Goal: Task Accomplishment & Management: Use online tool/utility

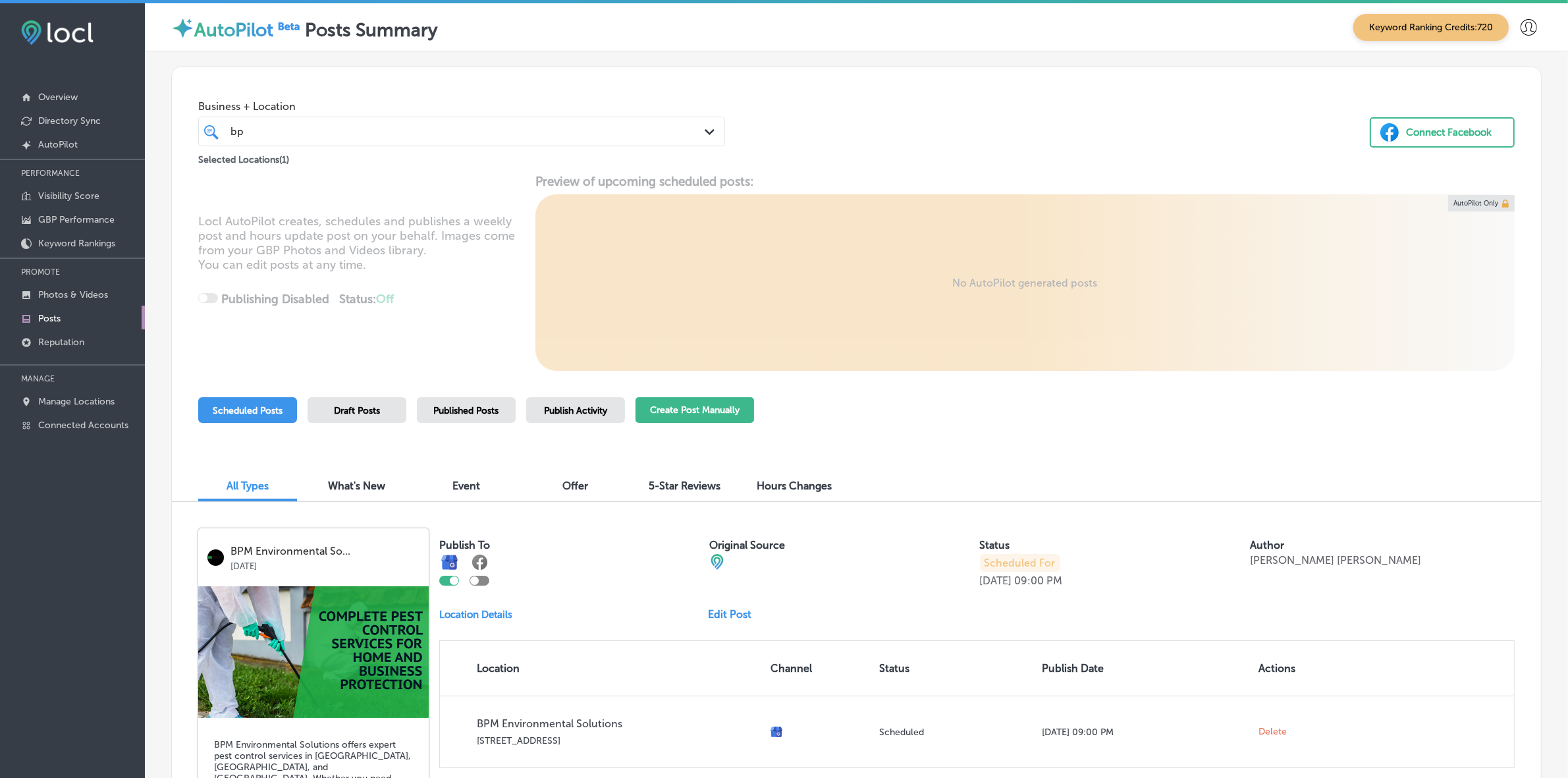
click at [732, 406] on button "Create Post Manually" at bounding box center [695, 411] width 119 height 26
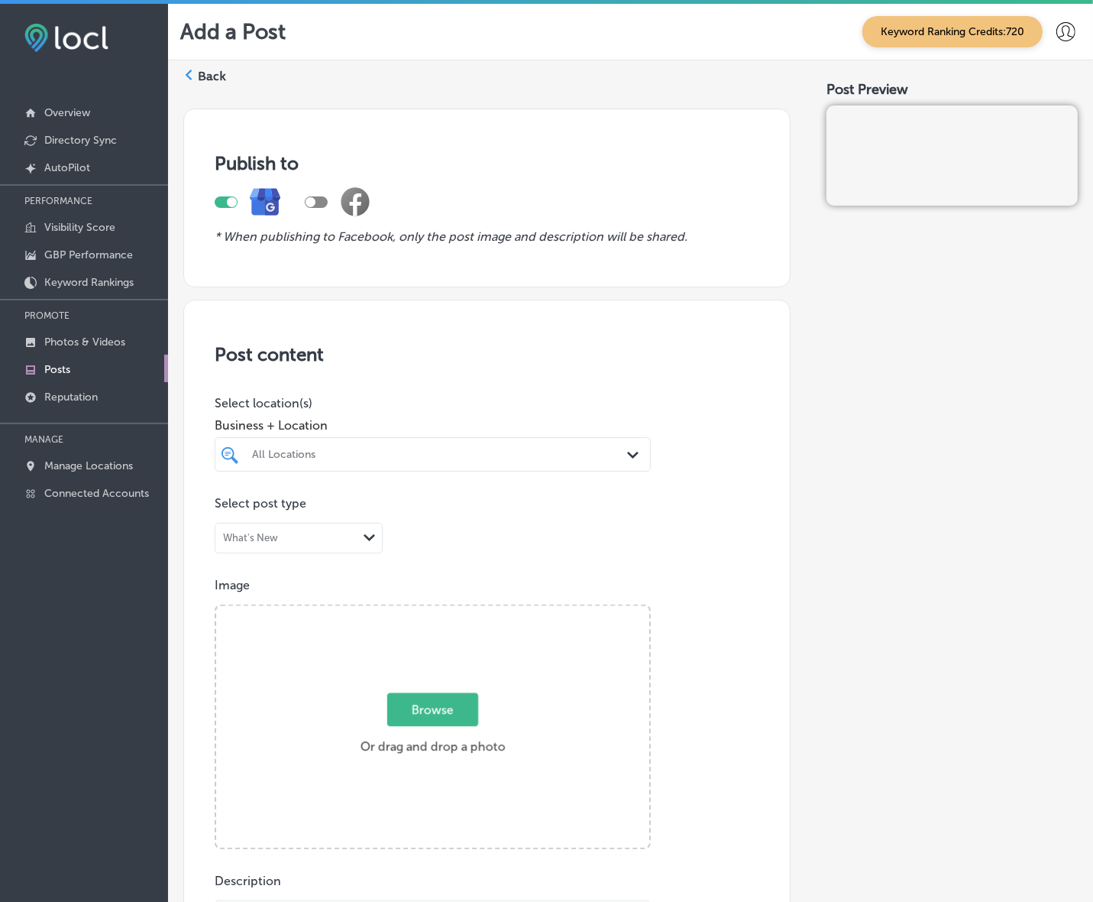
click at [516, 456] on div "All Locations" at bounding box center [440, 454] width 377 height 13
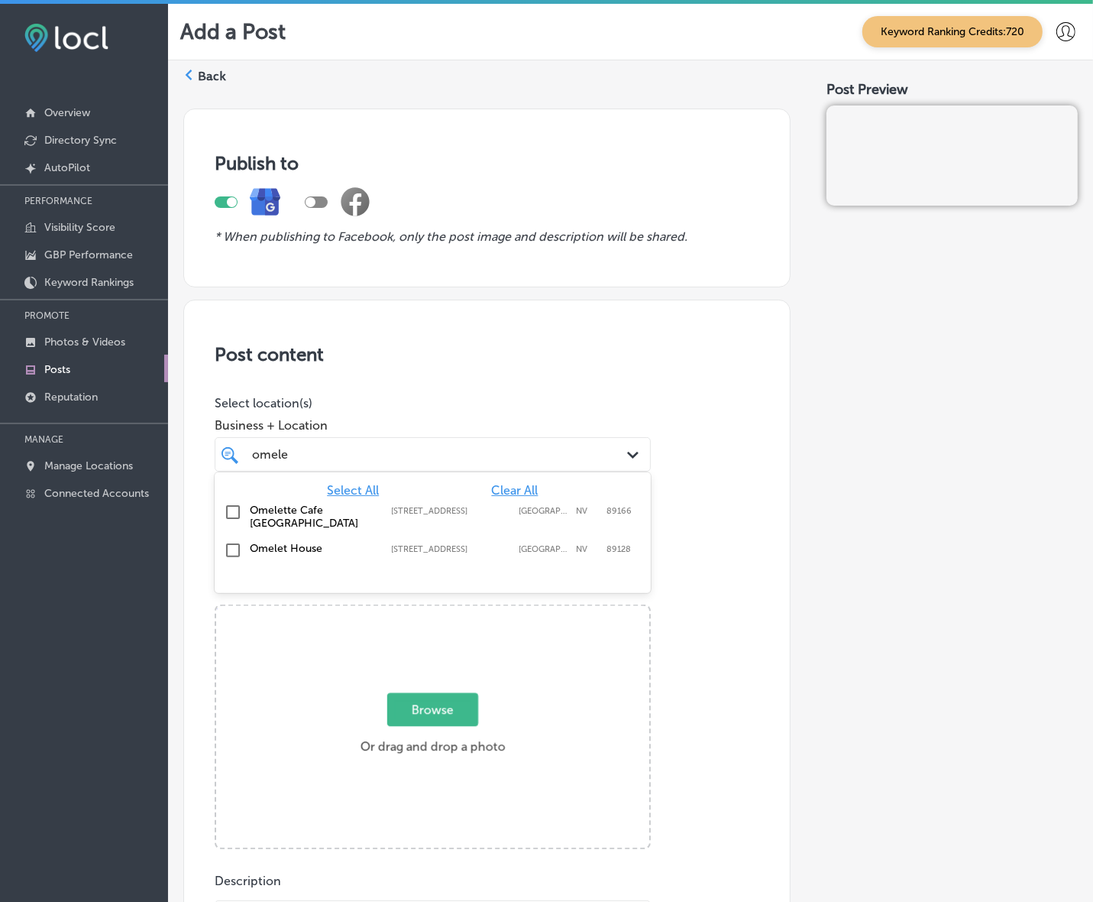
click at [359, 555] on label "Omelet House" at bounding box center [313, 548] width 126 height 13
type input "omele"
click at [789, 482] on div "Publish to * When publishing to Facebook, only the post image and description w…" at bounding box center [630, 865] width 895 height 1539
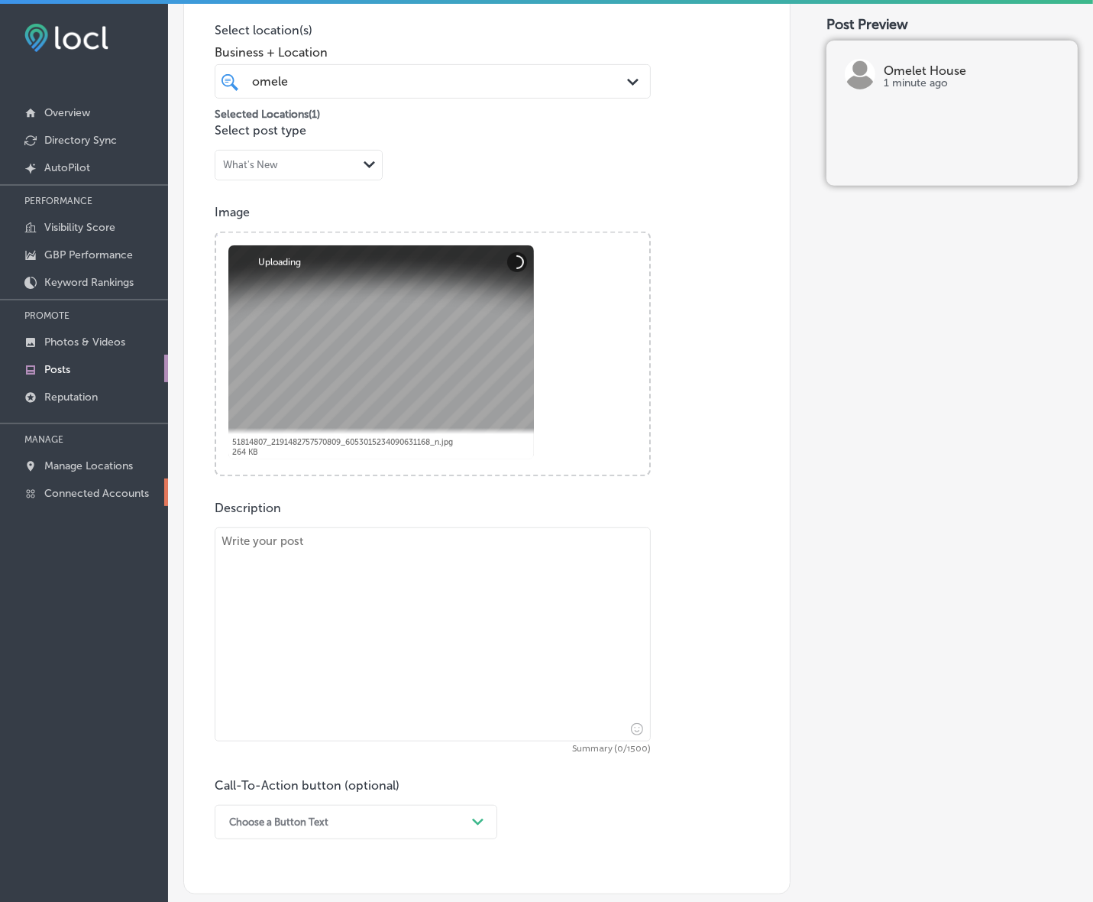
scroll to position [382, 0]
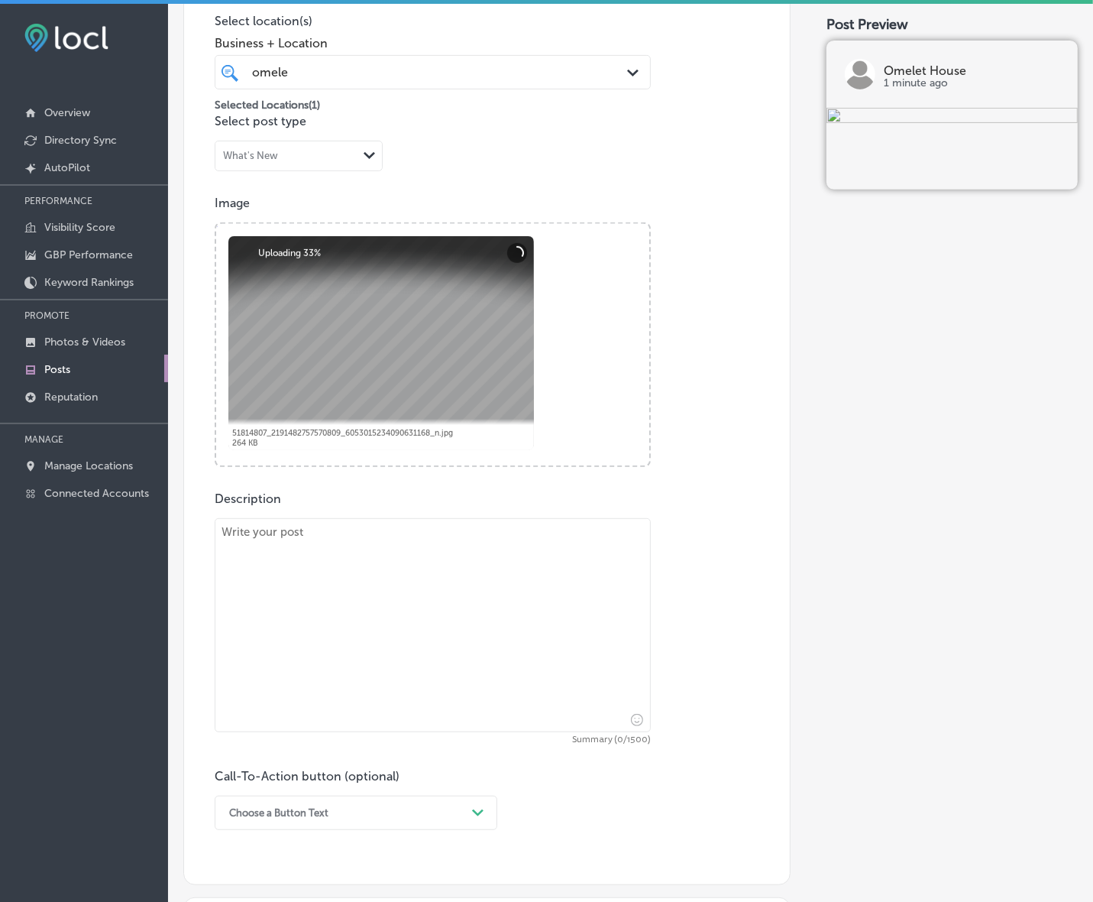
drag, startPoint x: 463, startPoint y: 654, endPoint x: 462, endPoint y: 644, distance: 10.0
click at [462, 654] on textarea at bounding box center [433, 625] width 436 height 214
paste textarea "Omelet House [PERSON_NAME] is the perfect breakfast destination, offering heart…"
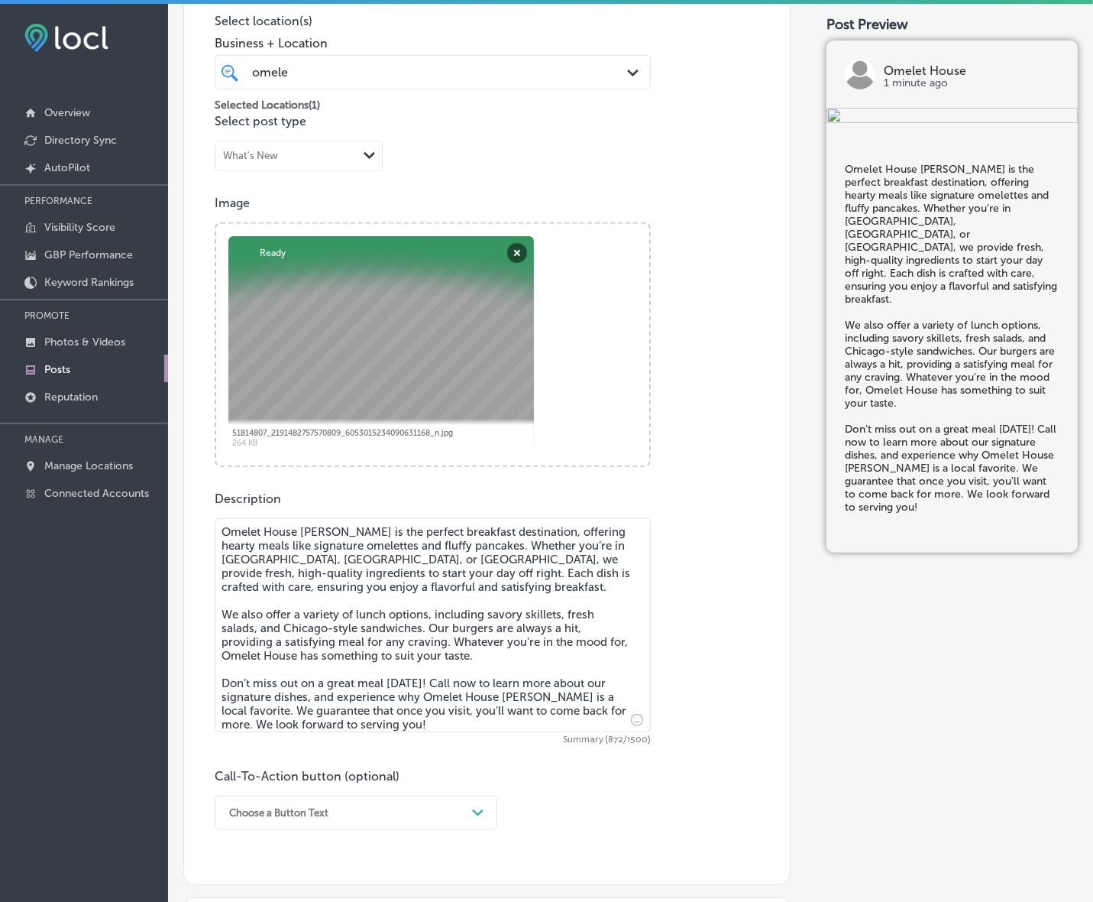
type textarea "Omelet House [PERSON_NAME] is the perfect breakfast destination, offering heart…"
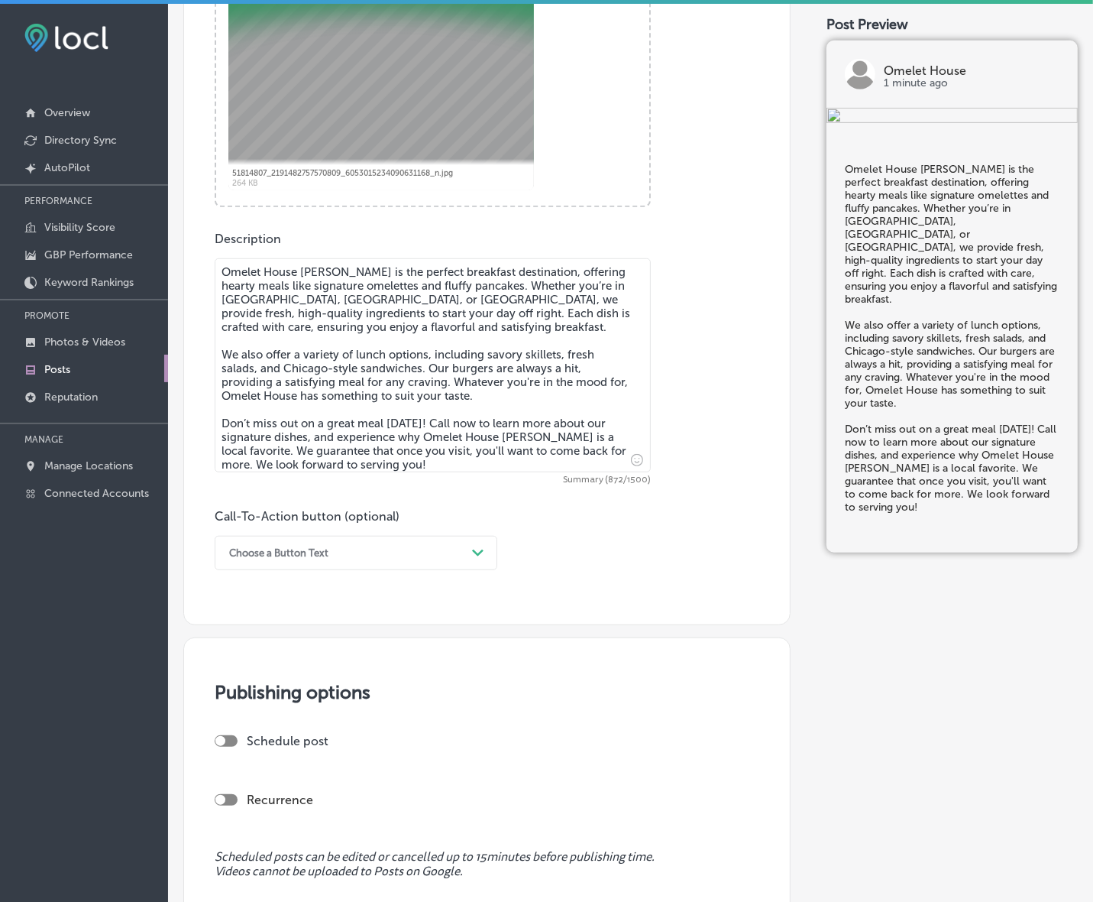
scroll to position [669, 0]
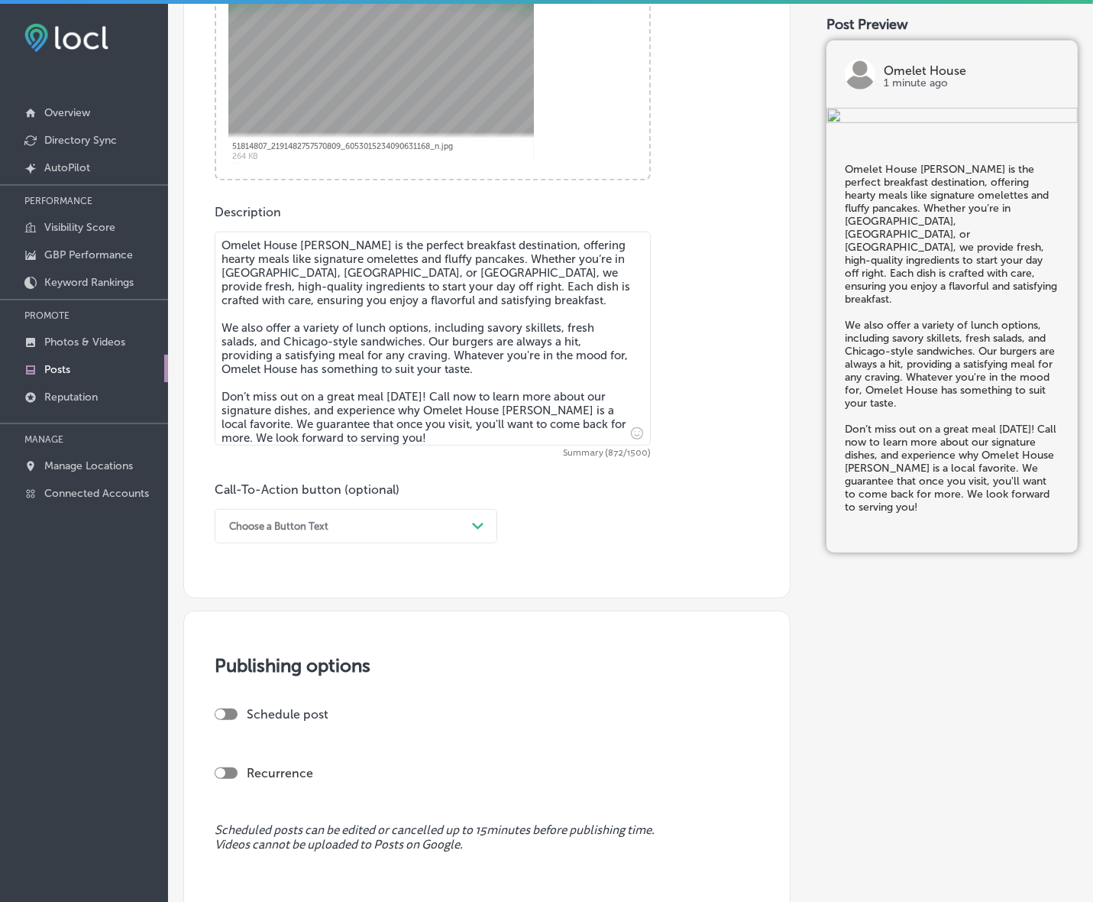
click at [479, 524] on icon "Path Created with Sketch." at bounding box center [477, 526] width 11 height 7
click at [252, 713] on div "Call Now" at bounding box center [356, 720] width 283 height 27
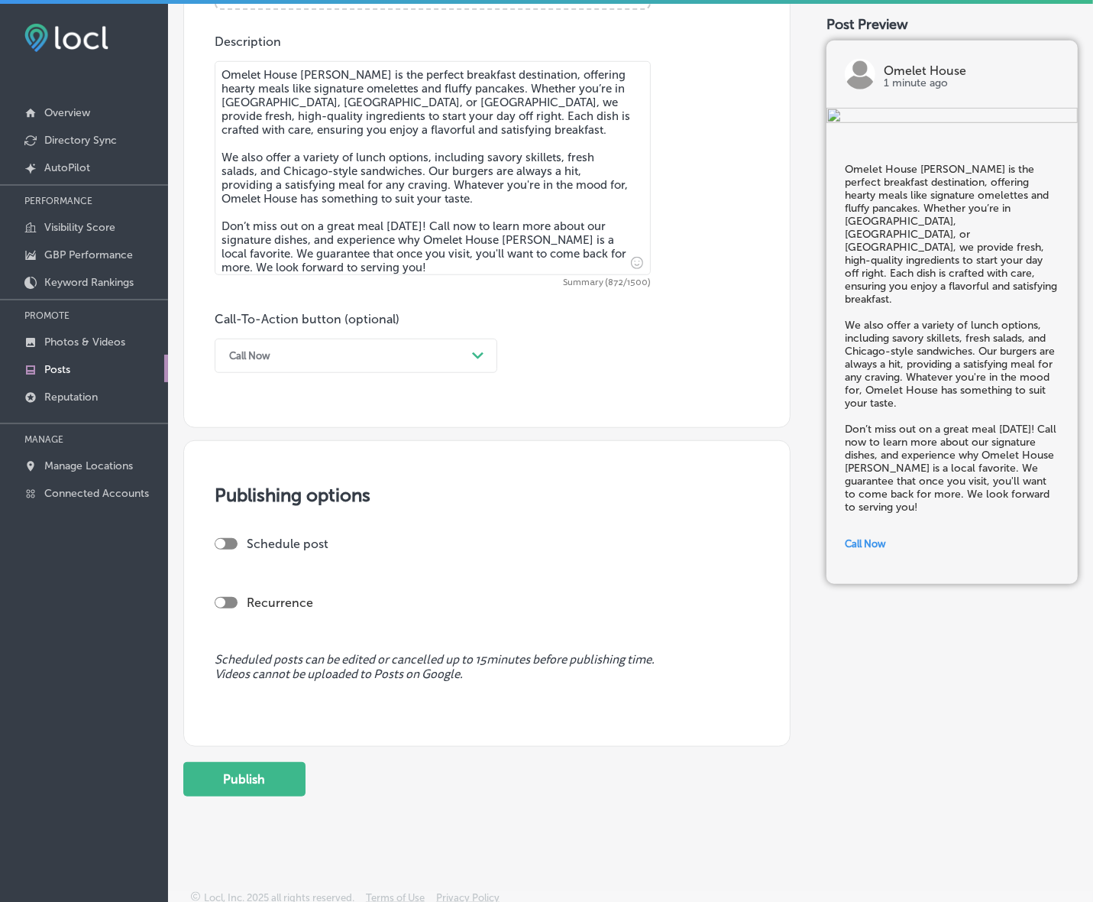
scroll to position [844, 0]
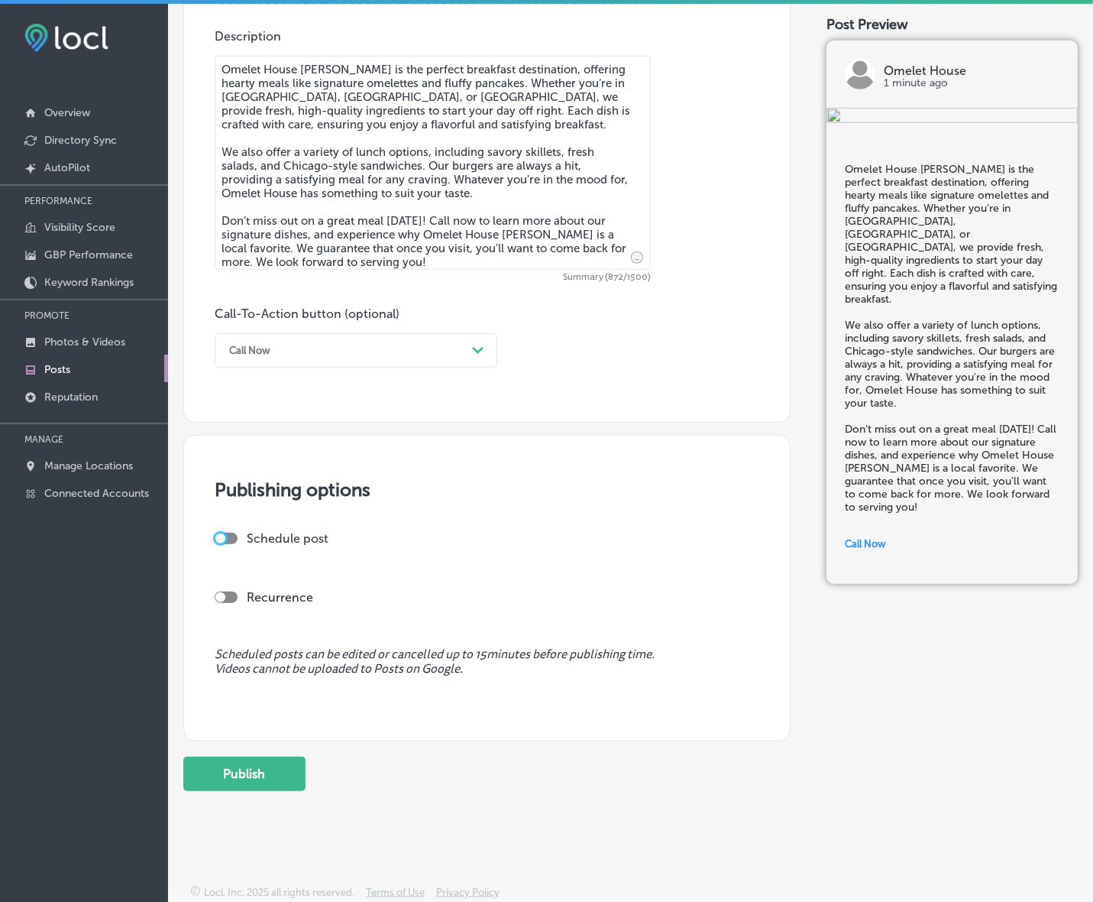
click at [219, 539] on div at bounding box center [220, 538] width 10 height 10
checkbox input "true"
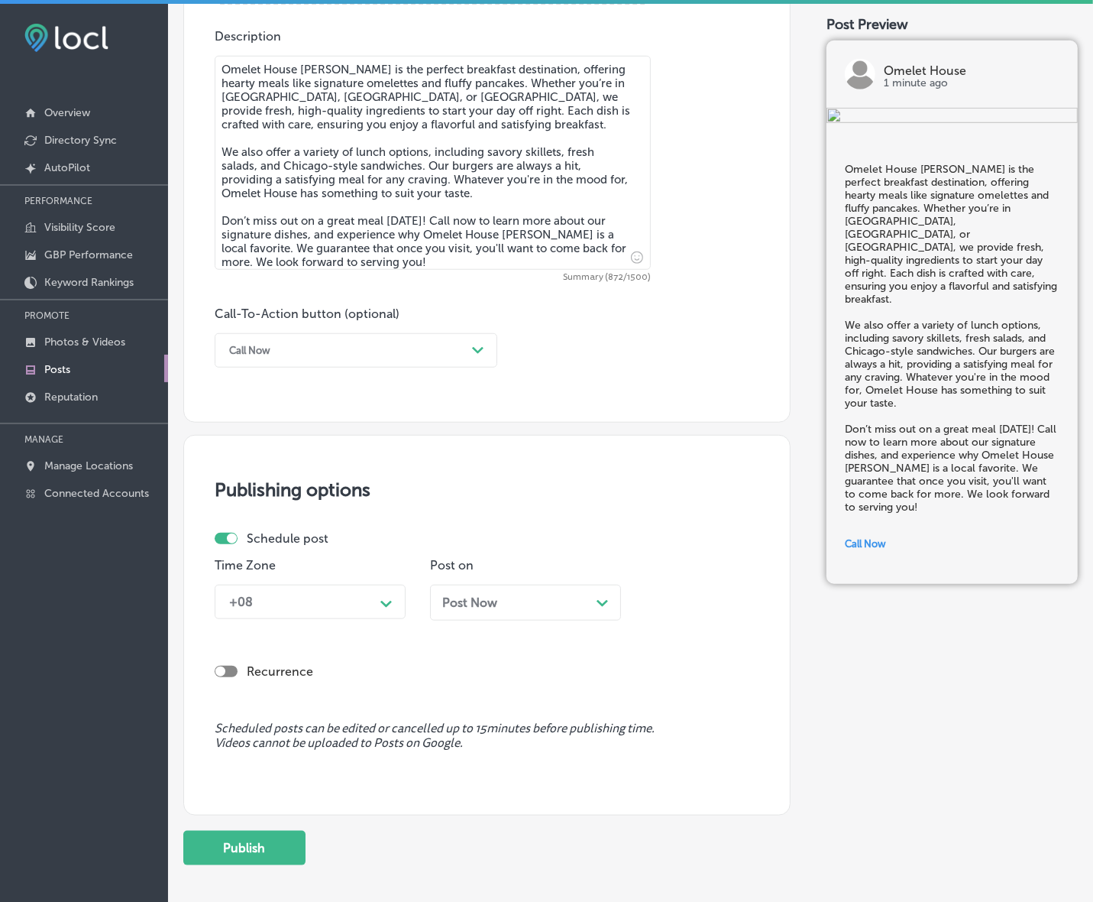
click at [306, 613] on div "+08" at bounding box center [298, 601] width 153 height 27
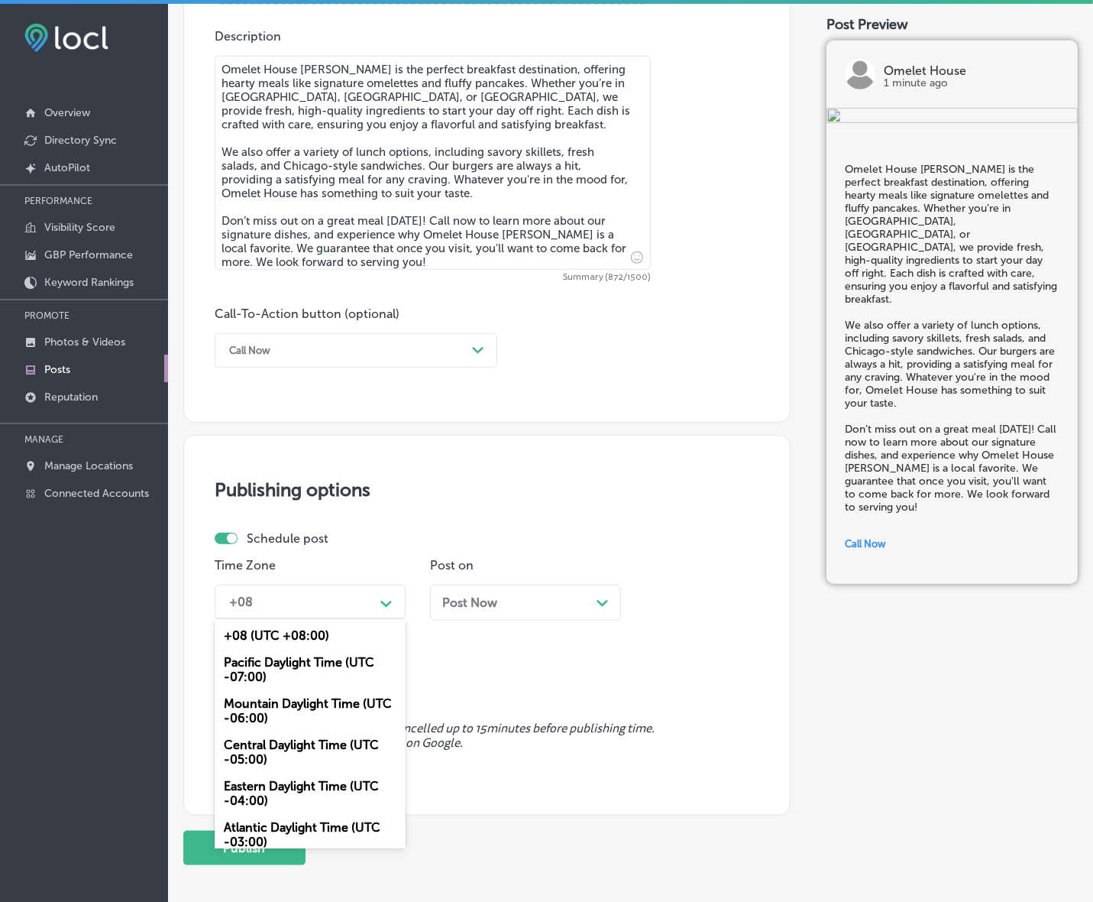
click at [312, 698] on div "Mountain Daylight Time (UTC -06:00)" at bounding box center [310, 710] width 191 height 41
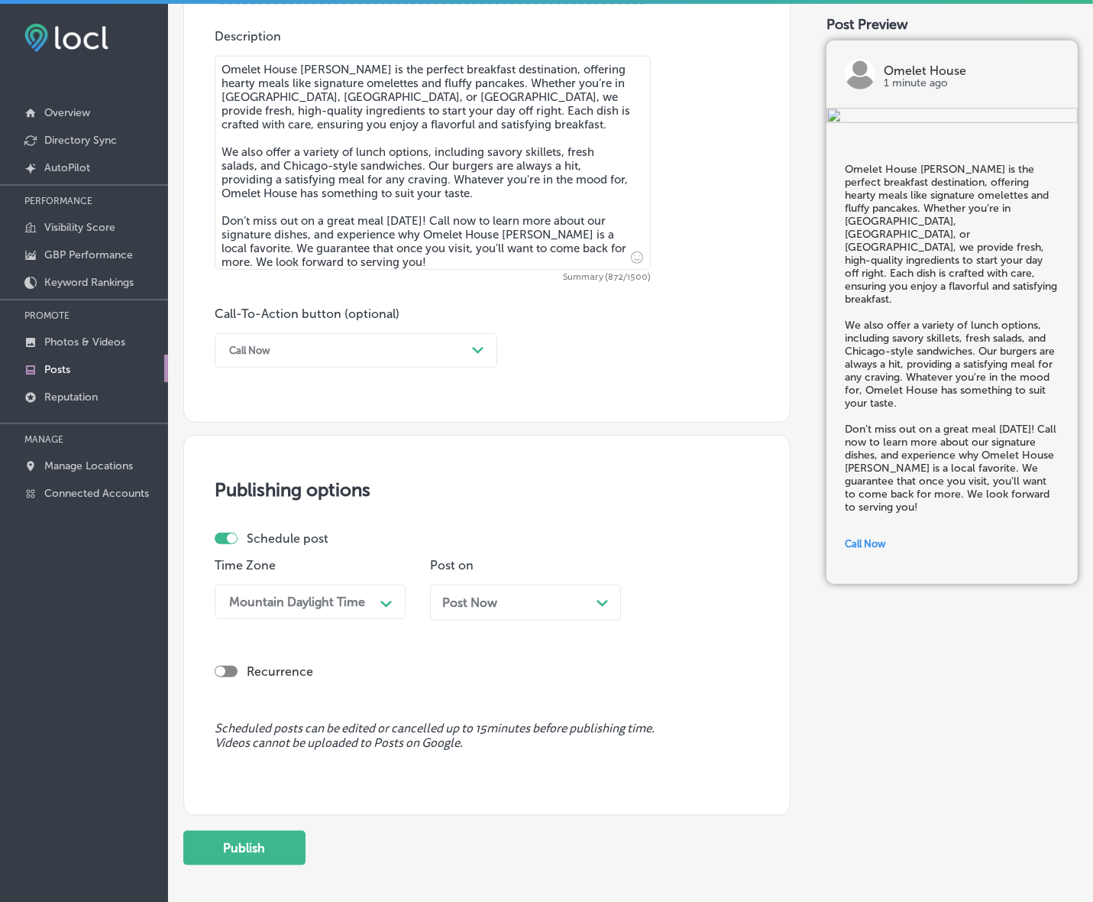
click at [491, 616] on div "Post Now Path Created with Sketch." at bounding box center [525, 603] width 191 height 36
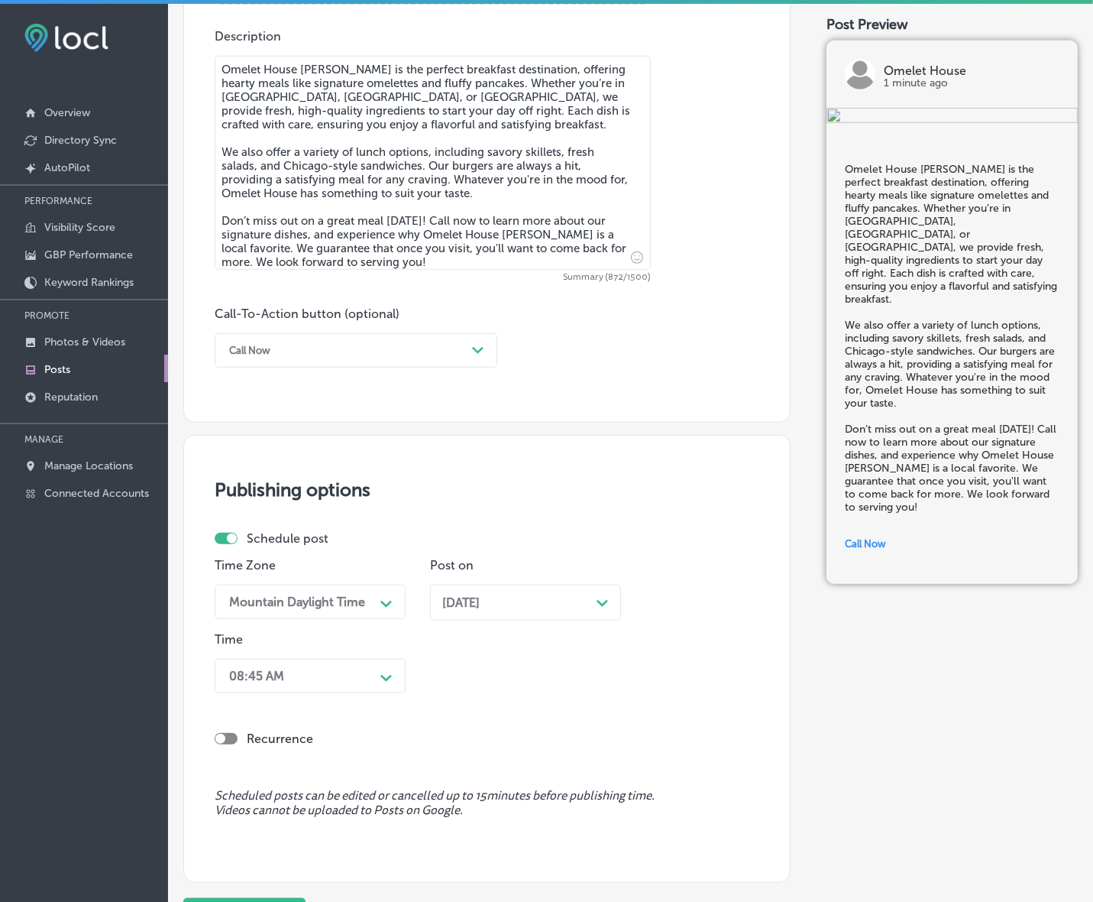
click at [373, 680] on div "08:45 AM Path Created with Sketch." at bounding box center [310, 676] width 191 height 34
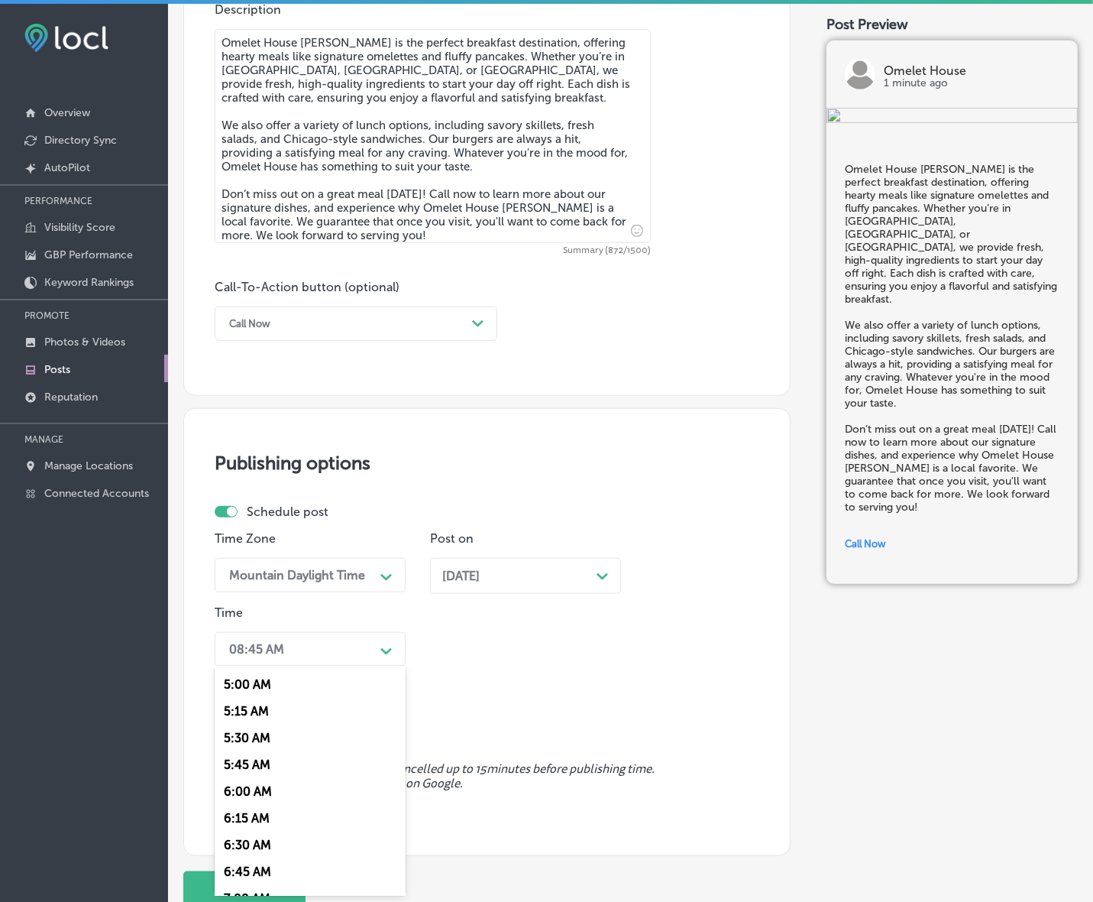
scroll to position [573, 0]
click at [246, 846] on div "7:00 AM" at bounding box center [310, 858] width 191 height 27
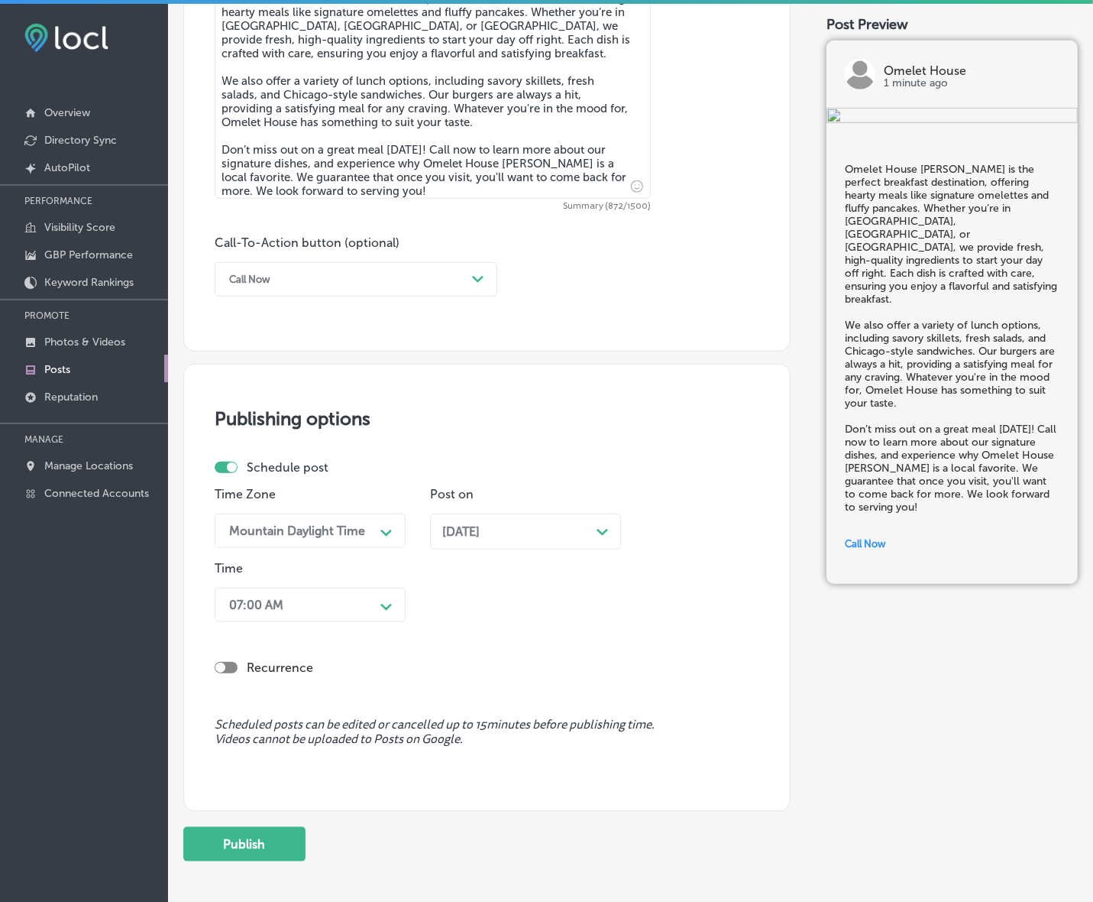
scroll to position [986, 0]
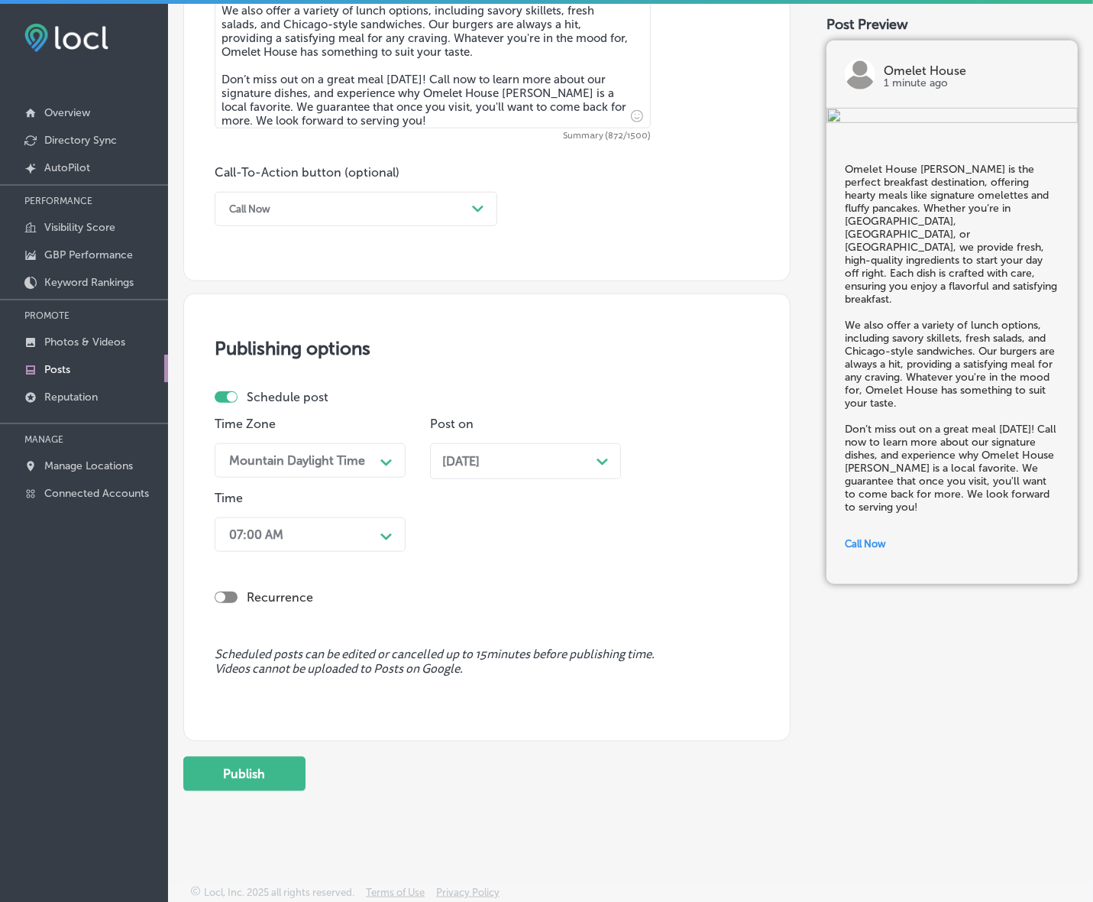
click at [254, 789] on button "Publish" at bounding box center [244, 773] width 122 height 34
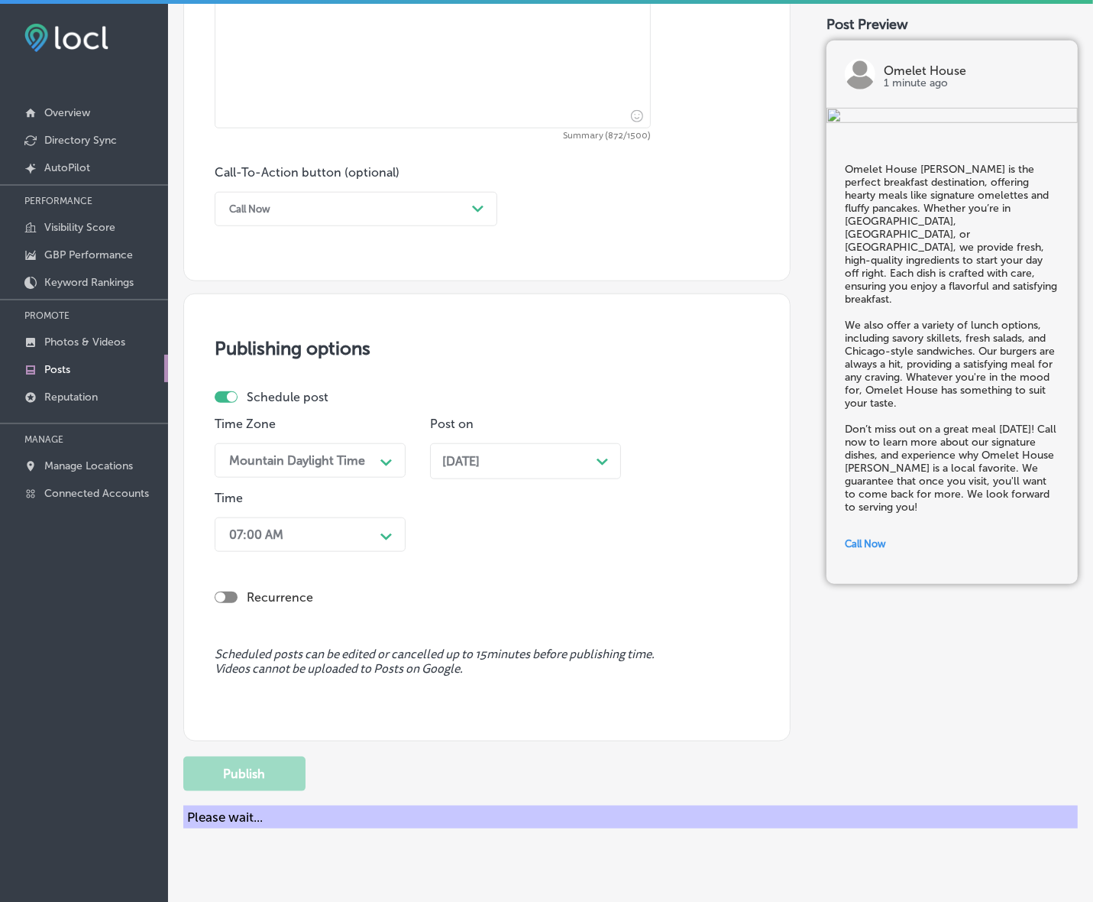
scroll to position [918, 0]
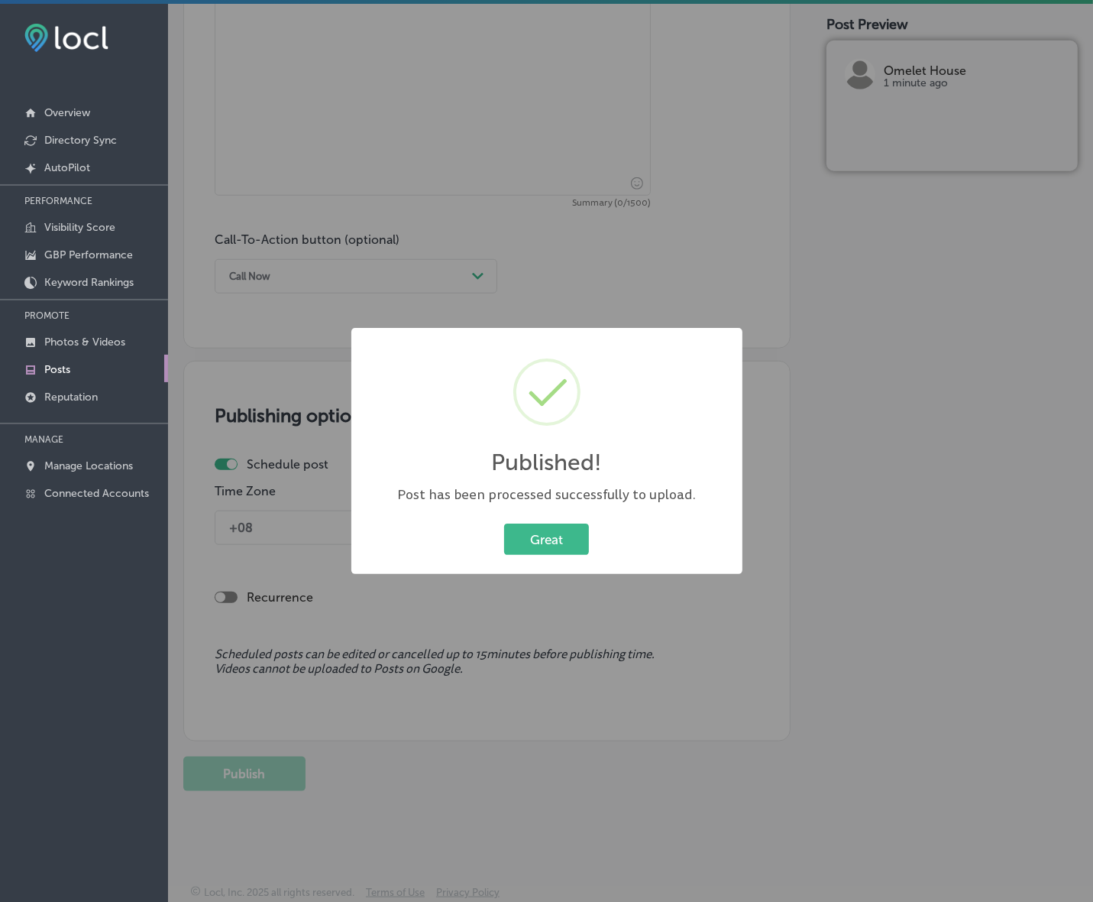
click at [543, 520] on div "Great Cancel" at bounding box center [547, 540] width 361 height 40
click at [543, 533] on button "Great" at bounding box center [546, 538] width 85 height 31
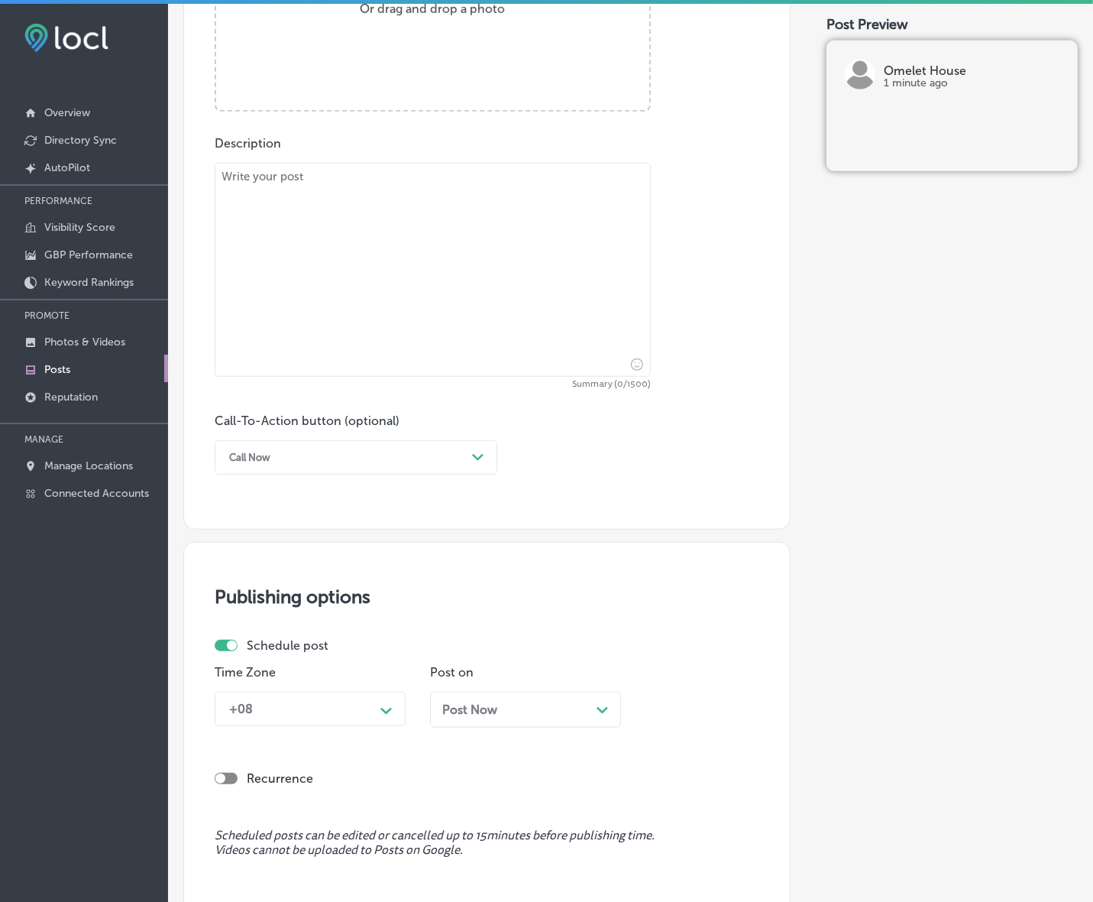
scroll to position [345, 0]
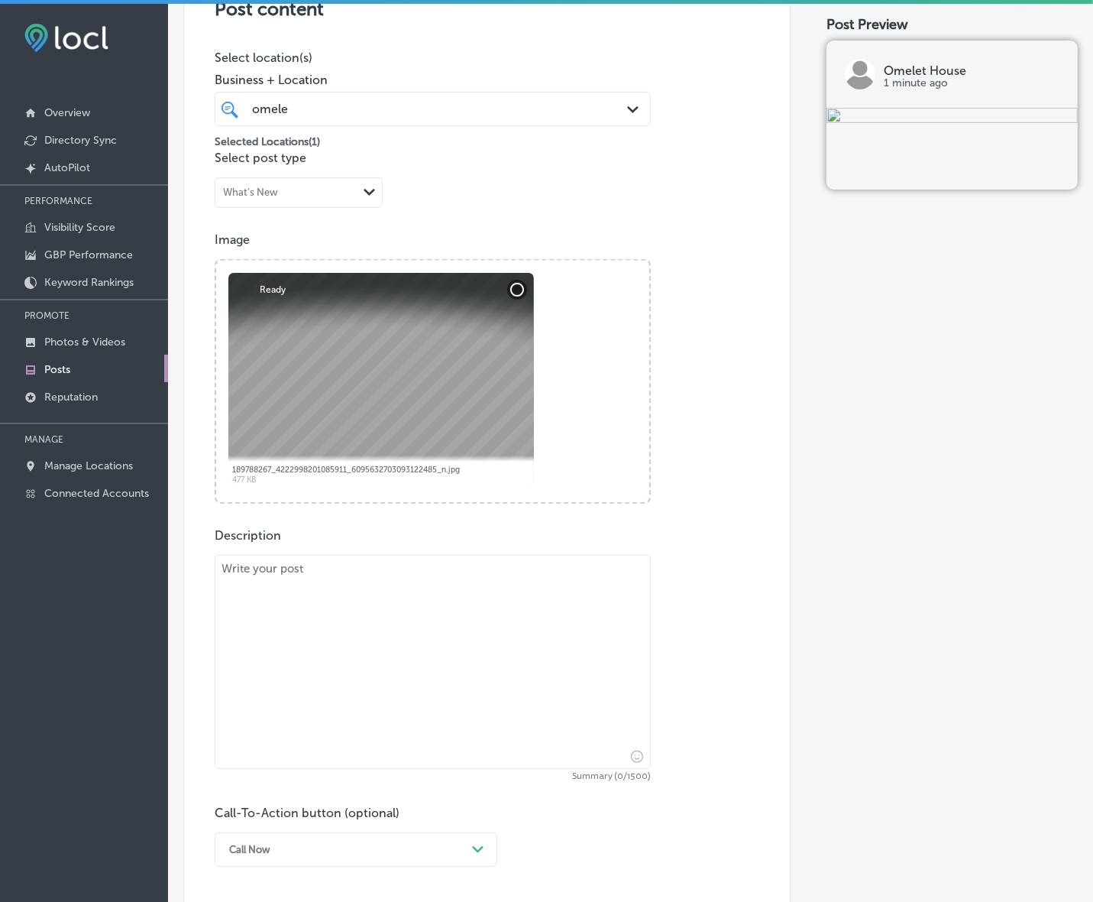
click at [453, 670] on textarea at bounding box center [433, 662] width 436 height 214
paste textarea "If you're craving a delicious lunch, Omelet House [PERSON_NAME] has you covered…"
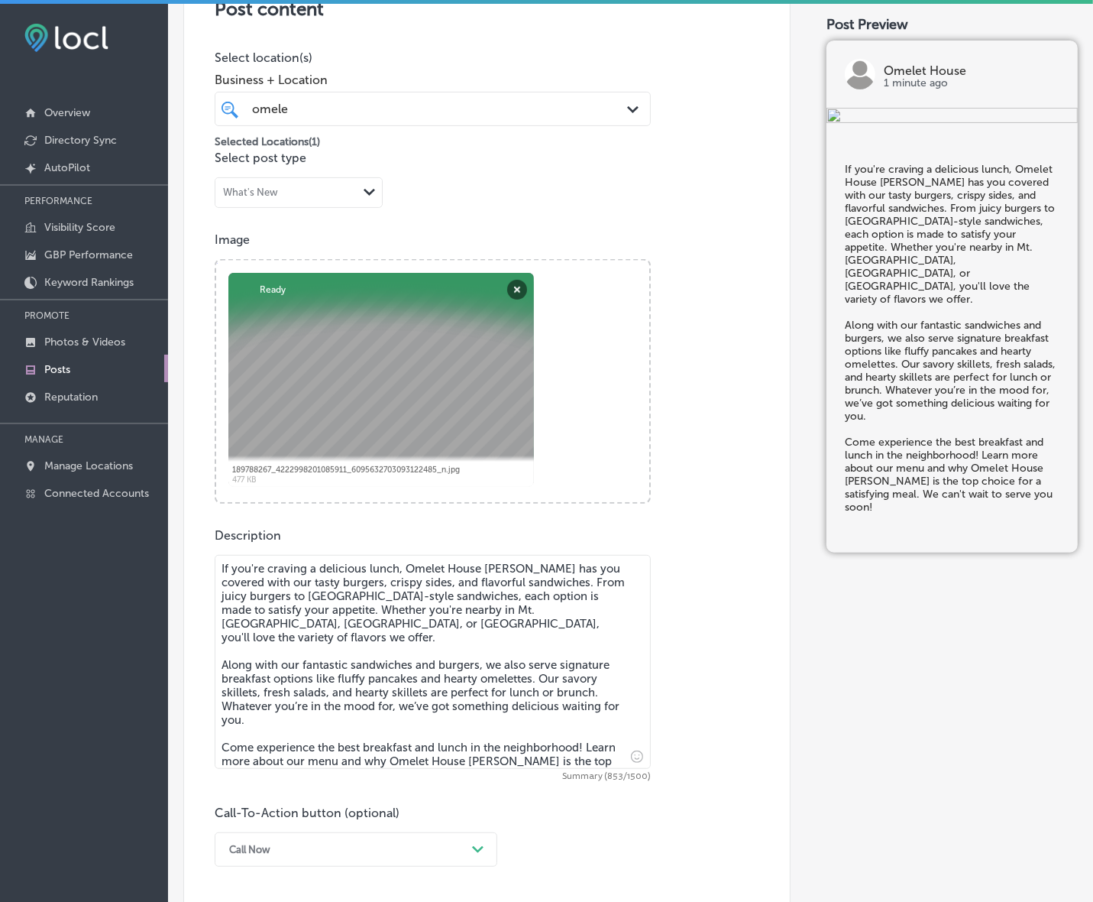
type textarea "If you're craving a delicious lunch, Omelet House [PERSON_NAME] has you covered…"
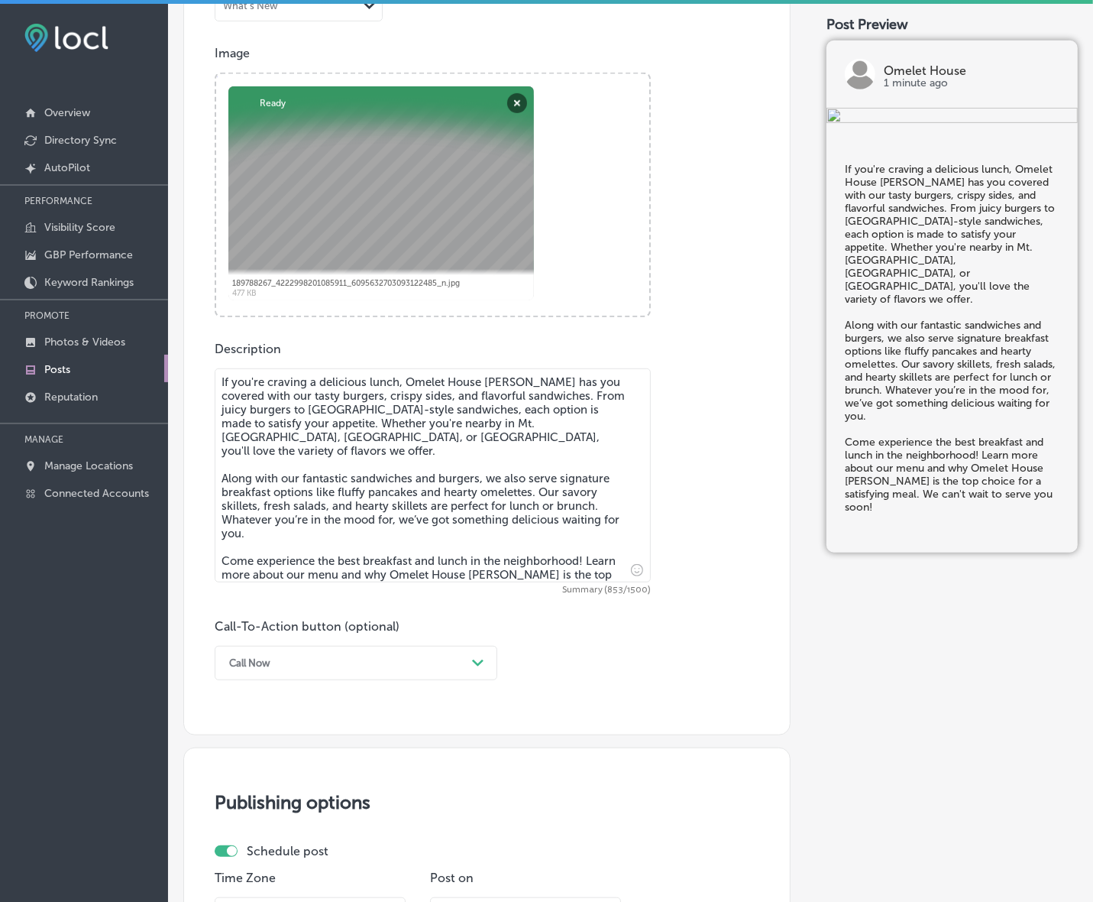
scroll to position [536, 0]
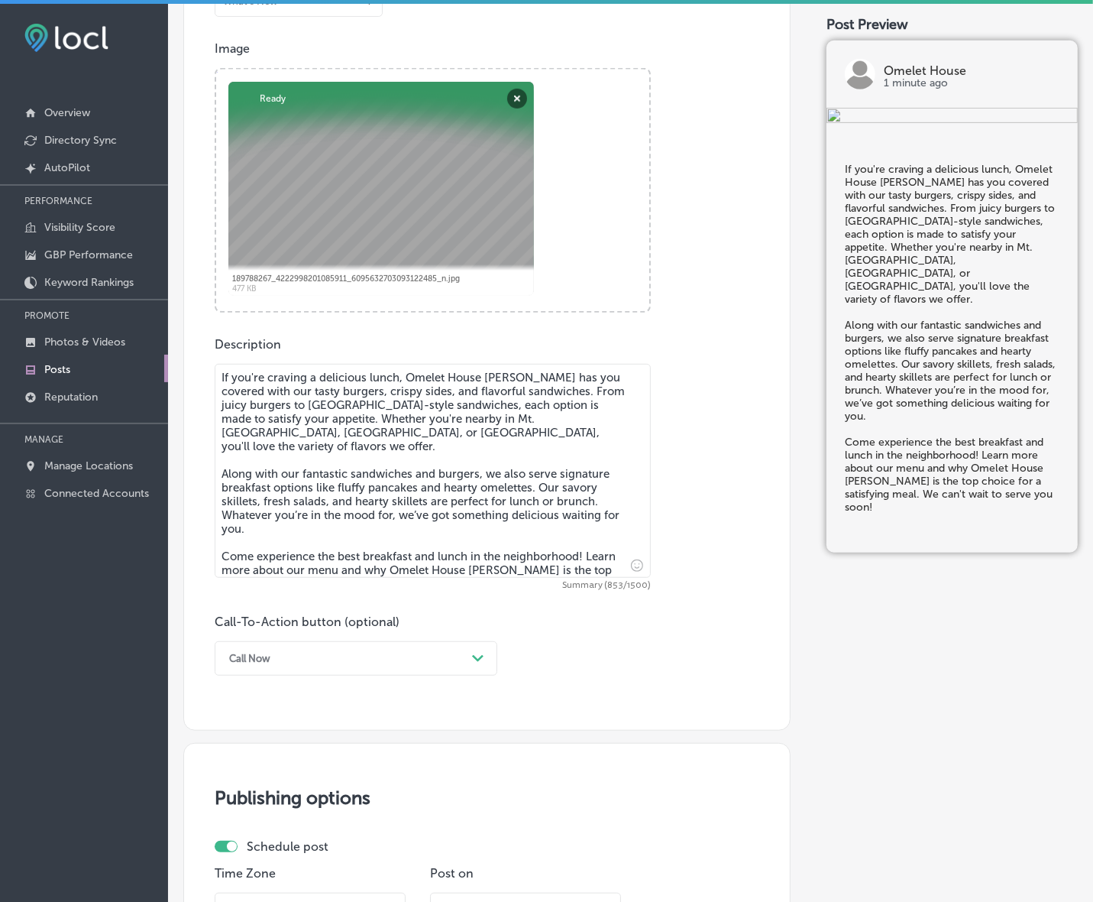
click at [365, 658] on div "Call Now" at bounding box center [344, 658] width 245 height 24
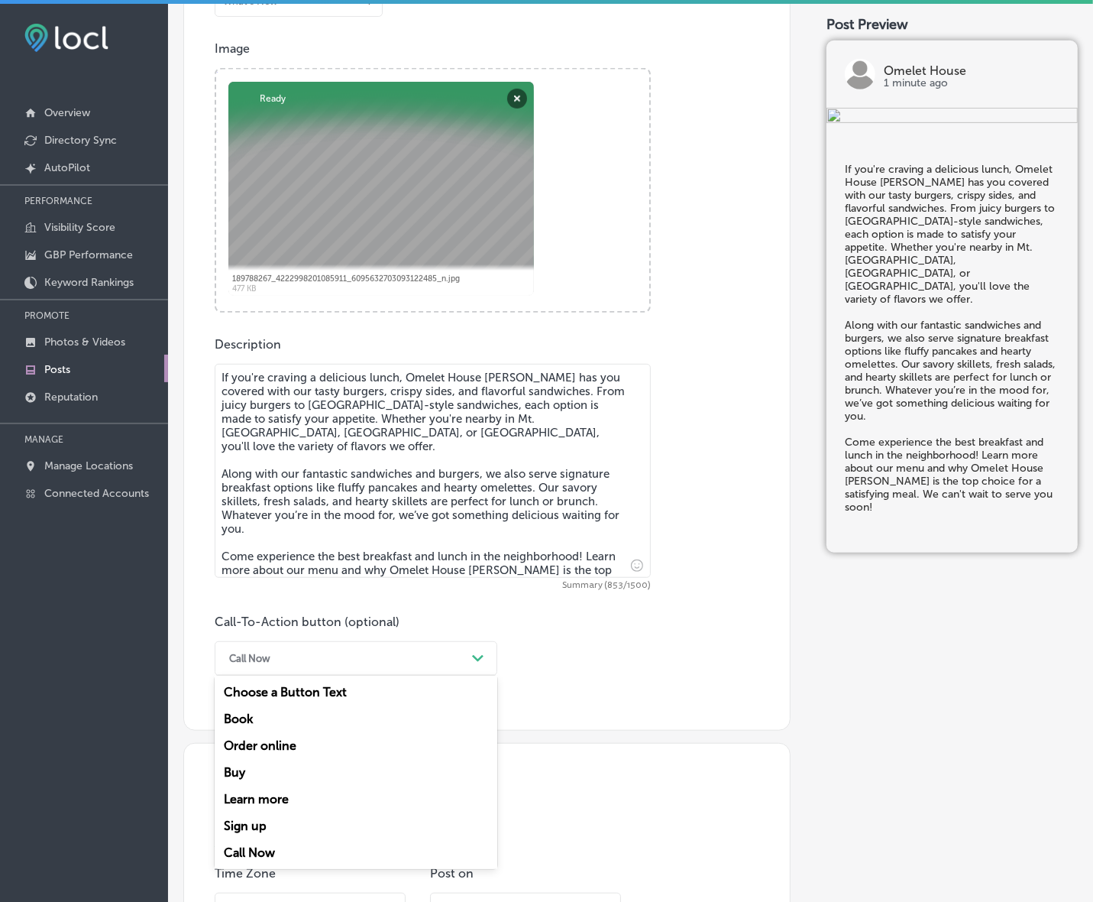
click at [275, 798] on div "Learn more" at bounding box center [356, 798] width 283 height 27
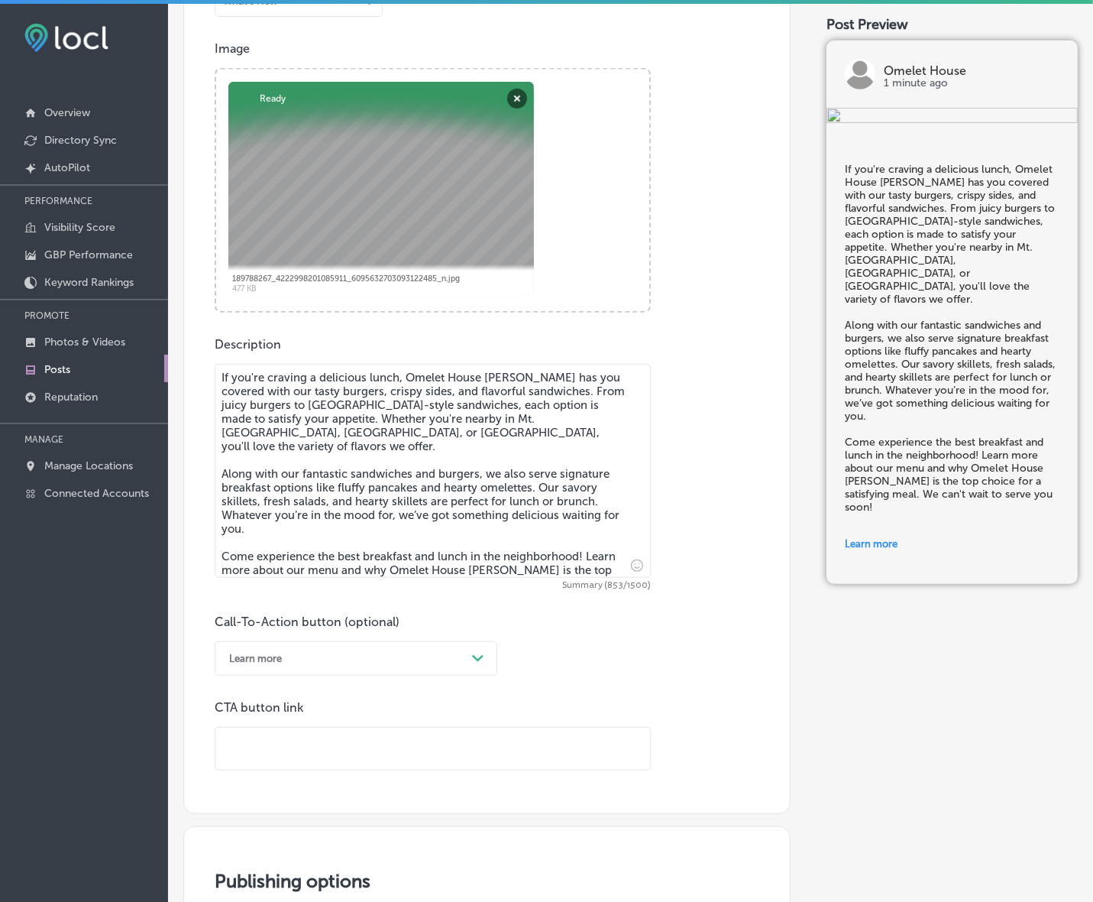
click at [300, 753] on input "text" at bounding box center [432, 748] width 435 height 42
paste input "[URL][DOMAIN_NAME]"
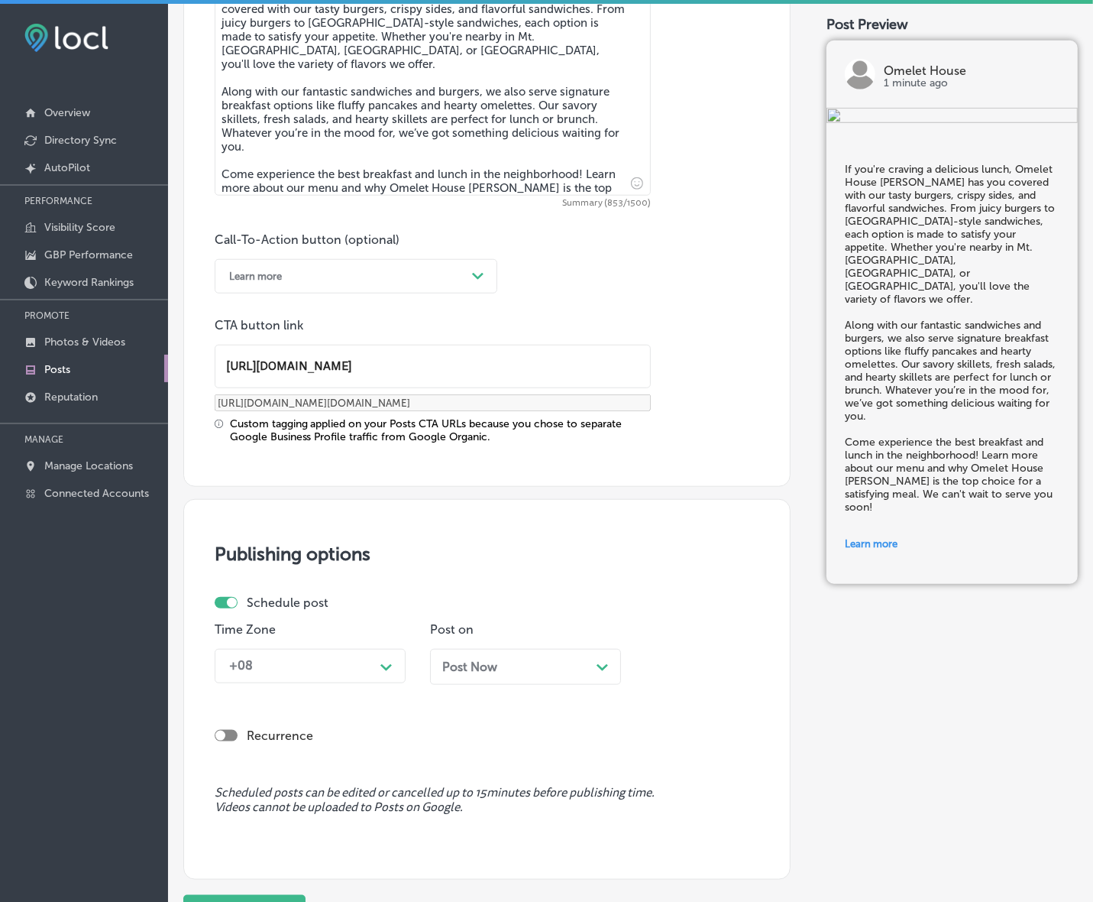
type input "[URL][DOMAIN_NAME]"
click at [361, 606] on div "Schedule post" at bounding box center [481, 602] width 533 height 15
click at [367, 671] on div "+08 Path Created with Sketch." at bounding box center [310, 666] width 191 height 34
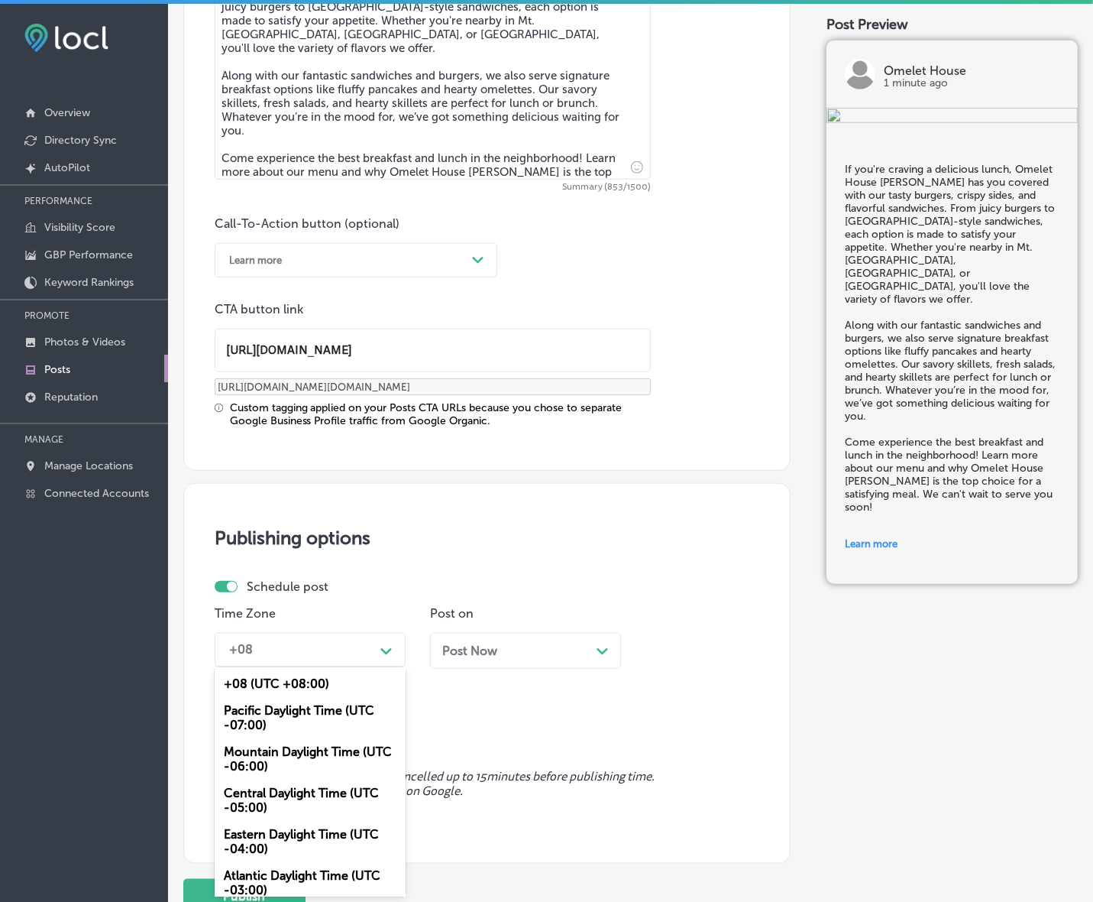
click at [316, 753] on div "Mountain Daylight Time (UTC -06:00)" at bounding box center [310, 758] width 191 height 41
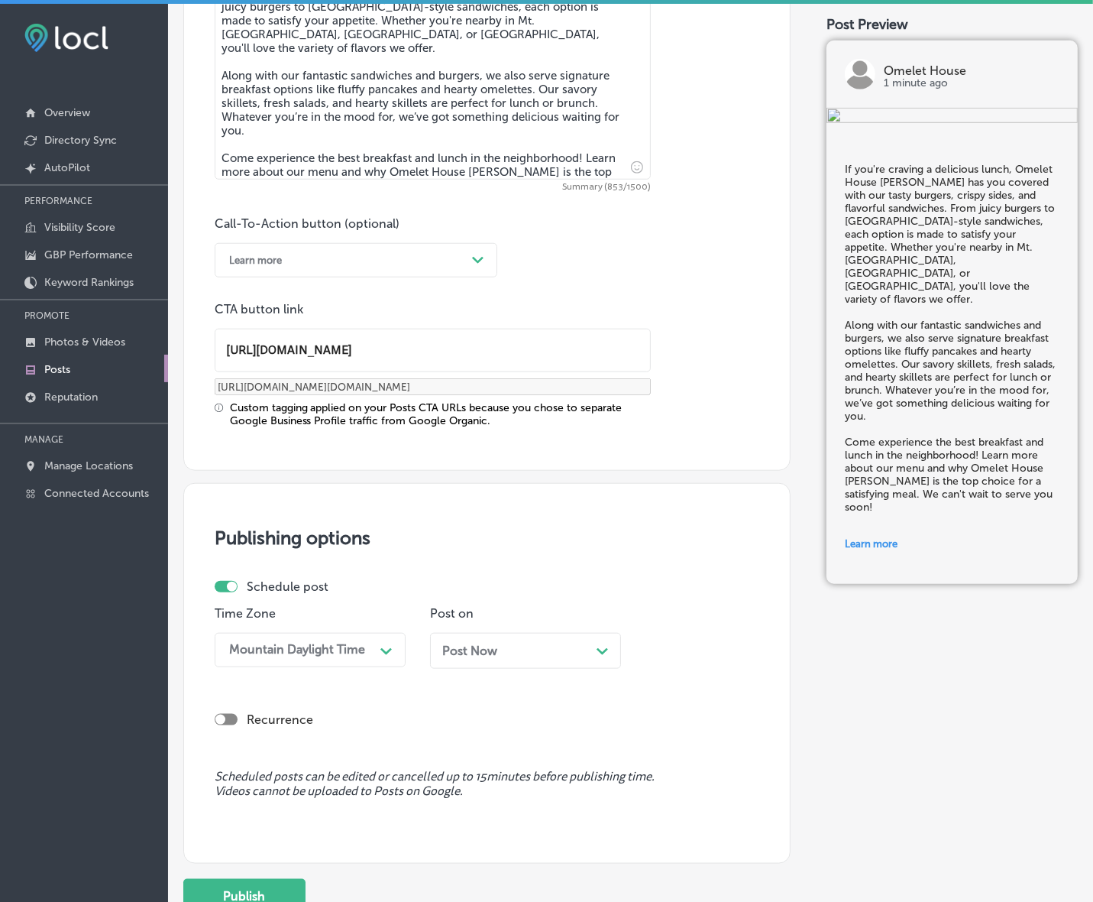
click at [527, 640] on div "Post Now Path Created with Sketch." at bounding box center [525, 651] width 191 height 36
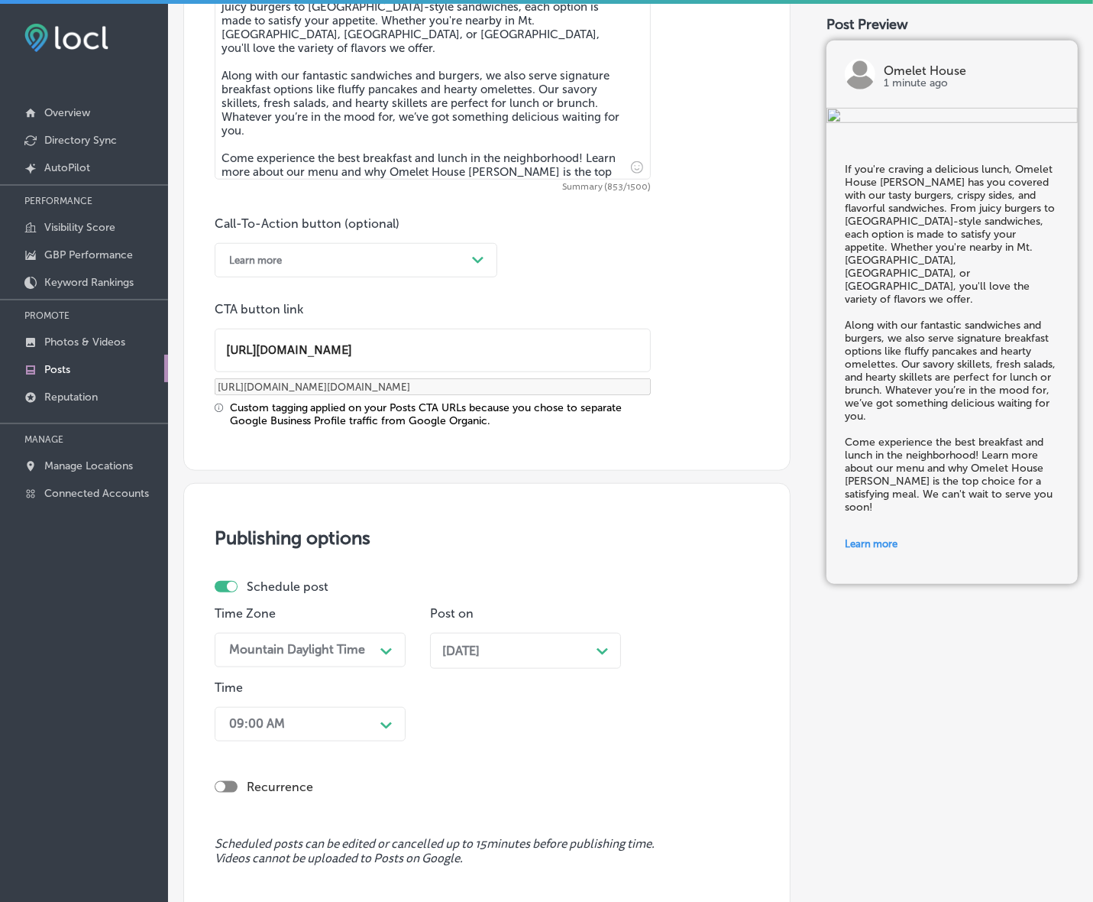
click at [480, 656] on span "[DATE]" at bounding box center [460, 650] width 37 height 15
click at [358, 718] on div "option 7:00 AM, selected. option 12:15 AM focused, 2 of 96. 96 results availabl…" at bounding box center [310, 724] width 191 height 34
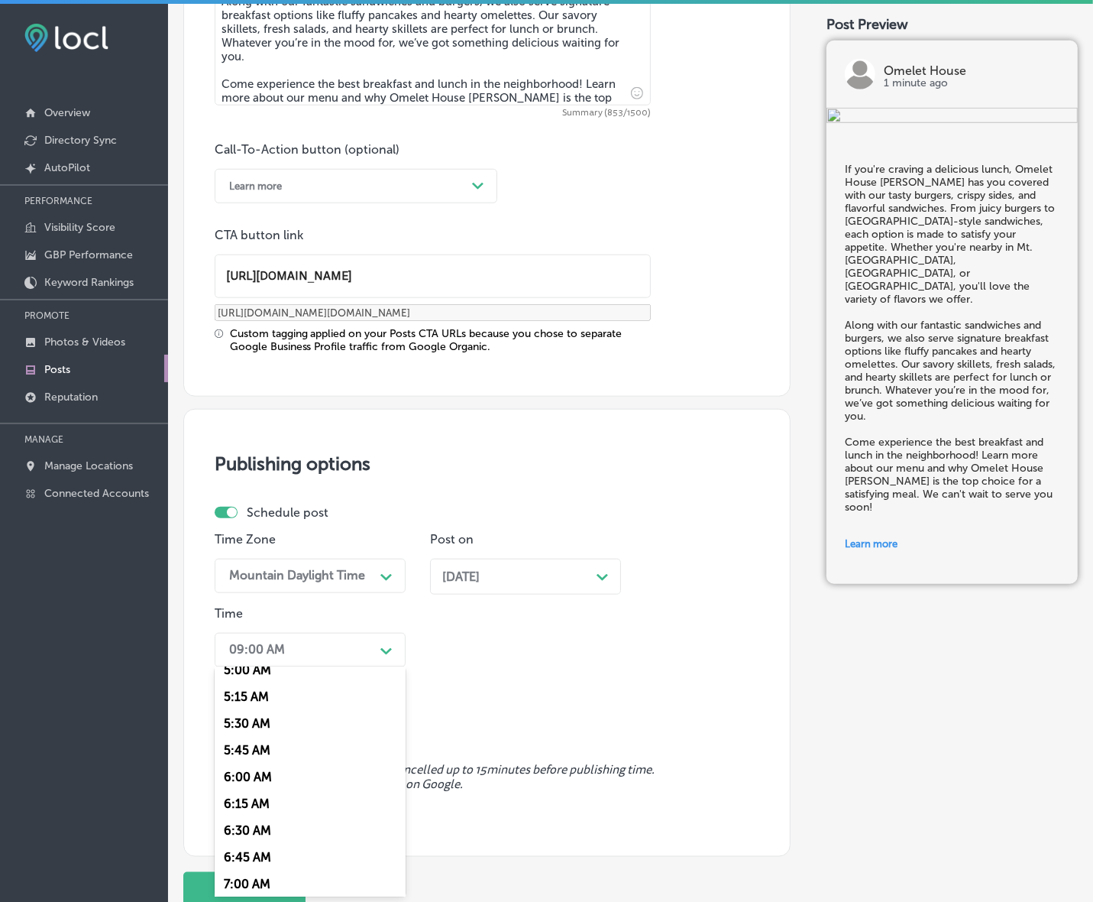
scroll to position [669, 0]
click at [266, 758] on div "7:00 AM" at bounding box center [310, 763] width 191 height 27
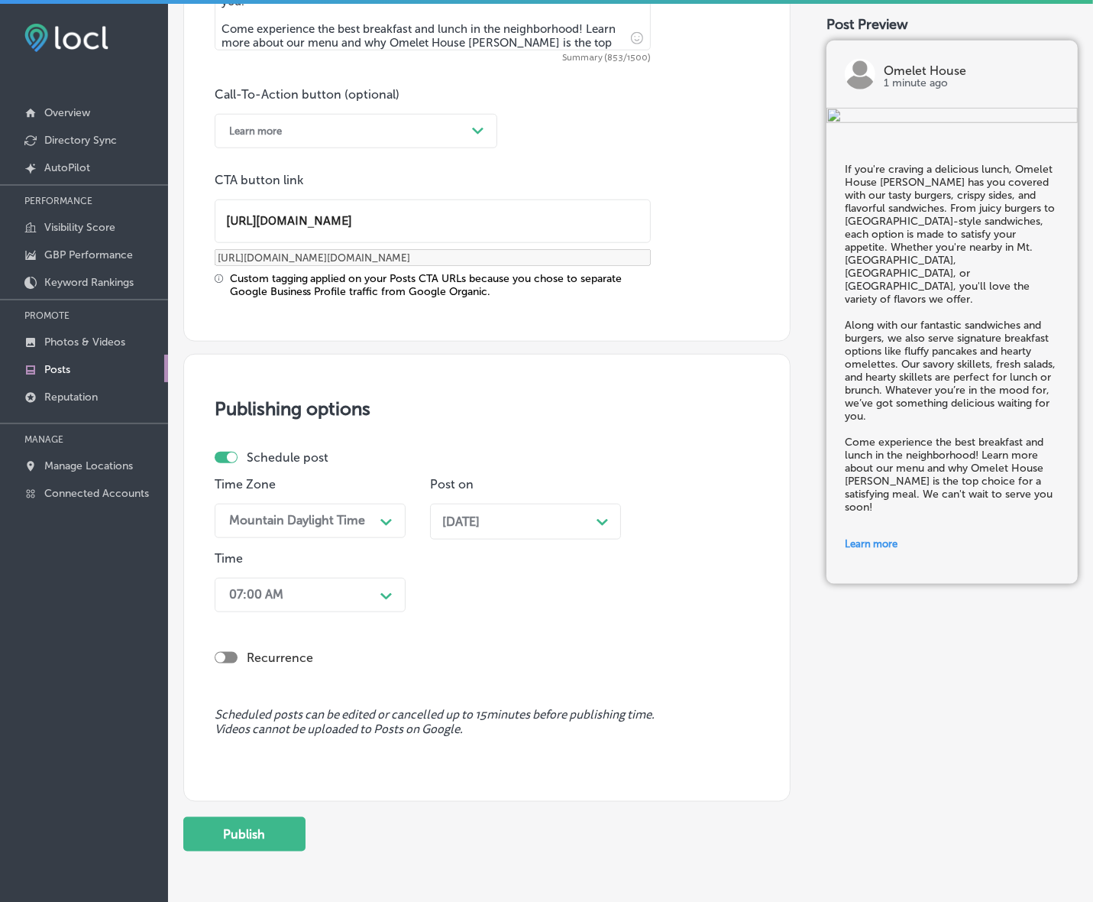
scroll to position [1123, 0]
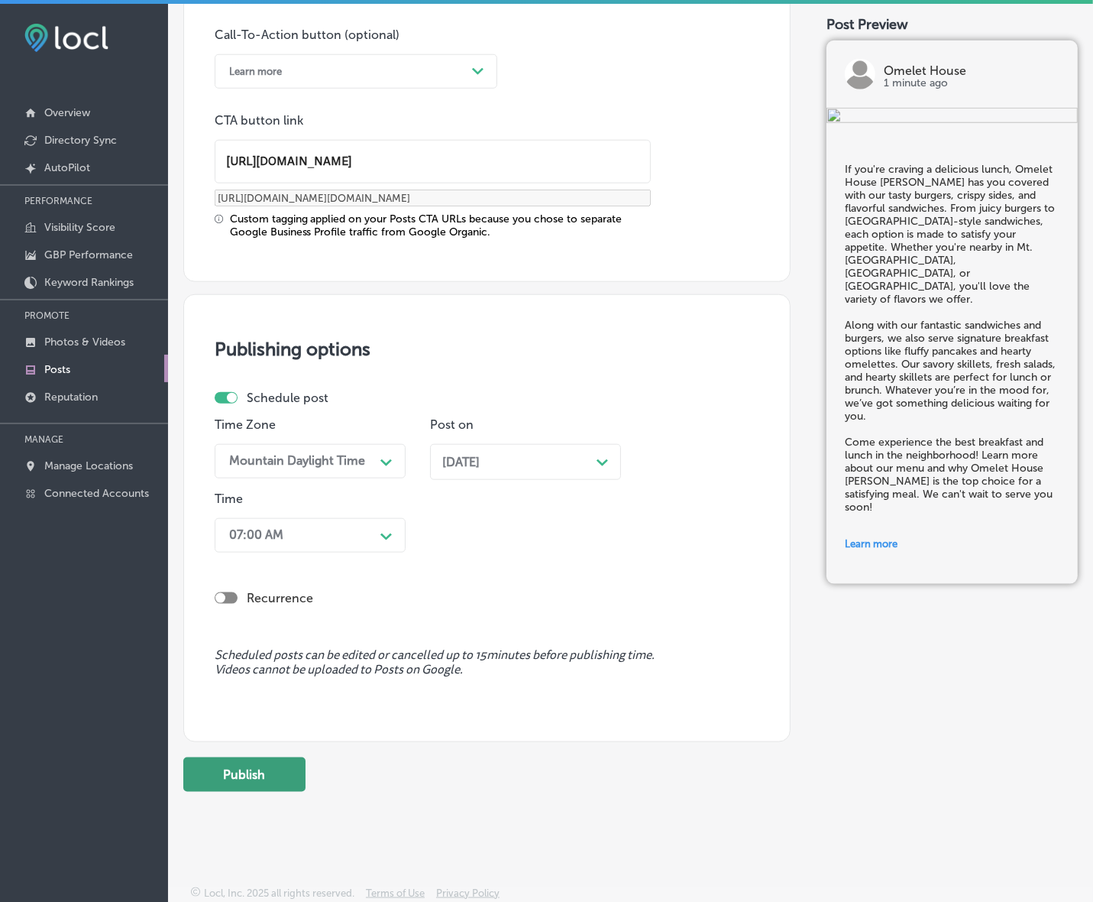
click at [268, 781] on button "Publish" at bounding box center [244, 774] width 122 height 34
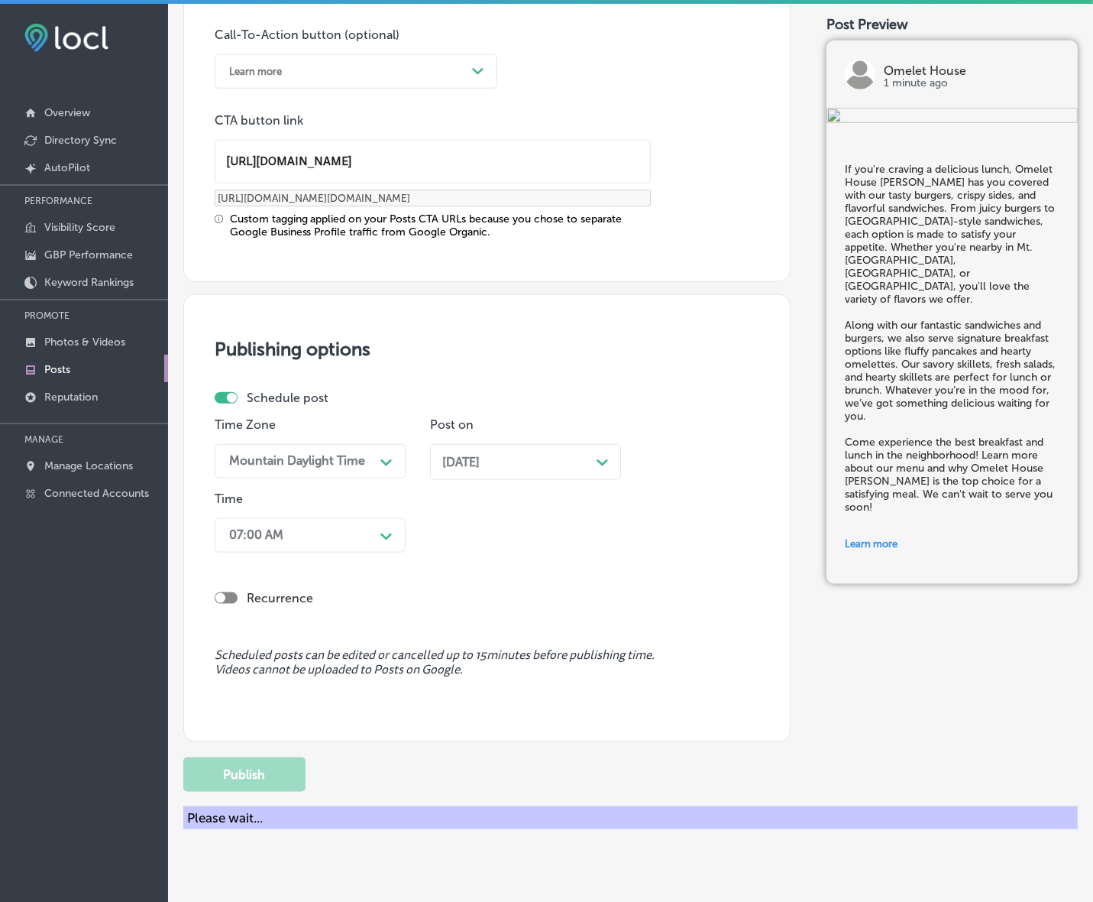
scroll to position [918, 0]
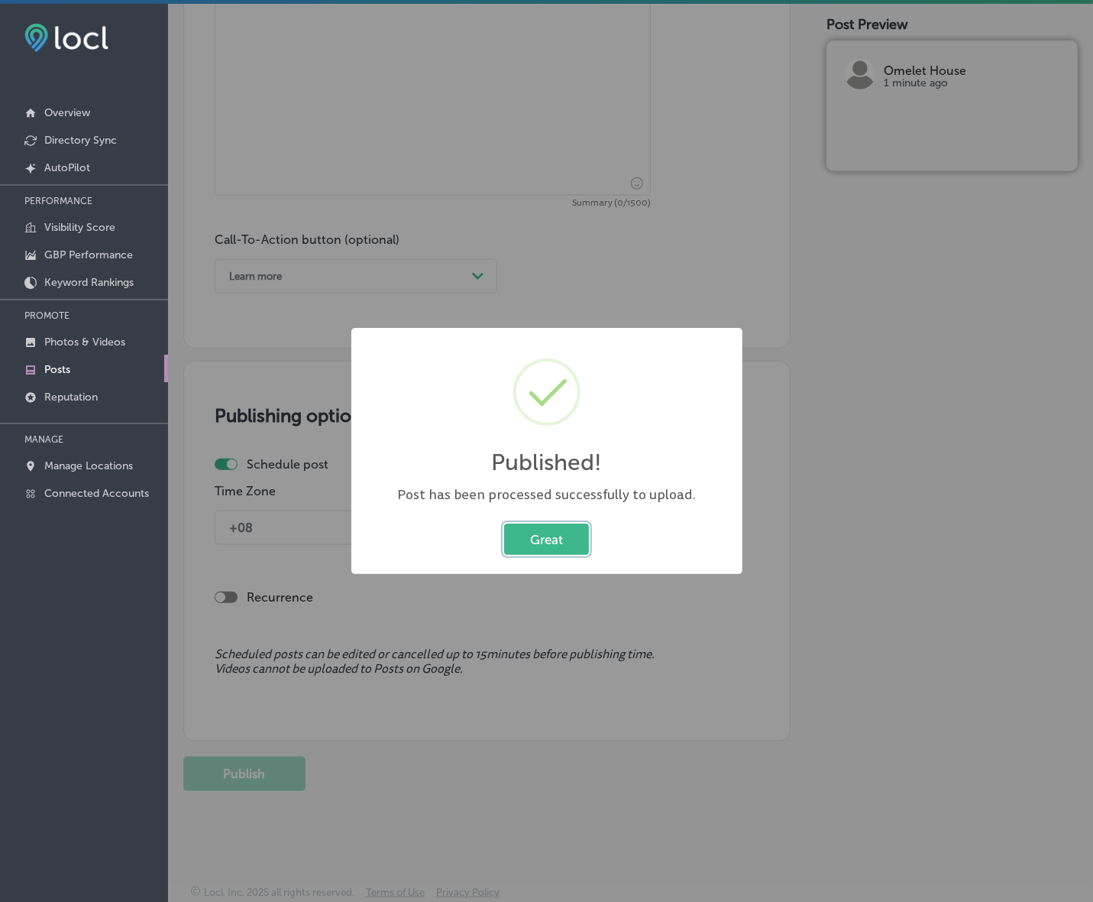
drag, startPoint x: 540, startPoint y: 543, endPoint x: 554, endPoint y: 543, distance: 13.8
click at [540, 543] on button "Great" at bounding box center [546, 538] width 85 height 31
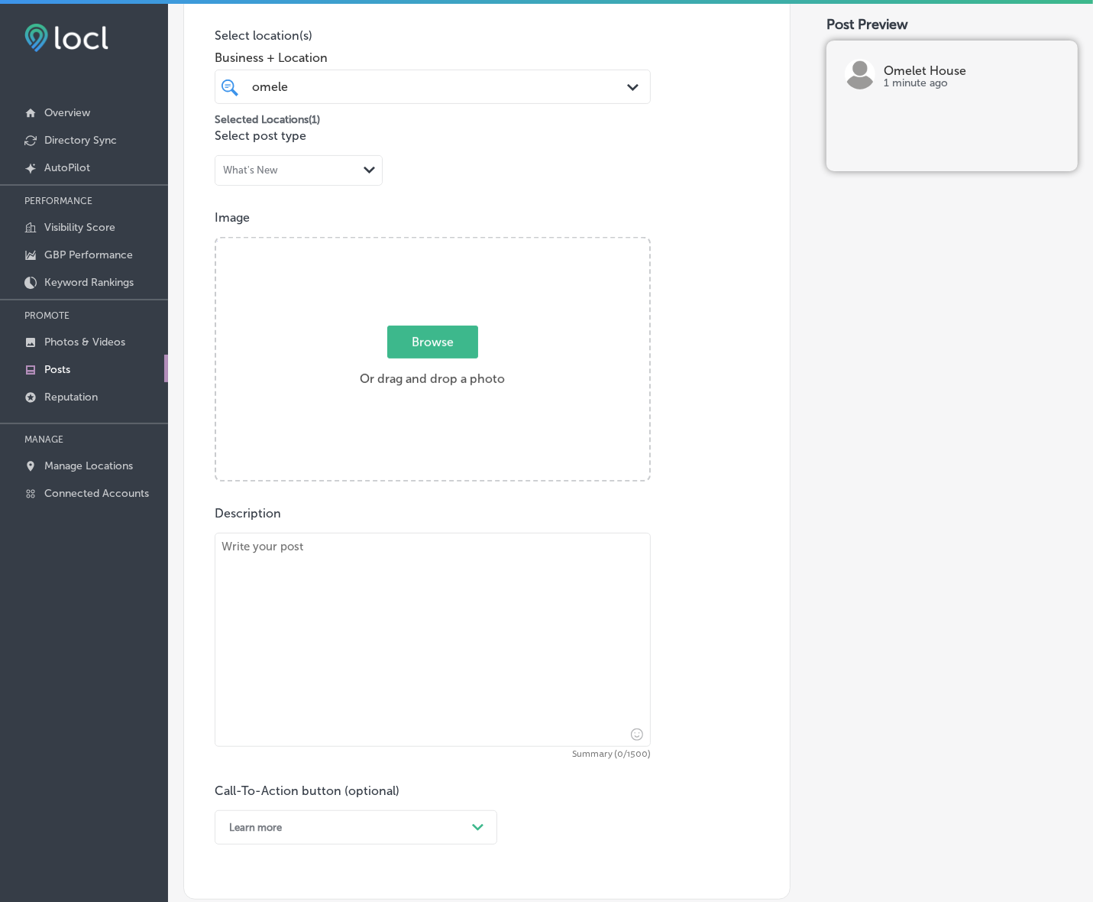
scroll to position [345, 0]
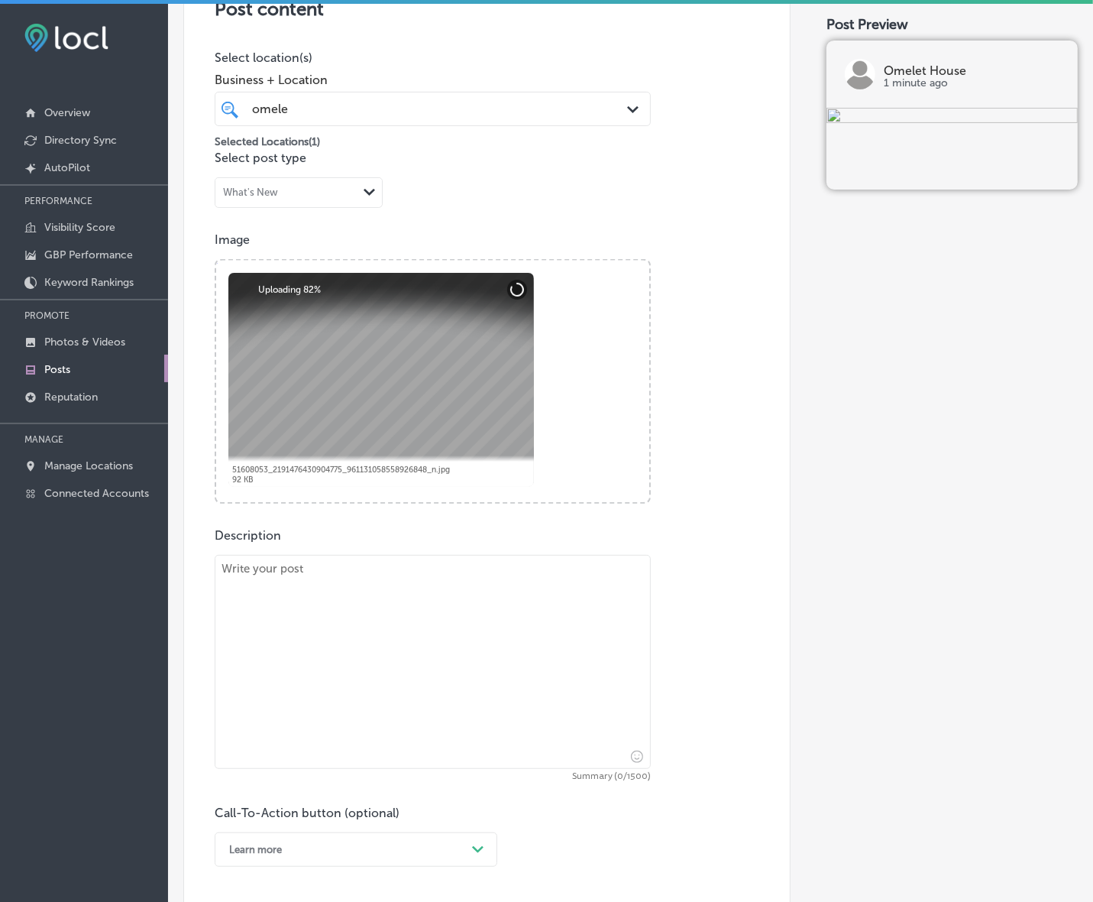
click at [279, 704] on textarea at bounding box center [433, 662] width 436 height 214
paste textarea "Start your day with a flavorful breakfast at [GEOGRAPHIC_DATA] [PERSON_NAME]. F…"
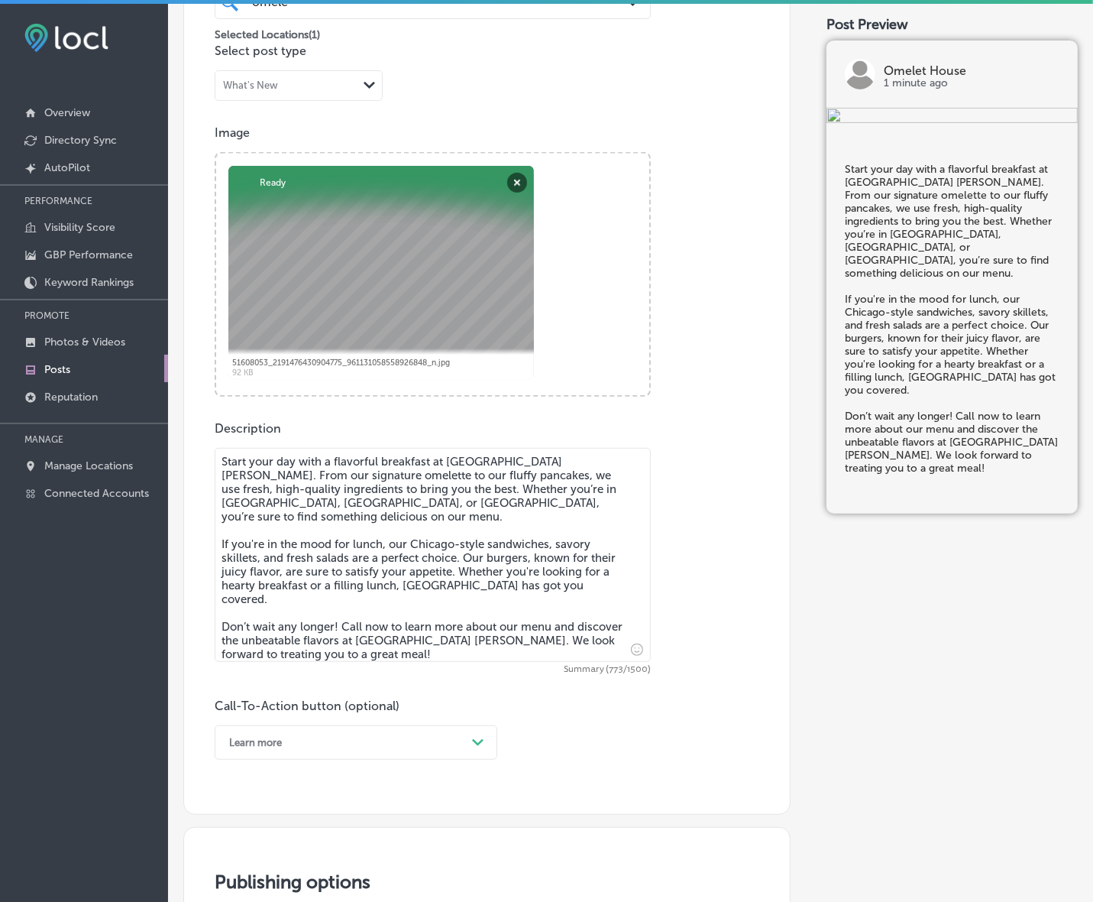
scroll to position [536, 0]
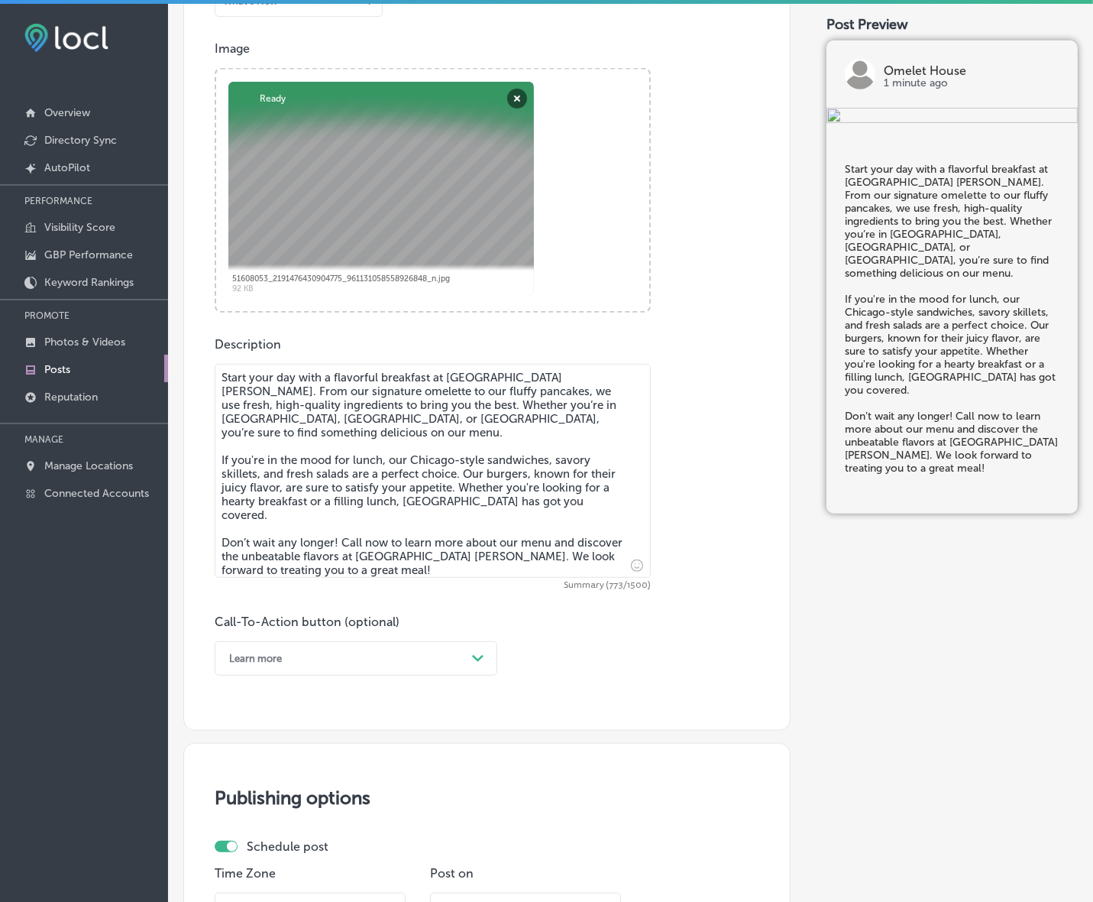
type textarea "Start your day with a flavorful breakfast at [GEOGRAPHIC_DATA] [PERSON_NAME]. F…"
click at [474, 659] on icon "Path Created with Sketch." at bounding box center [477, 658] width 11 height 7
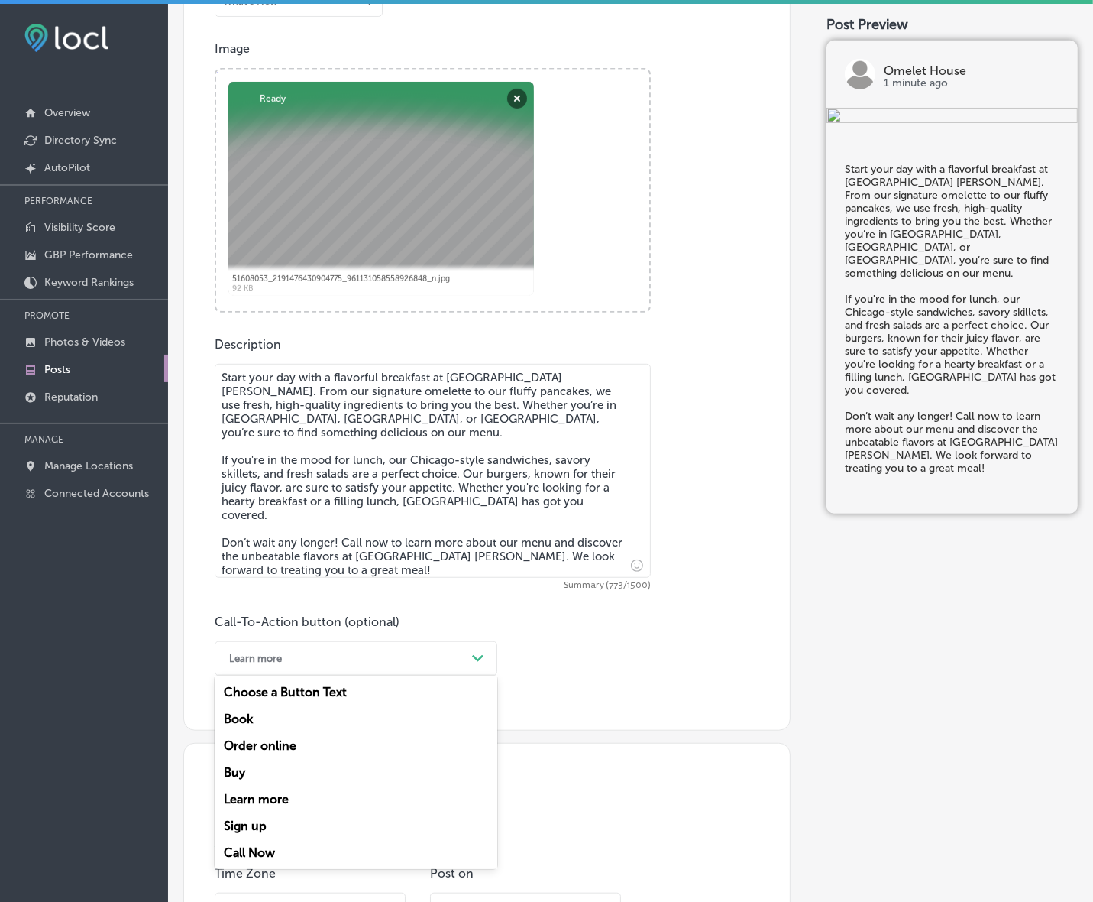
click at [227, 843] on div "Call Now" at bounding box center [356, 852] width 283 height 27
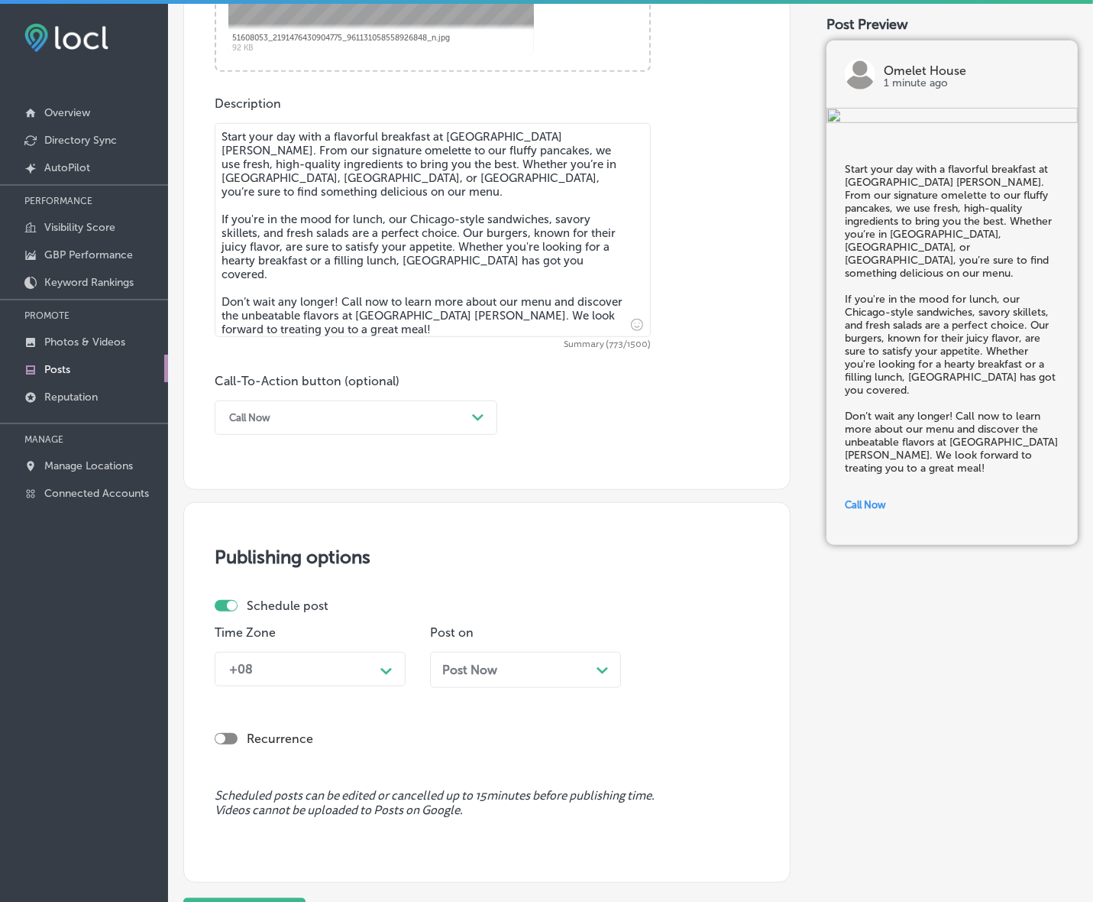
scroll to position [918, 0]
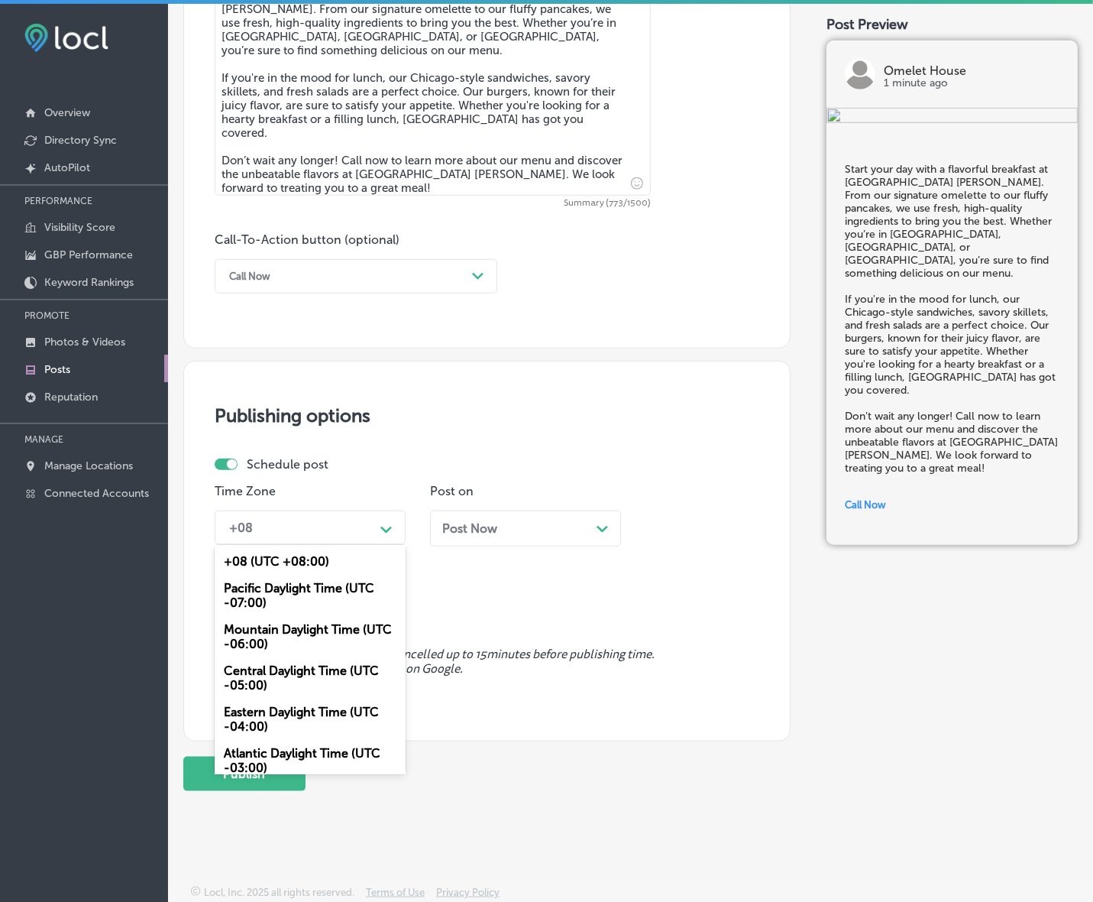
click at [386, 522] on div "Path Created with Sketch." at bounding box center [387, 528] width 12 height 12
click at [322, 629] on div "Mountain Daylight Time (UTC -06:00)" at bounding box center [310, 636] width 191 height 41
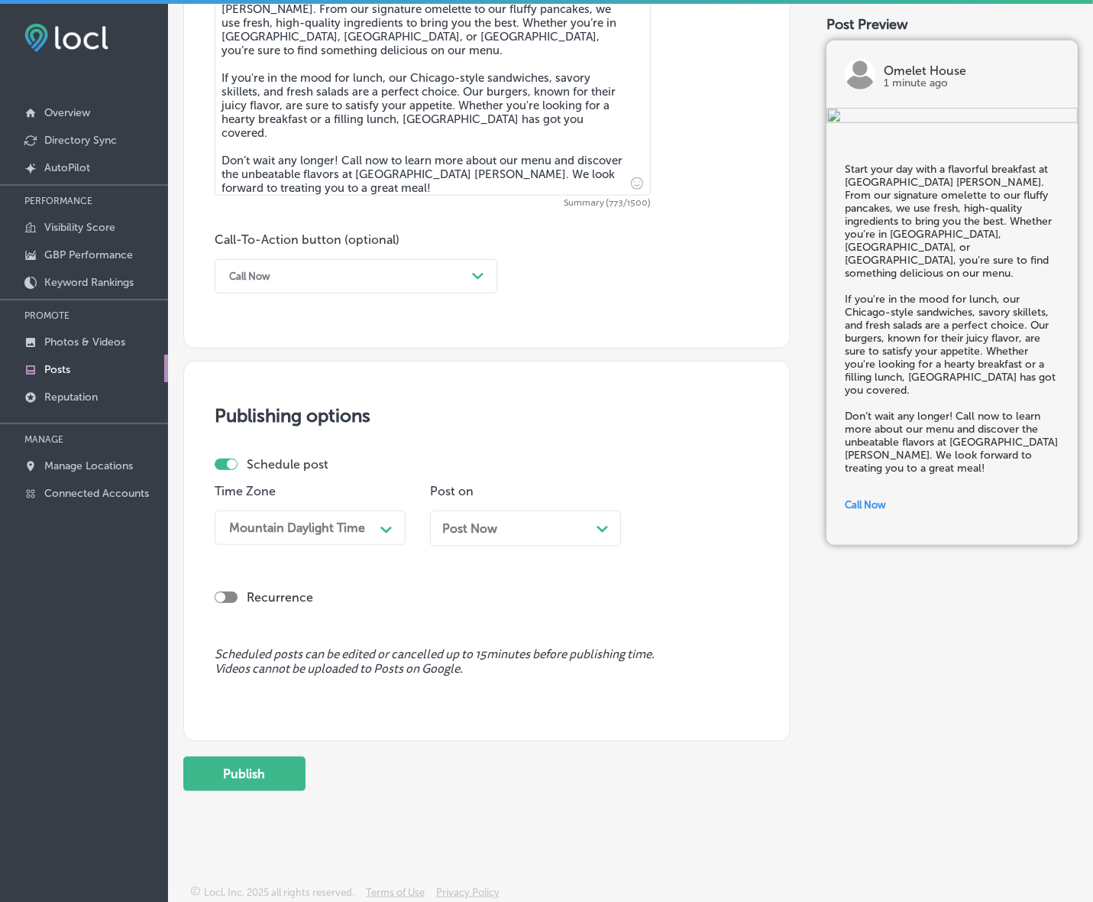
click at [491, 537] on div "Post Now Path Created with Sketch." at bounding box center [525, 528] width 191 height 36
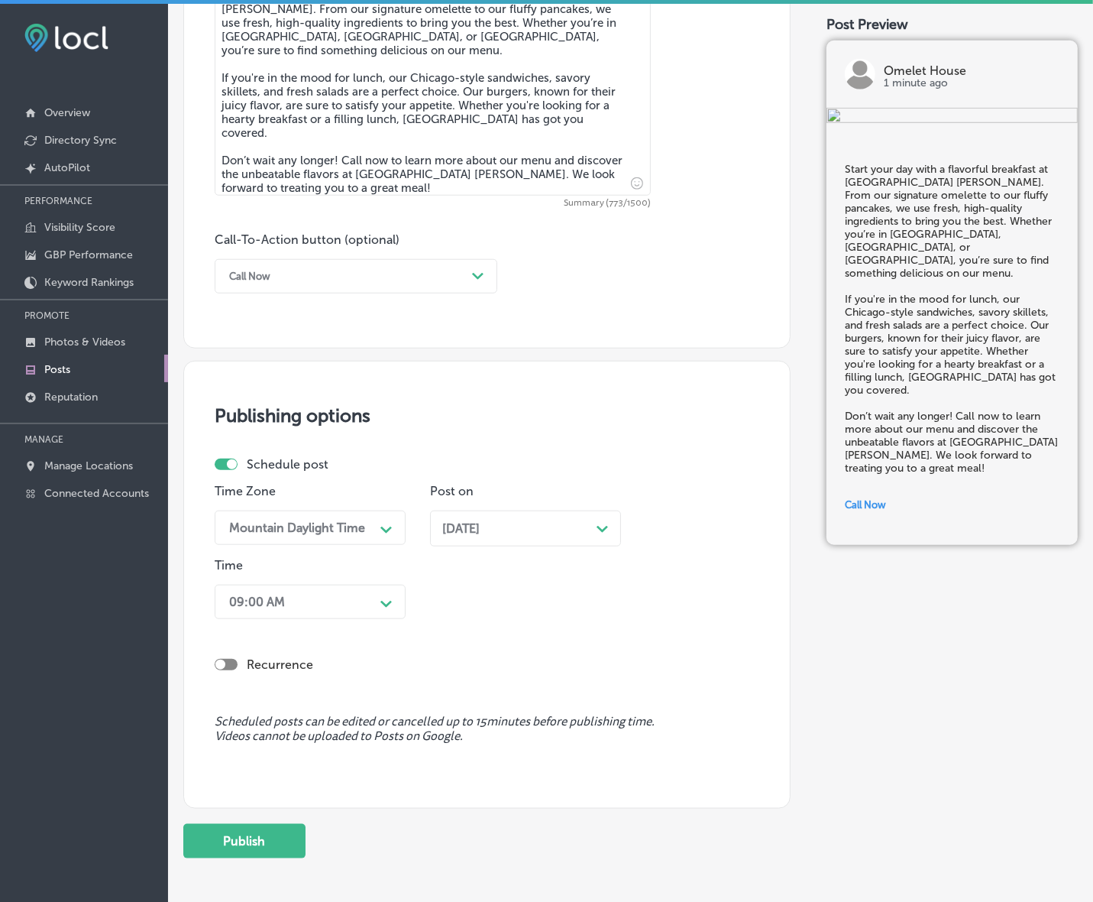
click at [383, 585] on div "09:00 AM Path Created with Sketch." at bounding box center [310, 602] width 191 height 34
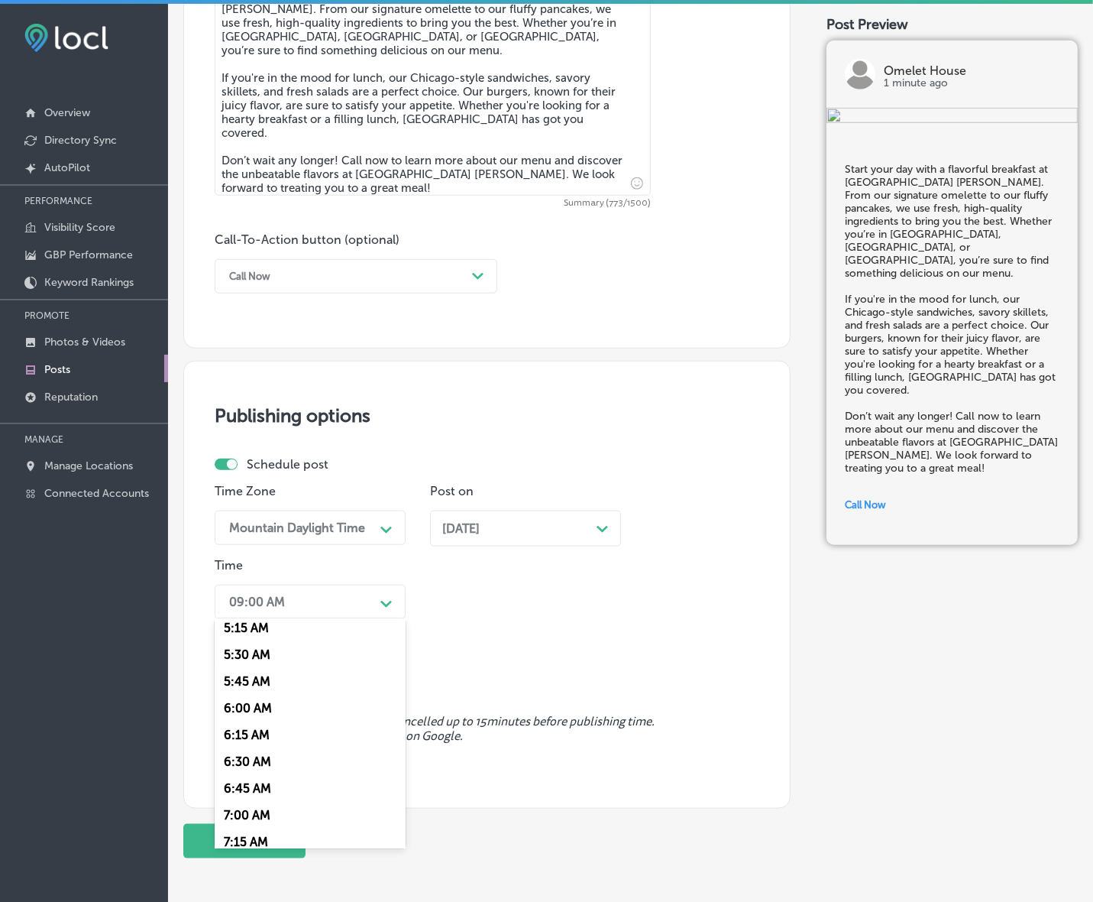
scroll to position [669, 0]
click at [251, 712] on div "7:00 AM" at bounding box center [310, 715] width 191 height 27
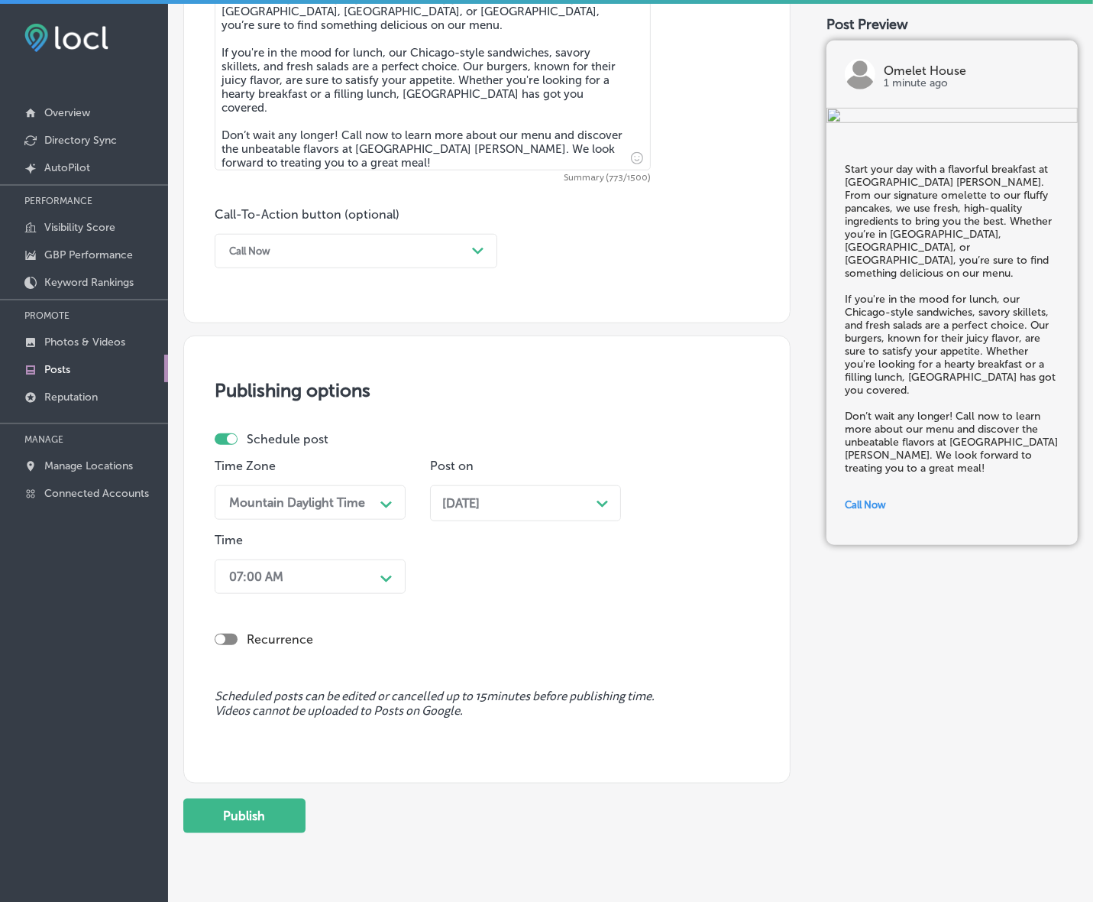
scroll to position [986, 0]
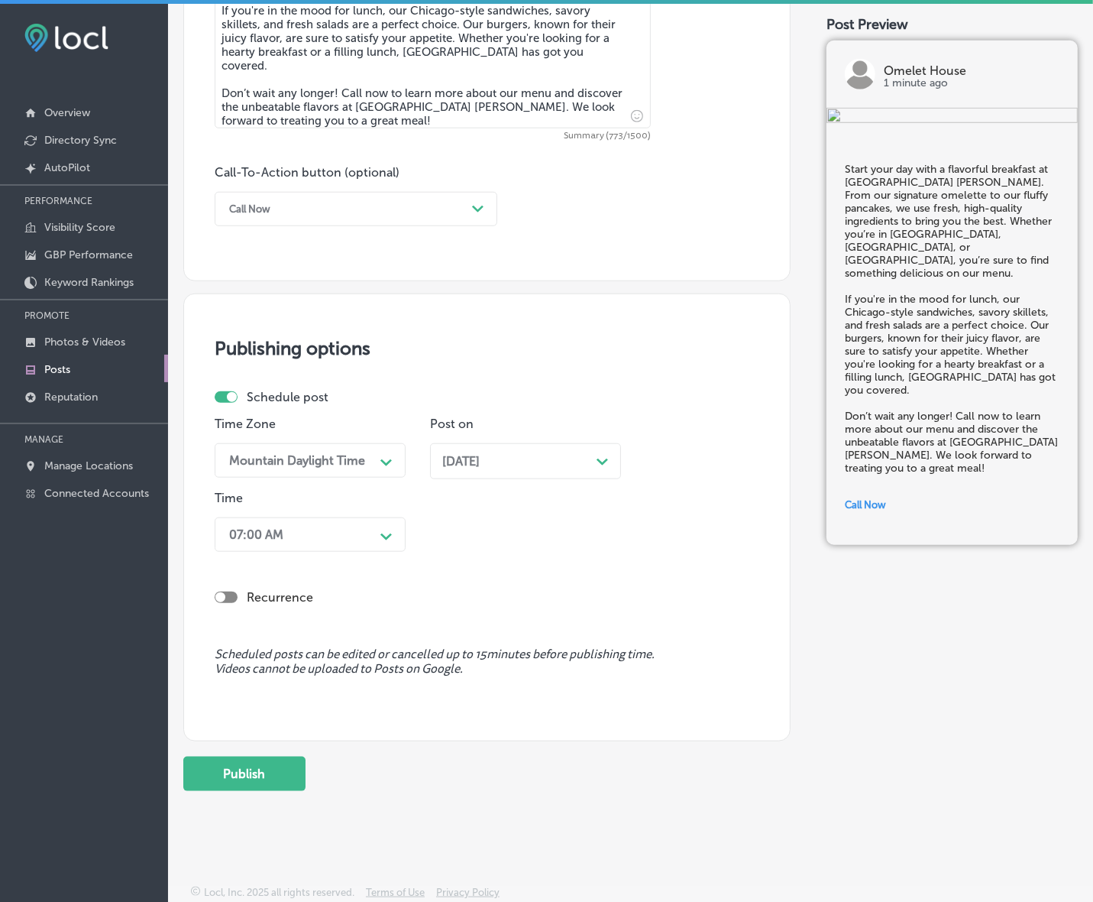
drag, startPoint x: 261, startPoint y: 757, endPoint x: 264, endPoint y: 769, distance: 12.8
click at [261, 758] on button "Publish" at bounding box center [244, 773] width 122 height 34
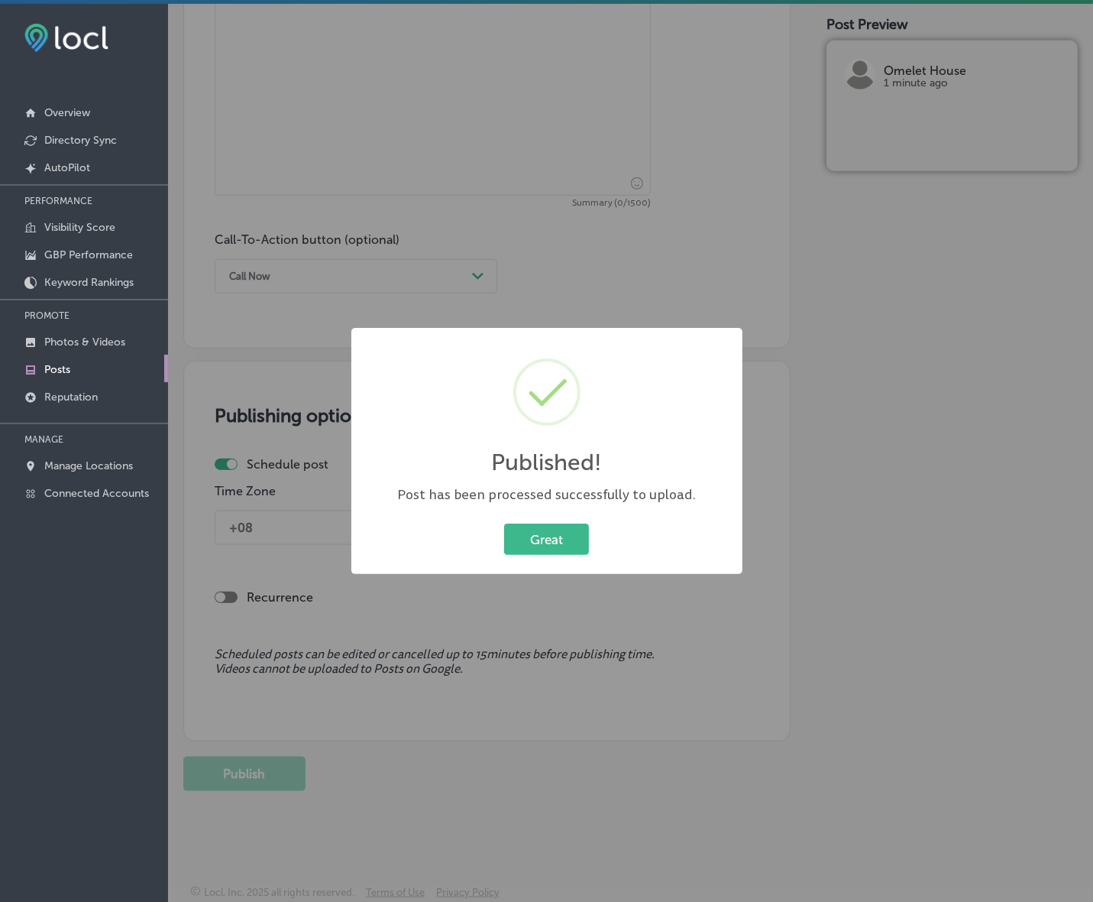
scroll to position [918, 0]
click at [543, 536] on button "Great" at bounding box center [546, 538] width 85 height 31
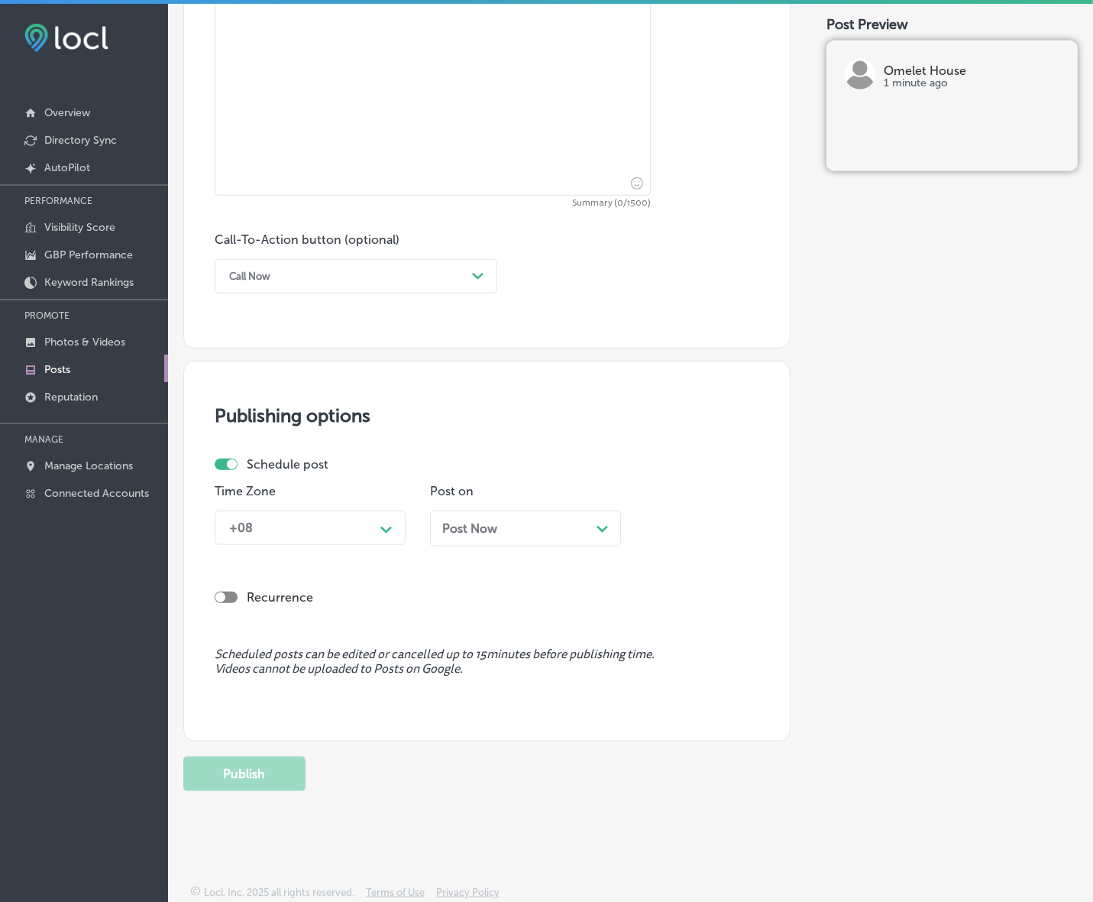
scroll to position [536, 0]
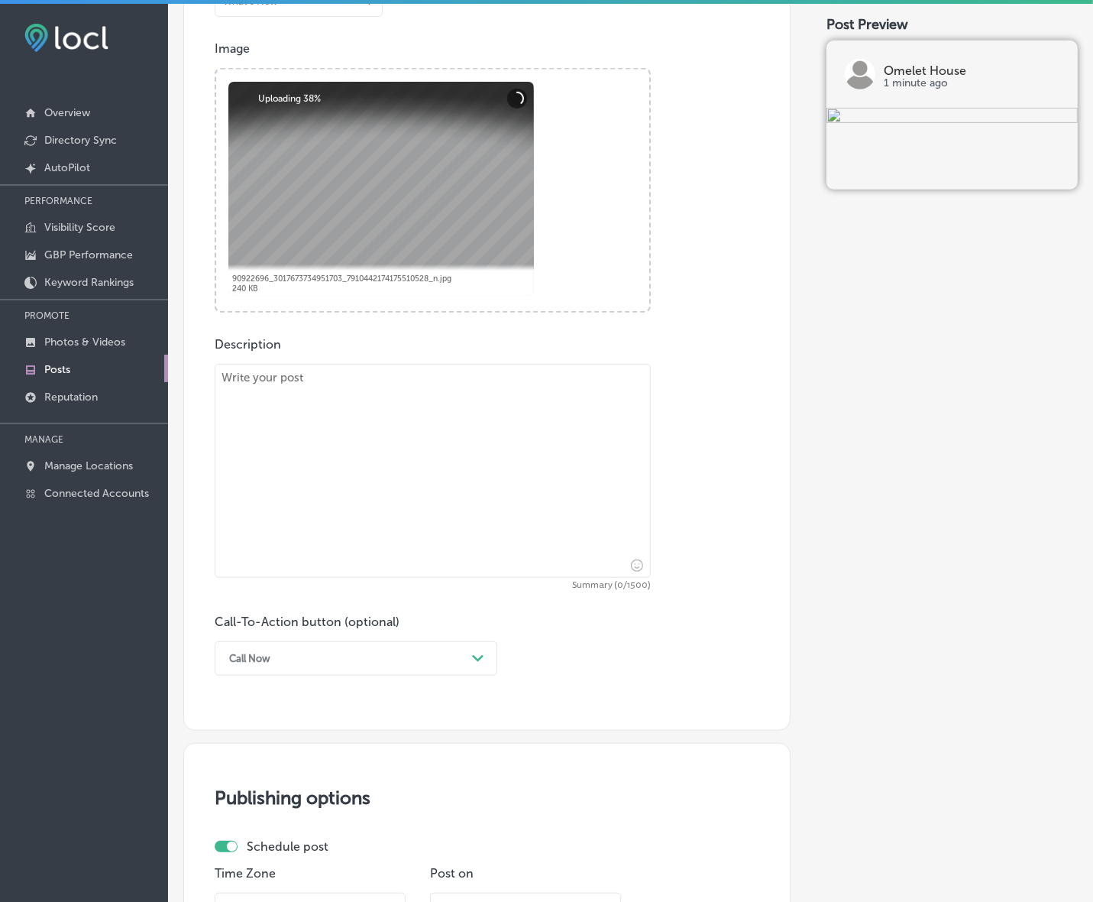
click at [575, 552] on textarea at bounding box center [433, 471] width 436 height 214
paste textarea "Craving a hearty breakfast? Omelet House [PERSON_NAME] has you covered with sig…"
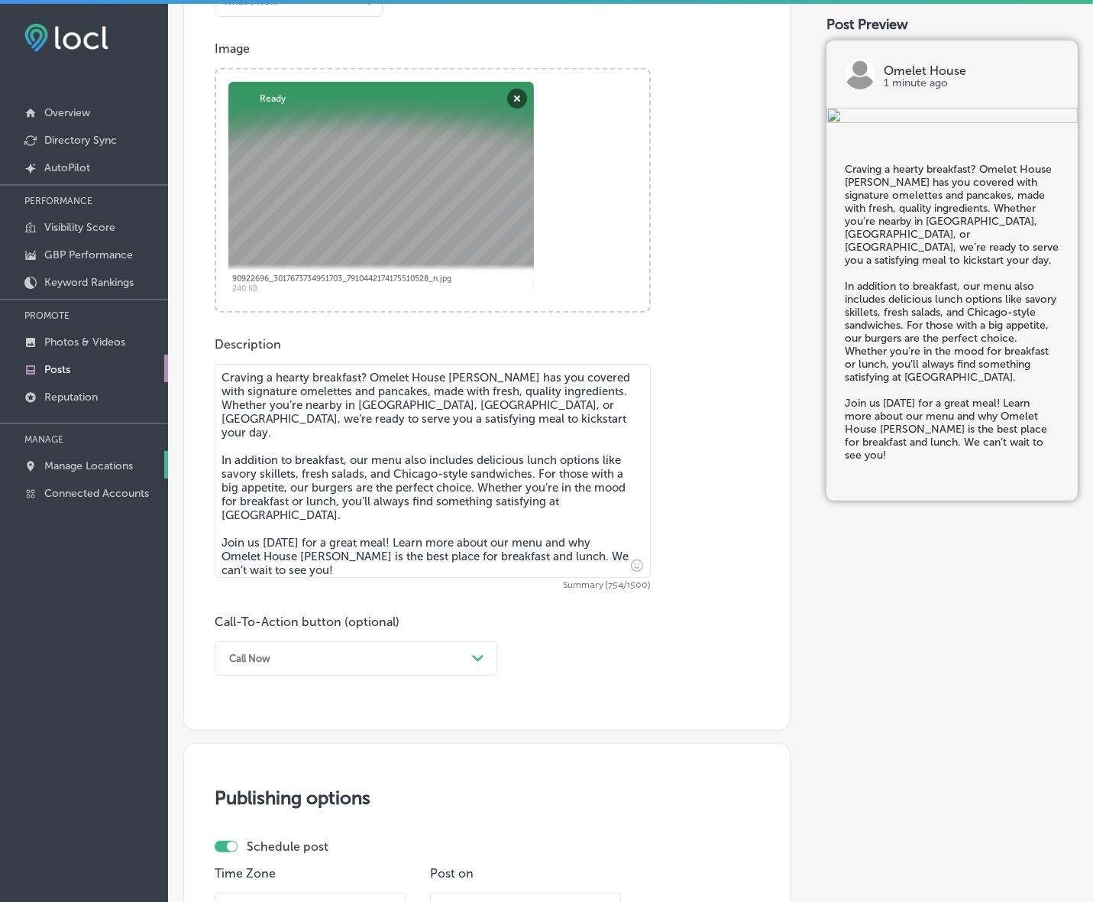
type textarea "Craving a hearty breakfast? Omelet House [PERSON_NAME] has you covered with sig…"
click at [364, 653] on div "Call Now" at bounding box center [344, 658] width 245 height 24
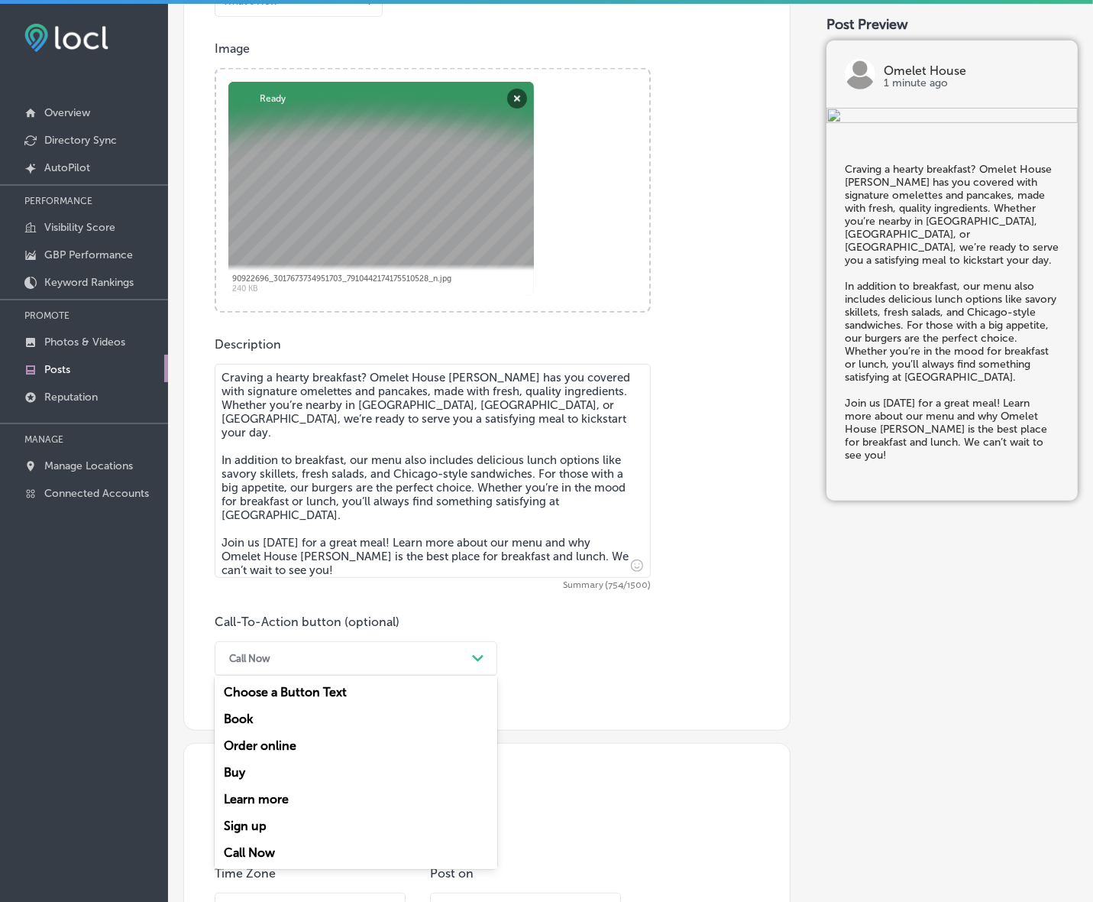
click at [267, 795] on div "Learn more" at bounding box center [356, 798] width 283 height 27
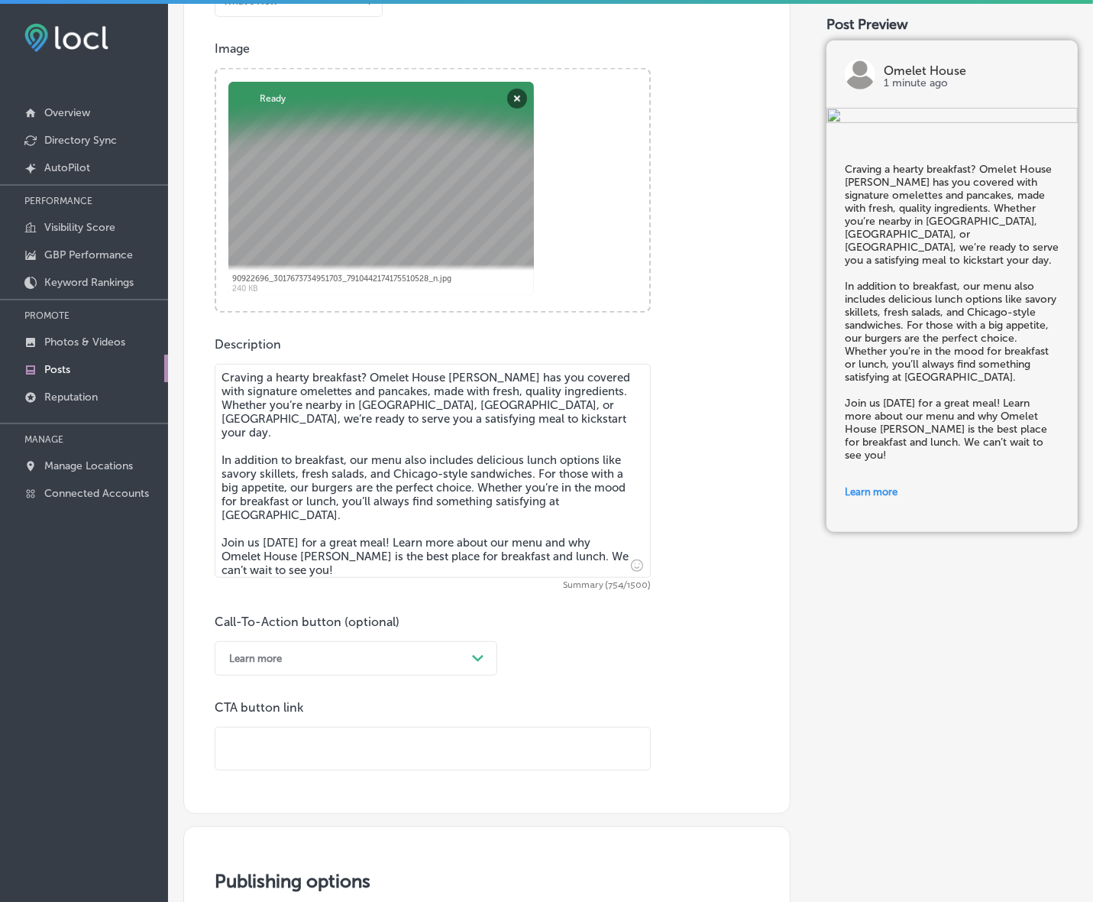
click at [300, 712] on p "CTA button link" at bounding box center [433, 707] width 436 height 15
click at [291, 739] on input "text" at bounding box center [432, 748] width 435 height 42
paste input "[URL][DOMAIN_NAME]"
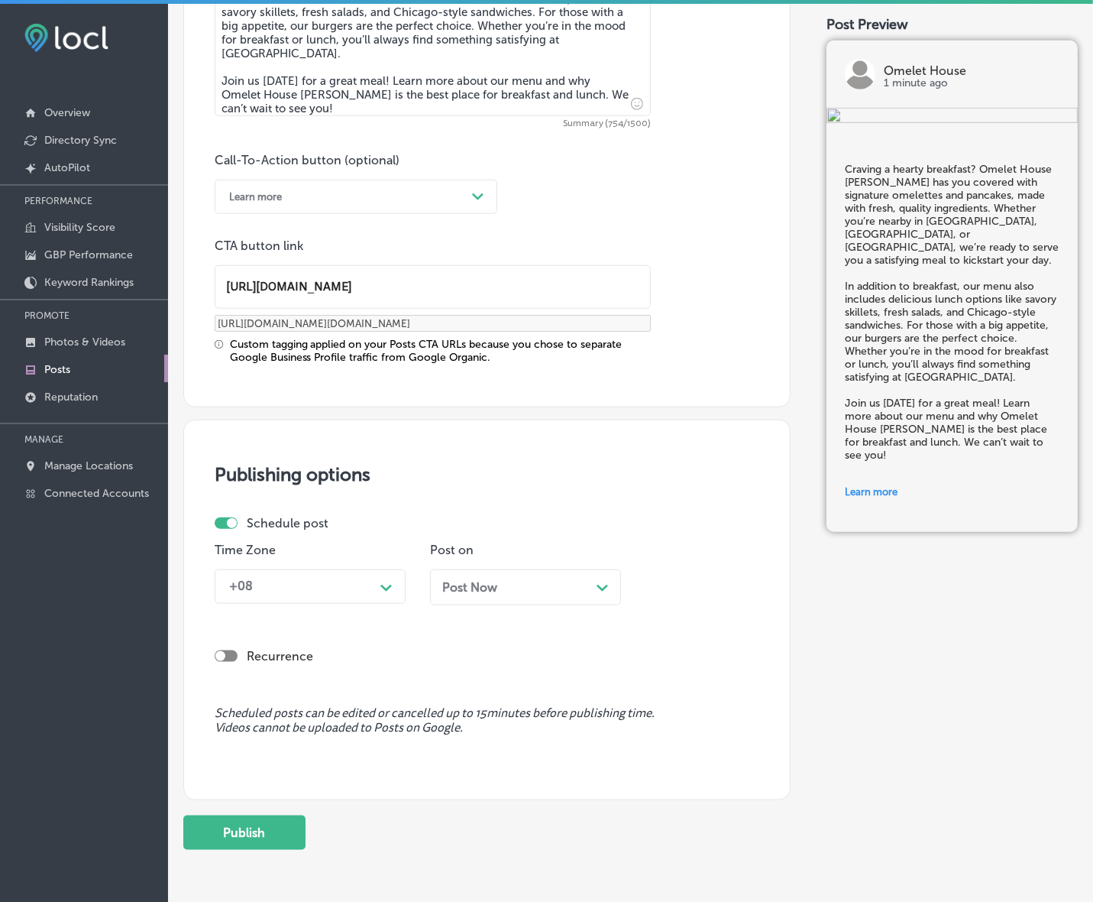
scroll to position [1014, 0]
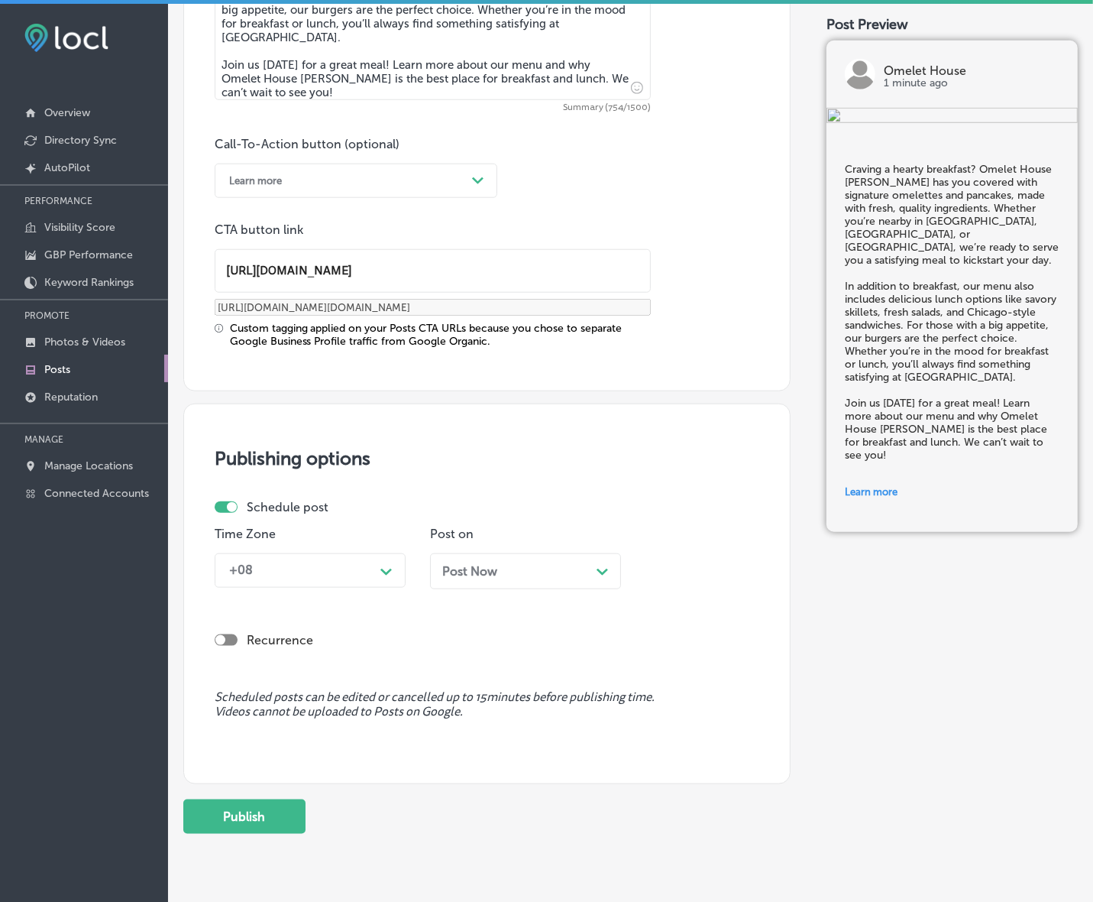
type input "[URL][DOMAIN_NAME]"
click at [388, 572] on polygon at bounding box center [386, 571] width 11 height 7
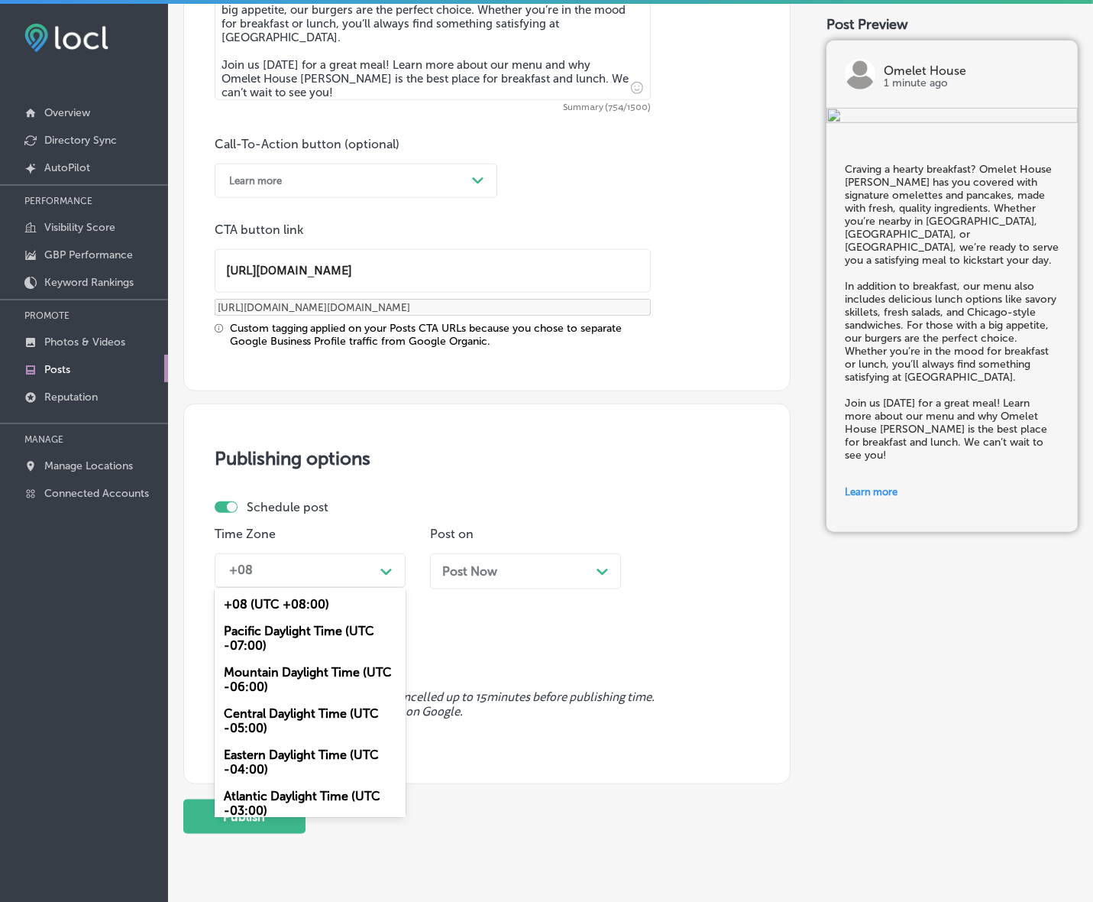
click at [329, 669] on div "Mountain Daylight Time (UTC -06:00)" at bounding box center [310, 679] width 191 height 41
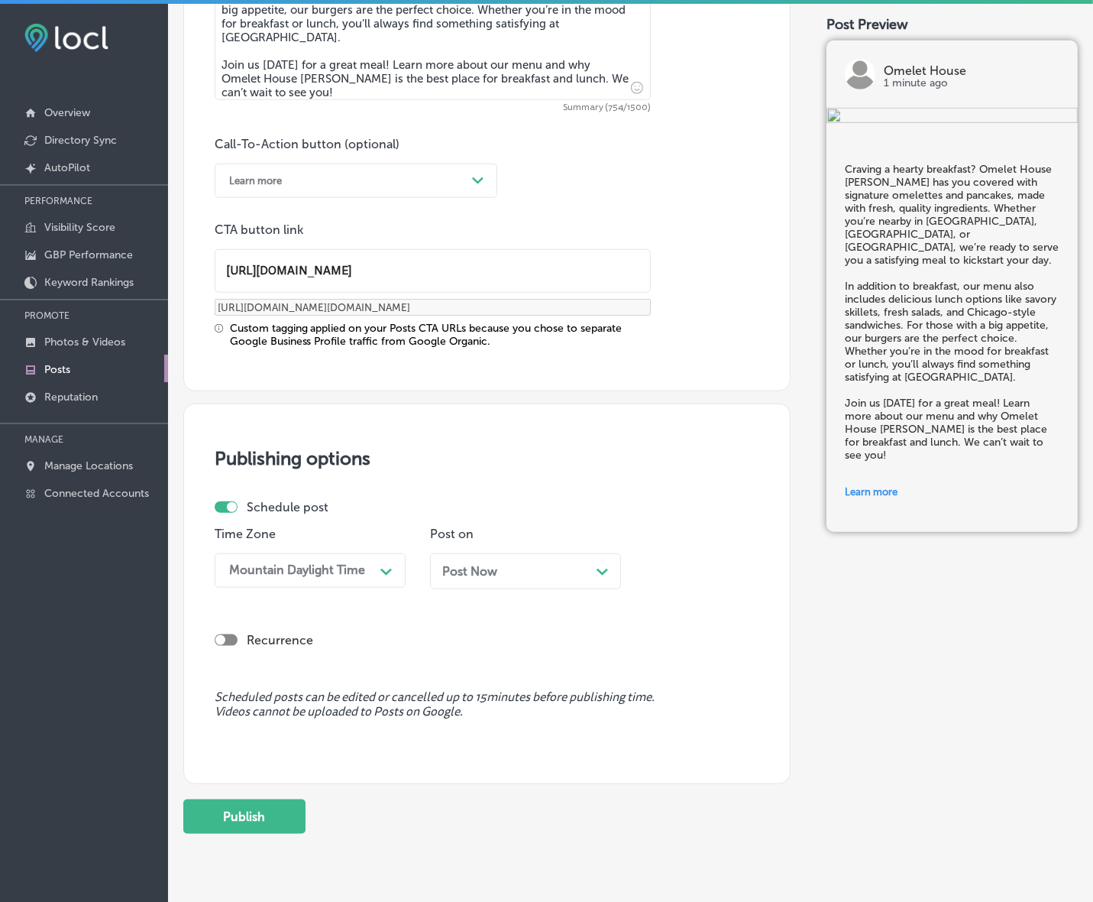
click at [480, 565] on span "Post Now" at bounding box center [469, 571] width 55 height 15
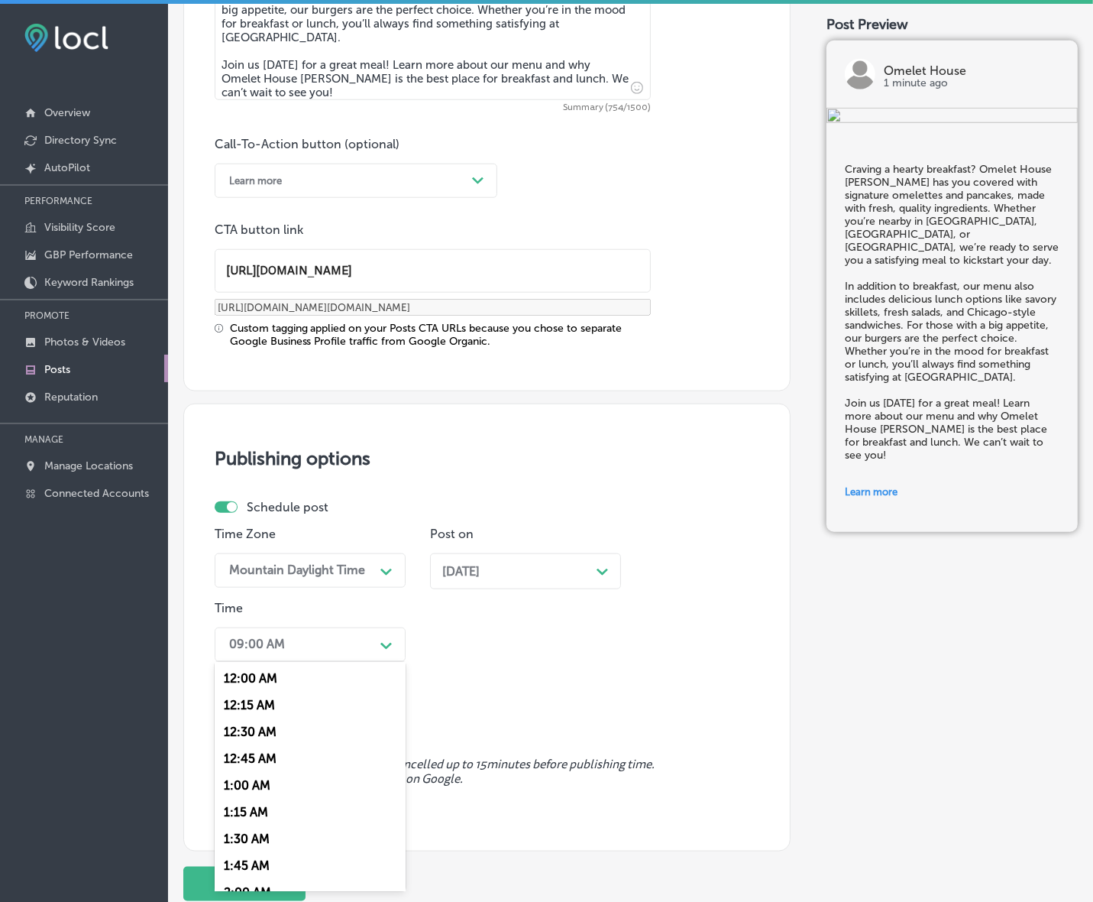
click at [378, 634] on div "Path Created with Sketch." at bounding box center [386, 644] width 24 height 24
click at [242, 843] on div "7:00 AM" at bounding box center [310, 854] width 191 height 27
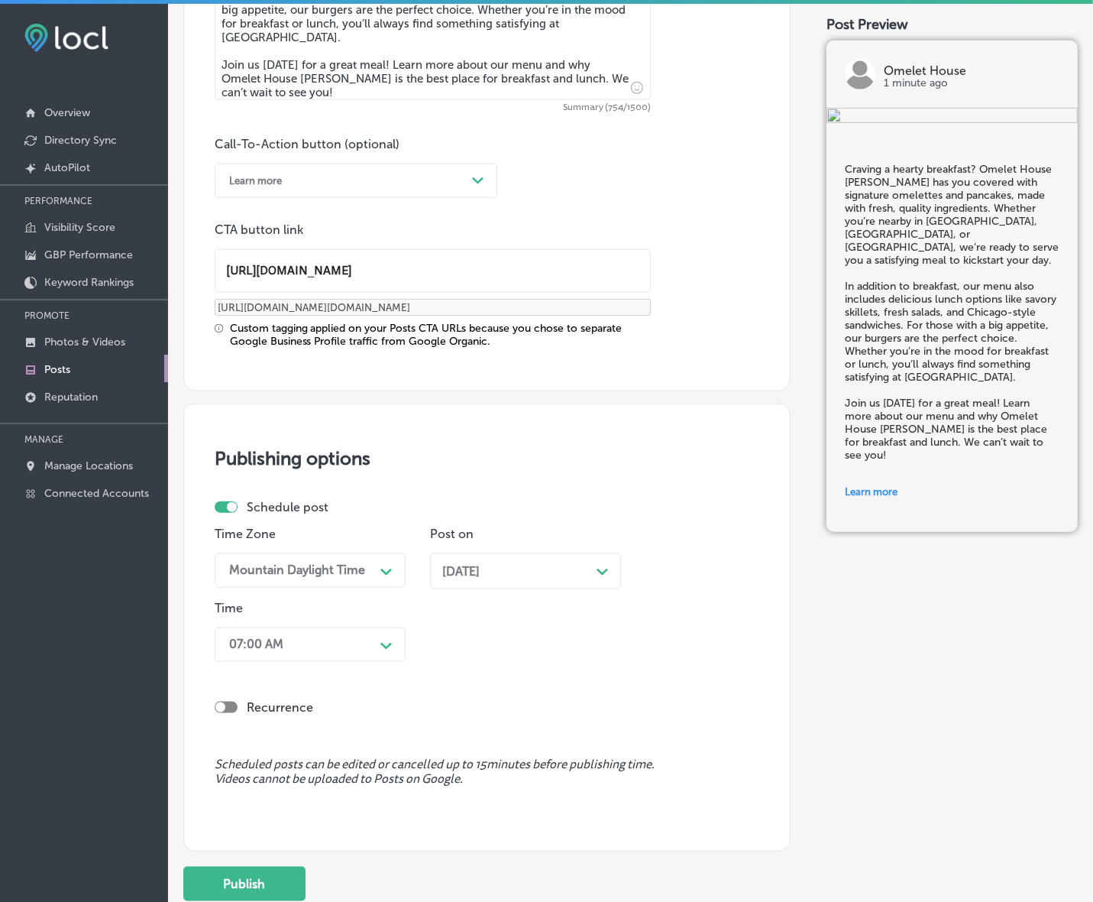
scroll to position [1123, 0]
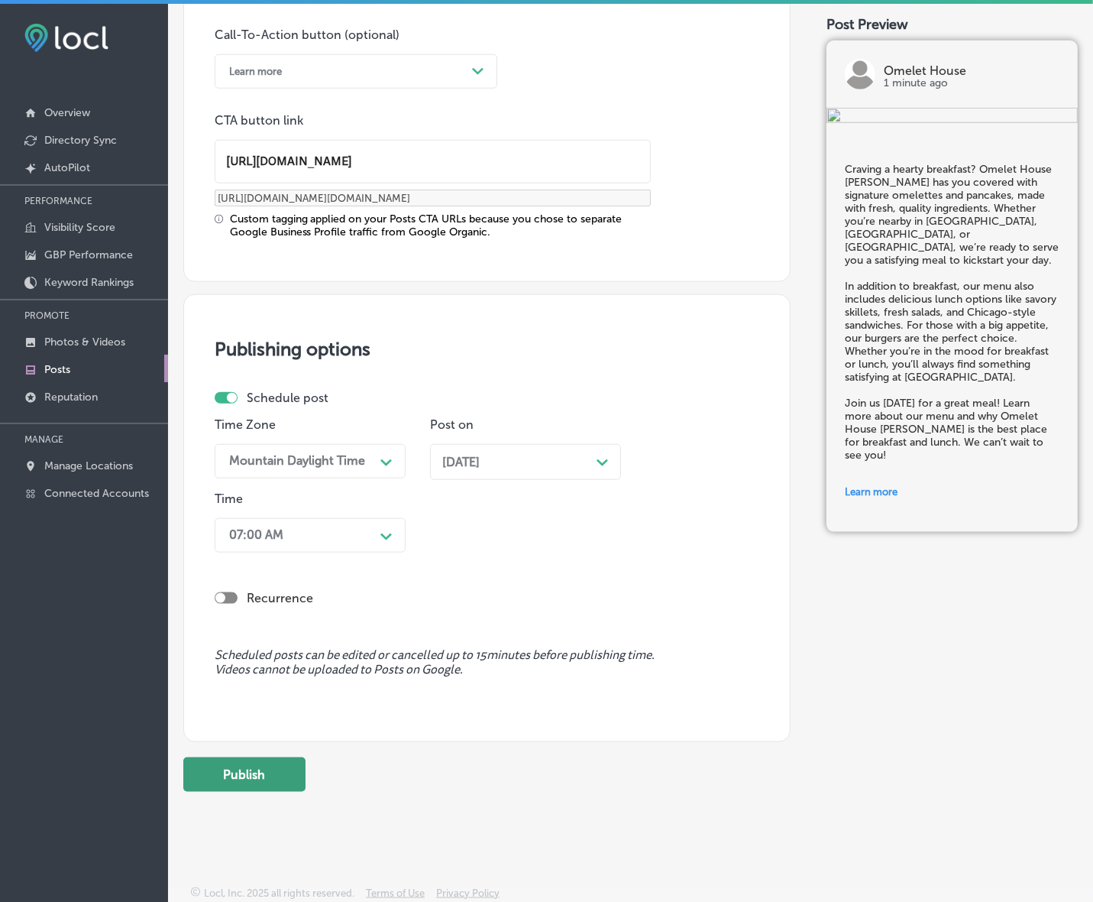
click at [272, 782] on button "Publish" at bounding box center [244, 774] width 122 height 34
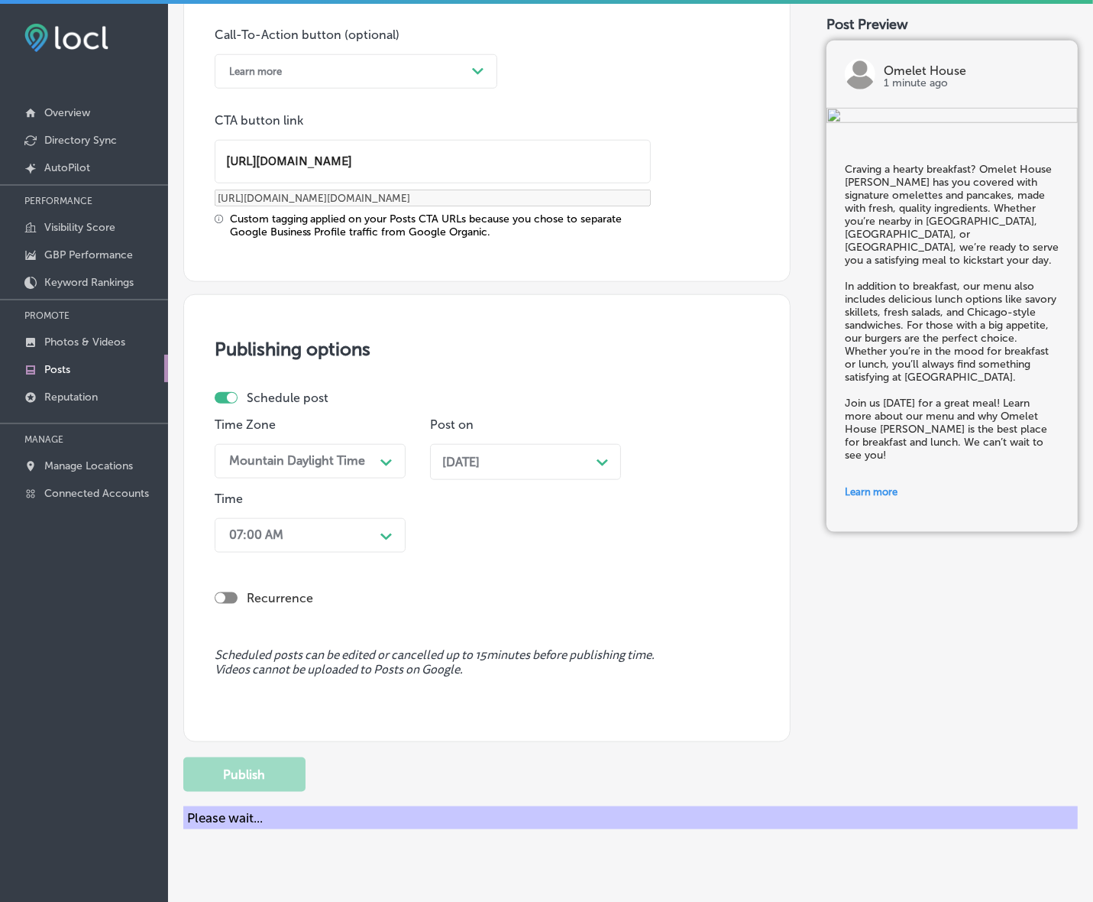
scroll to position [918, 0]
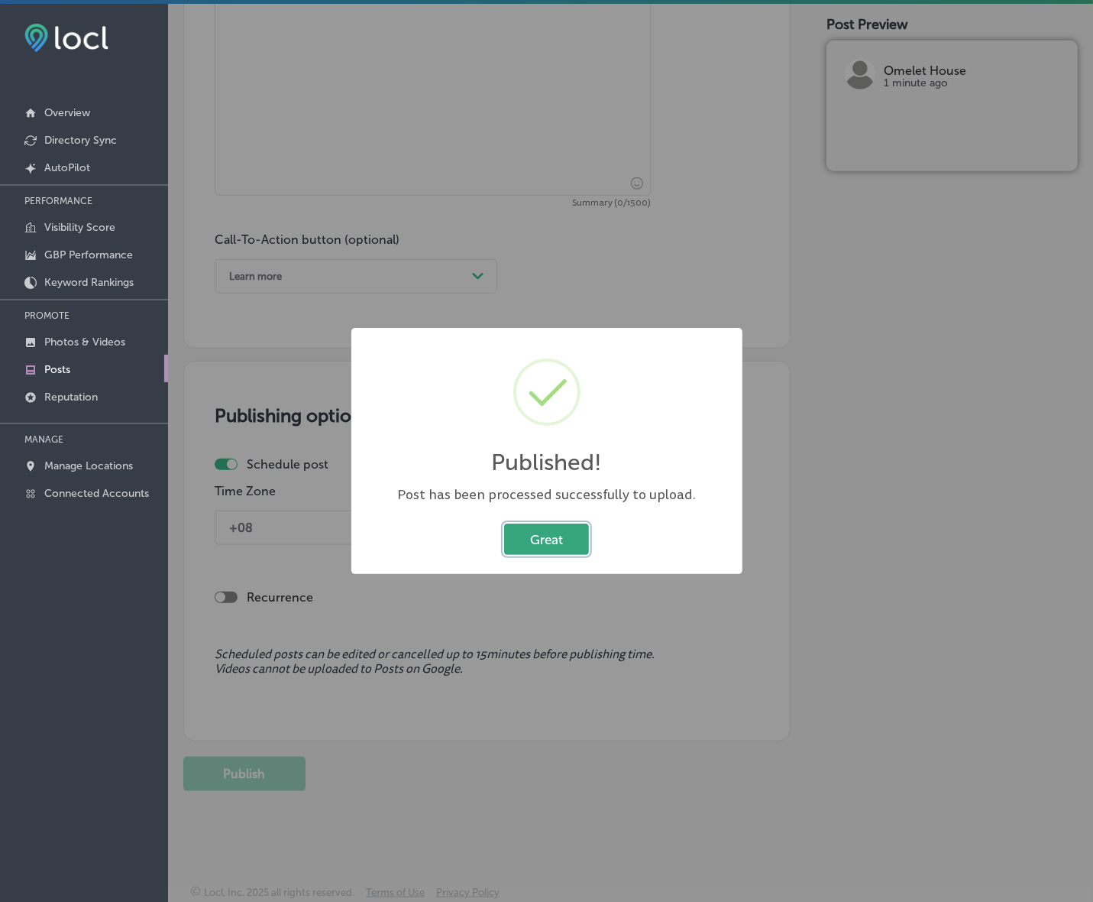
click at [554, 539] on button "Great" at bounding box center [546, 538] width 85 height 31
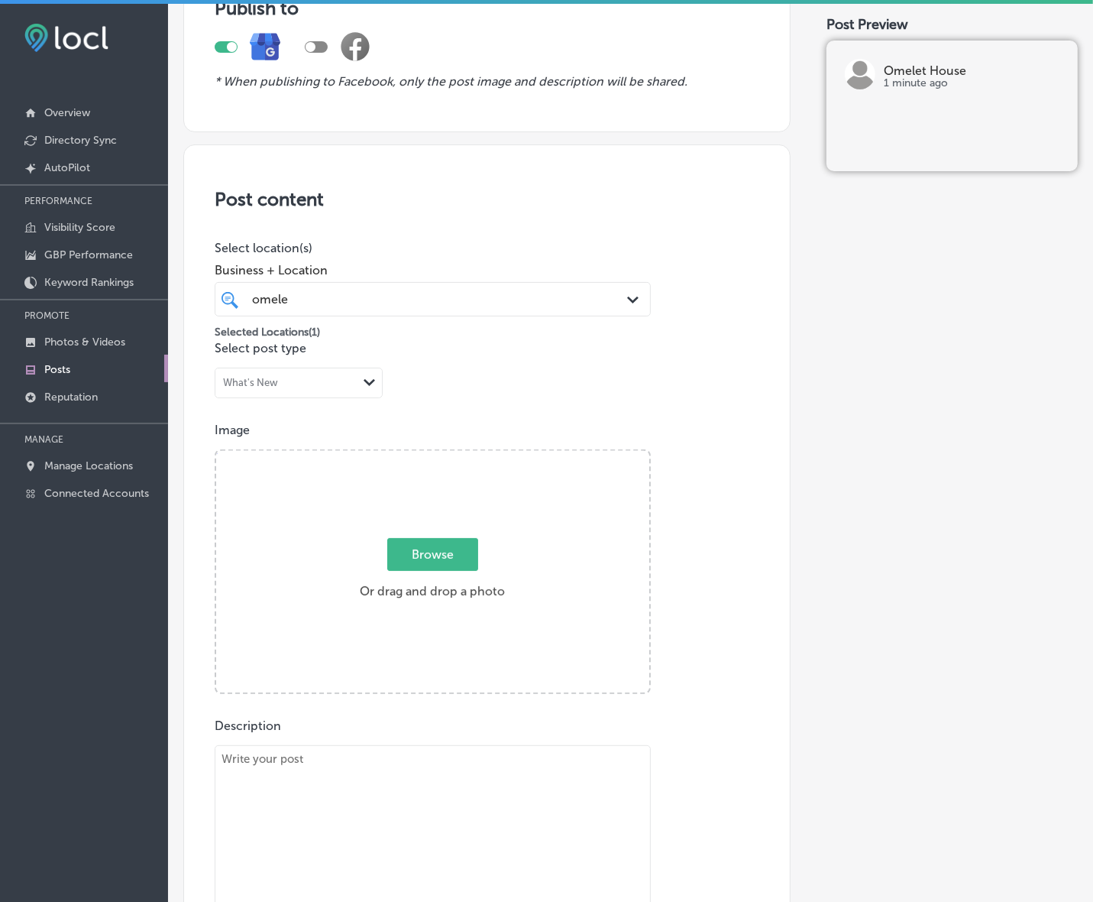
scroll to position [154, 0]
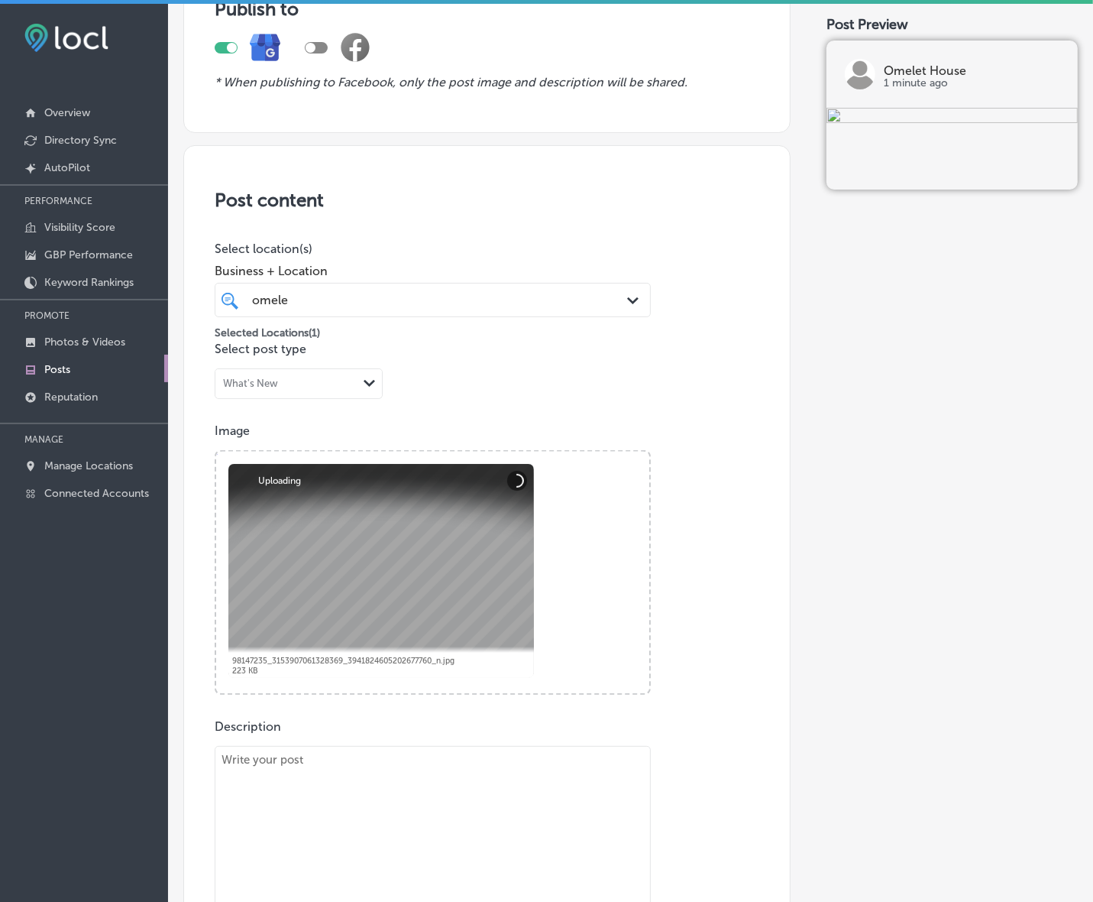
click at [302, 783] on textarea at bounding box center [433, 853] width 436 height 214
paste textarea "Looking for the best breakfast in town? Omelet House [PERSON_NAME] offers signa…"
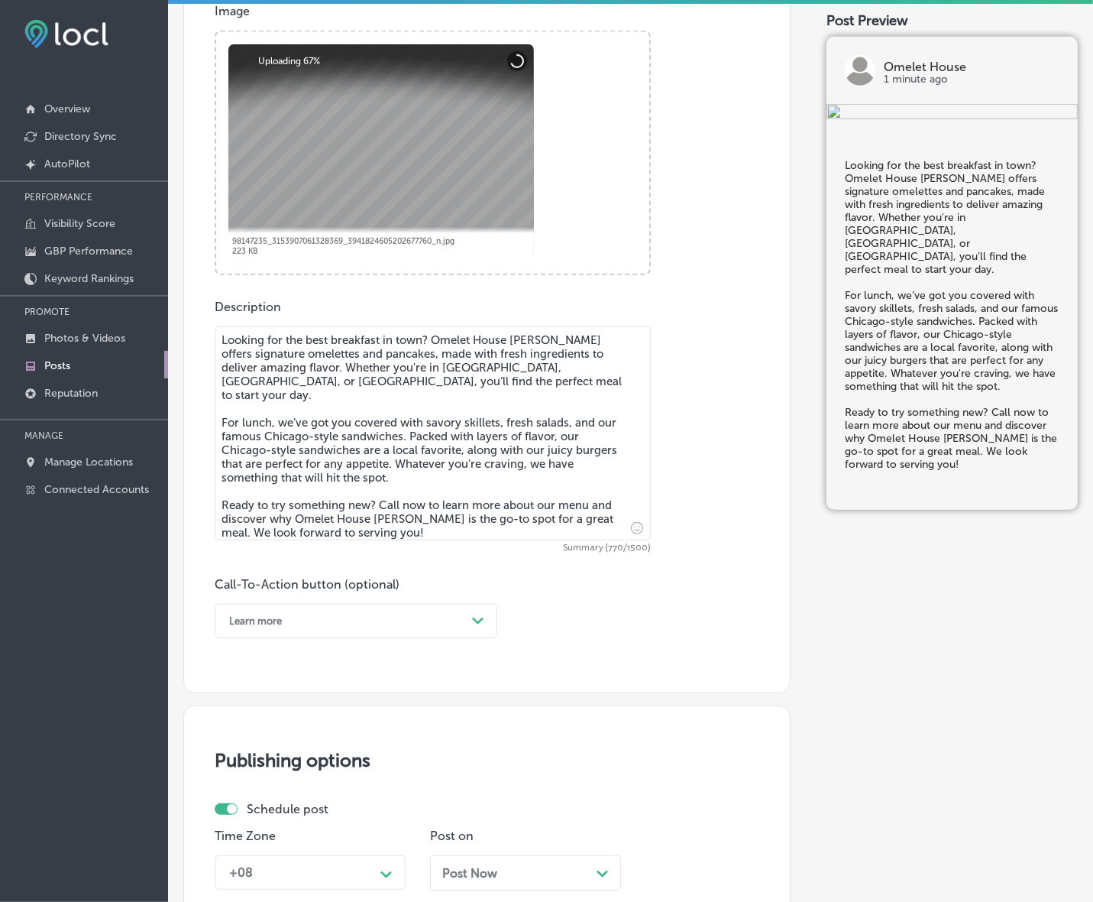
scroll to position [572, 0]
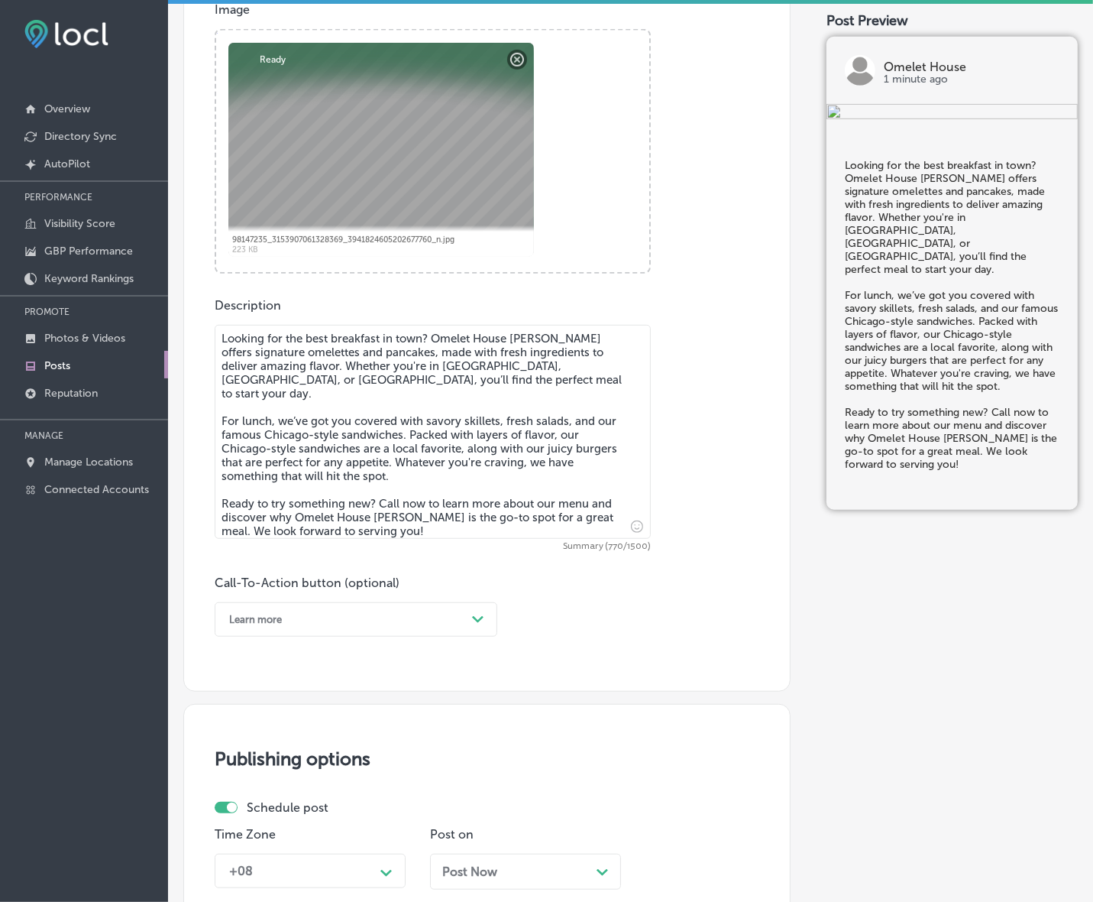
type textarea "Looking for the best breakfast in town? Omelet House [PERSON_NAME] offers signa…"
click at [463, 615] on div "Learn more" at bounding box center [344, 619] width 245 height 24
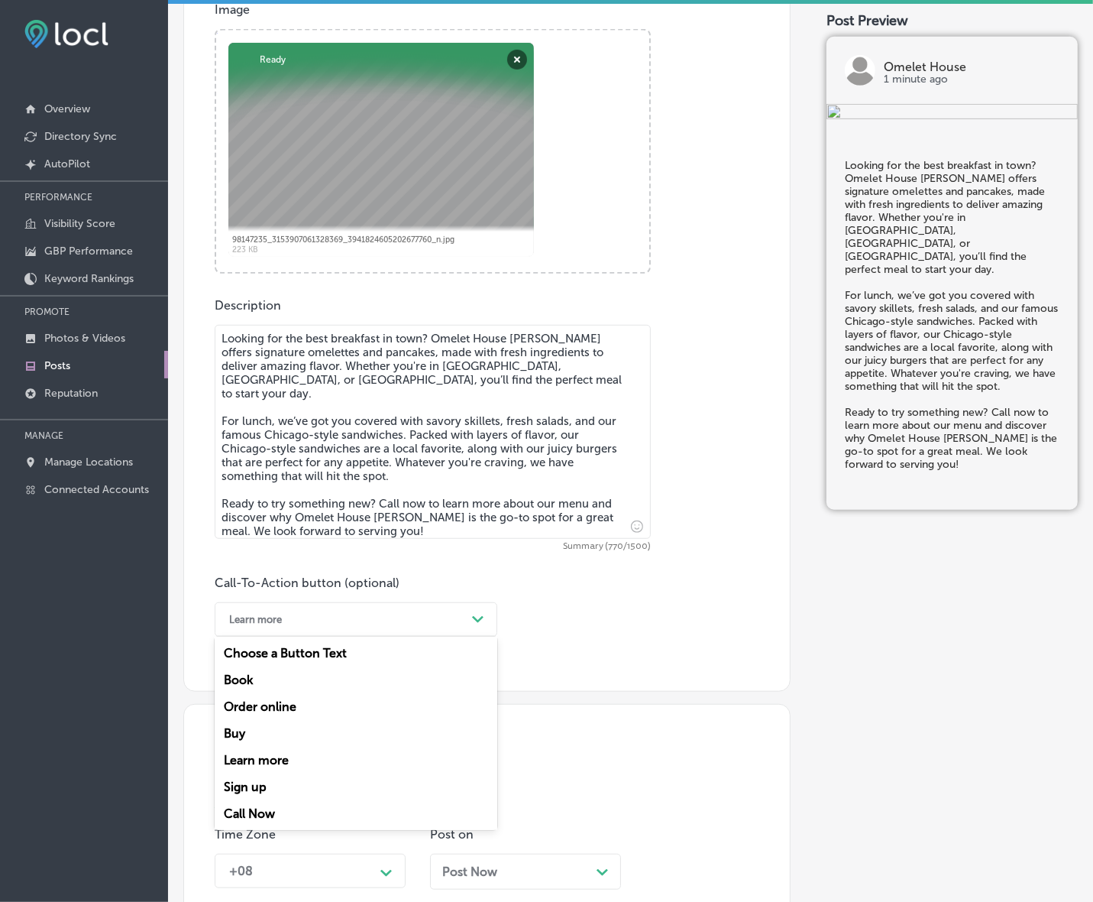
click at [269, 808] on div "Call Now" at bounding box center [356, 813] width 283 height 27
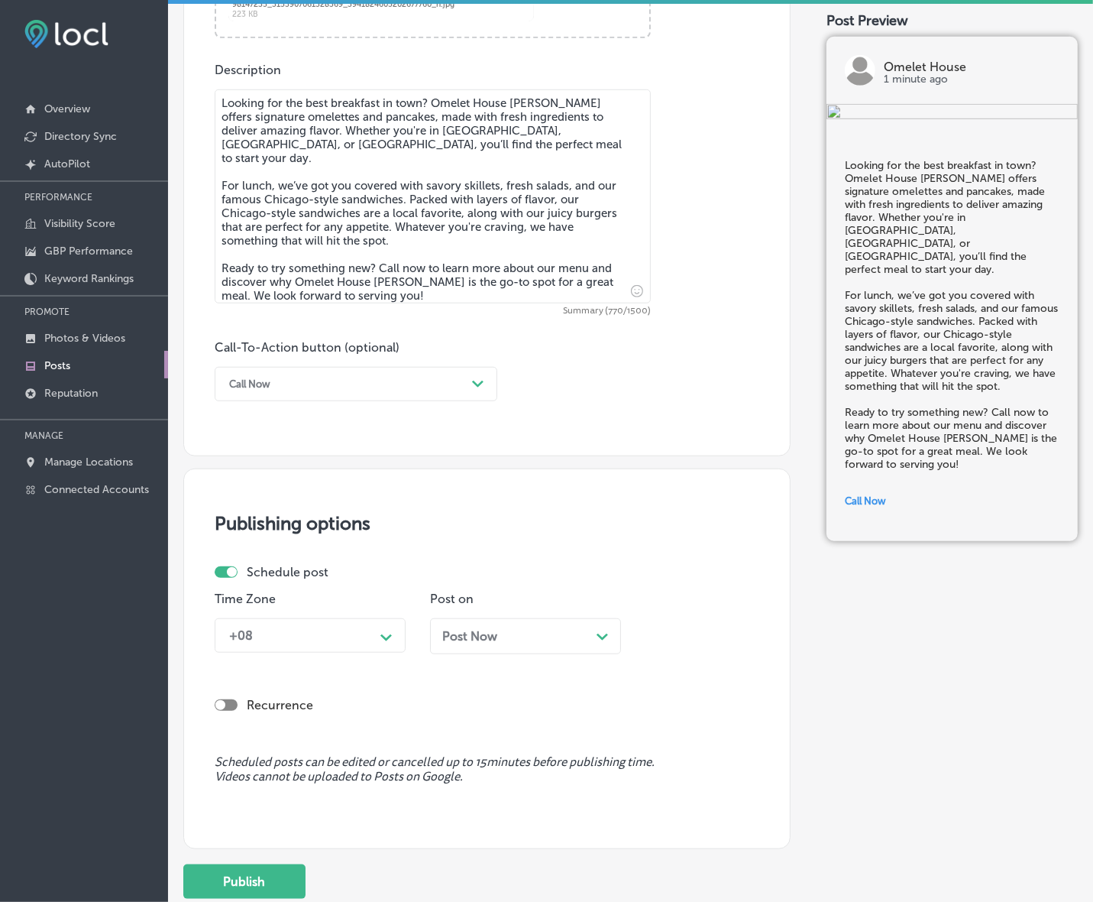
scroll to position [918, 0]
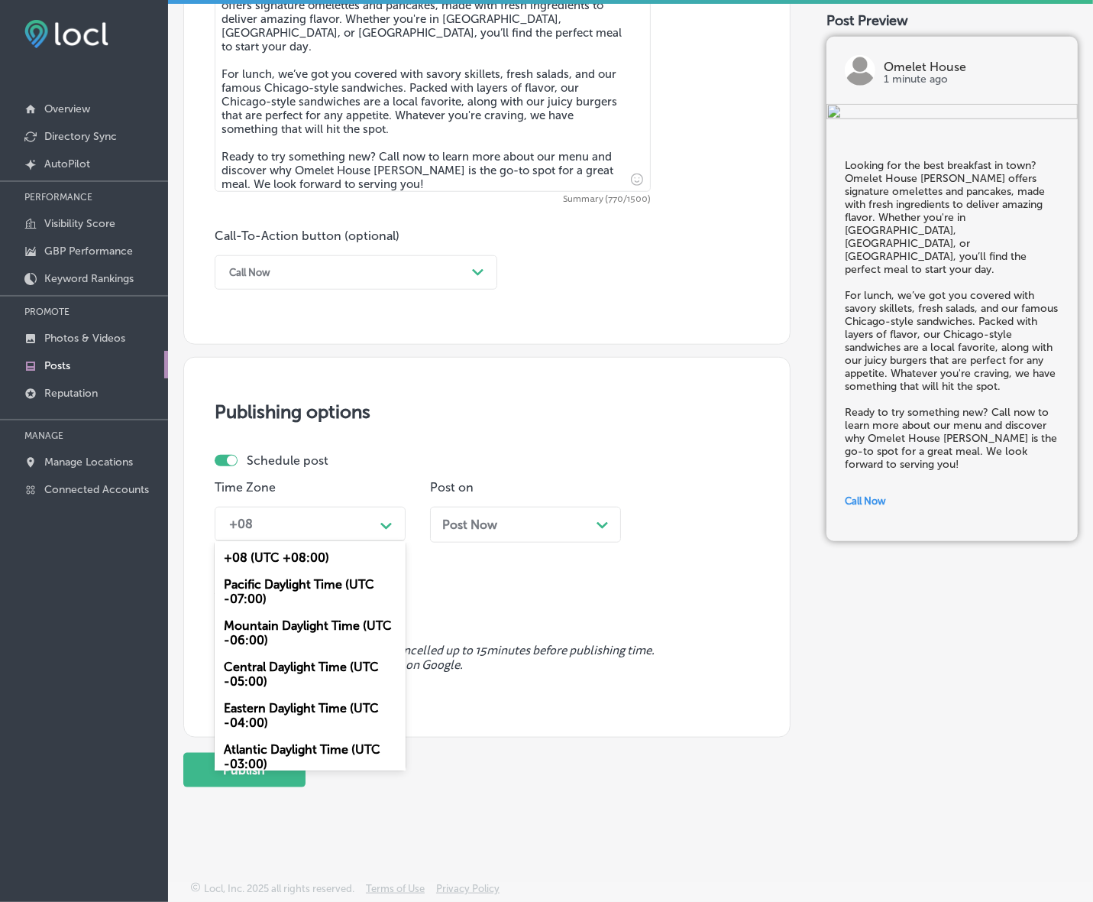
click at [384, 516] on div "Path Created with Sketch." at bounding box center [386, 524] width 24 height 24
click at [311, 629] on div "Mountain Daylight Time (UTC -06:00)" at bounding box center [310, 632] width 191 height 41
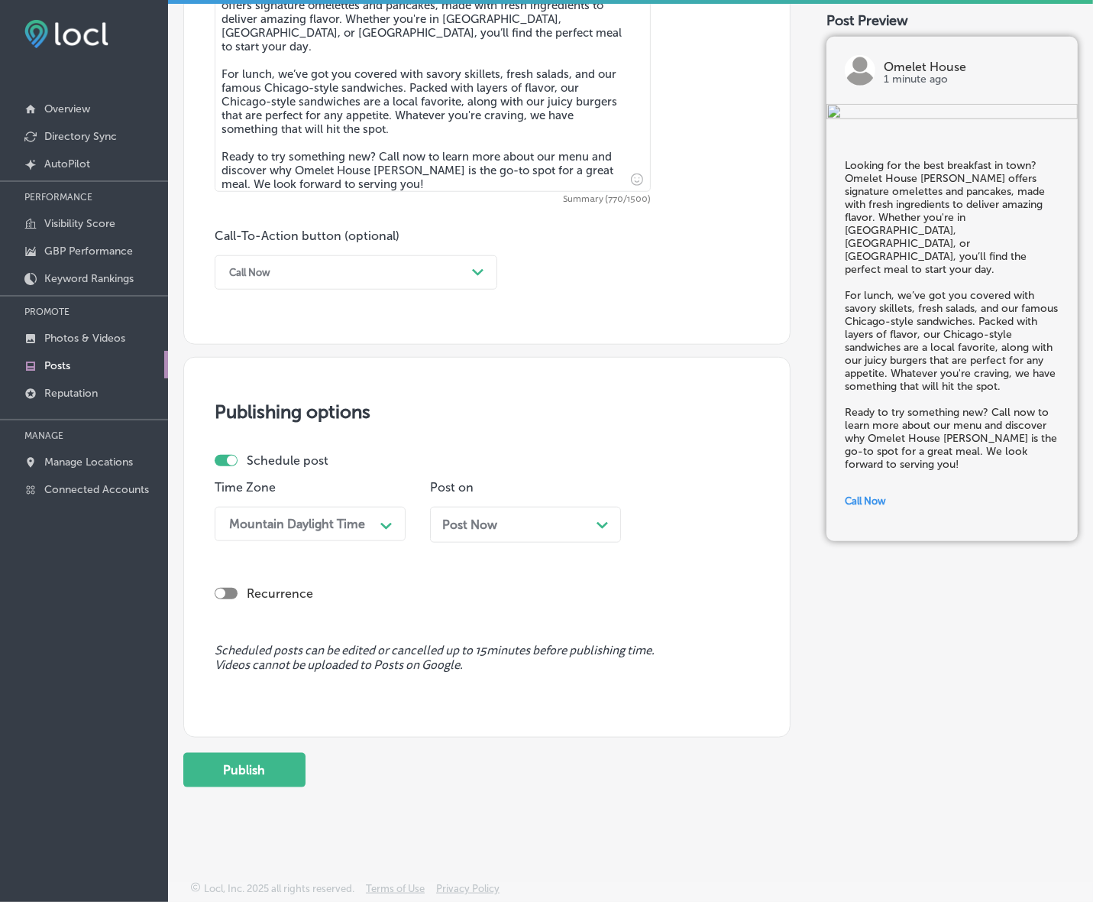
click at [489, 516] on div "Post Now Path Created with Sketch." at bounding box center [525, 525] width 191 height 36
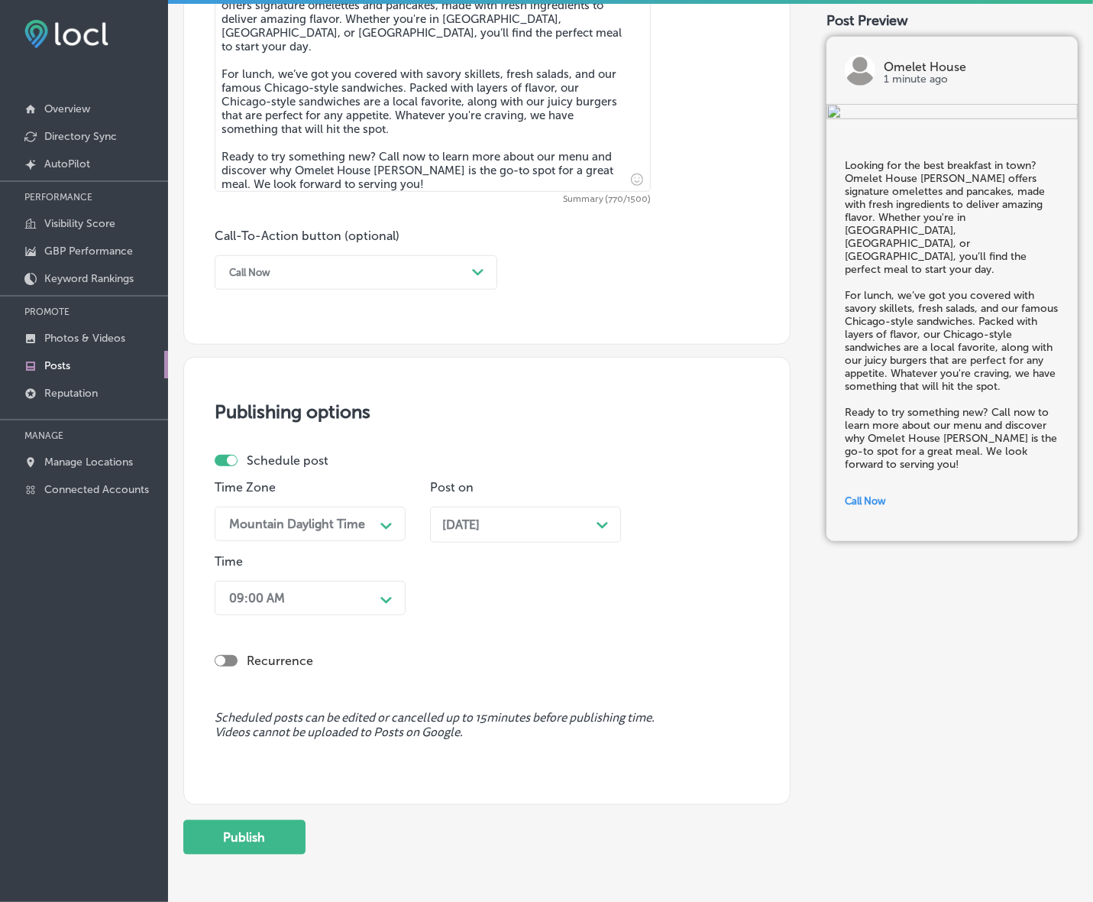
click at [371, 598] on div "09:00 AM" at bounding box center [298, 598] width 153 height 27
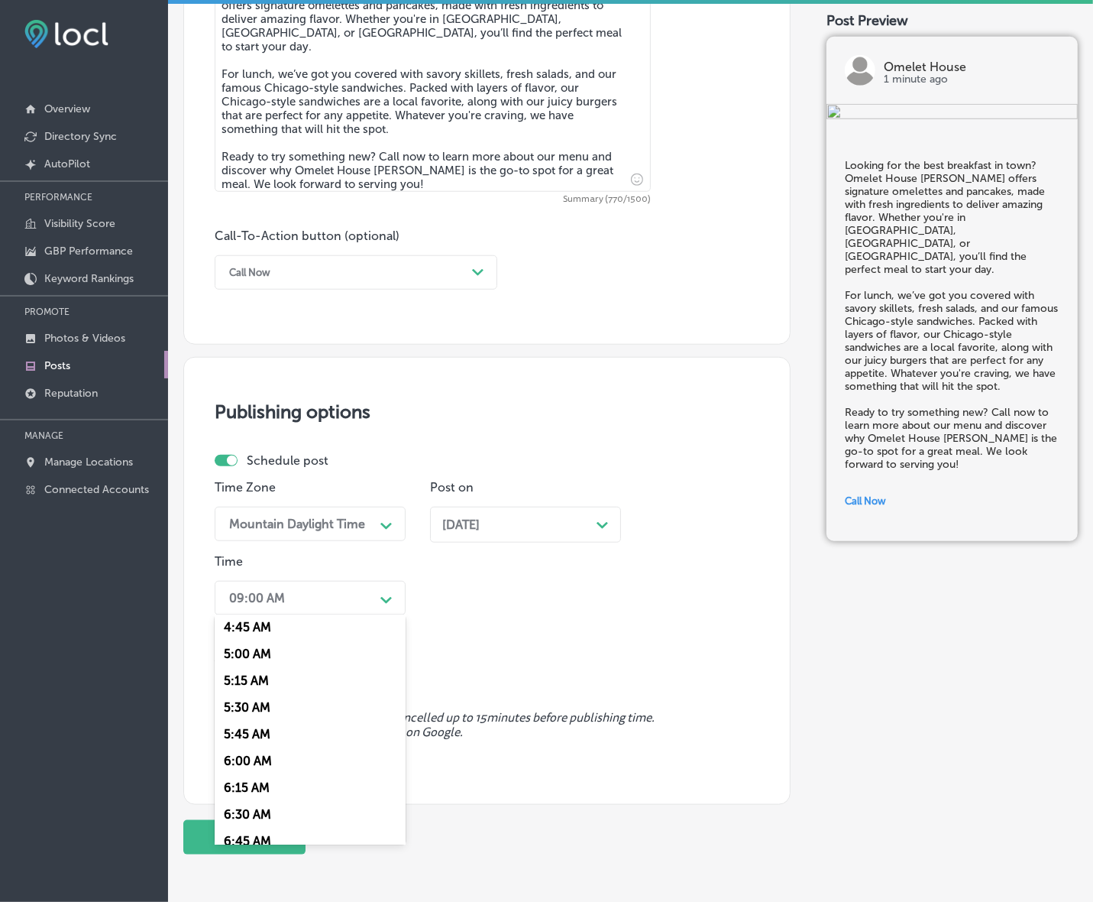
scroll to position [669, 0]
click at [246, 705] on div "7:00 AM" at bounding box center [310, 711] width 191 height 27
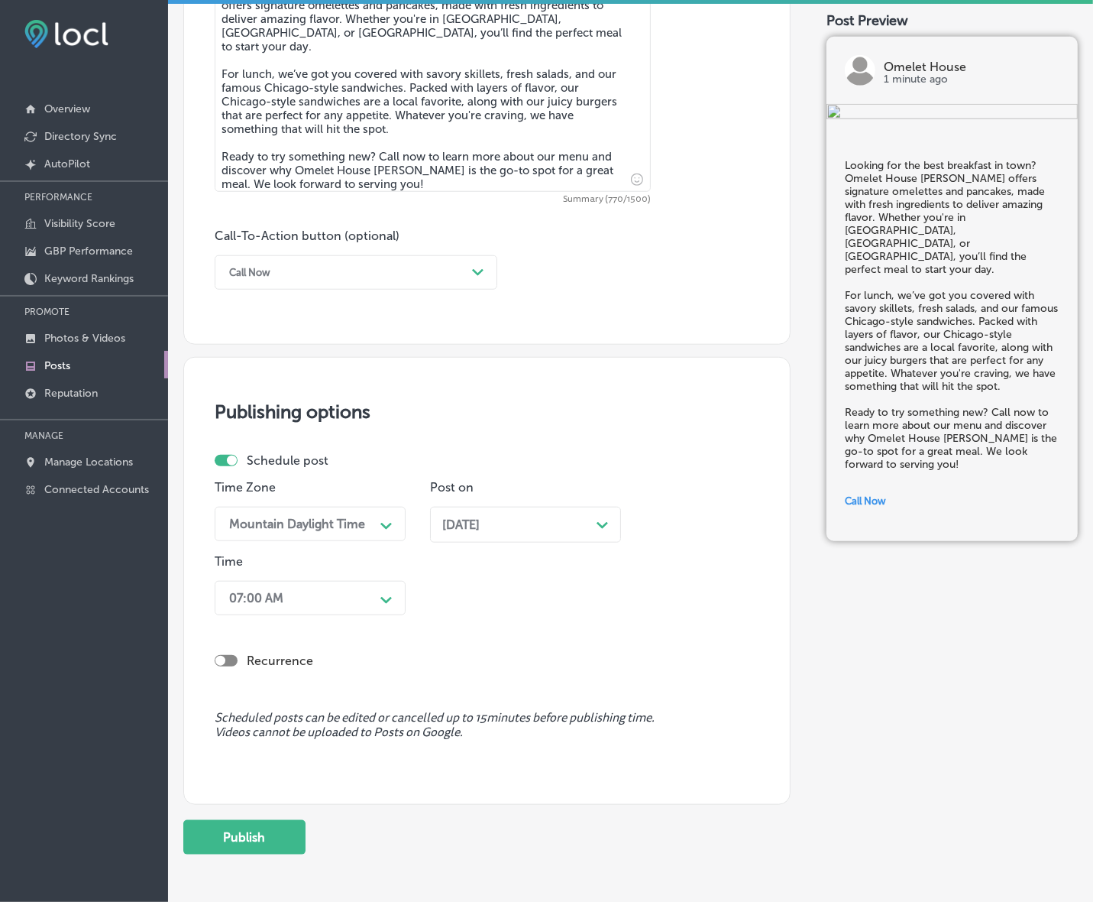
scroll to position [986, 0]
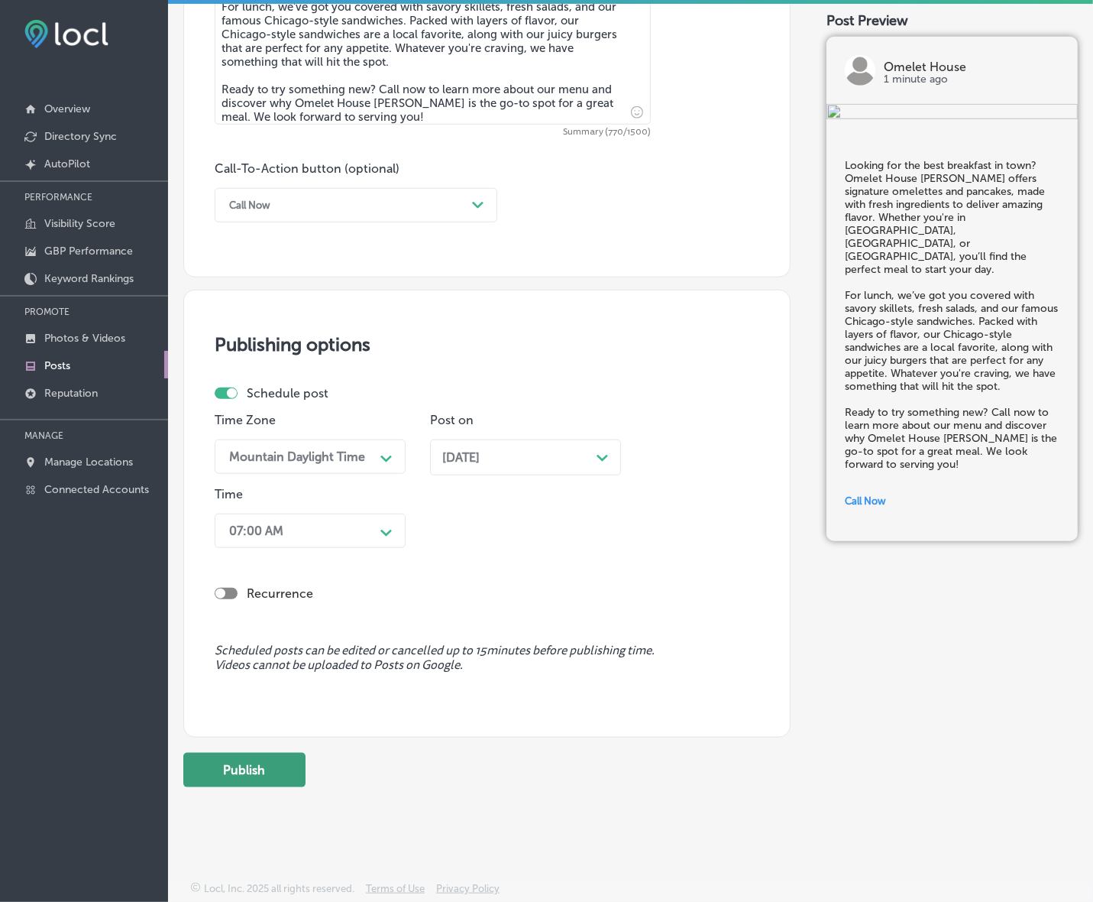
click at [262, 768] on button "Publish" at bounding box center [244, 770] width 122 height 34
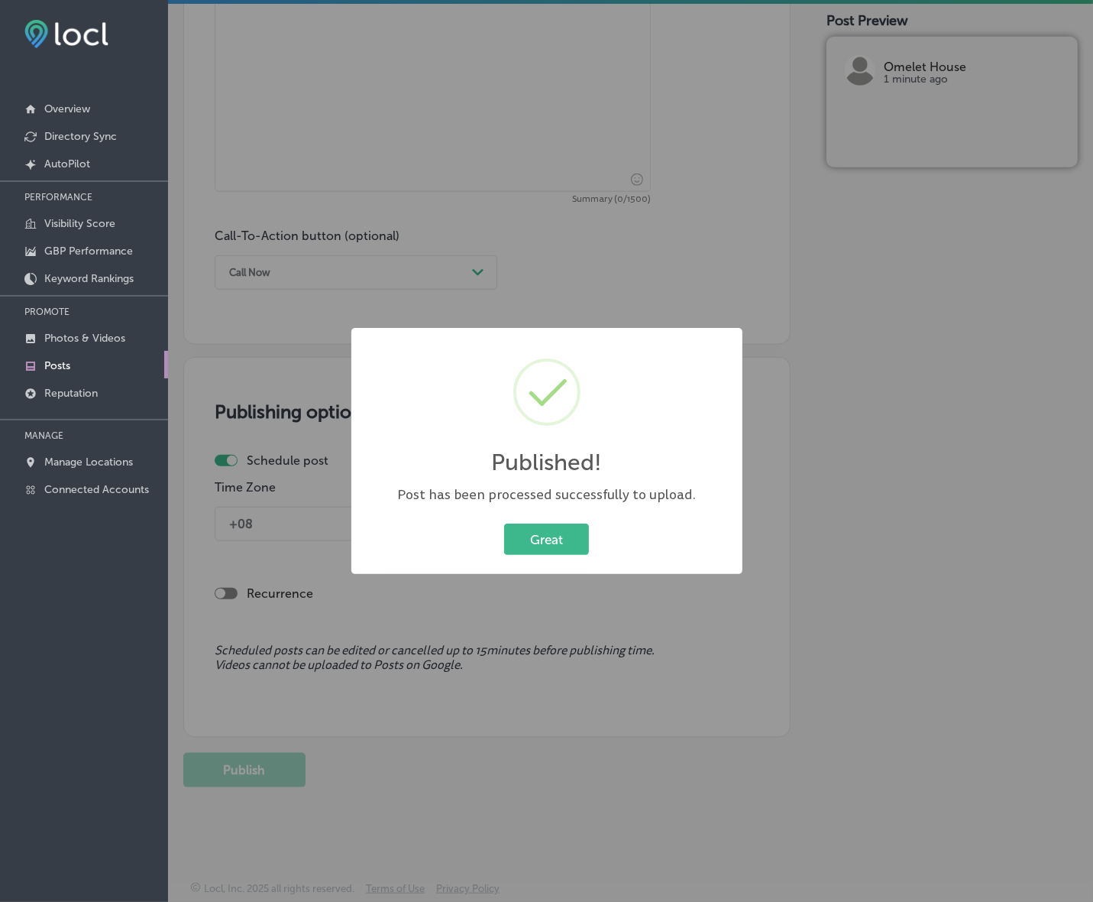
scroll to position [918, 0]
click at [543, 536] on button "Great" at bounding box center [546, 538] width 85 height 31
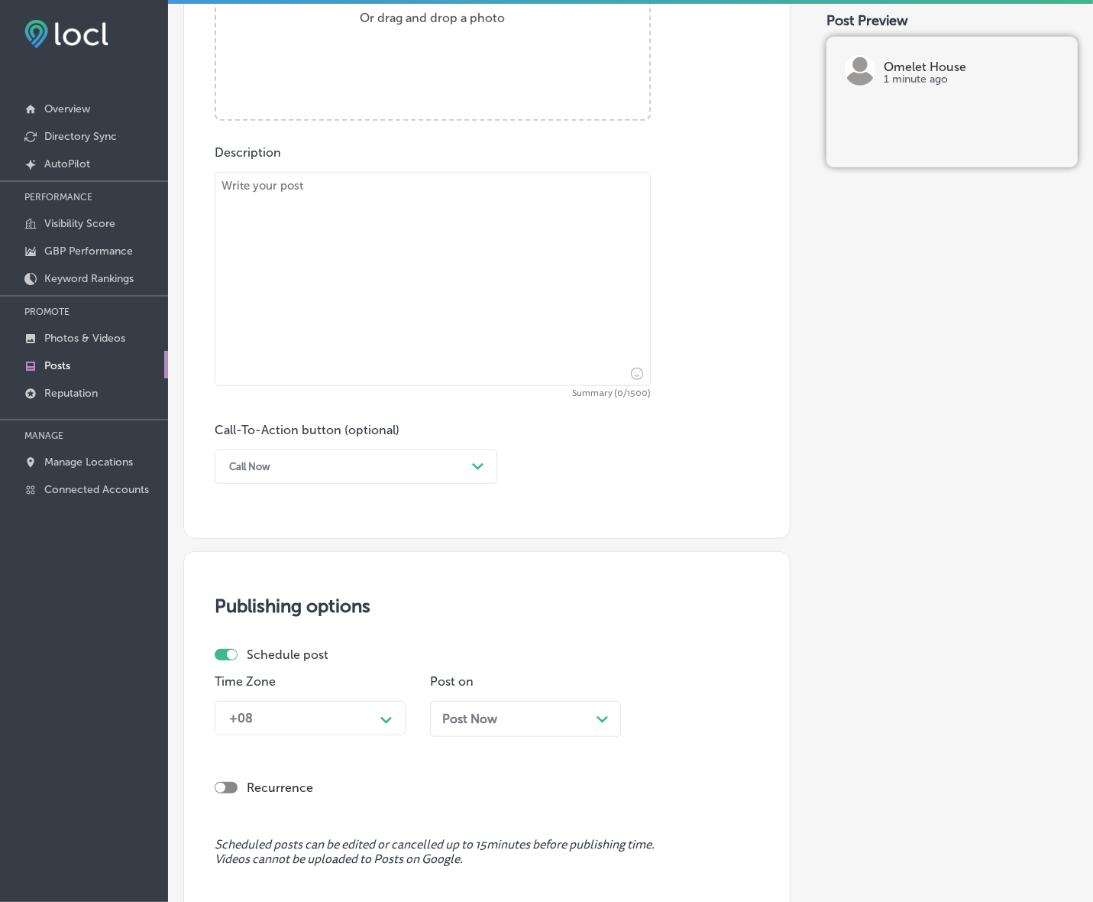
scroll to position [441, 0]
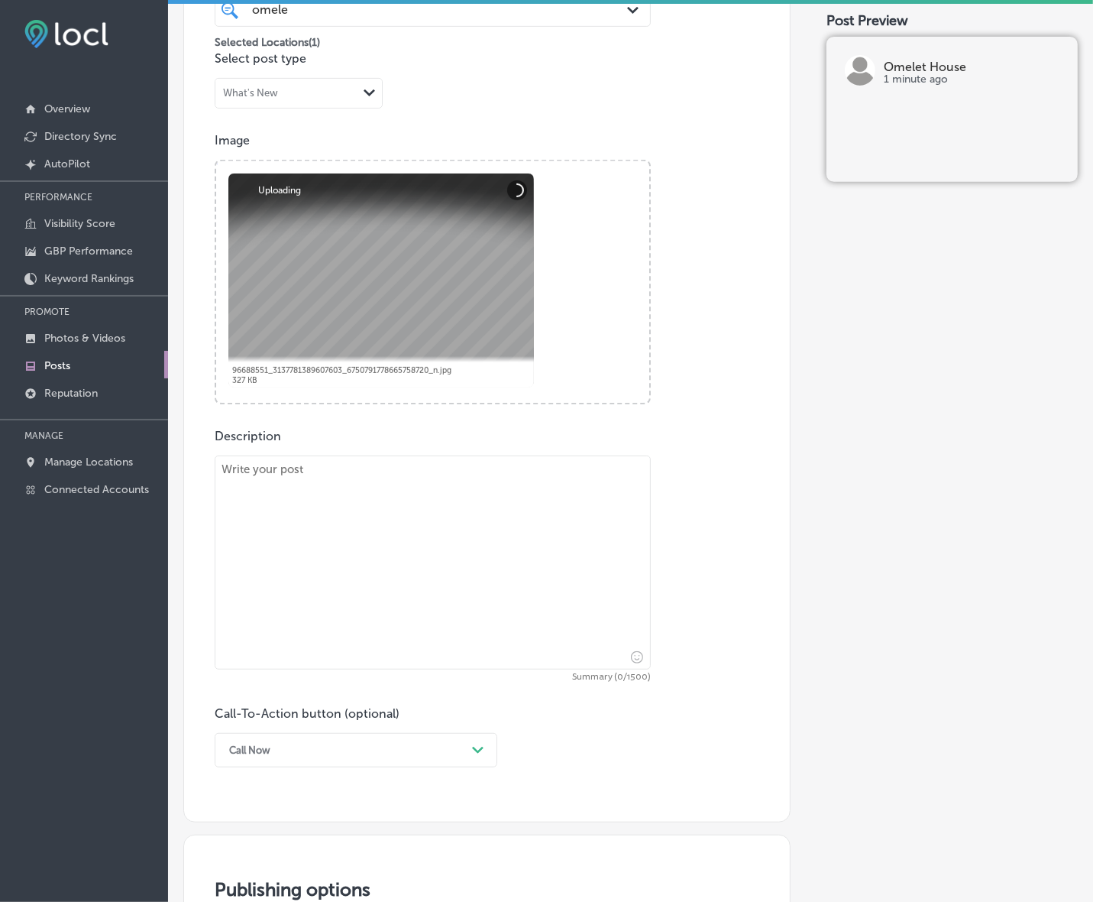
drag, startPoint x: 666, startPoint y: 607, endPoint x: 656, endPoint y: 601, distance: 11.7
click at [665, 607] on div "Description Summary (0/1500) Call-To-Action button (optional) Call Now Path Cre…" at bounding box center [487, 598] width 545 height 338
click at [544, 567] on textarea at bounding box center [433, 562] width 436 height 214
paste textarea "At [GEOGRAPHIC_DATA] [PERSON_NAME], we believe breakfast should be both delicio…"
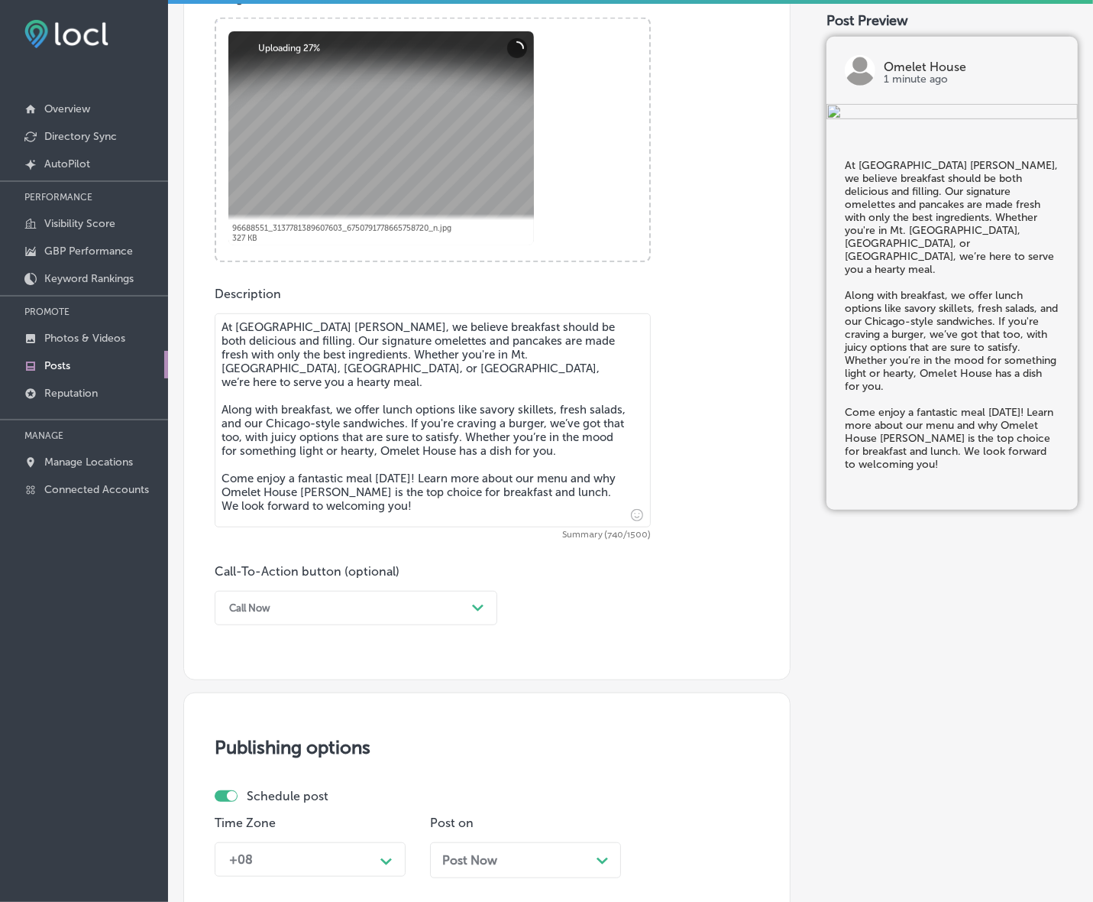
scroll to position [632, 0]
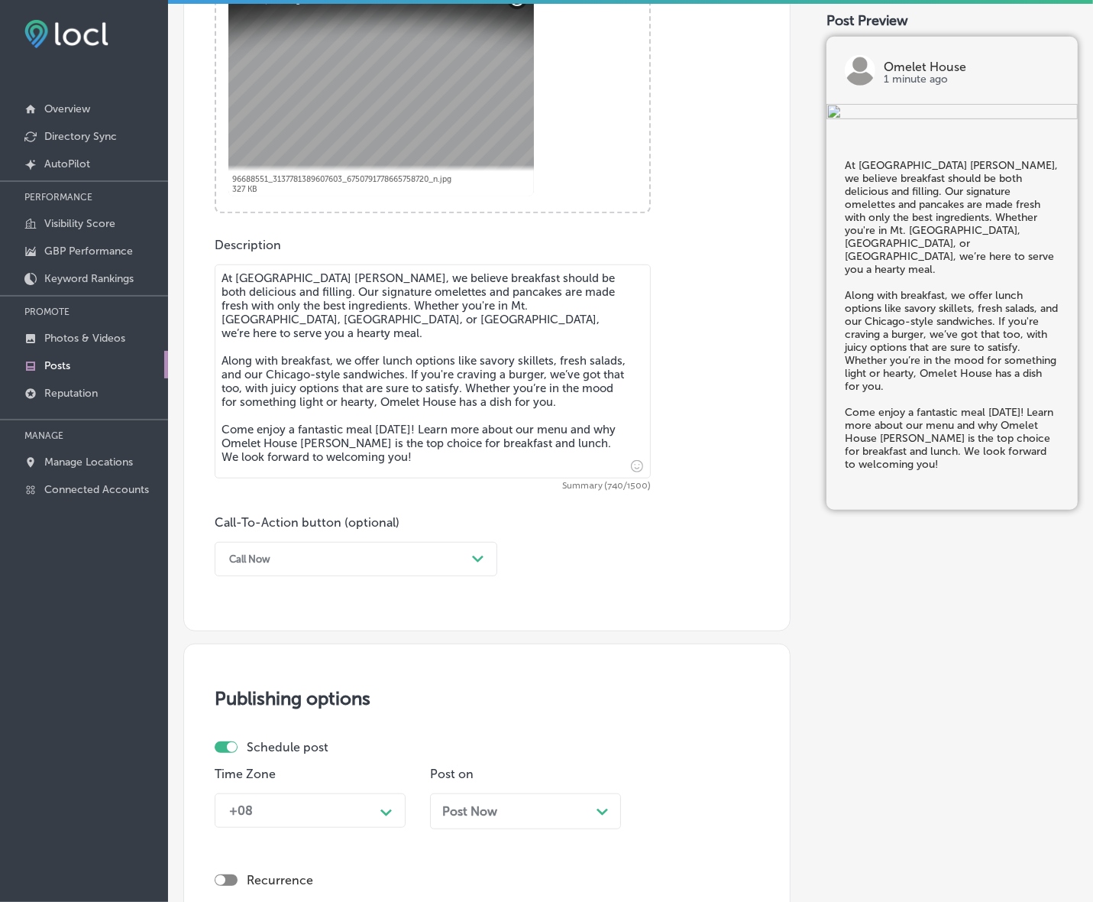
type textarea "At [GEOGRAPHIC_DATA] [PERSON_NAME], we believe breakfast should be both delicio…"
click at [353, 559] on div "Call Now" at bounding box center [344, 559] width 245 height 24
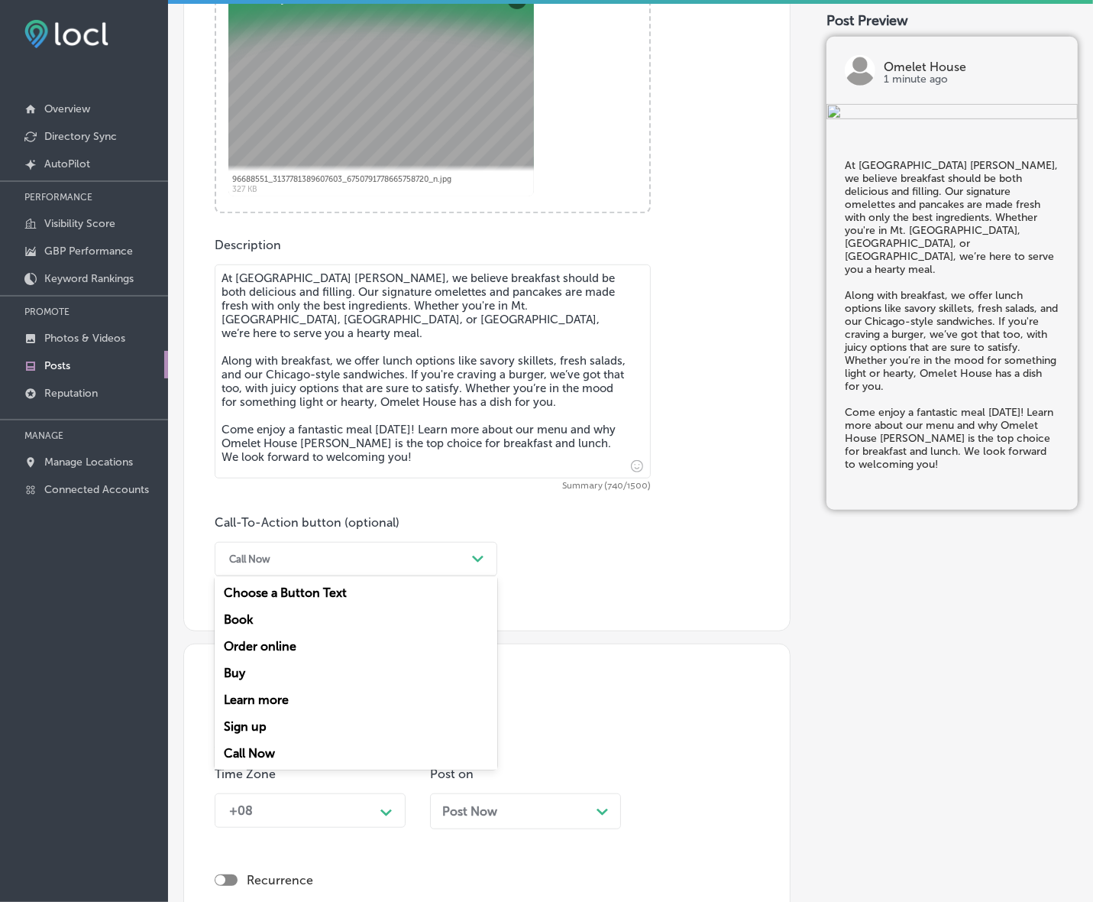
click at [290, 692] on div "Learn more" at bounding box center [356, 699] width 283 height 27
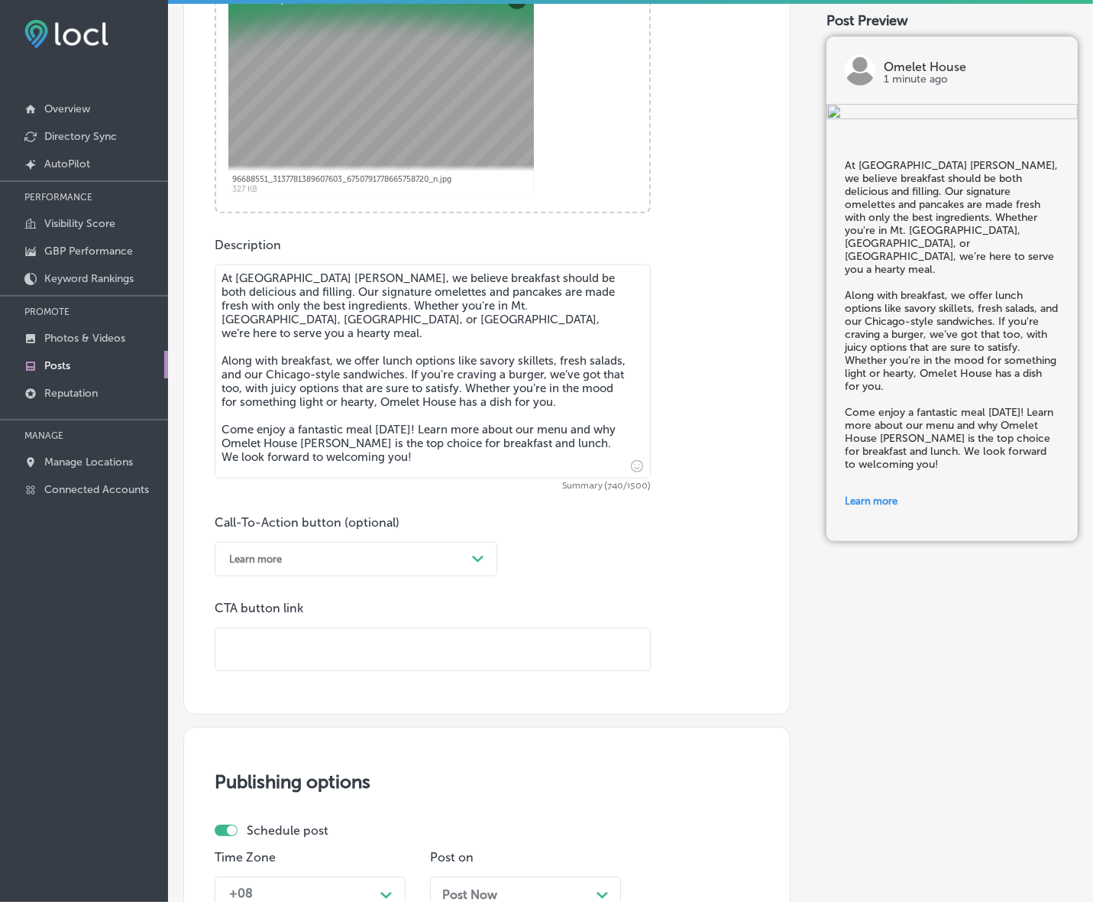
click at [306, 647] on input "text" at bounding box center [432, 649] width 435 height 42
paste input "[URL][DOMAIN_NAME]"
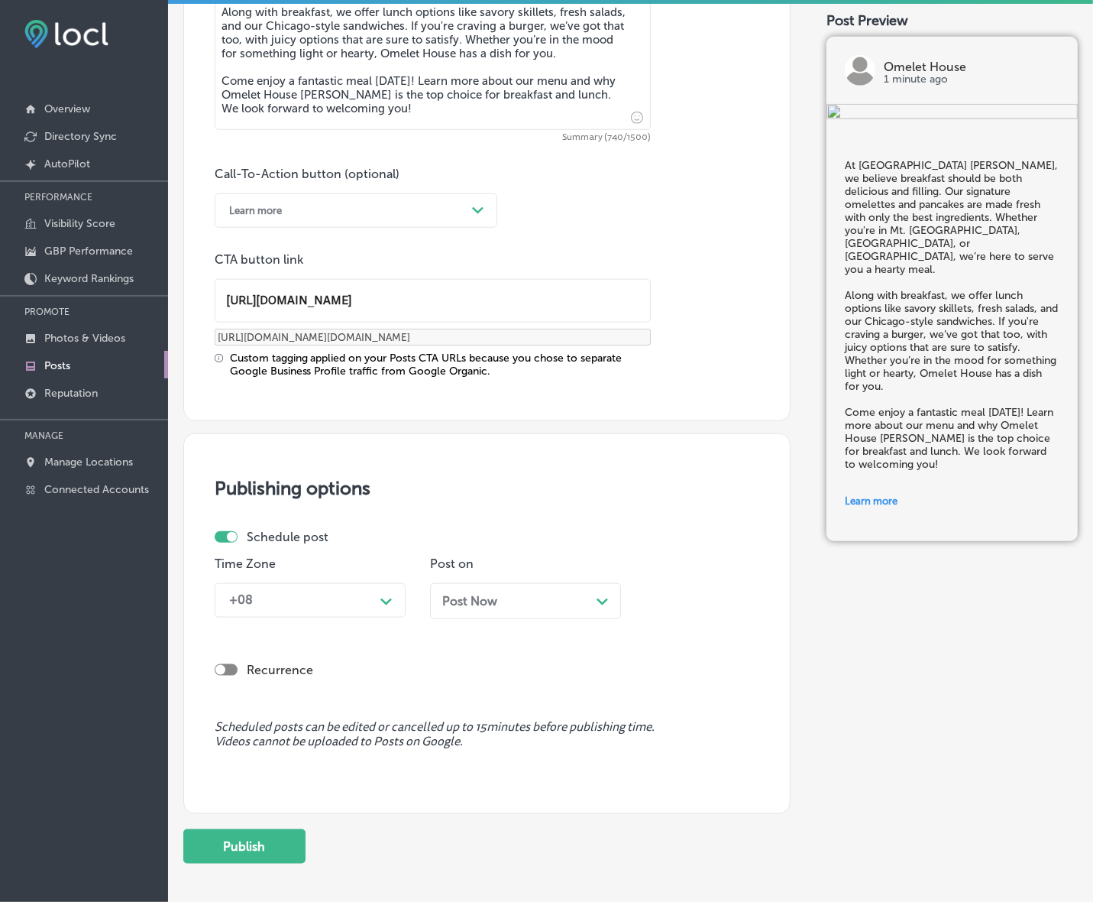
scroll to position [1014, 0]
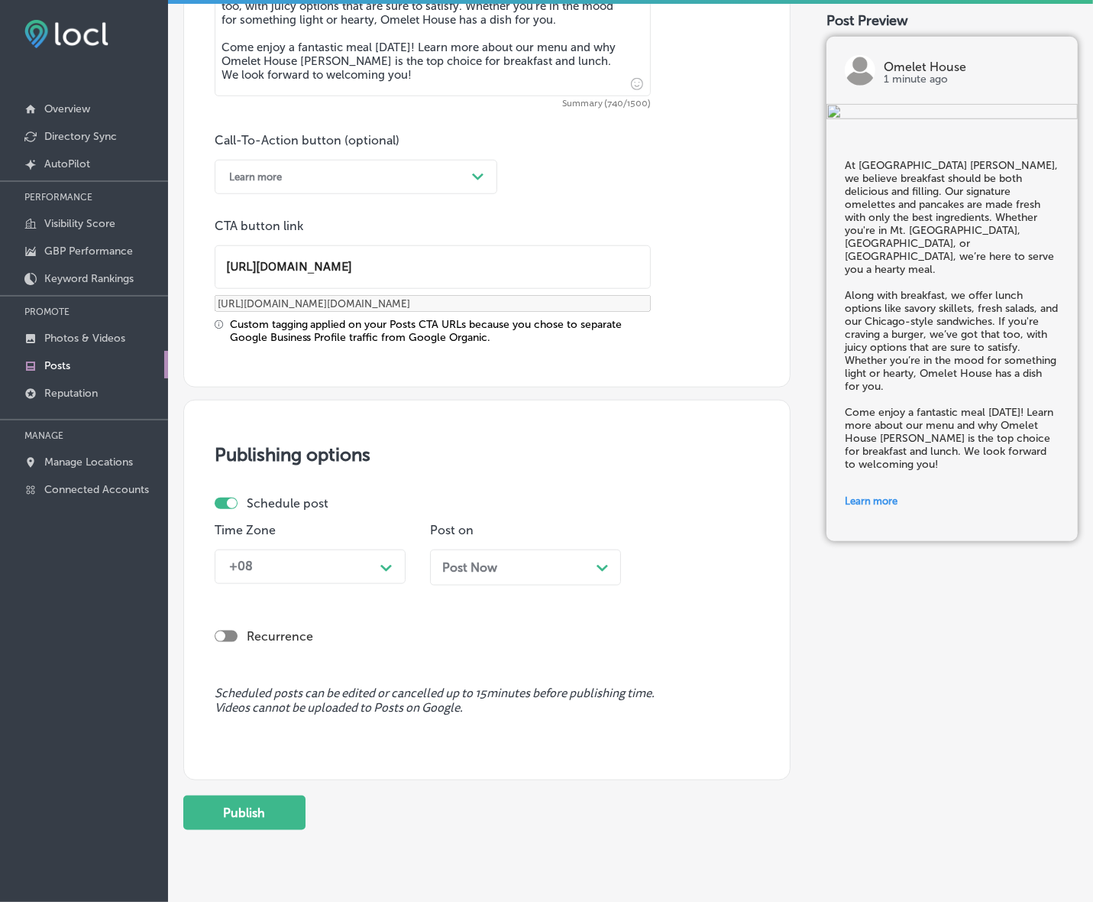
type input "[URL][DOMAIN_NAME]"
click at [381, 572] on div "Path Created with Sketch." at bounding box center [387, 566] width 12 height 12
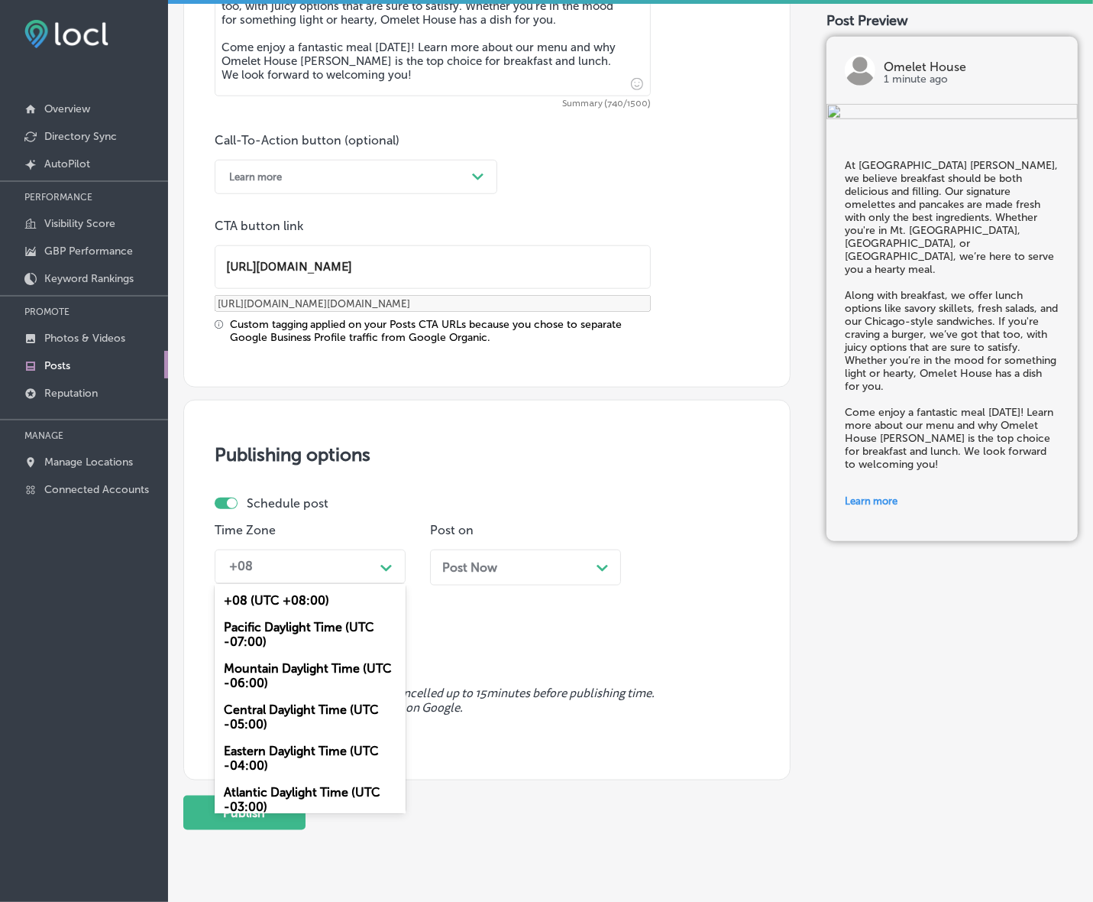
click at [331, 667] on div "Mountain Daylight Time (UTC -06:00)" at bounding box center [310, 675] width 191 height 41
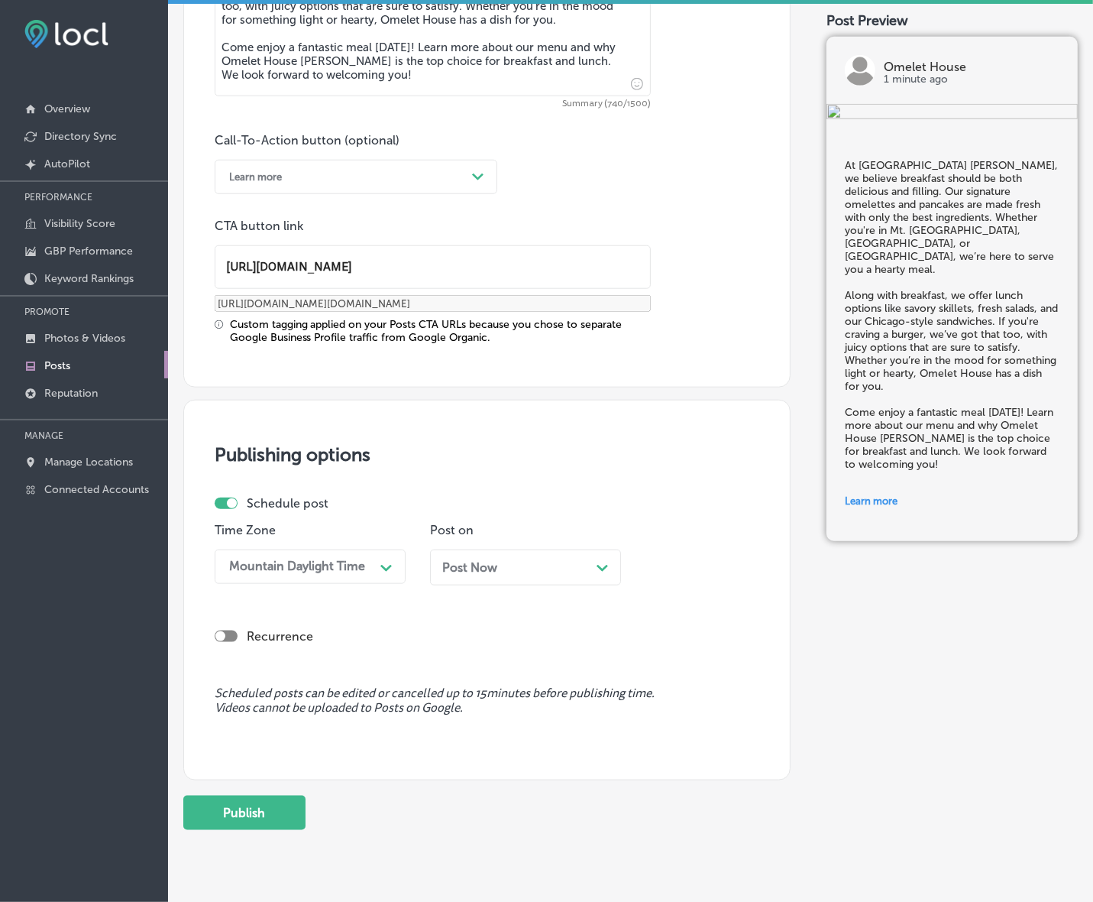
click at [478, 565] on span "Post Now" at bounding box center [469, 567] width 55 height 15
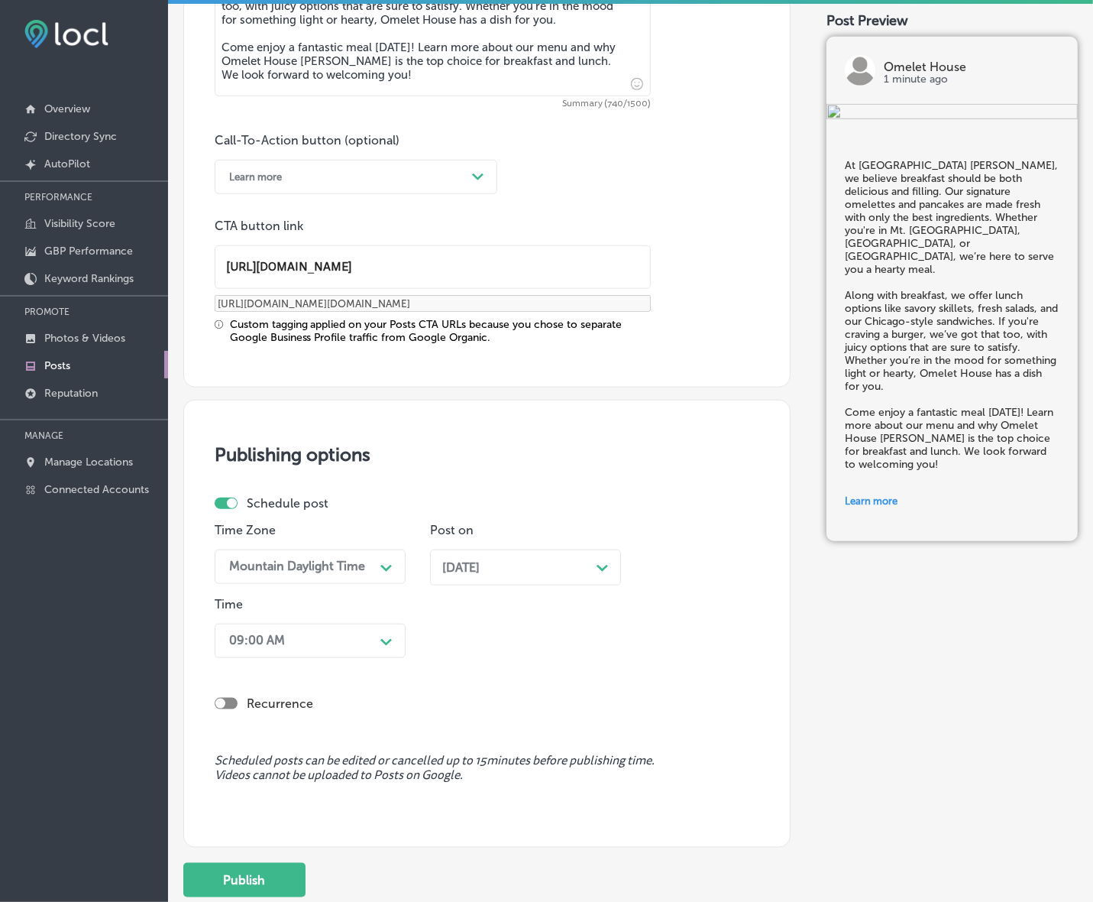
click at [387, 572] on polygon at bounding box center [386, 568] width 11 height 7
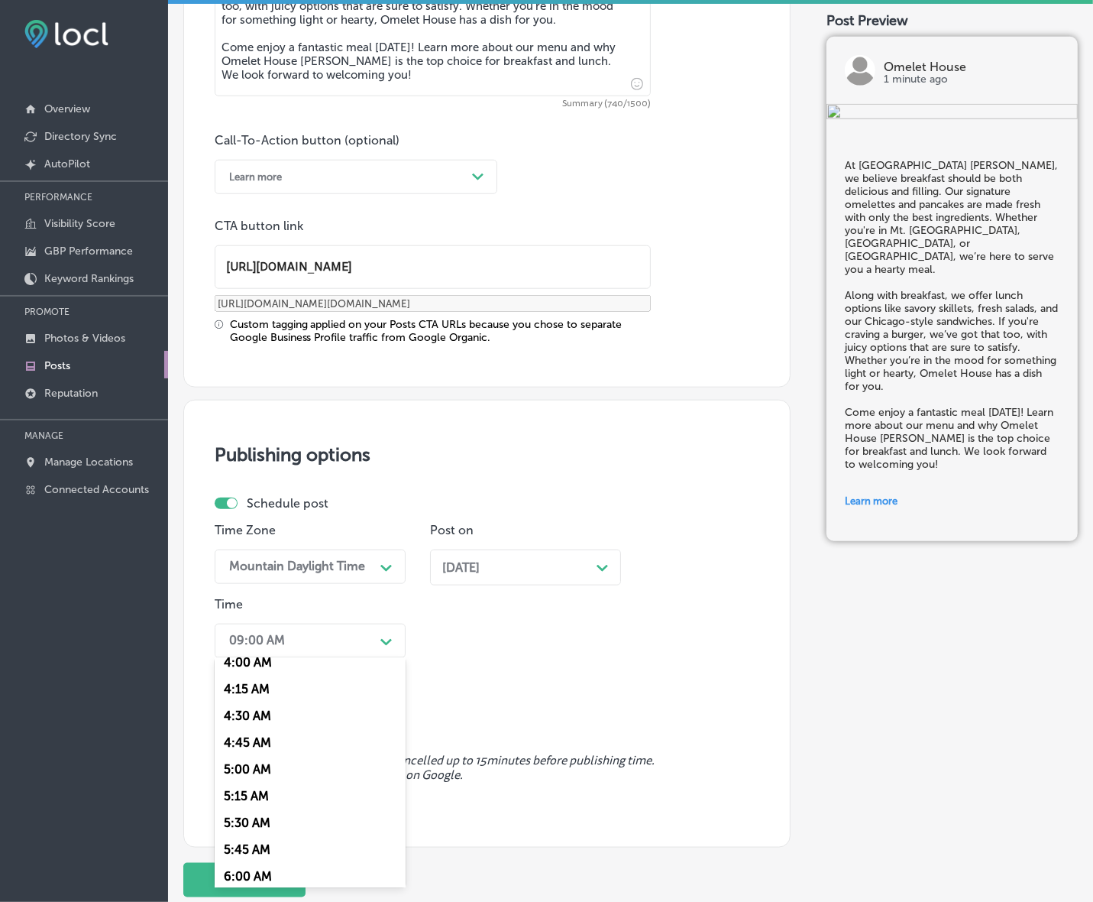
scroll to position [669, 0]
click at [246, 745] on div "7:00 AM" at bounding box center [310, 754] width 191 height 27
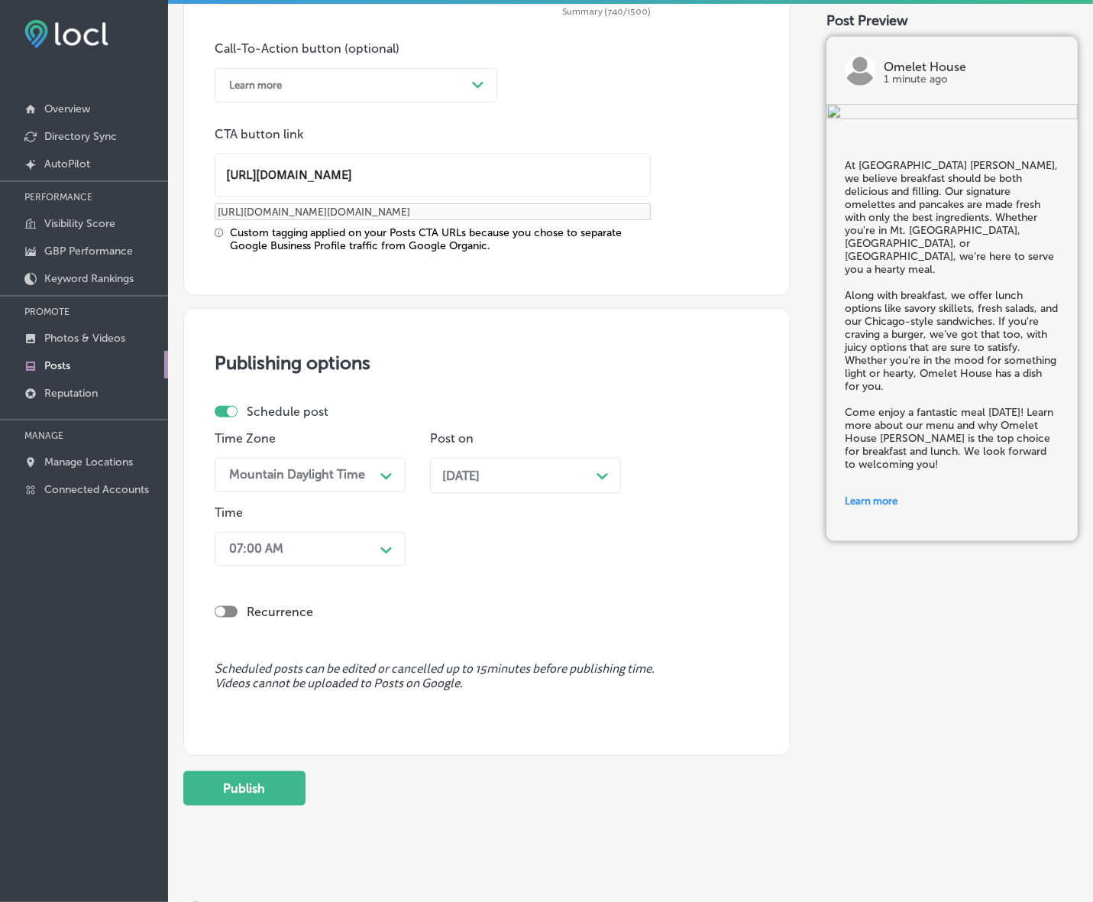
scroll to position [1123, 0]
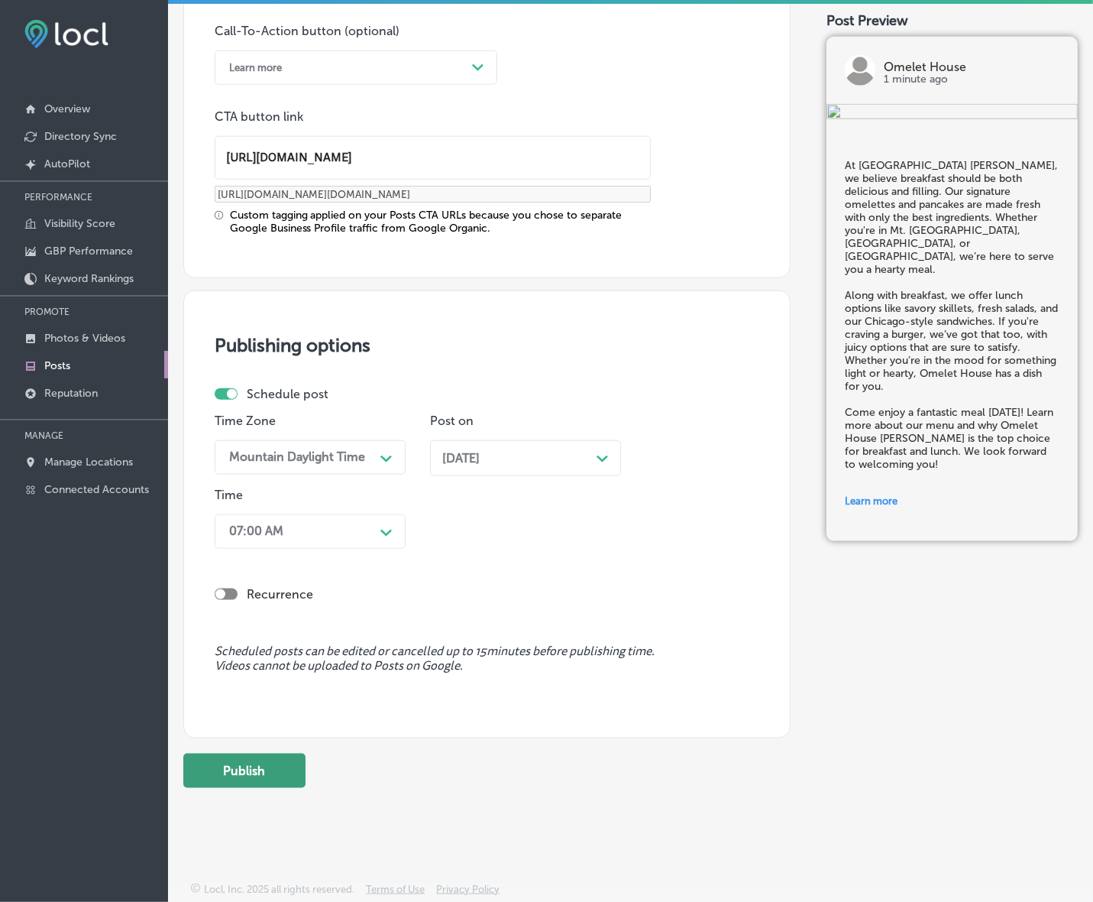
click at [261, 782] on button "Publish" at bounding box center [244, 770] width 122 height 34
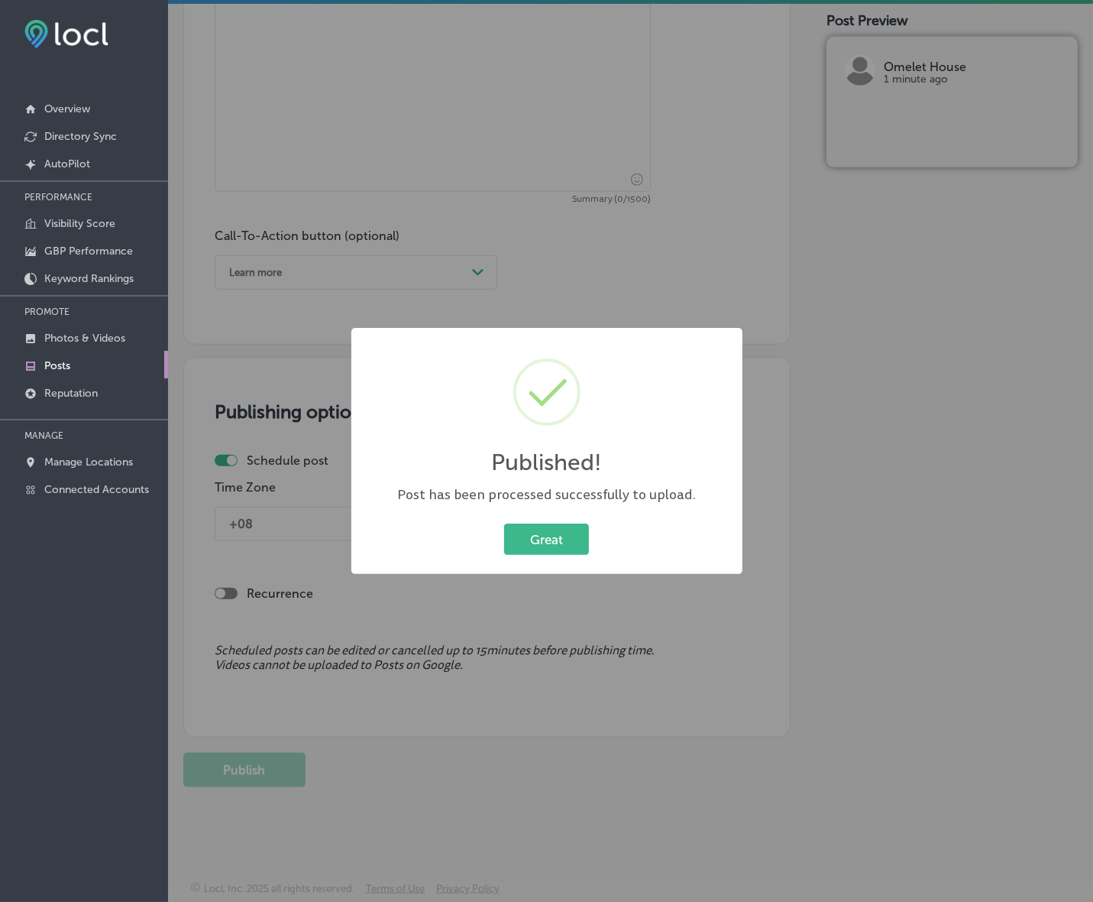
scroll to position [918, 0]
click at [545, 536] on button "Great" at bounding box center [546, 538] width 85 height 31
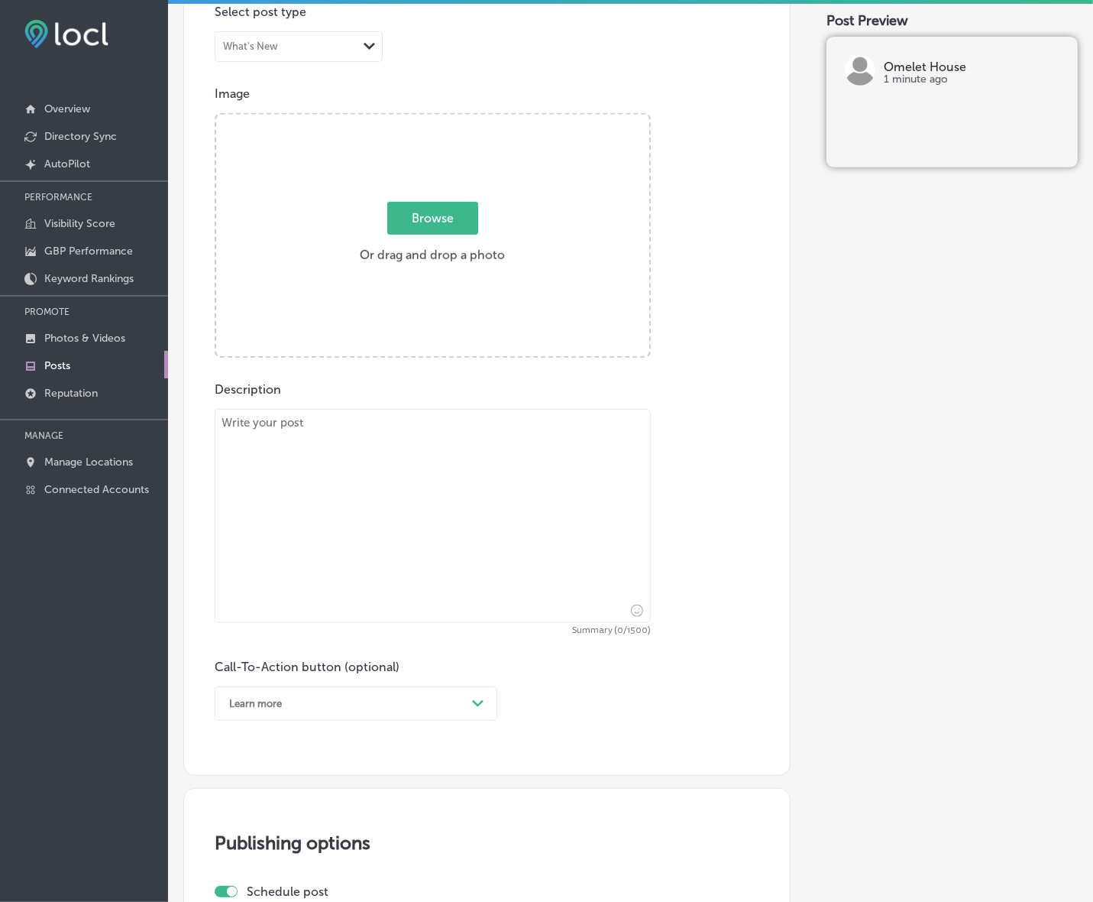
scroll to position [441, 0]
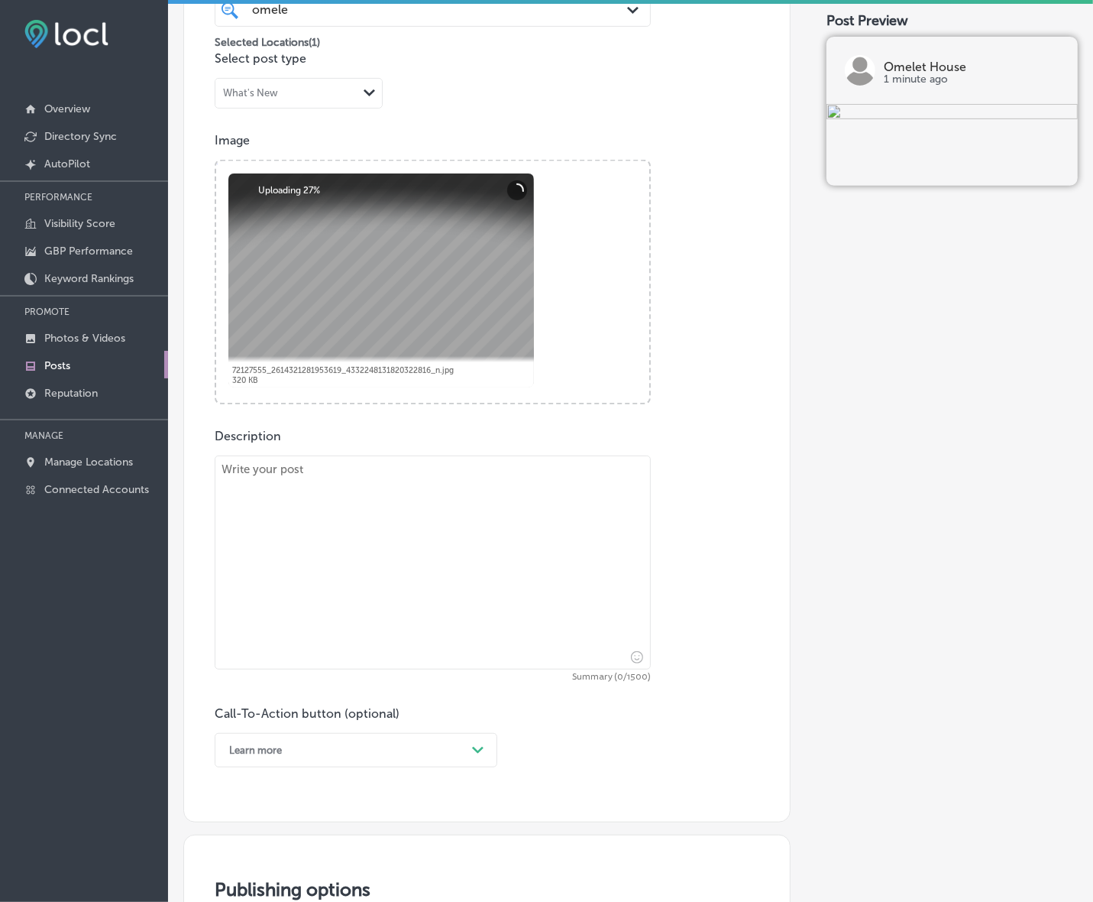
click at [338, 533] on textarea at bounding box center [433, 562] width 436 height 214
paste textarea "Looking for a hearty breakfast or lunch? Omelet House [PERSON_NAME] serves up d…"
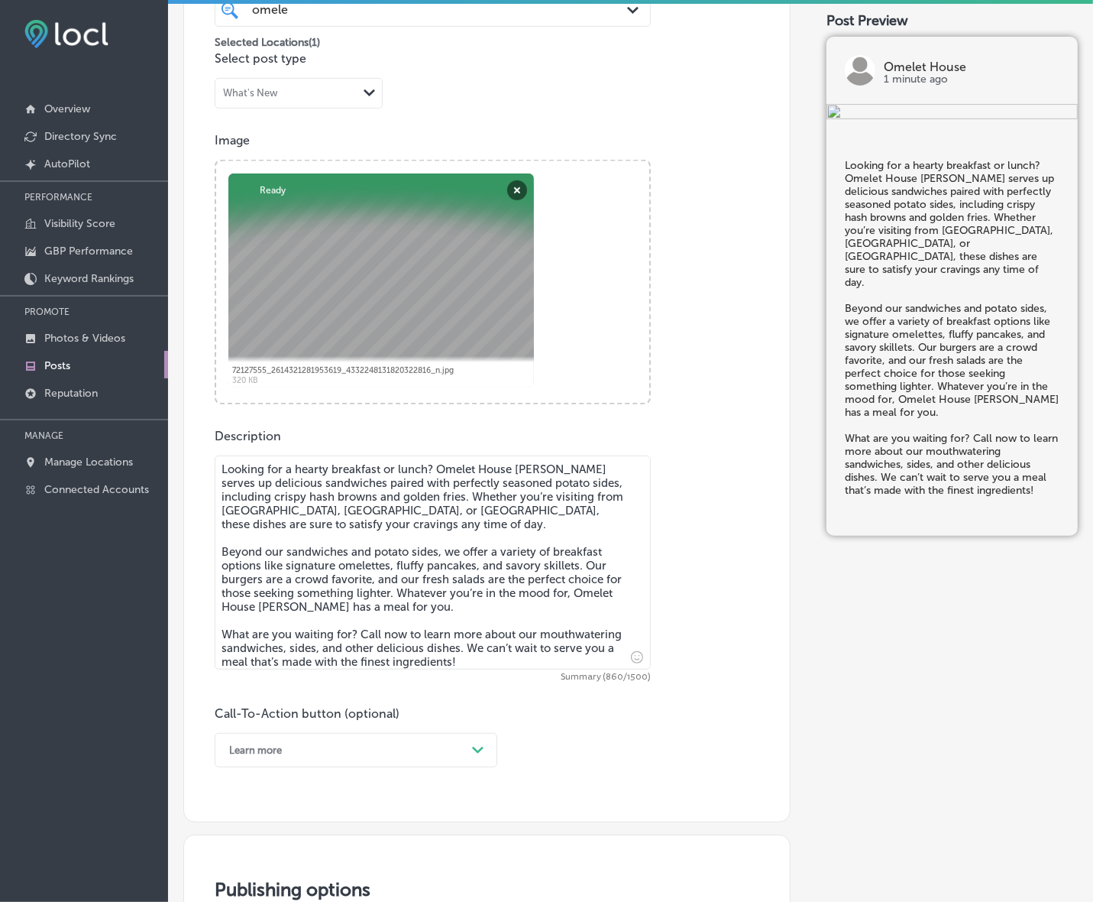
click at [220, 642] on textarea "Looking for a hearty breakfast or lunch? Omelet House [PERSON_NAME] serves up d…" at bounding box center [433, 562] width 436 height 214
type textarea "Looking for a hearty breakfast or lunch? Omelet House [PERSON_NAME] serves up d…"
click at [471, 757] on div "Learn more Path Created with Sketch." at bounding box center [356, 750] width 283 height 34
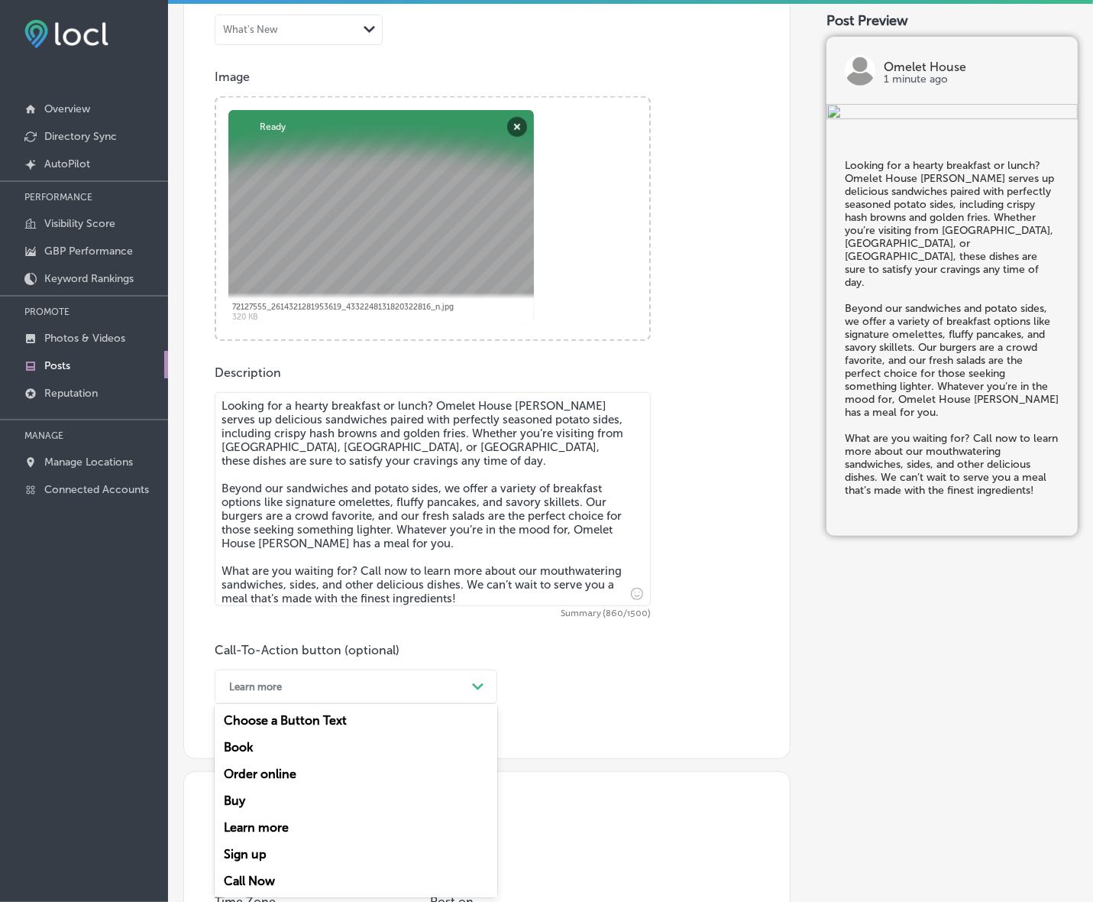
click at [253, 877] on div "Call Now" at bounding box center [356, 880] width 283 height 27
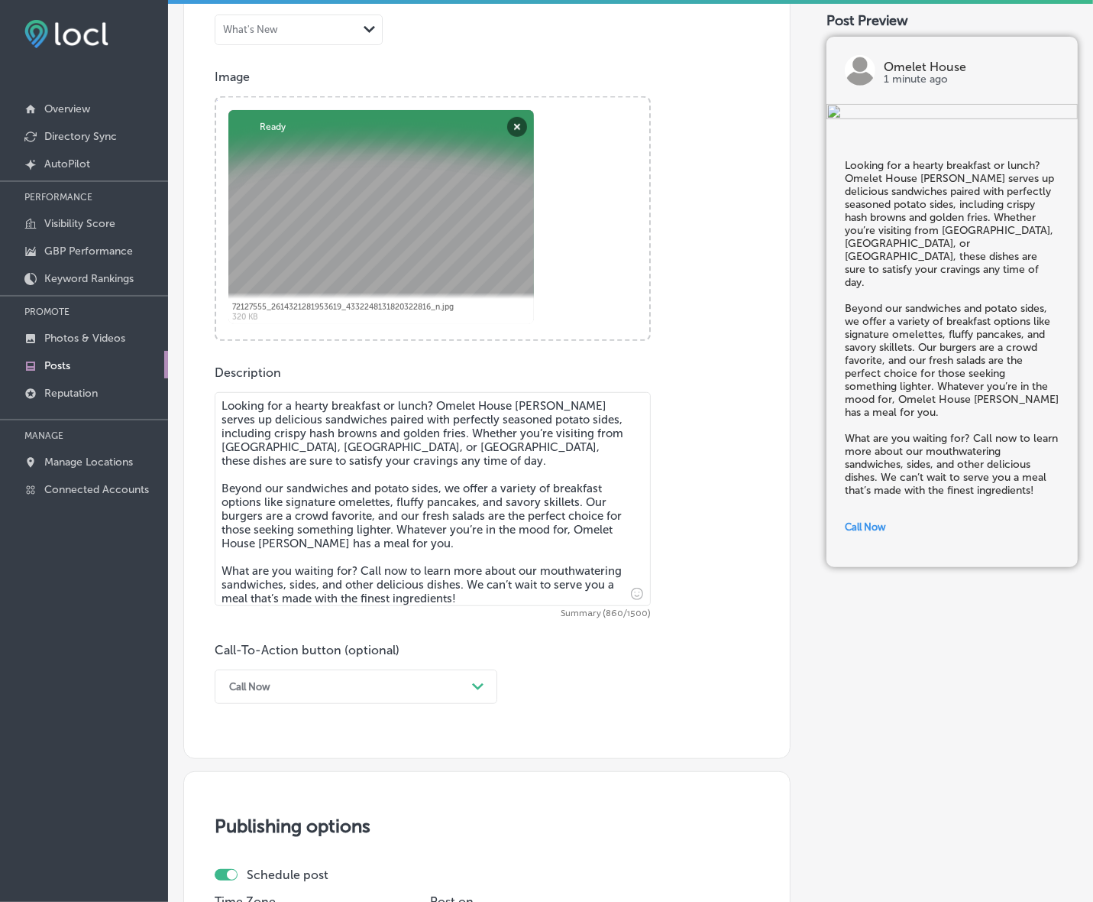
scroll to position [918, 0]
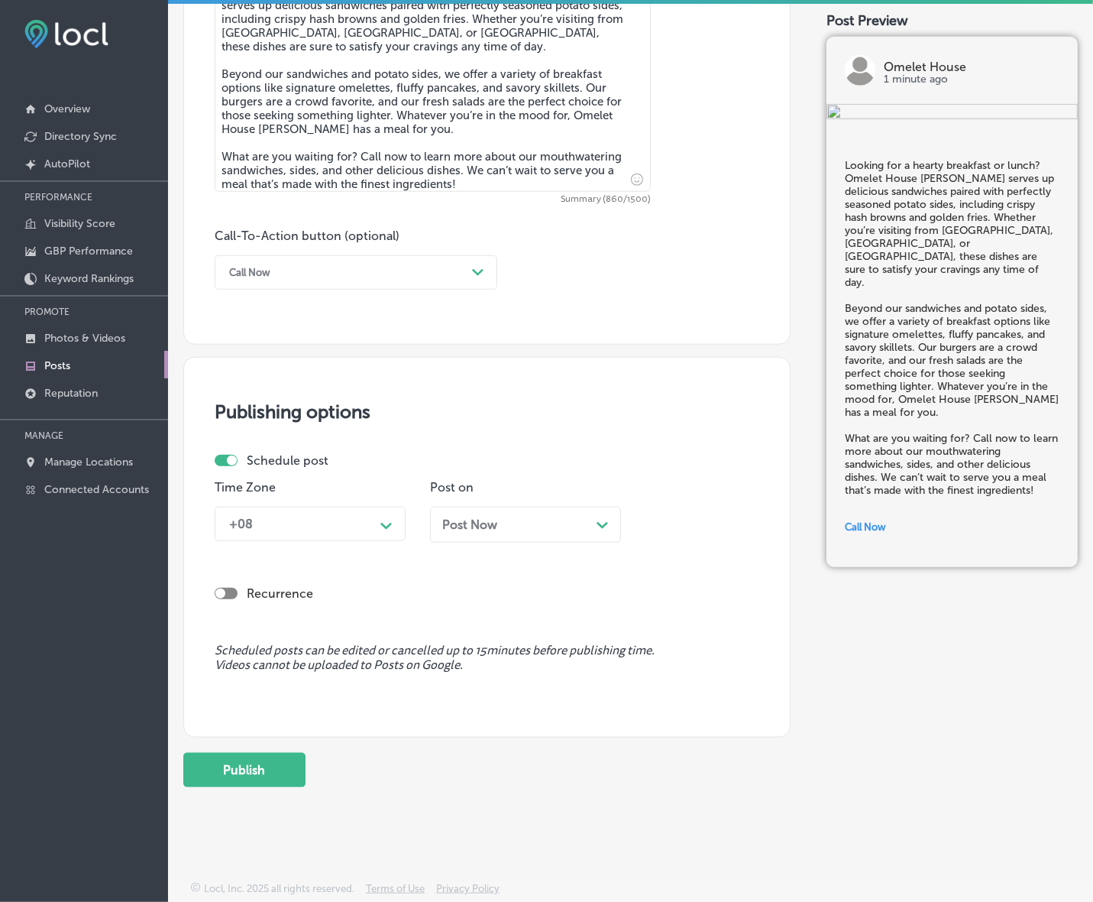
click at [394, 539] on div "+08 Path Created with Sketch." at bounding box center [310, 524] width 191 height 34
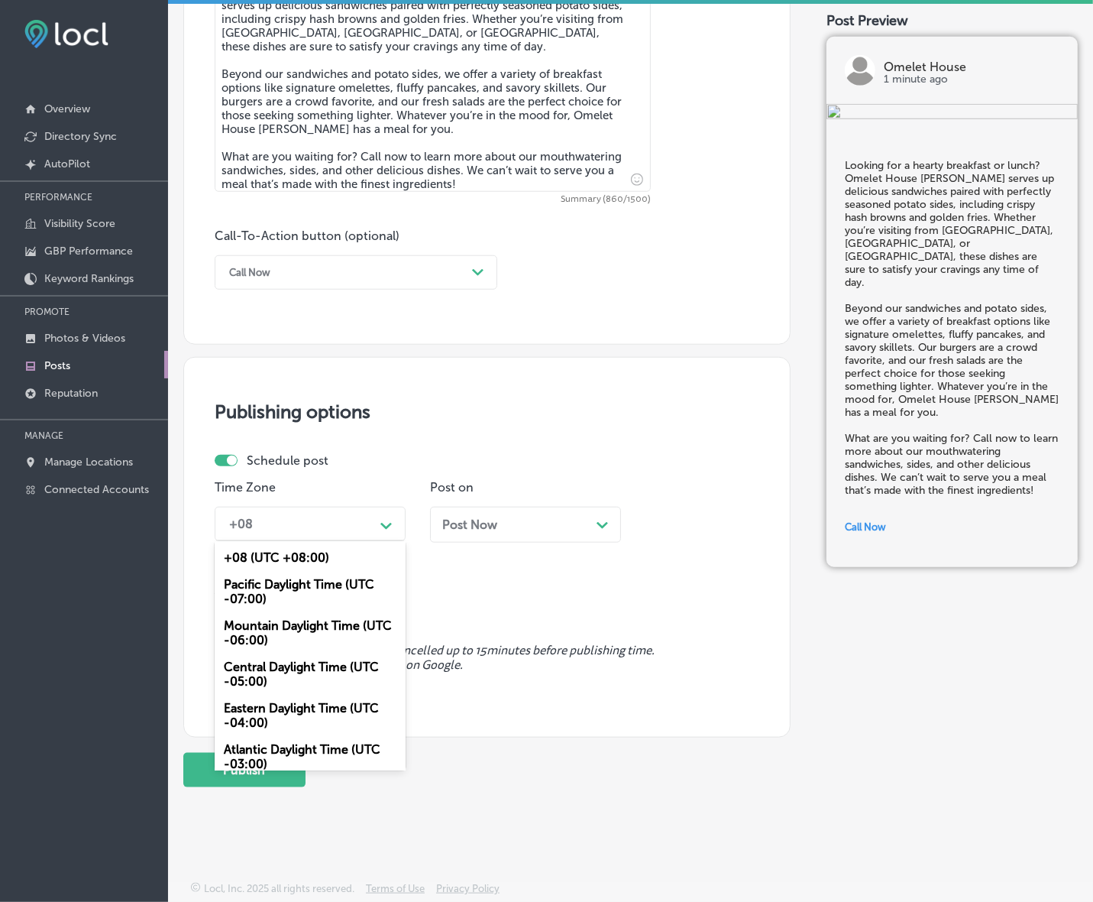
click at [338, 612] on div "Mountain Daylight Time (UTC -06:00)" at bounding box center [310, 632] width 191 height 41
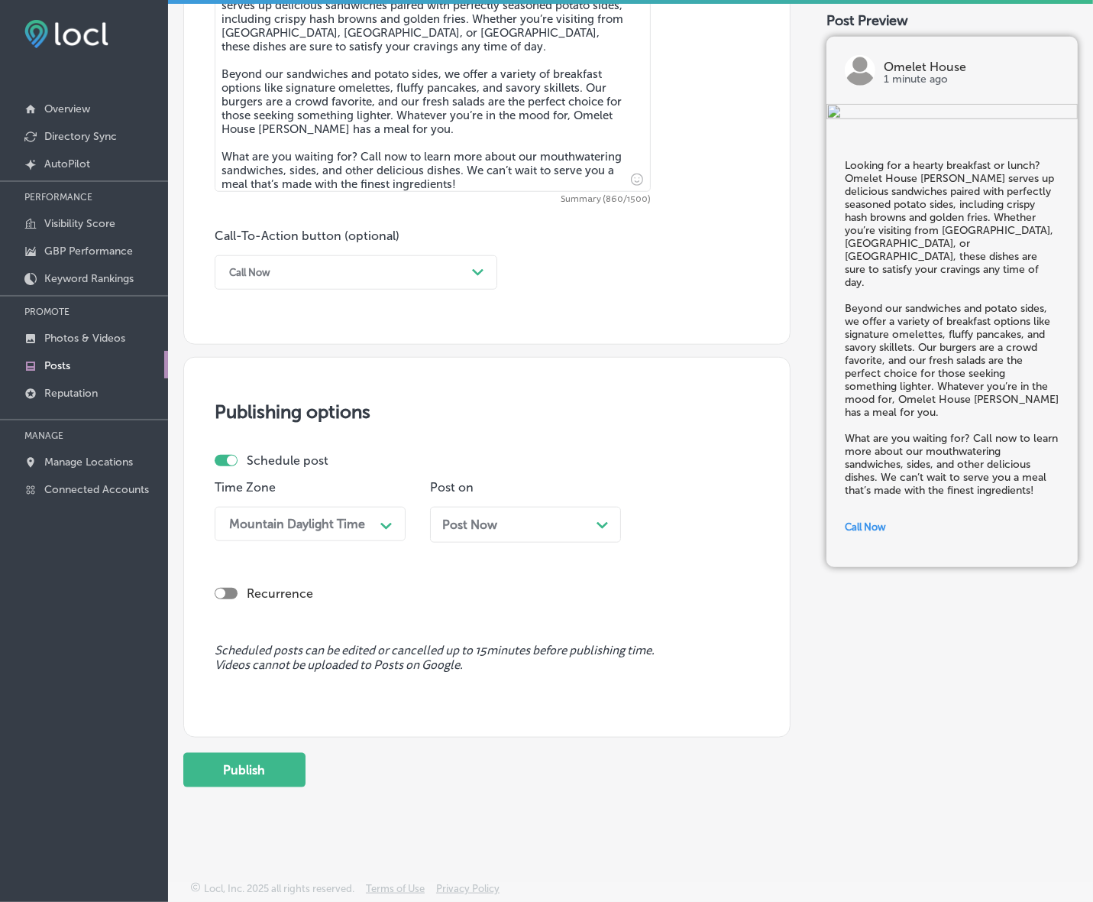
click at [466, 539] on div "Post Now Path Created with Sketch." at bounding box center [525, 525] width 191 height 36
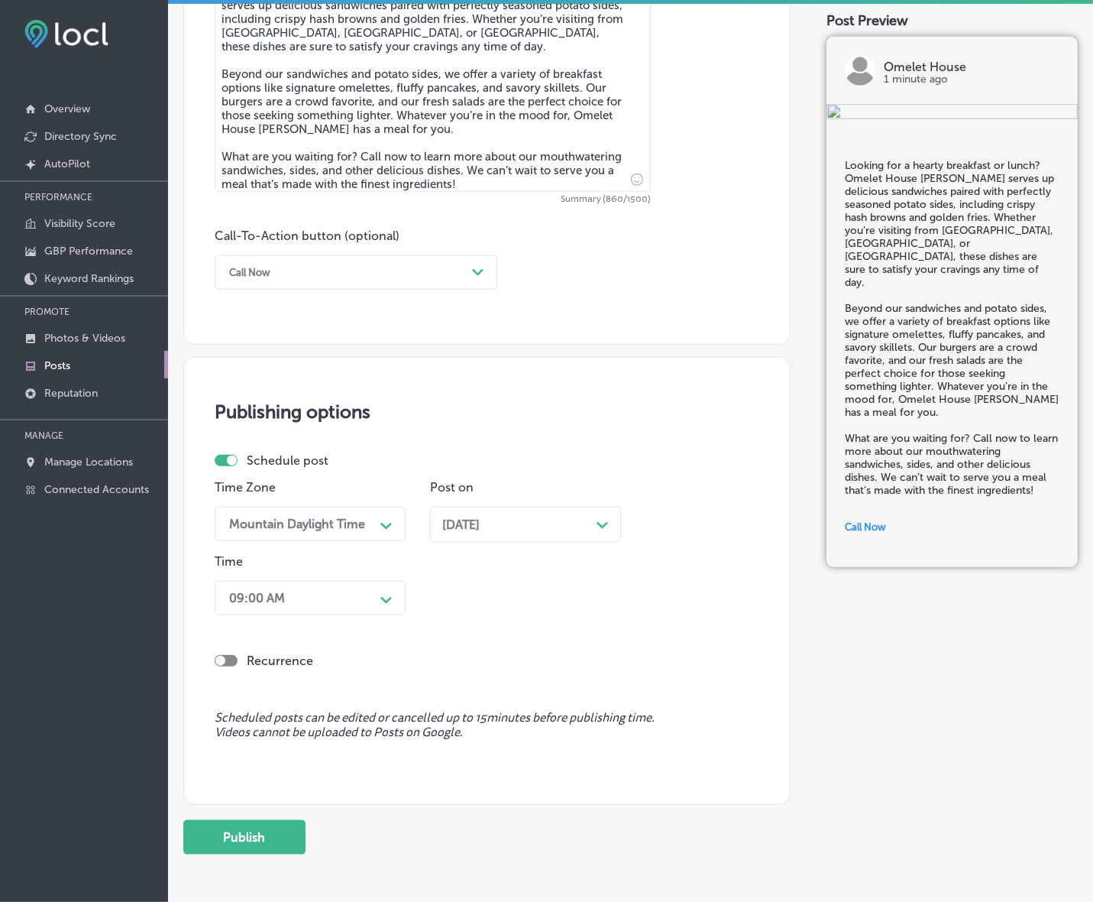
click at [367, 611] on div "09:00 AM Path Created with Sketch." at bounding box center [310, 598] width 191 height 34
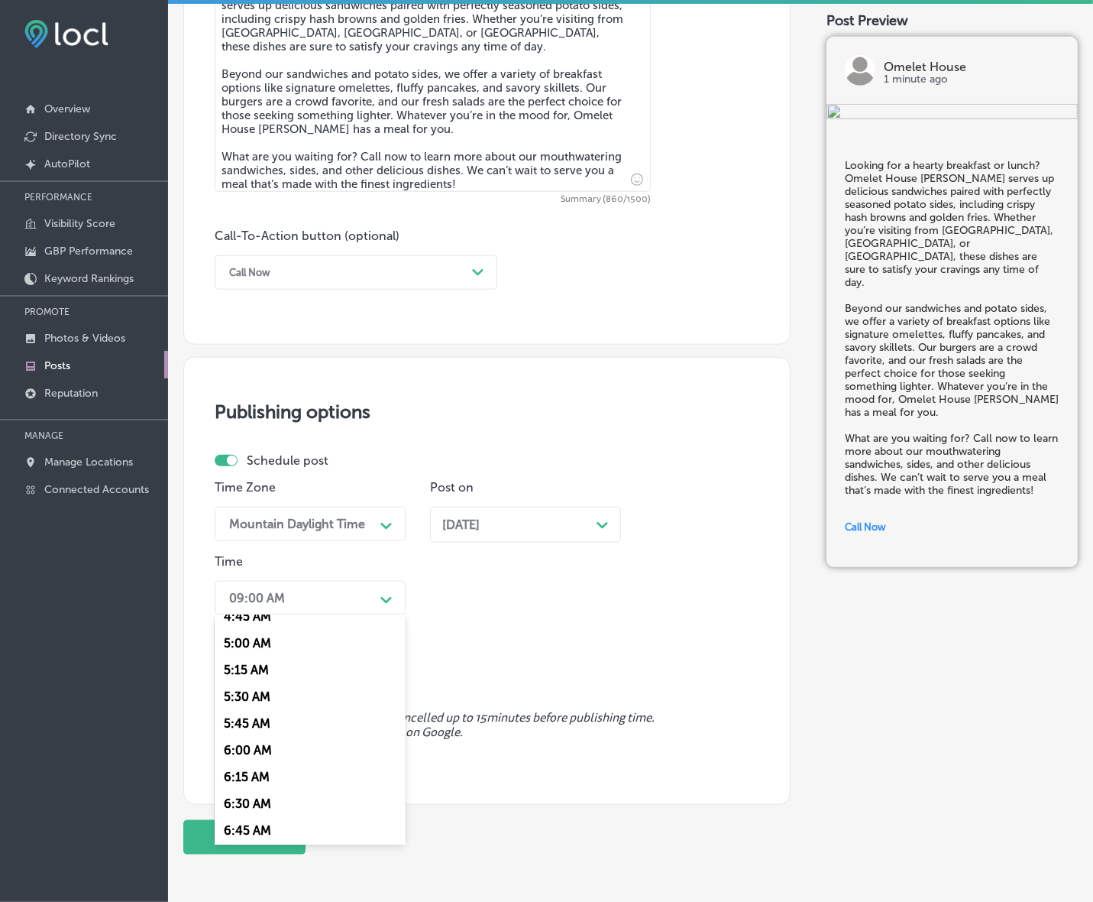
scroll to position [669, 0]
click at [257, 711] on div "7:00 AM" at bounding box center [310, 711] width 191 height 27
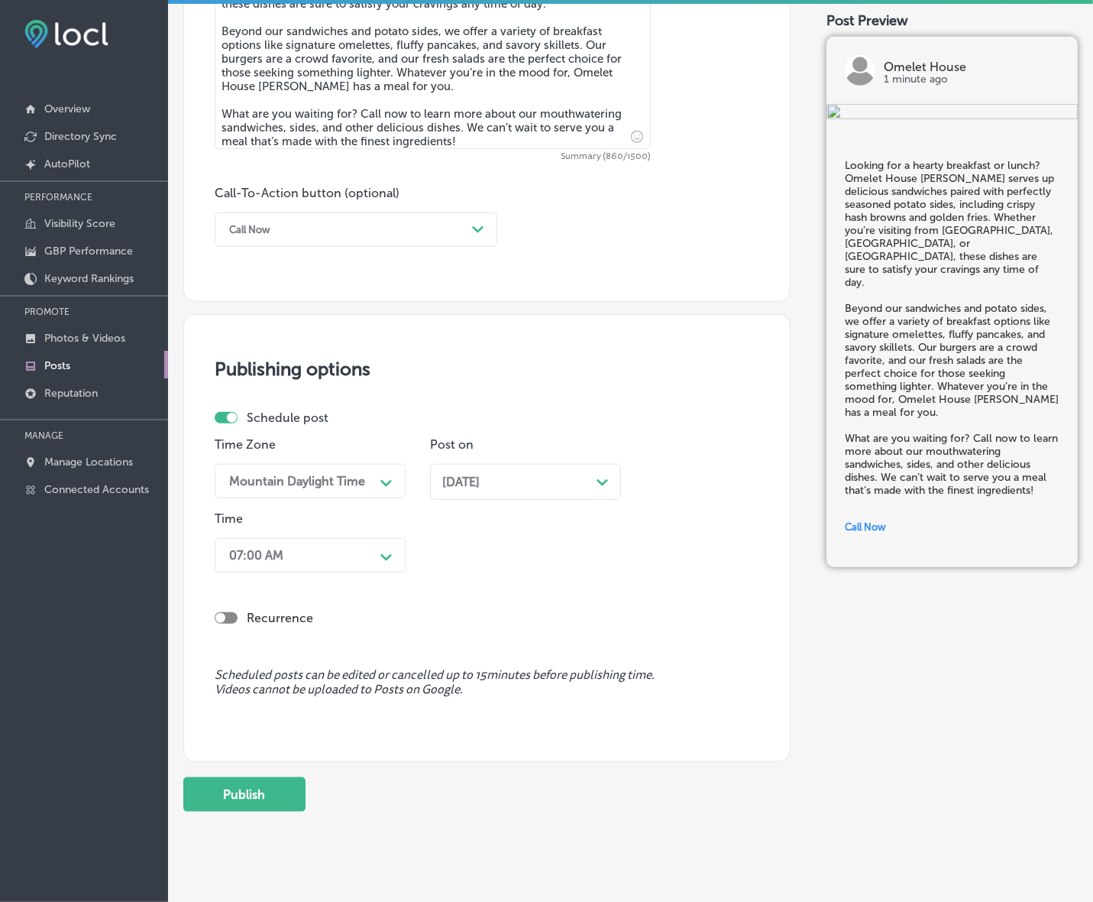
scroll to position [986, 0]
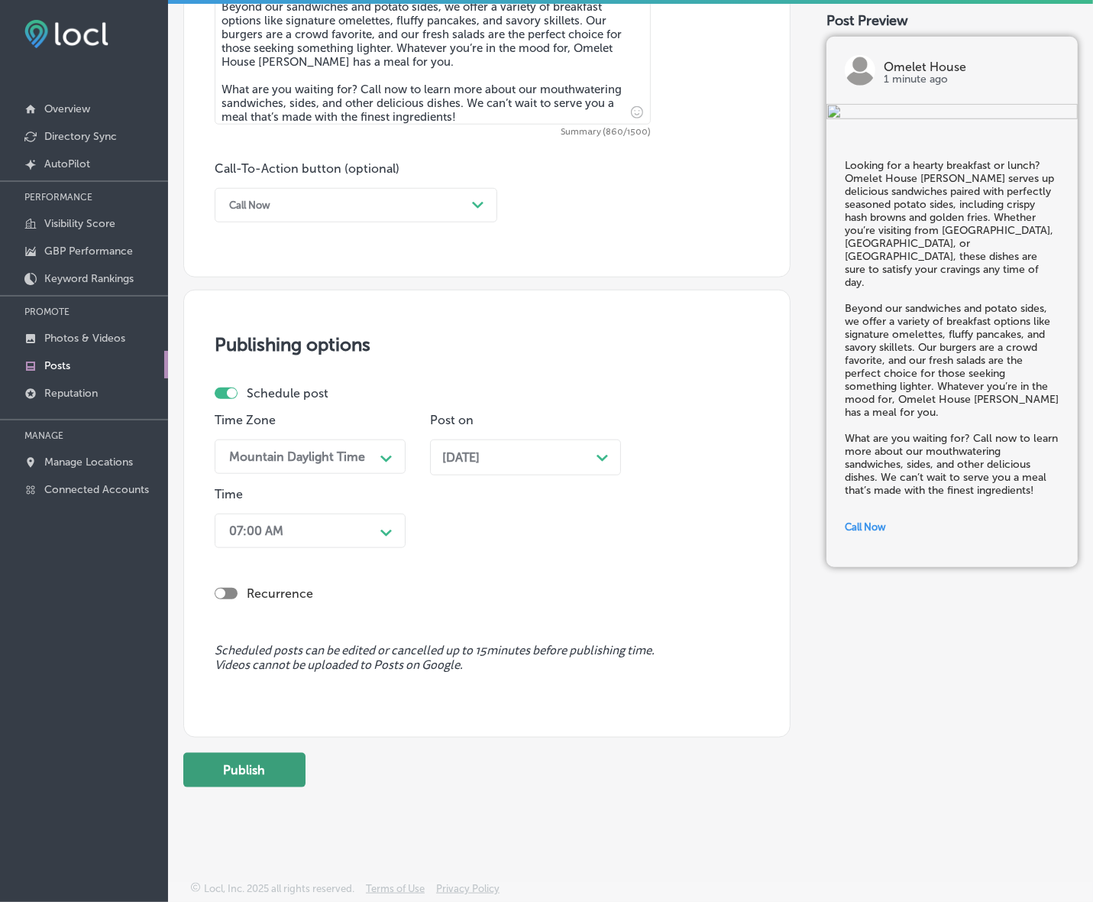
click at [281, 772] on button "Publish" at bounding box center [244, 770] width 122 height 34
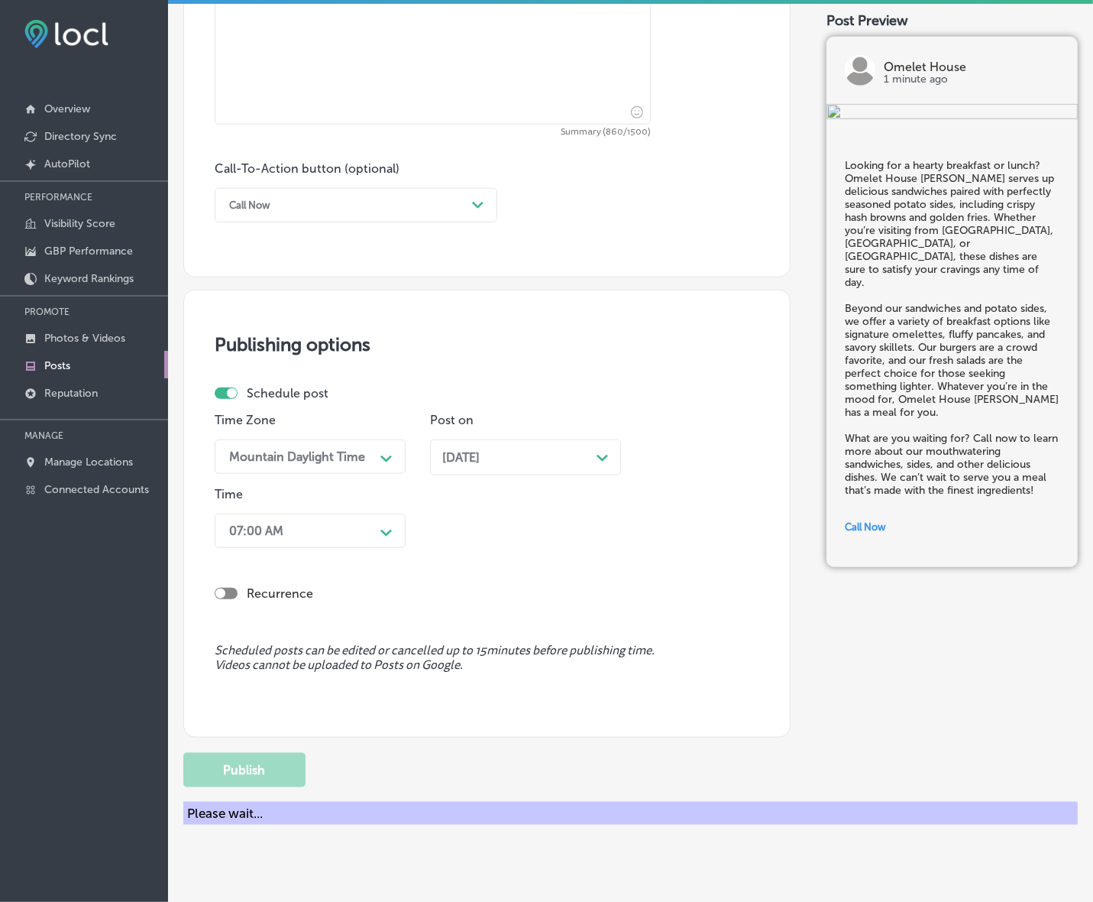
scroll to position [918, 0]
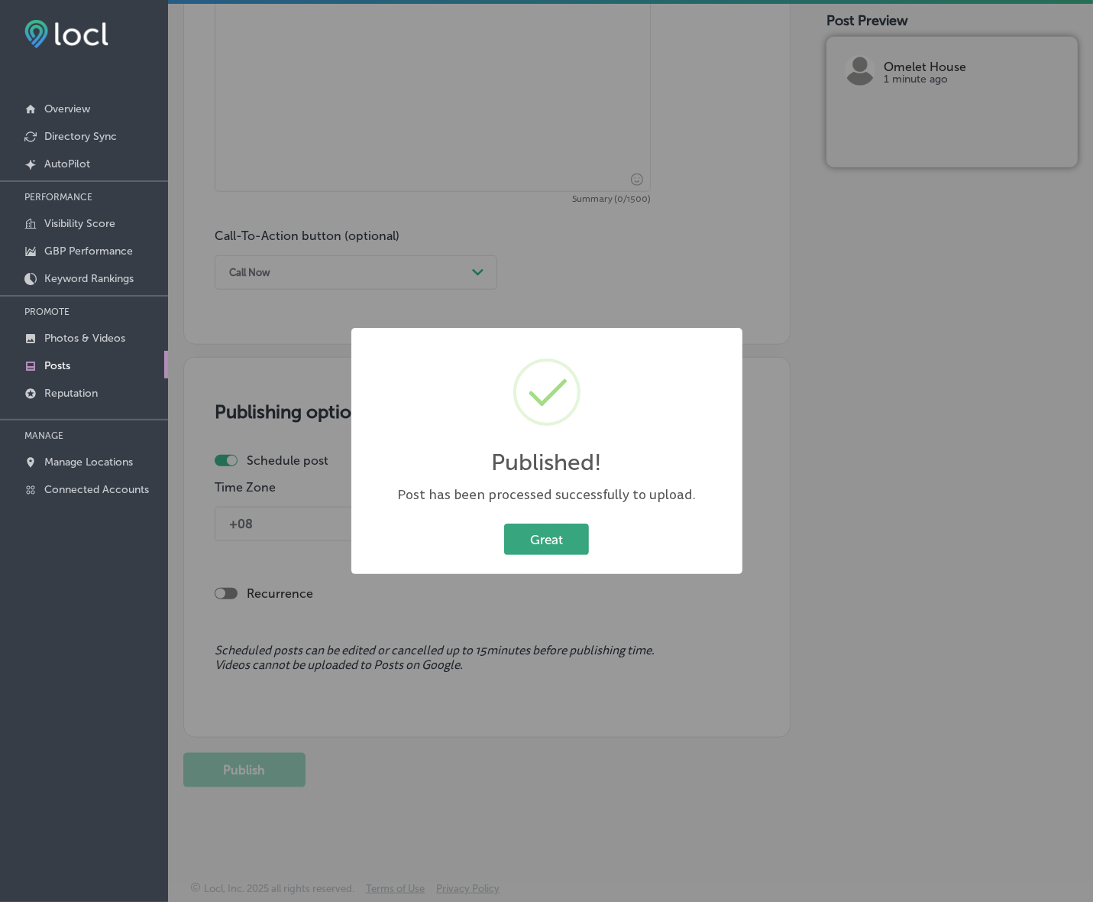
click at [527, 536] on button "Great" at bounding box center [546, 538] width 85 height 31
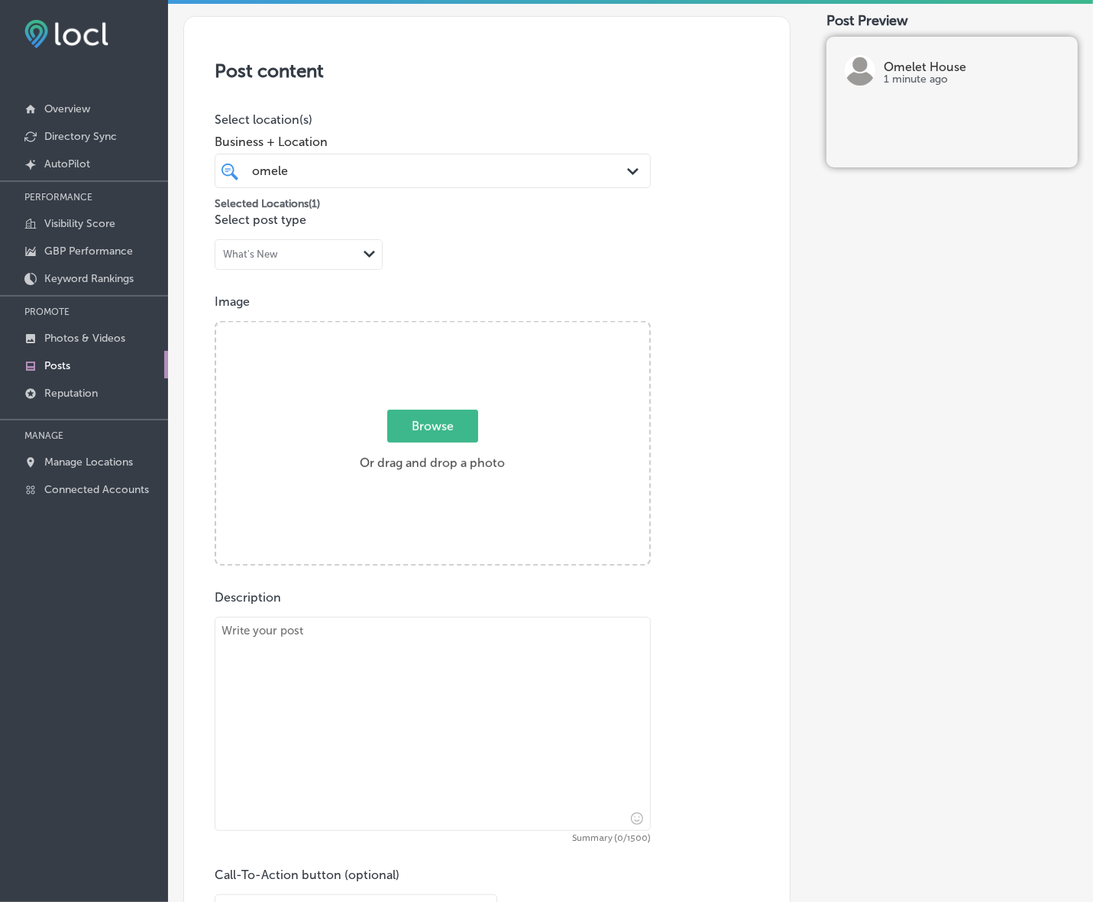
scroll to position [250, 0]
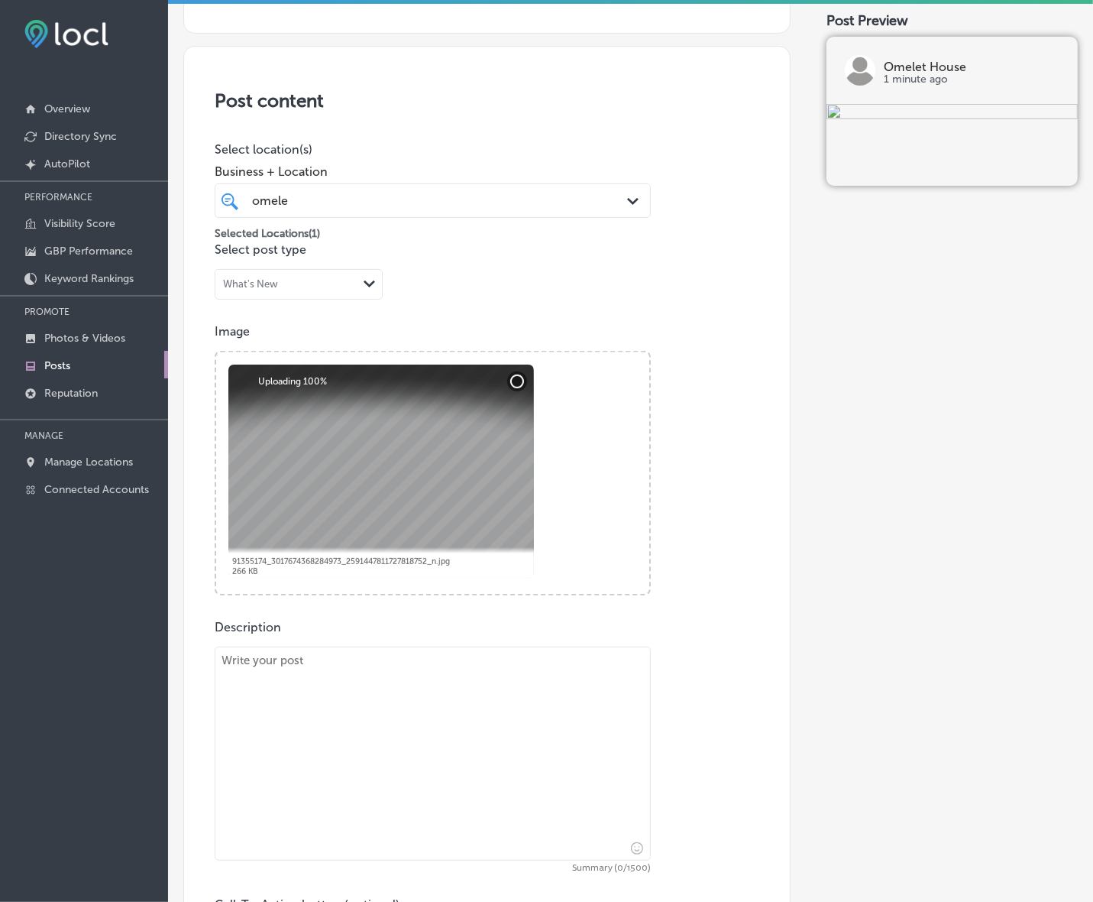
click at [356, 715] on textarea at bounding box center [433, 753] width 436 height 214
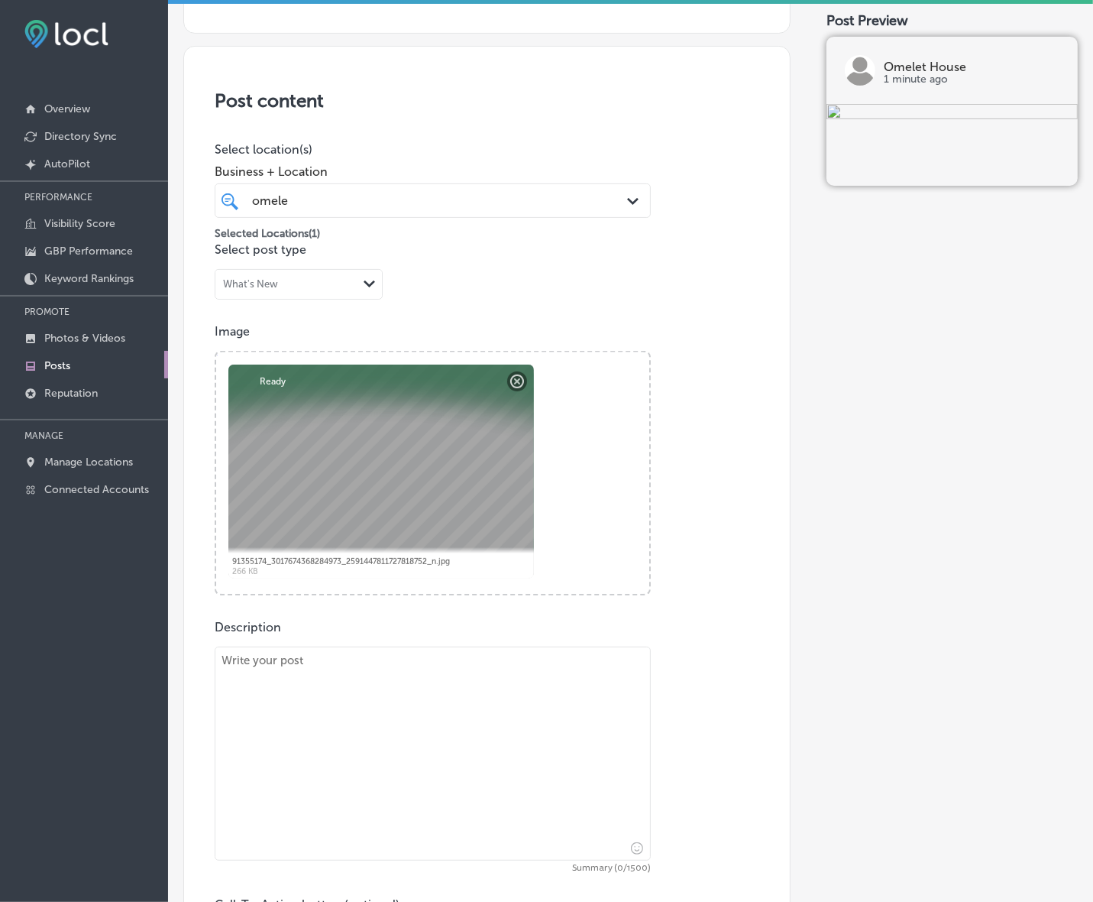
paste textarea "If you’re looking for a flavorful breakfast, Omelet House [PERSON_NAME] is the …"
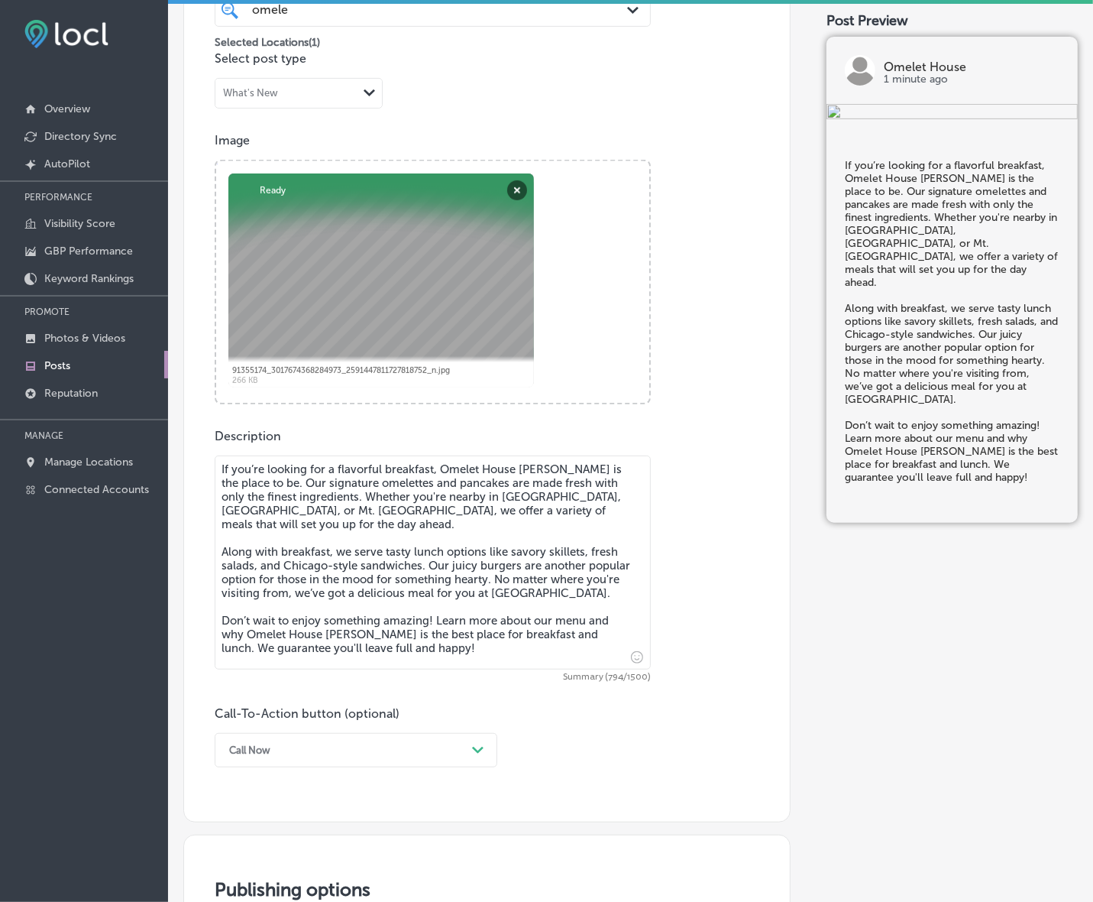
scroll to position [536, 0]
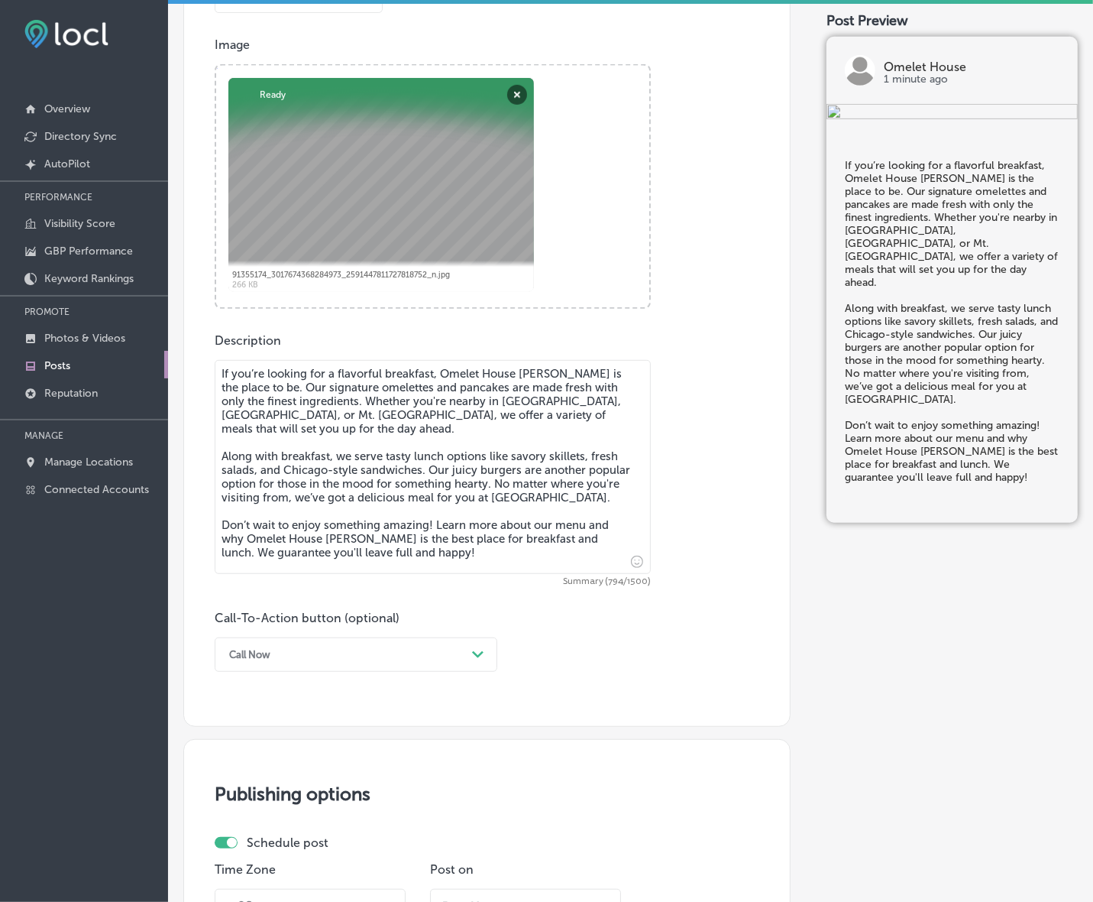
type textarea "If you’re looking for a flavorful breakfast, Omelet House [PERSON_NAME] is the …"
click at [462, 655] on div "Call Now" at bounding box center [344, 655] width 245 height 24
drag, startPoint x: 284, startPoint y: 797, endPoint x: 296, endPoint y: 773, distance: 26.3
click at [283, 797] on div "Learn more" at bounding box center [356, 795] width 283 height 27
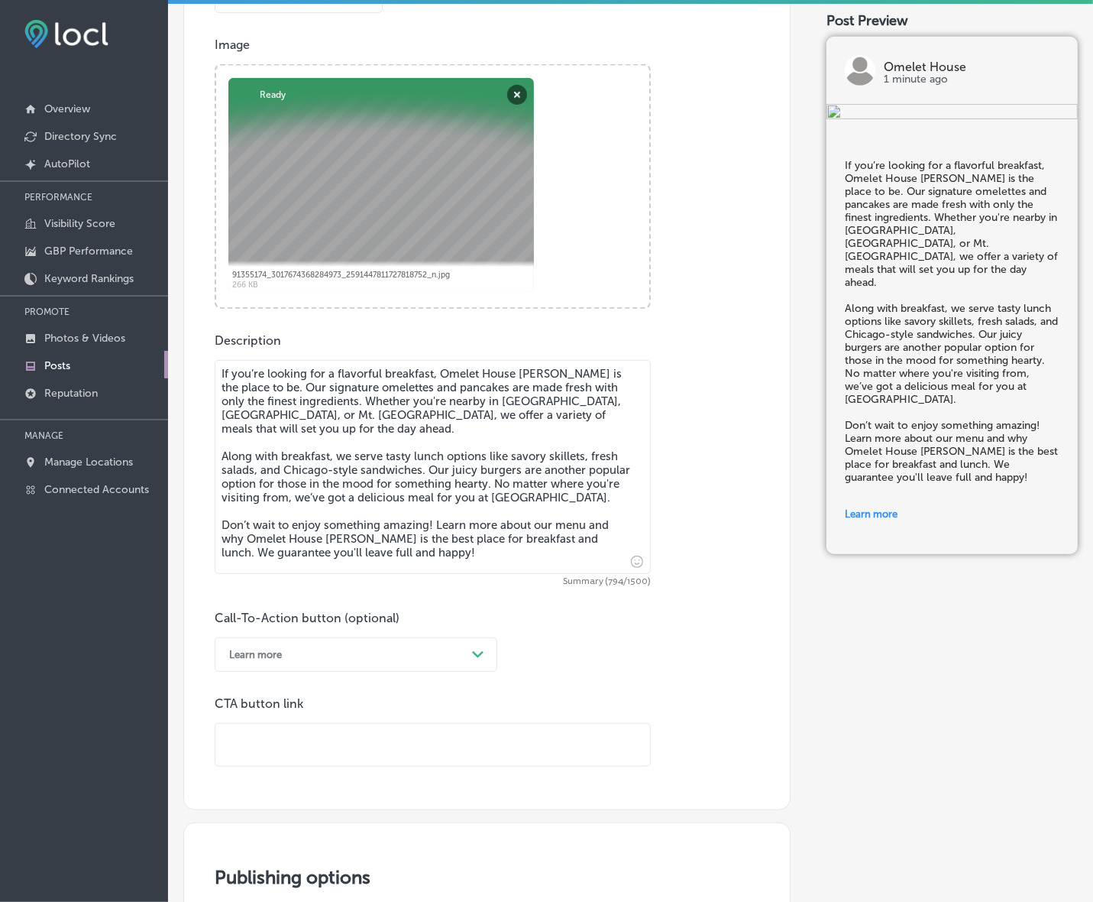
drag, startPoint x: 296, startPoint y: 773, endPoint x: 313, endPoint y: 753, distance: 26.5
click at [313, 753] on input "text" at bounding box center [432, 745] width 435 height 42
paste input "[URL][DOMAIN_NAME]"
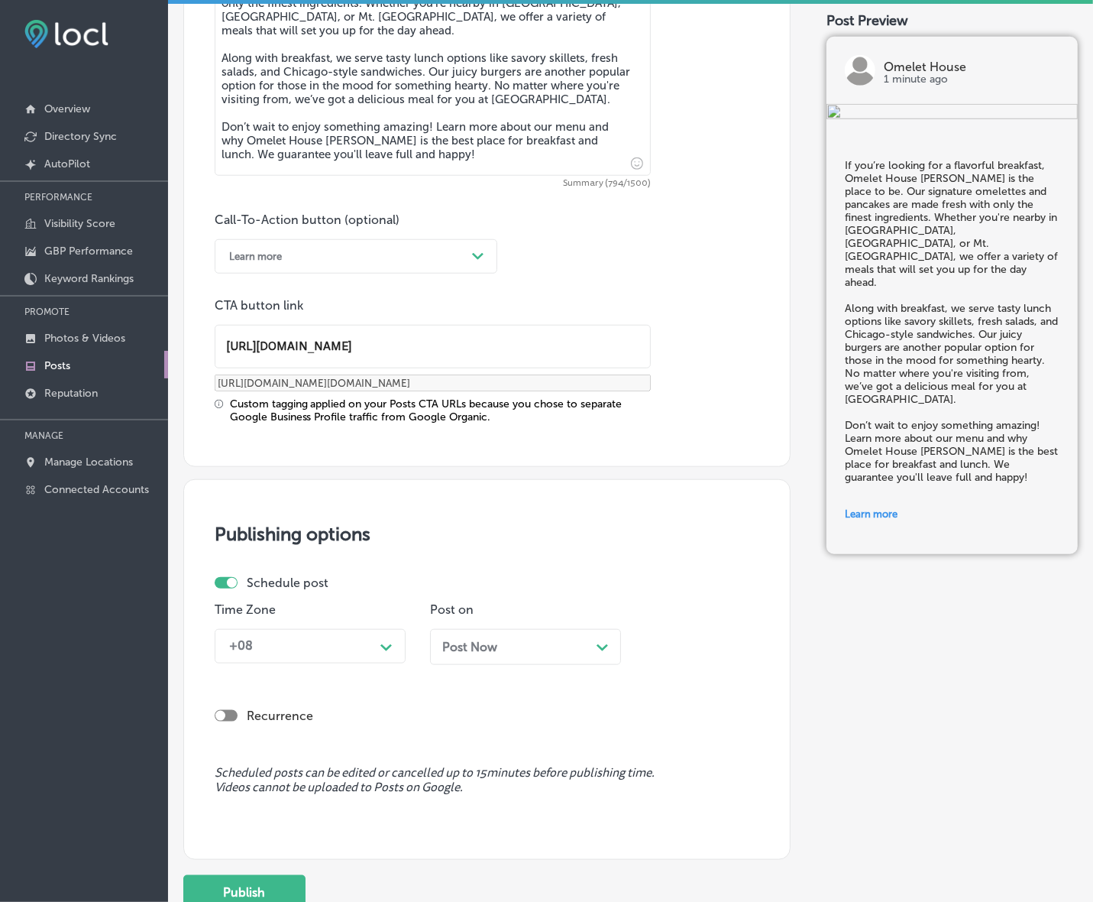
scroll to position [1056, 0]
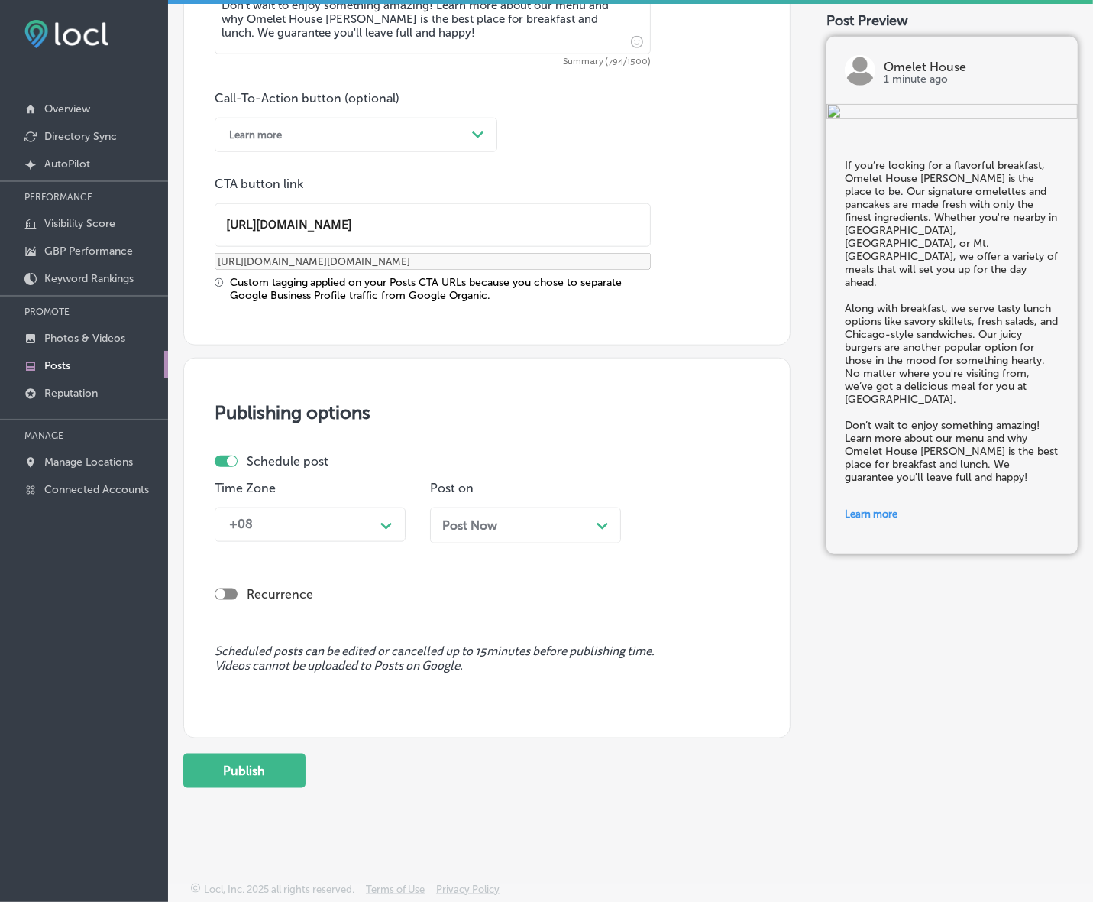
type input "[URL][DOMAIN_NAME]"
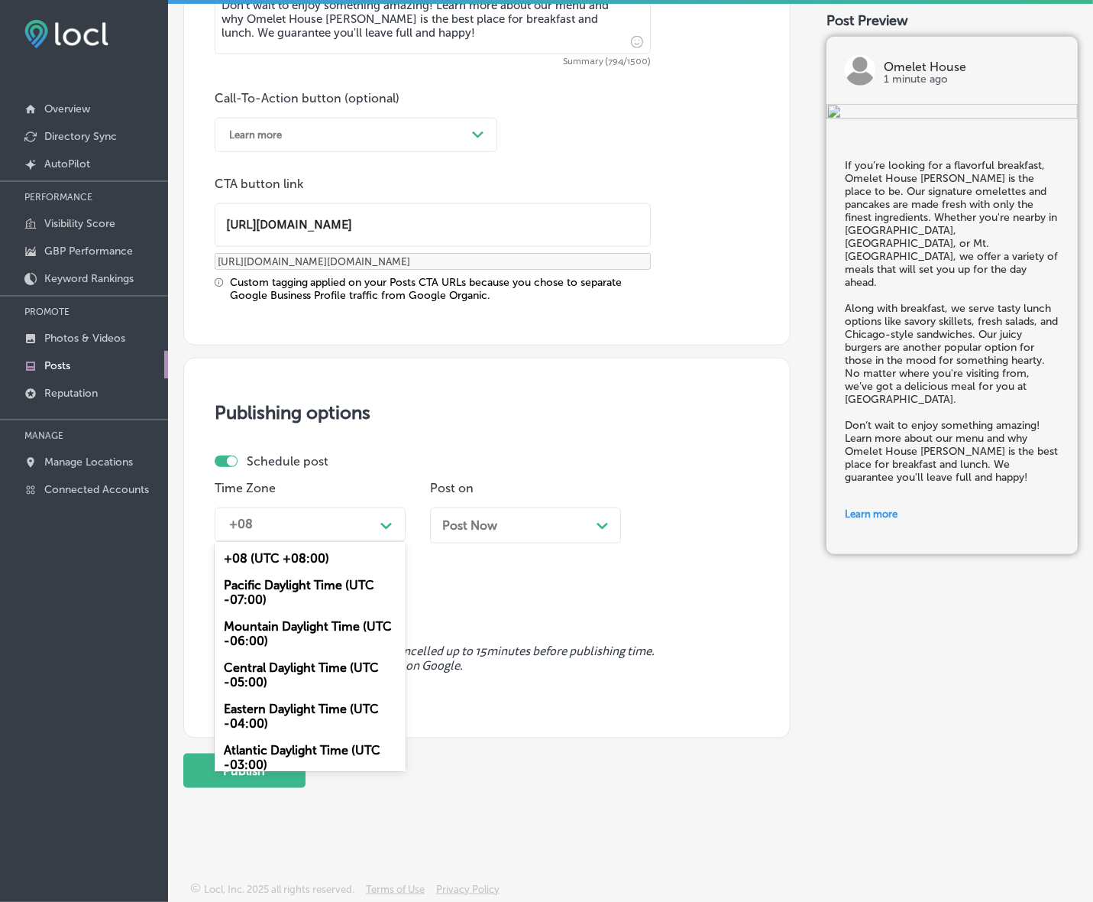
click at [365, 520] on div "+08" at bounding box center [298, 524] width 153 height 27
click at [358, 616] on div "Mountain Daylight Time (UTC -06:00)" at bounding box center [310, 633] width 191 height 41
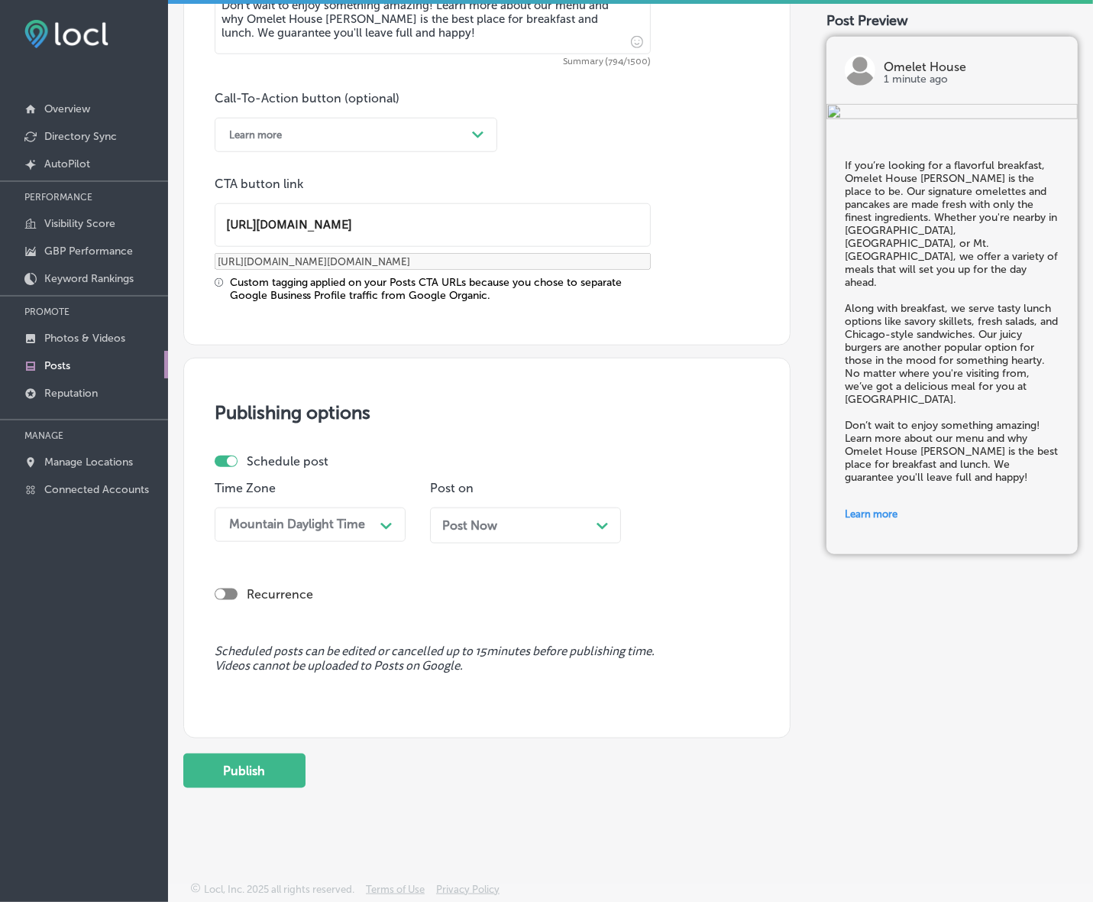
click at [499, 525] on div "Post Now Path Created with Sketch." at bounding box center [525, 525] width 167 height 15
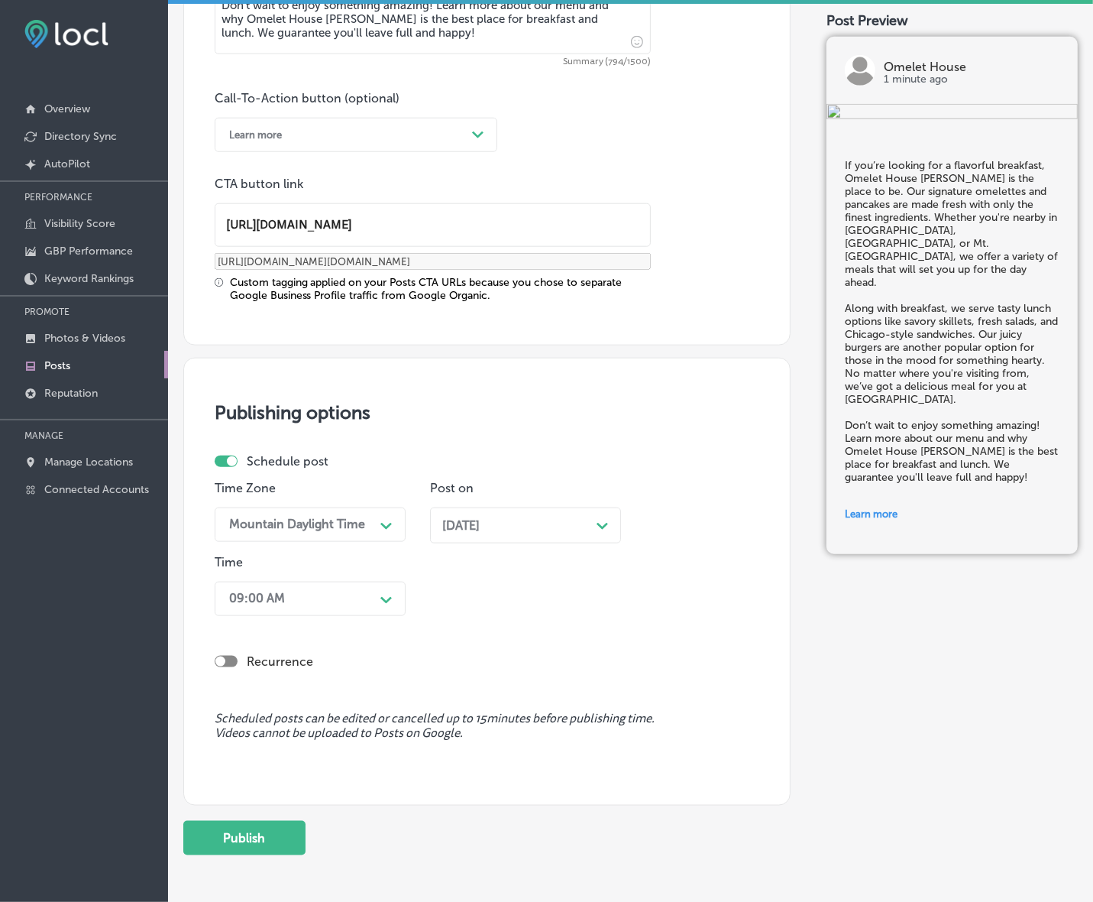
click at [361, 586] on div "09:00 AM" at bounding box center [298, 598] width 153 height 27
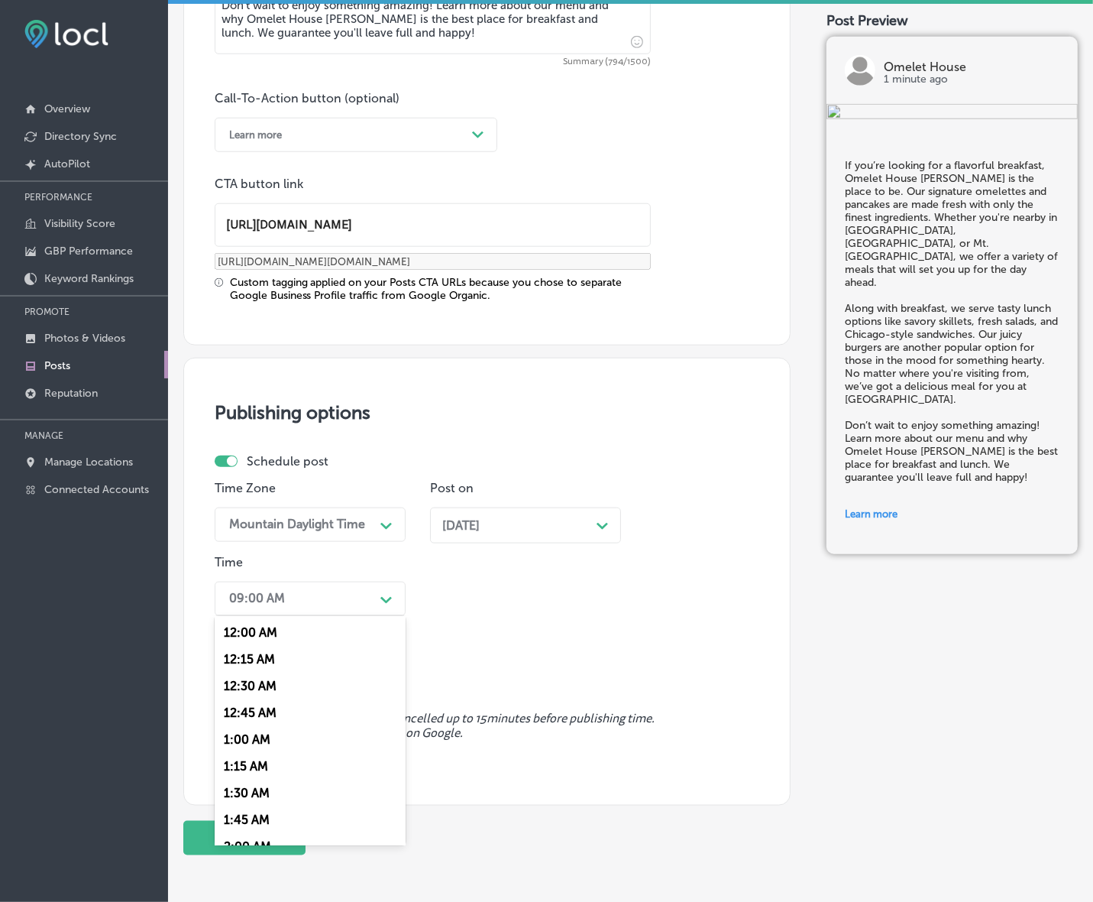
scroll to position [669, 0]
click at [247, 699] on div "7:00 AM" at bounding box center [310, 712] width 191 height 27
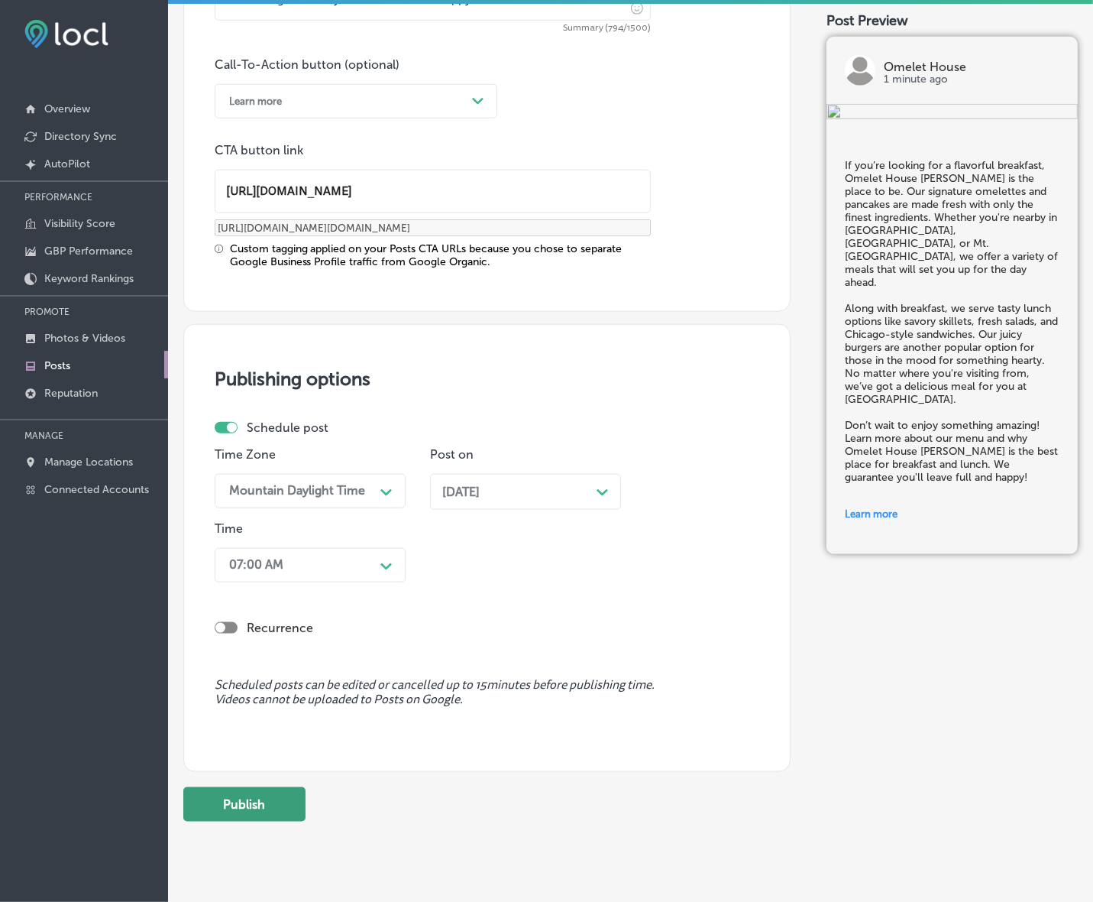
scroll to position [1123, 0]
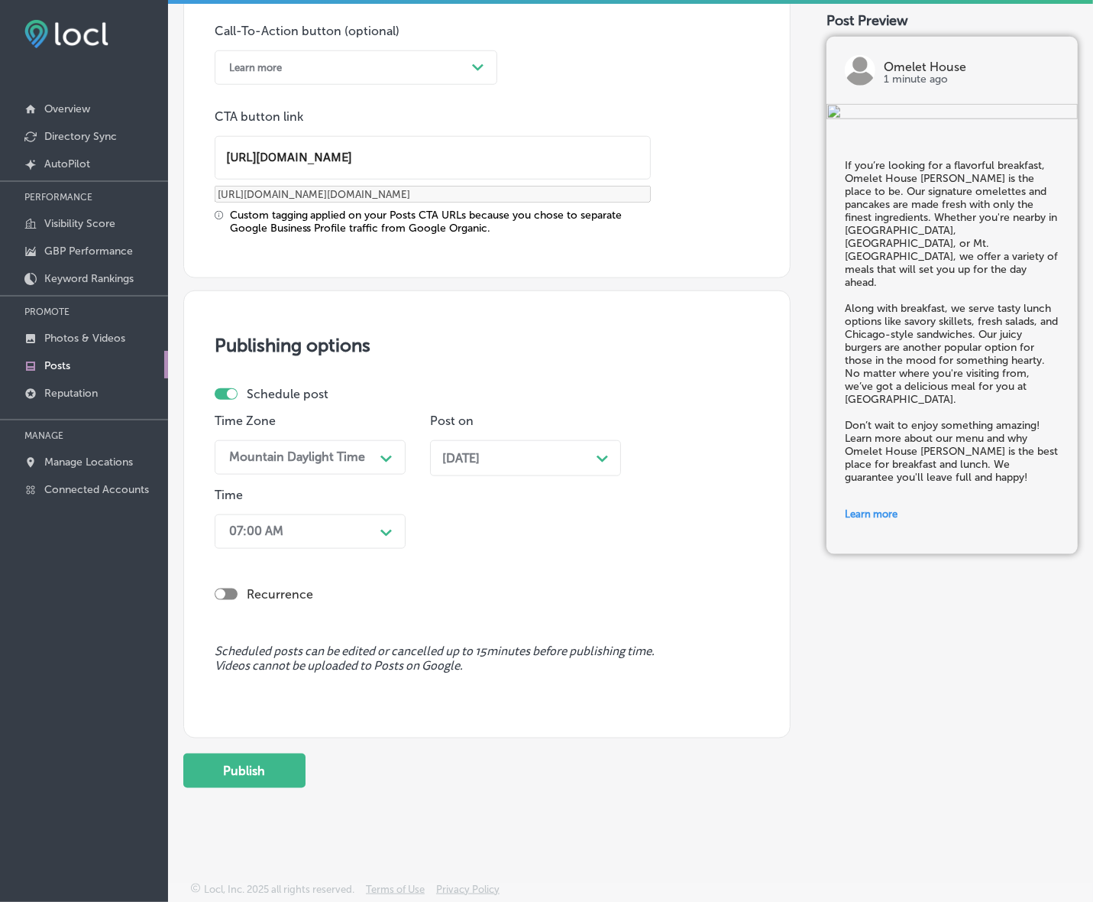
click at [274, 776] on button "Publish" at bounding box center [244, 770] width 122 height 34
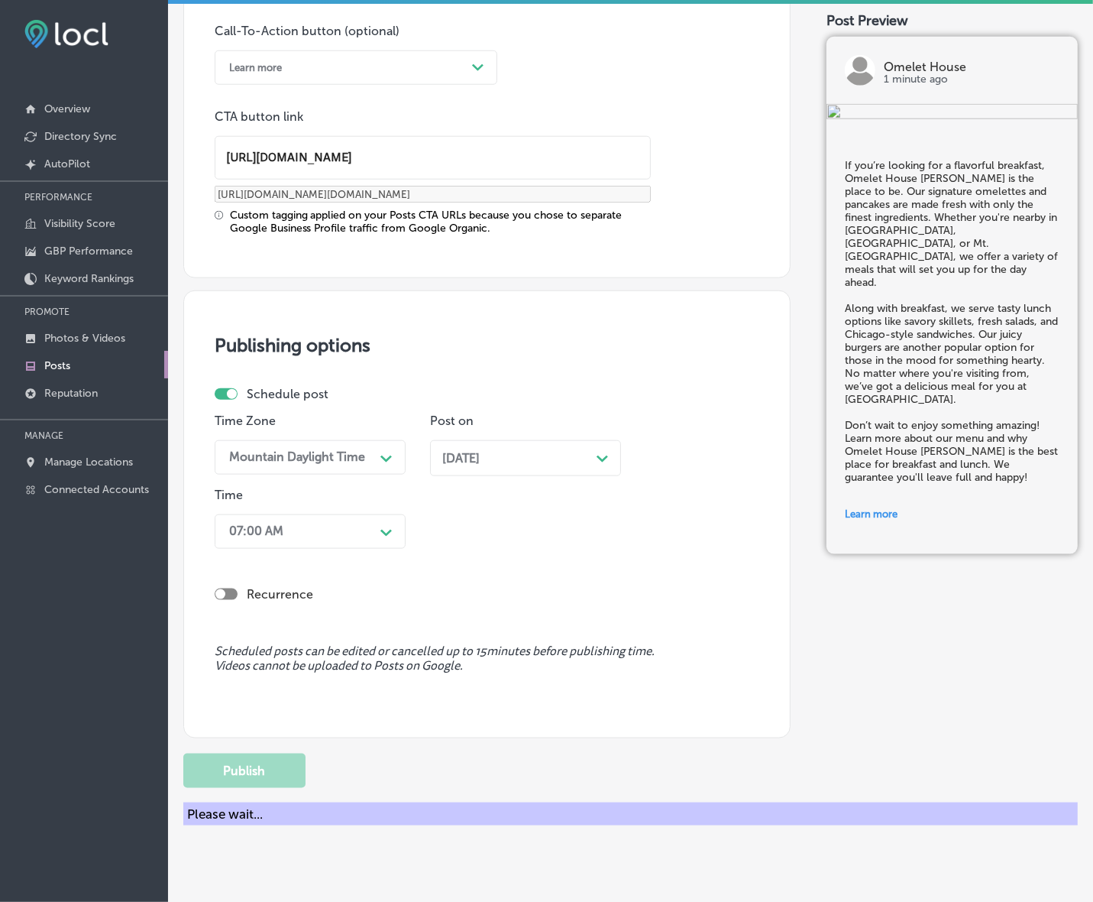
scroll to position [918, 0]
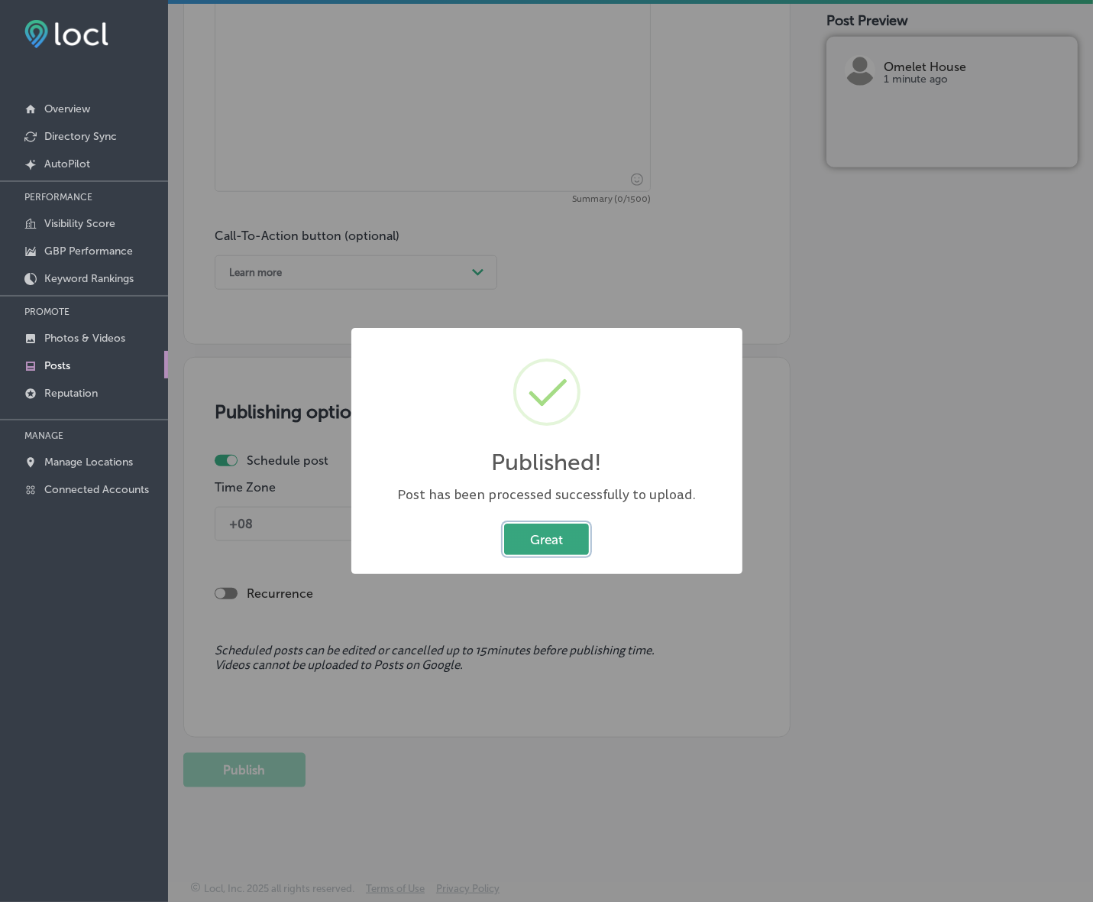
click at [541, 526] on button "Great" at bounding box center [546, 538] width 85 height 31
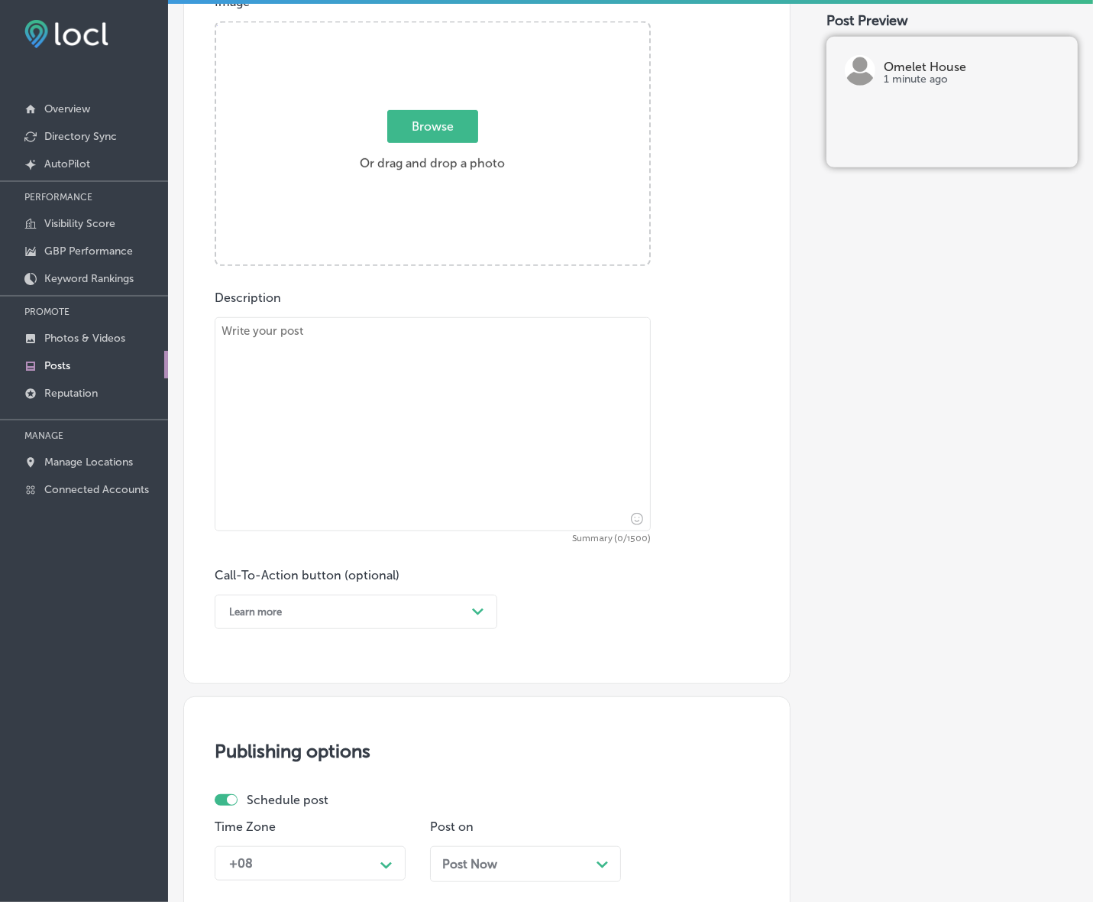
scroll to position [441, 0]
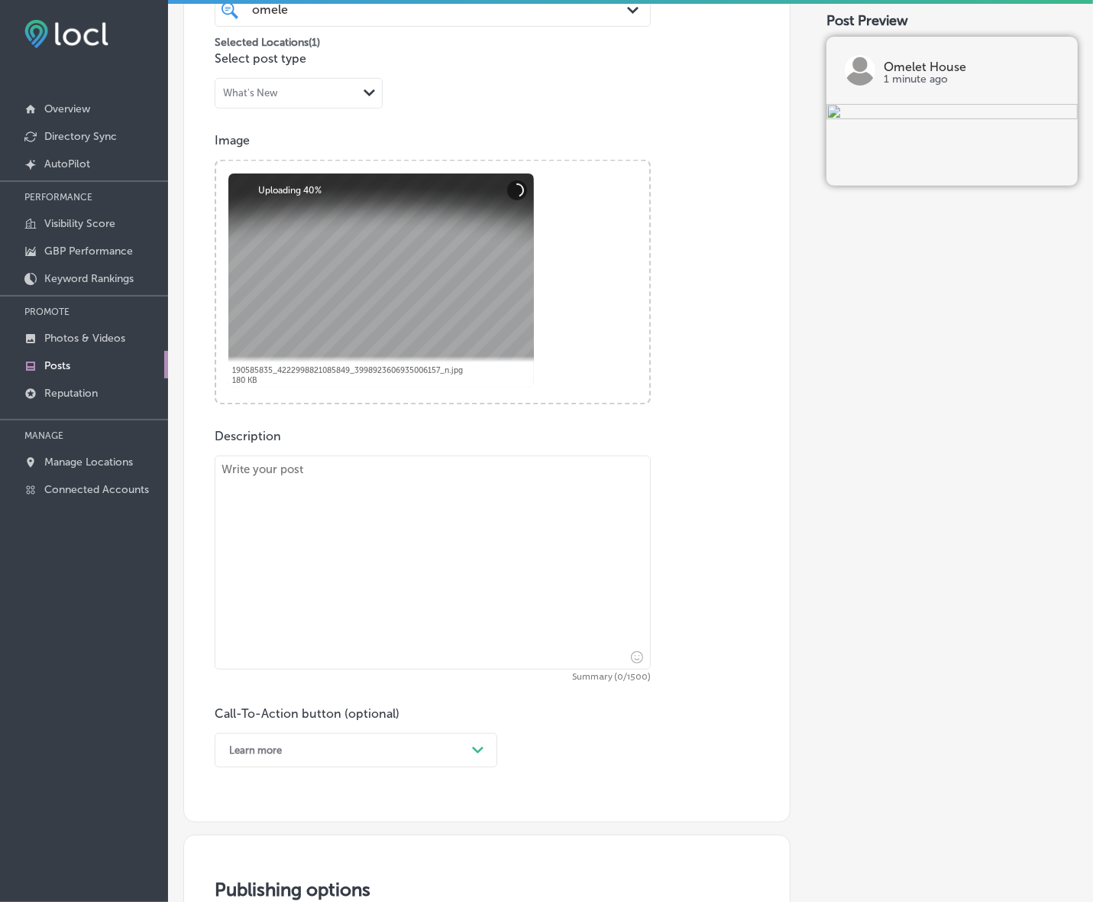
click at [485, 545] on textarea at bounding box center [433, 562] width 436 height 214
paste textarea "If you’re searching for the best breakfast, Omelet House [PERSON_NAME] has you …"
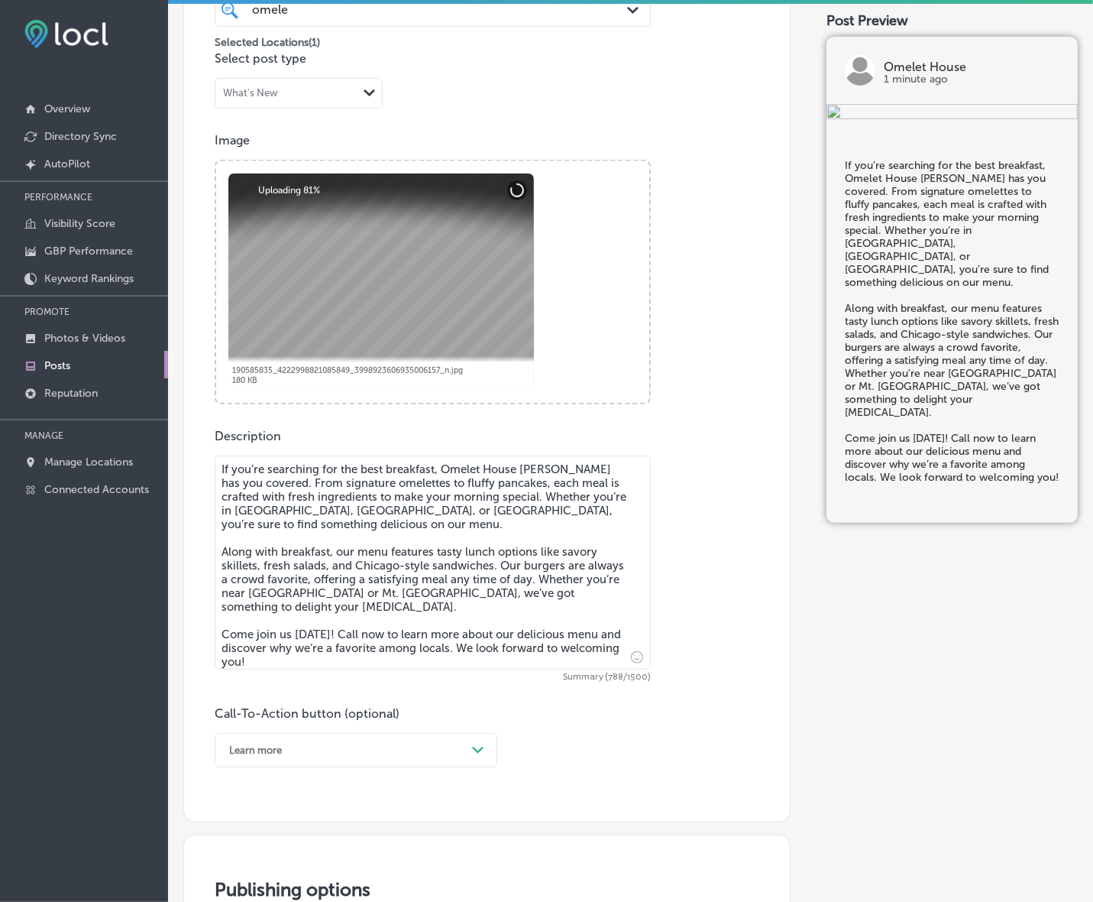
type textarea "If you’re searching for the best breakfast, Omelet House [PERSON_NAME] has you …"
click at [466, 761] on div "option Learn more, selected. option Order online focused, 3 of 7. 7 results ava…" at bounding box center [356, 750] width 283 height 34
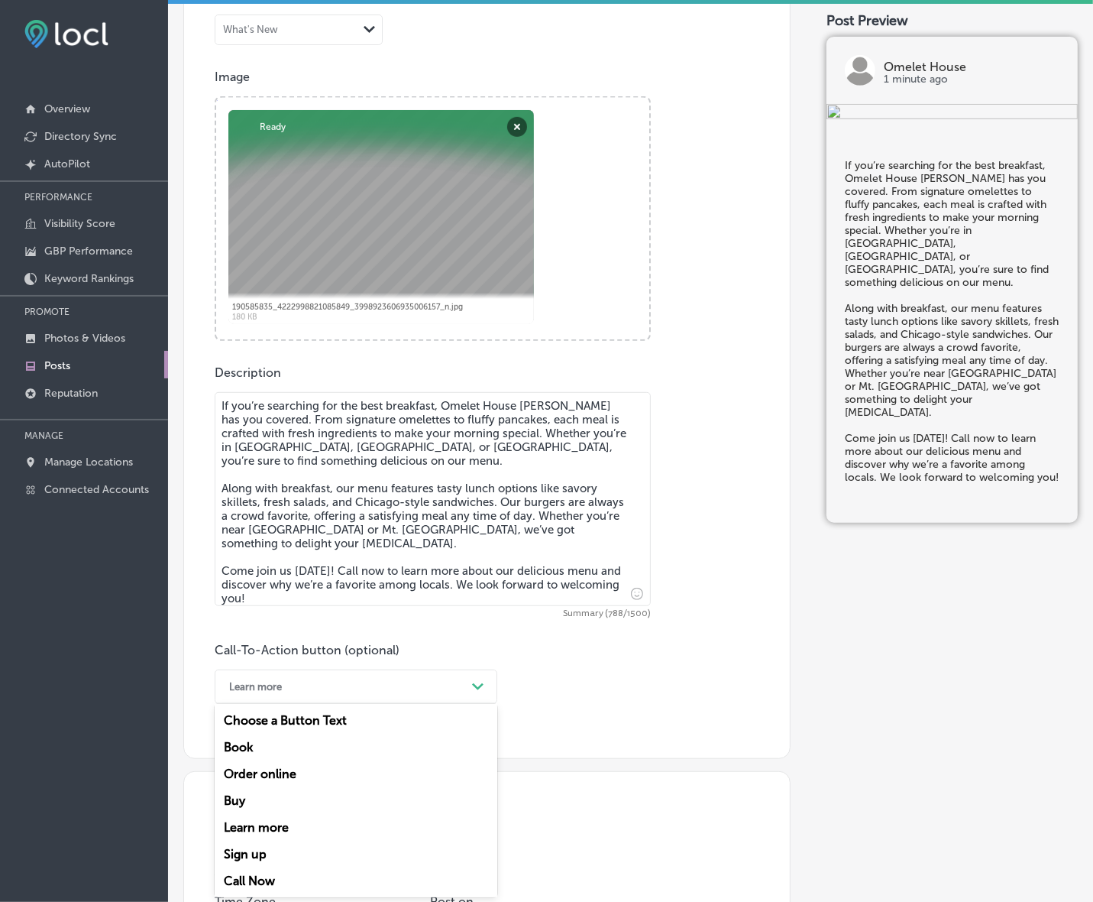
drag, startPoint x: 254, startPoint y: 877, endPoint x: 455, endPoint y: 721, distance: 255.4
click at [254, 879] on div "Call Now" at bounding box center [356, 880] width 283 height 27
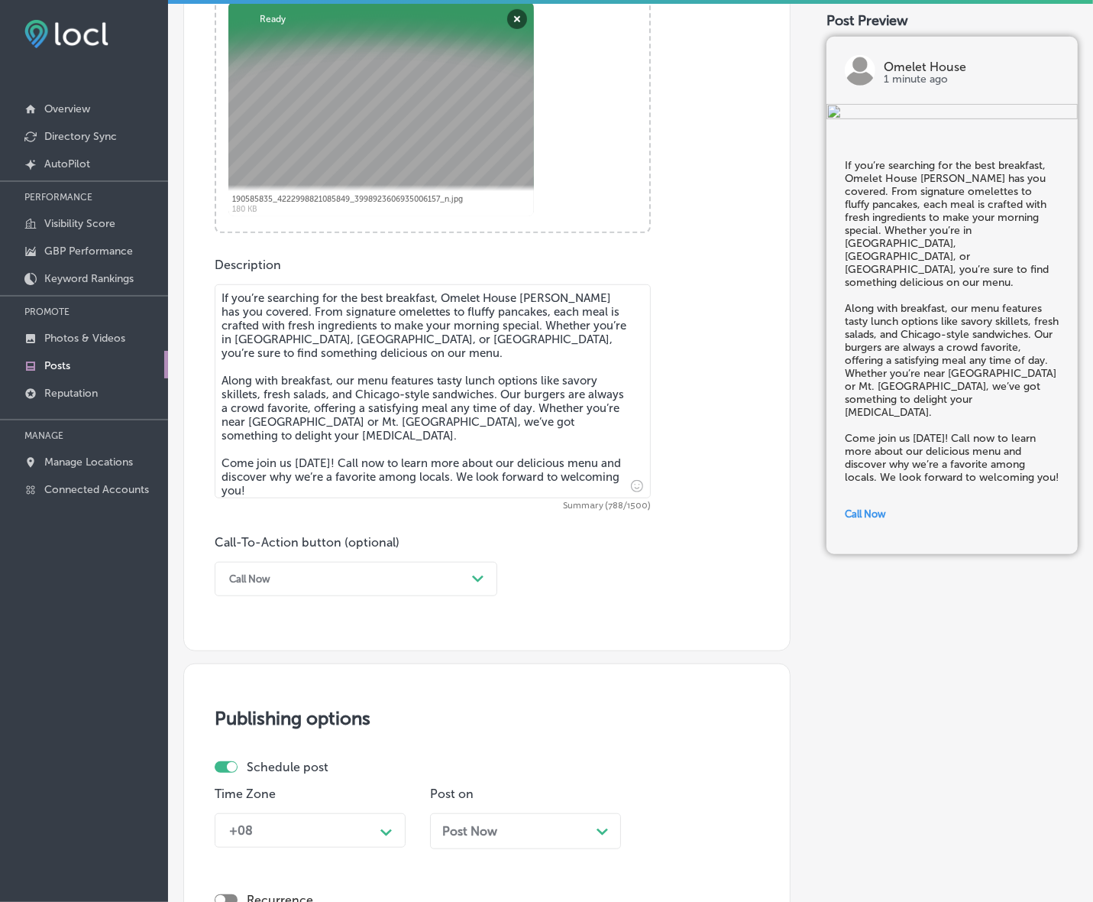
scroll to position [886, 0]
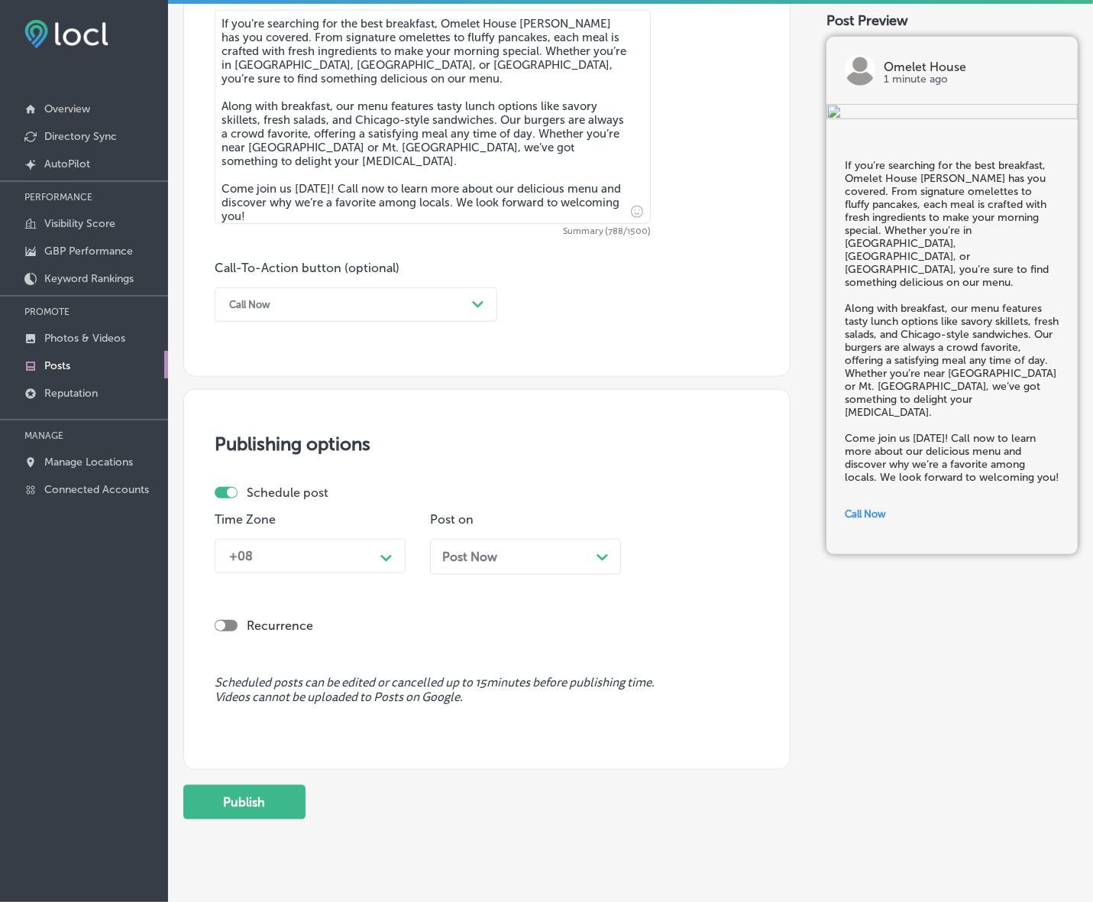
click at [401, 562] on div "+08 Path Created with Sketch." at bounding box center [310, 556] width 191 height 34
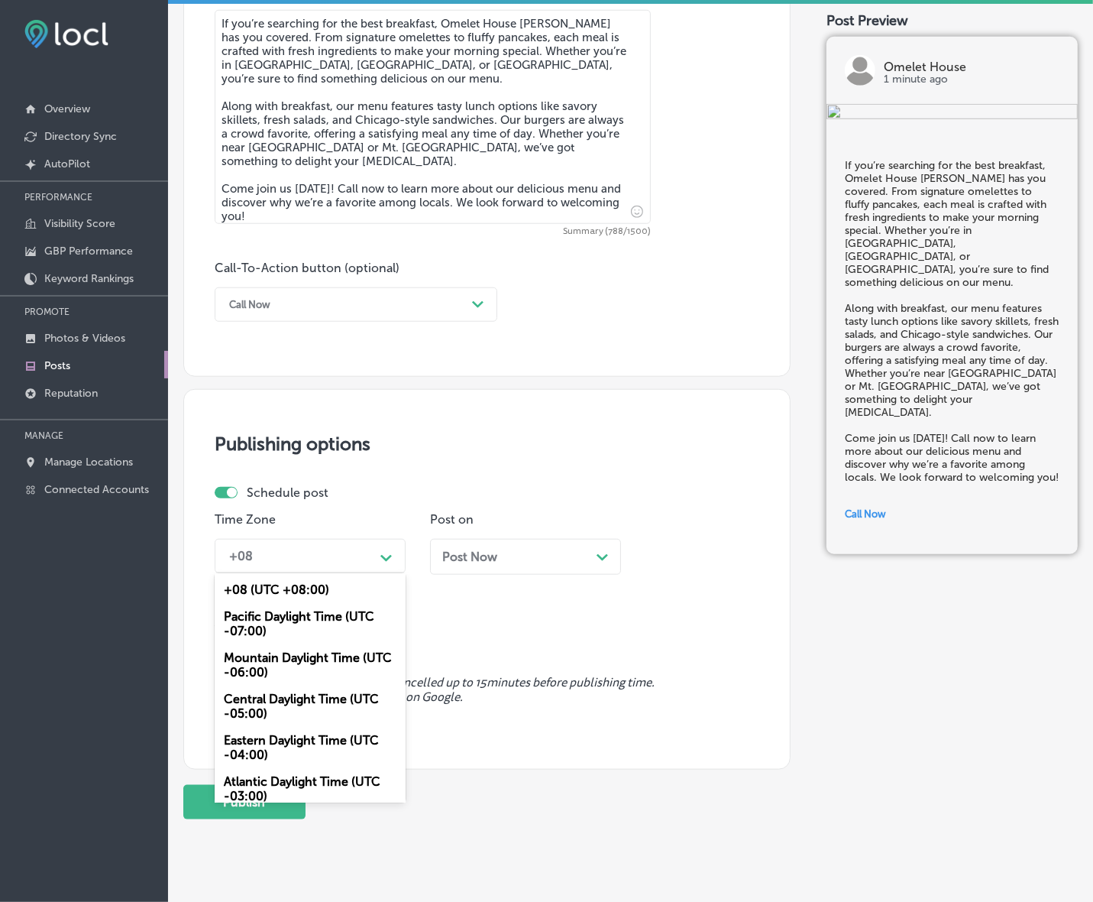
click at [342, 669] on div "Mountain Daylight Time (UTC -06:00)" at bounding box center [310, 664] width 191 height 41
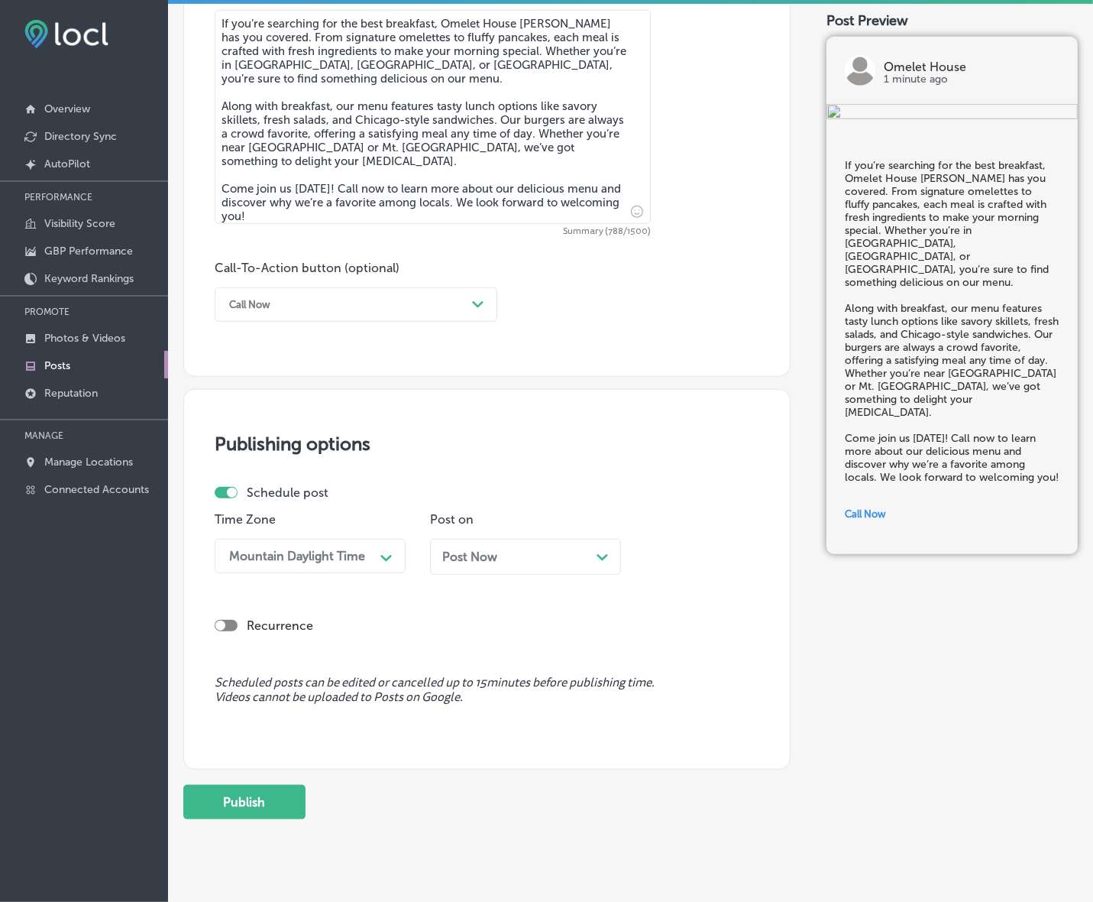
click at [483, 555] on span "Post Now" at bounding box center [469, 556] width 55 height 15
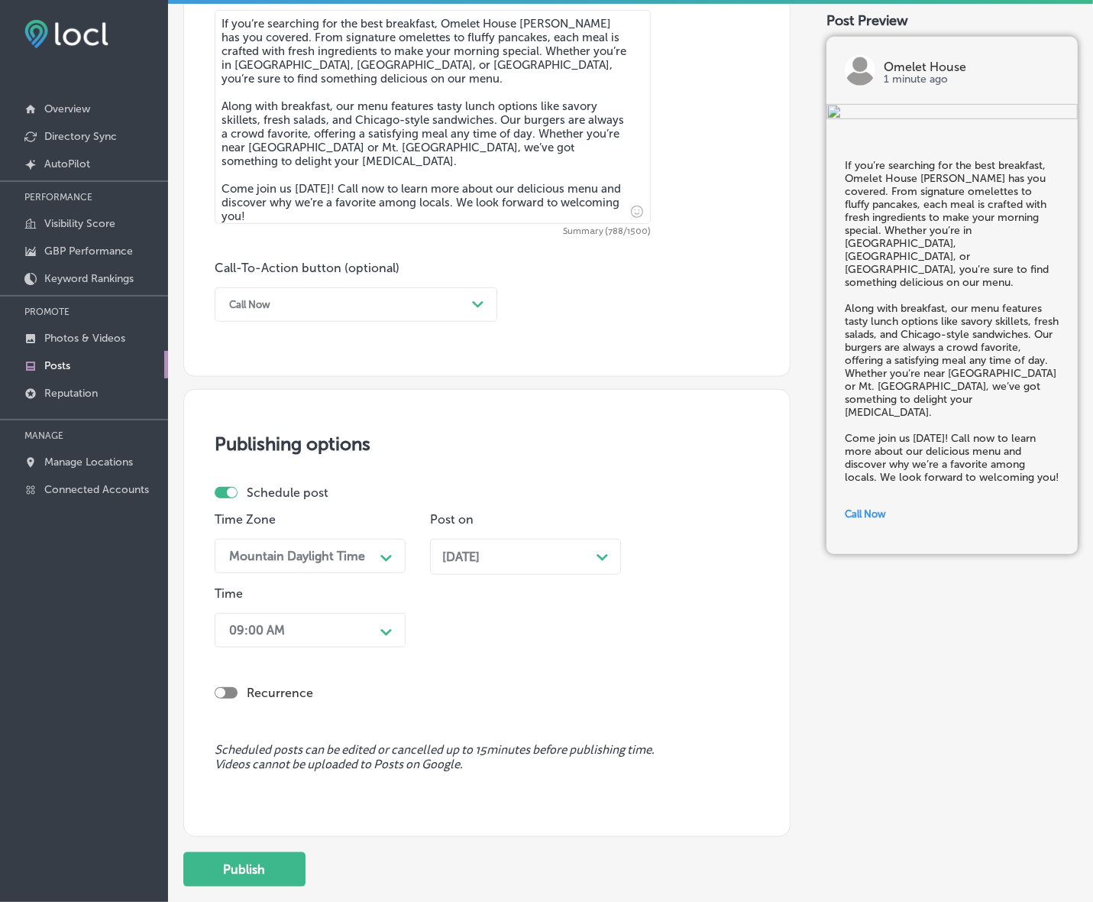
click at [386, 620] on div "Path Created with Sketch." at bounding box center [386, 630] width 24 height 24
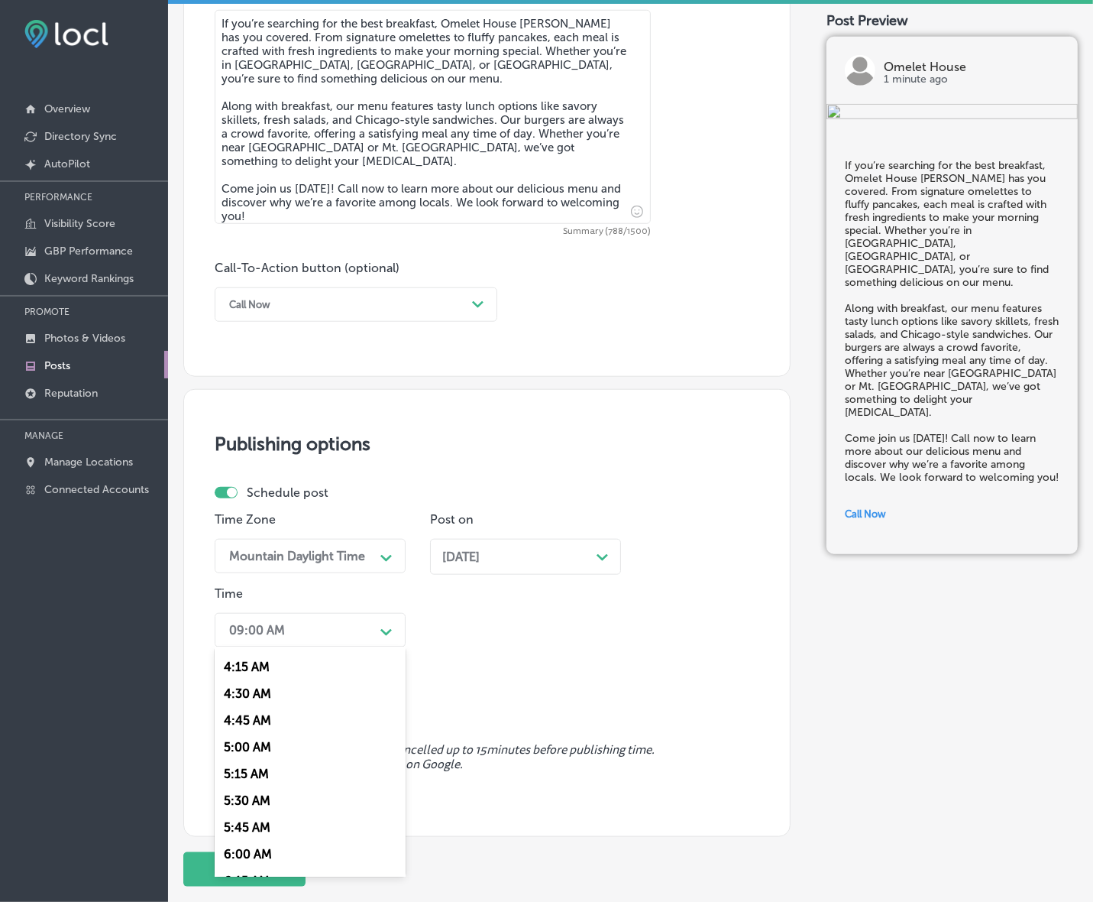
scroll to position [573, 0]
click at [245, 830] on div "7:00 AM" at bounding box center [310, 839] width 191 height 27
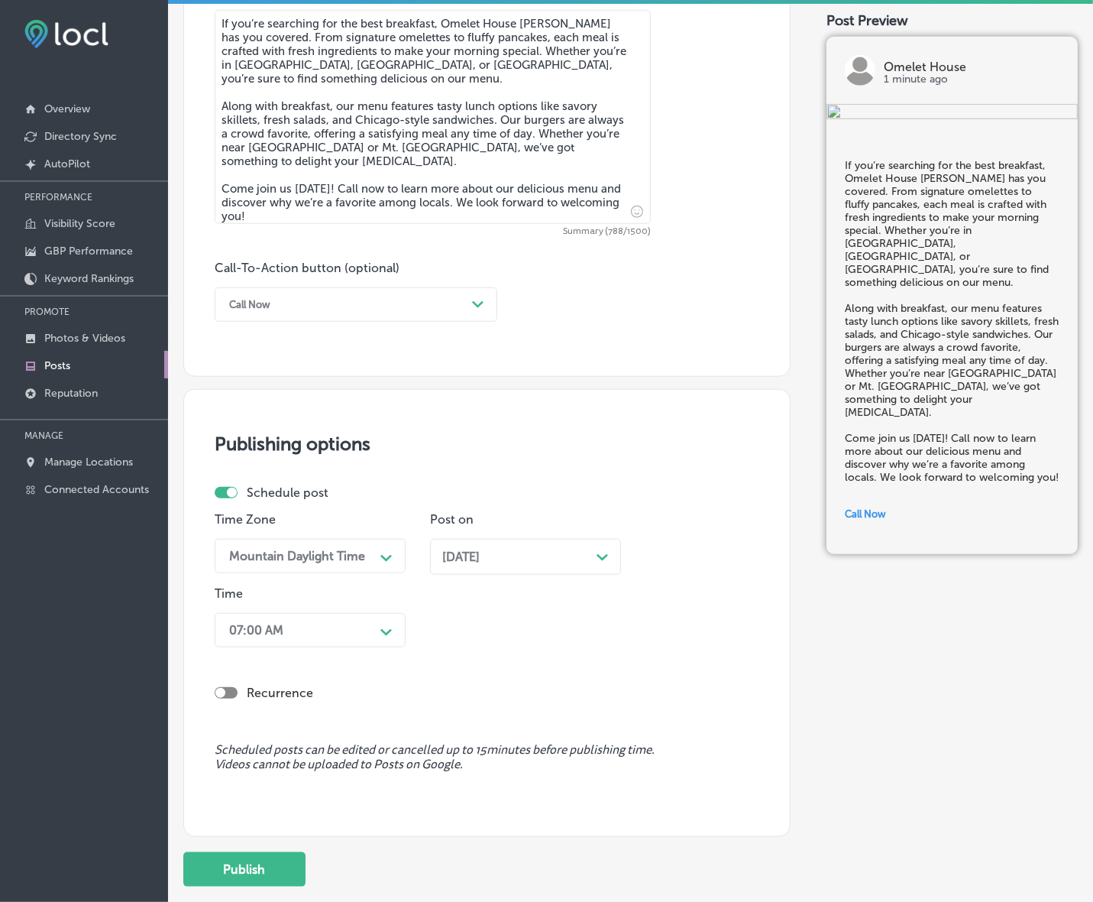
scroll to position [986, 0]
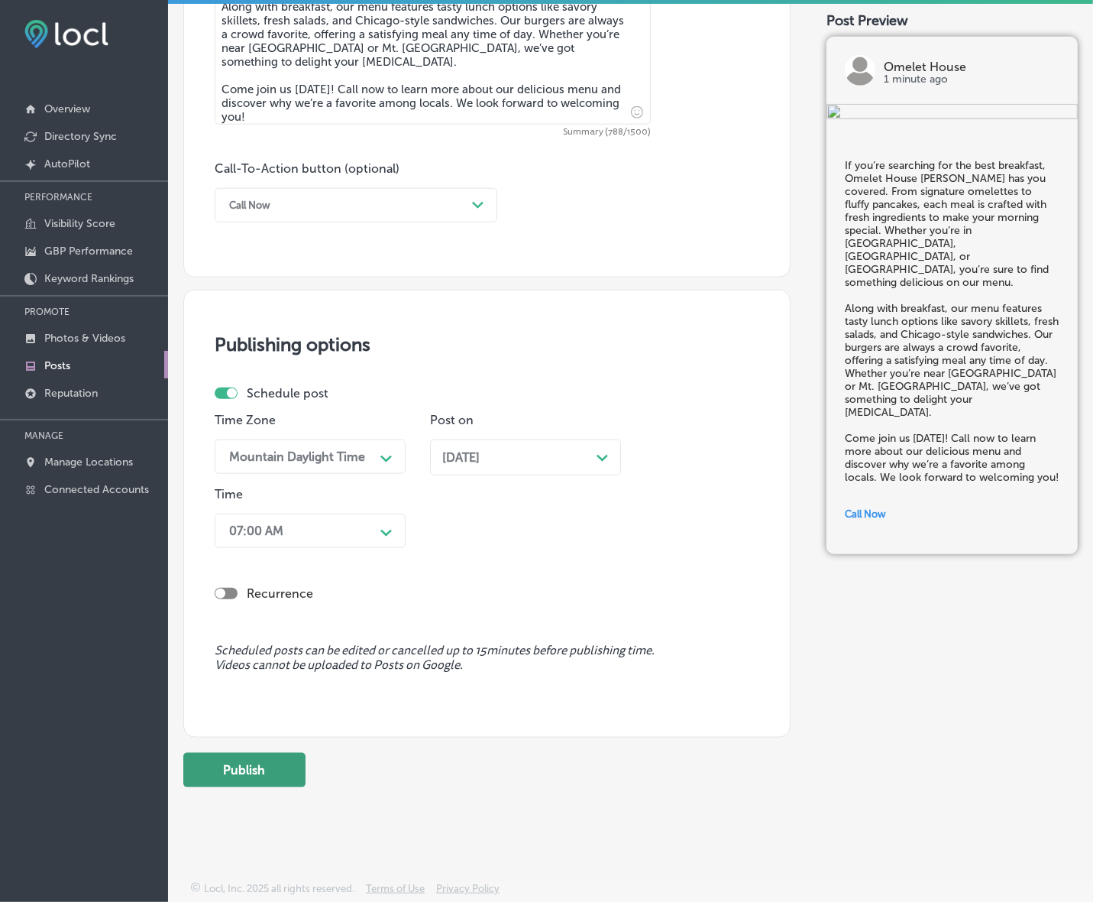
click at [268, 765] on button "Publish" at bounding box center [244, 770] width 122 height 34
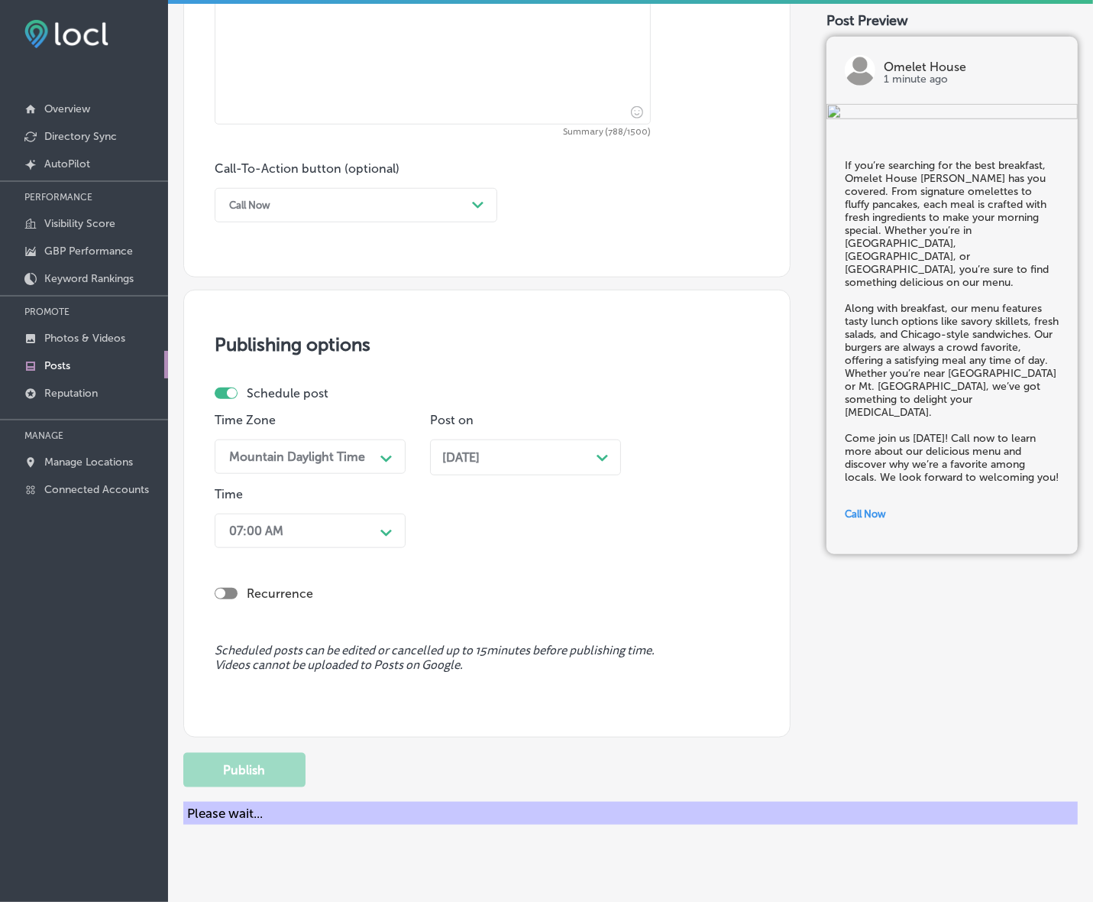
scroll to position [918, 0]
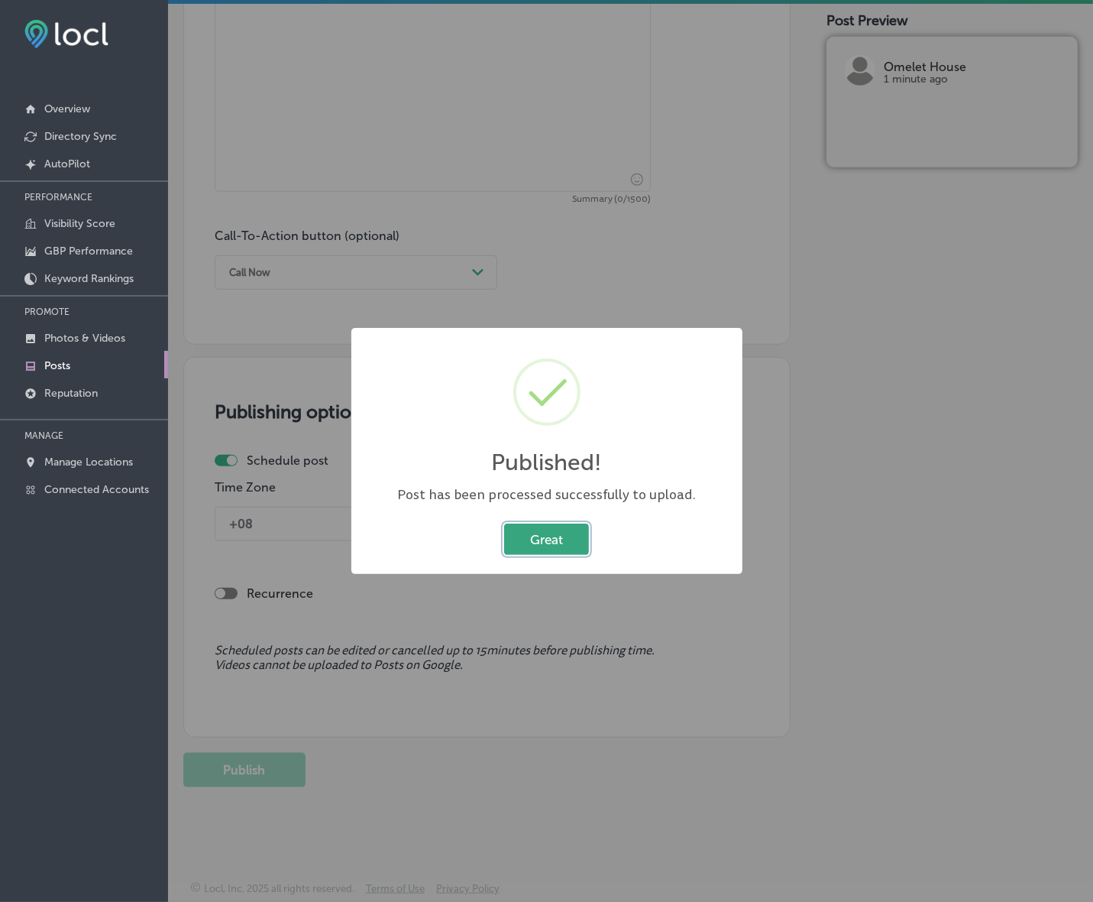
click at [529, 540] on button "Great" at bounding box center [546, 538] width 85 height 31
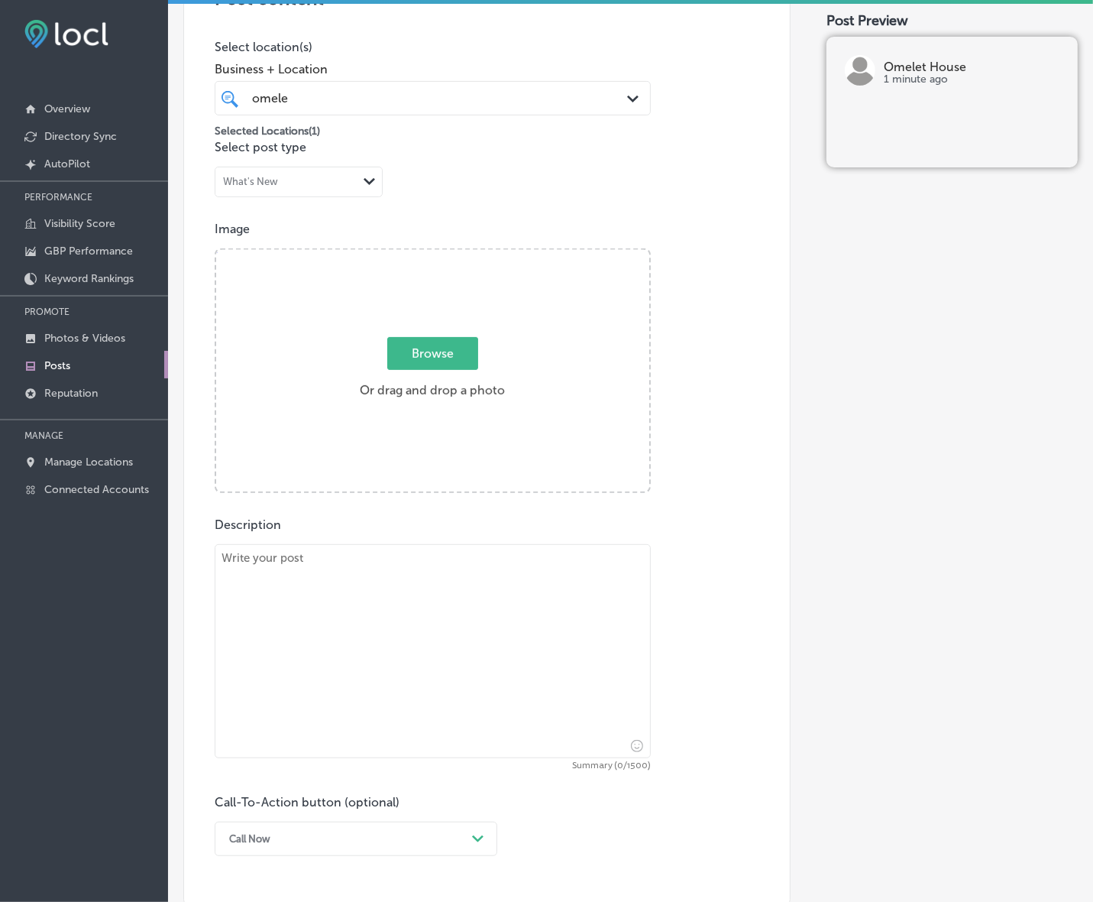
scroll to position [345, 0]
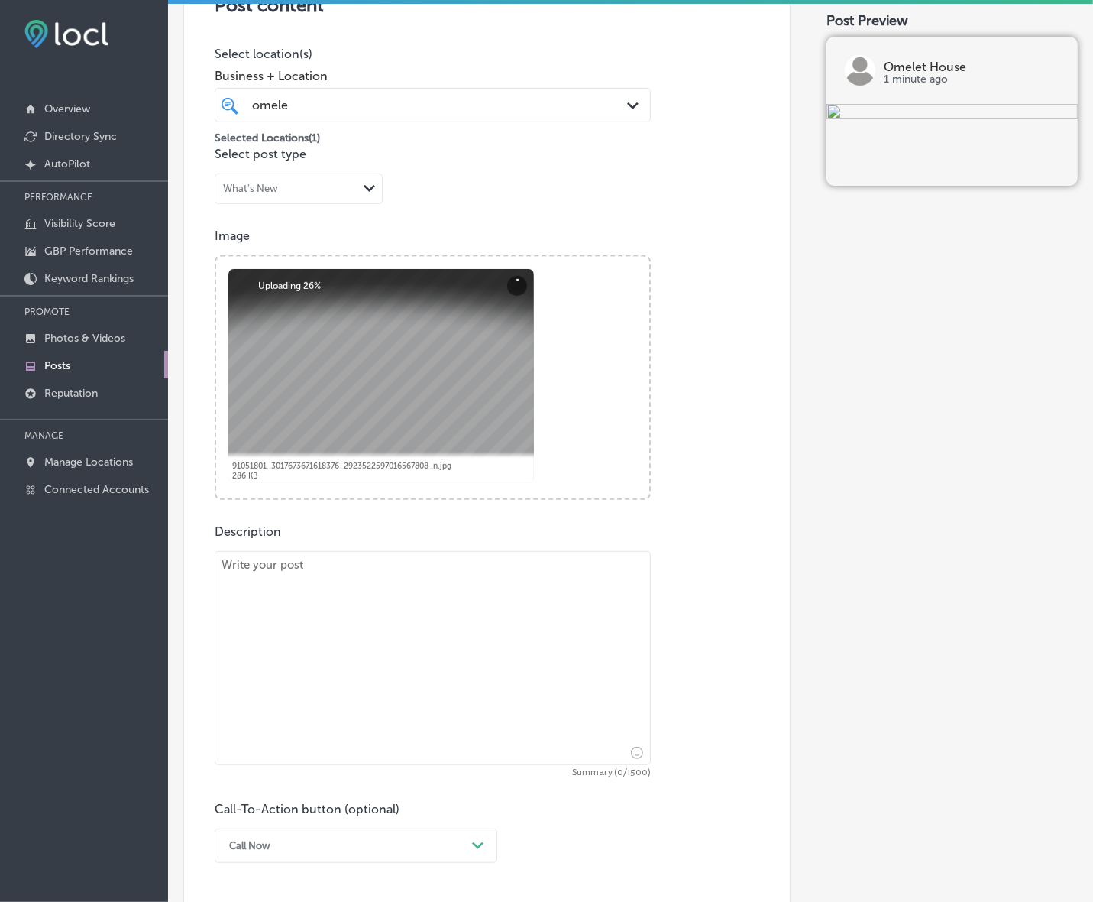
click at [284, 611] on textarea at bounding box center [433, 658] width 436 height 214
paste textarea "Looking for a great breakfast? Omelet House [PERSON_NAME] serves signature omel…"
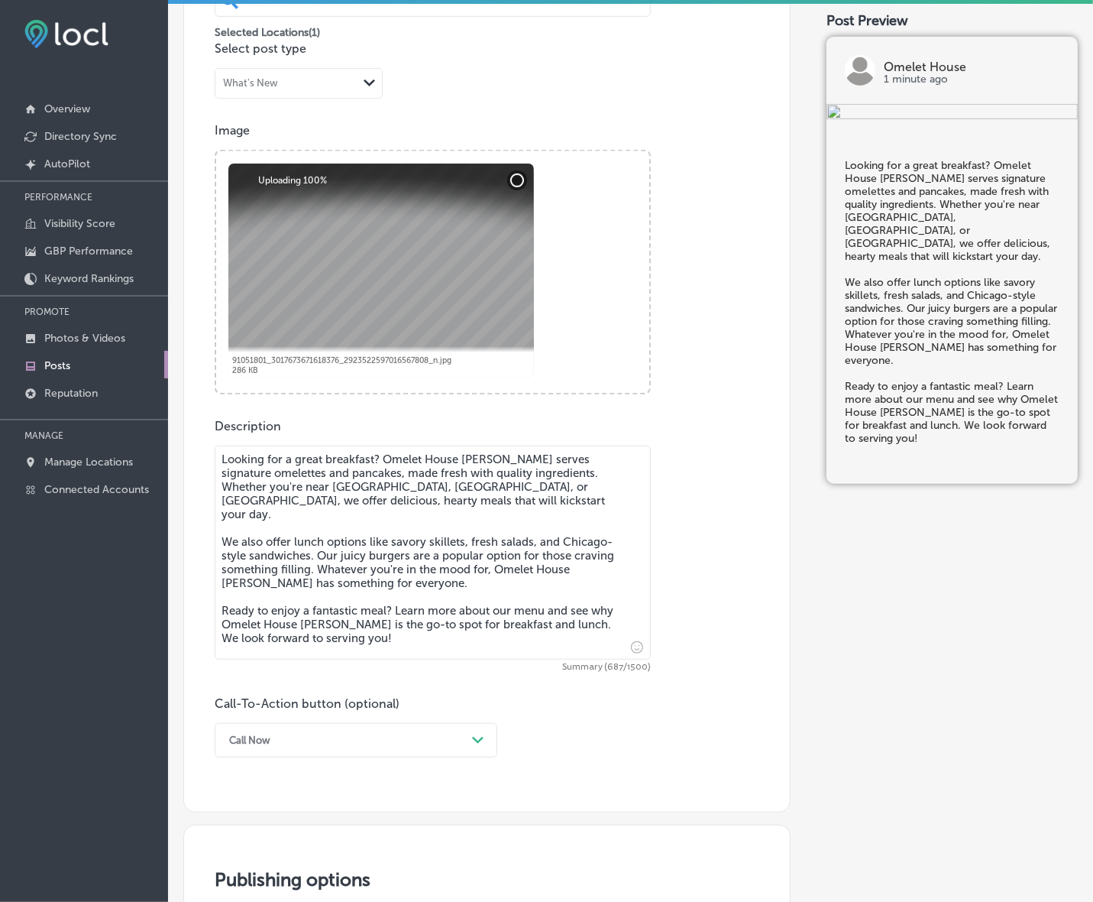
scroll to position [536, 0]
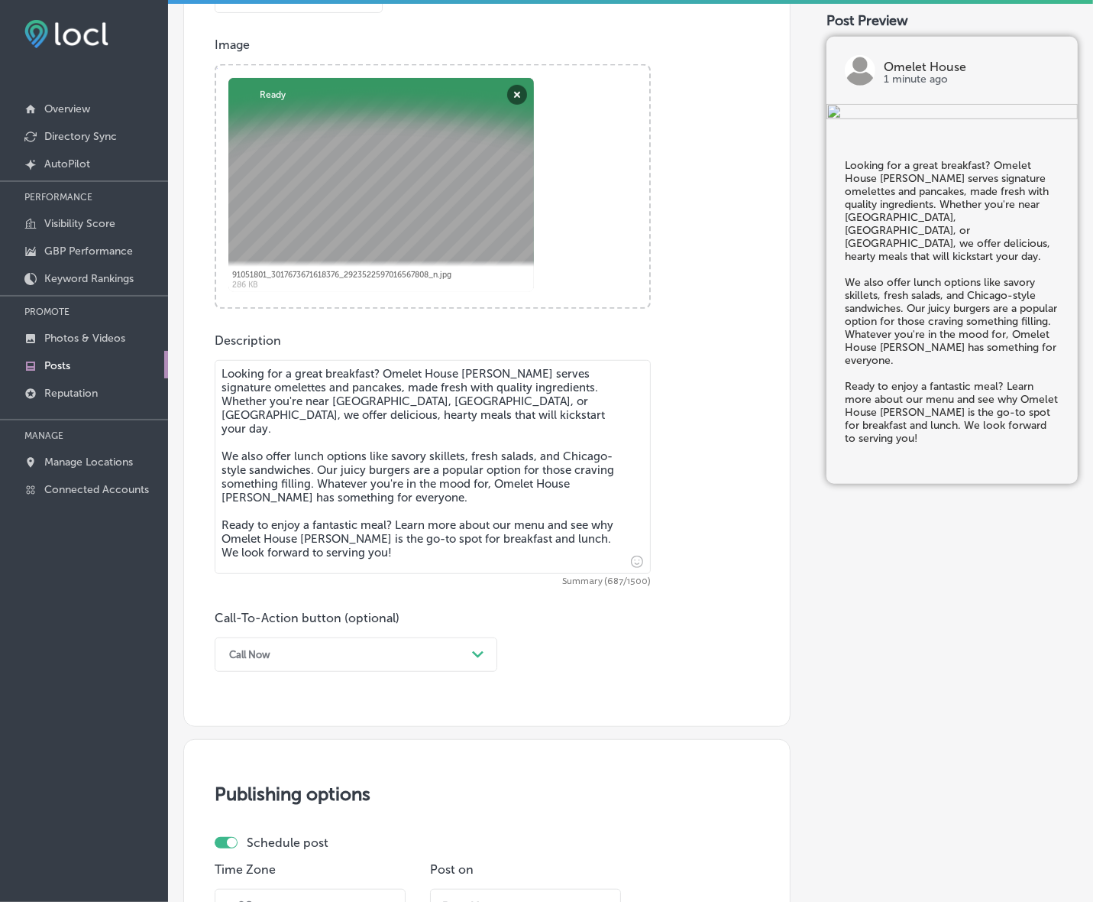
type textarea "Looking for a great breakfast? Omelet House [PERSON_NAME] serves signature omel…"
click at [392, 648] on div "Call Now" at bounding box center [344, 655] width 245 height 24
click at [274, 792] on div "Learn more" at bounding box center [356, 795] width 283 height 27
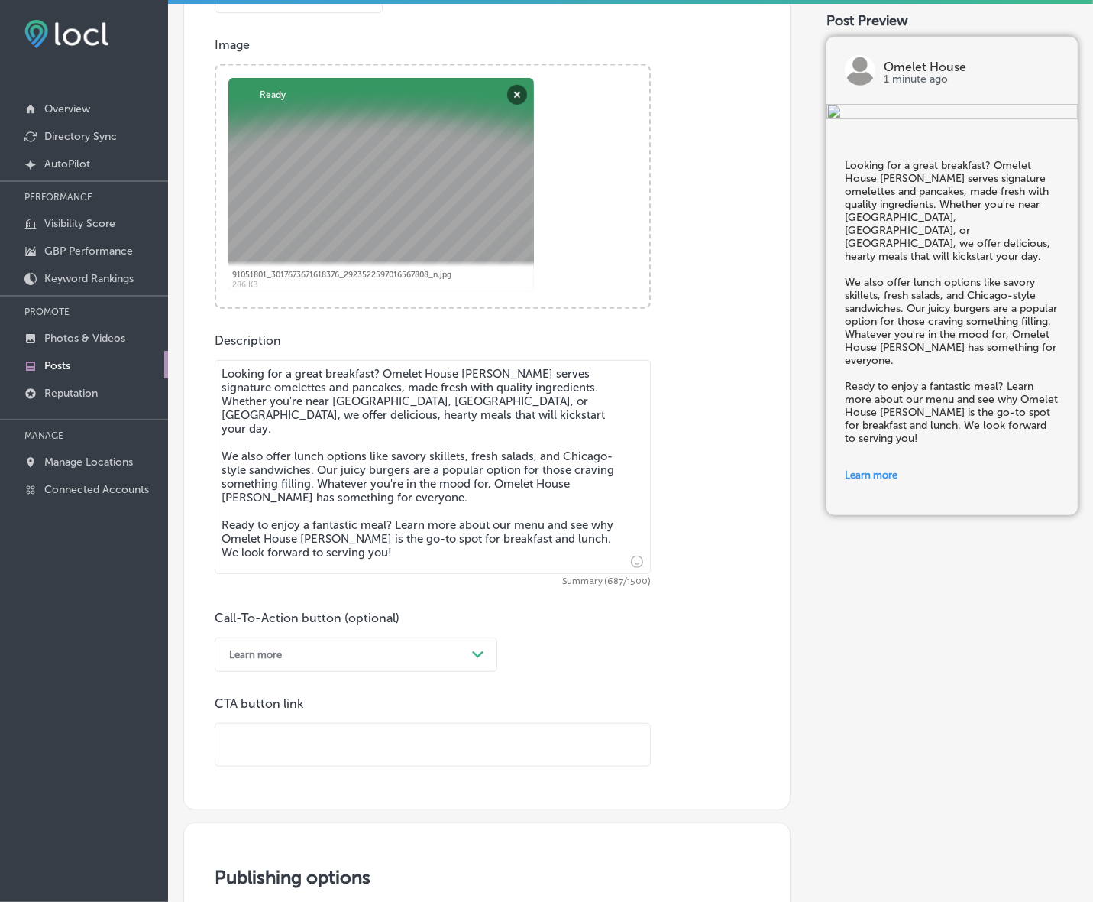
drag, startPoint x: 304, startPoint y: 769, endPoint x: 329, endPoint y: 747, distance: 33.5
click at [329, 747] on input "text" at bounding box center [432, 745] width 435 height 42
paste input "[URL][DOMAIN_NAME]"
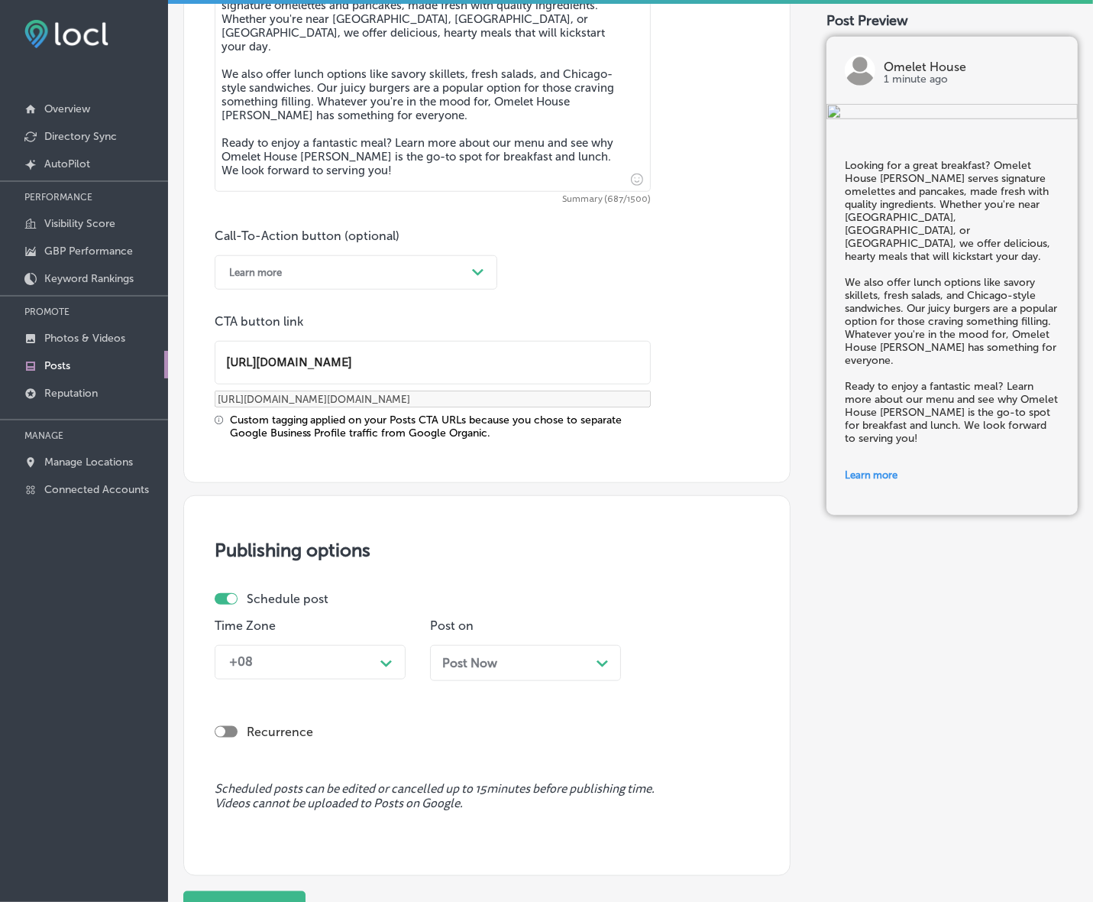
type input "[URL][DOMAIN_NAME]"
click at [372, 674] on div "+08 Path Created with Sketch." at bounding box center [310, 662] width 191 height 34
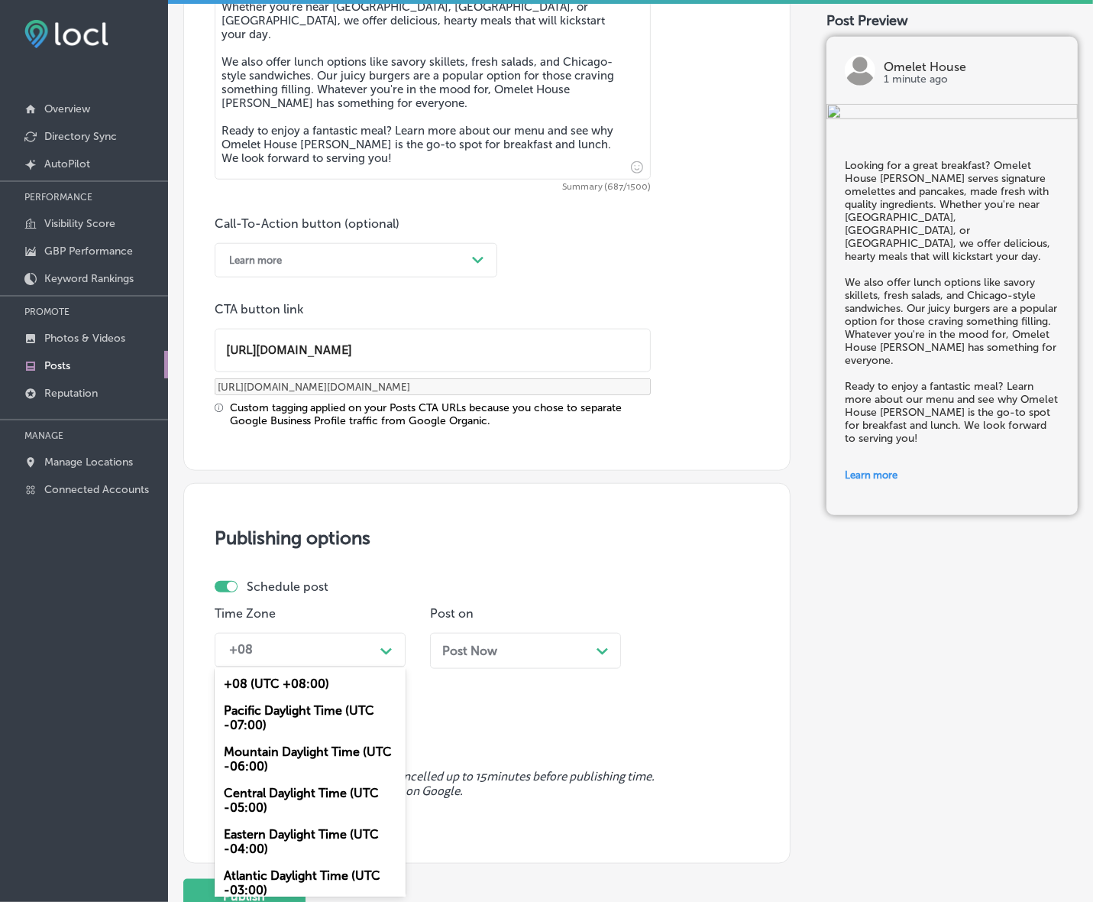
click at [306, 759] on div "Mountain Daylight Time (UTC -06:00)" at bounding box center [310, 758] width 191 height 41
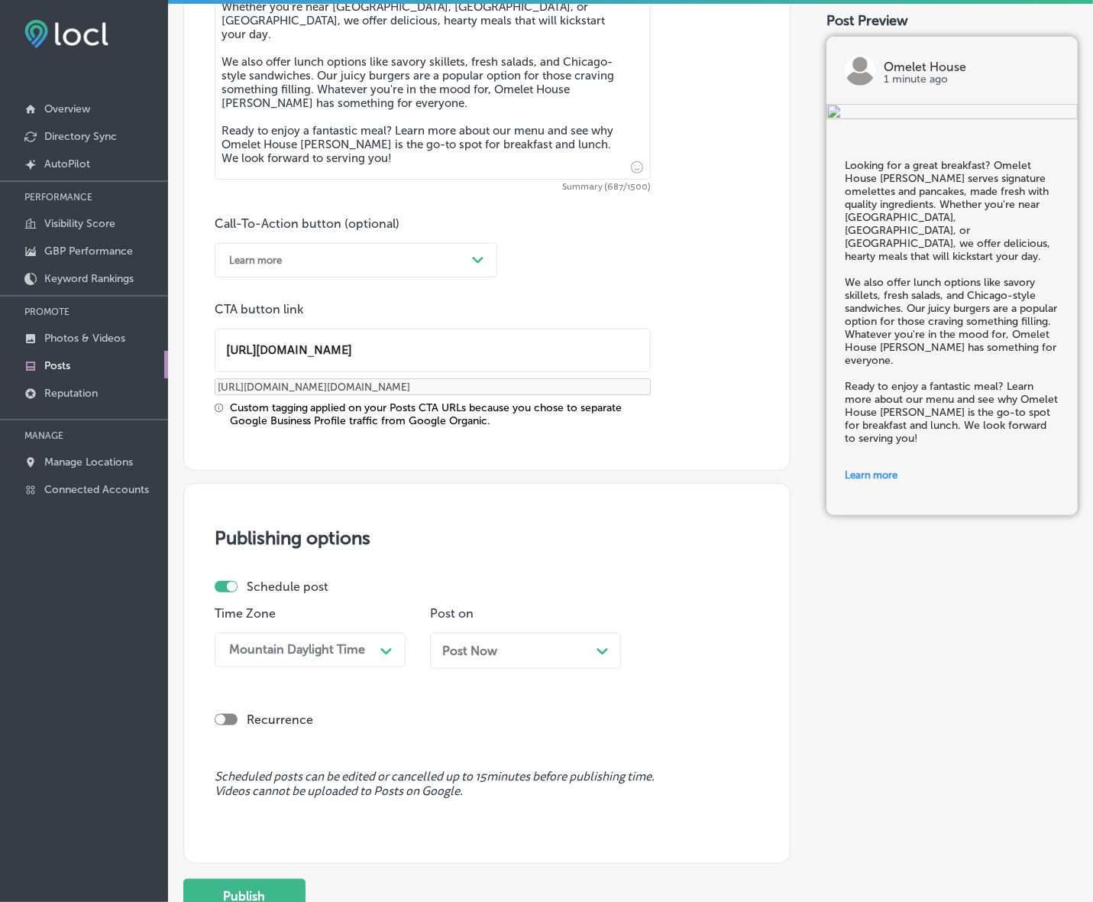
click at [494, 657] on div "Post Now Path Created with Sketch." at bounding box center [525, 651] width 191 height 36
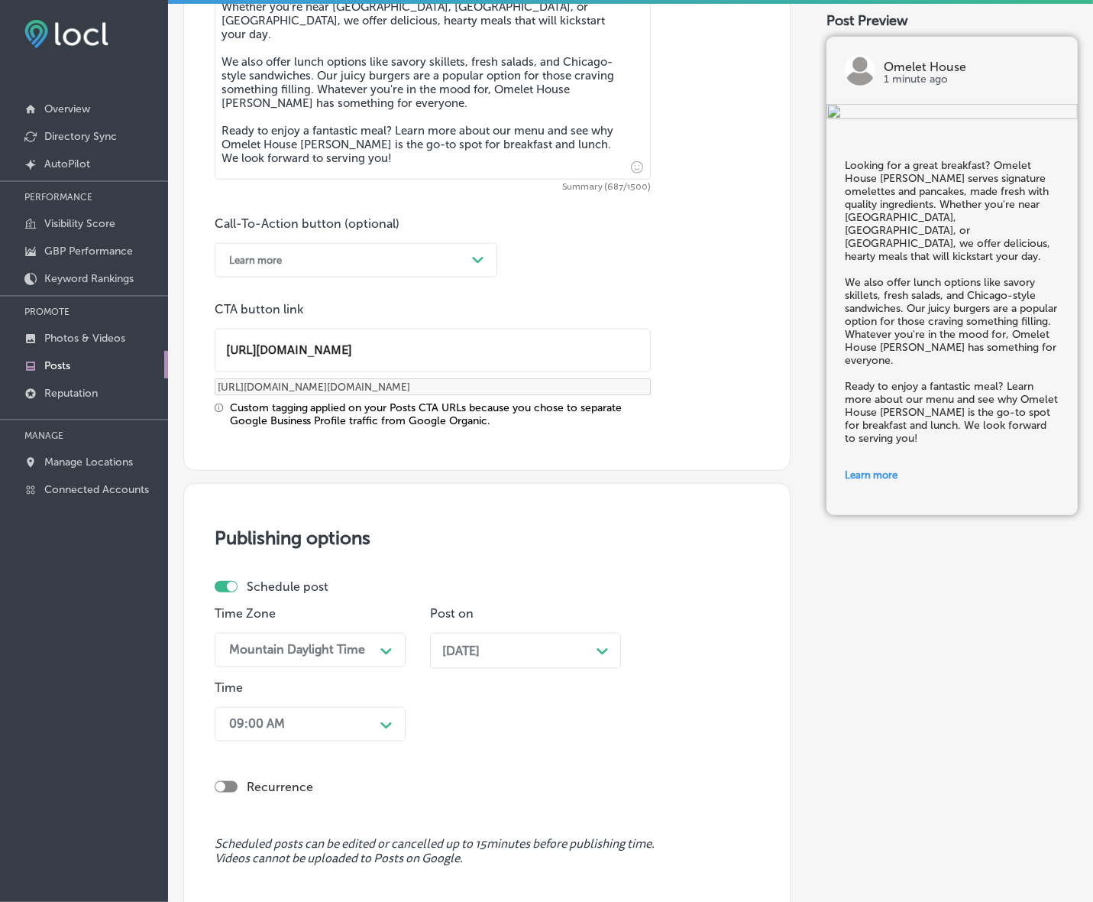
click at [383, 728] on div "09:00 AM Path Created with Sketch." at bounding box center [310, 724] width 191 height 34
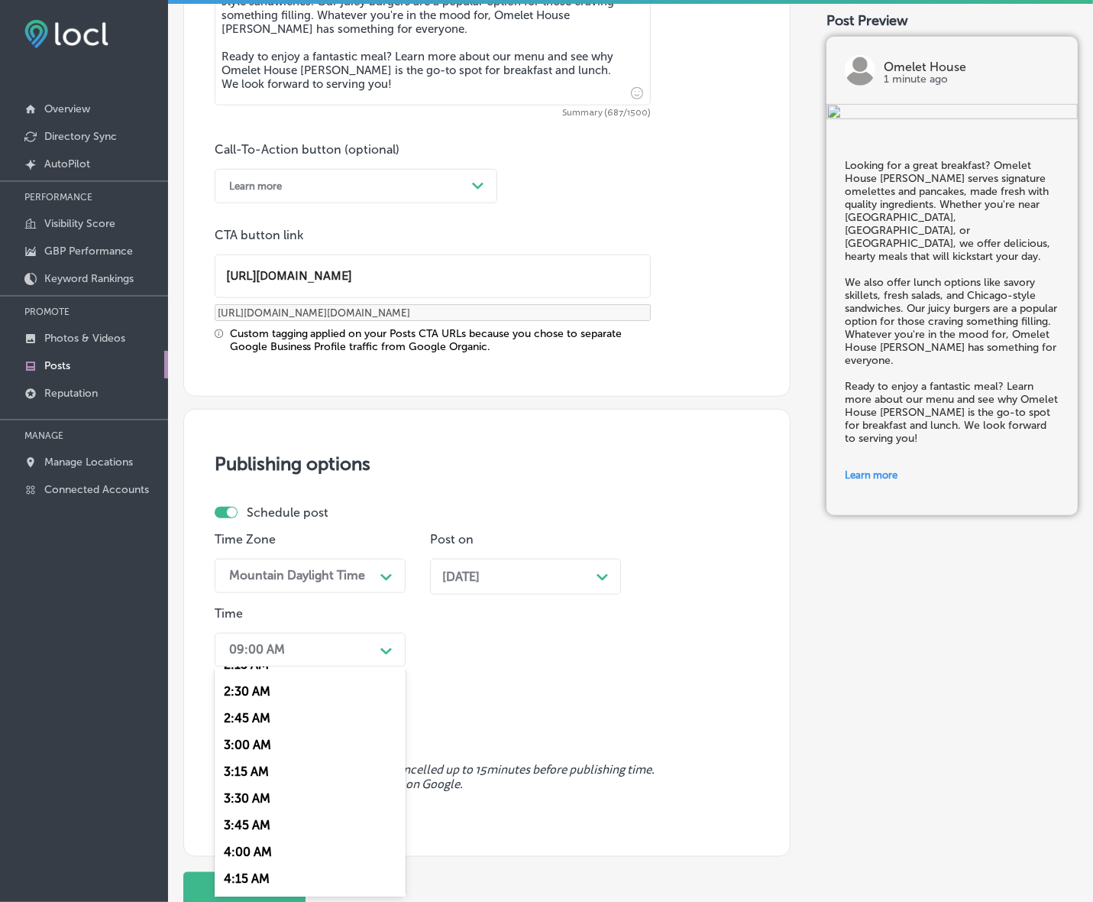
scroll to position [573, 0]
click at [234, 857] on div "7:00 AM" at bounding box center [310, 859] width 191 height 27
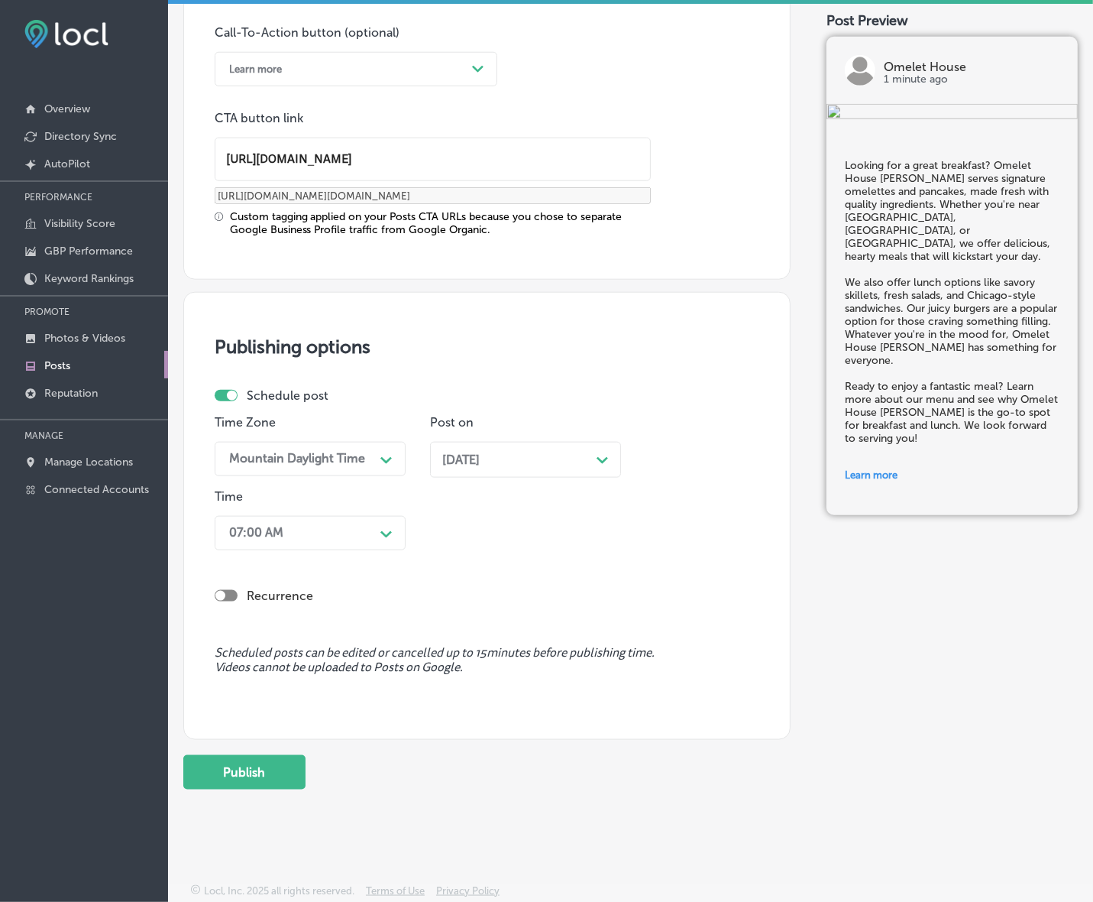
scroll to position [1123, 0]
click at [281, 781] on button "Publish" at bounding box center [244, 770] width 122 height 34
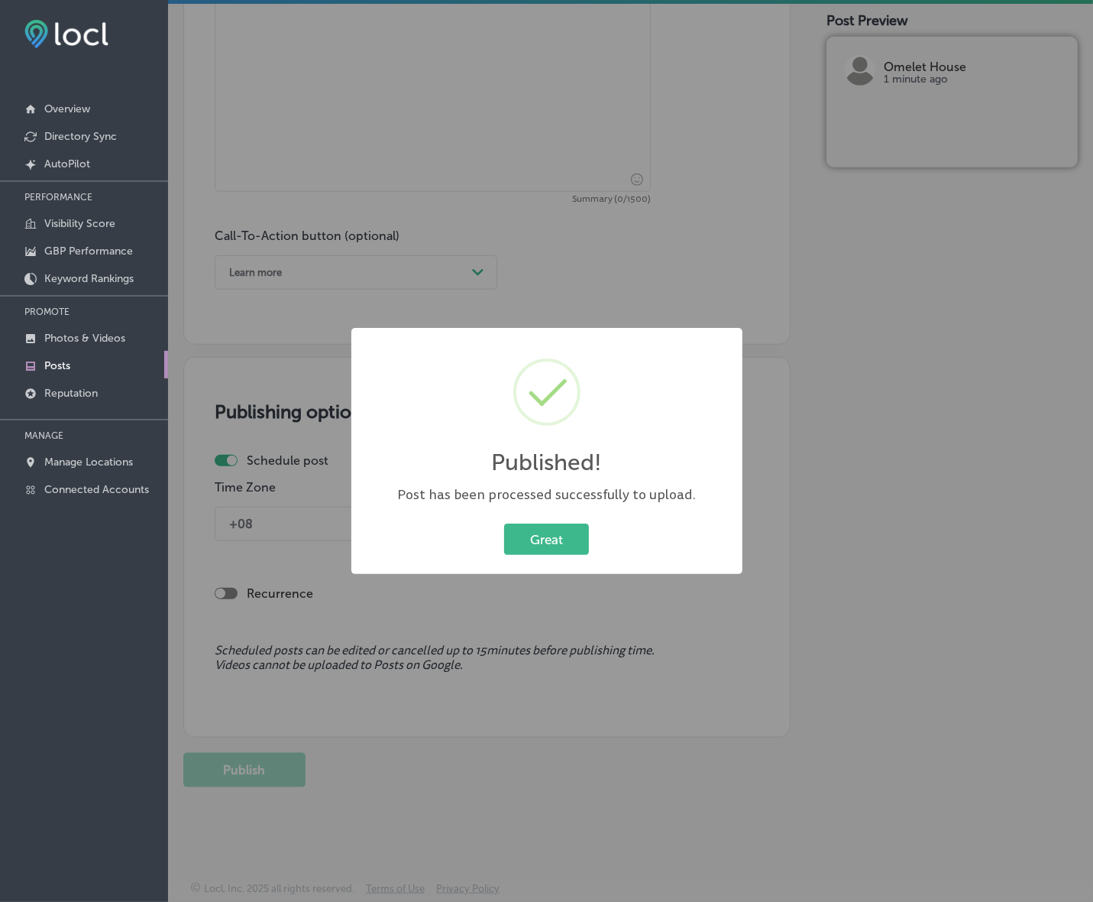
scroll to position [918, 0]
click at [504, 523] on button "Great" at bounding box center [546, 538] width 85 height 31
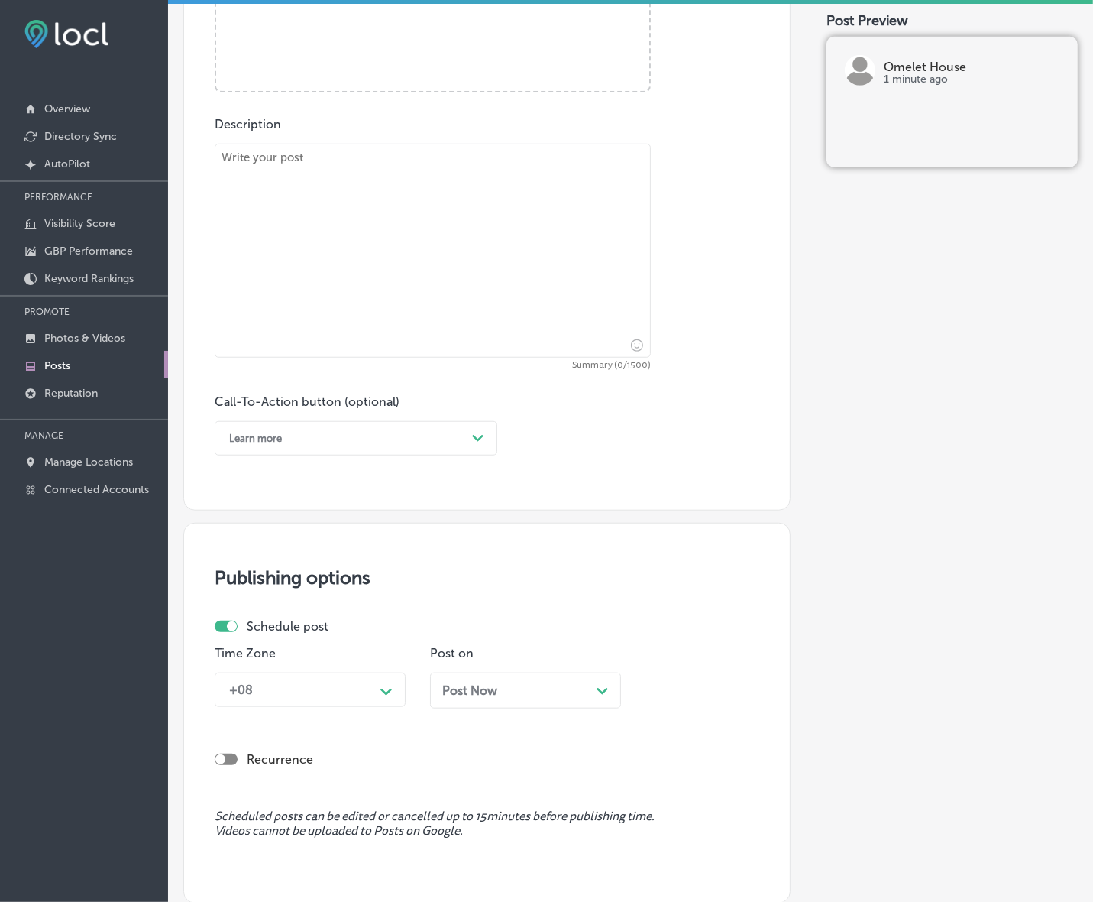
scroll to position [441, 0]
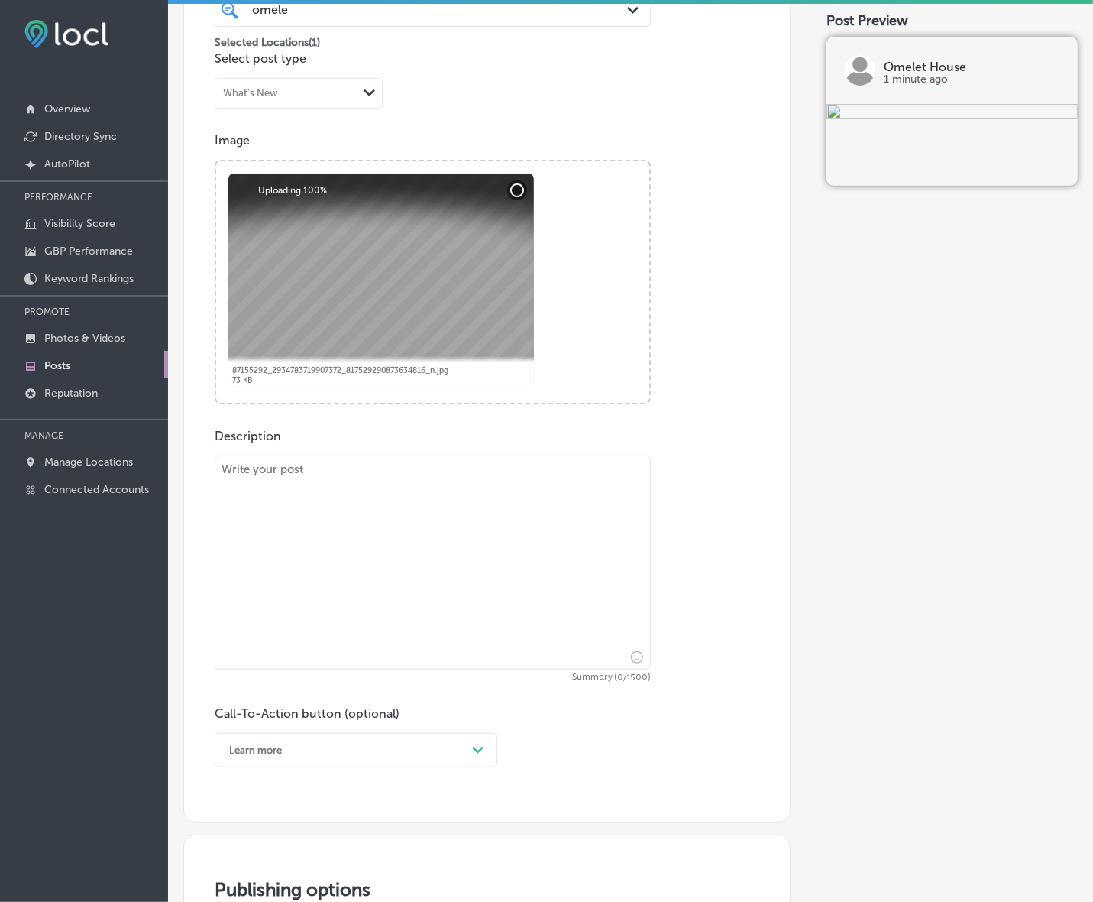
drag, startPoint x: 600, startPoint y: 631, endPoint x: 590, endPoint y: 620, distance: 14.6
click at [600, 631] on textarea at bounding box center [433, 562] width 436 height 214
paste textarea "There’s no better place to start your day than Omelet House [PERSON_NAME]. We o…"
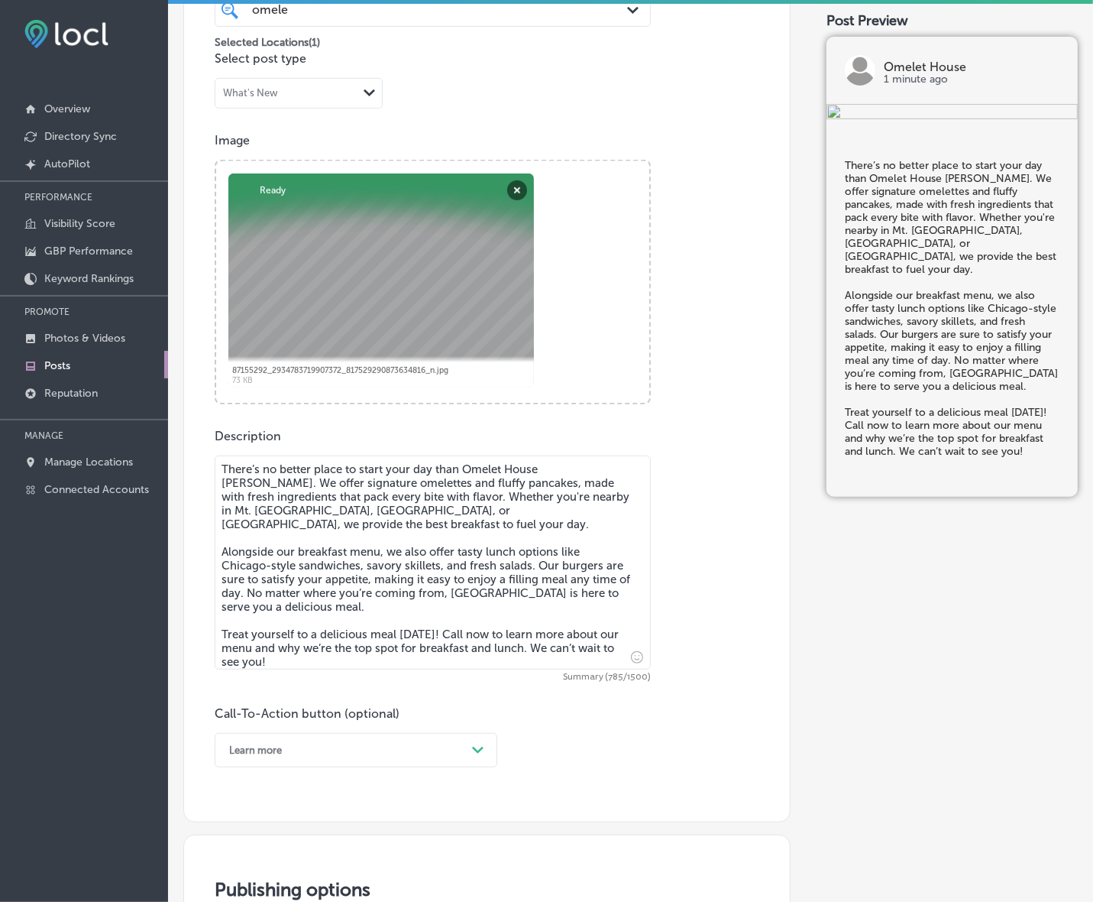
type textarea "There’s no better place to start your day than Omelet House [PERSON_NAME]. We o…"
click at [460, 770] on div "Post content Select location(s) Business + Location omele omele Path Created wi…" at bounding box center [486, 338] width 607 height 967
click at [465, 746] on div "Learn more Path Created with Sketch." at bounding box center [356, 750] width 283 height 34
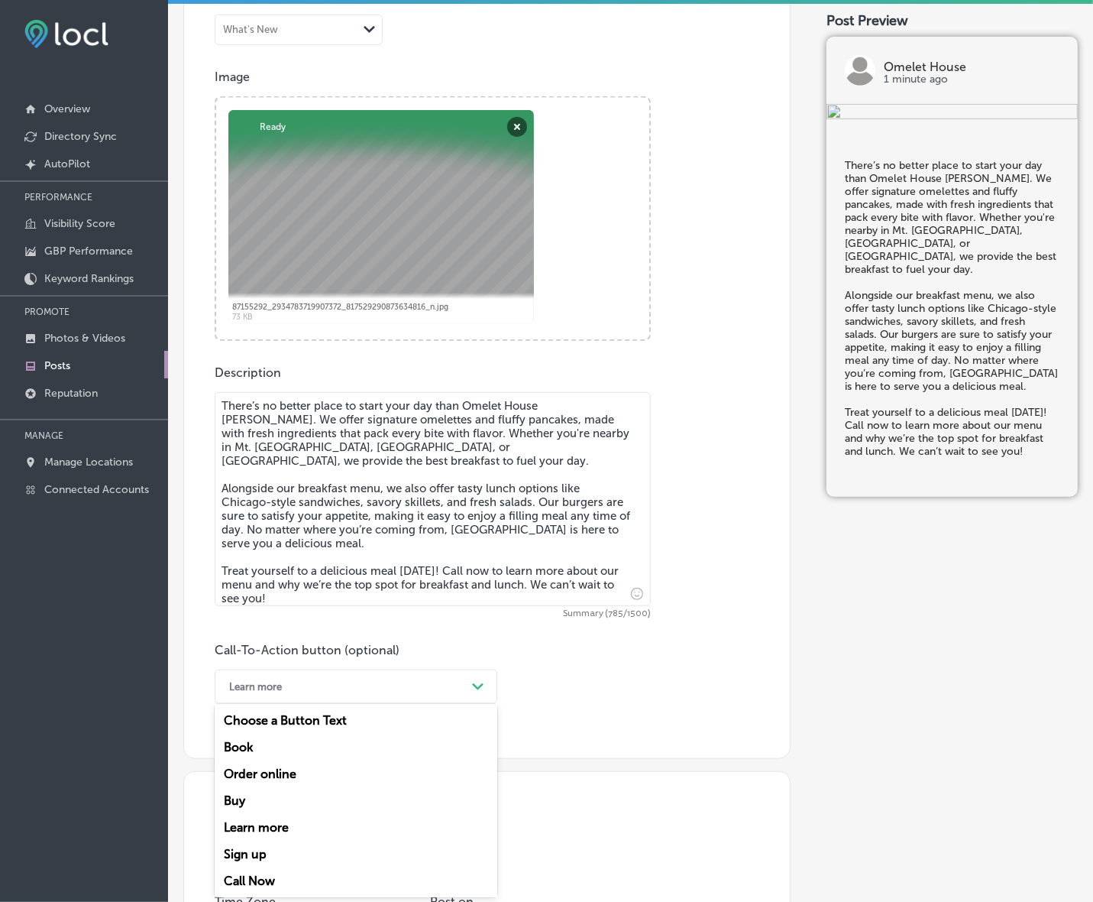
drag, startPoint x: 268, startPoint y: 875, endPoint x: 348, endPoint y: 778, distance: 125.4
click at [268, 876] on div "Call Now" at bounding box center [356, 880] width 283 height 27
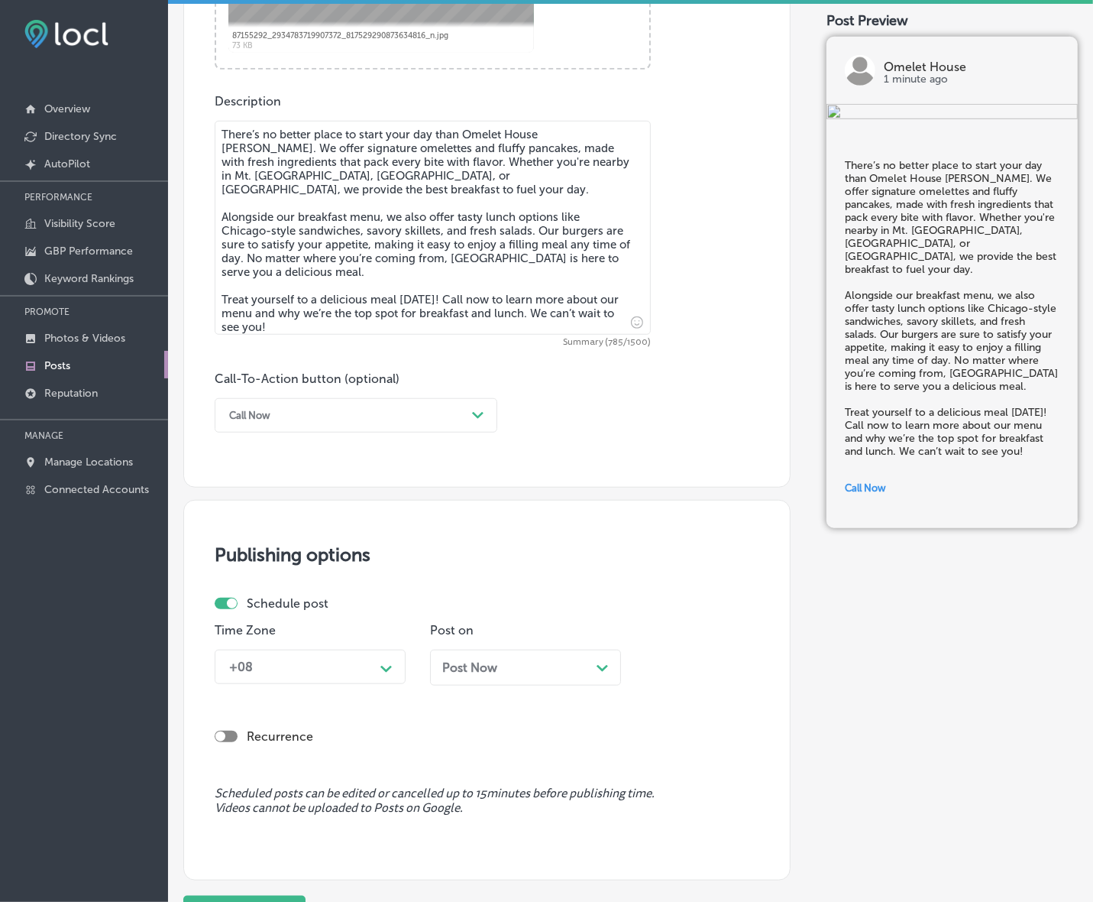
scroll to position [791, 0]
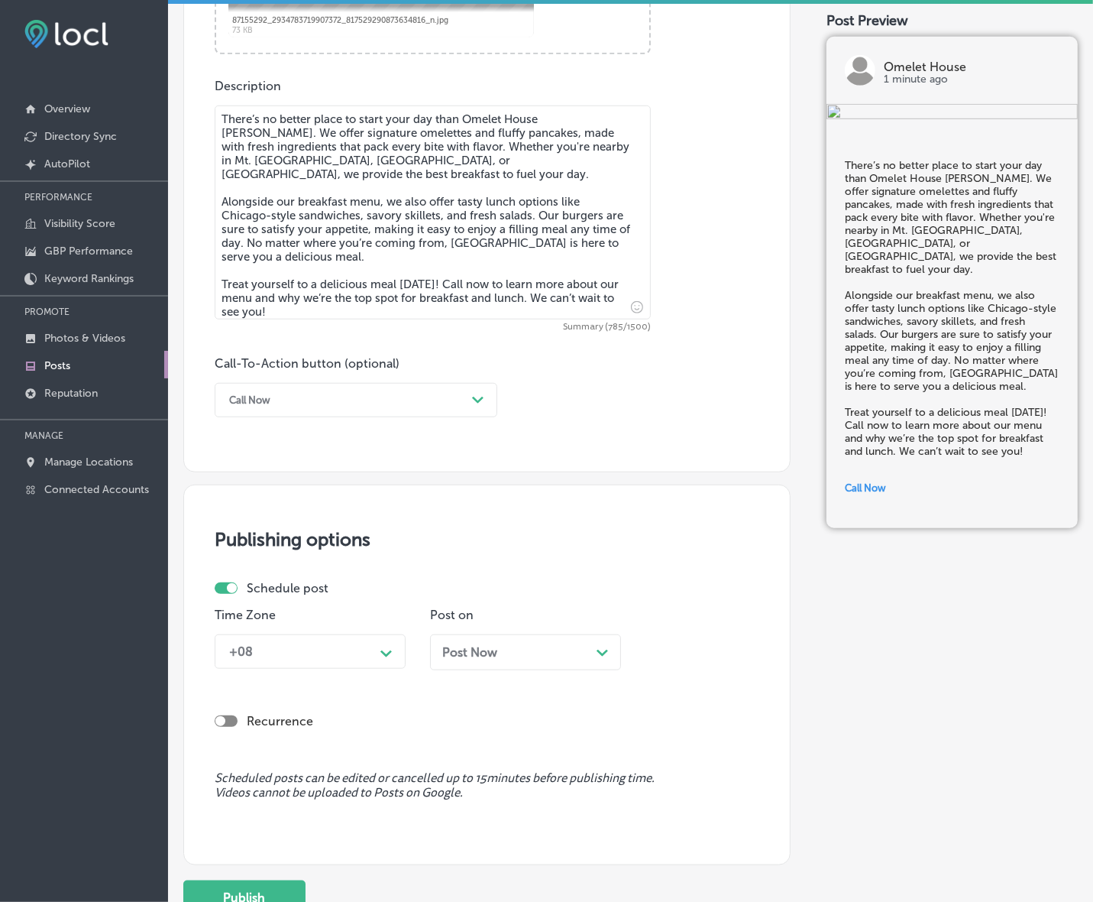
click at [384, 666] on div "+08 Path Created with Sketch." at bounding box center [310, 651] width 191 height 34
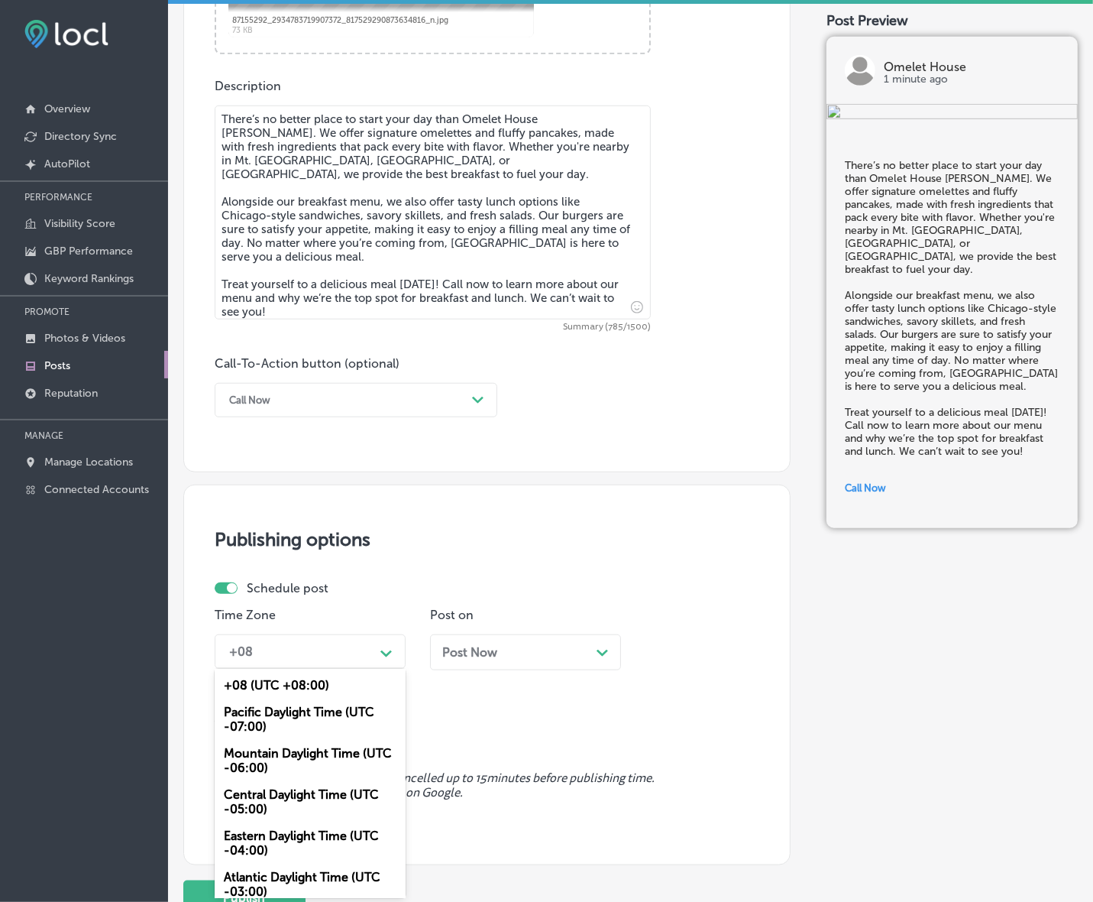
click at [348, 750] on div "Mountain Daylight Time (UTC -06:00)" at bounding box center [310, 760] width 191 height 41
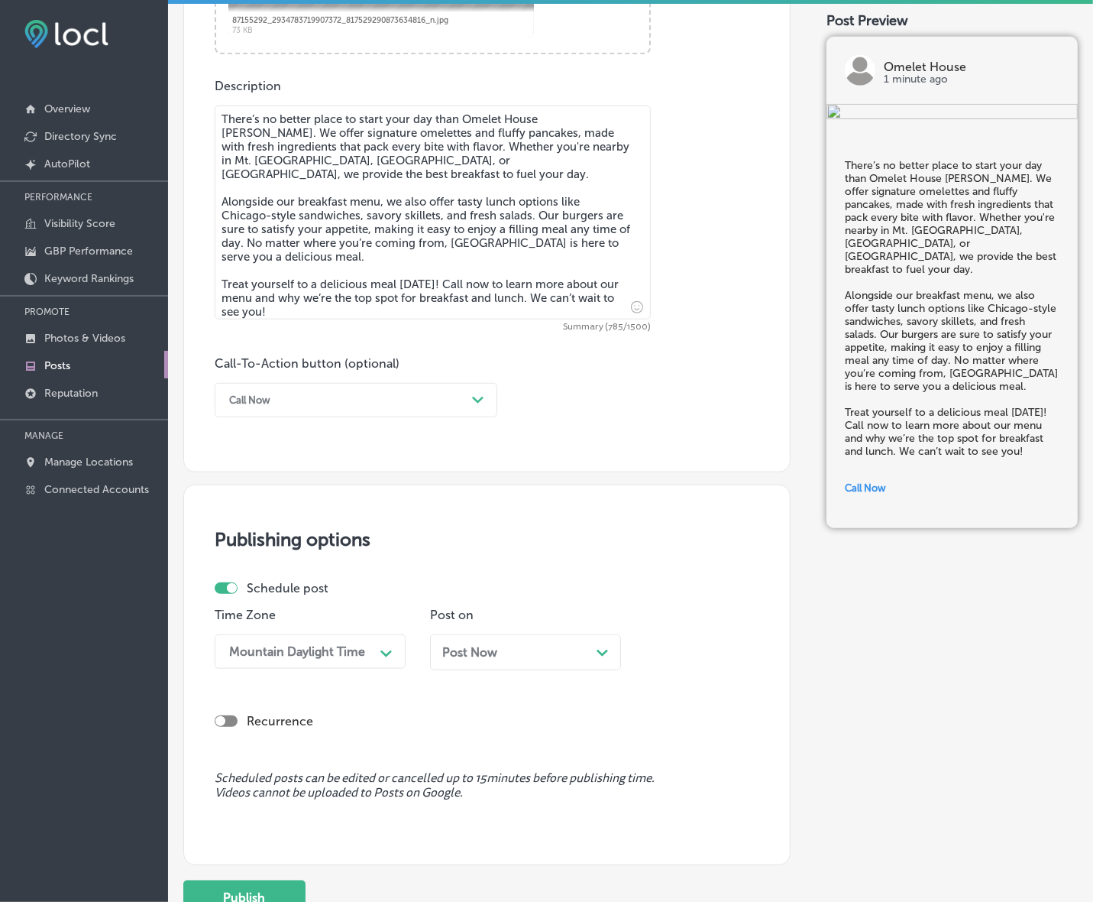
click at [517, 661] on div "Post Now Path Created with Sketch." at bounding box center [525, 652] width 191 height 36
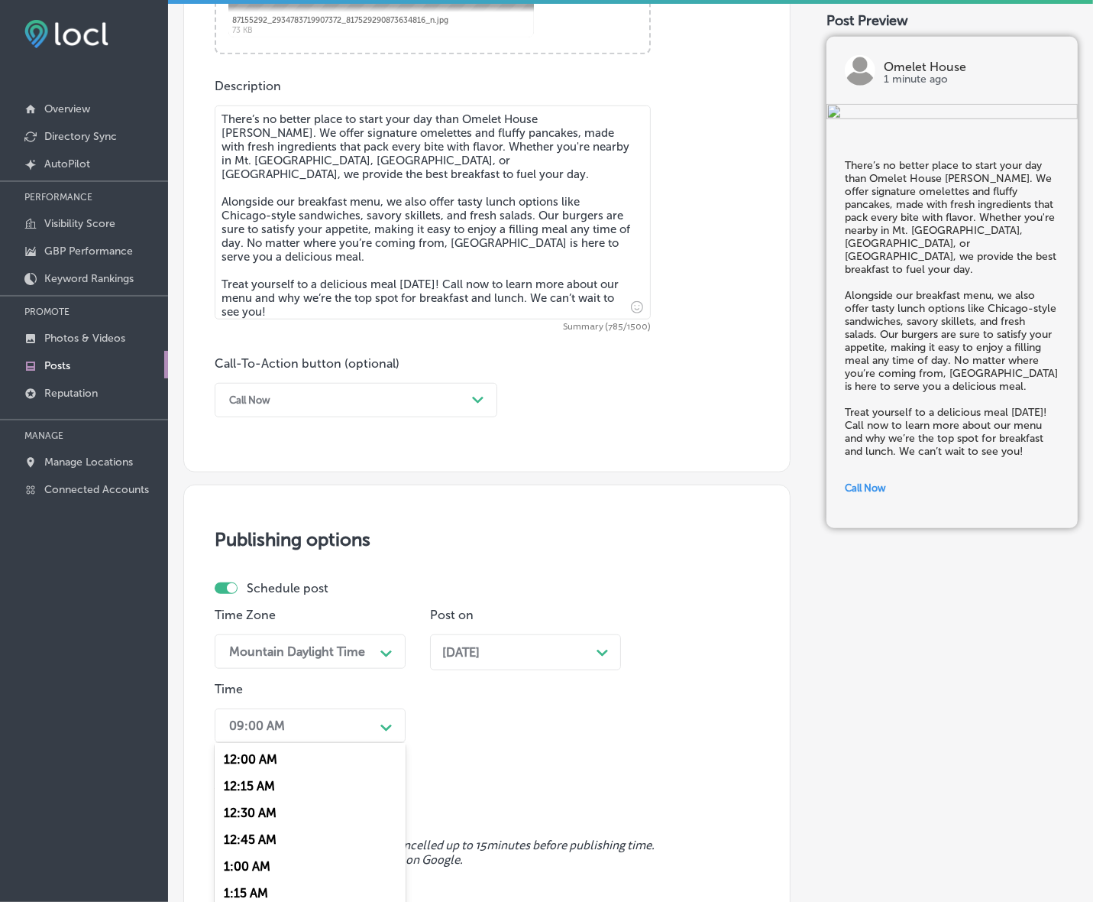
click at [359, 734] on div "option 7:00 AM, selected. option 12:30 AM focused, 3 of 96. 96 results availabl…" at bounding box center [310, 725] width 191 height 34
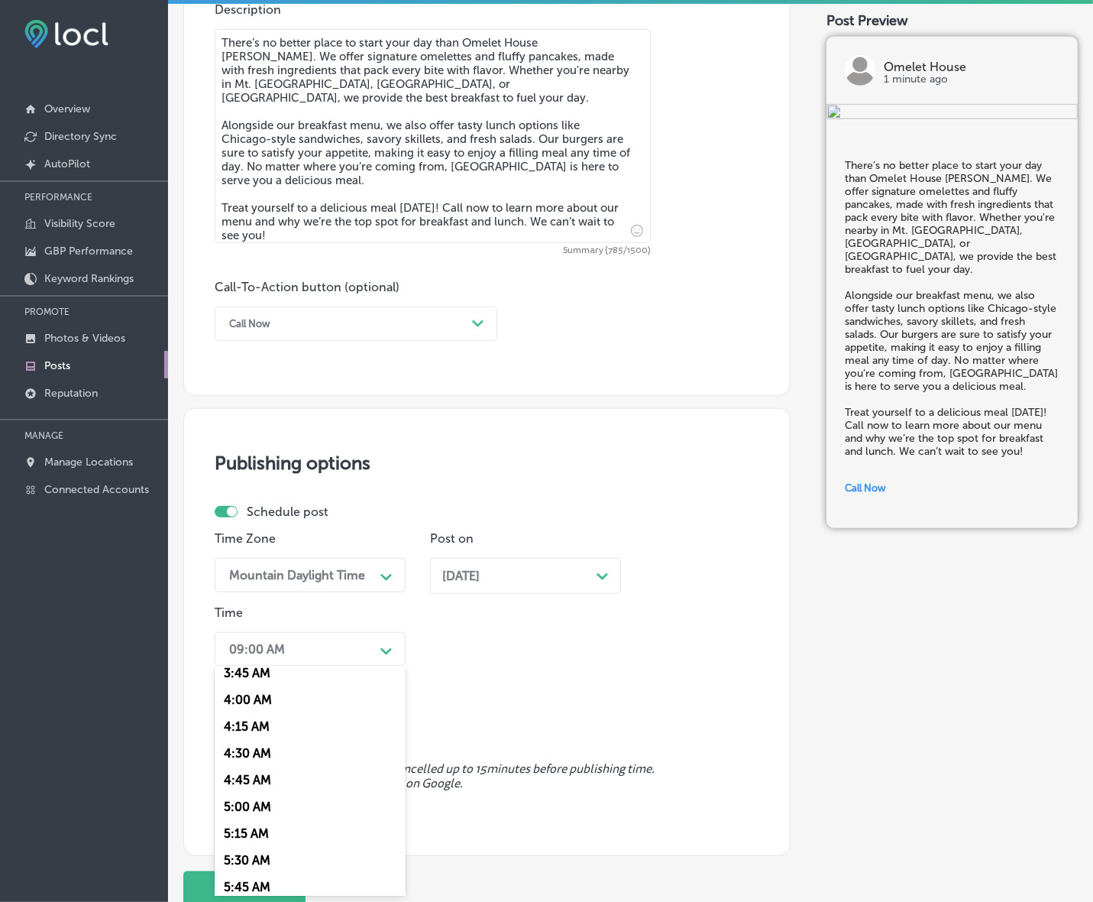
scroll to position [573, 0]
click at [252, 860] on div "7:00 AM" at bounding box center [310, 858] width 191 height 27
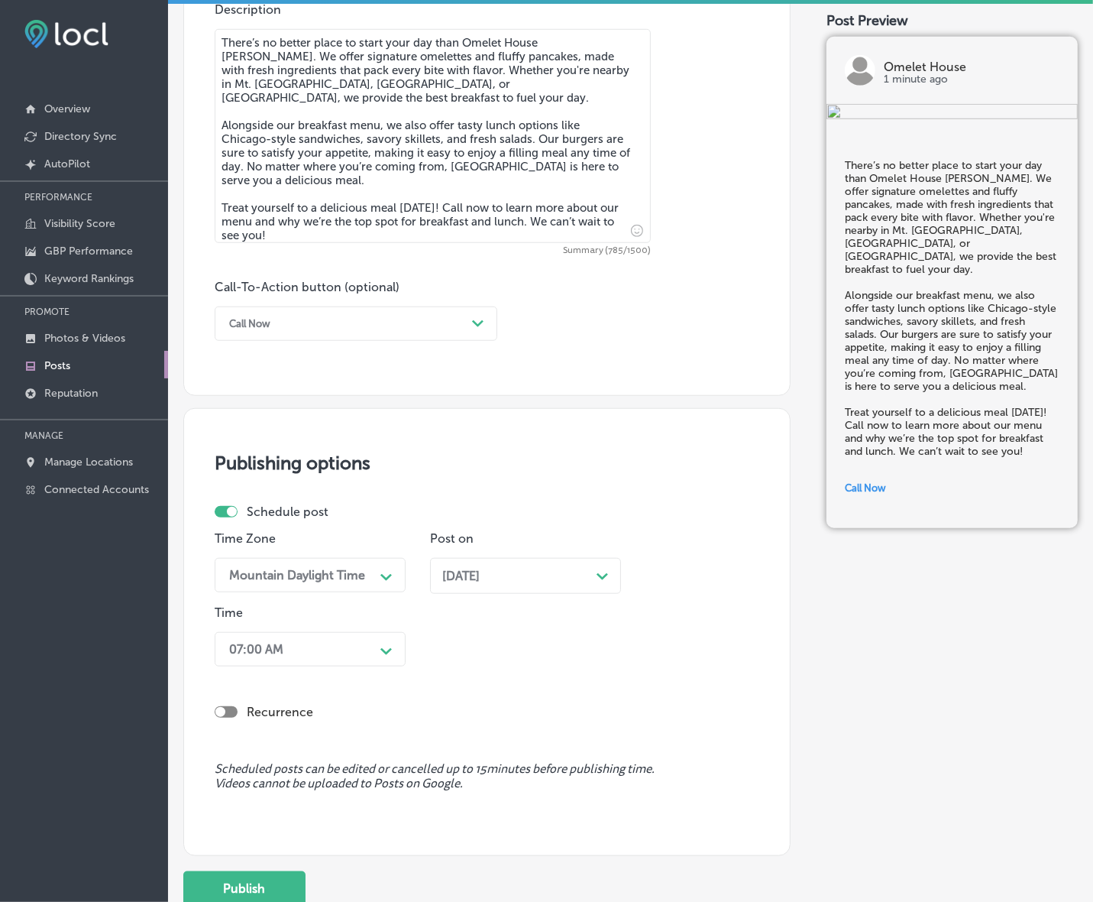
scroll to position [986, 0]
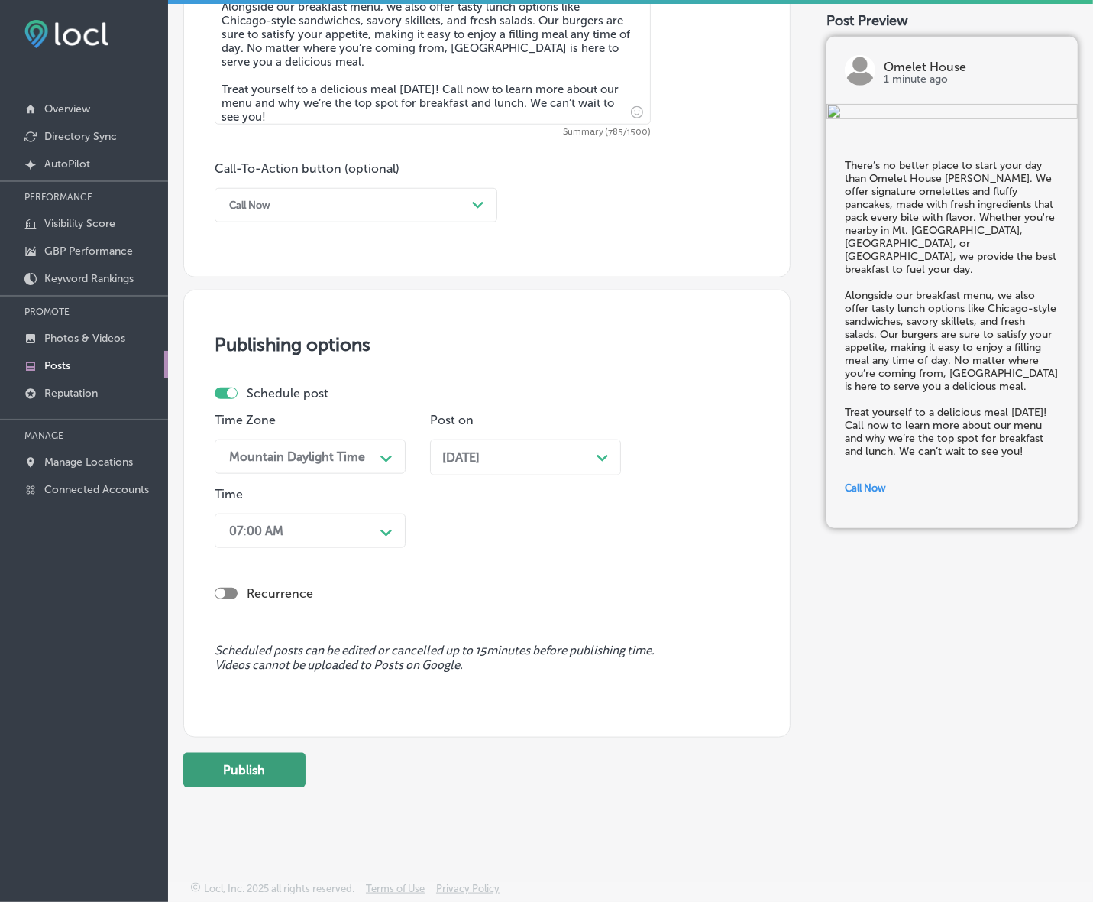
click at [274, 770] on button "Publish" at bounding box center [244, 770] width 122 height 34
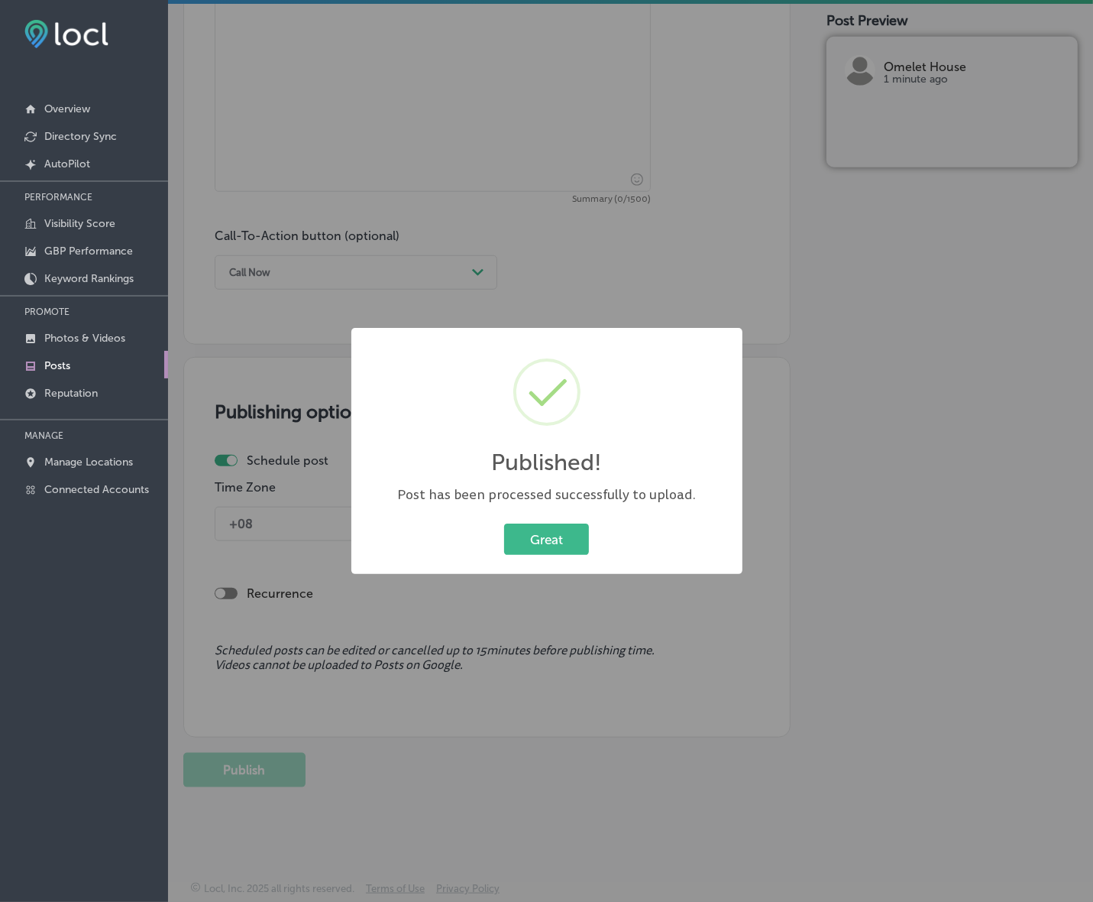
scroll to position [918, 0]
click at [535, 552] on button "Great" at bounding box center [546, 538] width 85 height 31
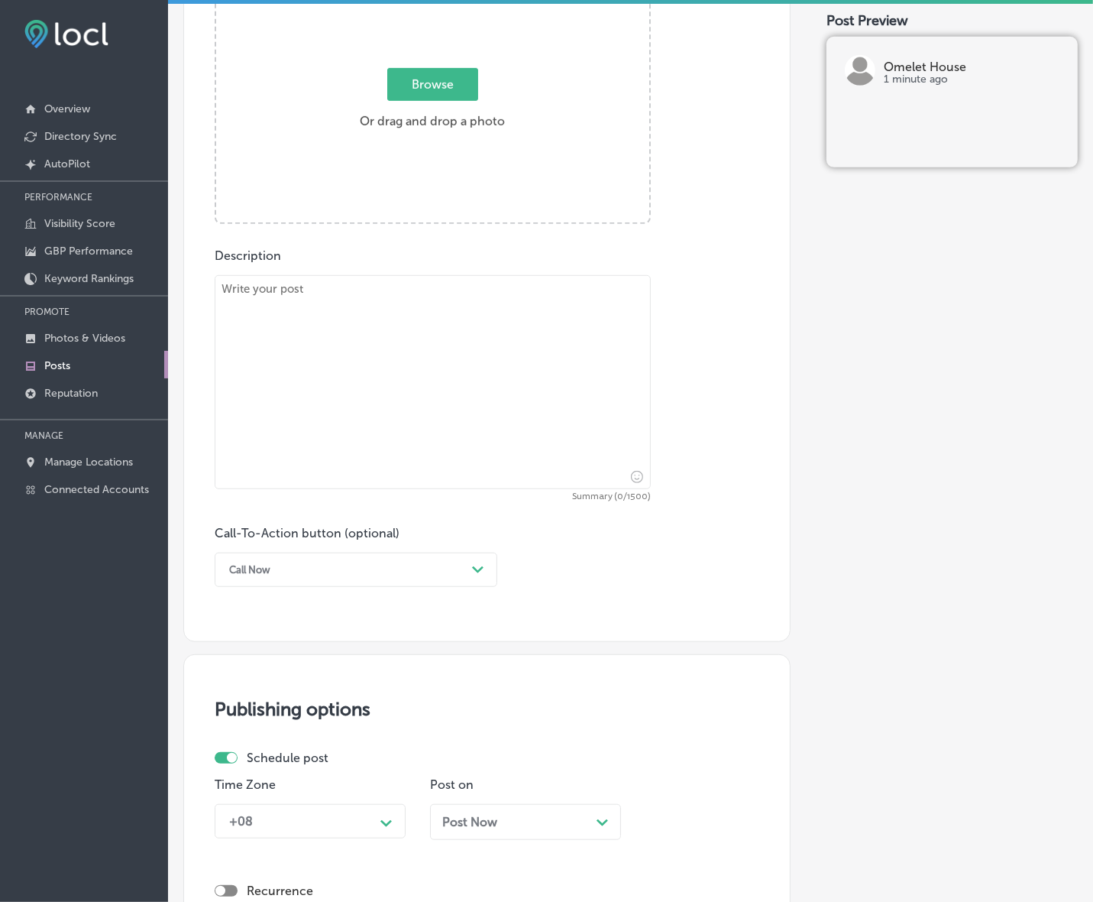
scroll to position [250, 0]
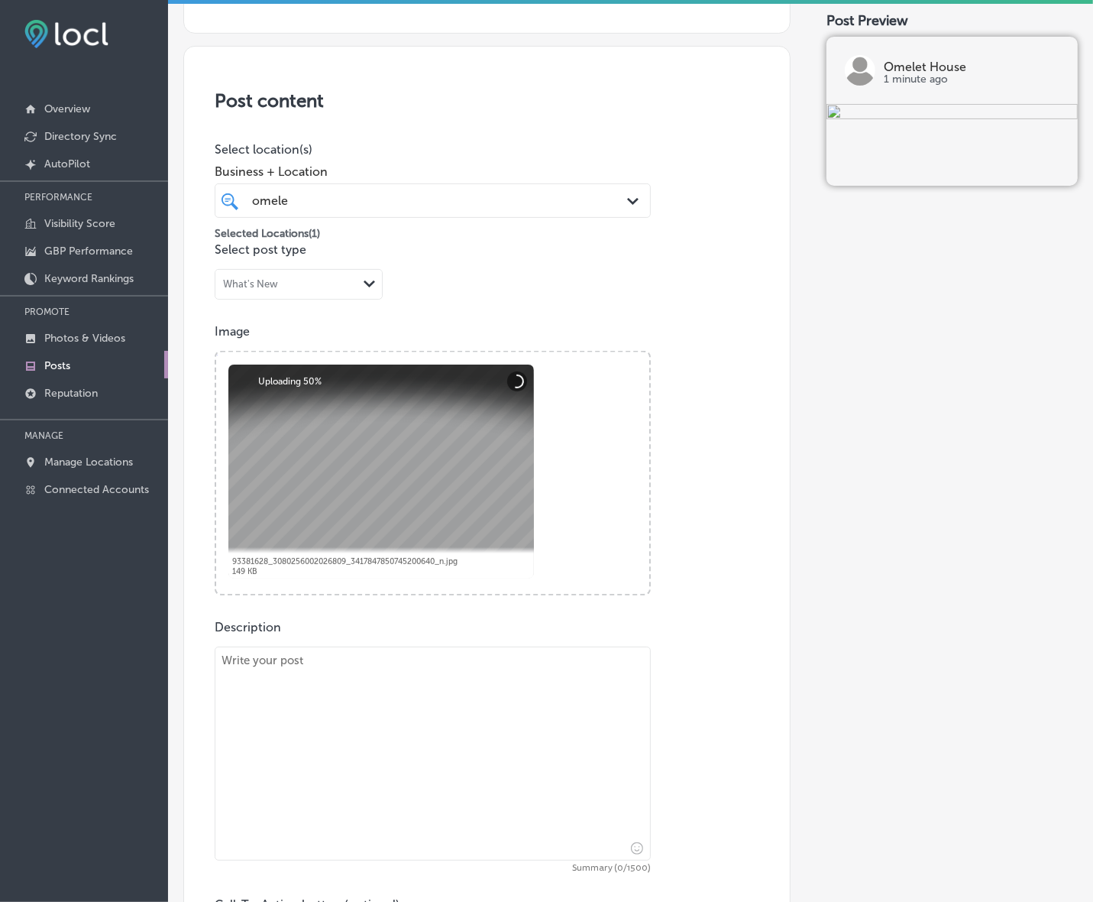
click at [277, 711] on textarea at bounding box center [433, 753] width 436 height 214
paste textarea "When it comes to breakfast, Omelet House [PERSON_NAME] is your destination. Fro…"
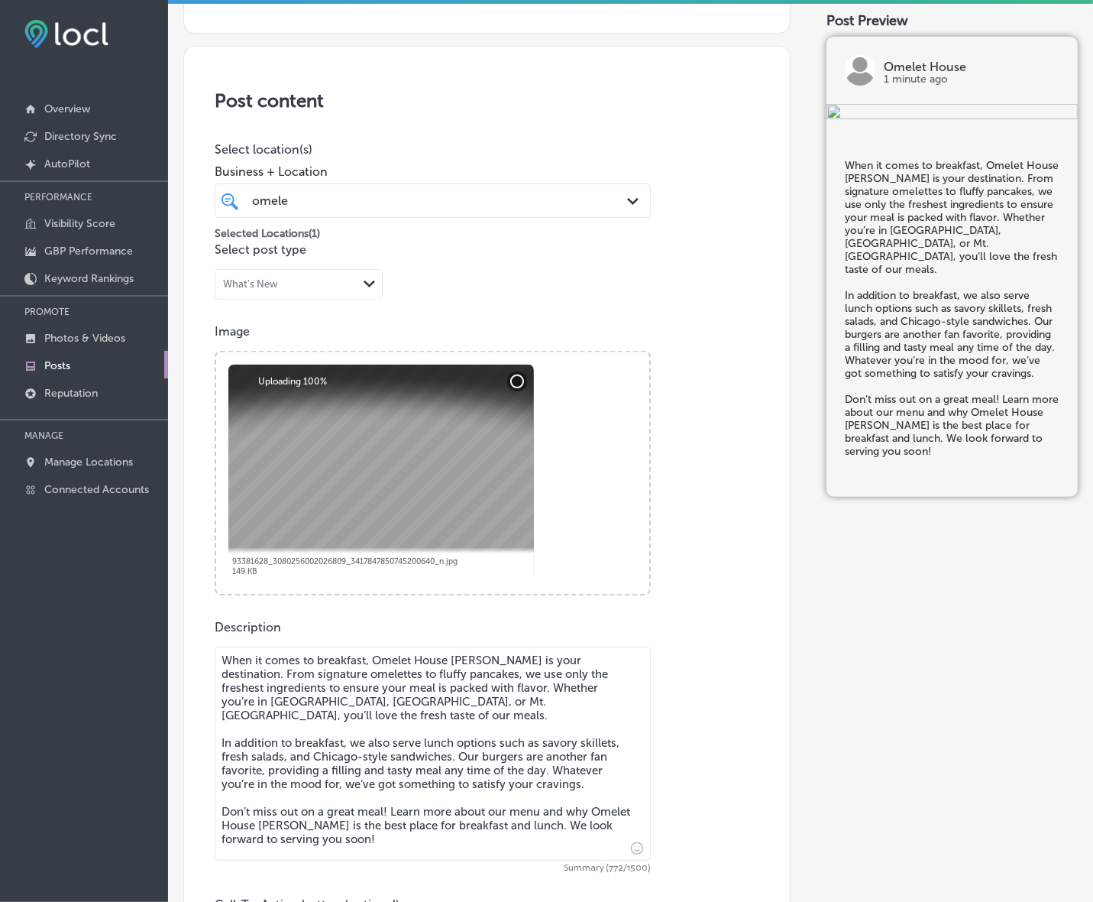
scroll to position [536, 0]
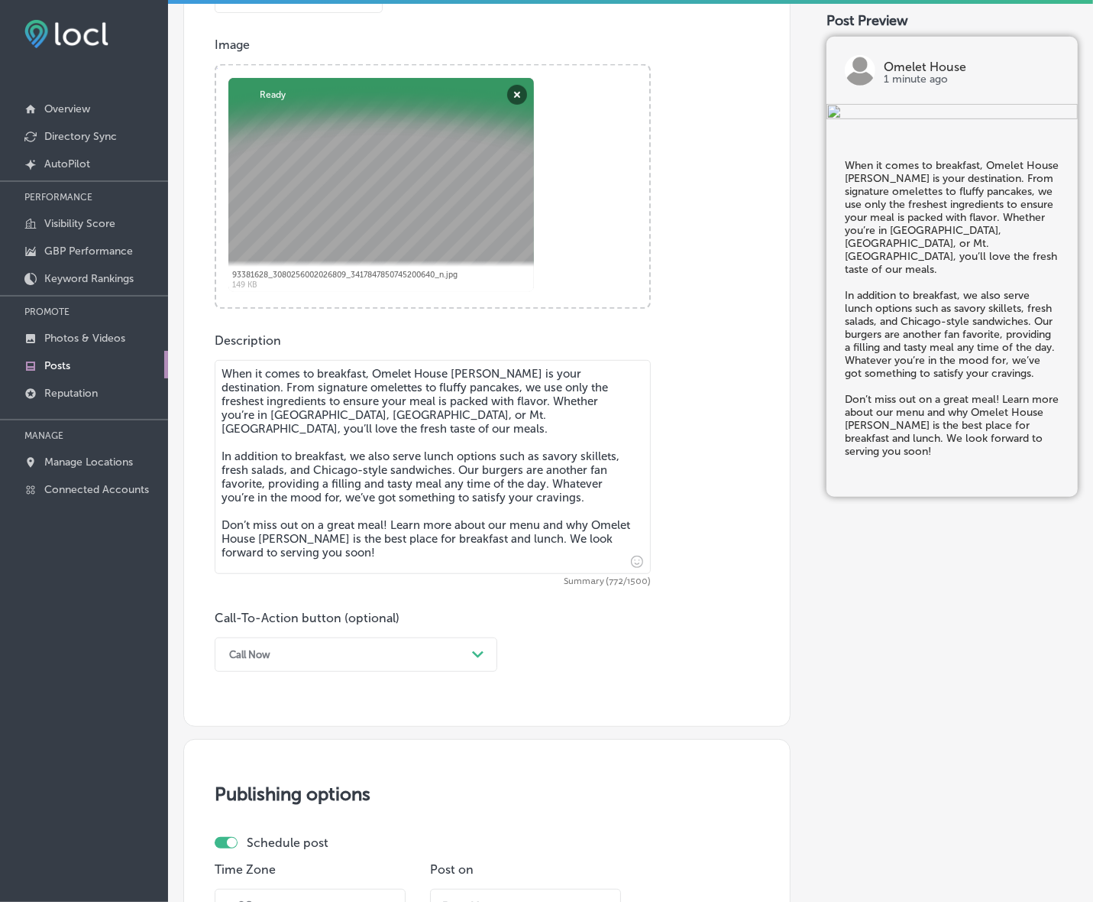
type textarea "When it comes to breakfast, Omelet House [PERSON_NAME] is your destination. Fro…"
click at [448, 655] on div "Call Now" at bounding box center [344, 655] width 245 height 24
click at [248, 792] on div "Learn more" at bounding box center [356, 795] width 283 height 27
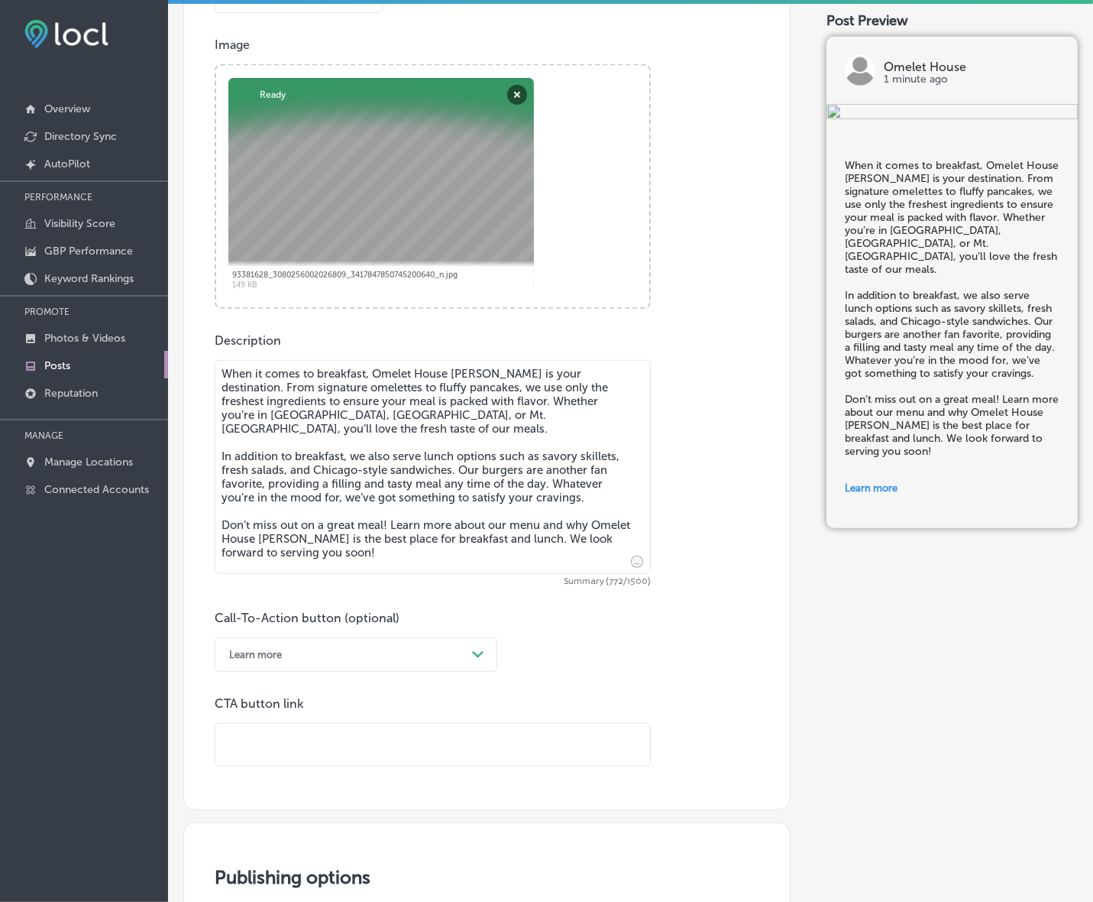
click at [306, 754] on input "text" at bounding box center [432, 745] width 435 height 42
paste input "[URL][DOMAIN_NAME]"
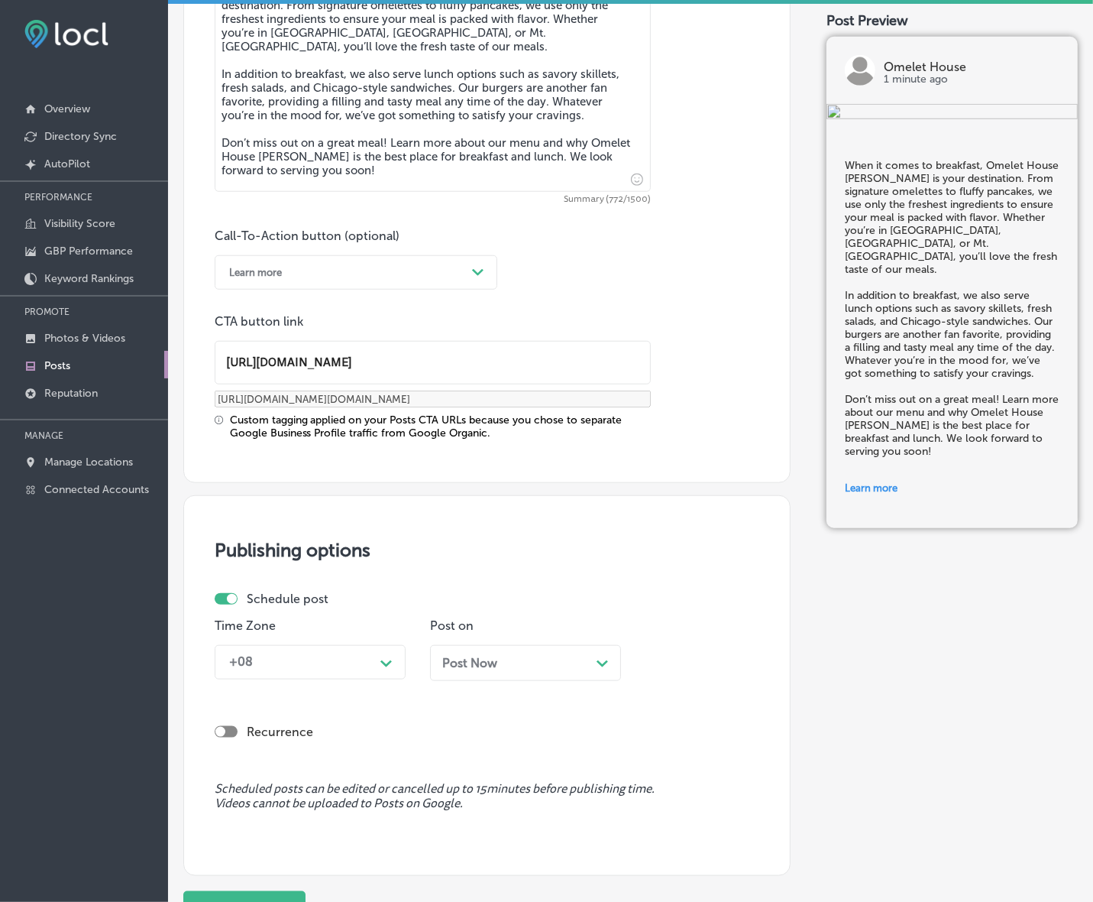
type input "[URL][DOMAIN_NAME]"
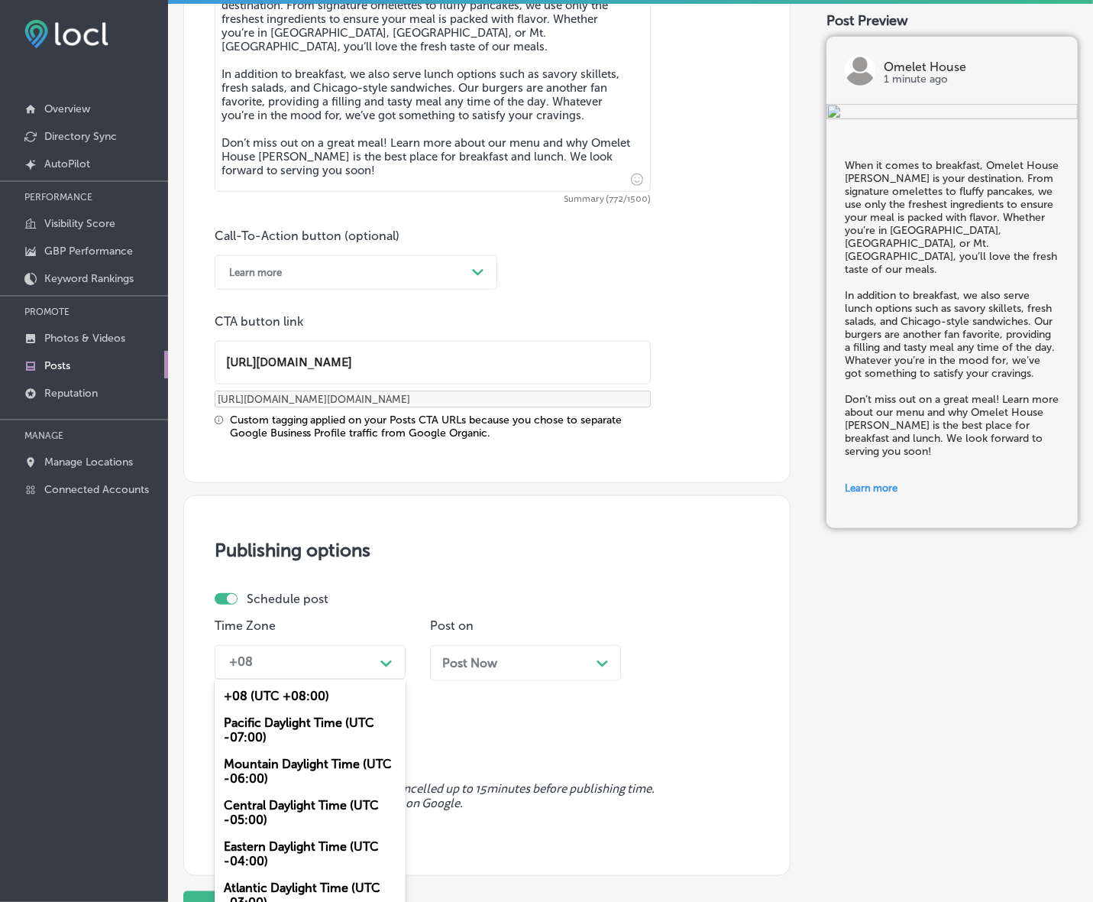
click at [384, 656] on div "Path Created with Sketch." at bounding box center [386, 661] width 24 height 24
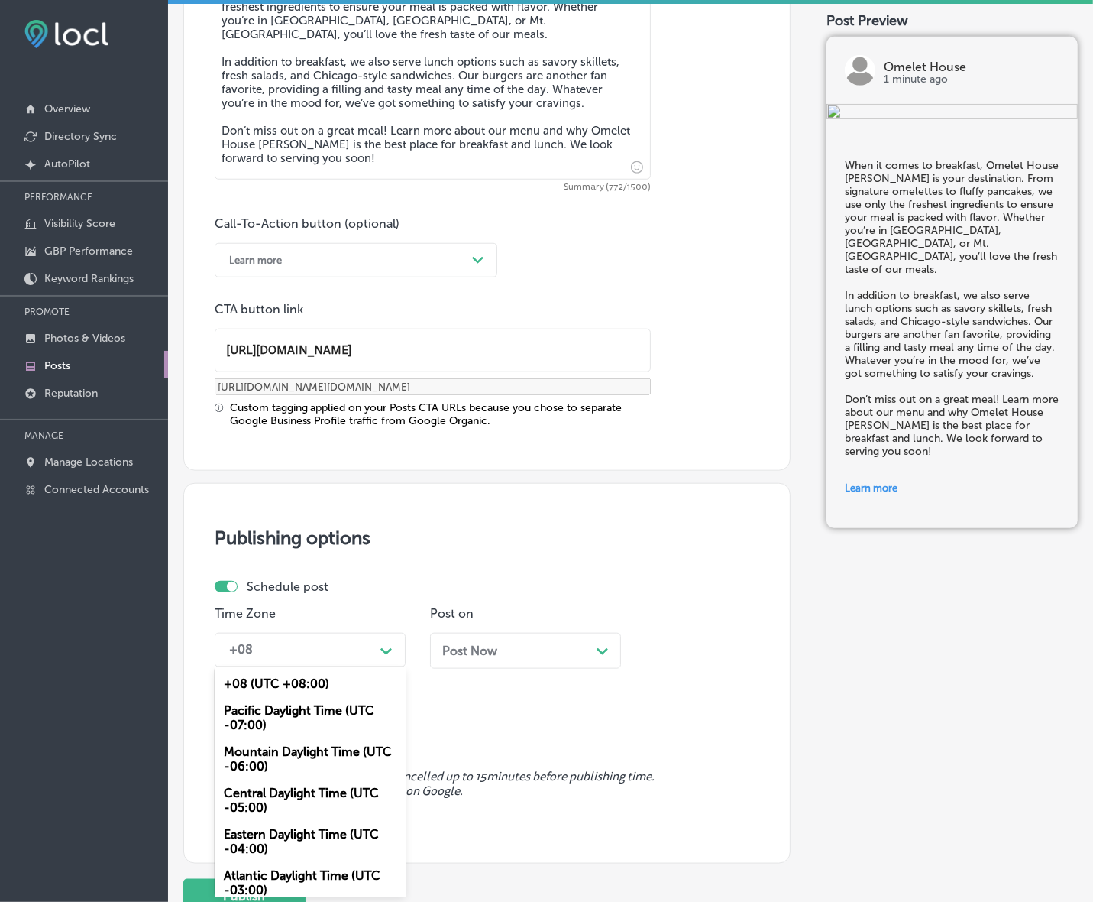
click at [326, 753] on div "Mountain Daylight Time (UTC -06:00)" at bounding box center [310, 758] width 191 height 41
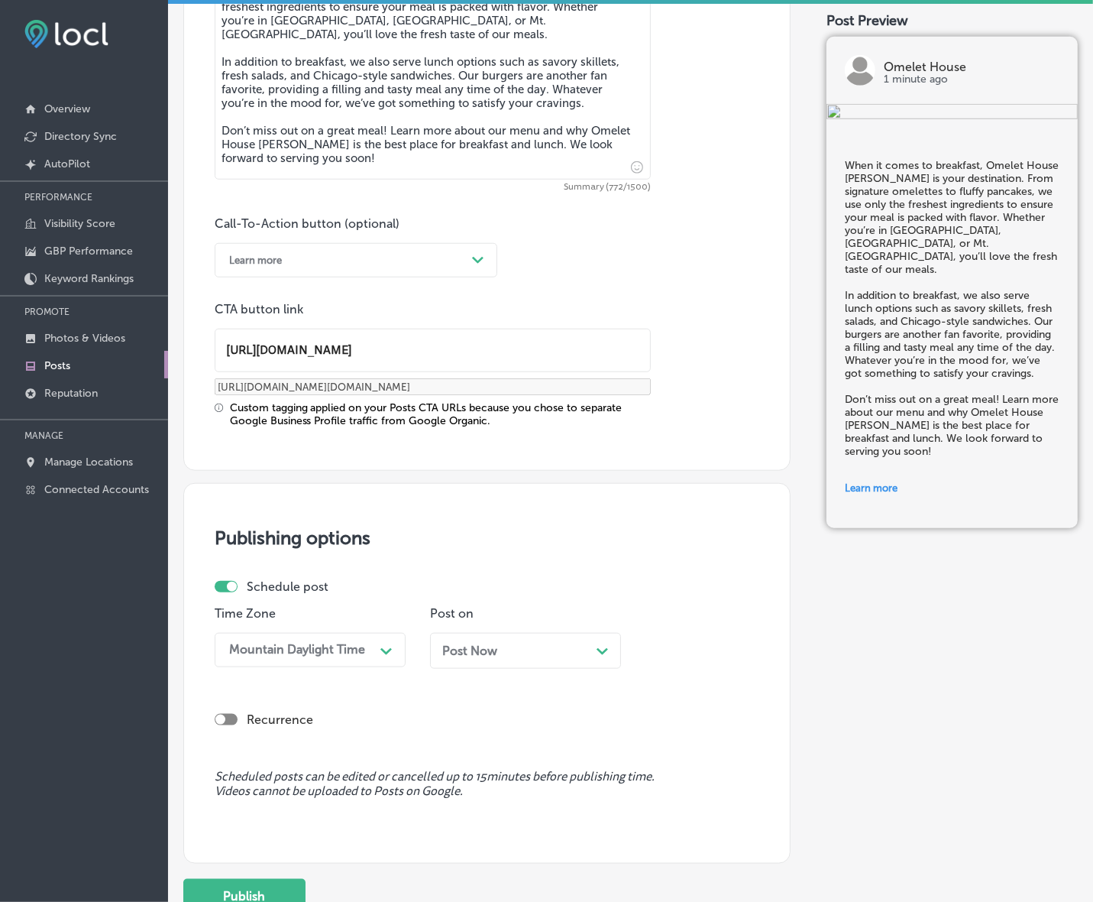
click at [527, 661] on div "Post Now Path Created with Sketch." at bounding box center [525, 651] width 191 height 36
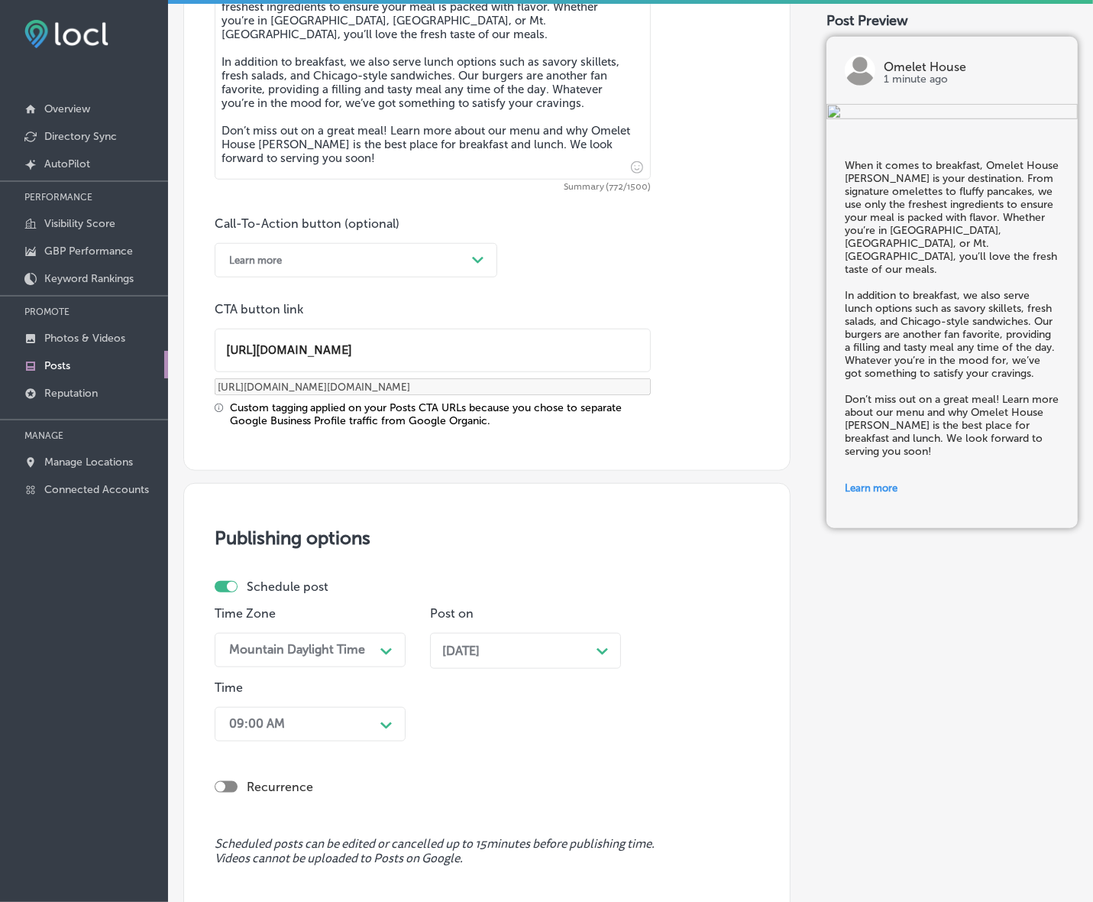
click at [375, 720] on div "09:00 AM Path Created with Sketch." at bounding box center [310, 724] width 191 height 34
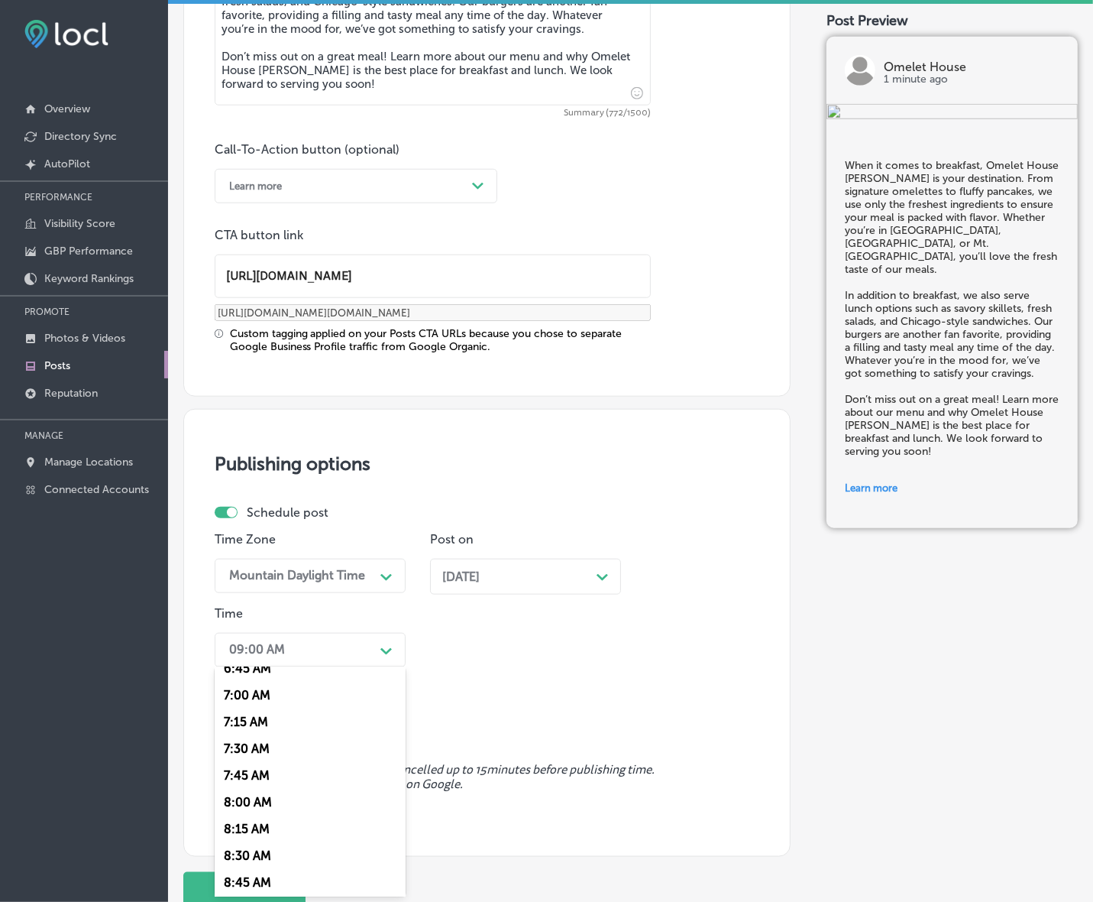
click at [245, 750] on div "12:00 AM 12:15 AM 12:30 AM 12:45 AM 1:00 AM 1:15 AM 1:30 AM 1:45 AM 2:00 AM 2:1…" at bounding box center [310, 781] width 191 height 229
click at [250, 754] on div "7:00 AM" at bounding box center [310, 763] width 191 height 27
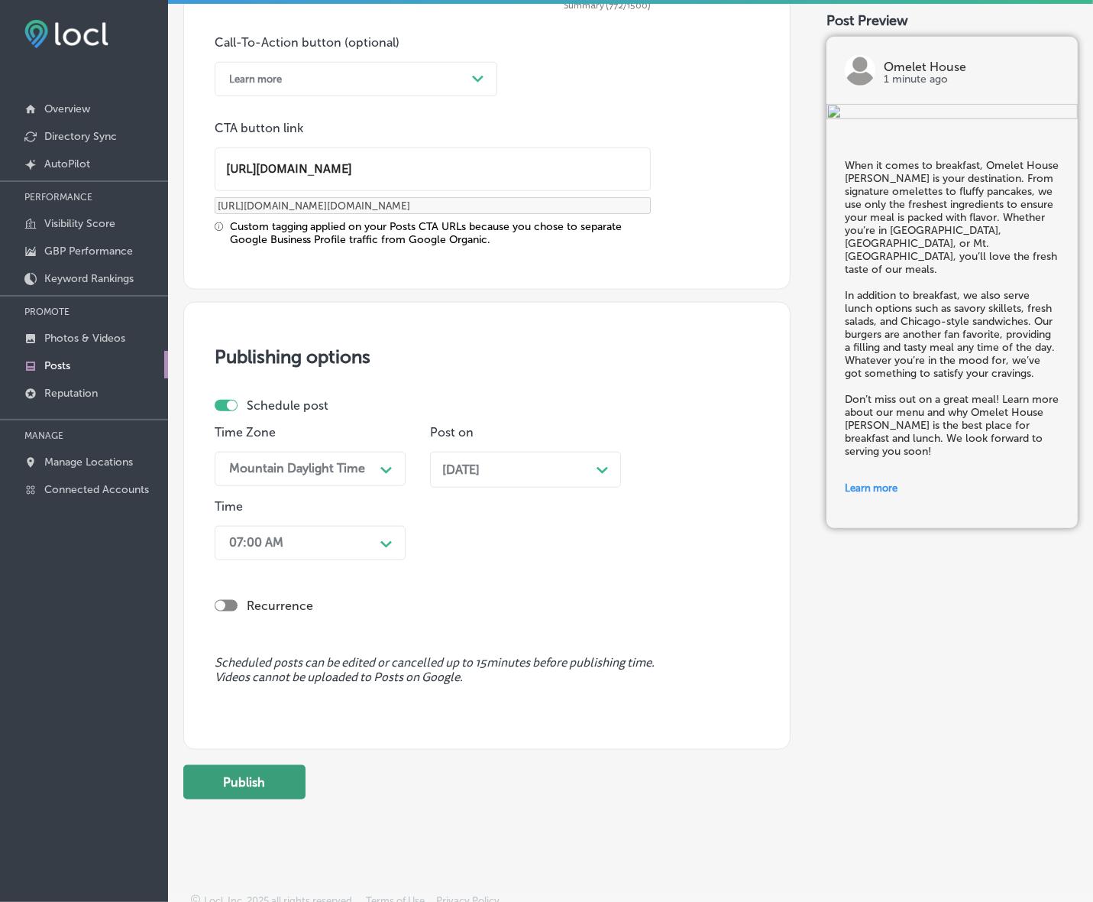
scroll to position [1123, 0]
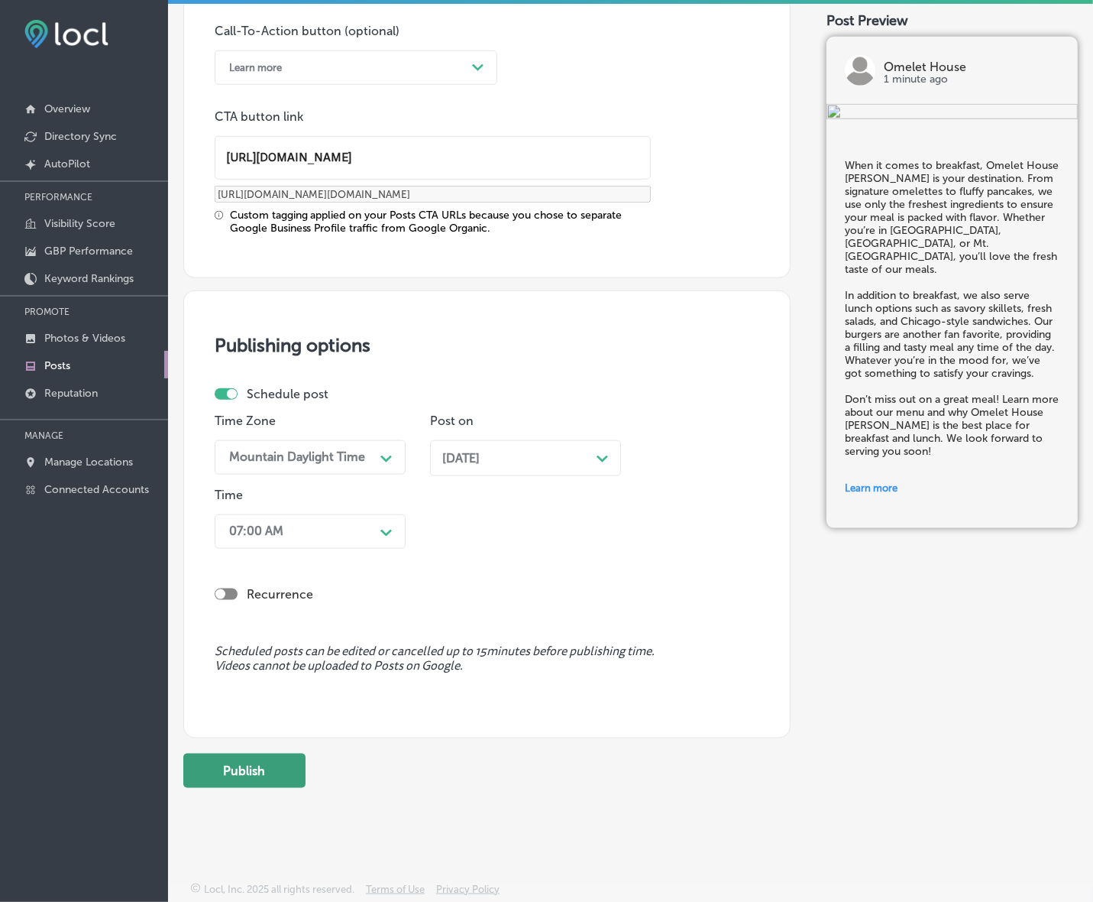
click at [258, 770] on button "Publish" at bounding box center [244, 770] width 122 height 34
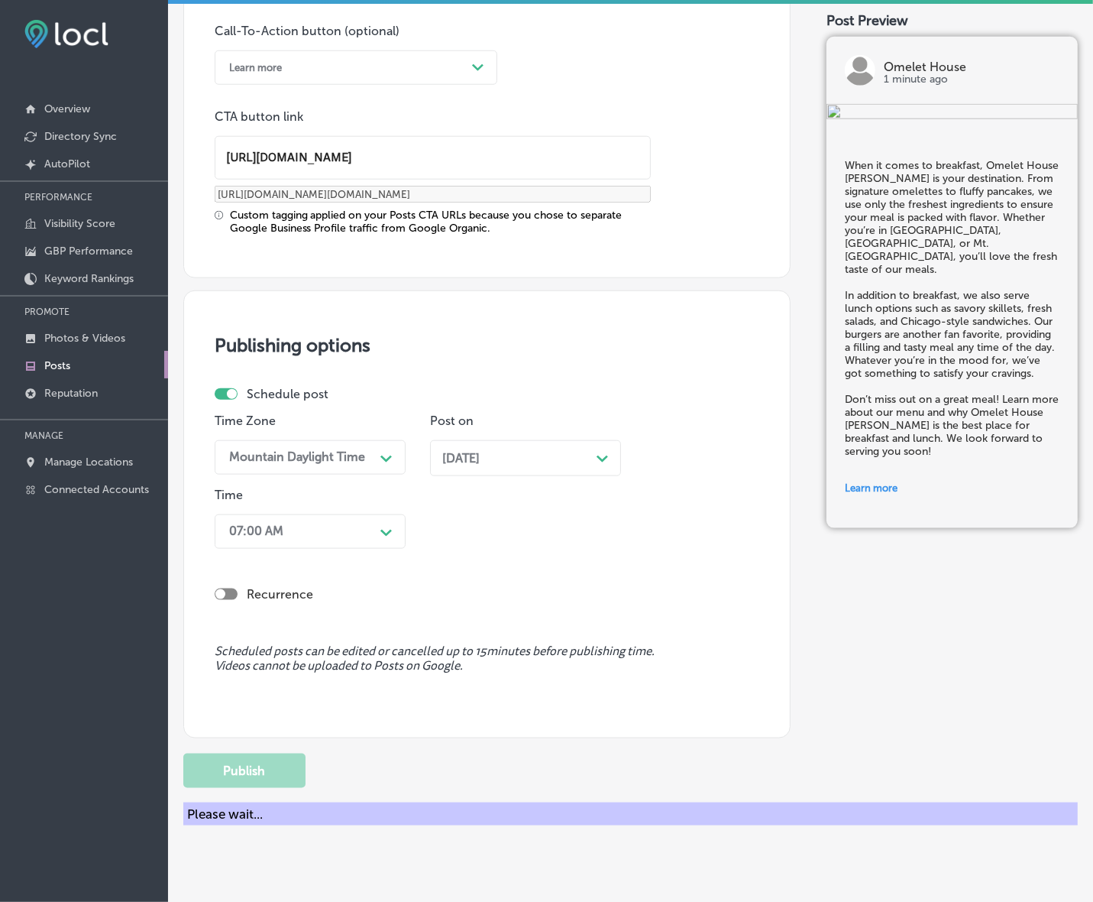
scroll to position [918, 0]
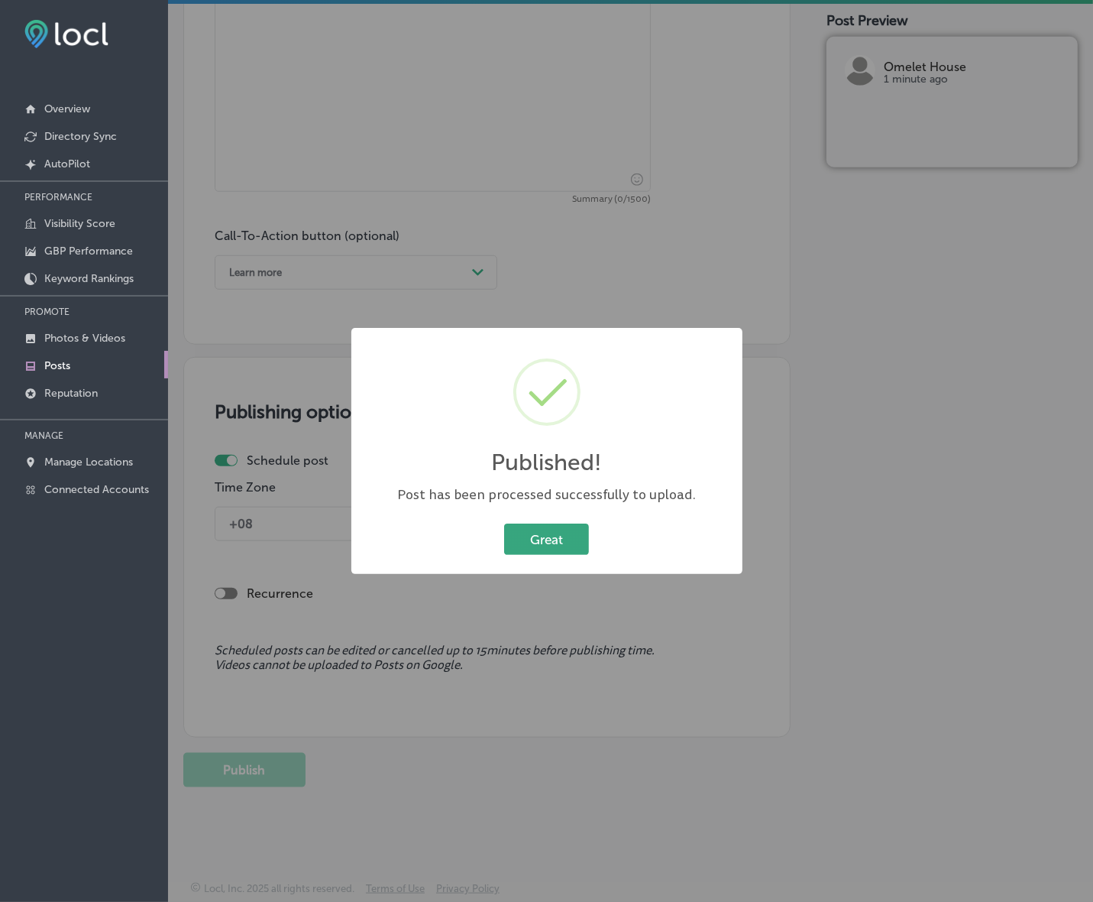
click at [556, 541] on button "Great" at bounding box center [546, 538] width 85 height 31
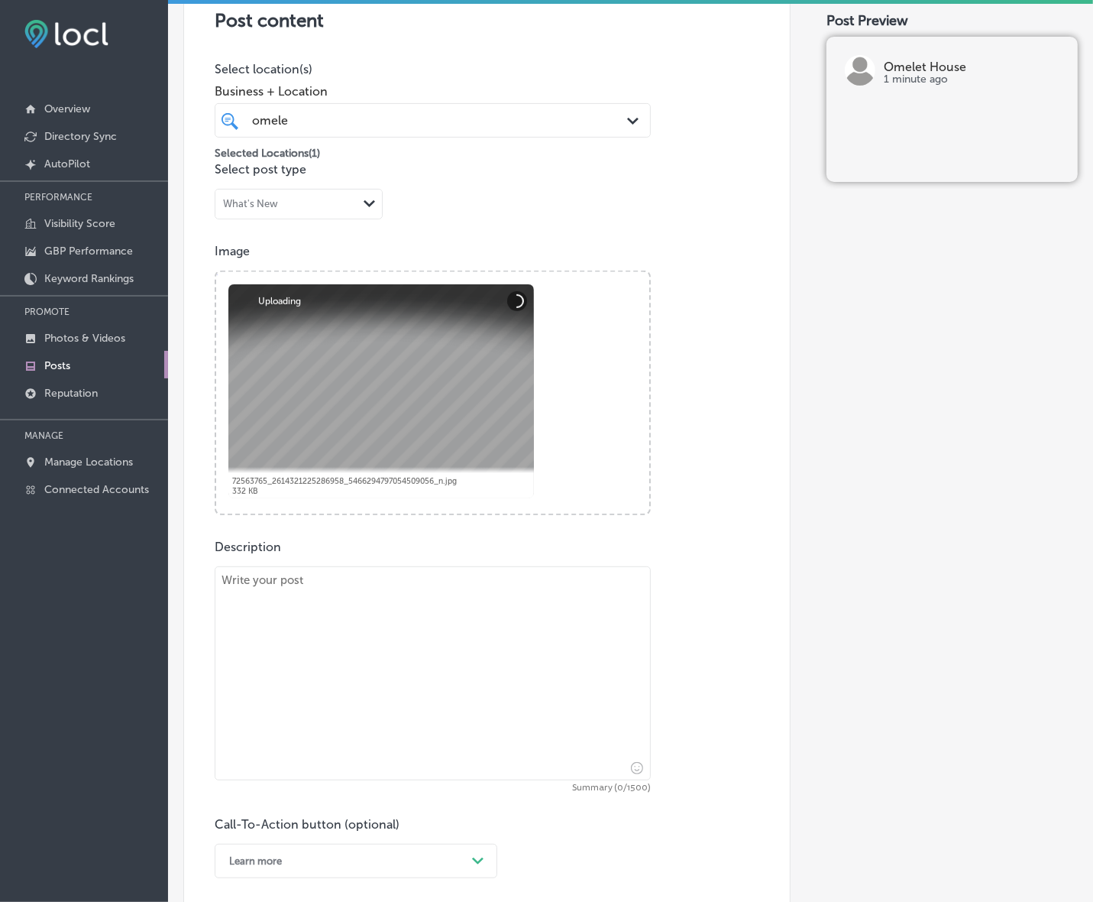
scroll to position [345, 0]
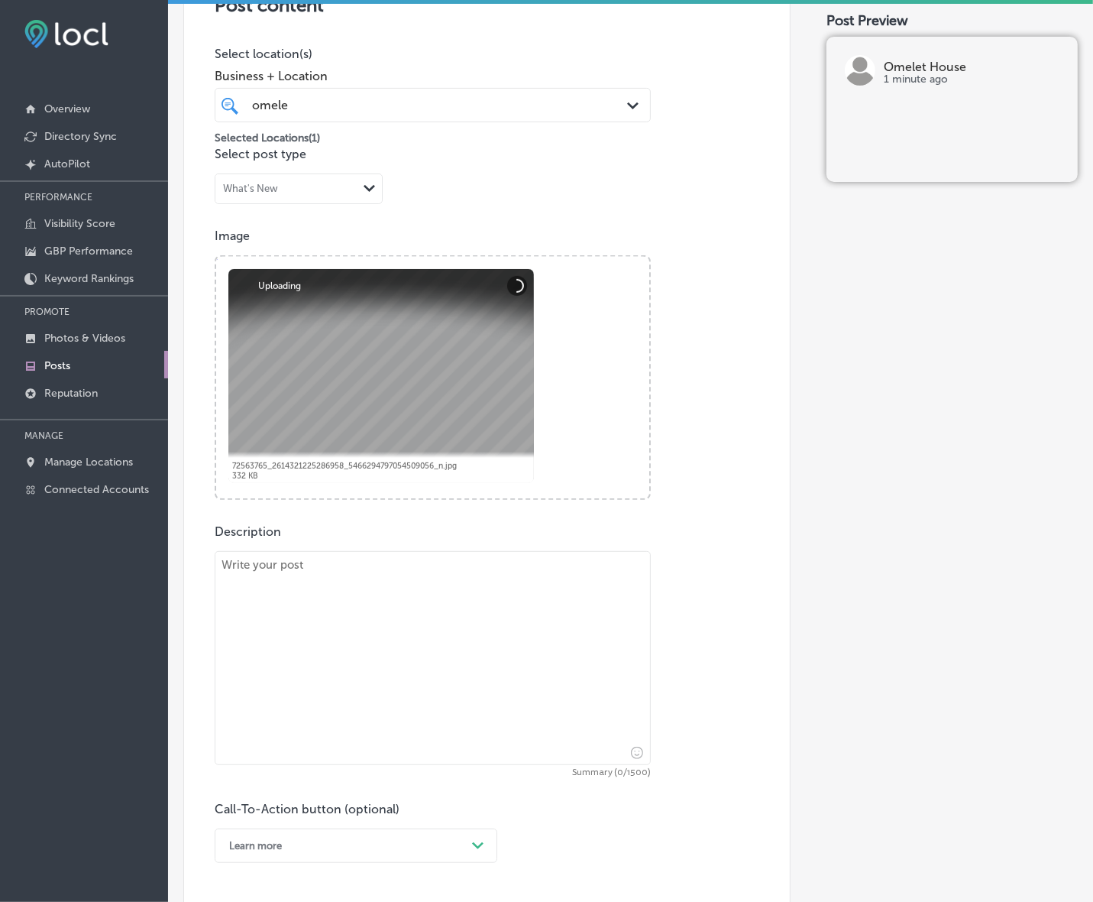
click at [361, 635] on textarea at bounding box center [433, 658] width 436 height 214
click at [432, 656] on textarea at bounding box center [433, 658] width 436 height 214
paste textarea "Looking for the best breakfast in town? Omelet House [PERSON_NAME] serves up si…"
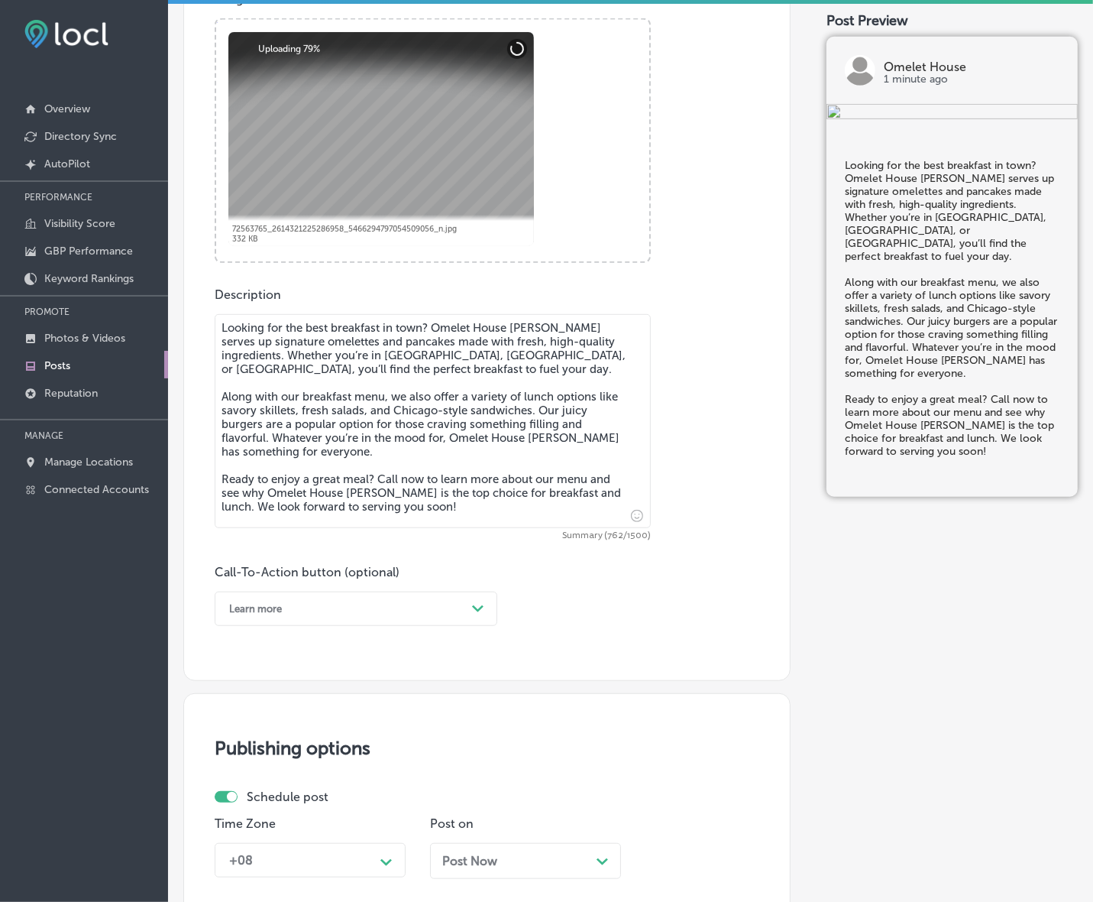
scroll to position [632, 0]
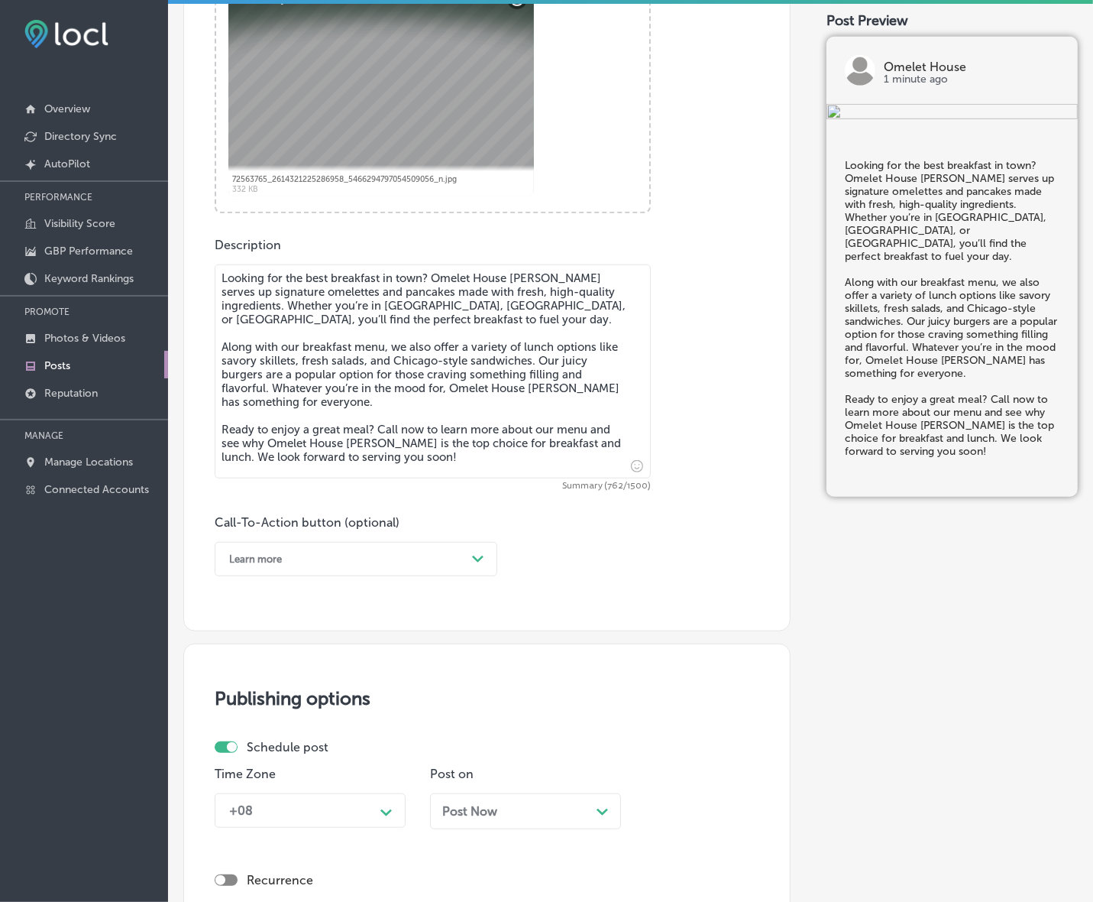
type textarea "Looking for the best breakfast in town? Omelet House [PERSON_NAME] serves up si…"
click at [482, 543] on div "Learn more Path Created with Sketch." at bounding box center [356, 559] width 283 height 34
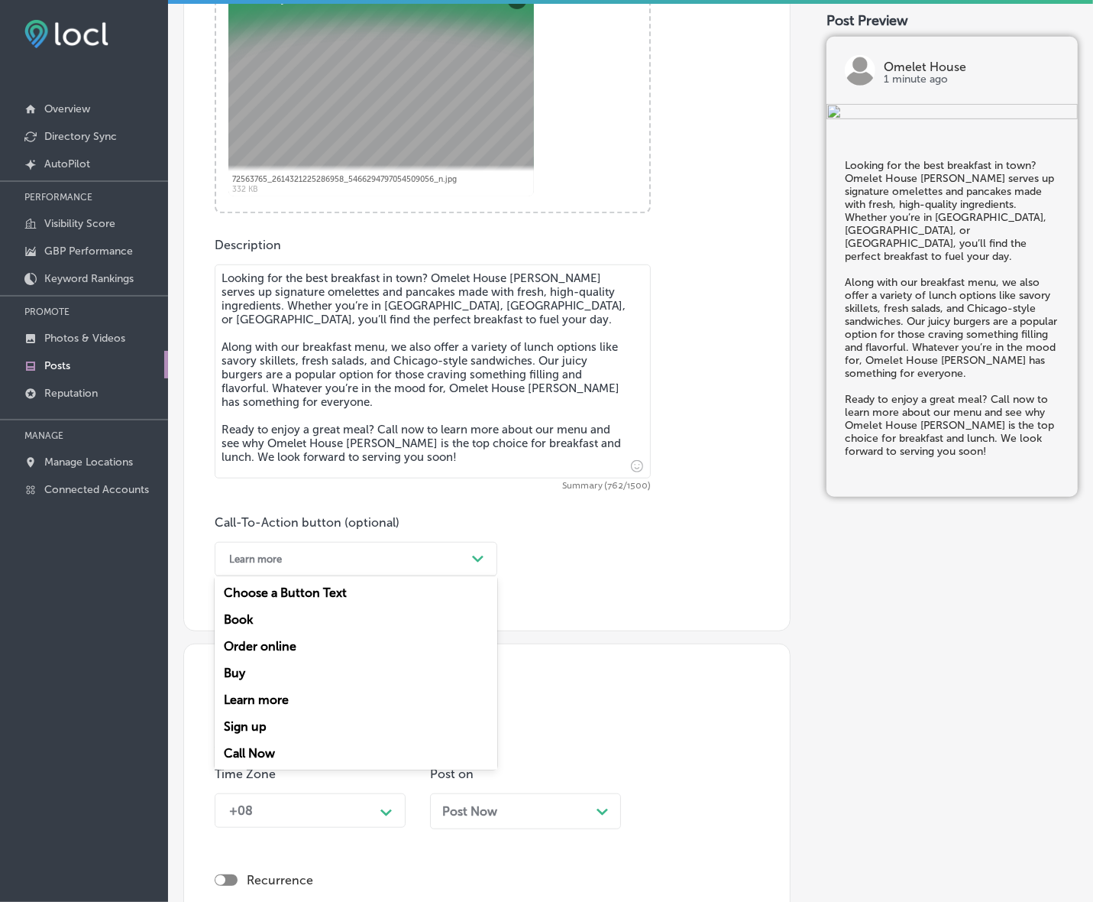
click at [281, 746] on div "Call Now" at bounding box center [356, 753] width 283 height 27
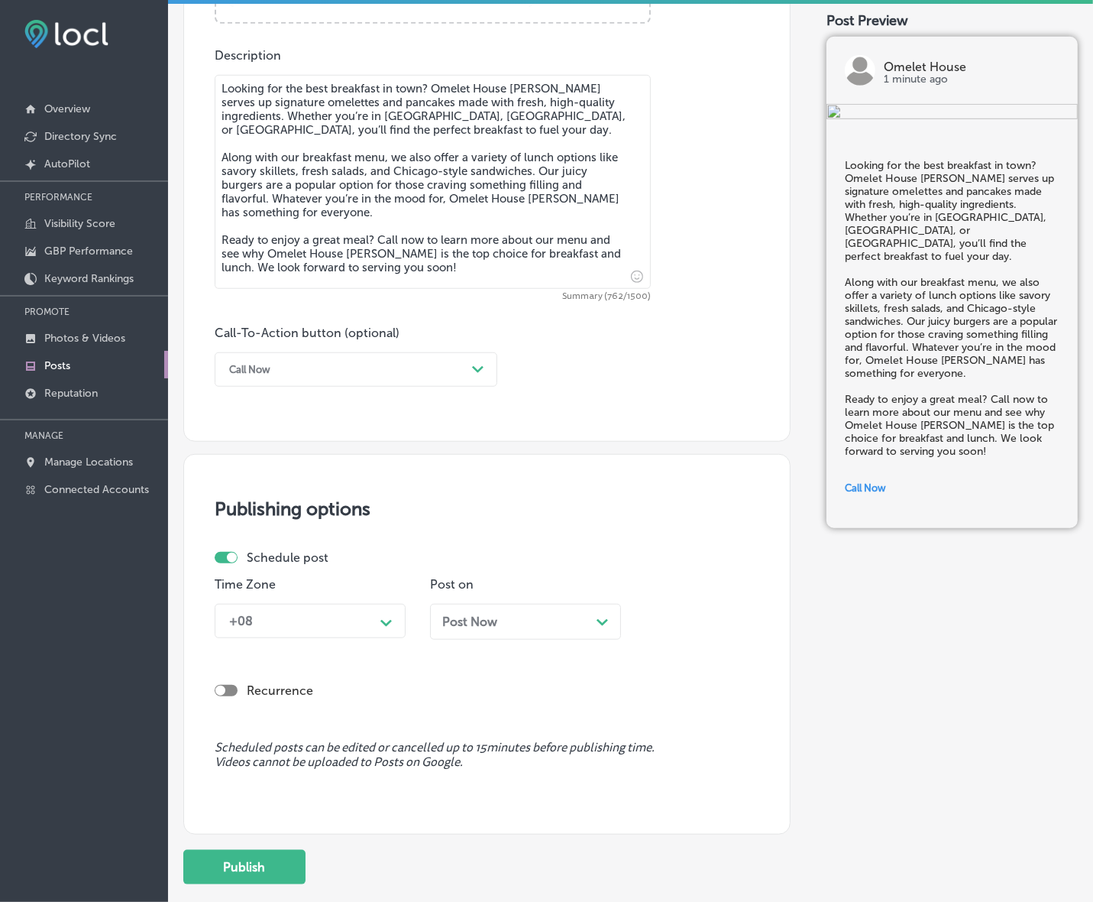
scroll to position [823, 0]
click at [387, 614] on div "Path Created with Sketch." at bounding box center [387, 620] width 12 height 12
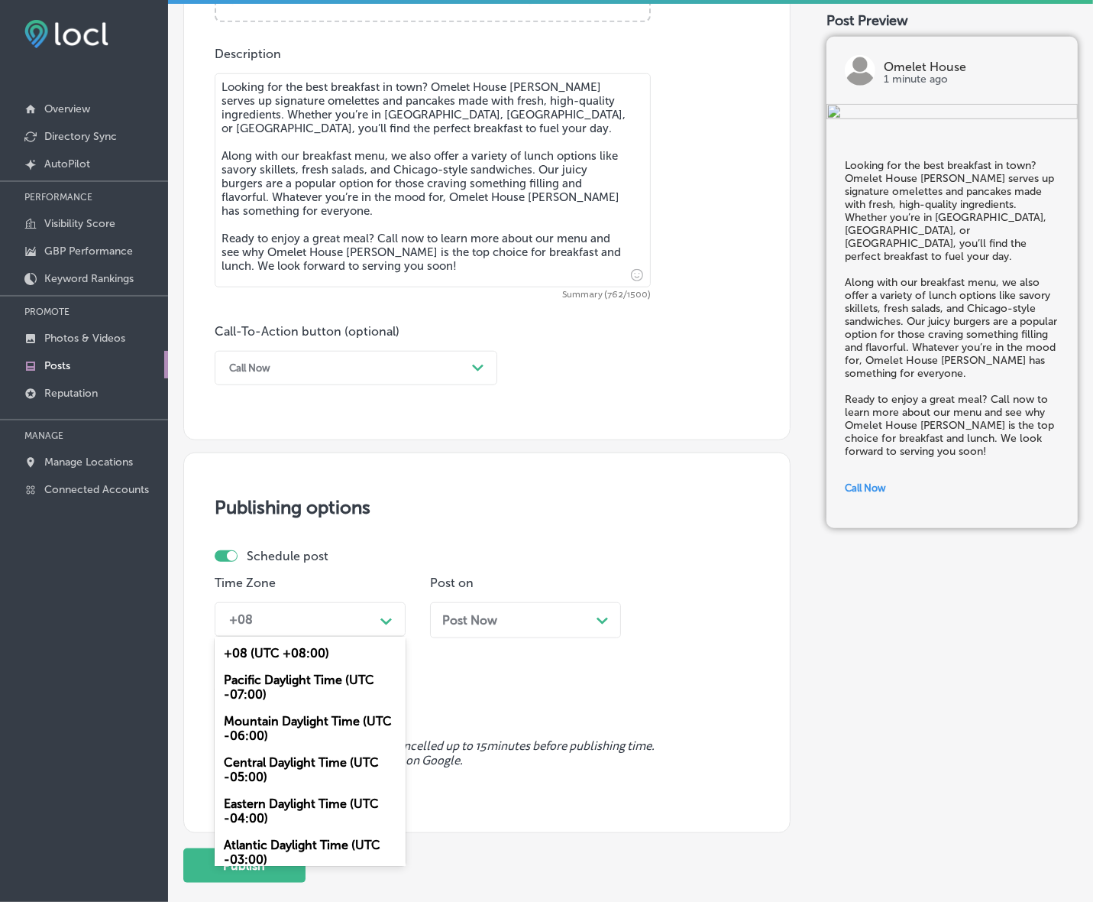
click at [340, 718] on div "Mountain Daylight Time (UTC -06:00)" at bounding box center [310, 728] width 191 height 41
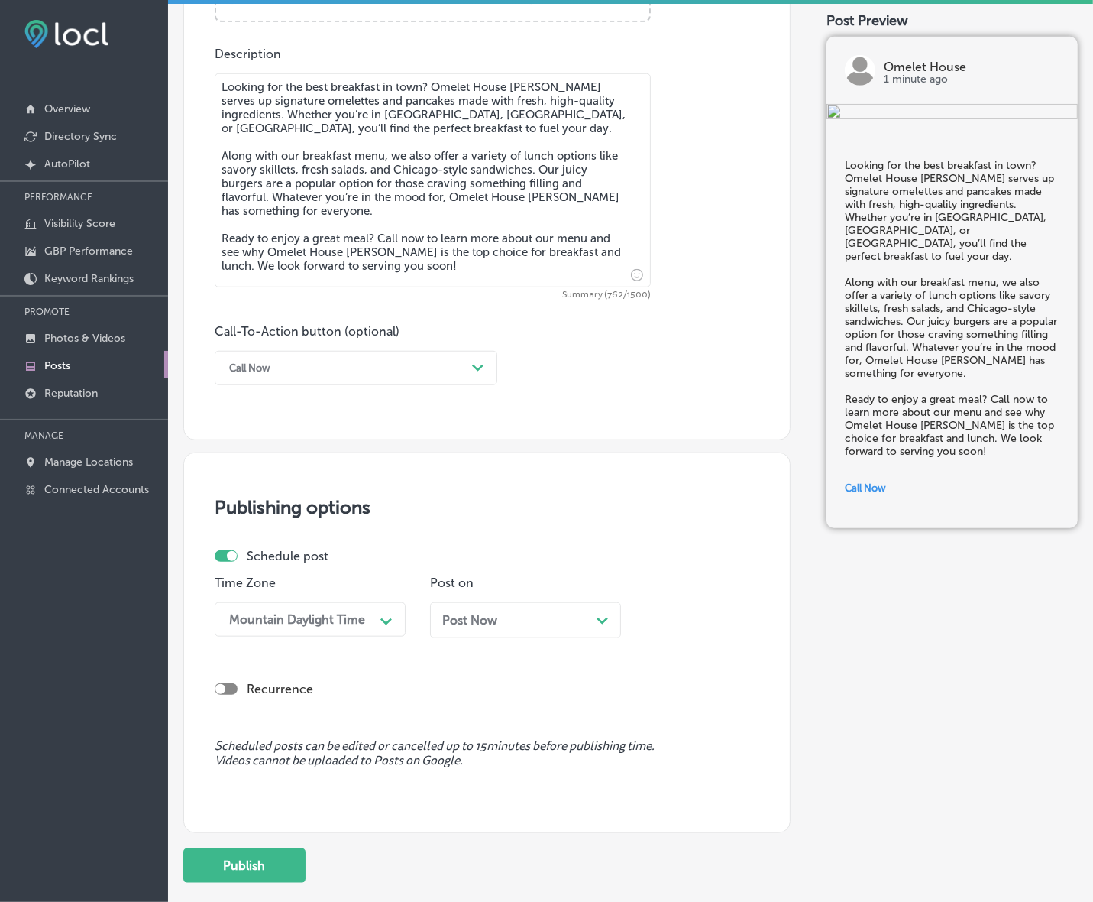
click at [497, 616] on span "Post Now" at bounding box center [469, 620] width 55 height 15
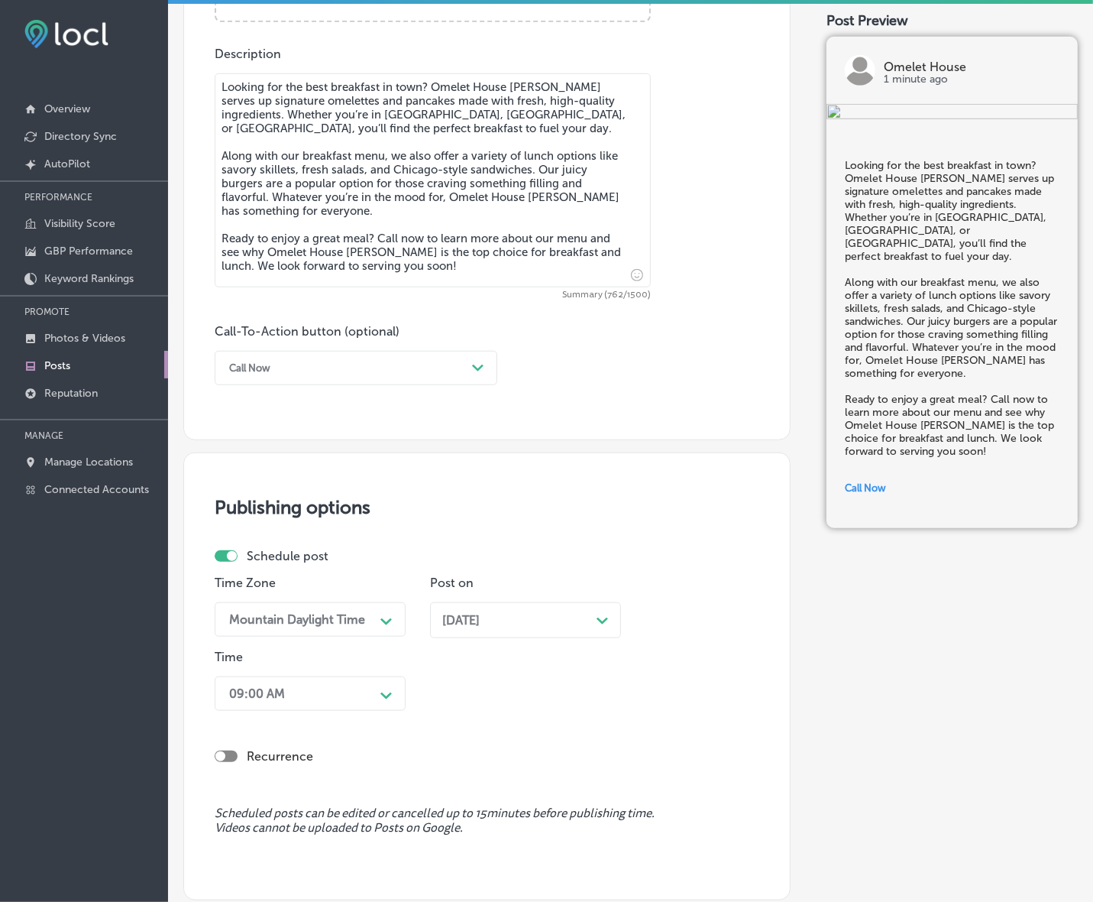
click at [382, 692] on div "09:00 AM Path Created with Sketch." at bounding box center [310, 693] width 191 height 34
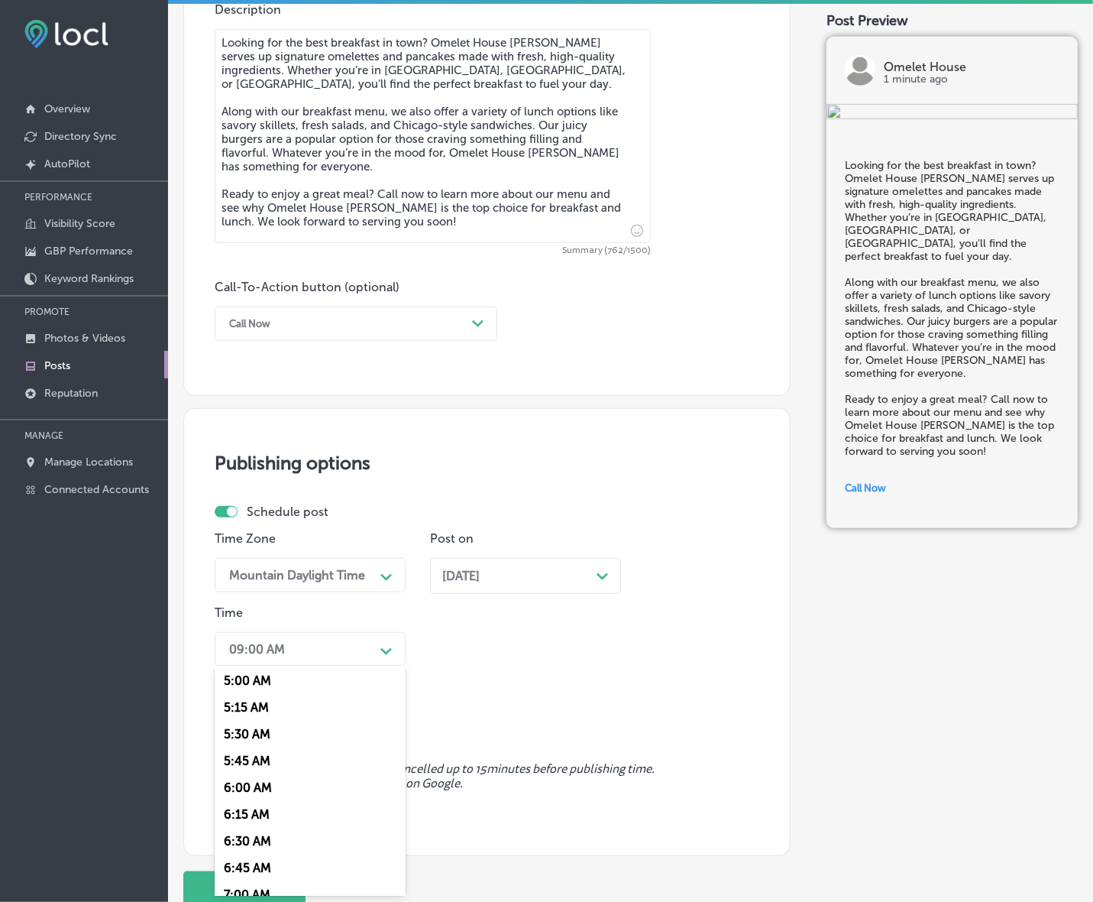
scroll to position [573, 0]
click at [265, 850] on div "7:00 AM" at bounding box center [310, 858] width 191 height 27
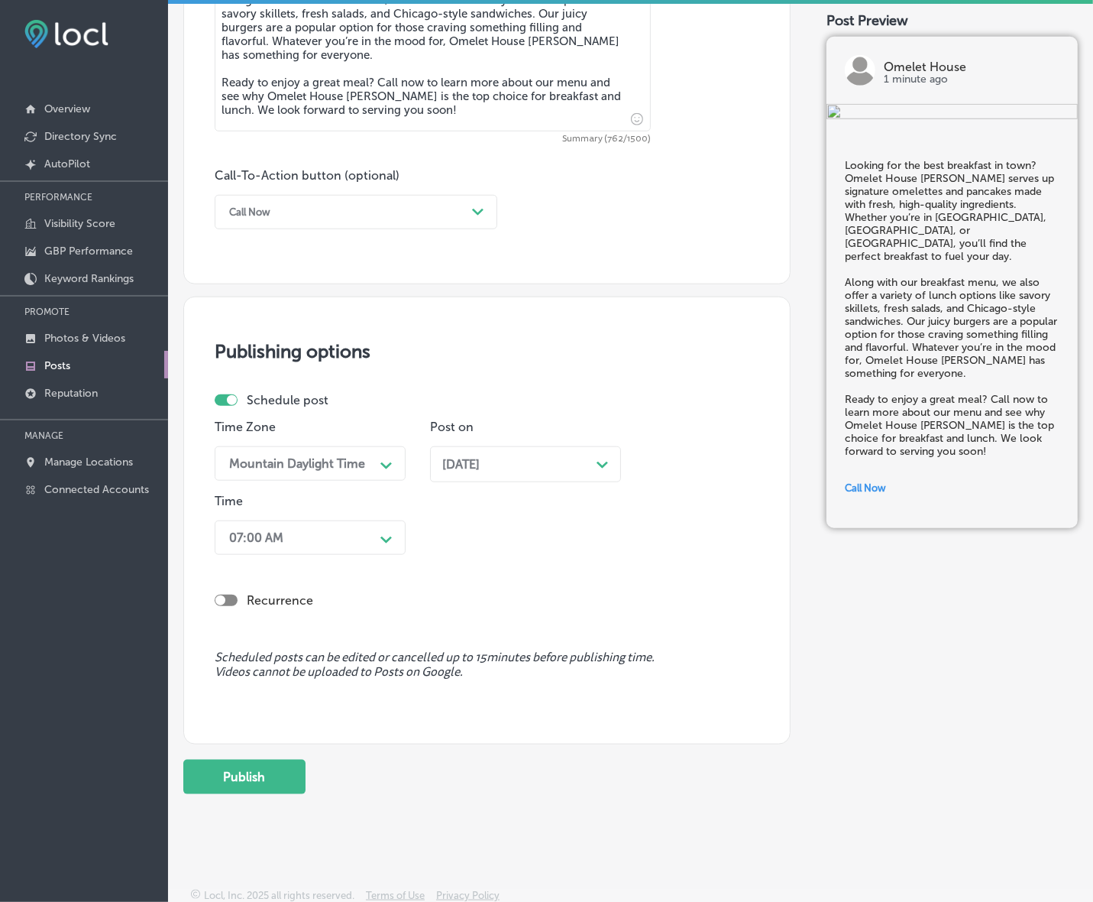
scroll to position [986, 0]
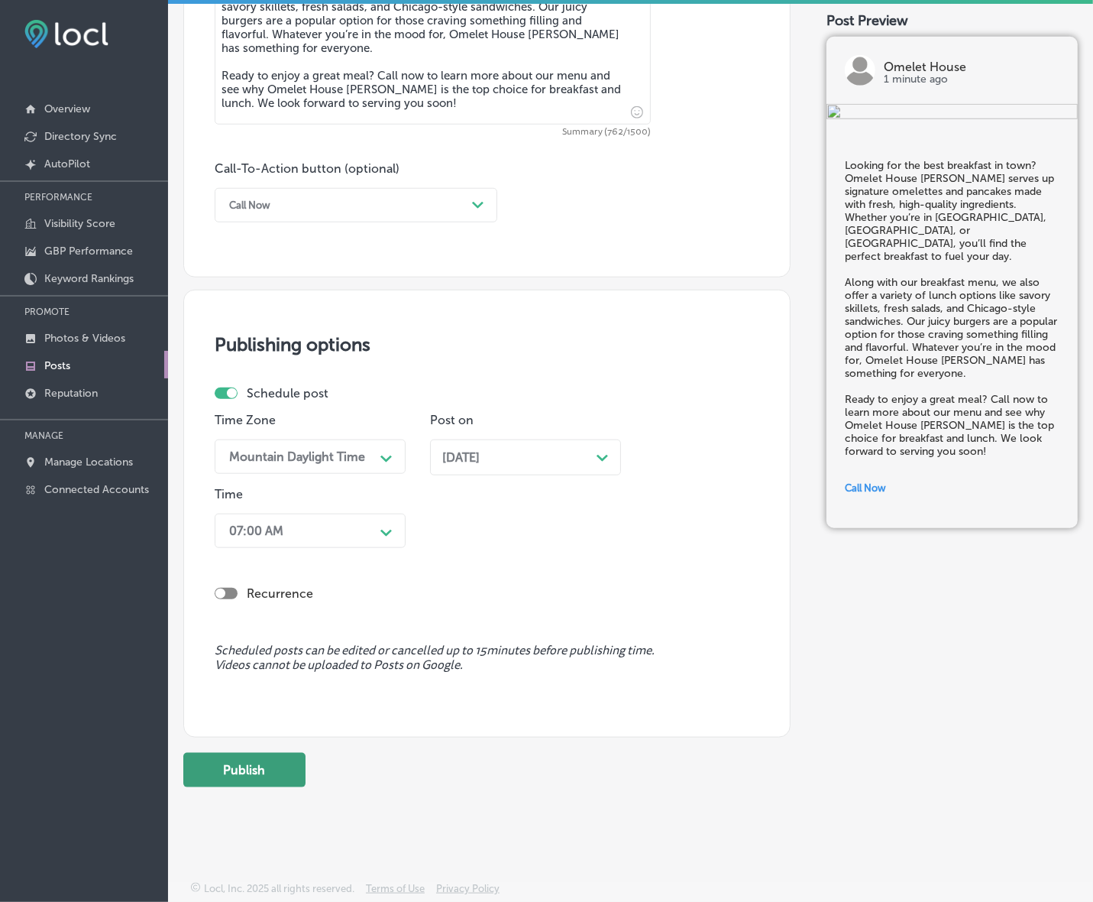
click at [266, 765] on button "Publish" at bounding box center [244, 770] width 122 height 34
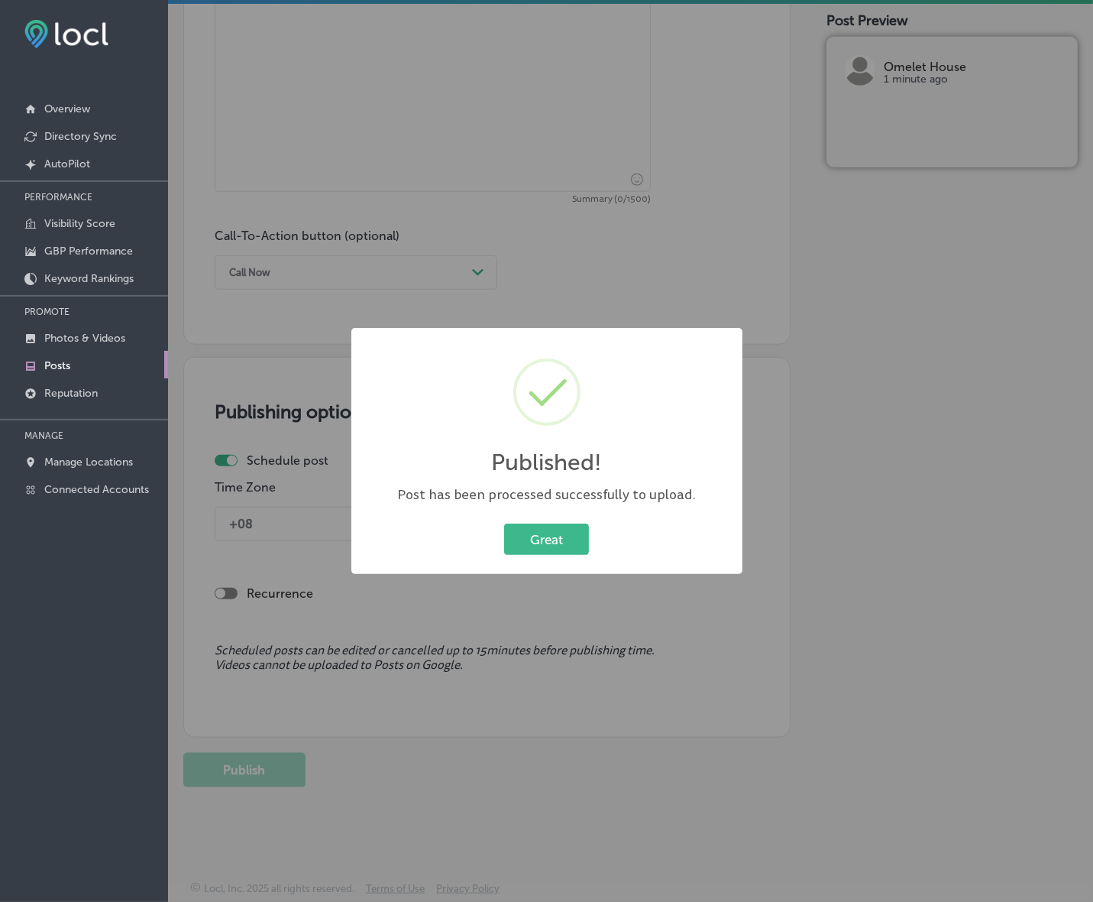
scroll to position [918, 0]
click at [562, 545] on button "Great" at bounding box center [546, 538] width 85 height 31
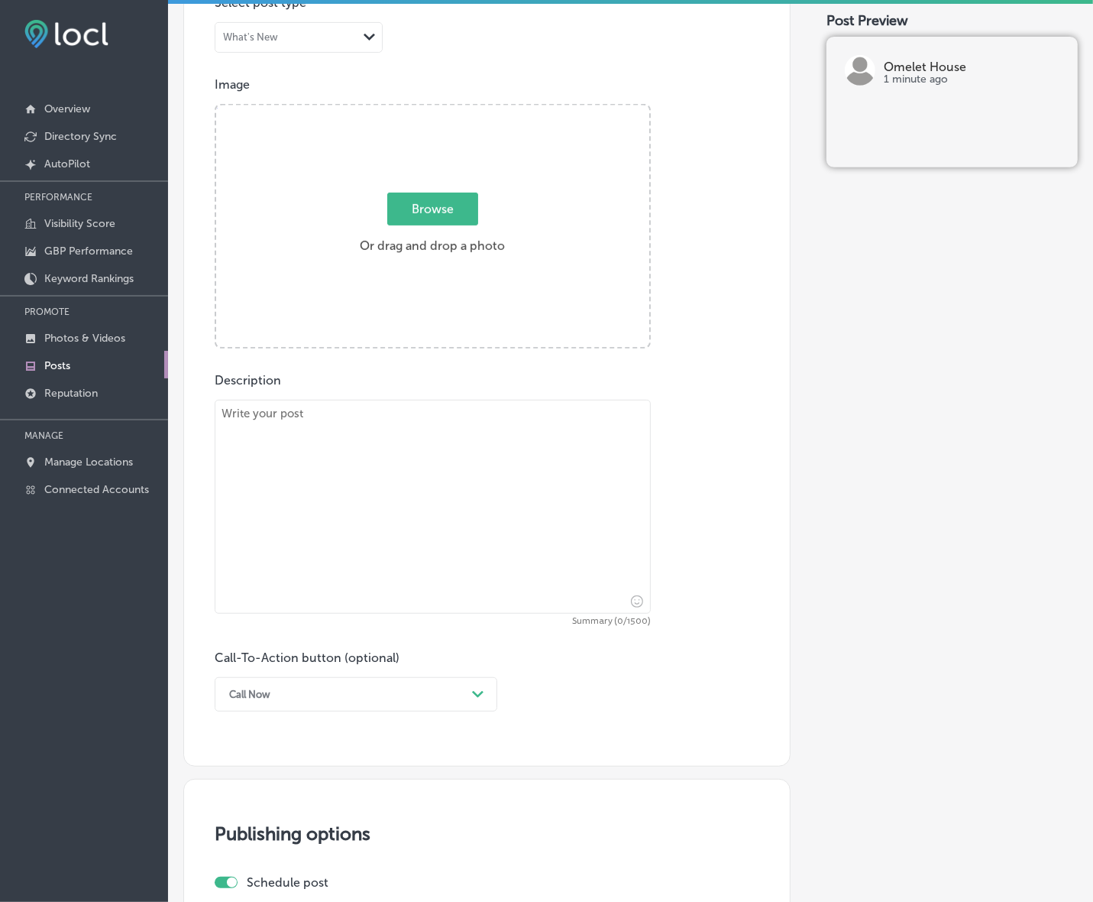
scroll to position [250, 0]
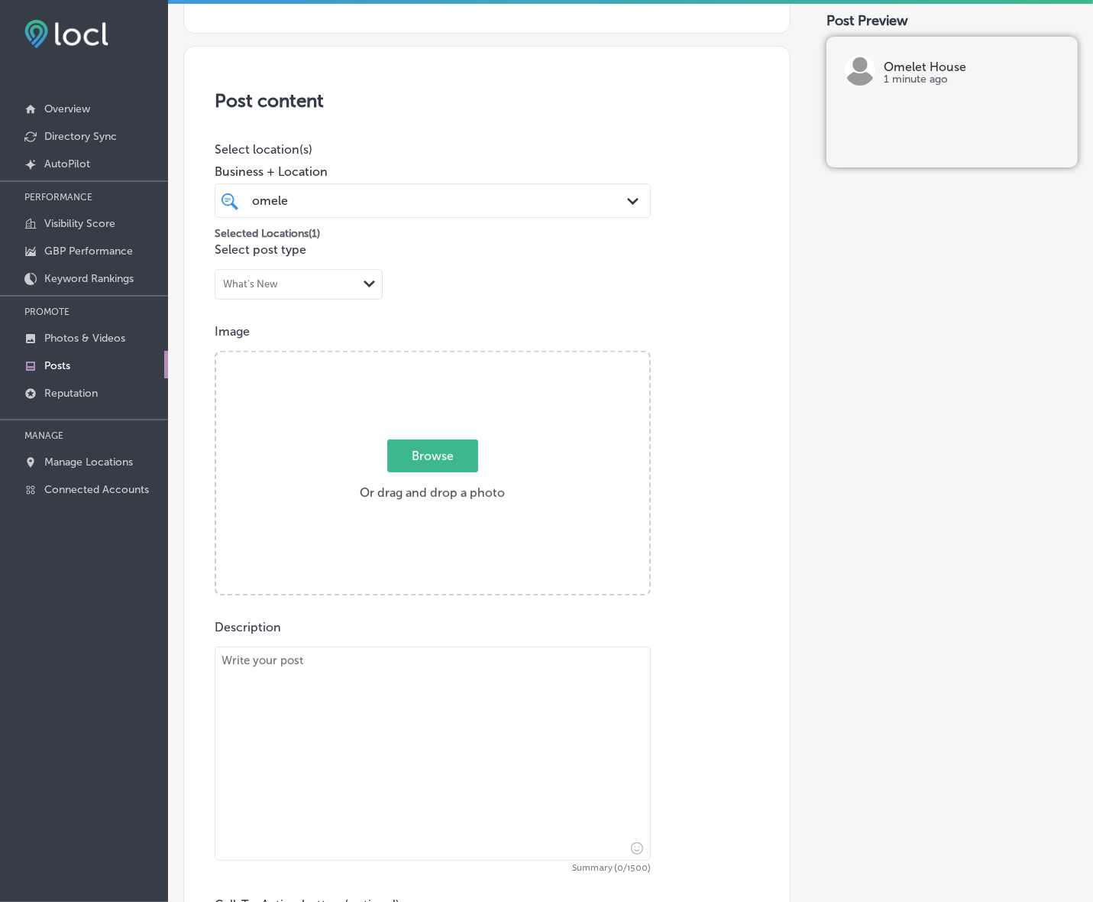
click at [71, 355] on link "Posts" at bounding box center [84, 365] width 168 height 28
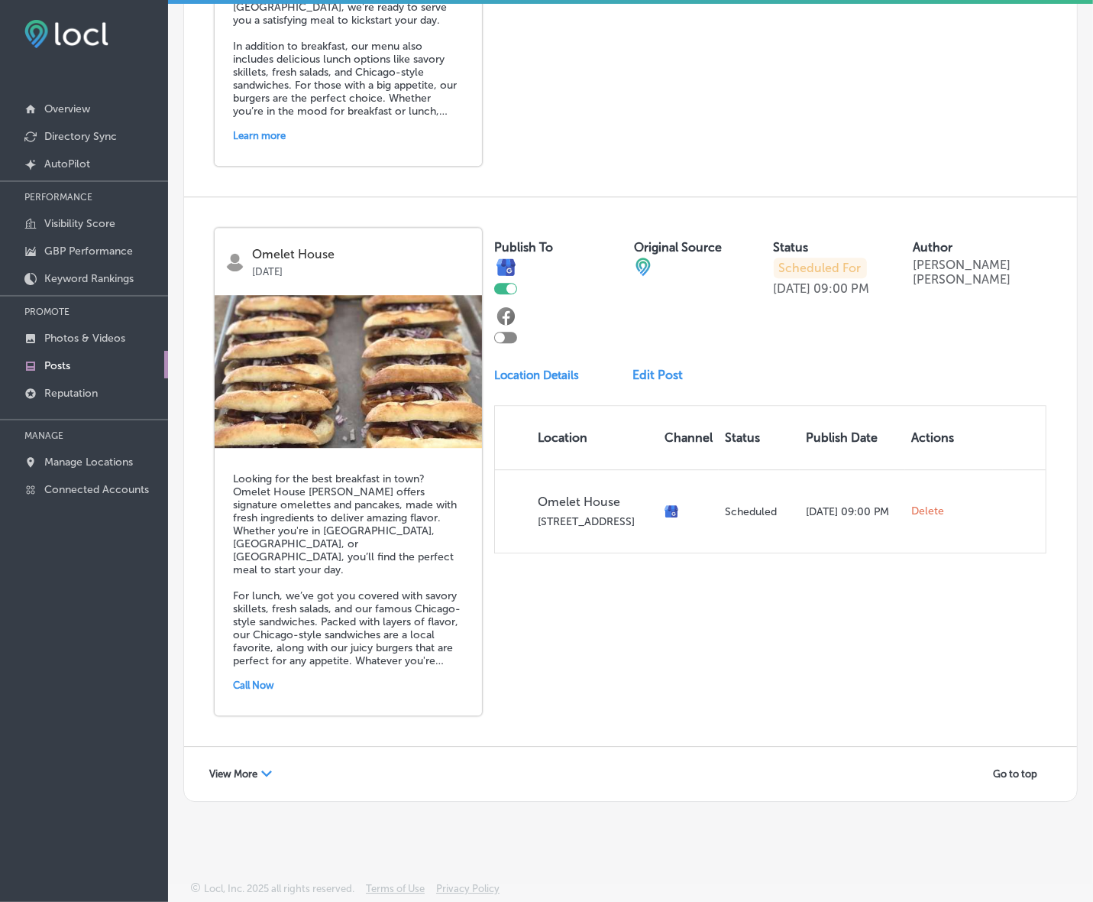
scroll to position [21, 0]
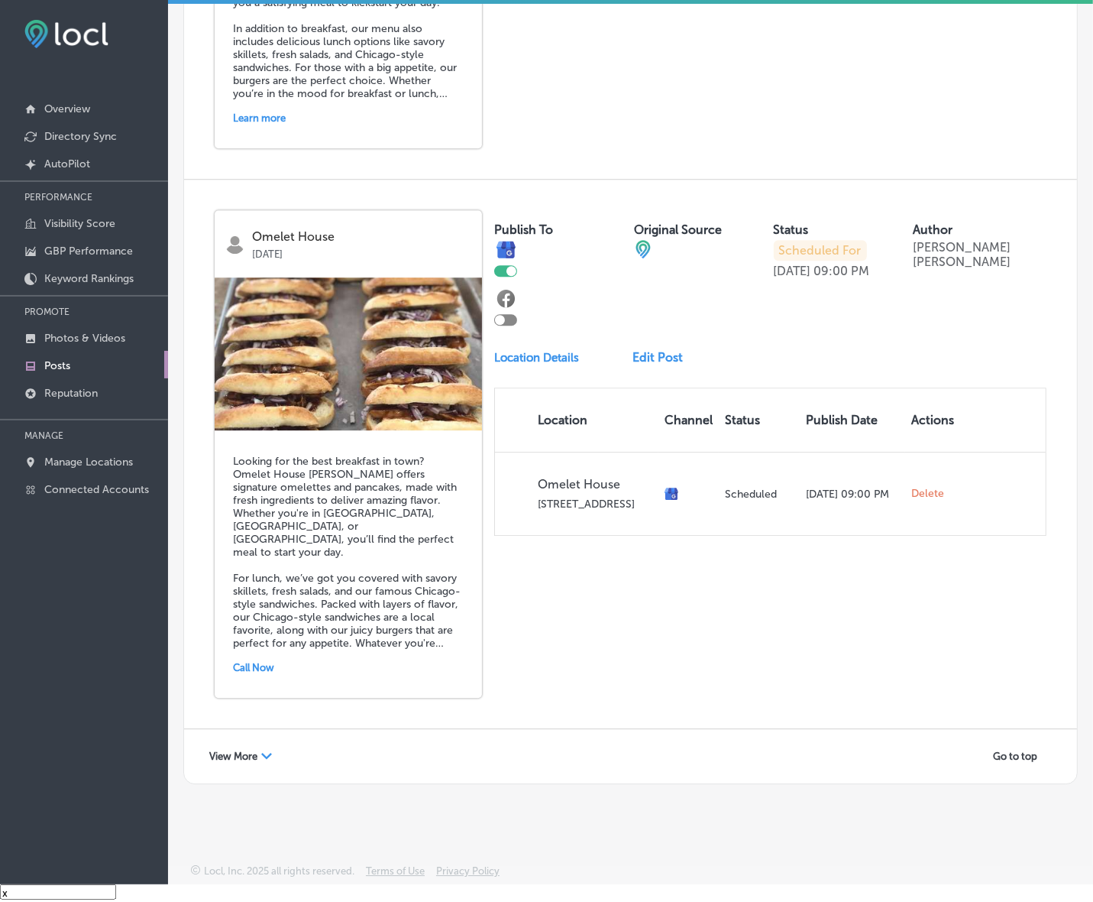
click at [261, 753] on icon "Path Created with Sketch." at bounding box center [266, 756] width 11 height 6
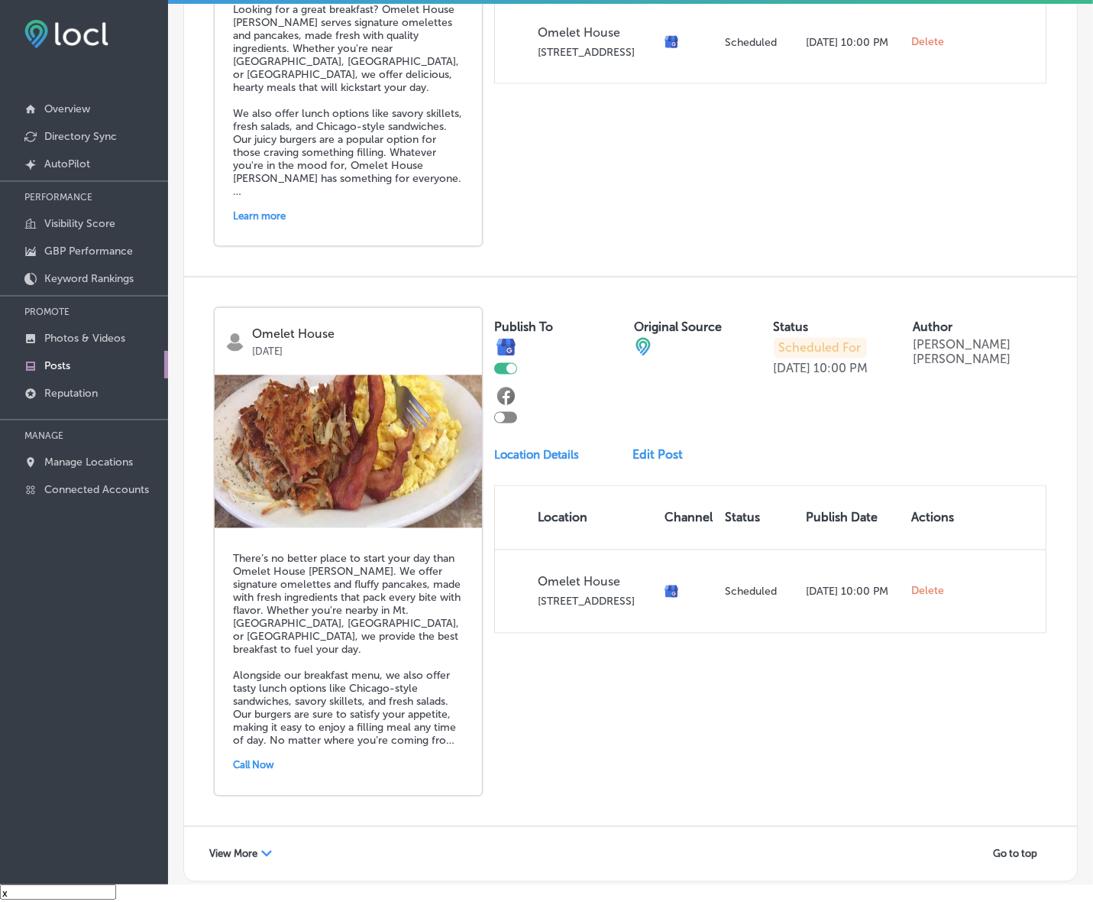
scroll to position [6484, 0]
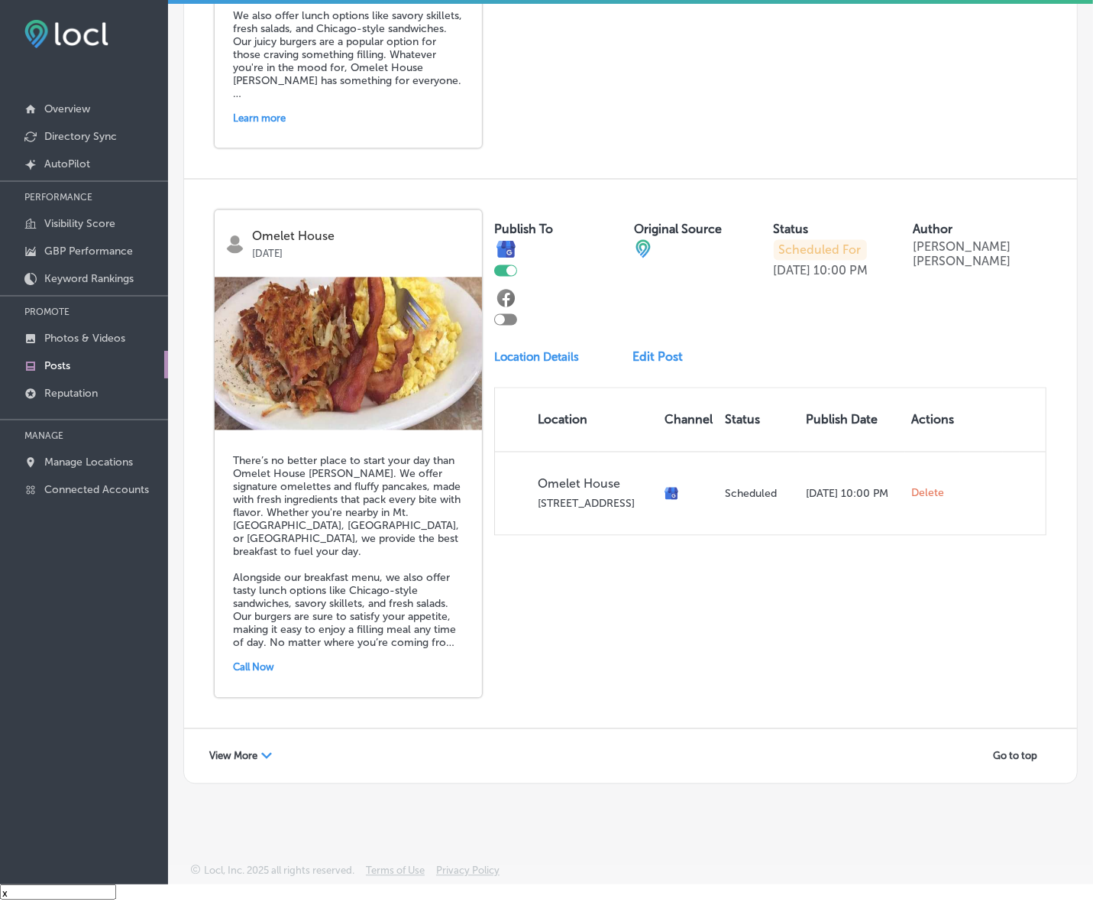
drag, startPoint x: 261, startPoint y: 751, endPoint x: 201, endPoint y: 772, distance: 63.1
click at [261, 751] on div "View More Path Created with Sketch." at bounding box center [240, 756] width 83 height 24
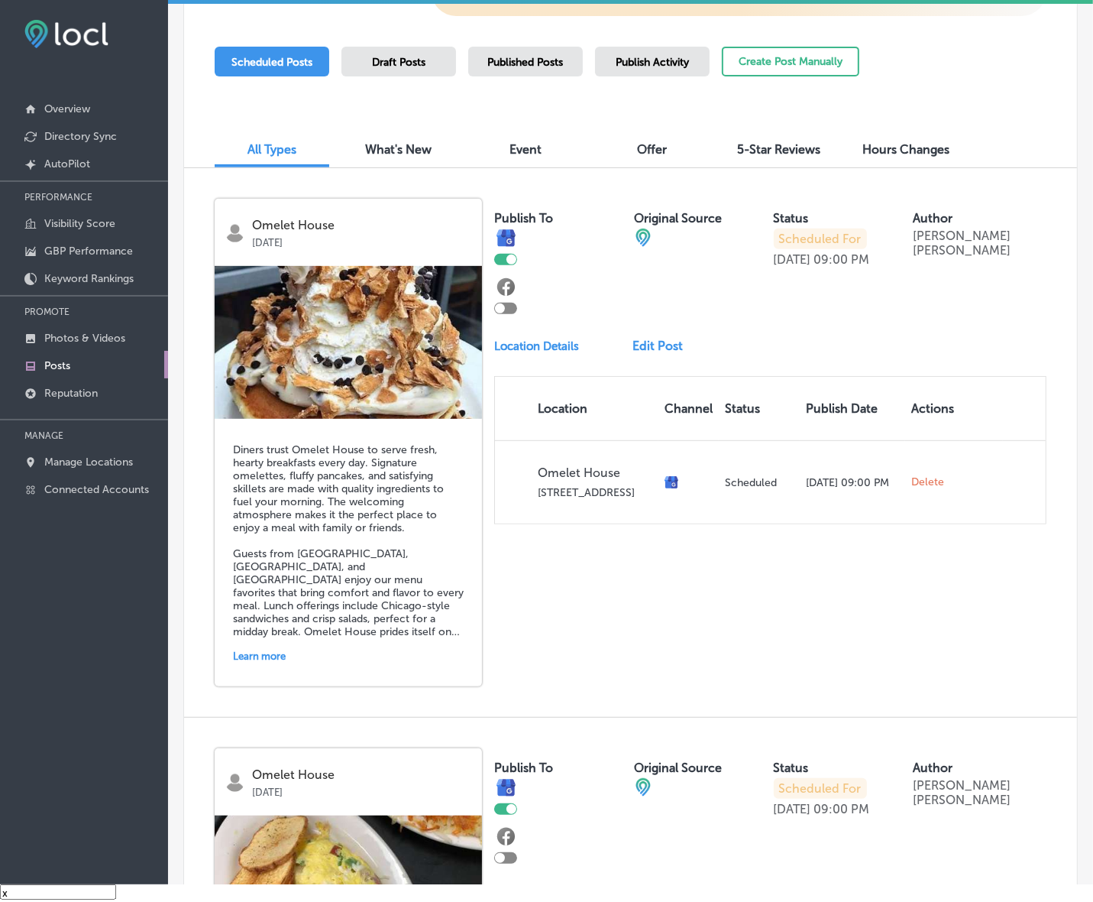
scroll to position [0, 0]
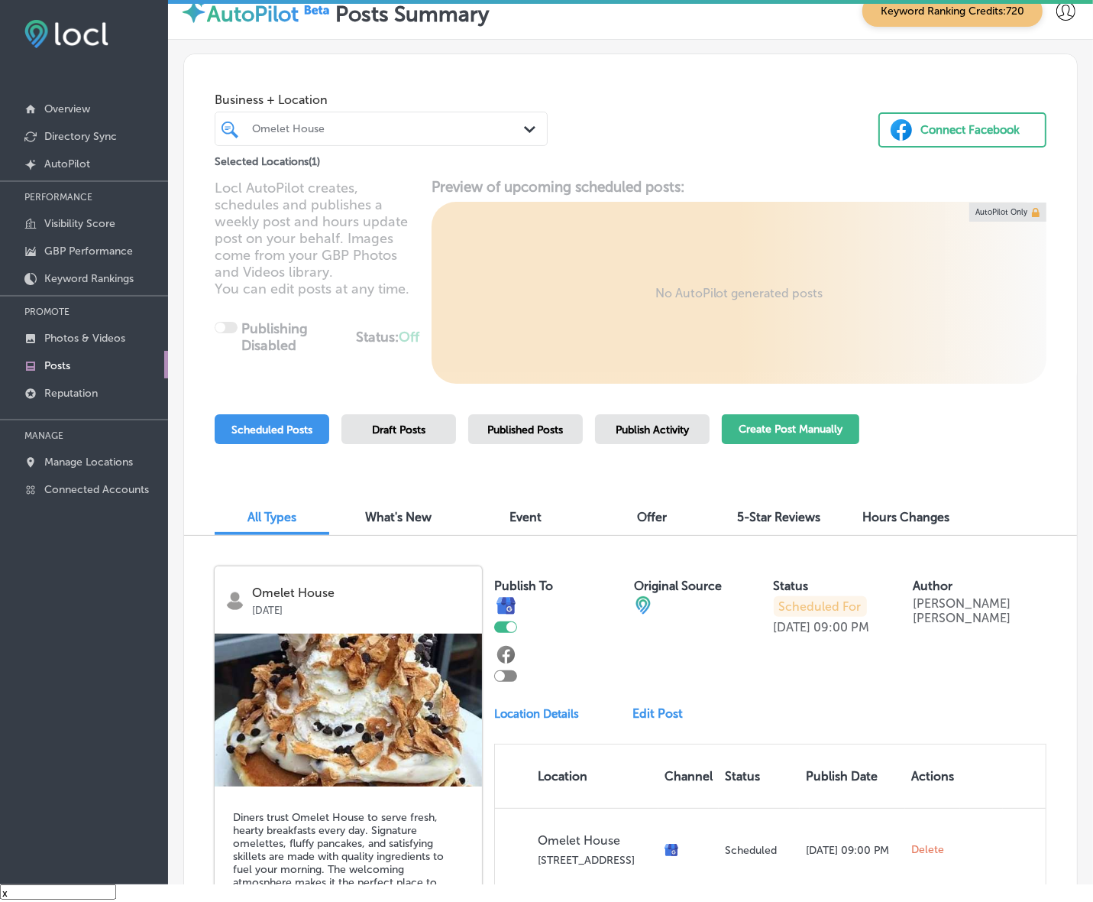
click at [747, 433] on button "Create Post Manually" at bounding box center [791, 429] width 138 height 30
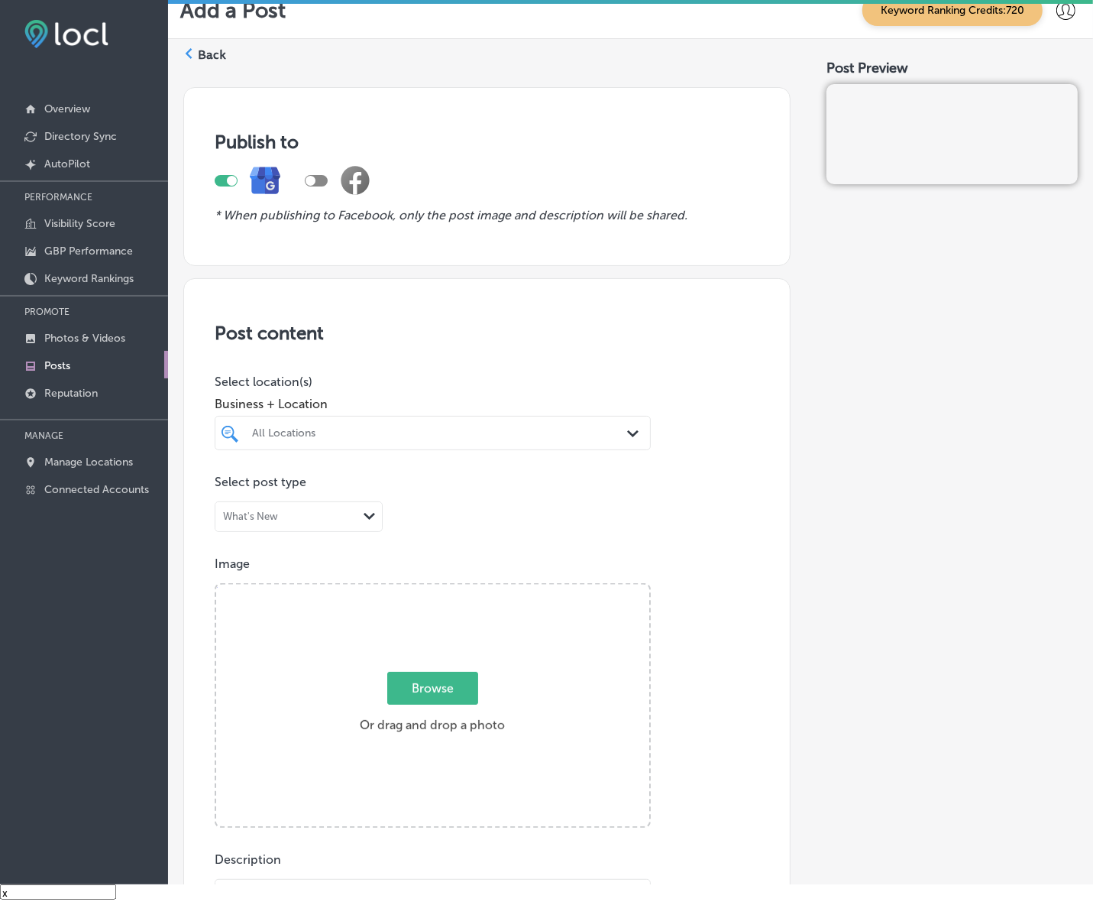
click at [455, 436] on div "All Locations" at bounding box center [440, 432] width 377 height 13
click at [364, 491] on label "Central [US_STATE] Digital Billboards and Marketing" at bounding box center [313, 501] width 126 height 39
type input "centr"
click at [781, 474] on div "Post content Select location(s) Business + Location option focused, 2 of 150. 2…" at bounding box center [486, 761] width 607 height 967
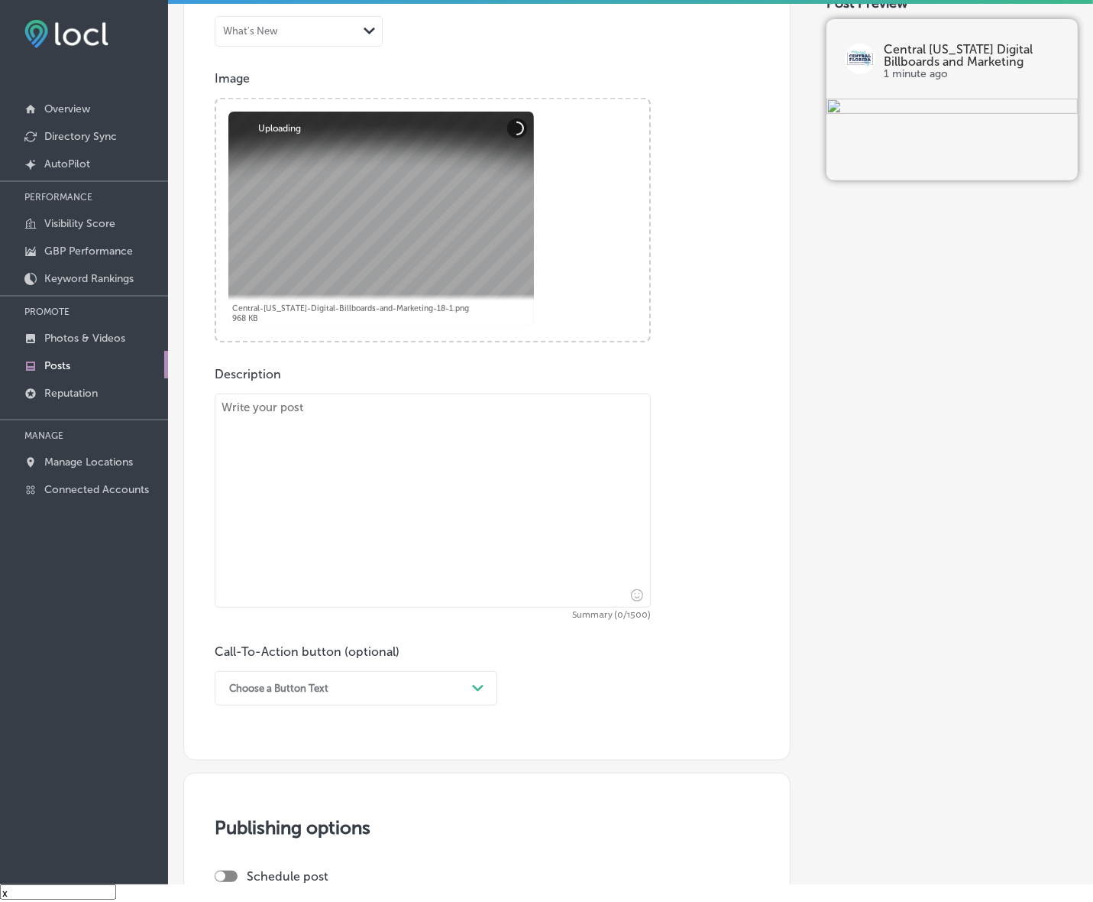
scroll to position [573, 0]
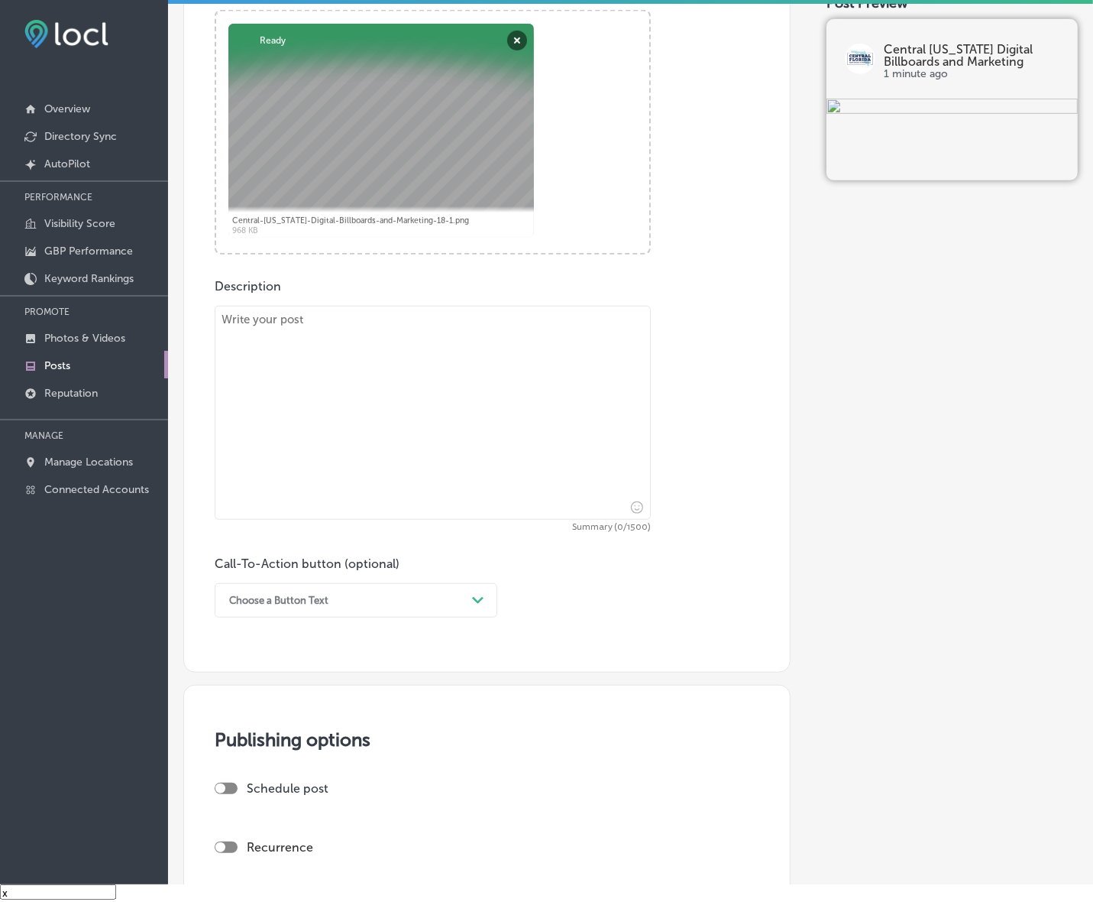
click at [563, 444] on textarea at bounding box center [433, 413] width 436 height 214
paste textarea "In [DATE] competitive market, standing out is crucial, and Central [US_STATE] D…"
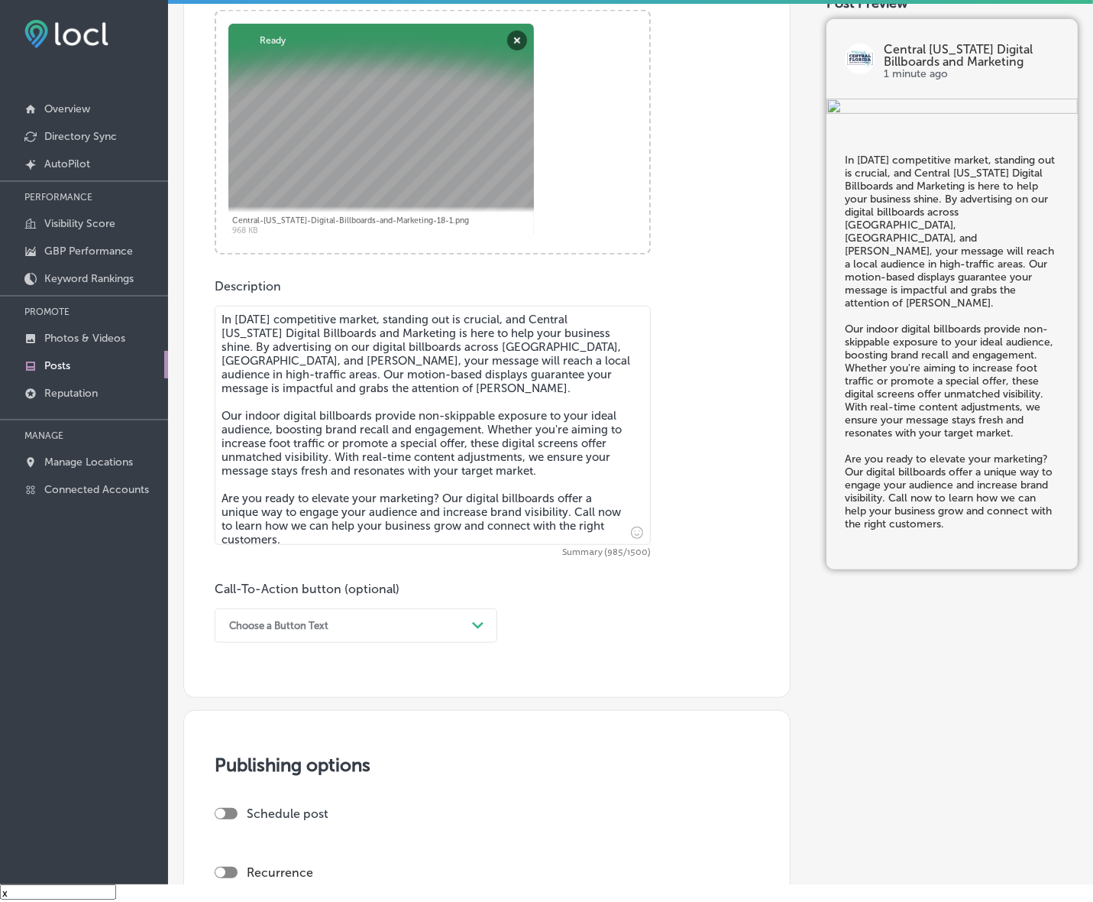
type textarea "In [DATE] competitive market, standing out is crucial, and Central [US_STATE] D…"
click at [288, 627] on div "Choose a Button Text" at bounding box center [278, 625] width 99 height 11
click at [250, 821] on div "Call Now" at bounding box center [356, 819] width 283 height 27
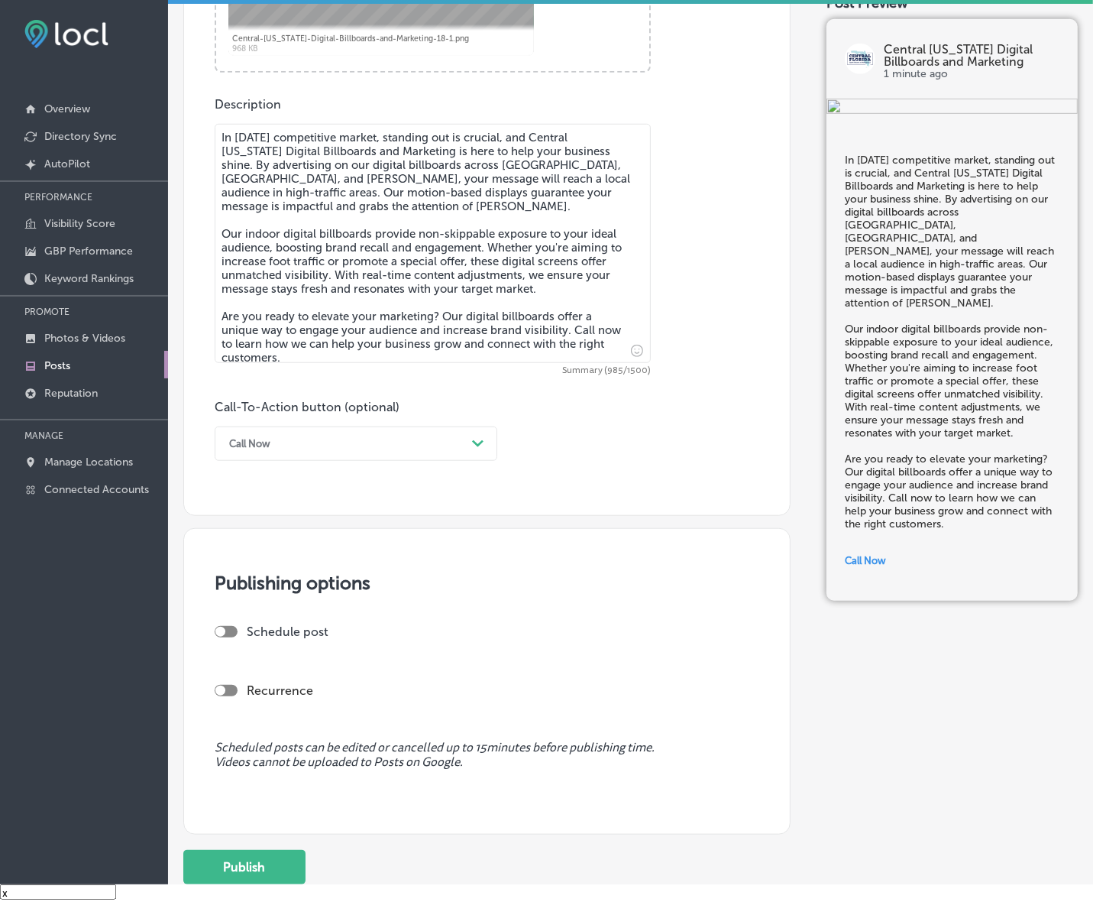
scroll to position [764, 0]
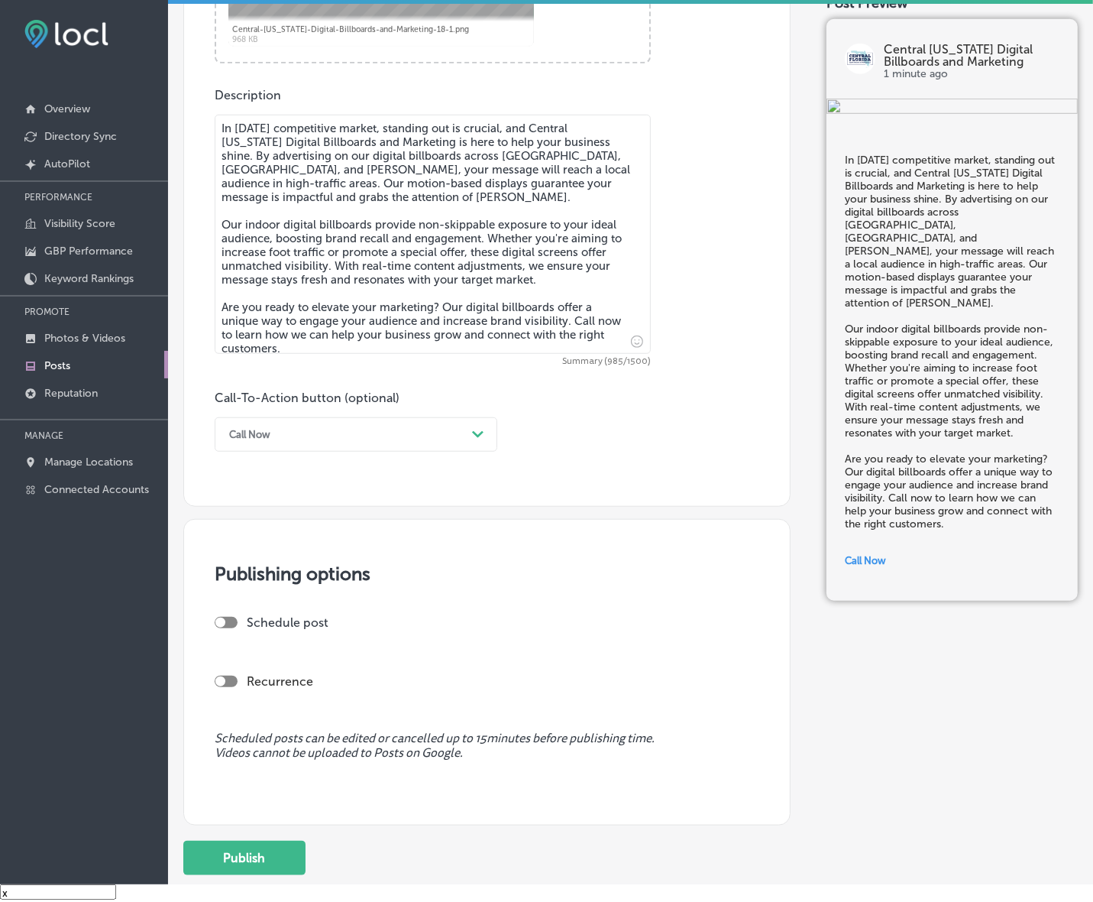
click at [224, 619] on div at bounding box center [220, 622] width 10 height 10
checkbox input "true"
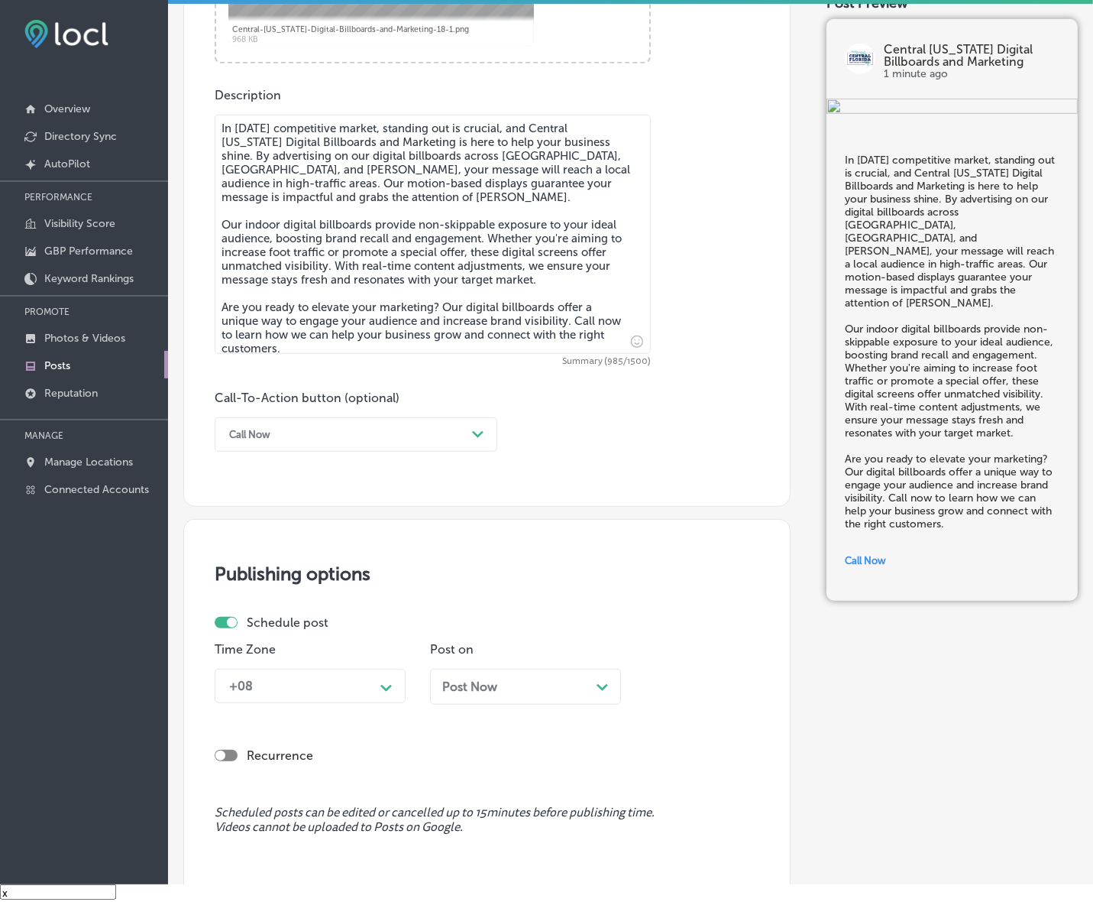
click at [327, 689] on div "+08 Path Created with Sketch." at bounding box center [310, 686] width 191 height 34
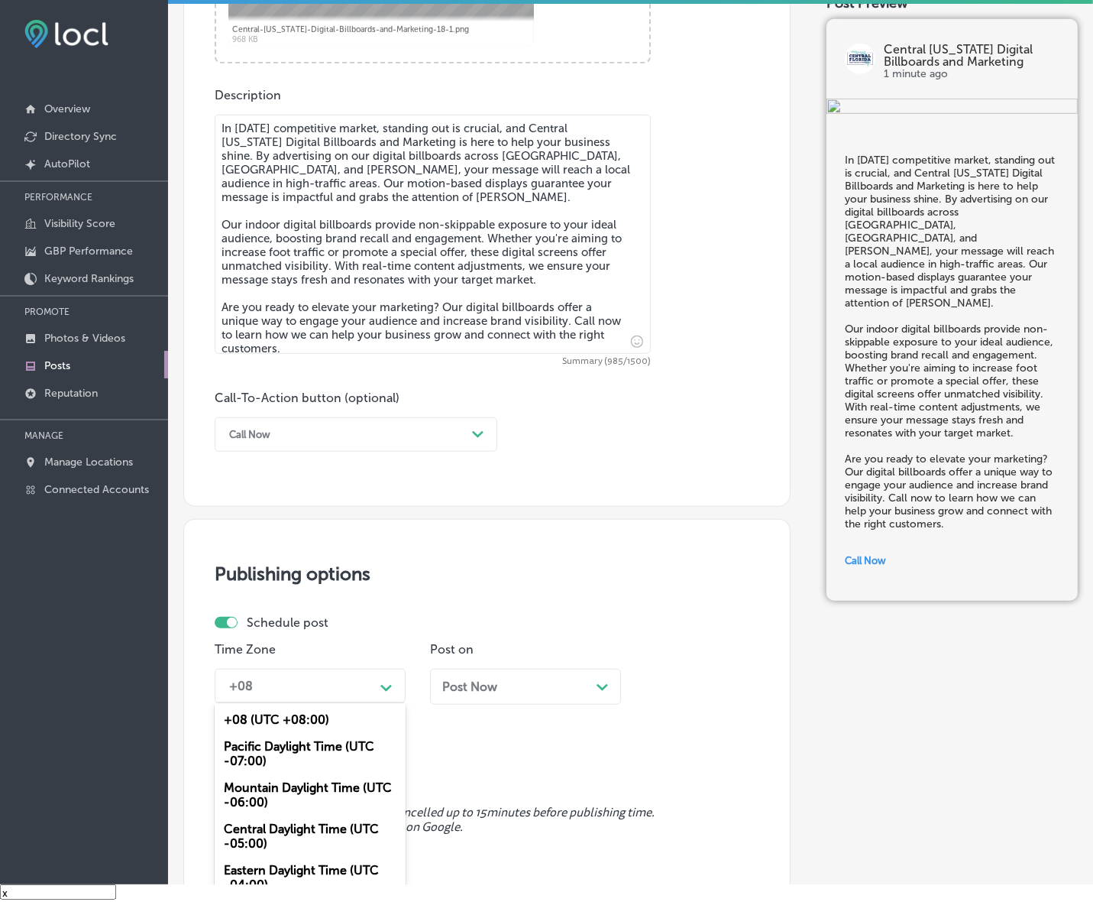
scroll to position [800, 0]
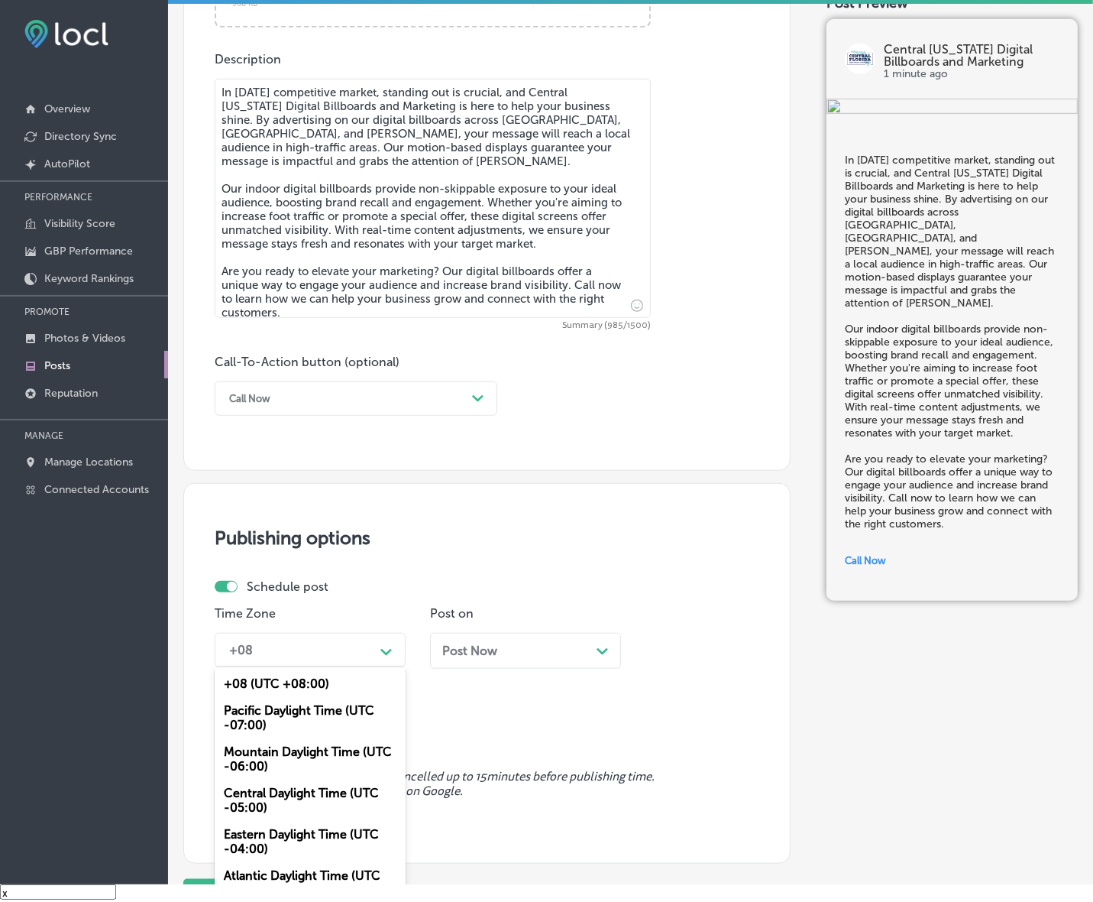
click at [319, 753] on div "Mountain Daylight Time (UTC -06:00)" at bounding box center [310, 758] width 191 height 41
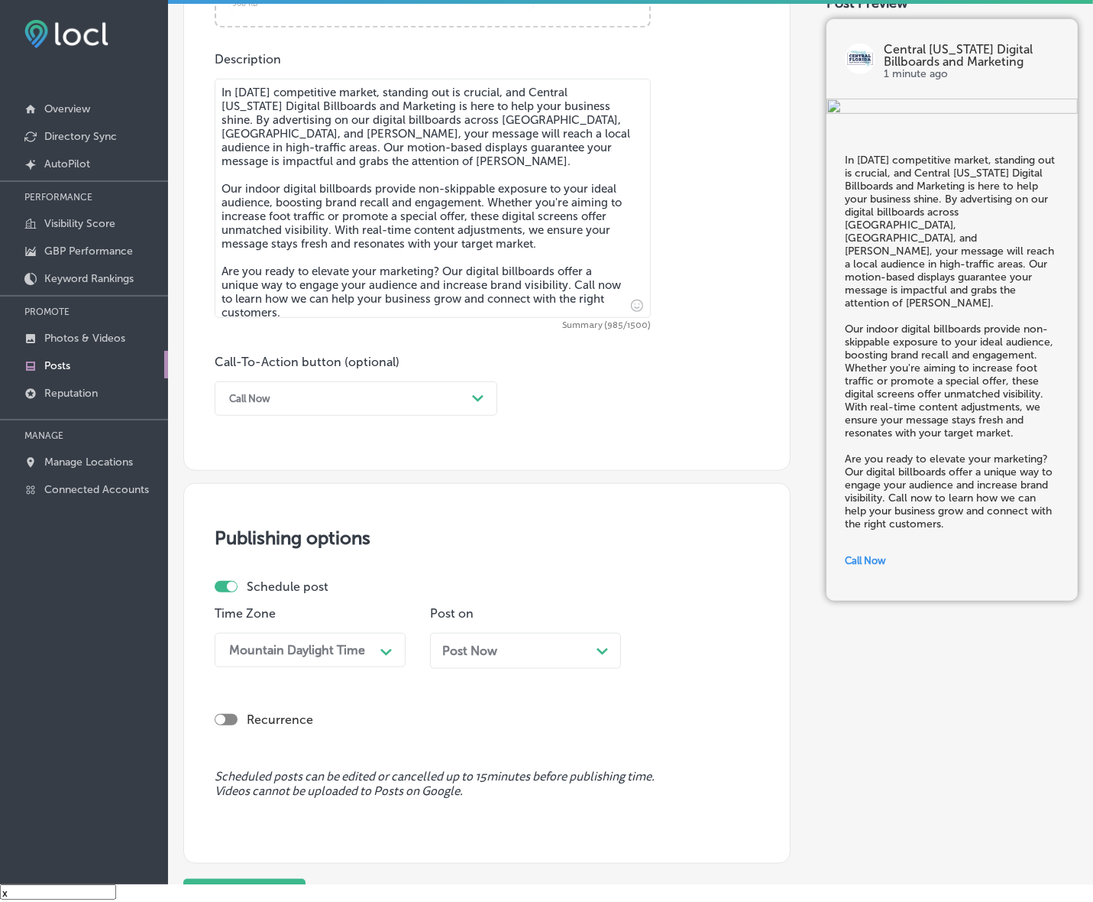
click at [507, 646] on div "Post Now Path Created with Sketch." at bounding box center [525, 650] width 167 height 15
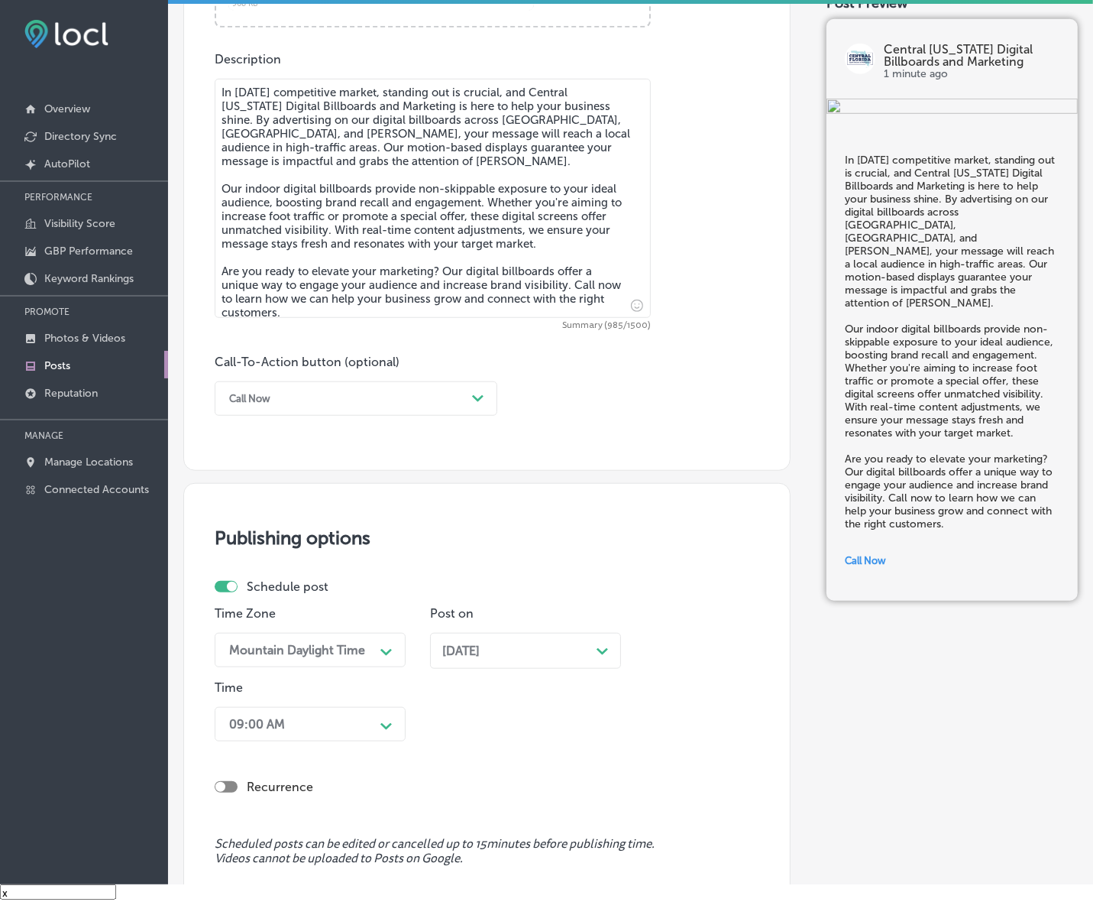
click at [378, 717] on div "09:00 AM Path Created with Sketch." at bounding box center [310, 724] width 191 height 34
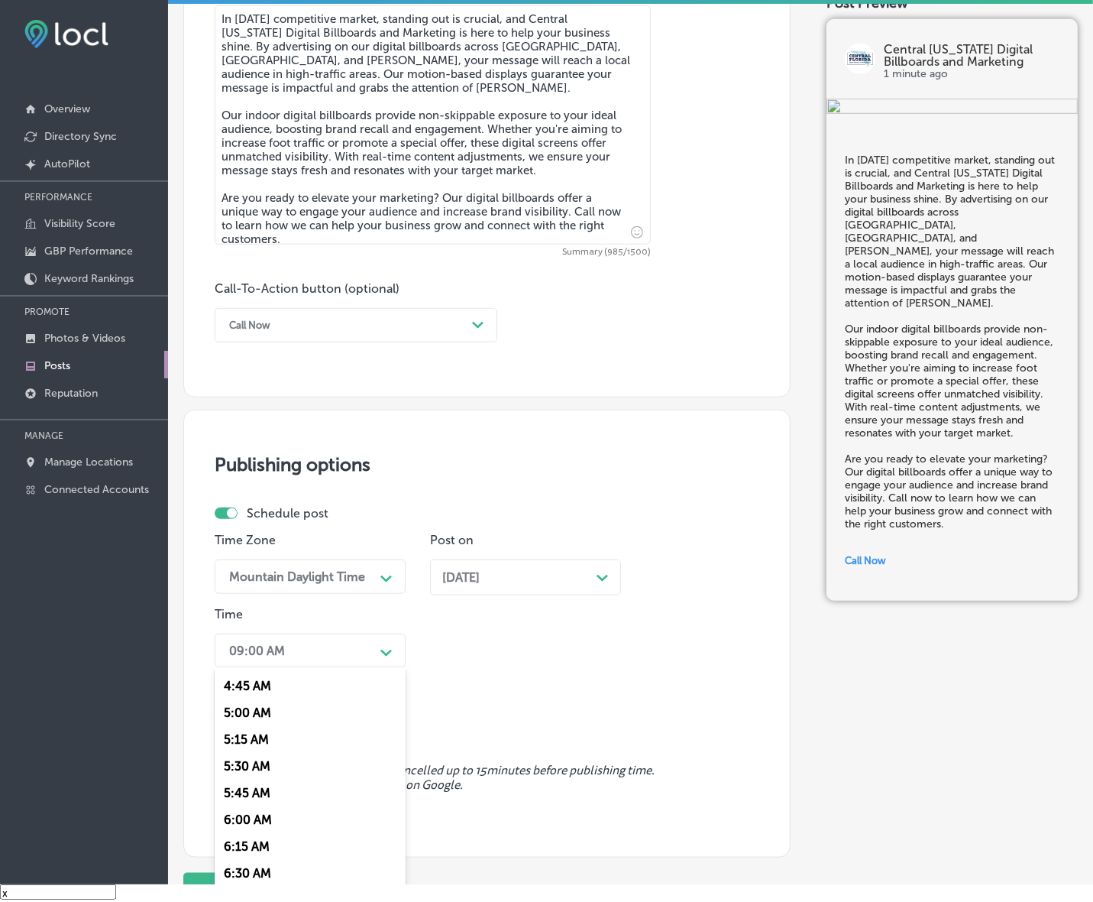
scroll to position [573, 0]
click at [252, 853] on div "7:00 AM" at bounding box center [310, 860] width 191 height 27
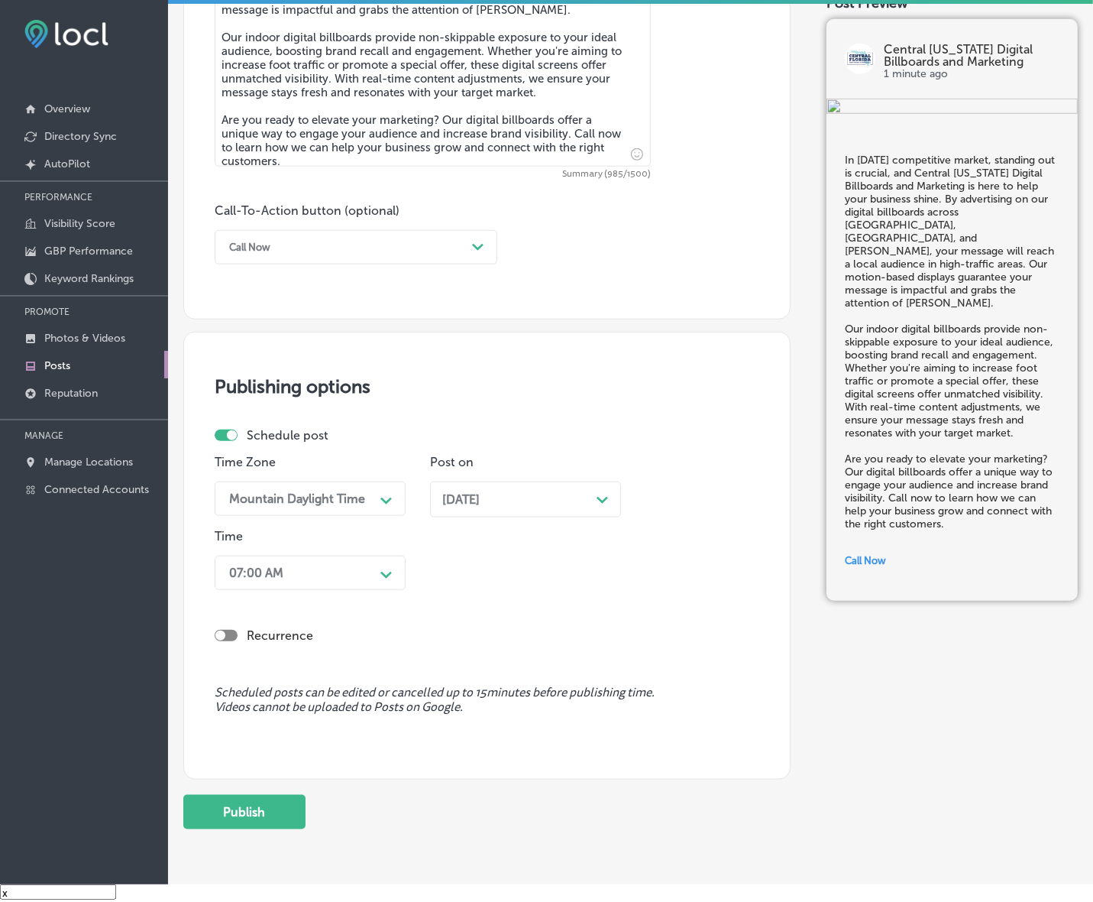
scroll to position [1010, 0]
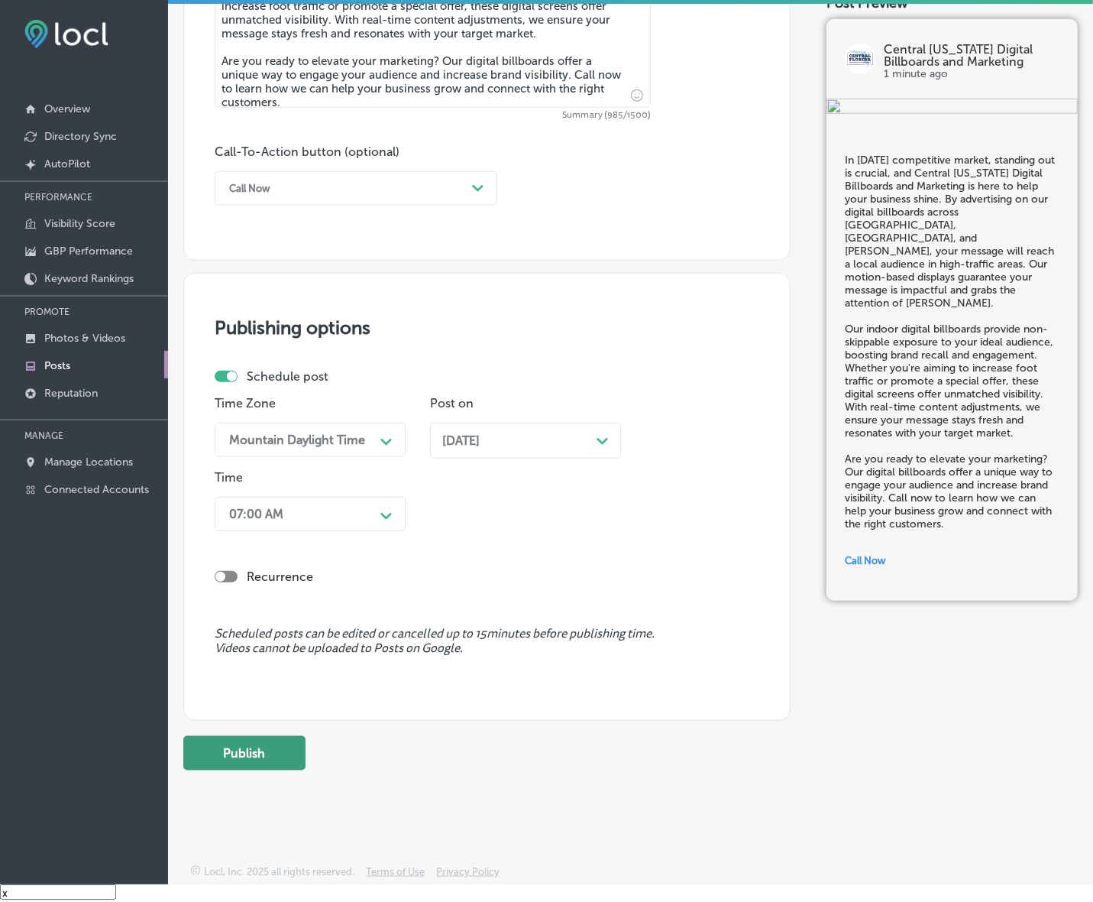
click at [276, 757] on button "Publish" at bounding box center [244, 753] width 122 height 34
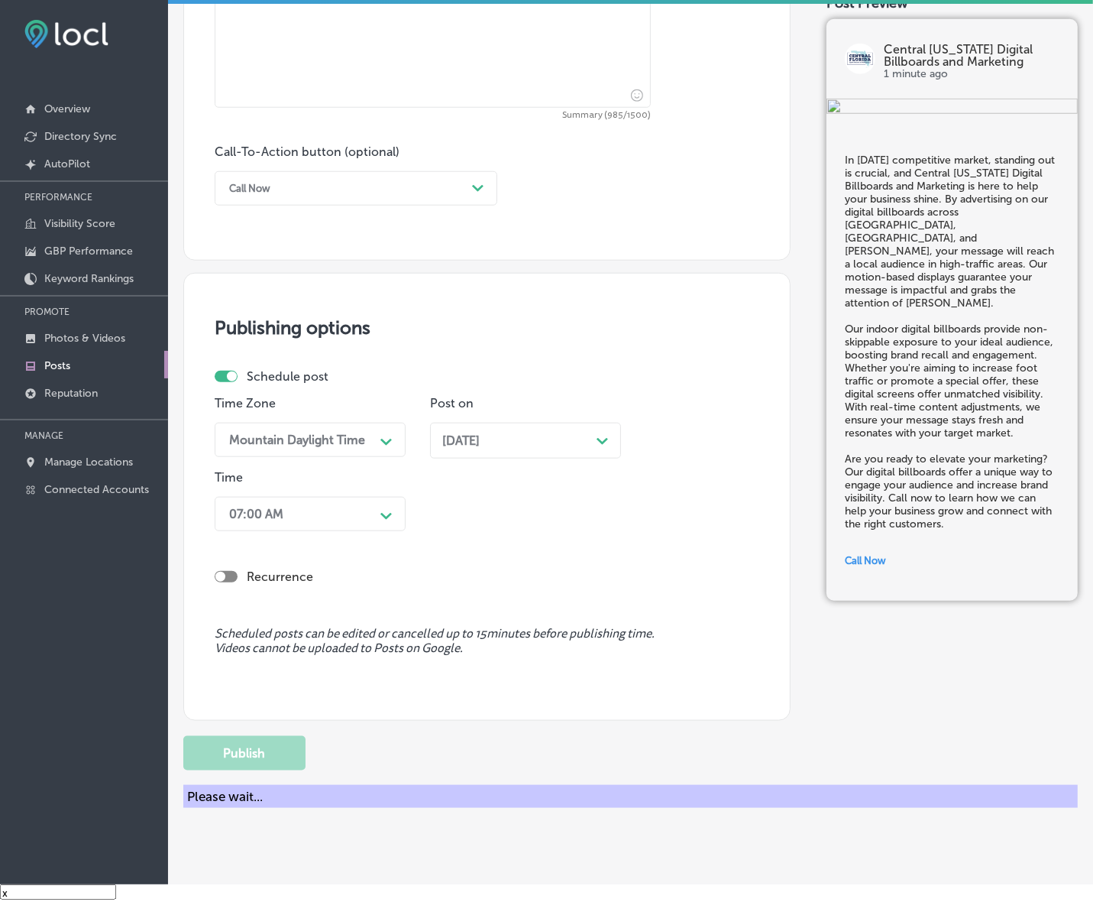
scroll to position [944, 0]
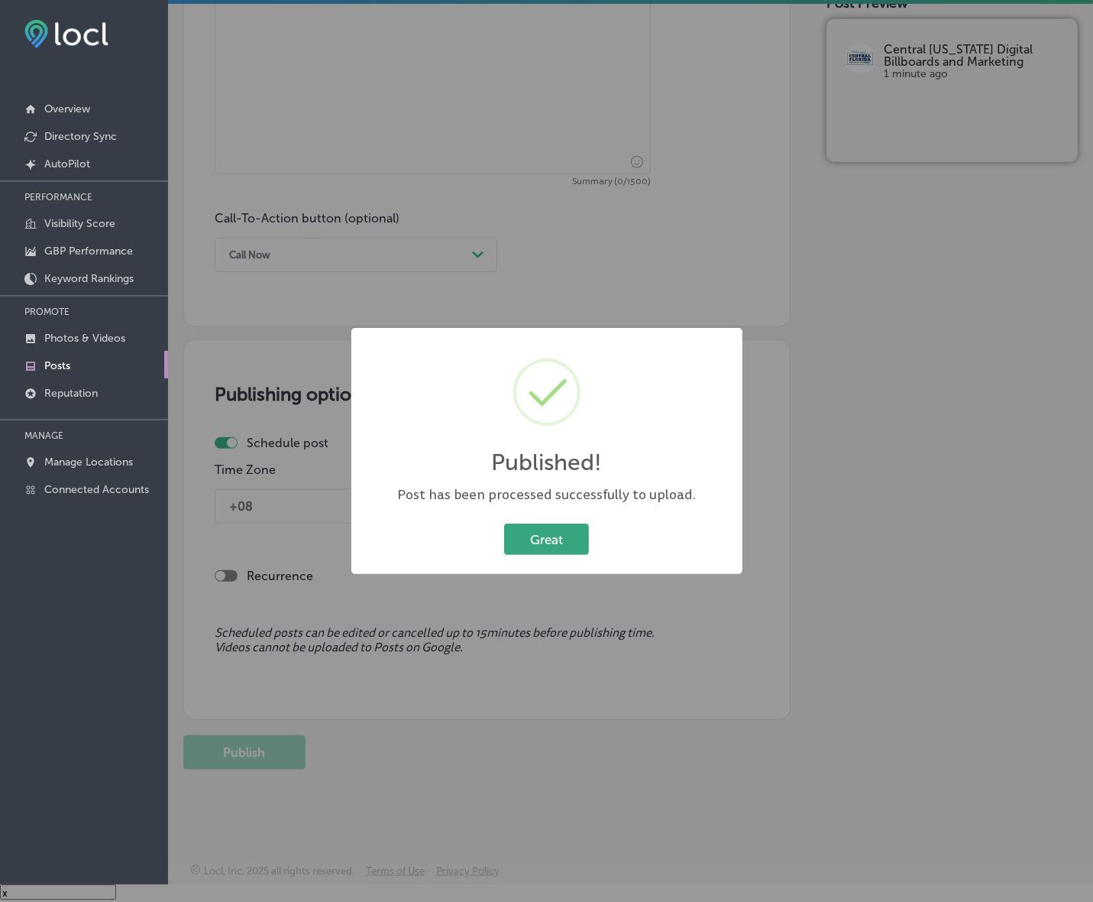
click at [528, 539] on button "Great" at bounding box center [546, 538] width 85 height 31
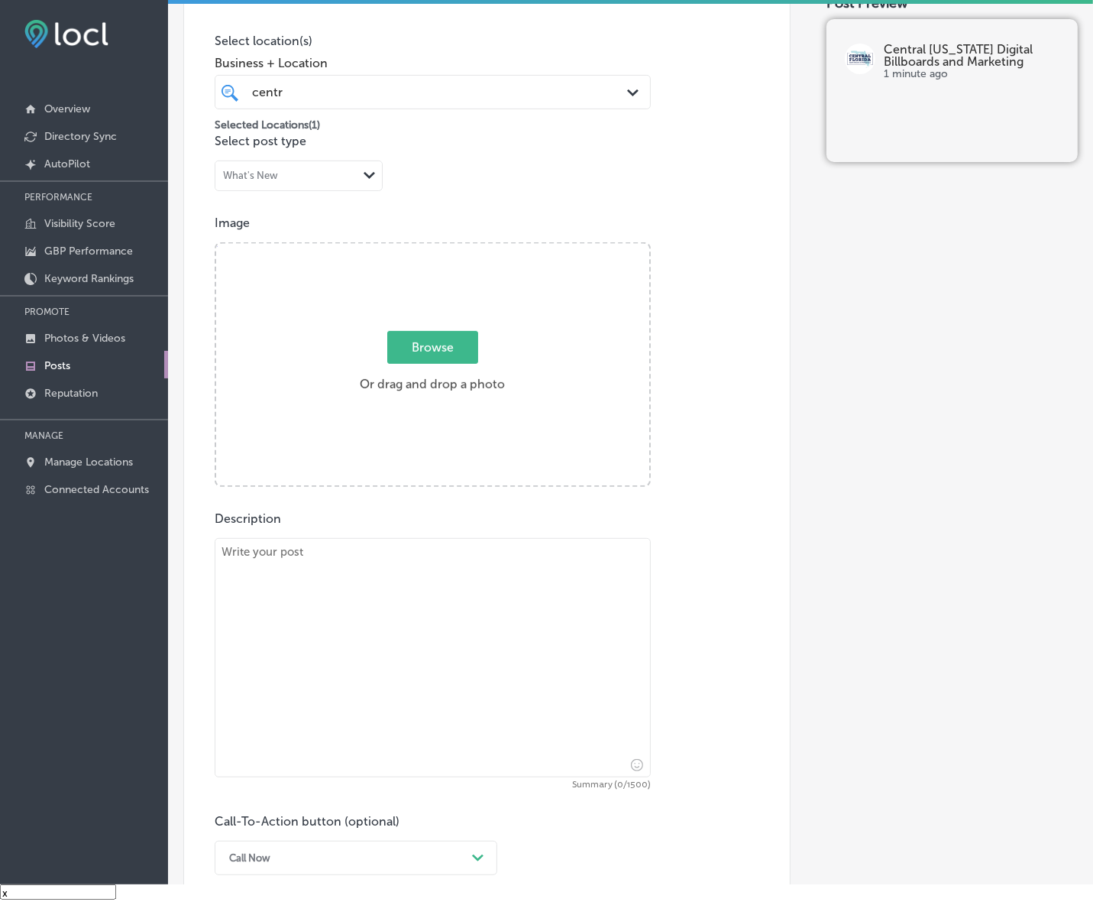
scroll to position [180, 0]
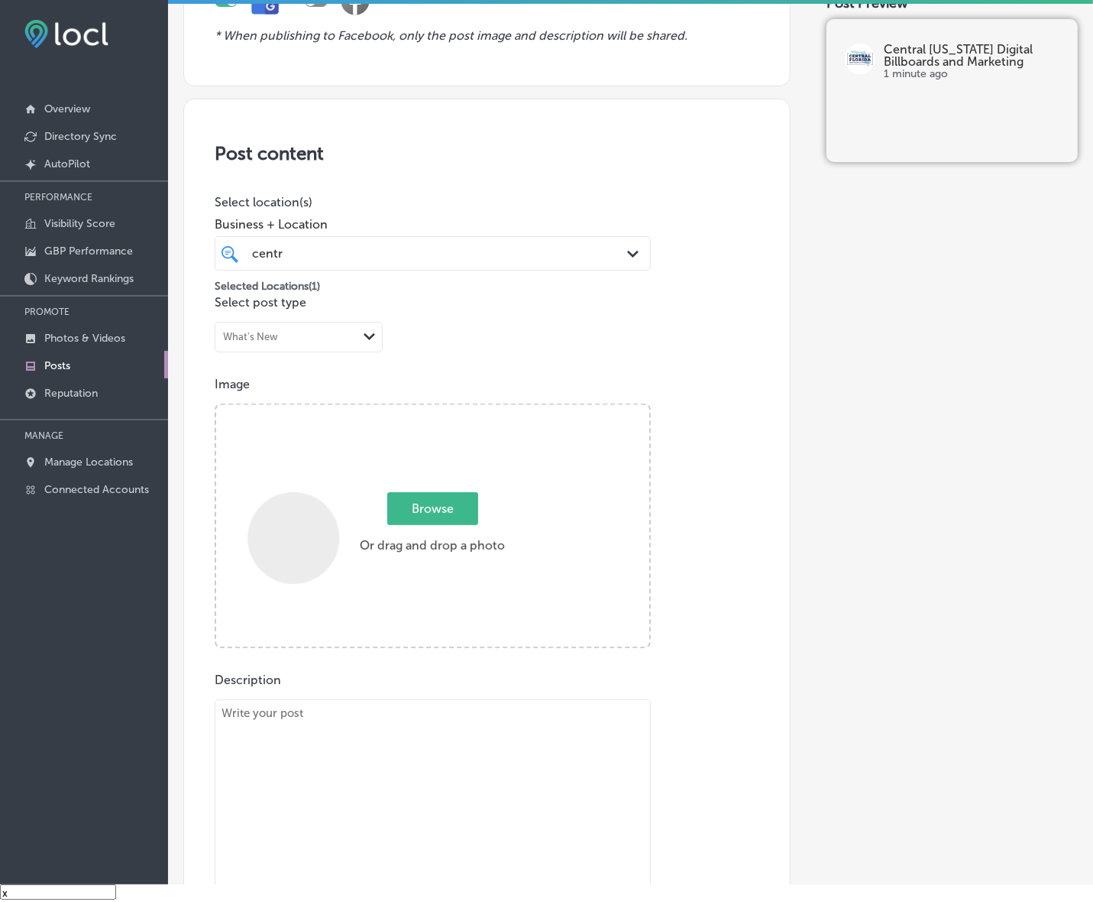
click at [291, 543] on div "Powered by PQINA Browse Or drag and drop a photo Central-[US_STATE]-Digital-Bil…" at bounding box center [432, 525] width 433 height 241
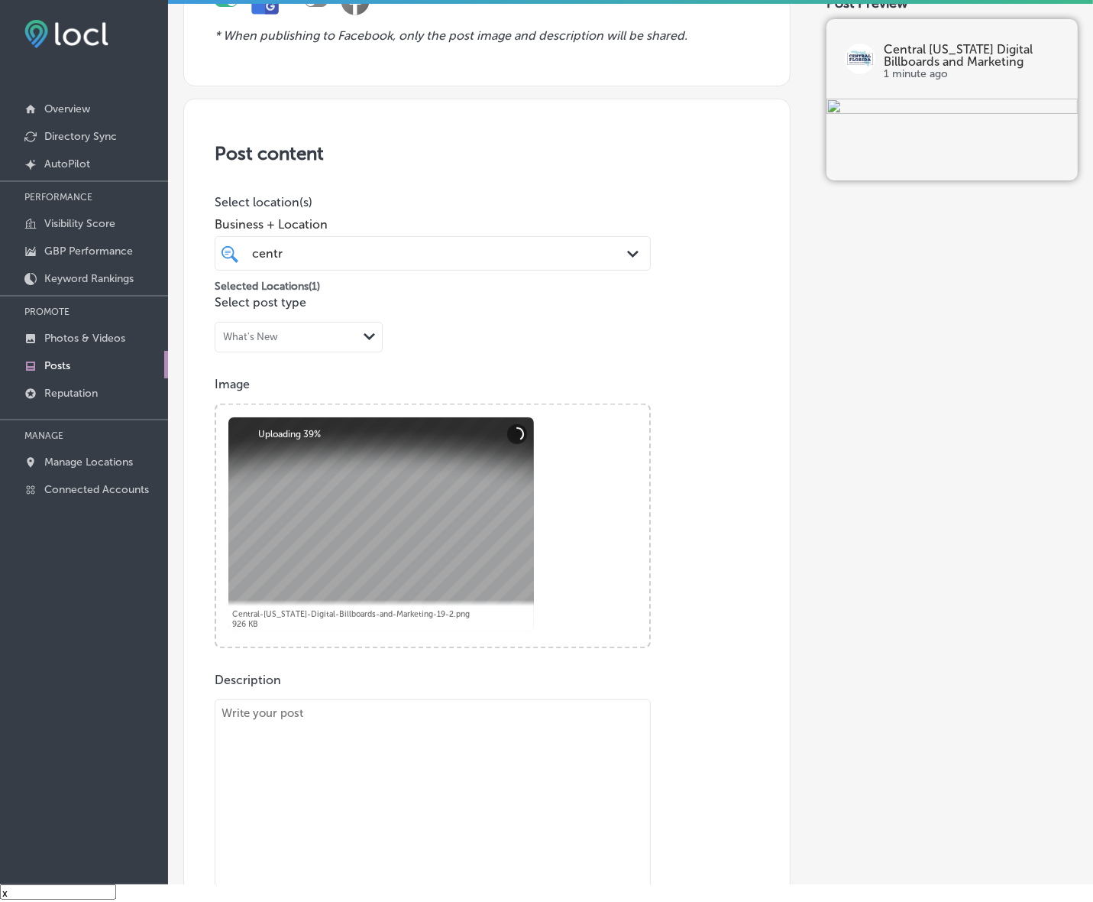
click at [354, 789] on textarea at bounding box center [433, 818] width 436 height 239
paste textarea "Want to increase your website traffic? Central [US_STATE] Digital Billboards an…"
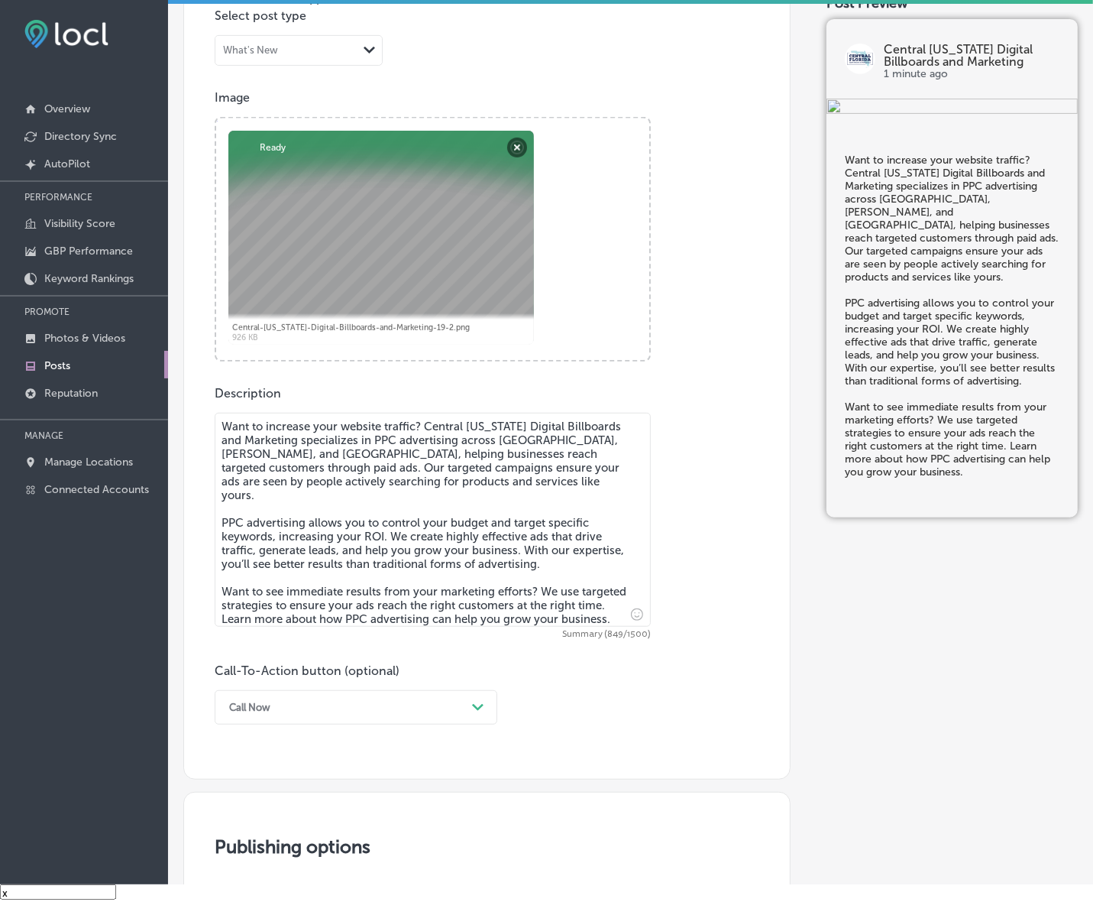
scroll to position [490, 0]
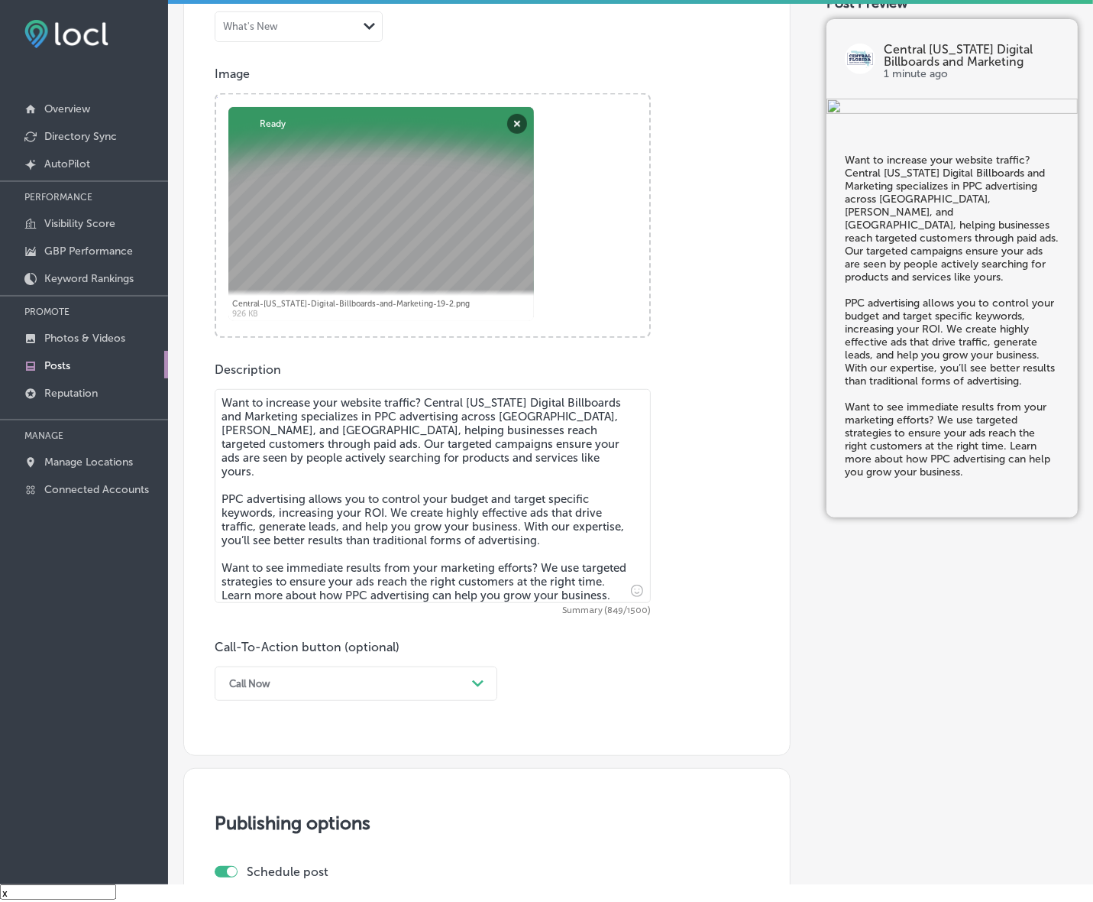
type textarea "Want to increase your website traffic? Central [US_STATE] Digital Billboards an…"
click at [432, 688] on div "Call Now" at bounding box center [344, 684] width 245 height 24
click at [277, 827] on div "Learn more" at bounding box center [356, 824] width 283 height 27
click at [327, 753] on input "text" at bounding box center [432, 774] width 435 height 42
paste input "[URL][DOMAIN_NAME]"
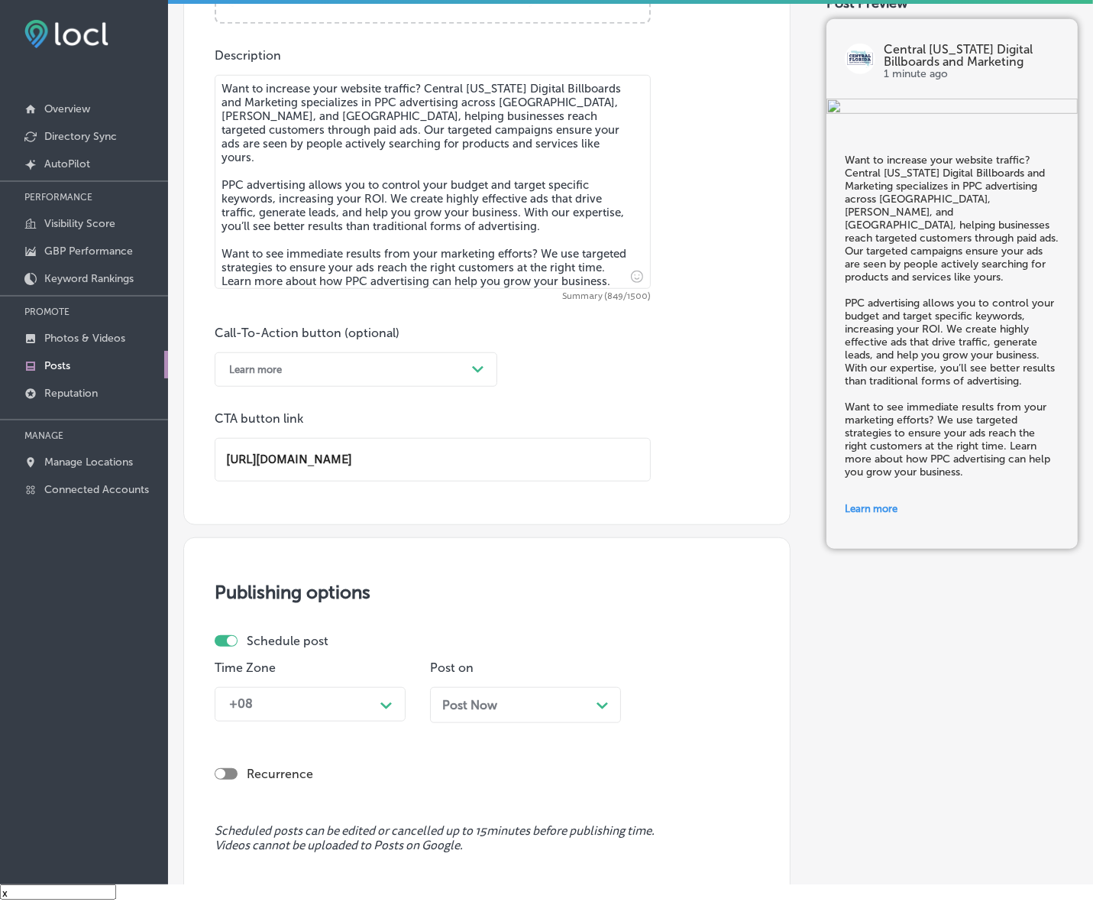
scroll to position [872, 0]
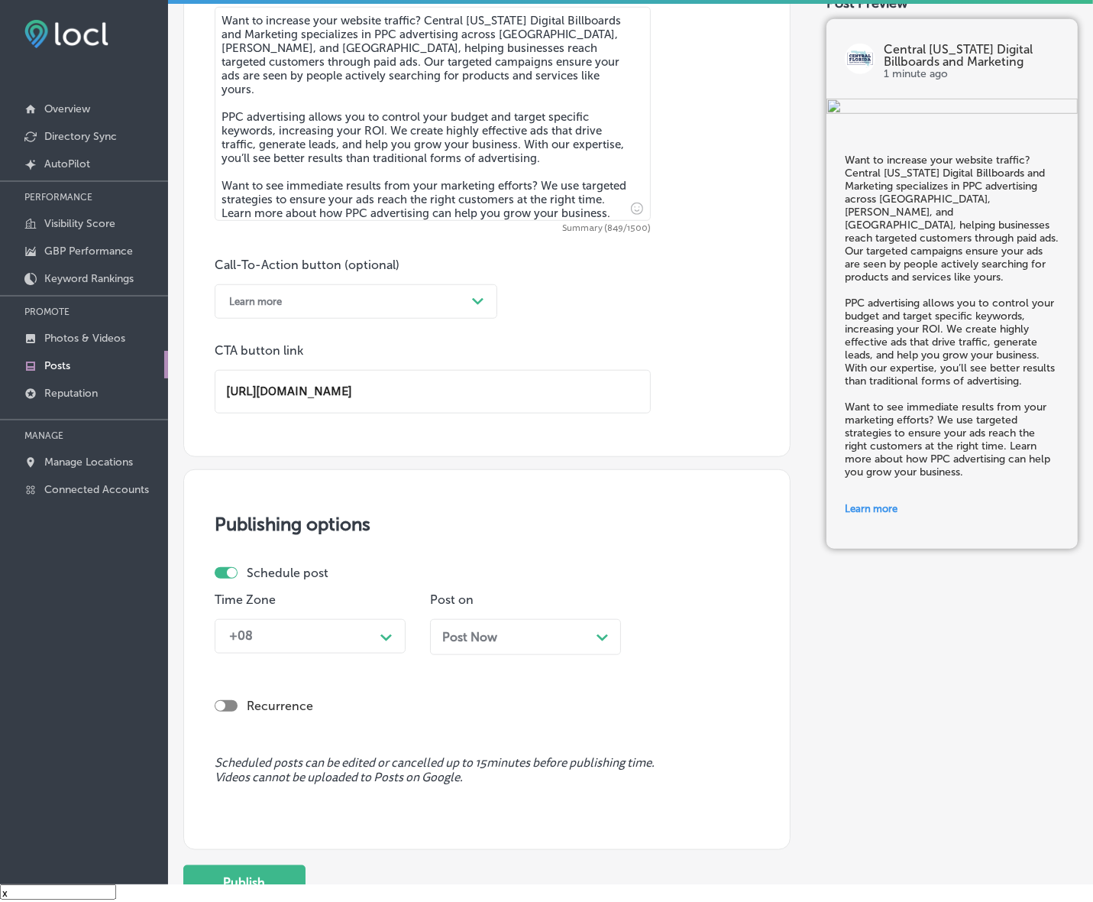
type input "[URL][DOMAIN_NAME]"
click at [384, 649] on div "+08 Path Created with Sketch." at bounding box center [310, 636] width 191 height 34
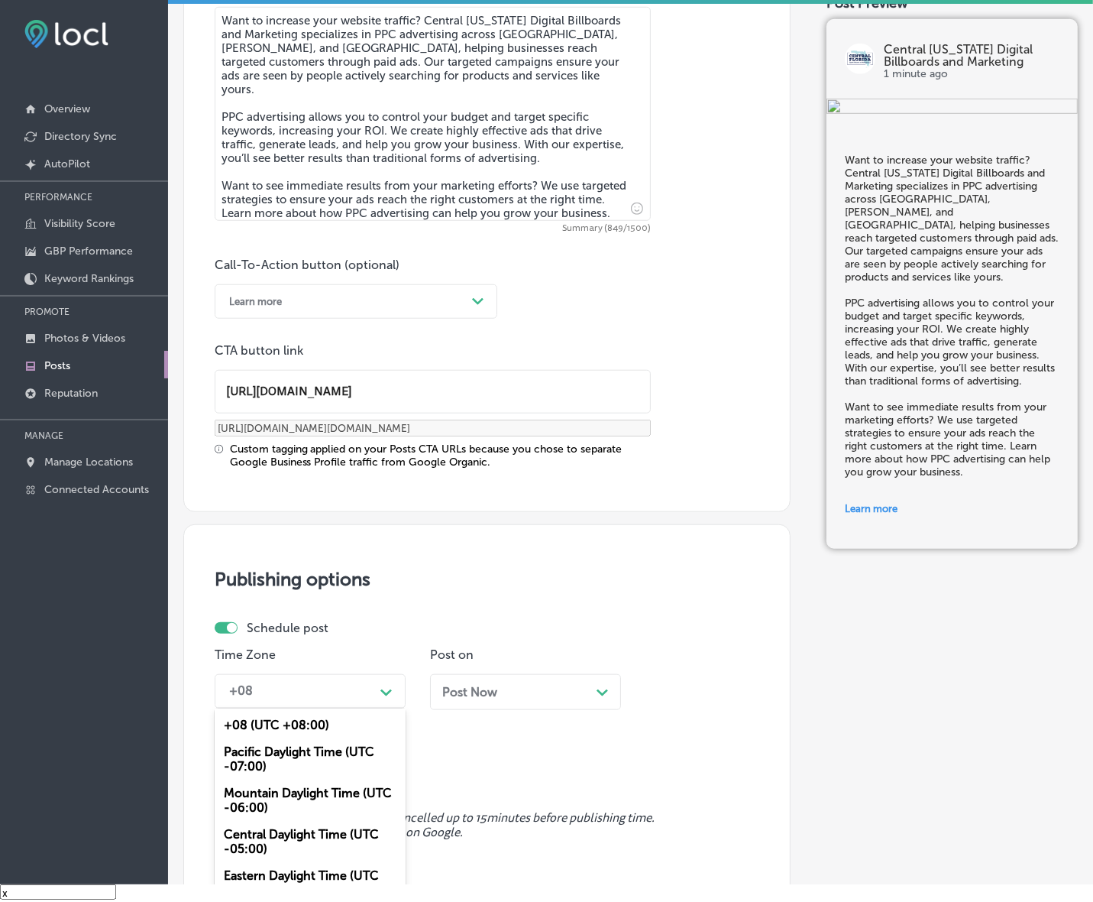
click at [325, 798] on div "Mountain Daylight Time (UTC -06:00)" at bounding box center [310, 799] width 191 height 41
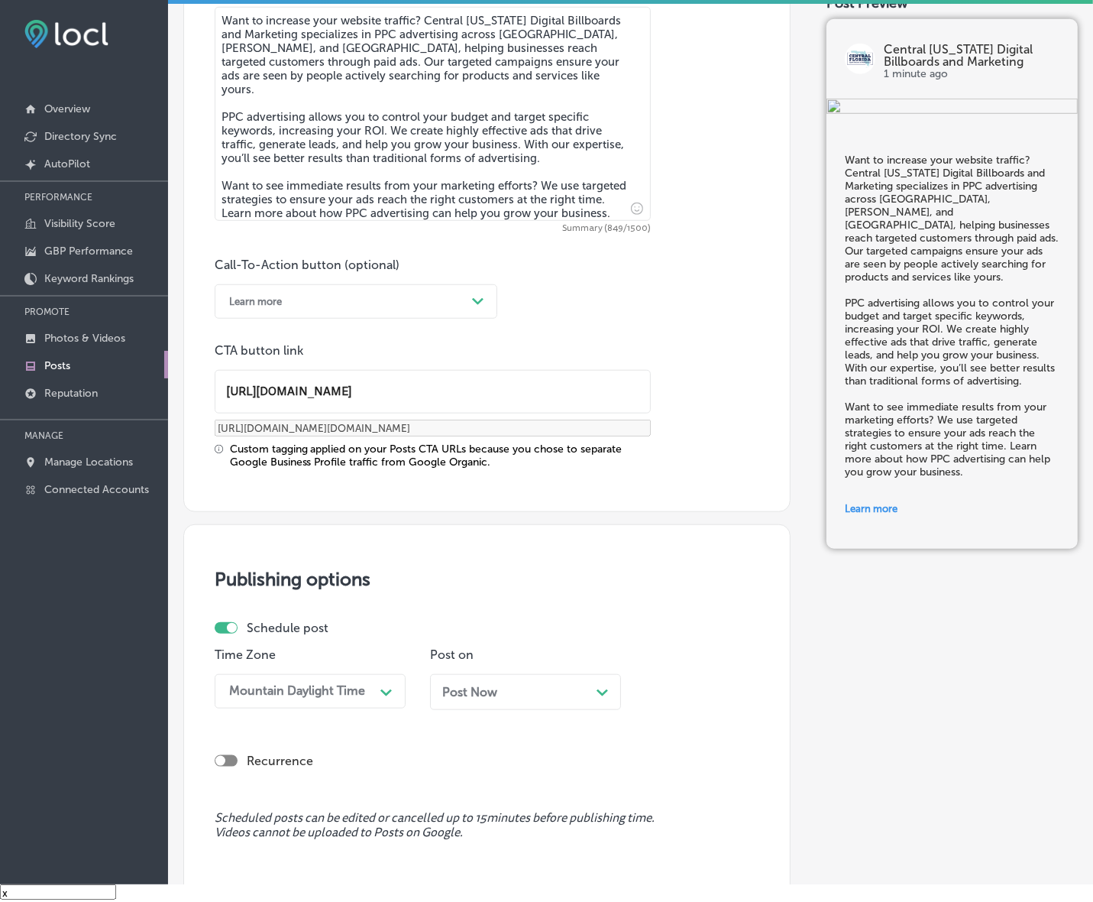
click at [579, 692] on div "Post Now Path Created with Sketch." at bounding box center [525, 692] width 167 height 15
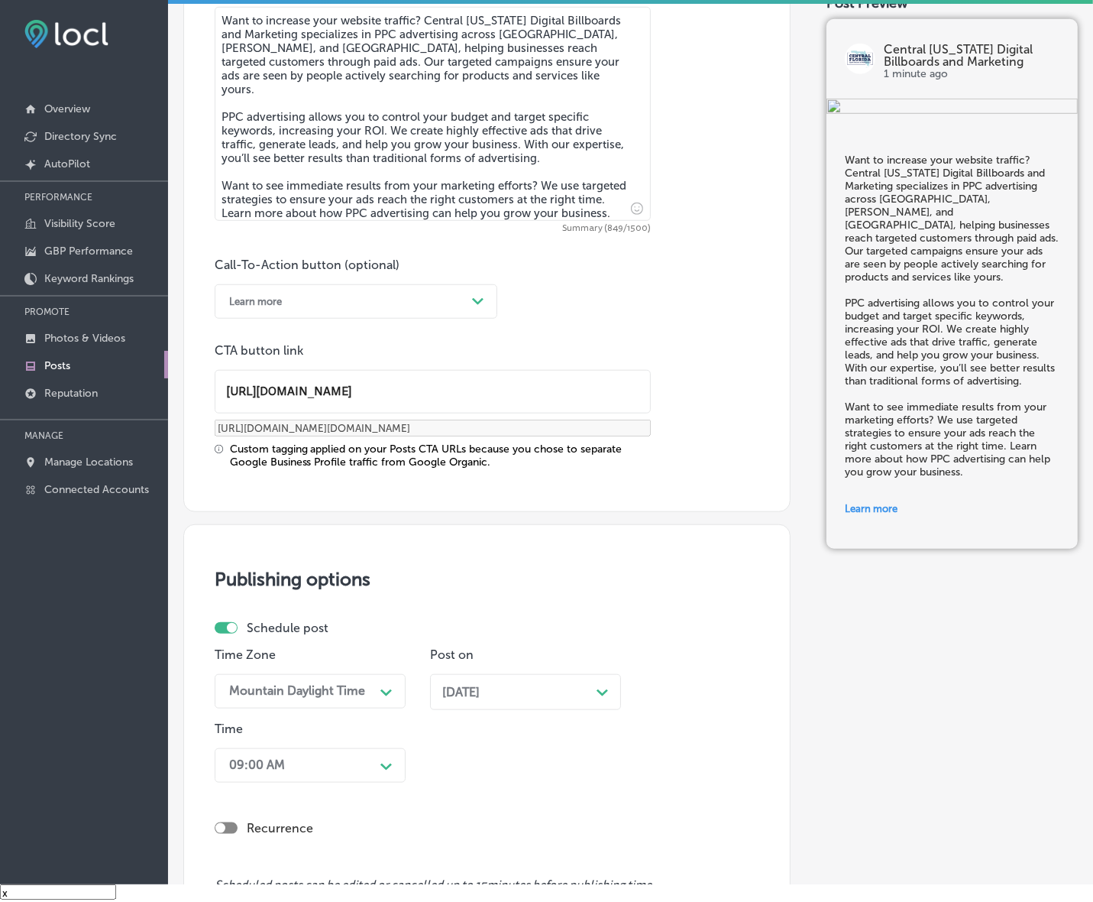
scroll to position [1123, 0]
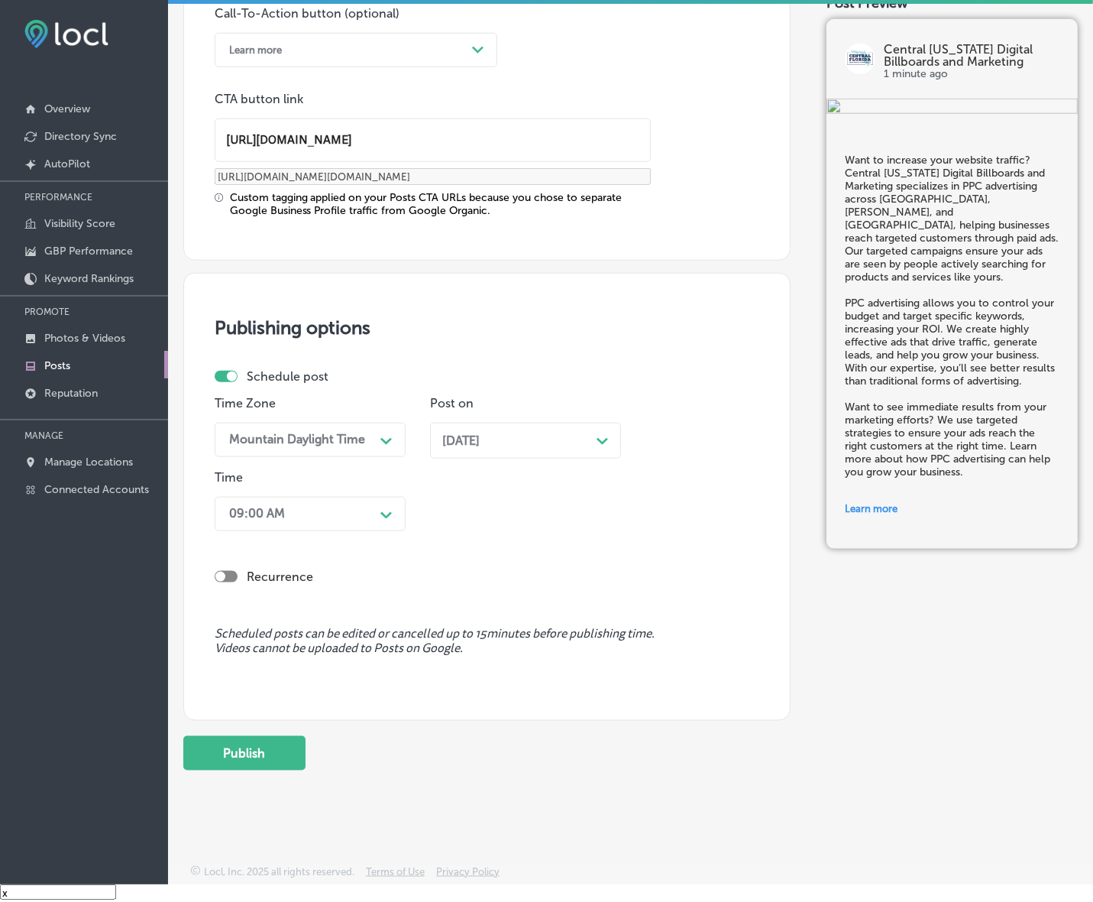
click at [383, 517] on icon "Path Created with Sketch." at bounding box center [386, 515] width 11 height 7
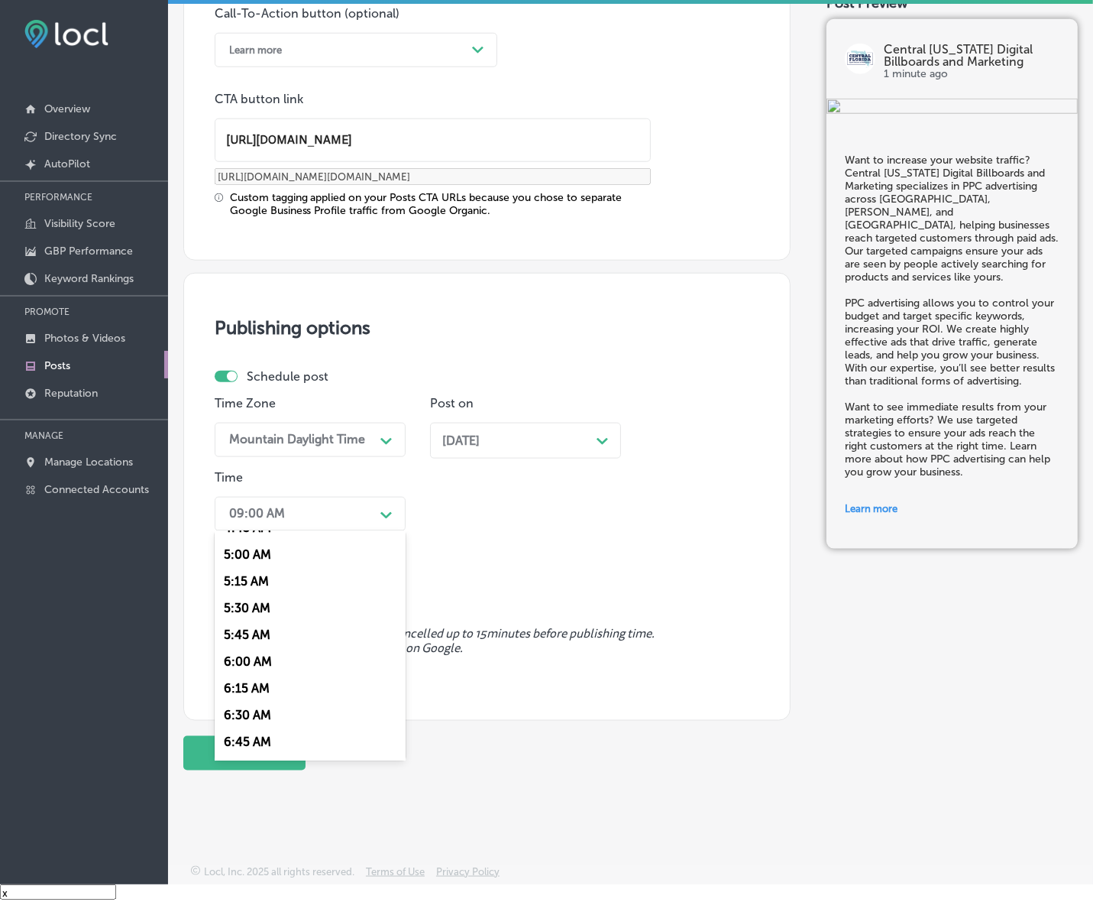
scroll to position [669, 0]
click at [245, 614] on div "7:00 AM" at bounding box center [310, 627] width 191 height 27
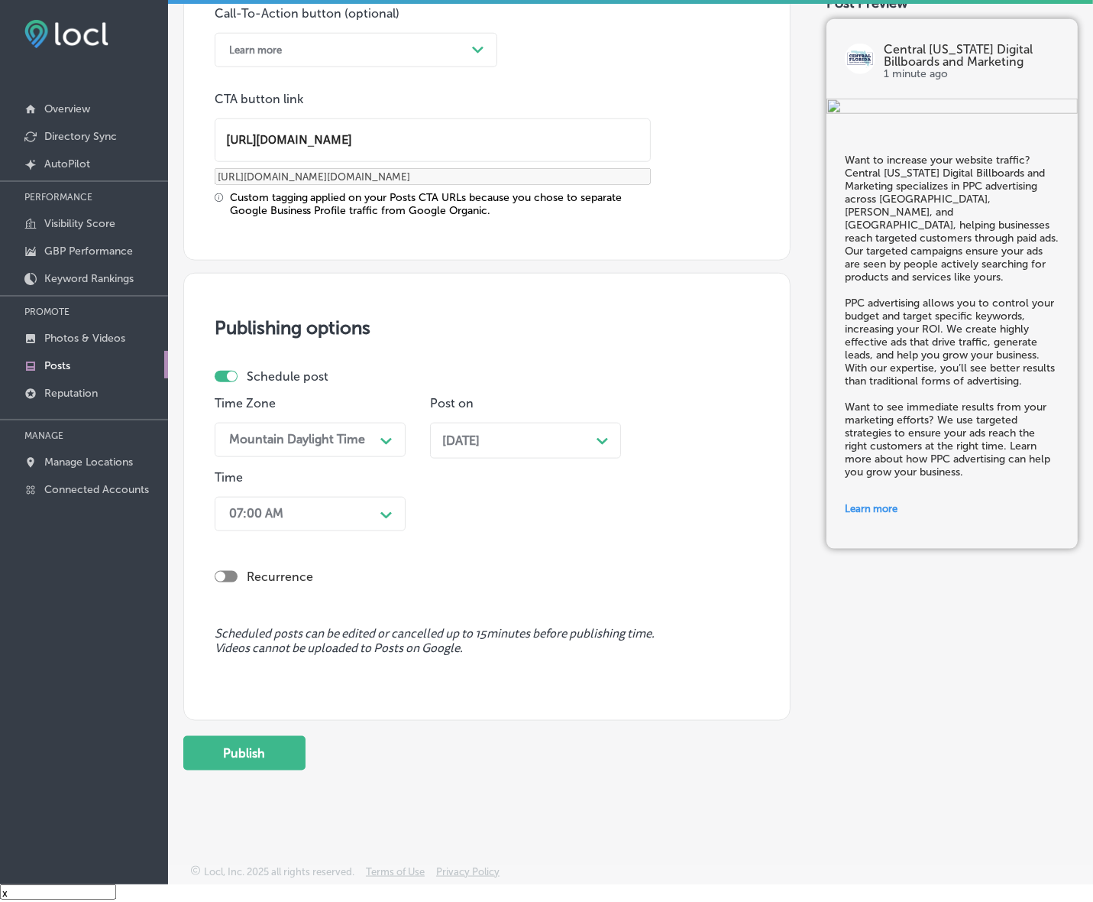
click at [235, 751] on button "Publish" at bounding box center [244, 753] width 122 height 34
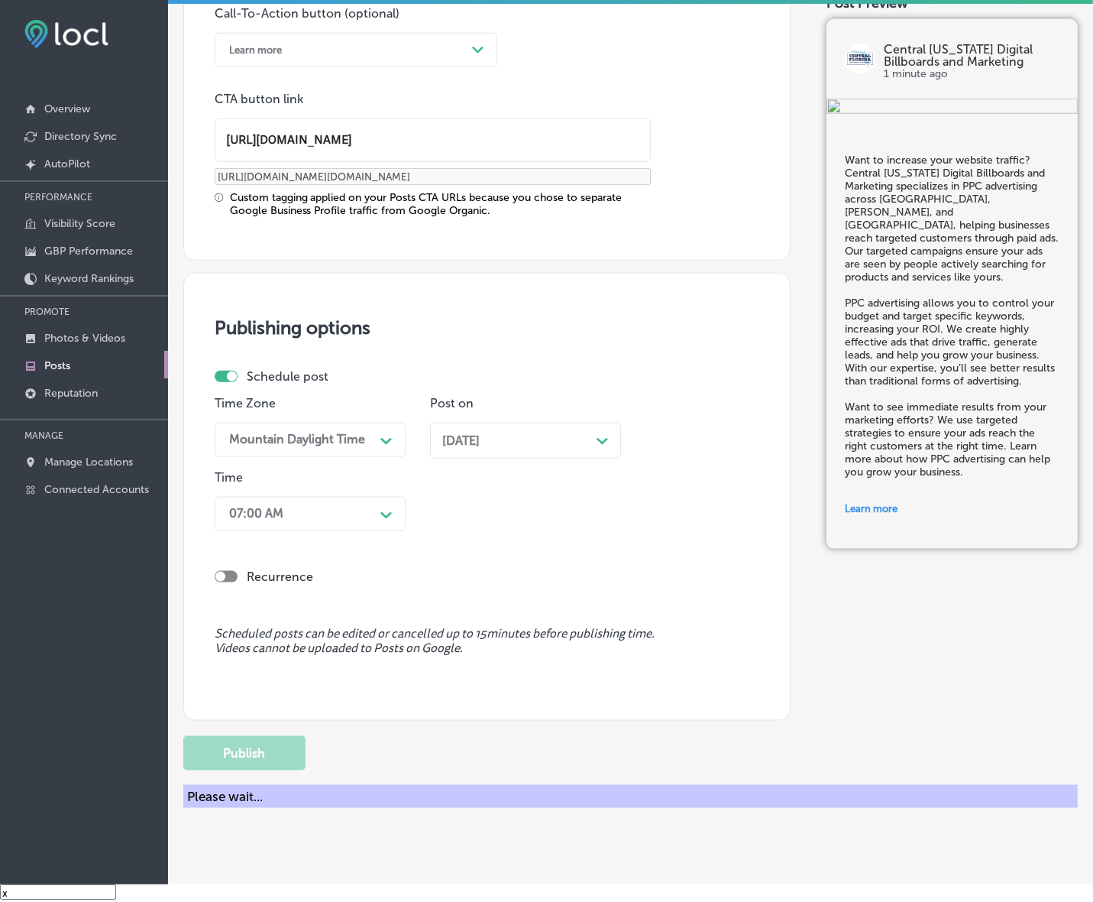
scroll to position [918, 0]
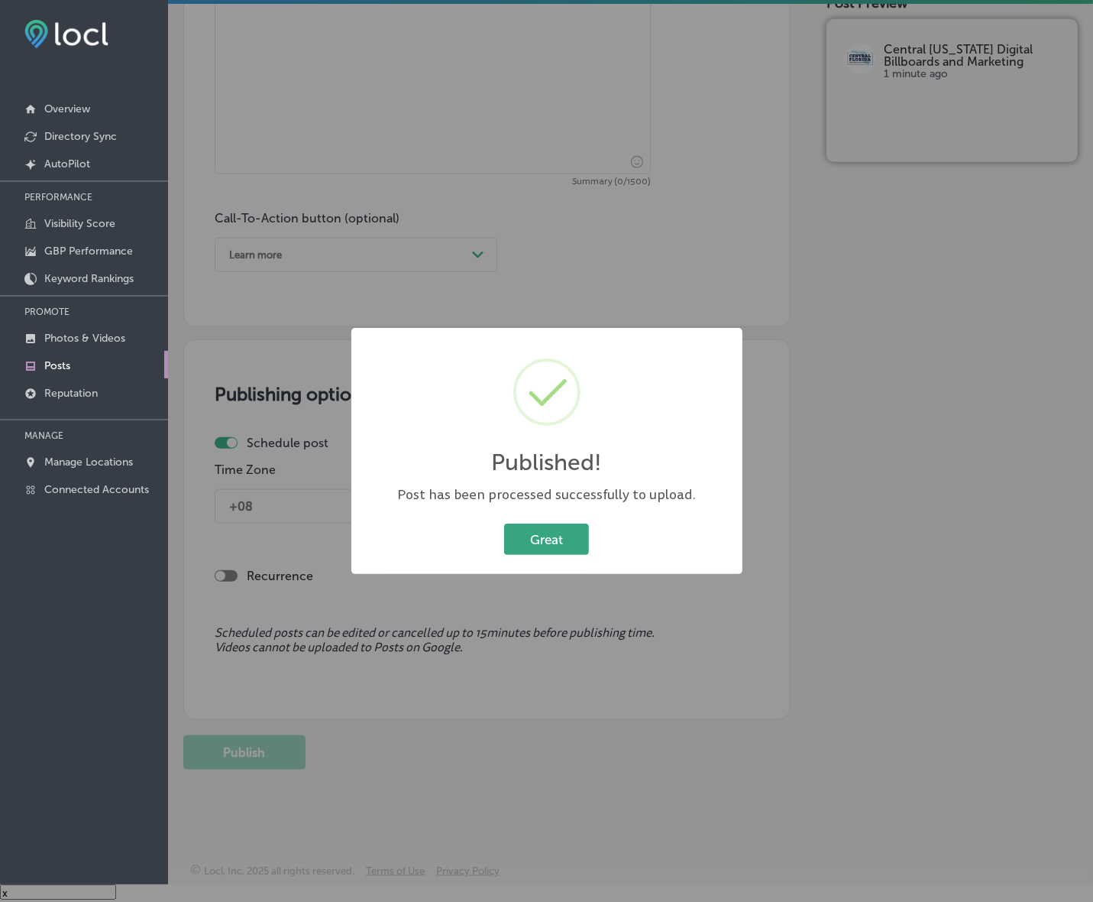
click at [582, 532] on button "Great" at bounding box center [546, 538] width 85 height 31
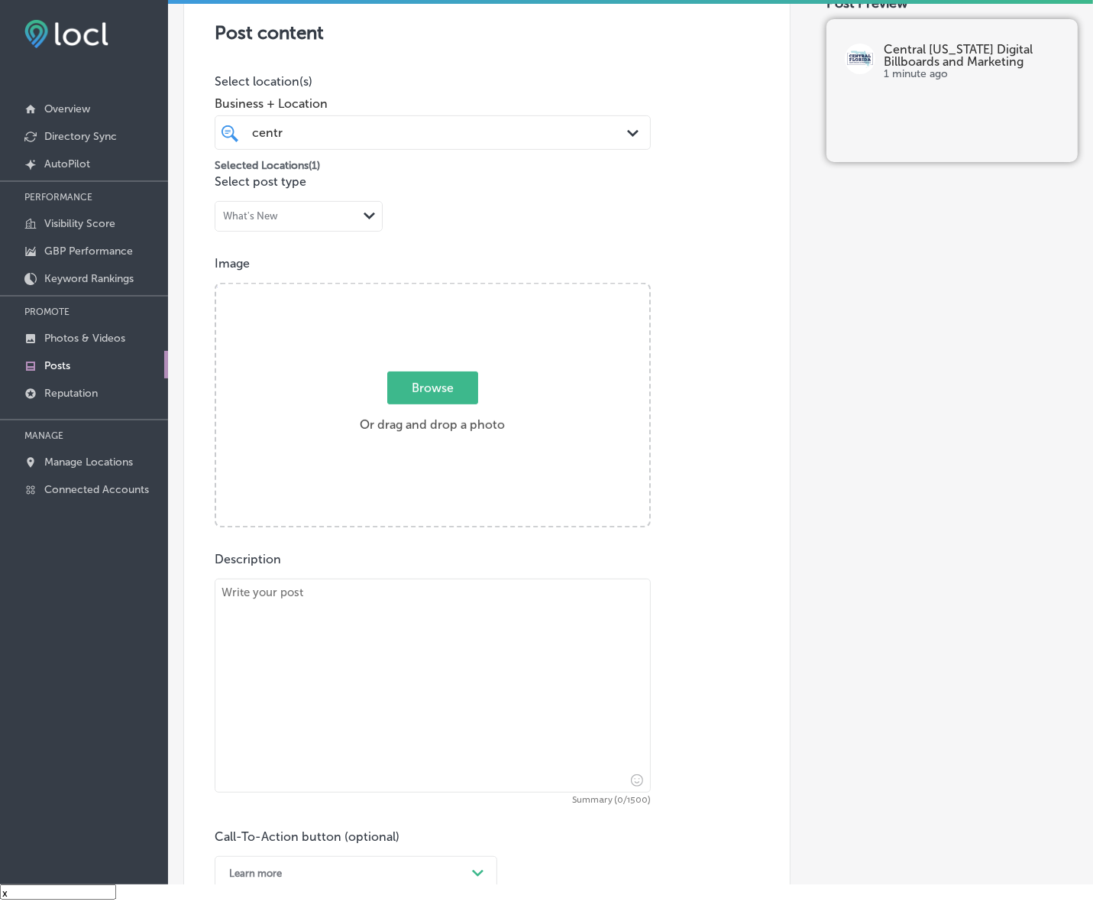
scroll to position [250, 0]
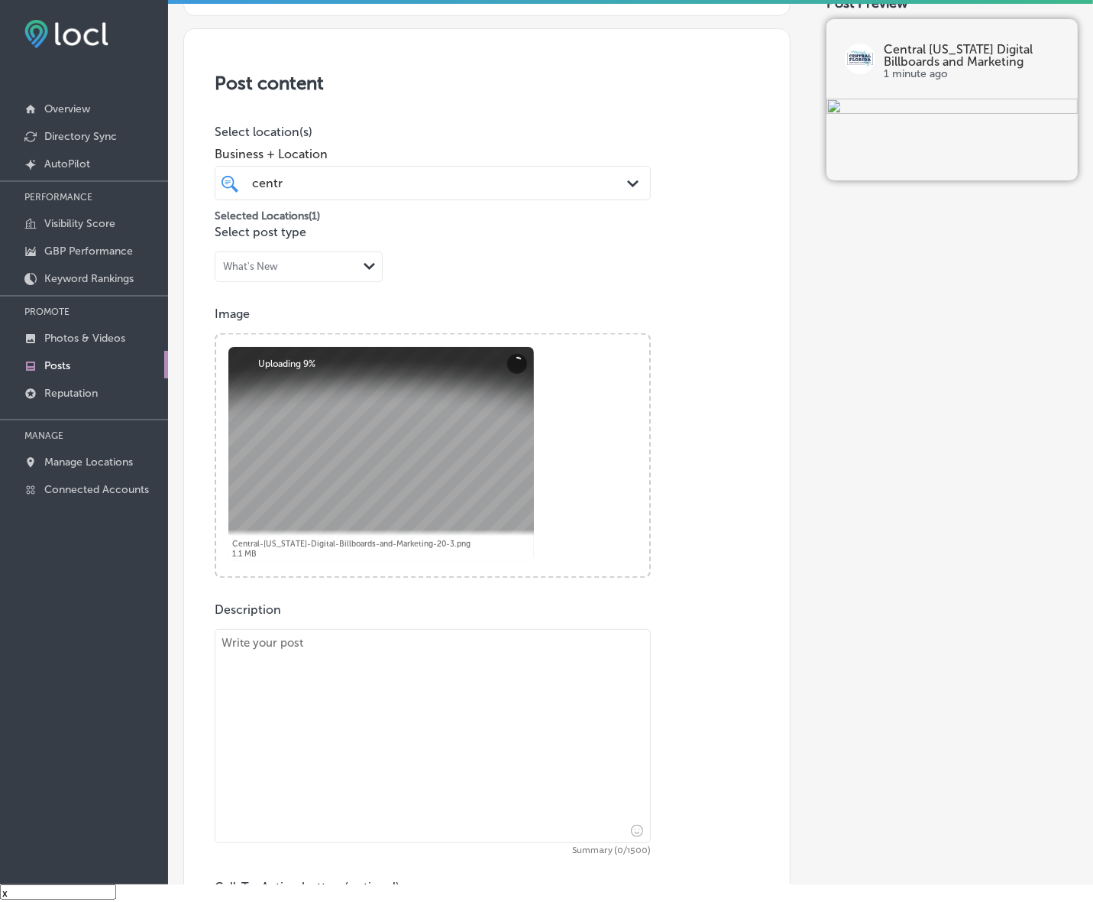
click at [497, 734] on textarea at bounding box center [433, 736] width 436 height 214
paste textarea "Your website is often the first impression customers have of your business. At …"
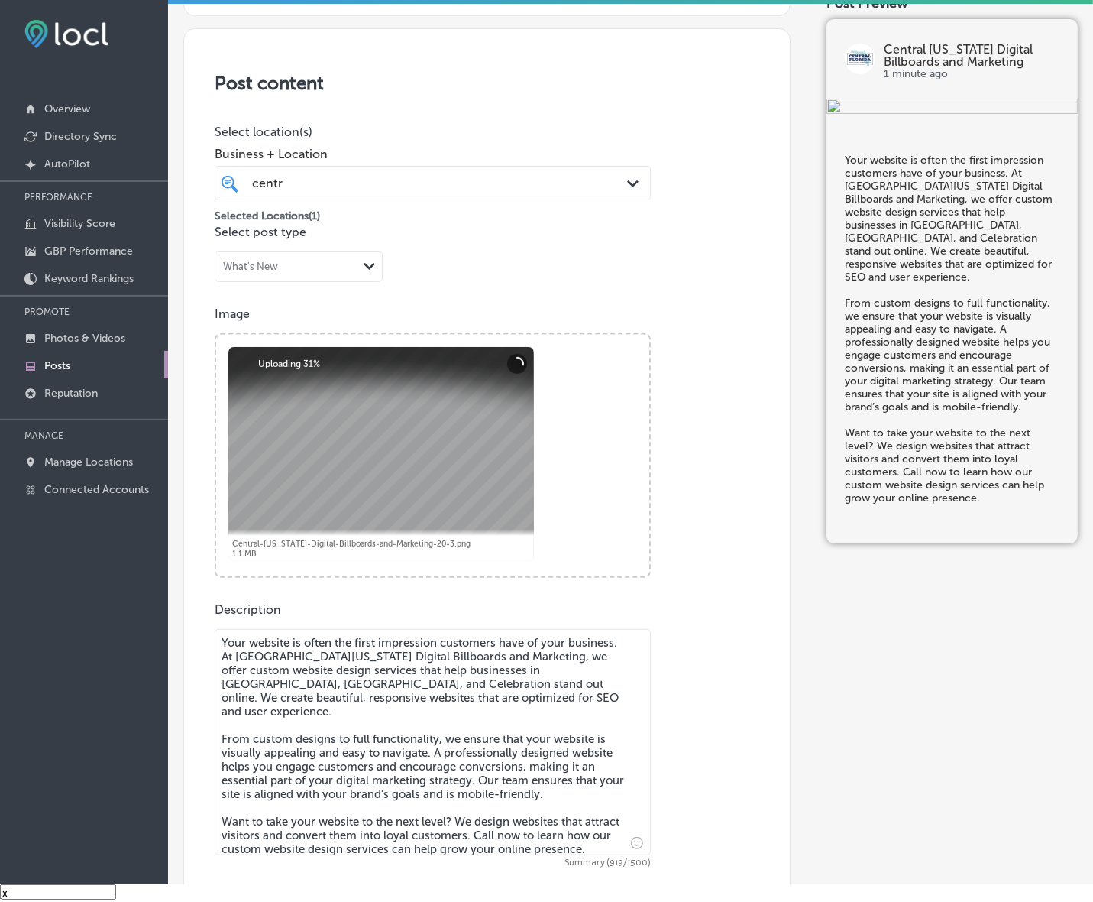
scroll to position [536, 0]
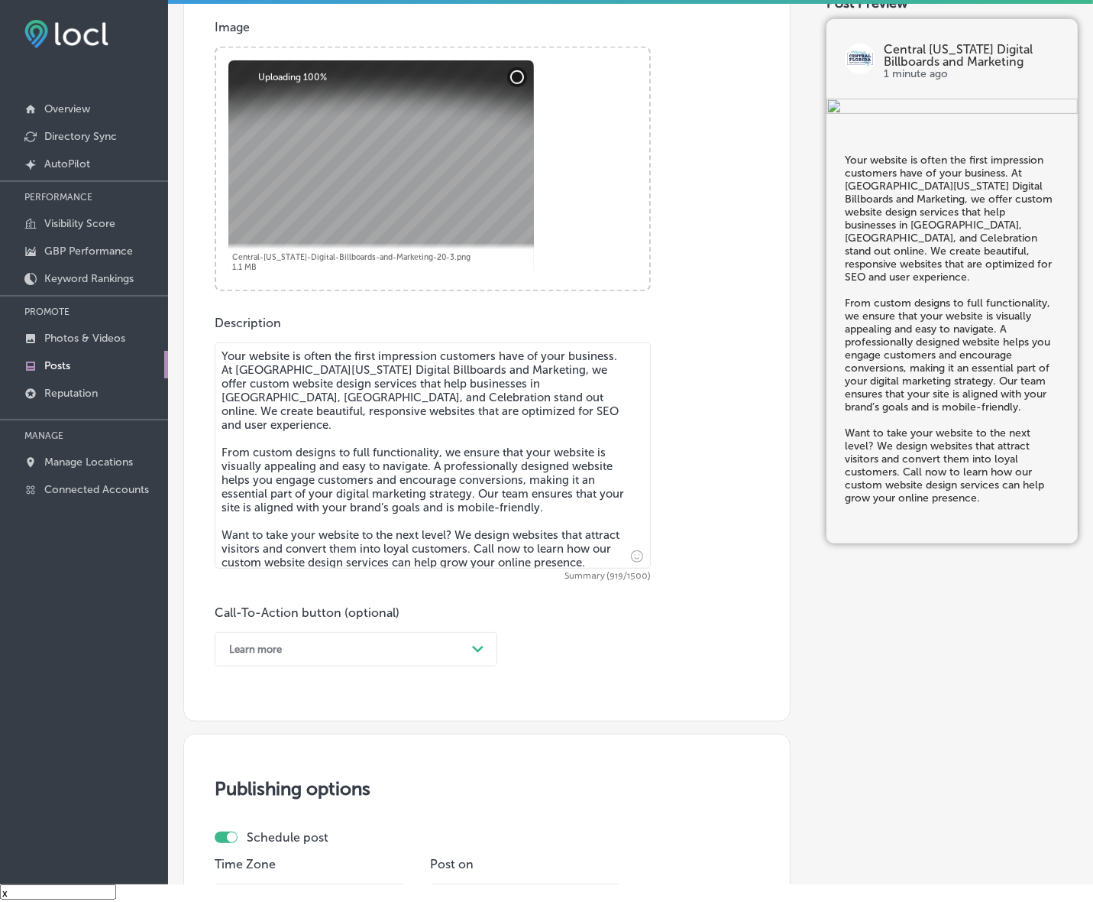
type textarea "Your website is often the first impression customers have of your business. At …"
click at [449, 646] on div "Learn more" at bounding box center [344, 649] width 245 height 24
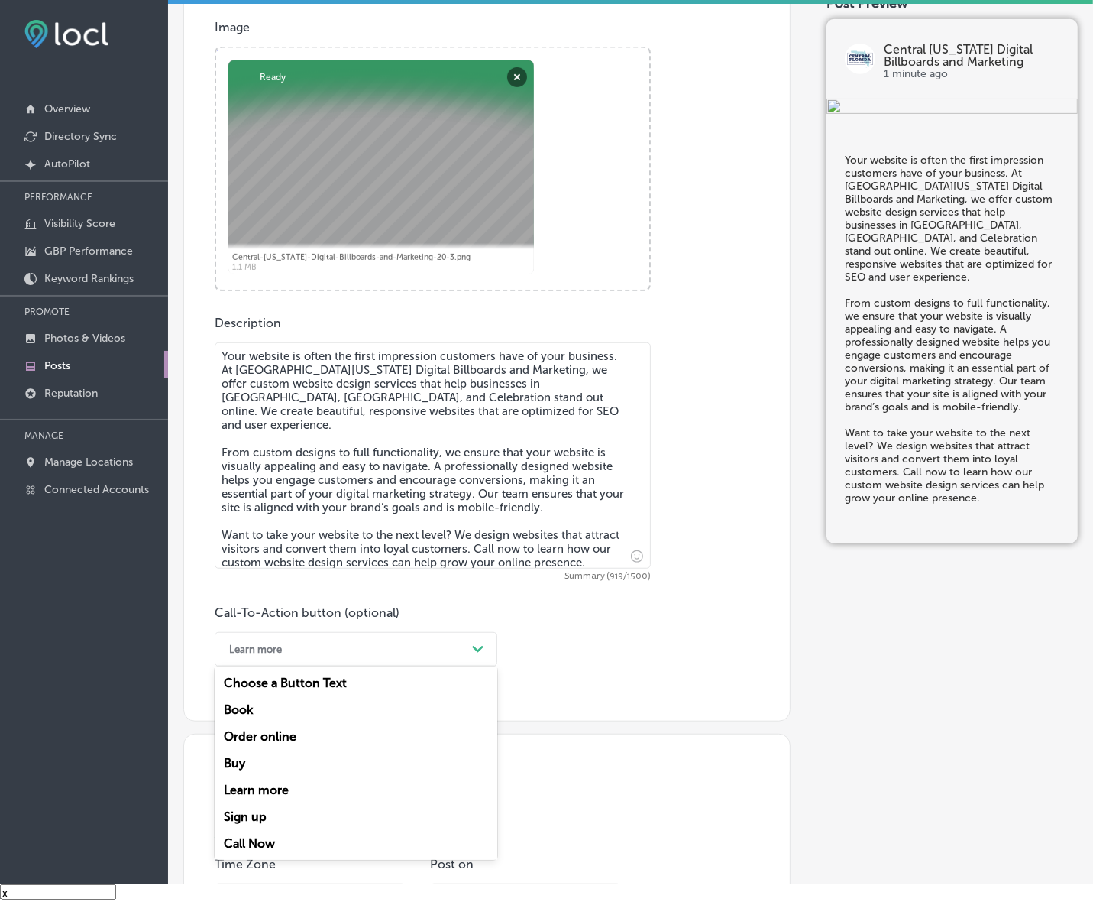
click at [251, 844] on div "Call Now" at bounding box center [356, 843] width 283 height 27
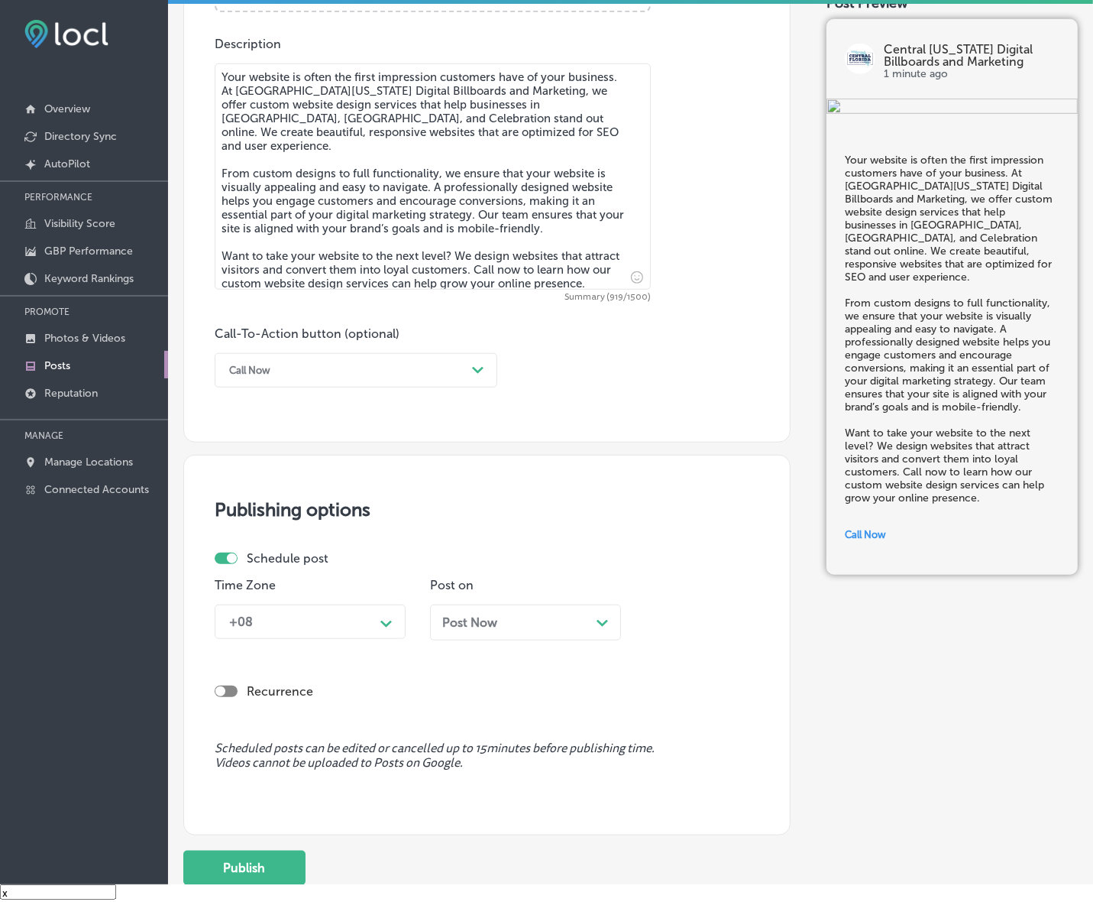
scroll to position [823, 0]
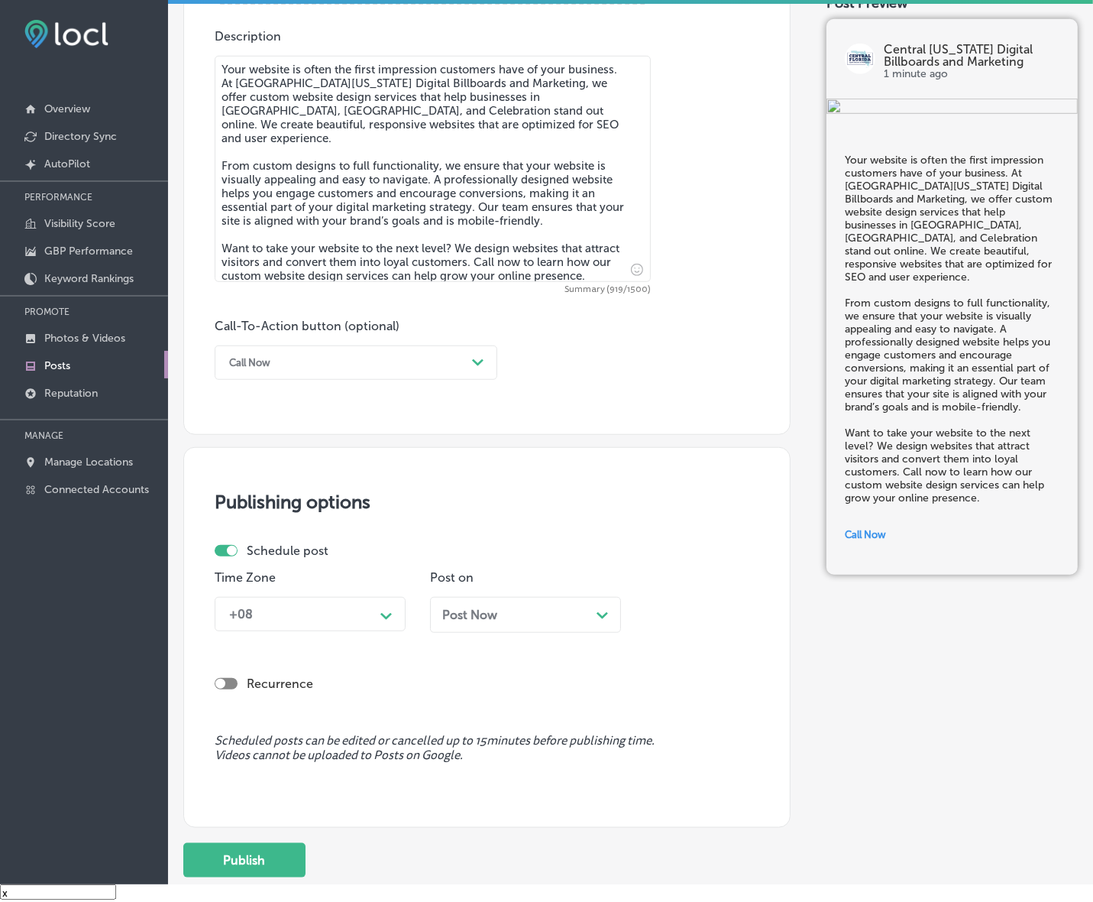
click at [369, 619] on div "+08" at bounding box center [298, 614] width 153 height 27
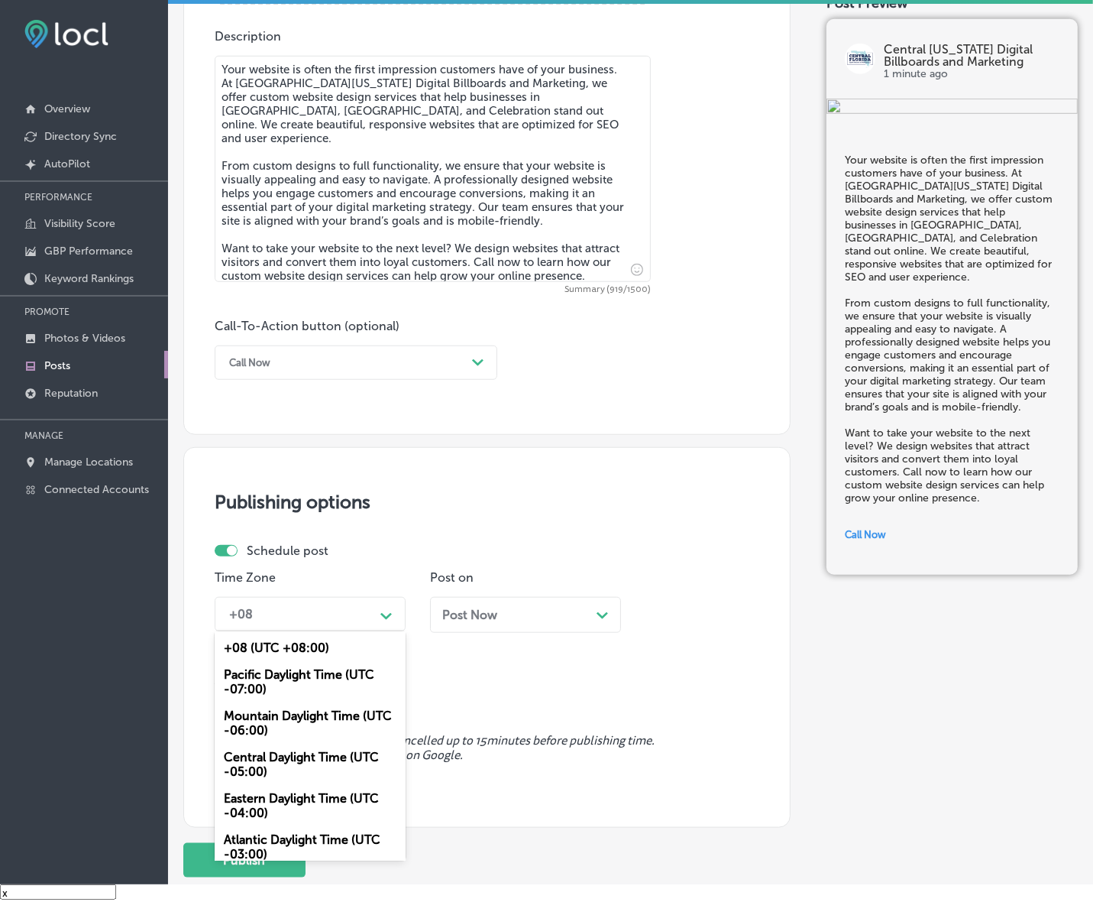
click at [326, 719] on div "Mountain Daylight Time (UTC -06:00)" at bounding box center [310, 722] width 191 height 41
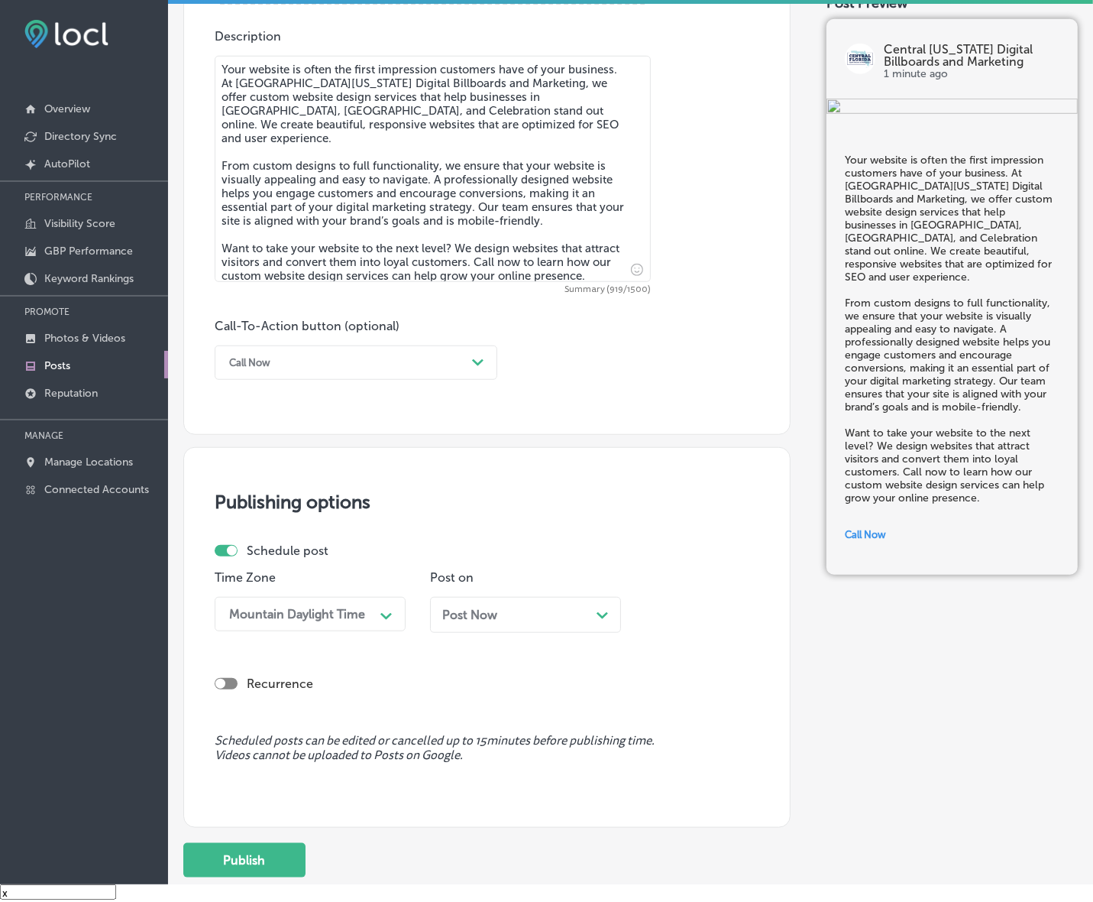
click at [533, 636] on div "Post Now Path Created with Sketch." at bounding box center [525, 620] width 191 height 47
click at [536, 615] on div "Post Now Path Created with Sketch." at bounding box center [525, 614] width 167 height 15
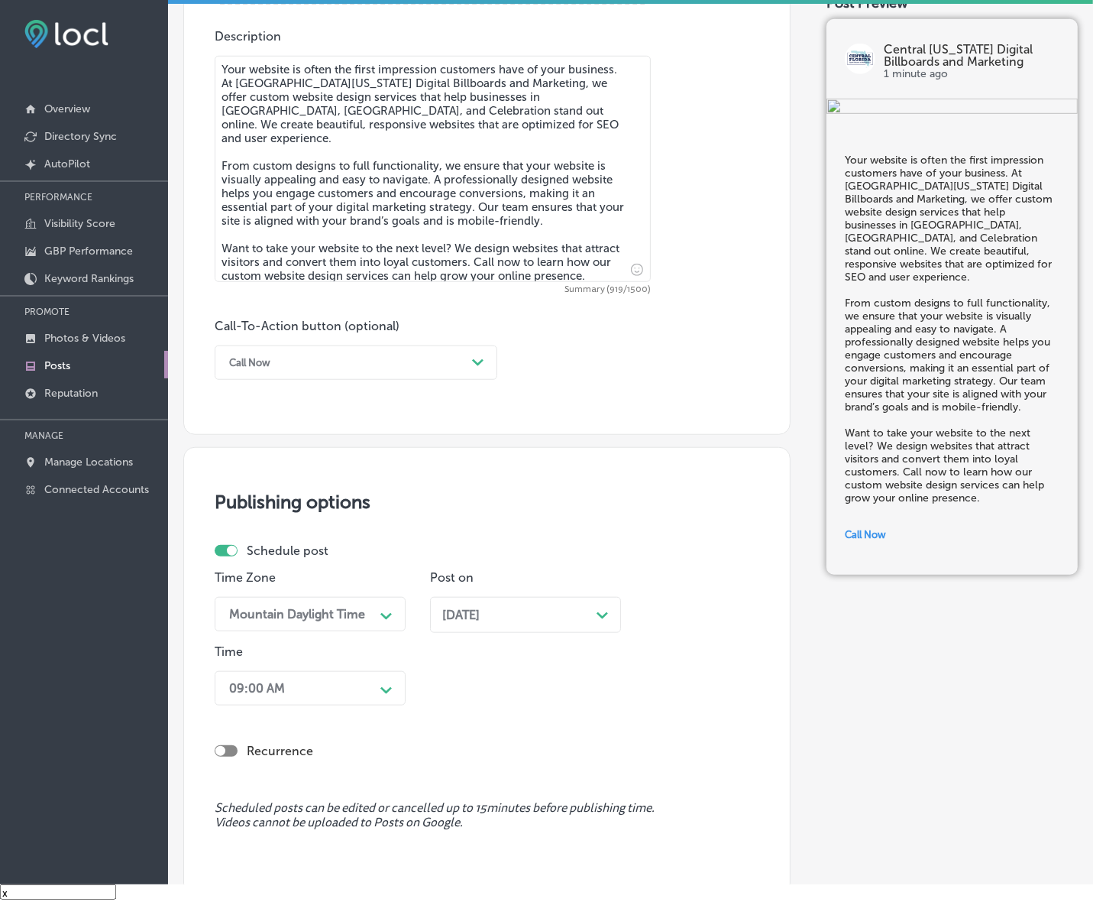
scroll to position [998, 0]
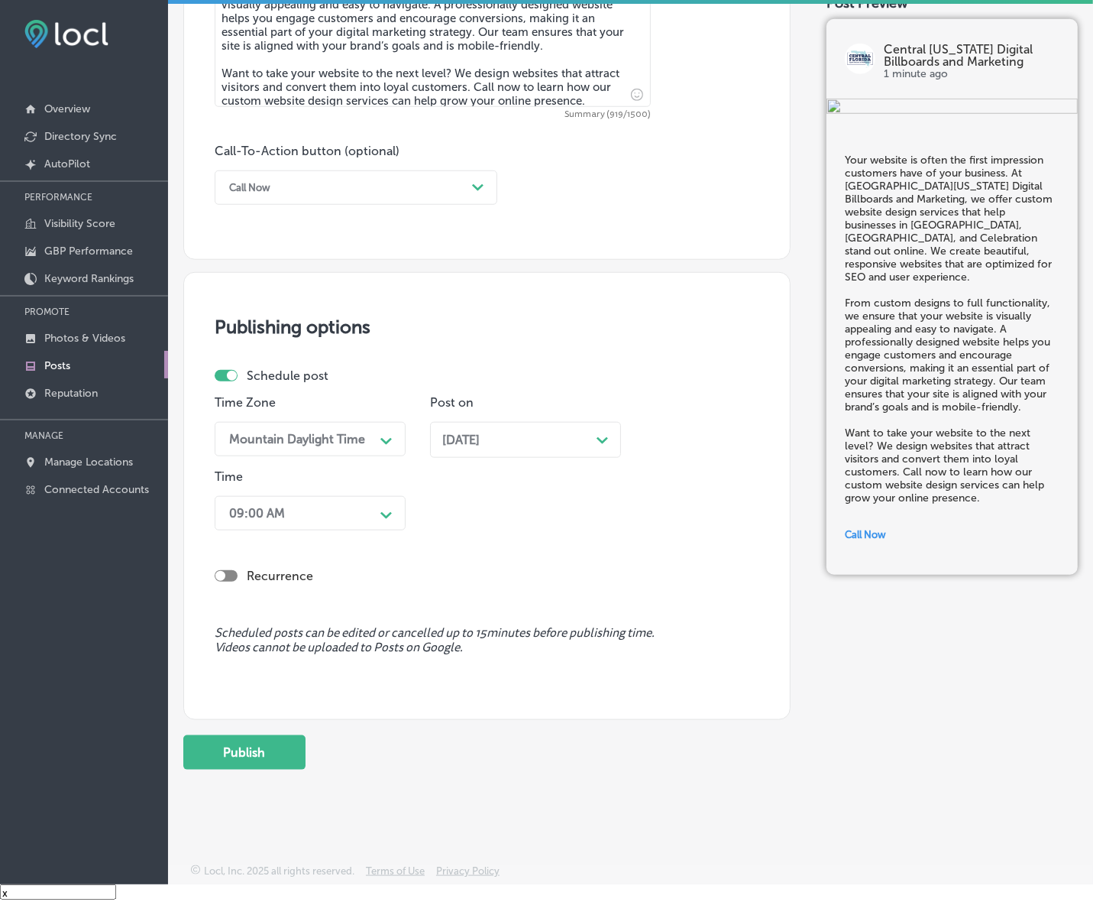
click at [371, 510] on div "09:00 AM" at bounding box center [298, 513] width 153 height 27
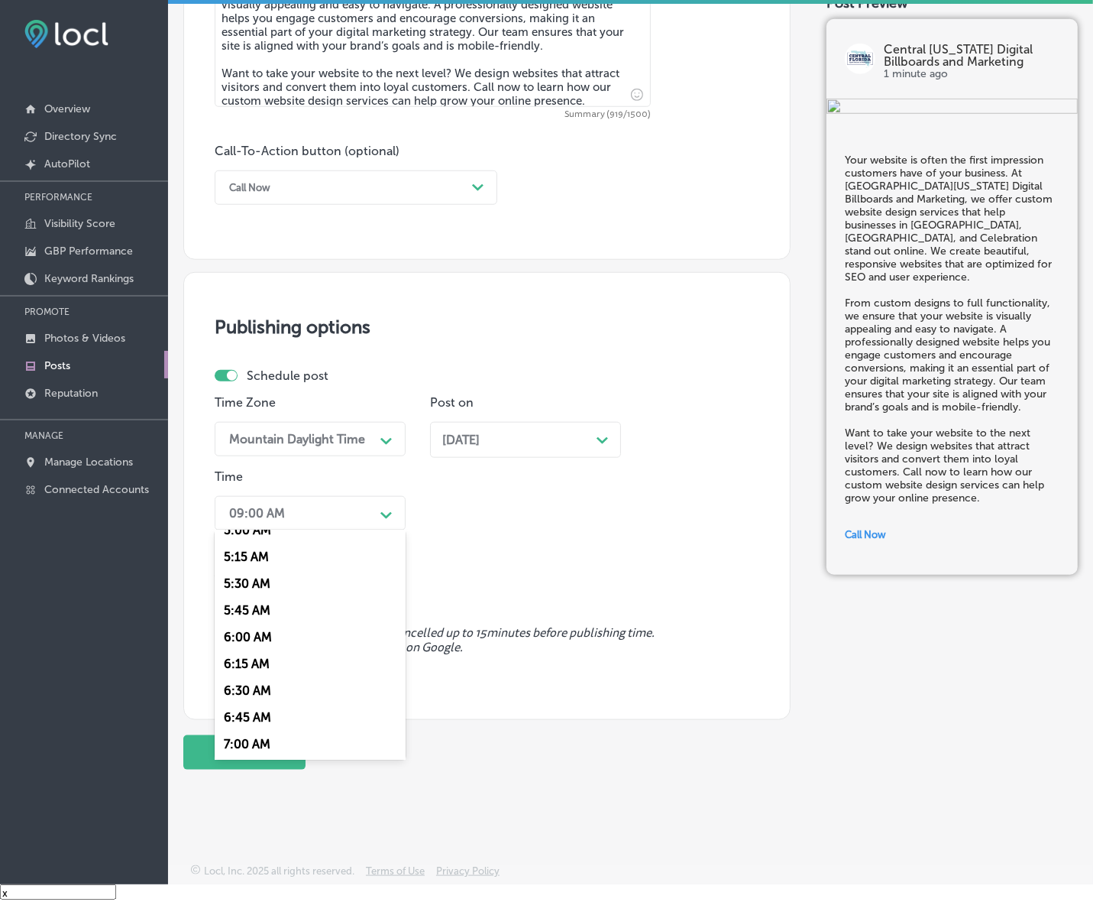
scroll to position [573, 0]
click at [268, 716] on div "7:00 AM" at bounding box center [310, 722] width 191 height 27
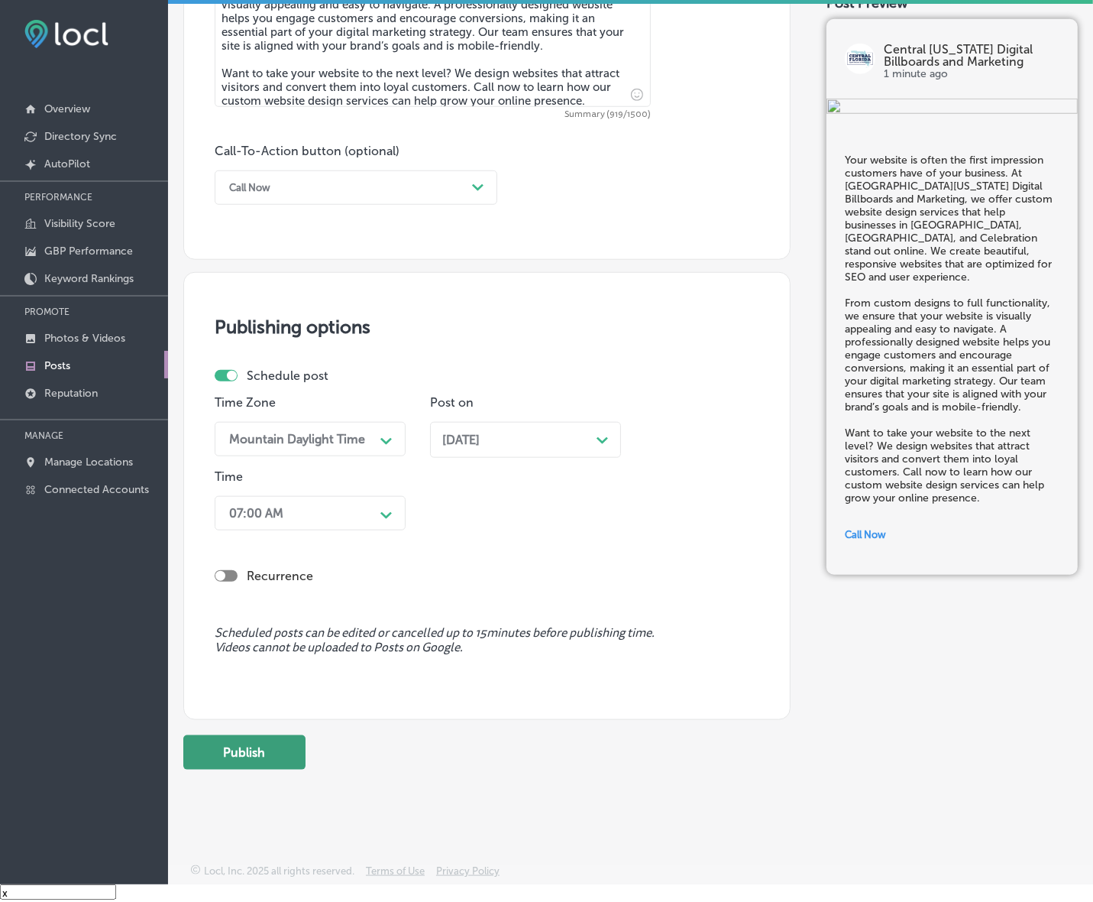
click at [264, 746] on button "Publish" at bounding box center [244, 752] width 122 height 34
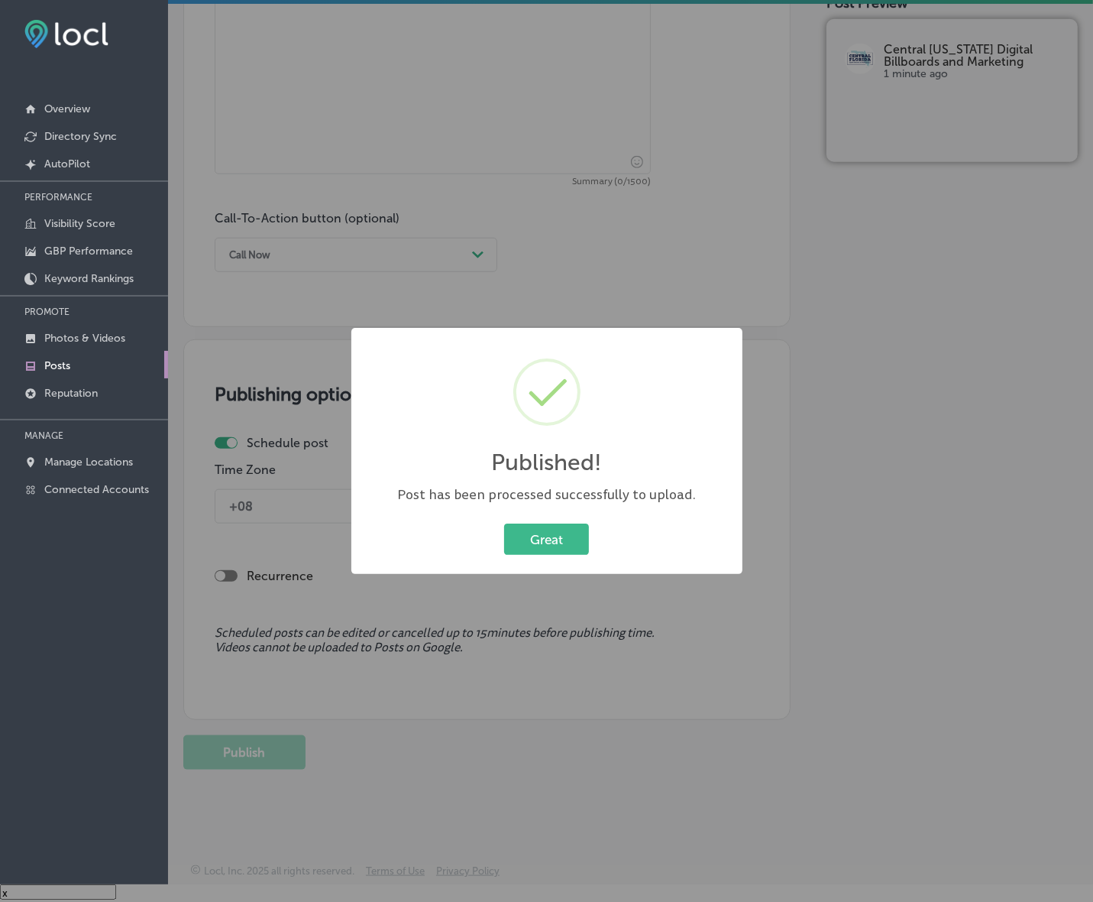
scroll to position [930, 0]
click at [569, 537] on button "Great" at bounding box center [546, 538] width 85 height 31
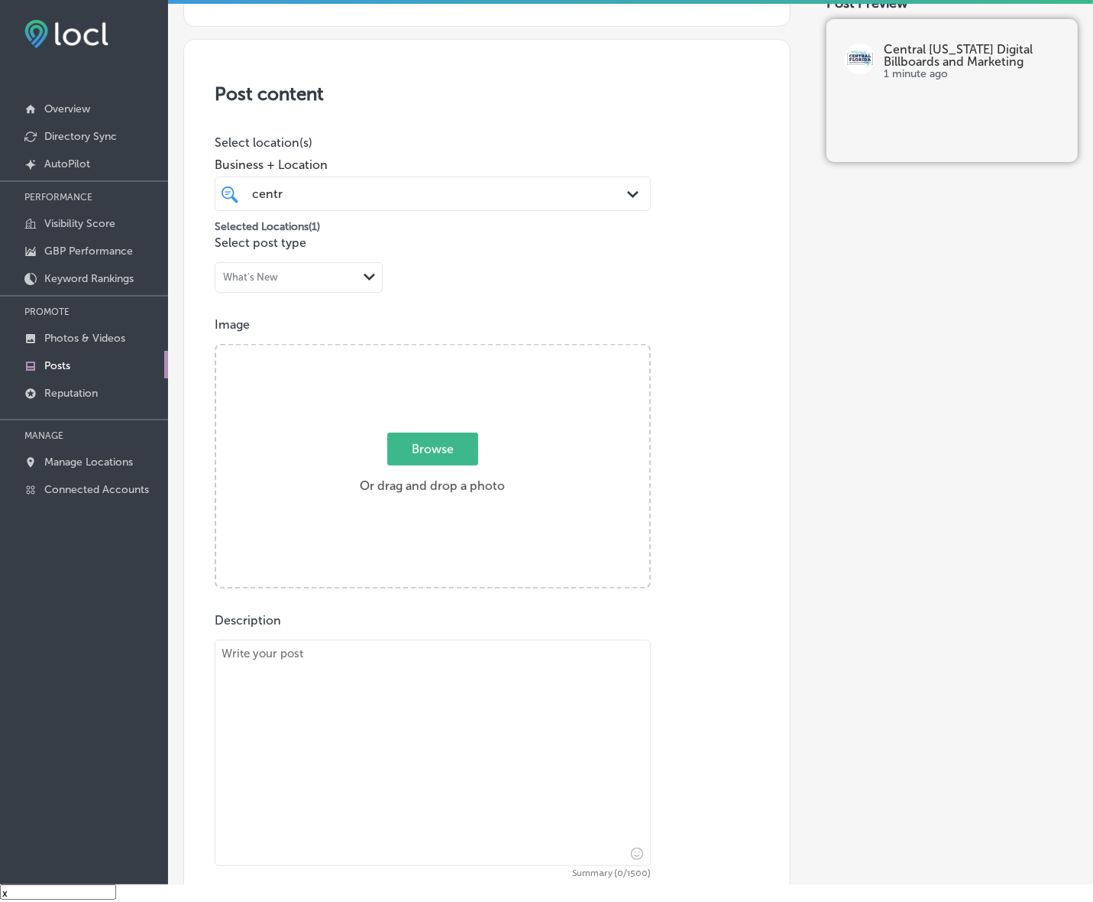
scroll to position [287, 0]
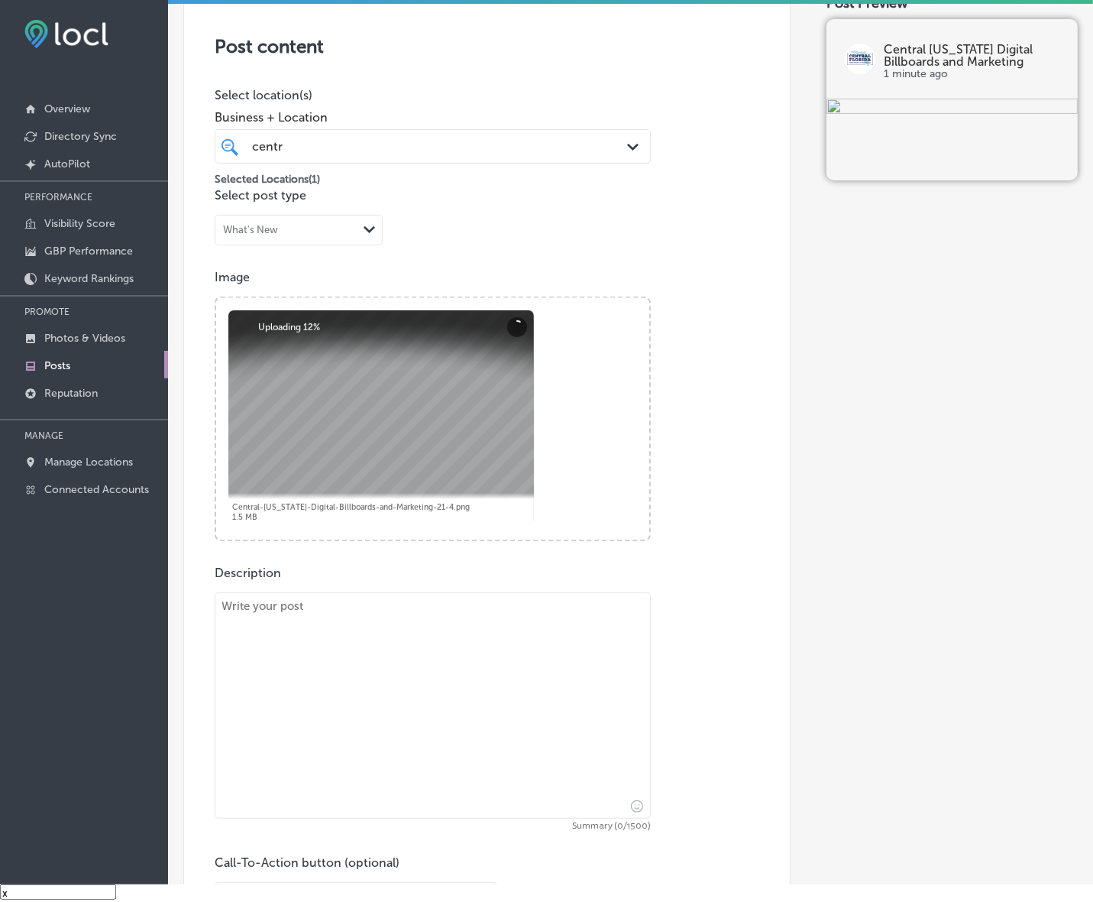
drag, startPoint x: 277, startPoint y: 635, endPoint x: 292, endPoint y: 632, distance: 15.6
click at [277, 635] on textarea at bounding box center [433, 705] width 436 height 226
paste textarea "Want to target customers based on their location? Geofencing is a highly effect…"
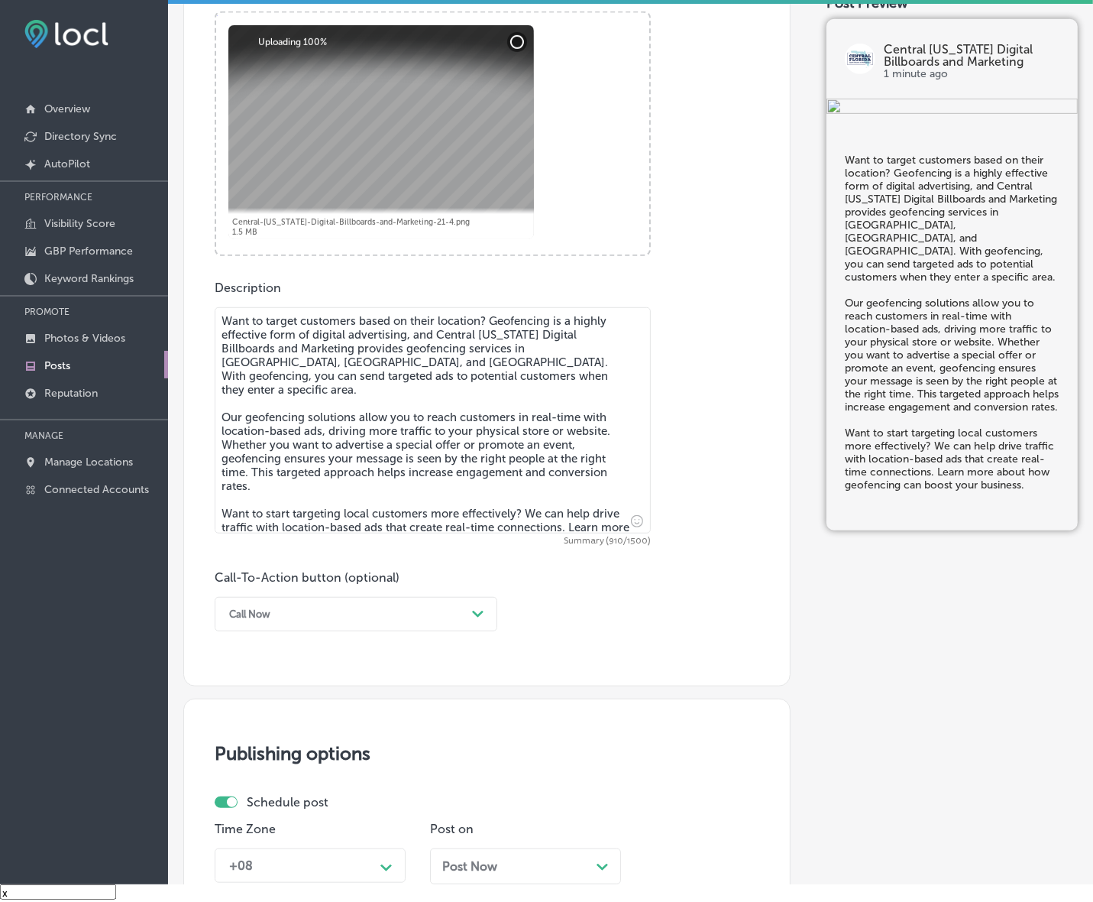
scroll to position [573, 0]
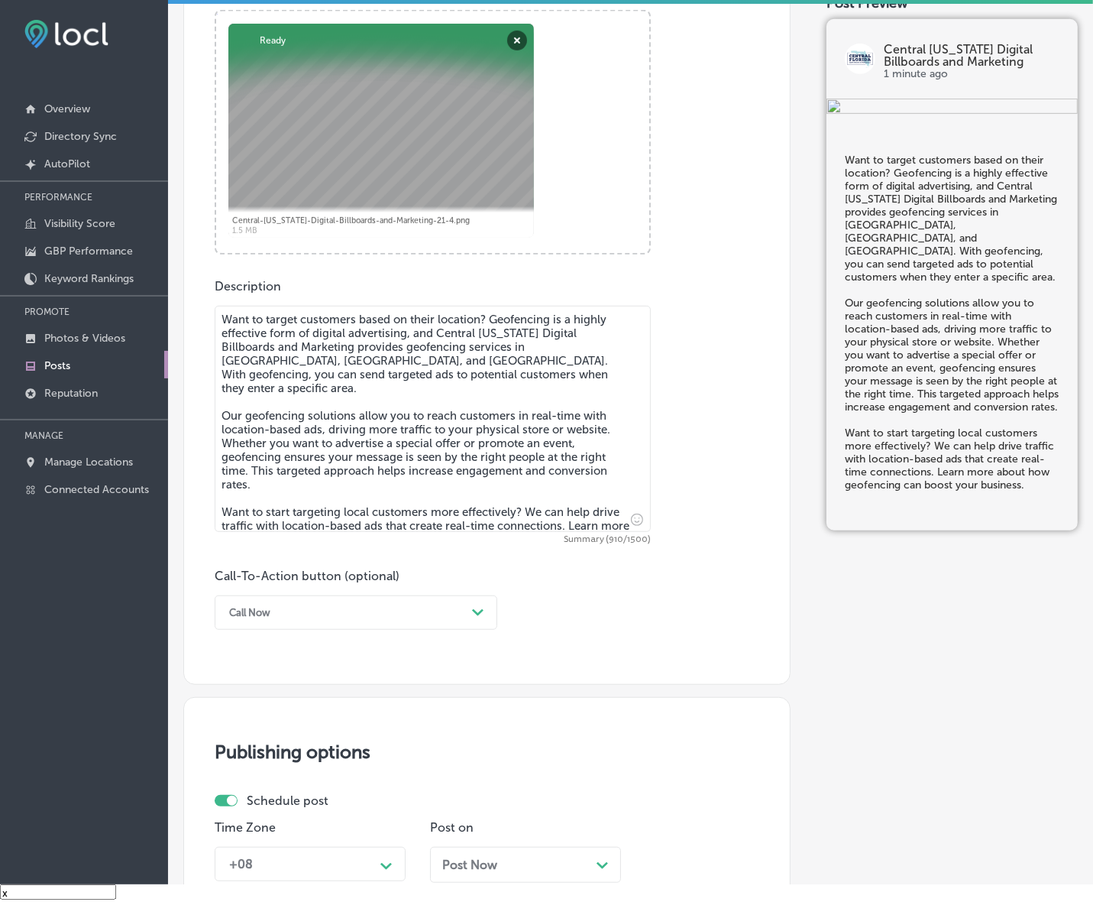
type textarea "Want to target customers based on their location? Geofencing is a highly effect…"
click at [414, 601] on div "Call Now" at bounding box center [344, 613] width 245 height 24
click at [302, 749] on div "Learn more" at bounding box center [356, 753] width 283 height 27
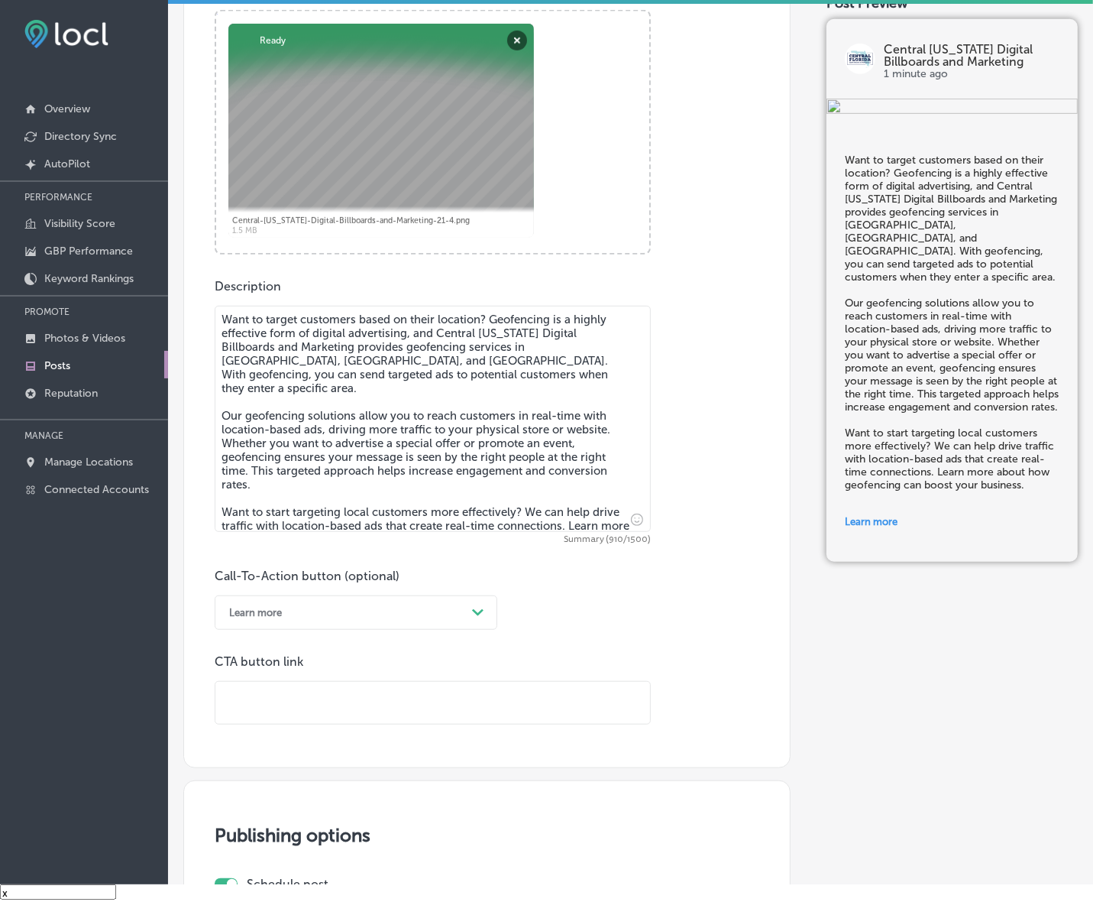
drag, startPoint x: 310, startPoint y: 728, endPoint x: 326, endPoint y: 713, distance: 21.6
click at [326, 713] on input "text" at bounding box center [432, 703] width 435 height 42
click at [522, 701] on input "text" at bounding box center [432, 703] width 435 height 42
paste input "[URL][DOMAIN_NAME]"
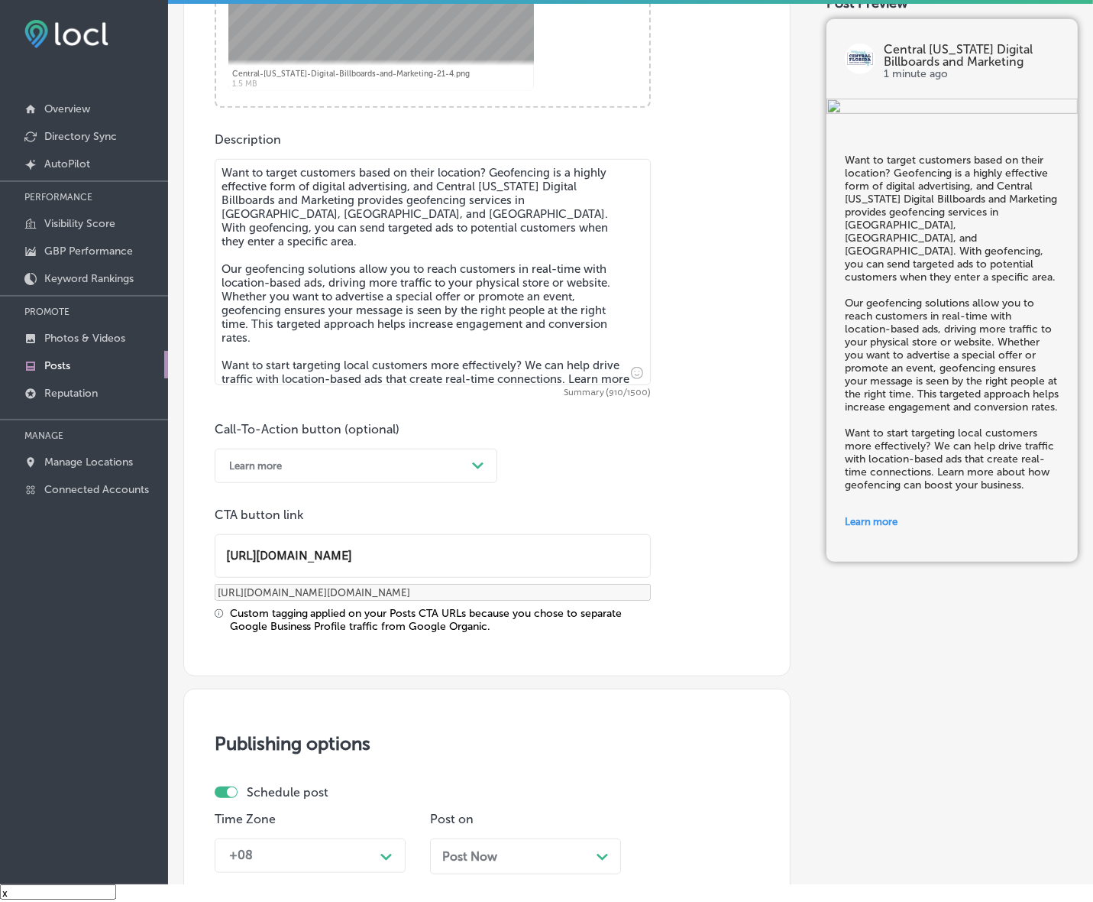
scroll to position [955, 0]
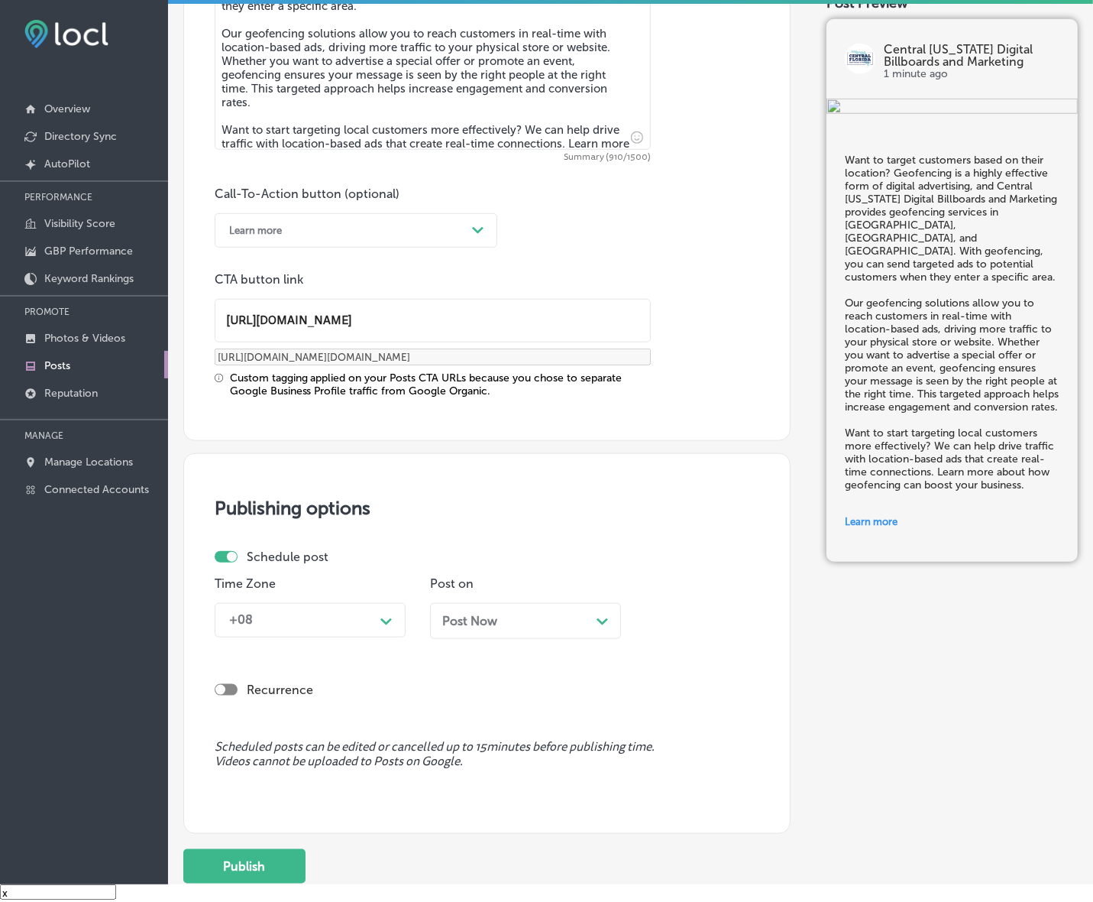
type input "[URL][DOMAIN_NAME]"
click at [387, 621] on polygon at bounding box center [386, 621] width 11 height 7
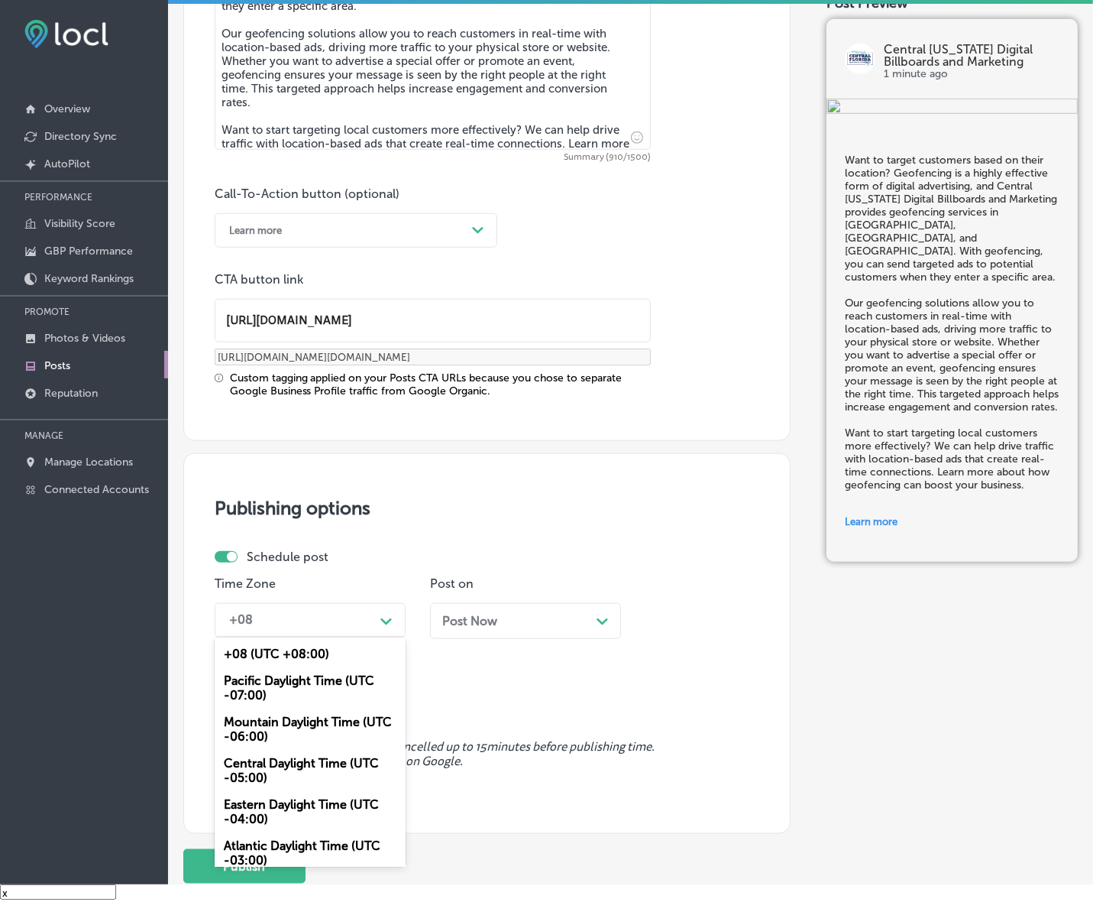
click at [333, 715] on div "Mountain Daylight Time (UTC -06:00)" at bounding box center [310, 728] width 191 height 41
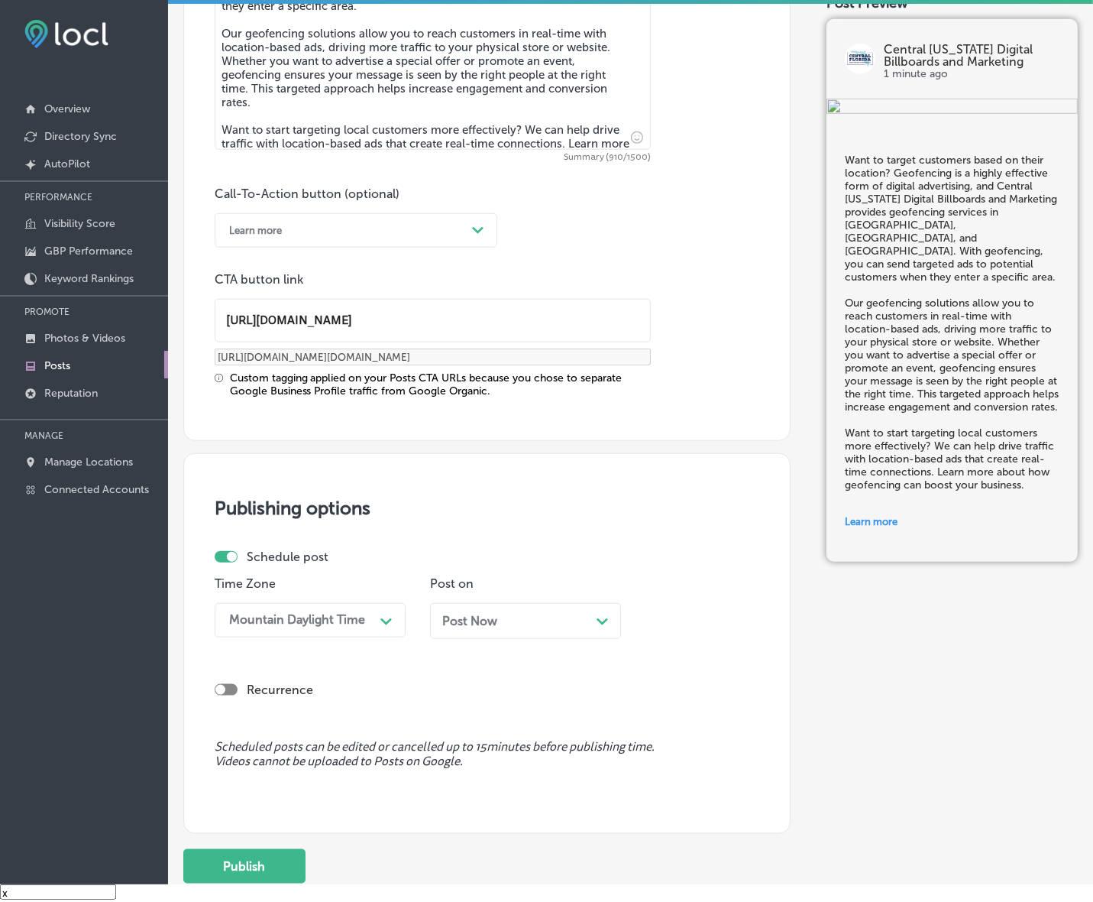
click at [474, 624] on span "Post Now" at bounding box center [469, 621] width 55 height 15
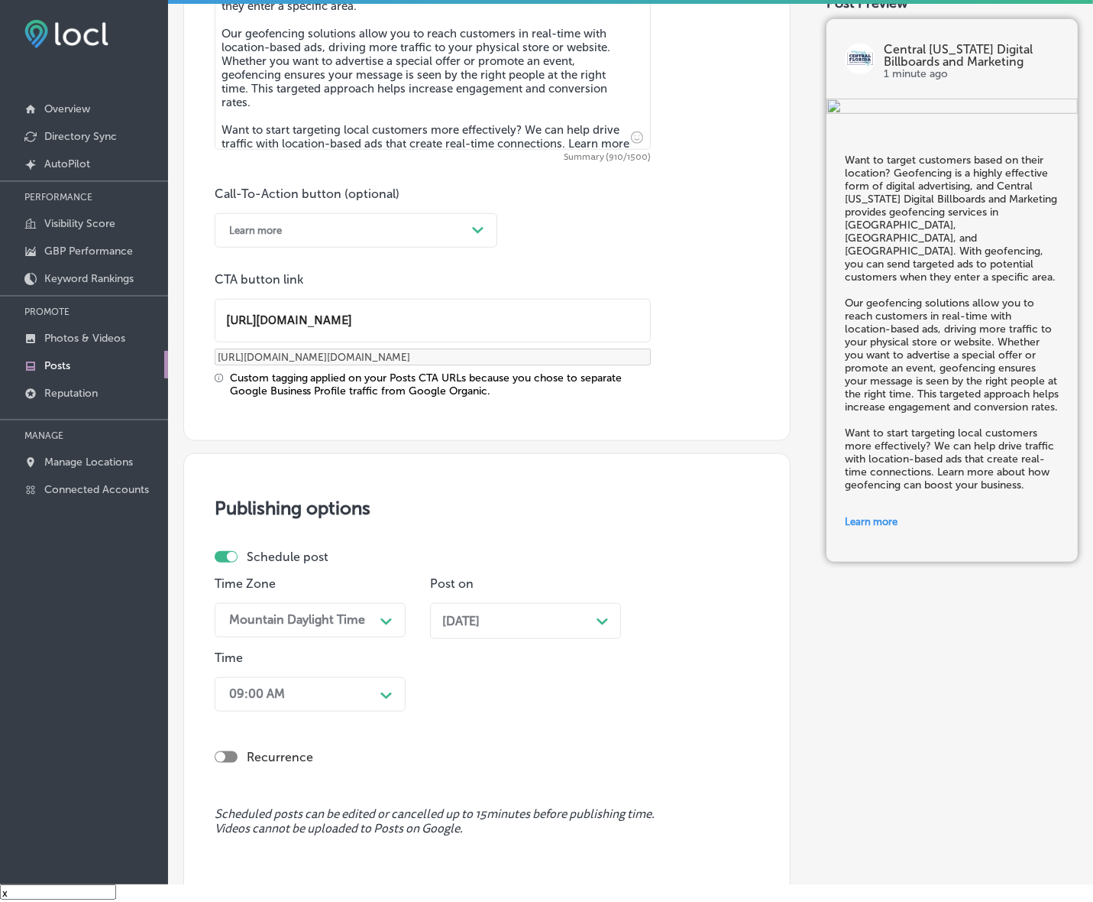
click at [380, 698] on div "09:00 AM Path Created with Sketch." at bounding box center [310, 694] width 191 height 34
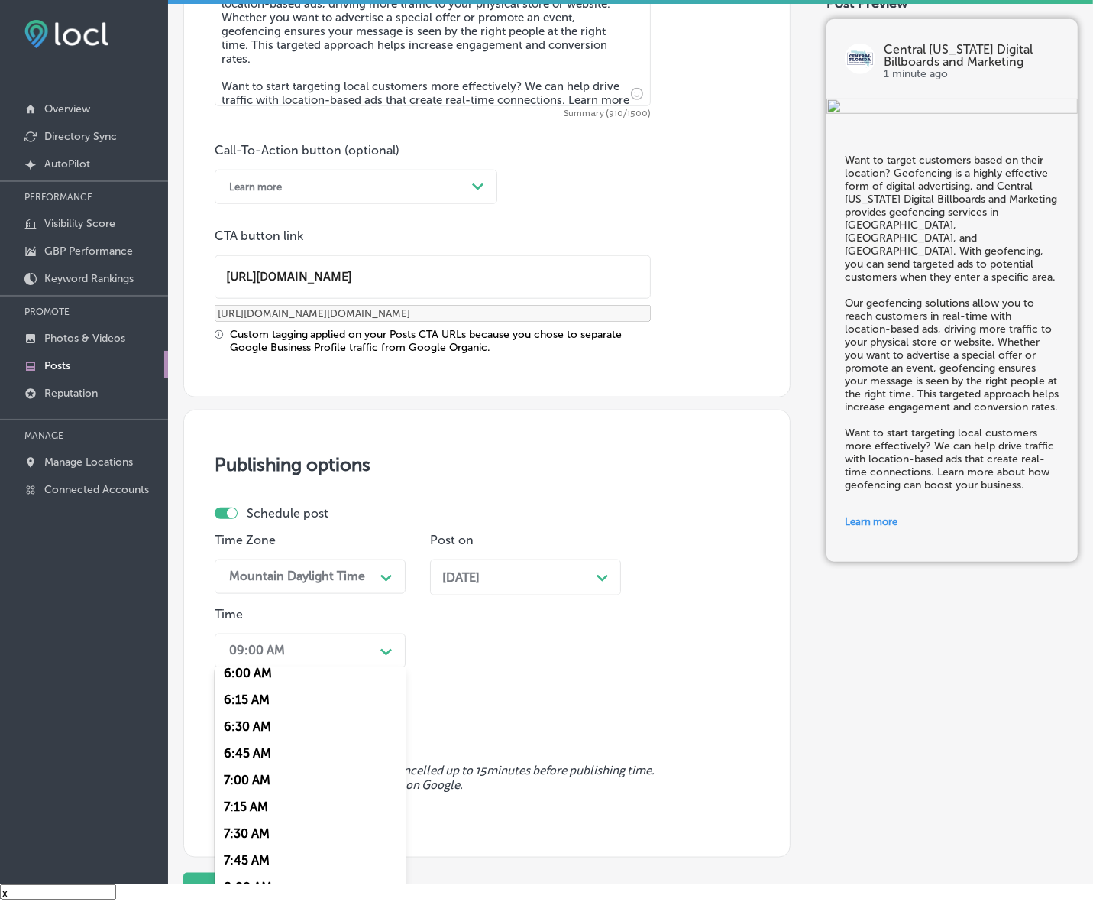
scroll to position [669, 0]
click at [235, 760] on div "7:00 AM" at bounding box center [310, 764] width 191 height 27
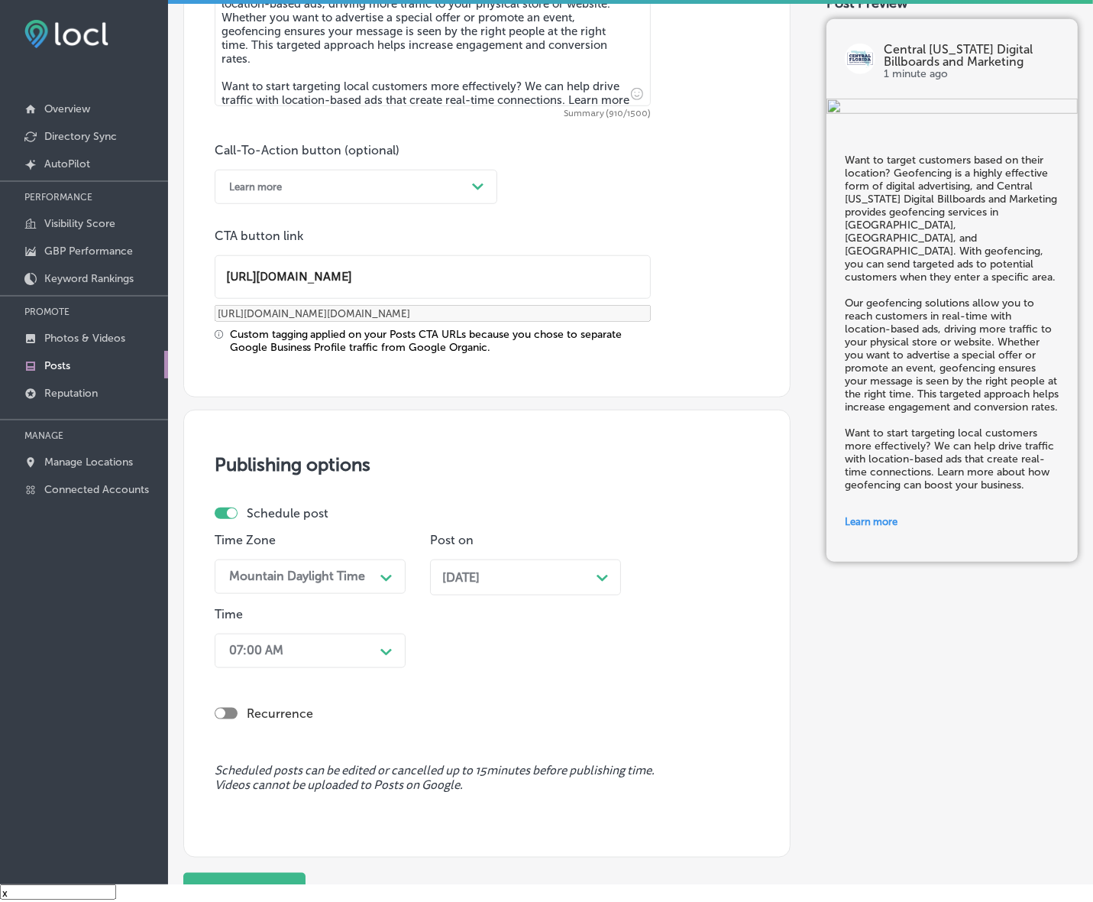
scroll to position [1135, 0]
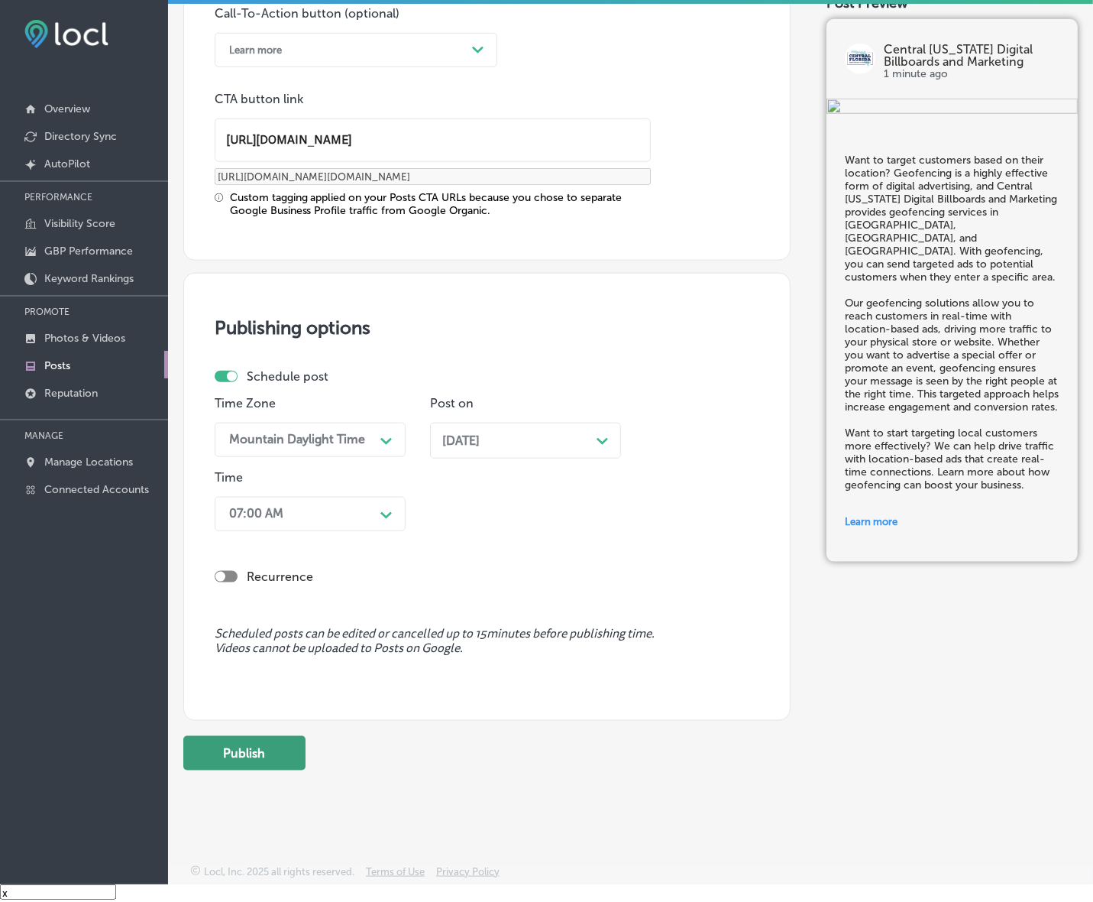
click at [262, 740] on button "Publish" at bounding box center [244, 753] width 122 height 34
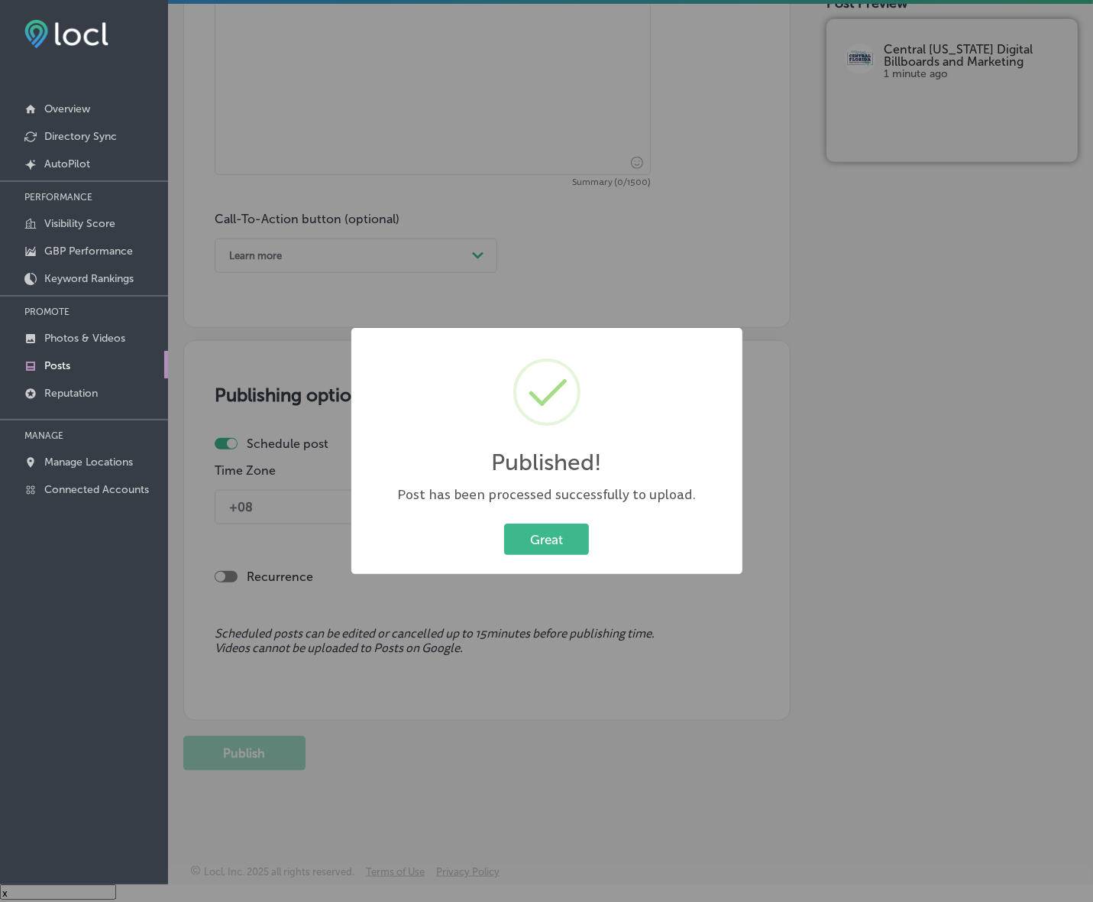
click at [504, 523] on button "Great" at bounding box center [546, 538] width 85 height 31
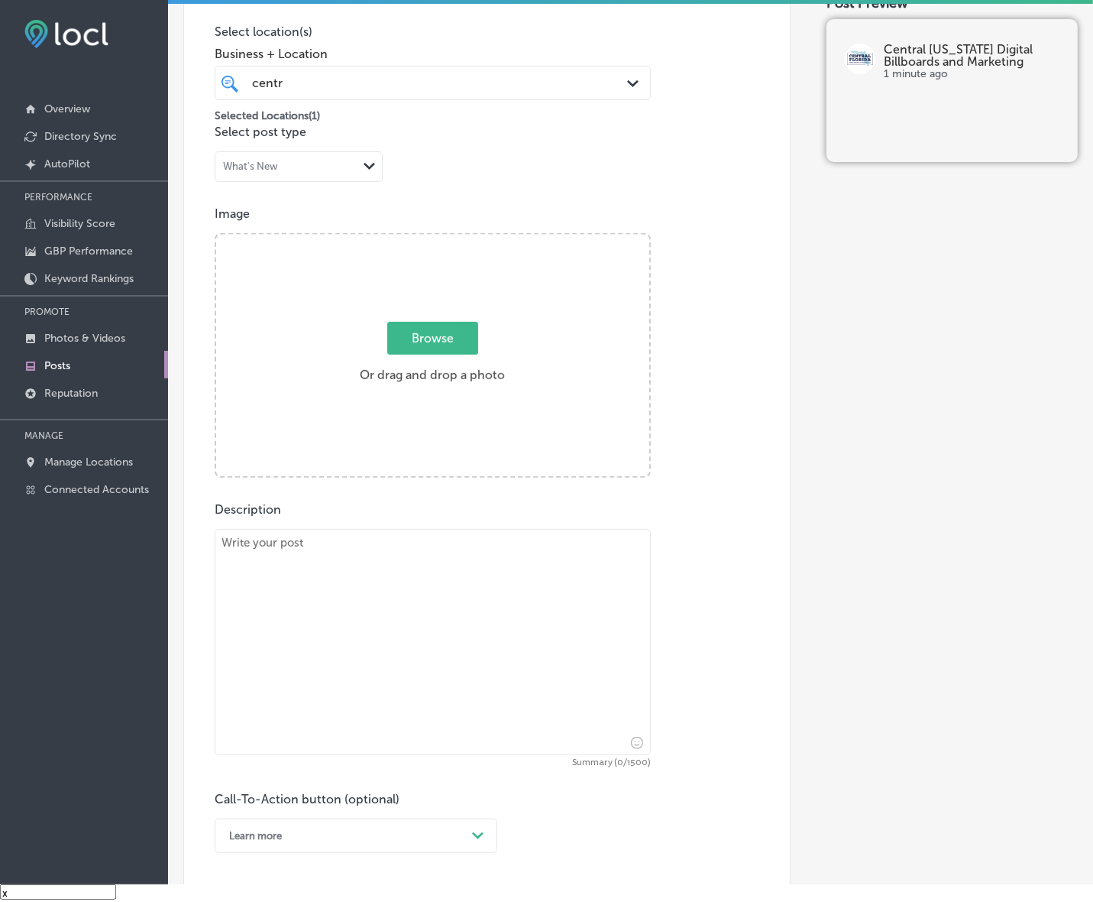
scroll to position [357, 0]
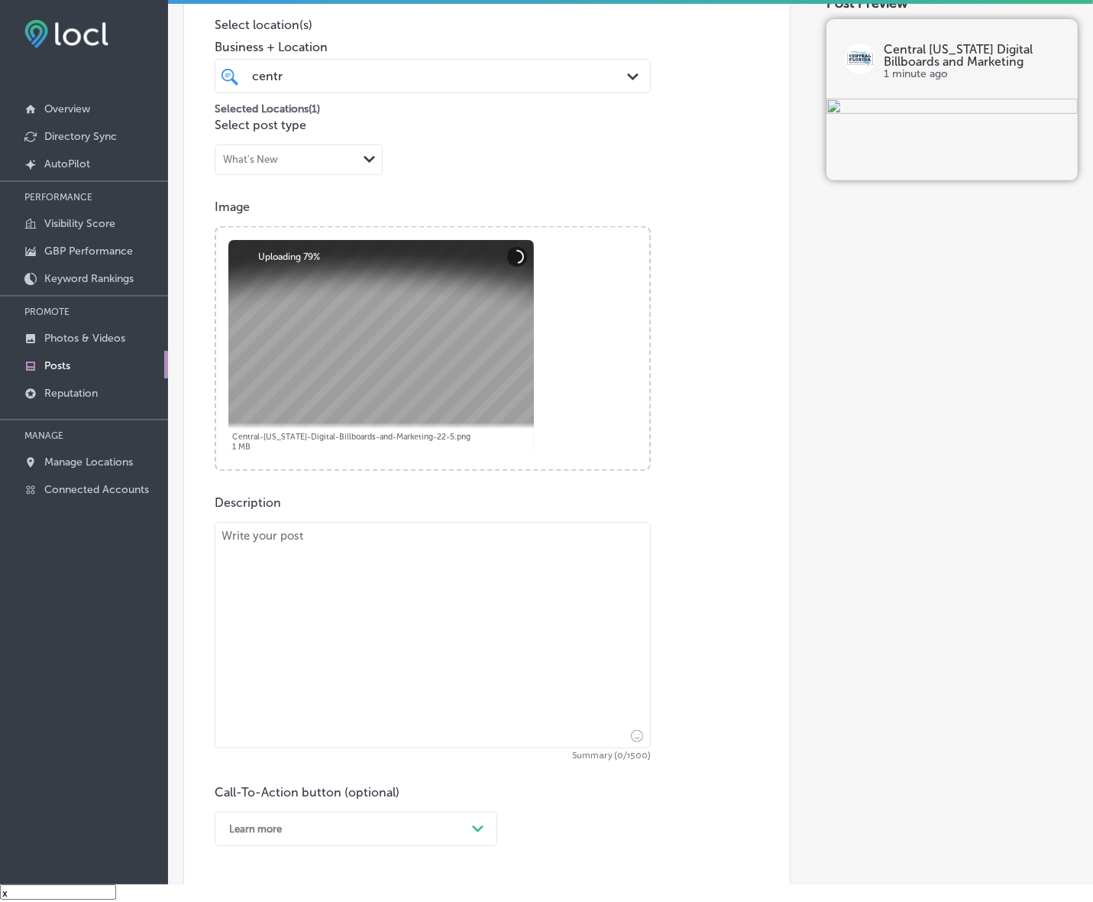
click at [321, 633] on textarea at bounding box center [433, 635] width 436 height 226
paste textarea "At [GEOGRAPHIC_DATA][US_STATE] Digital Billboards and Marketing, we understand …"
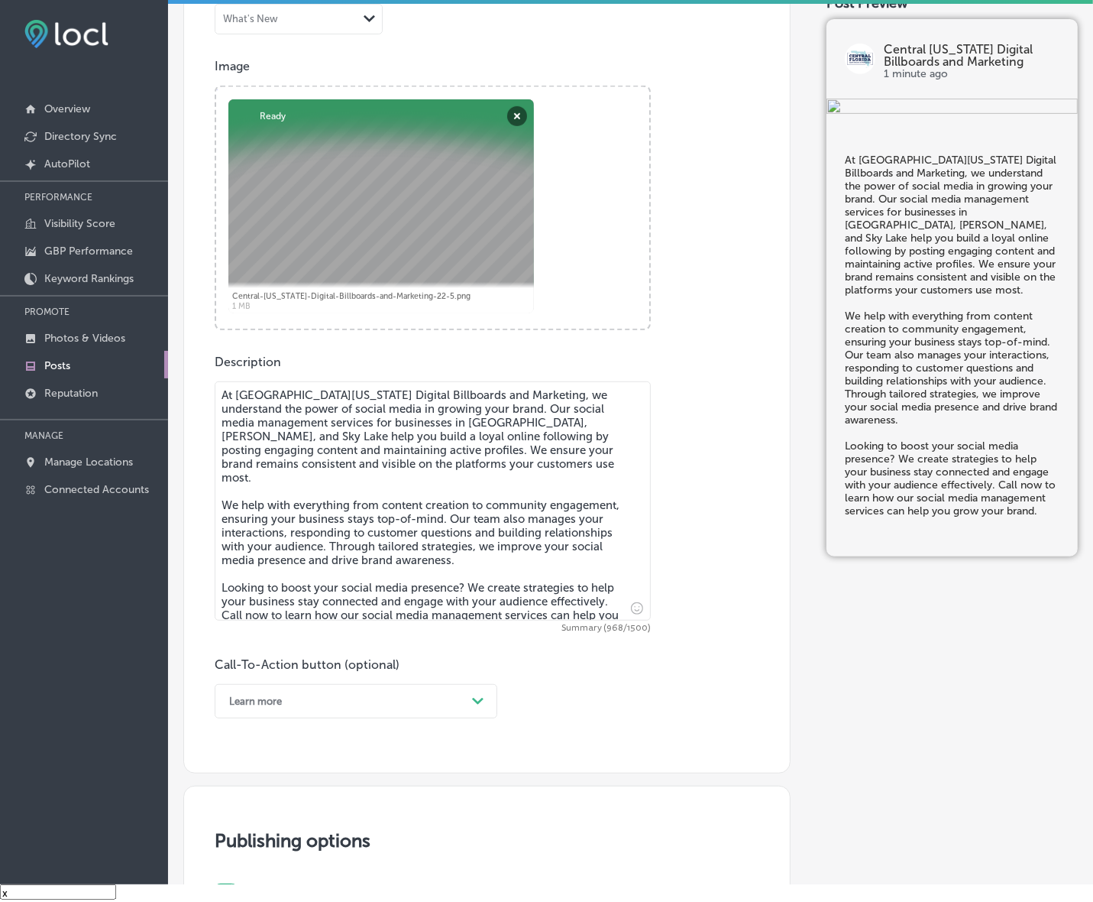
scroll to position [643, 0]
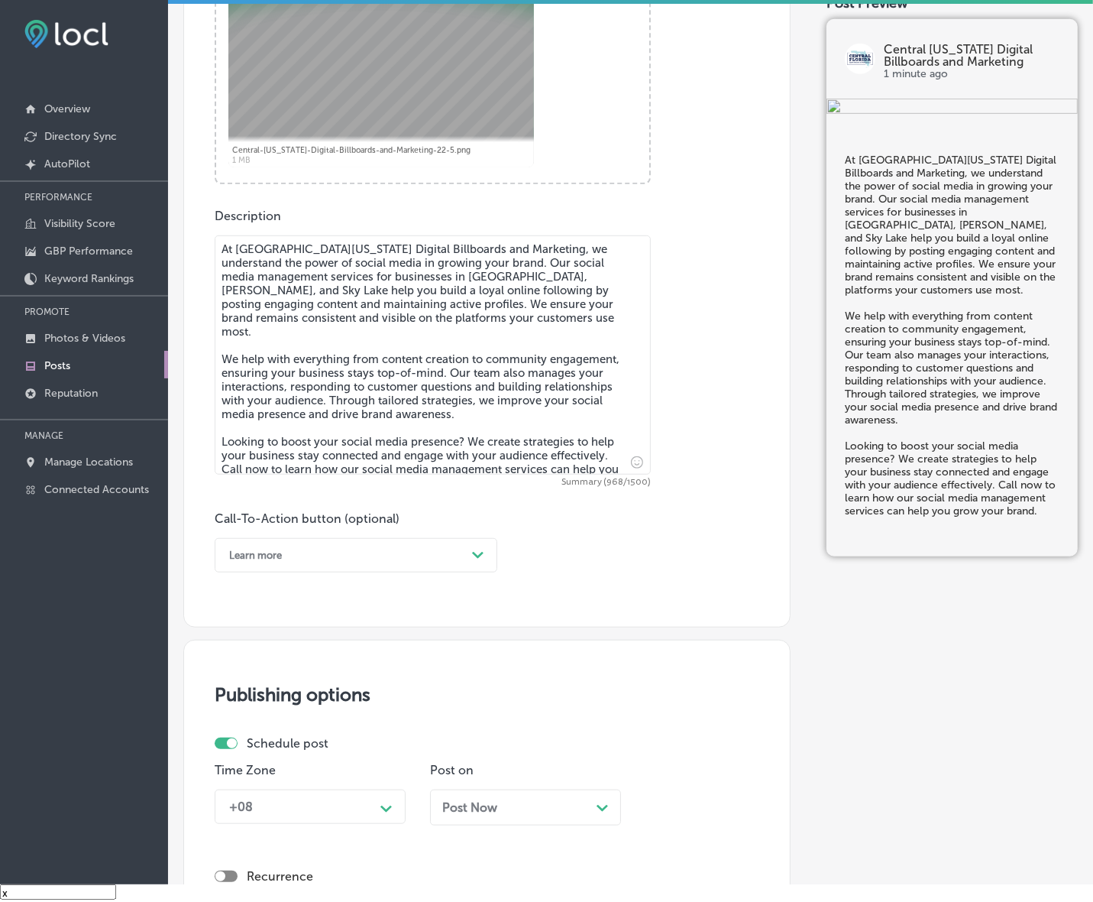
type textarea "At [GEOGRAPHIC_DATA][US_STATE] Digital Billboards and Marketing, we understand …"
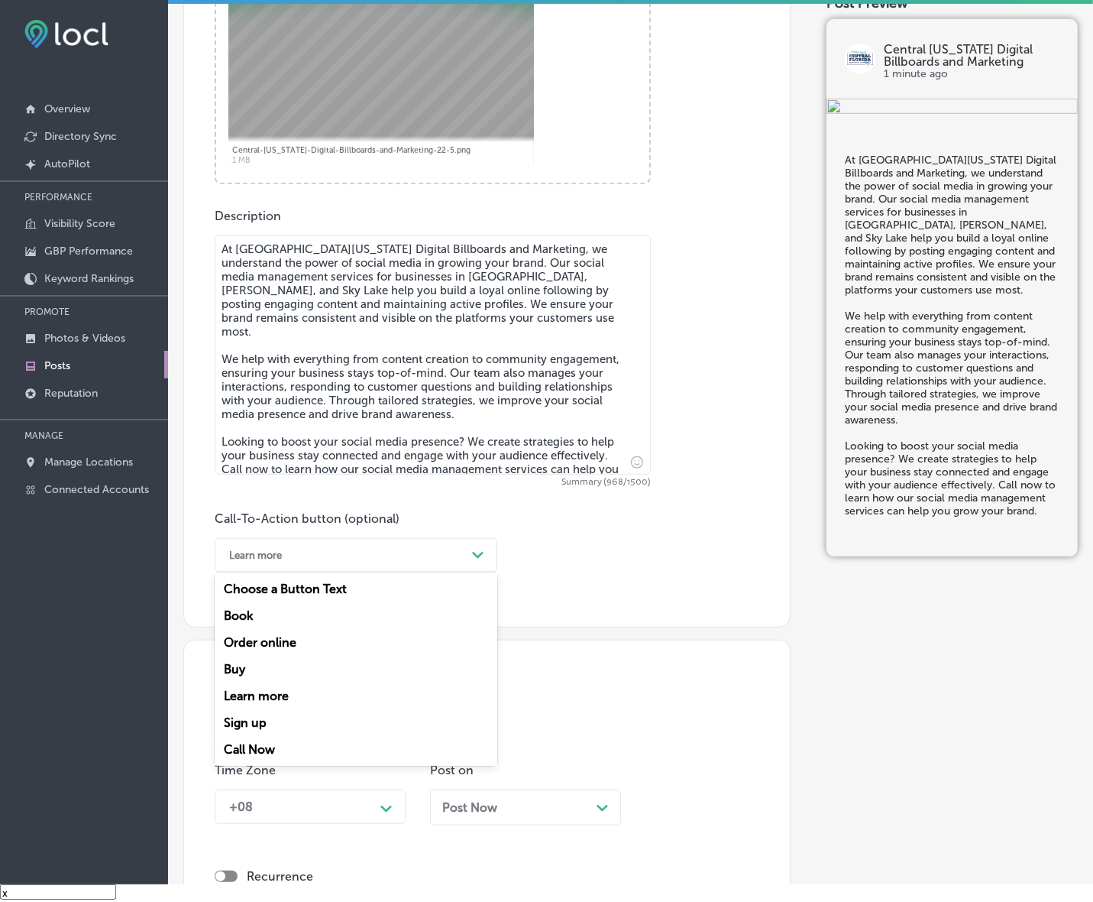
click at [481, 552] on polygon at bounding box center [477, 555] width 11 height 7
click at [302, 745] on div "Call Now" at bounding box center [356, 749] width 283 height 27
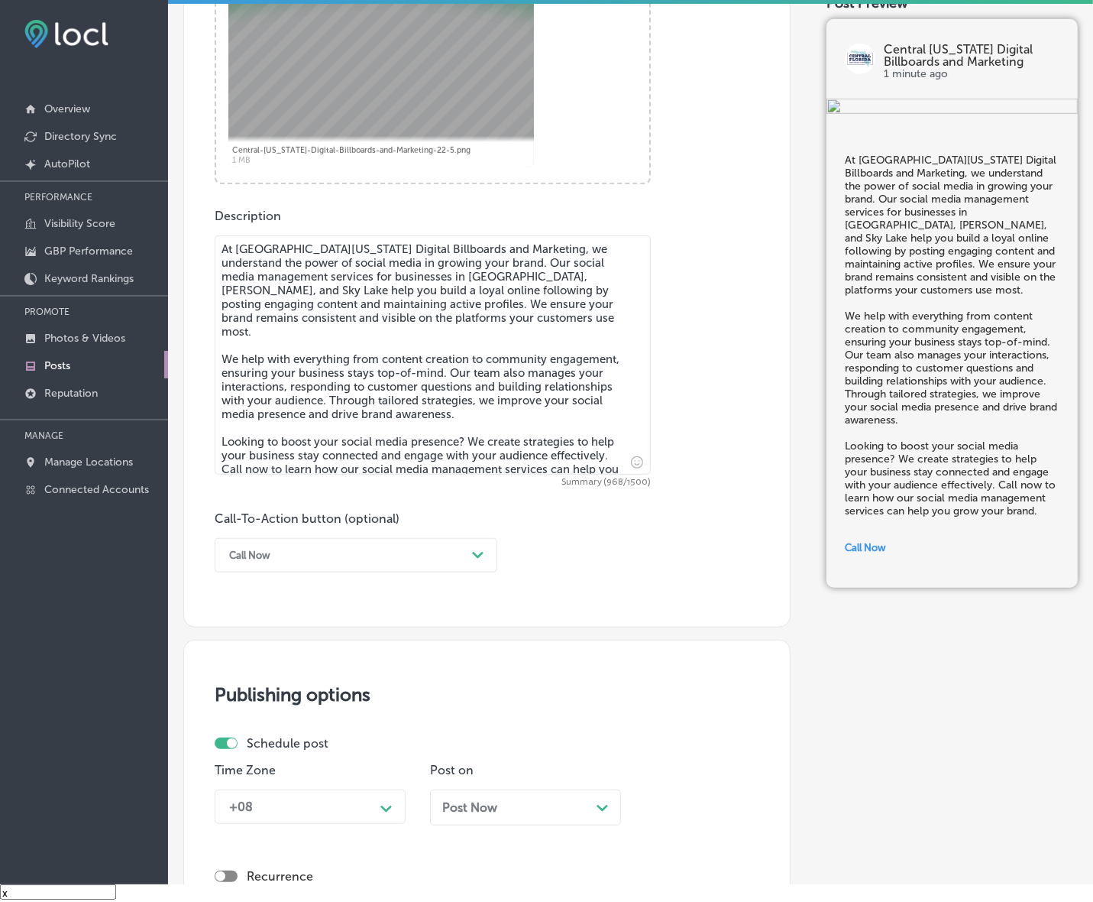
click at [386, 795] on div "+08 Path Created with Sketch." at bounding box center [310, 806] width 191 height 34
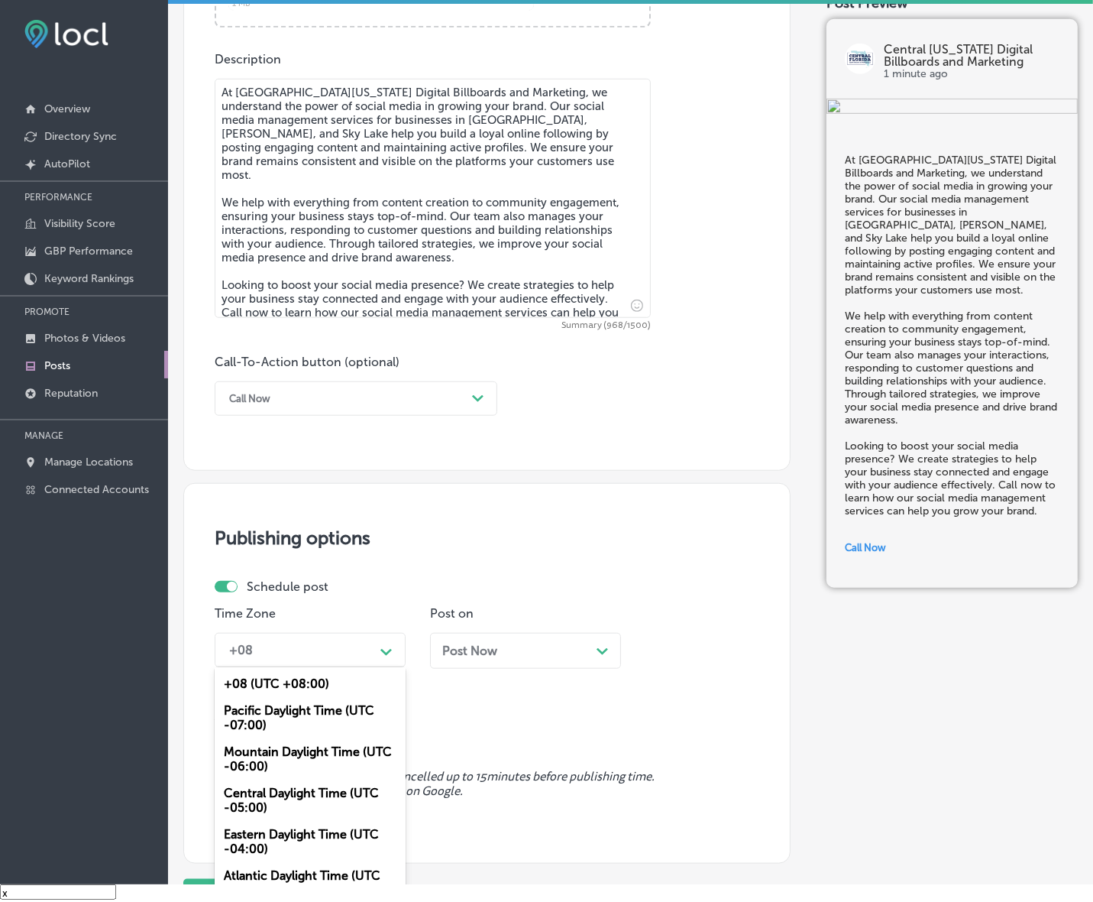
click at [321, 754] on div "Mountain Daylight Time (UTC -06:00)" at bounding box center [310, 758] width 191 height 41
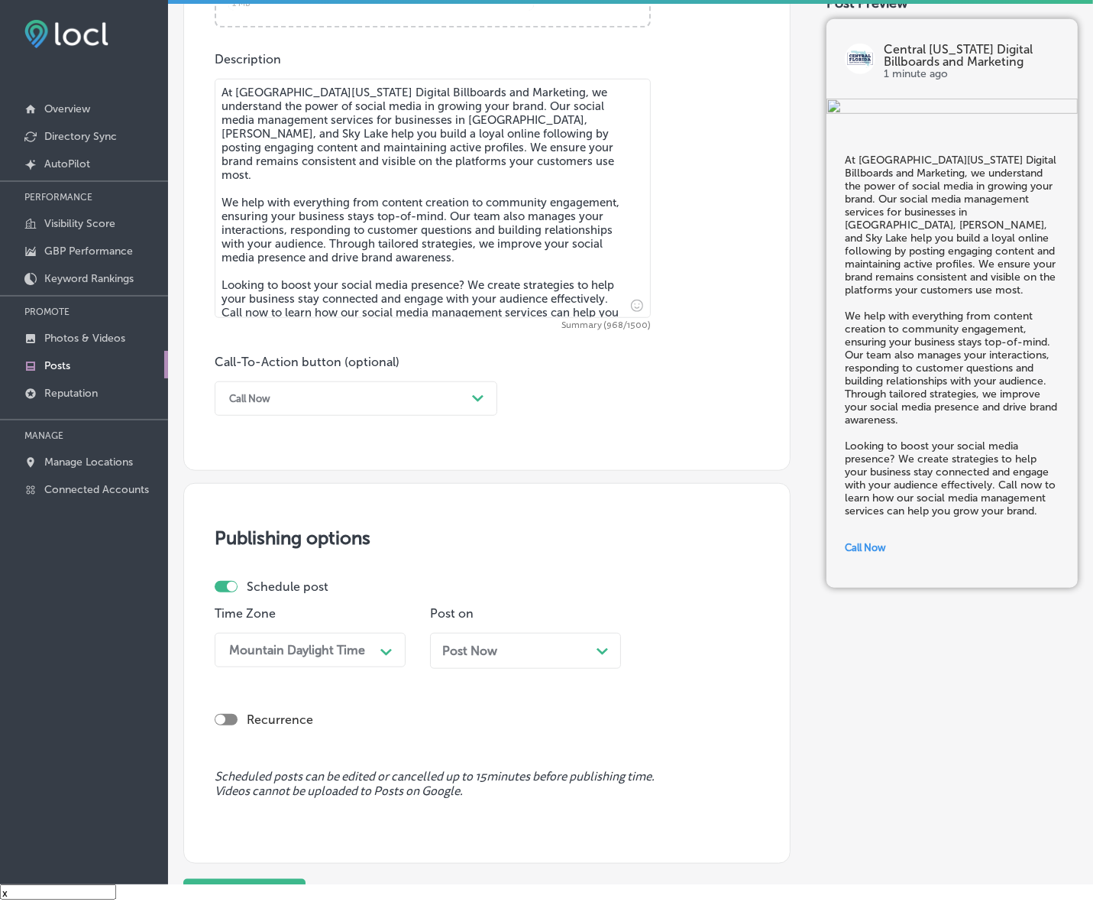
click at [517, 653] on div "Post Now Path Created with Sketch." at bounding box center [525, 650] width 167 height 15
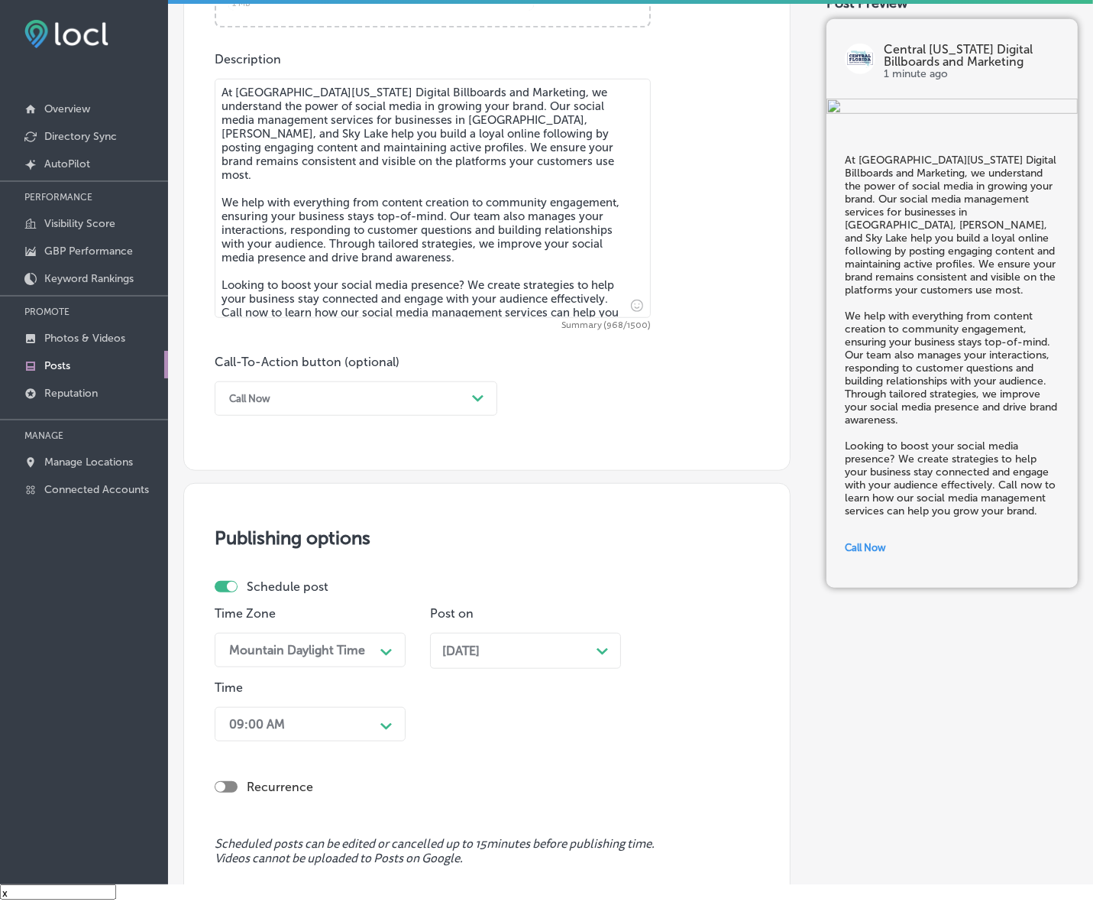
click at [376, 723] on div "09:00 AM Path Created with Sketch." at bounding box center [310, 724] width 191 height 34
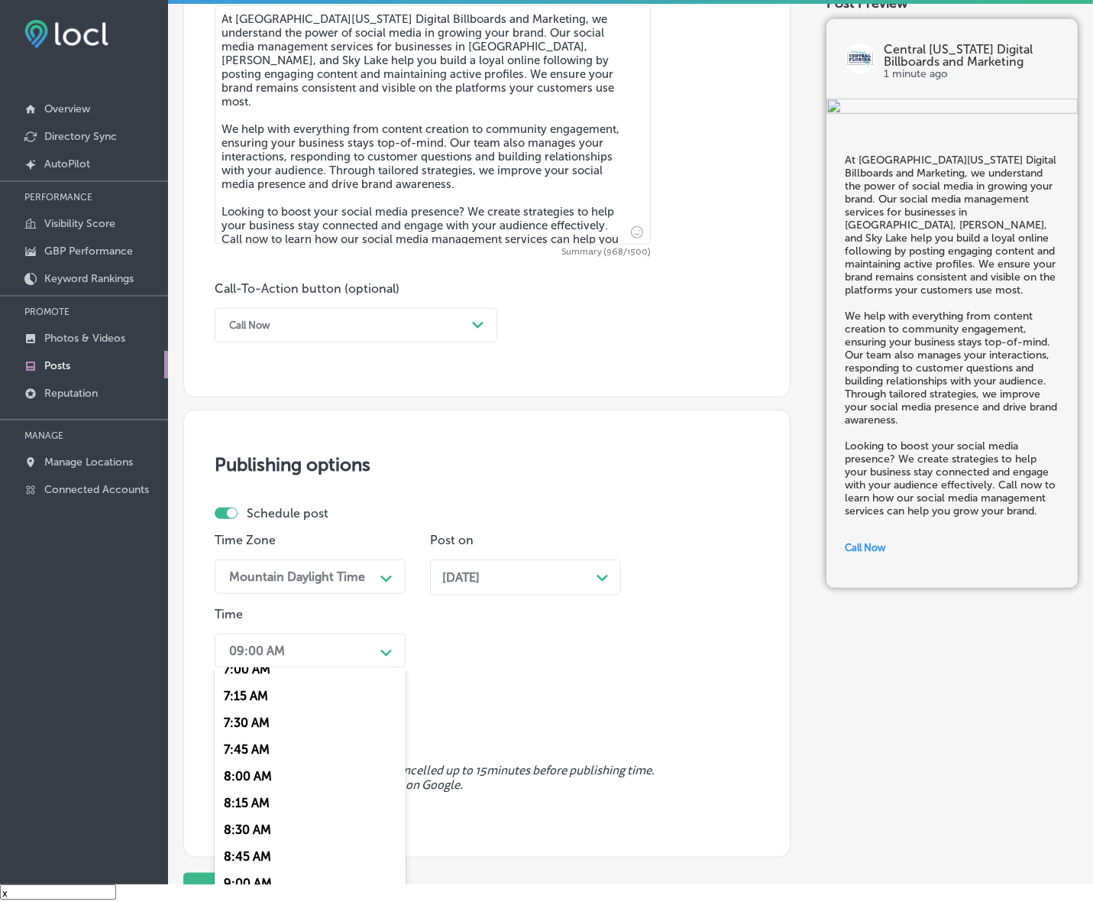
scroll to position [669, 0]
click at [250, 756] on div "7:00 AM" at bounding box center [310, 764] width 191 height 27
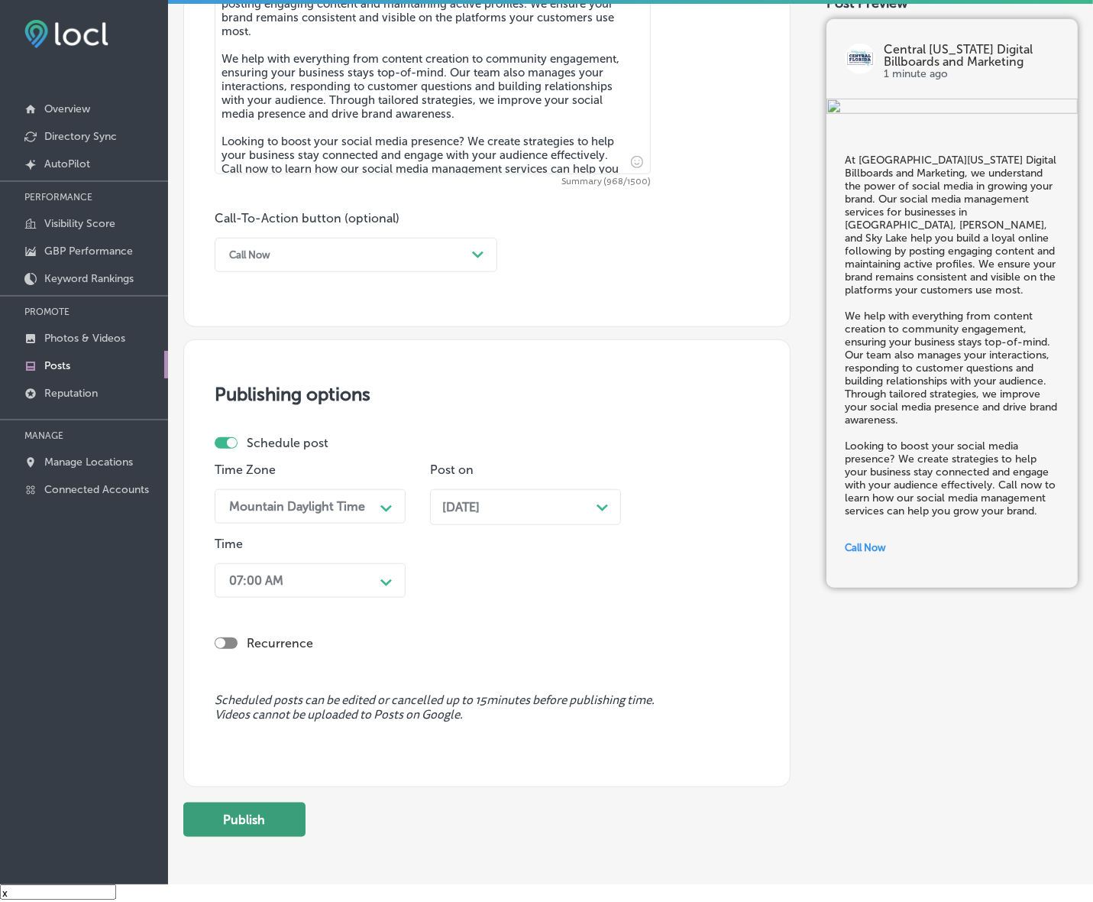
scroll to position [1010, 0]
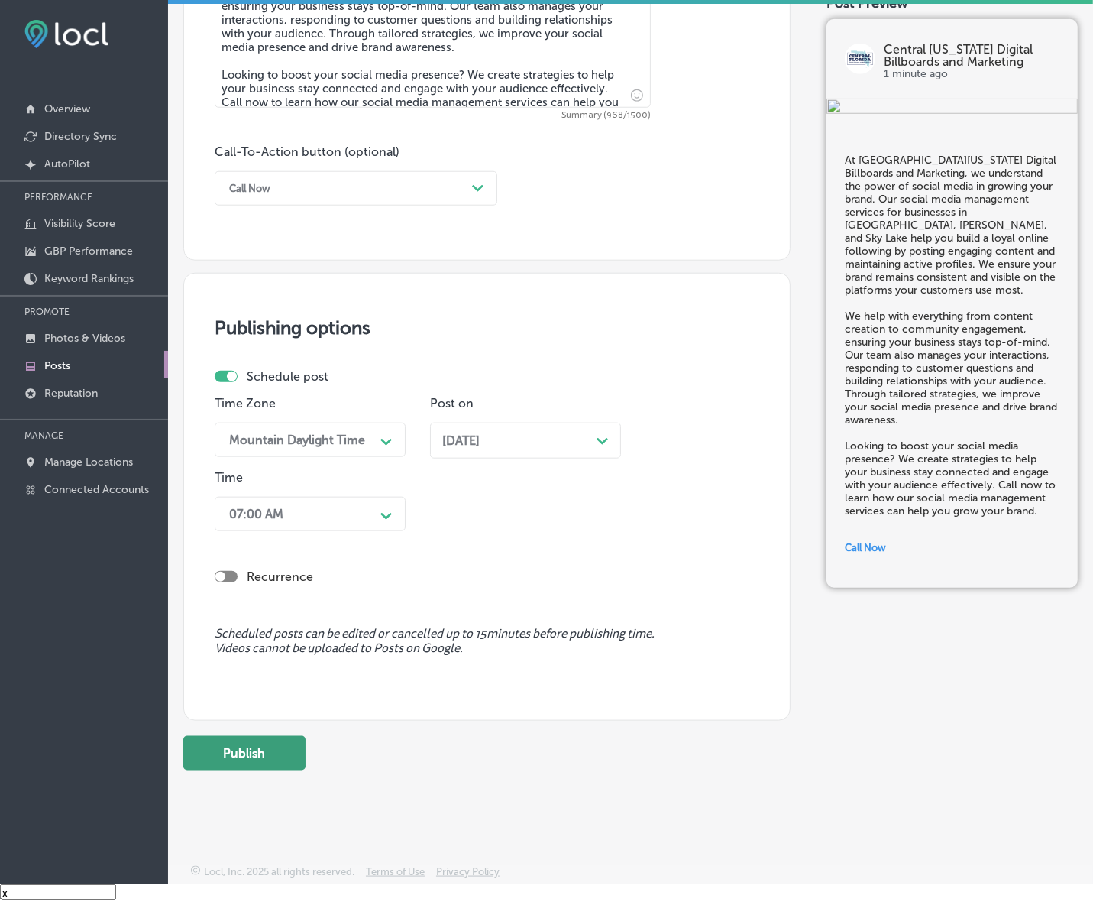
click at [285, 750] on button "Publish" at bounding box center [244, 753] width 122 height 34
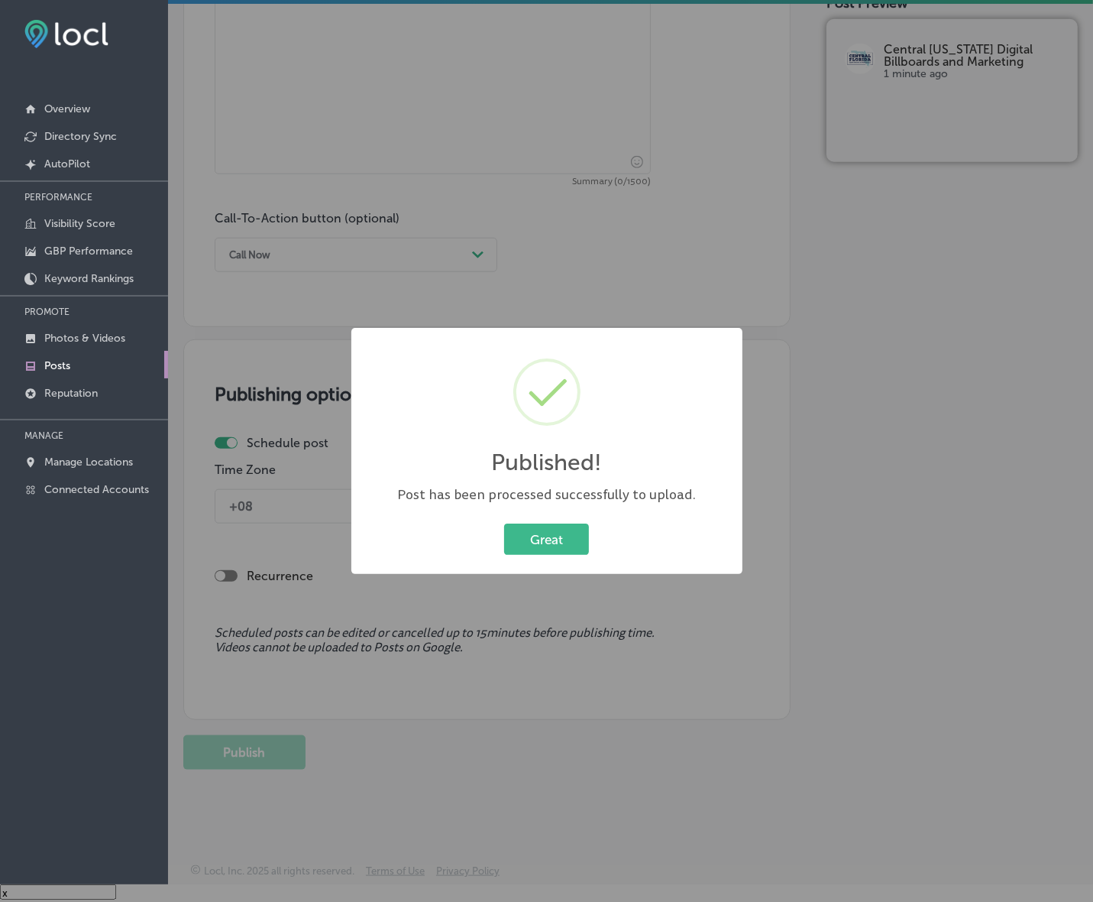
scroll to position [944, 0]
click at [575, 543] on button "Great" at bounding box center [546, 538] width 85 height 31
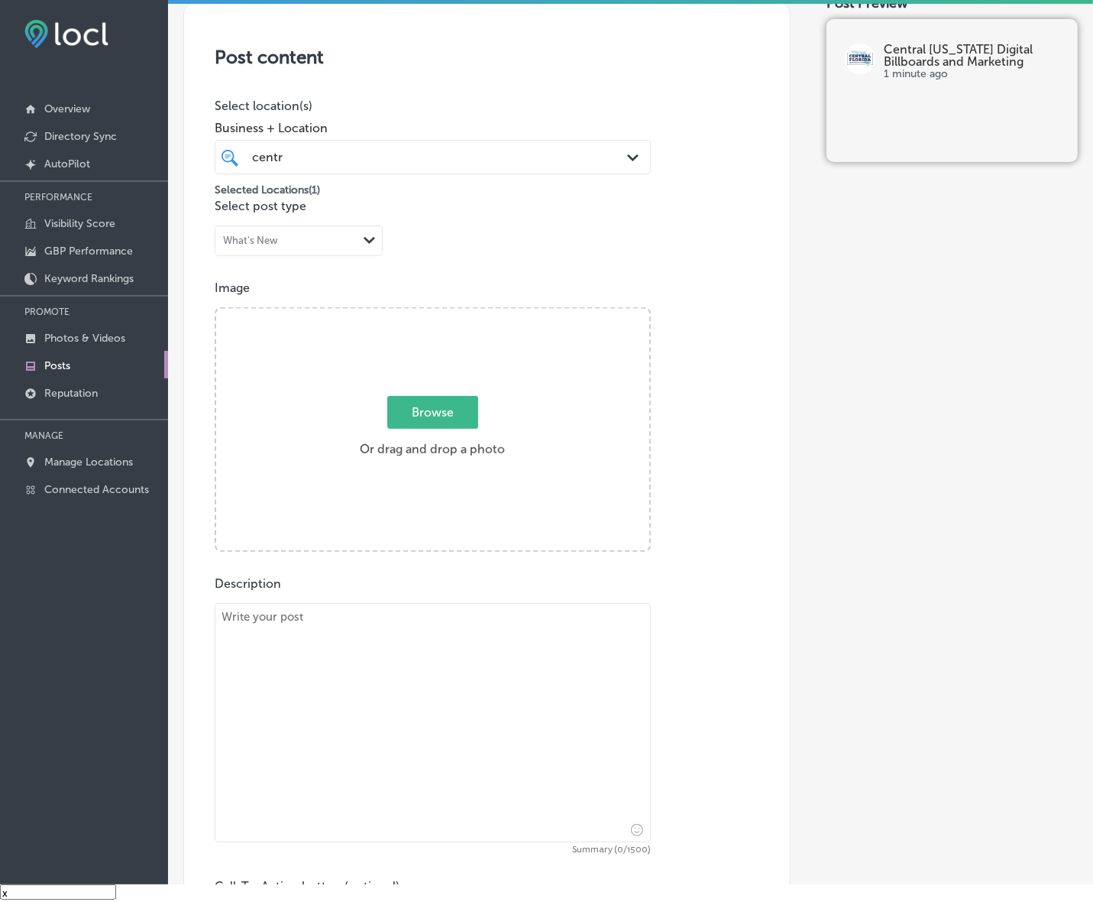
scroll to position [275, 0]
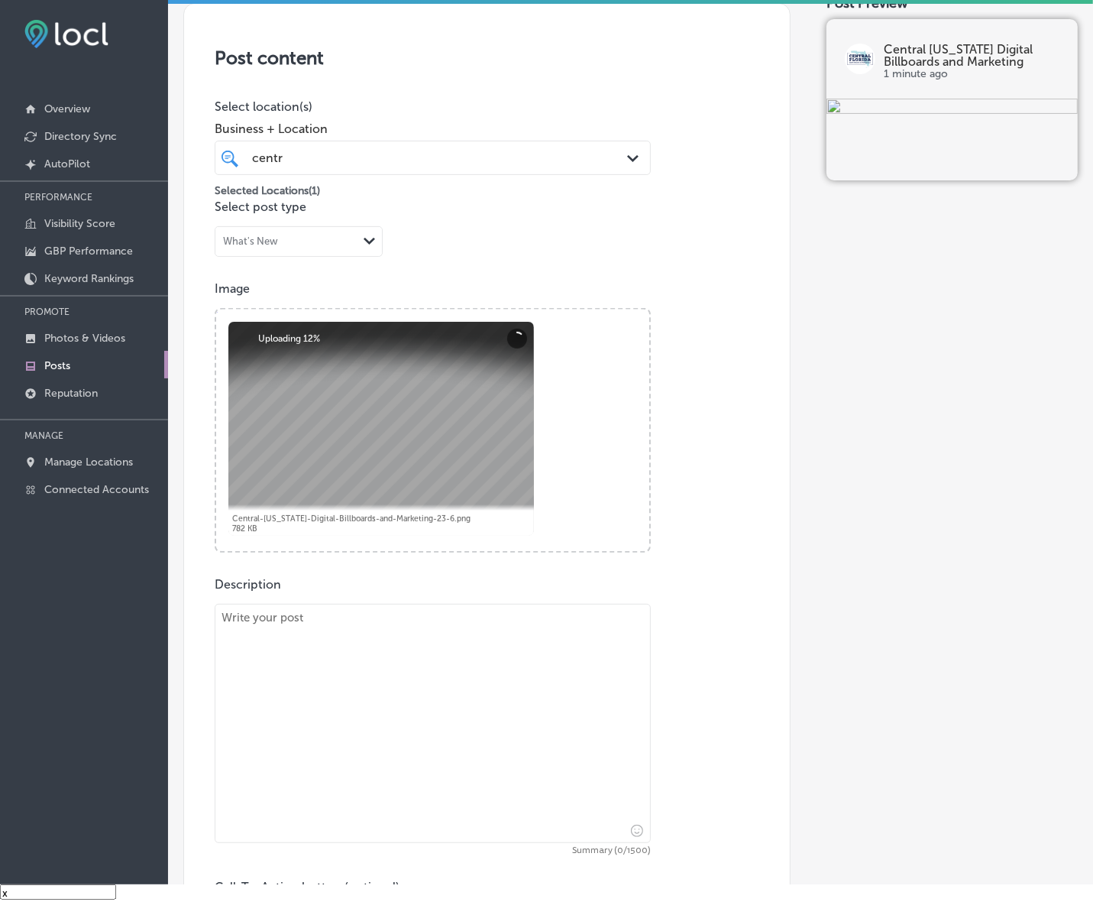
click at [428, 670] on textarea at bounding box center [433, 723] width 436 height 239
paste textarea "Lo Ipsumdo Sitamet Consect Adipiscing eli Seddoeius, te inci utlab etdolorema a…"
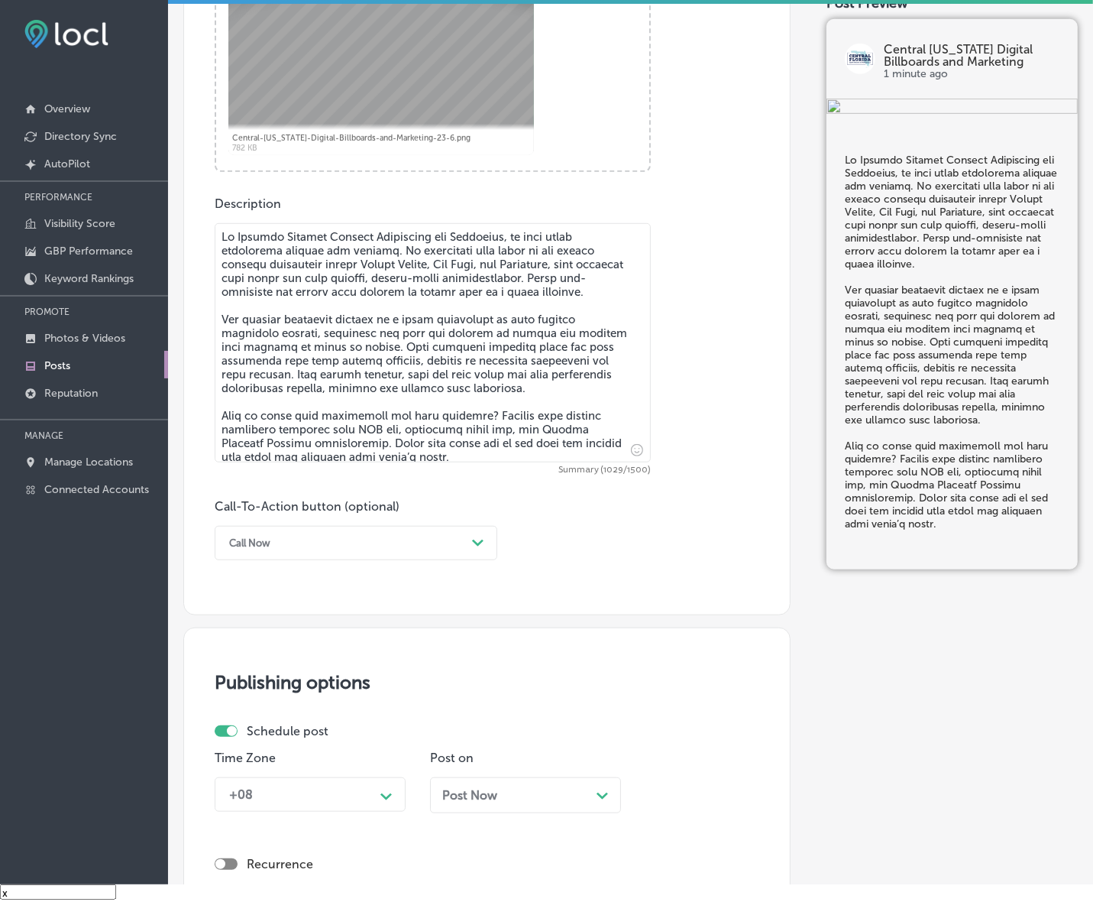
scroll to position [657, 0]
type textarea "Lo Ipsumdo Sitamet Consect Adipiscing eli Seddoeius, te inci utlab etdolorema a…"
drag, startPoint x: 475, startPoint y: 531, endPoint x: 461, endPoint y: 548, distance: 21.7
click at [475, 530] on div "Path Created with Sketch." at bounding box center [478, 542] width 24 height 24
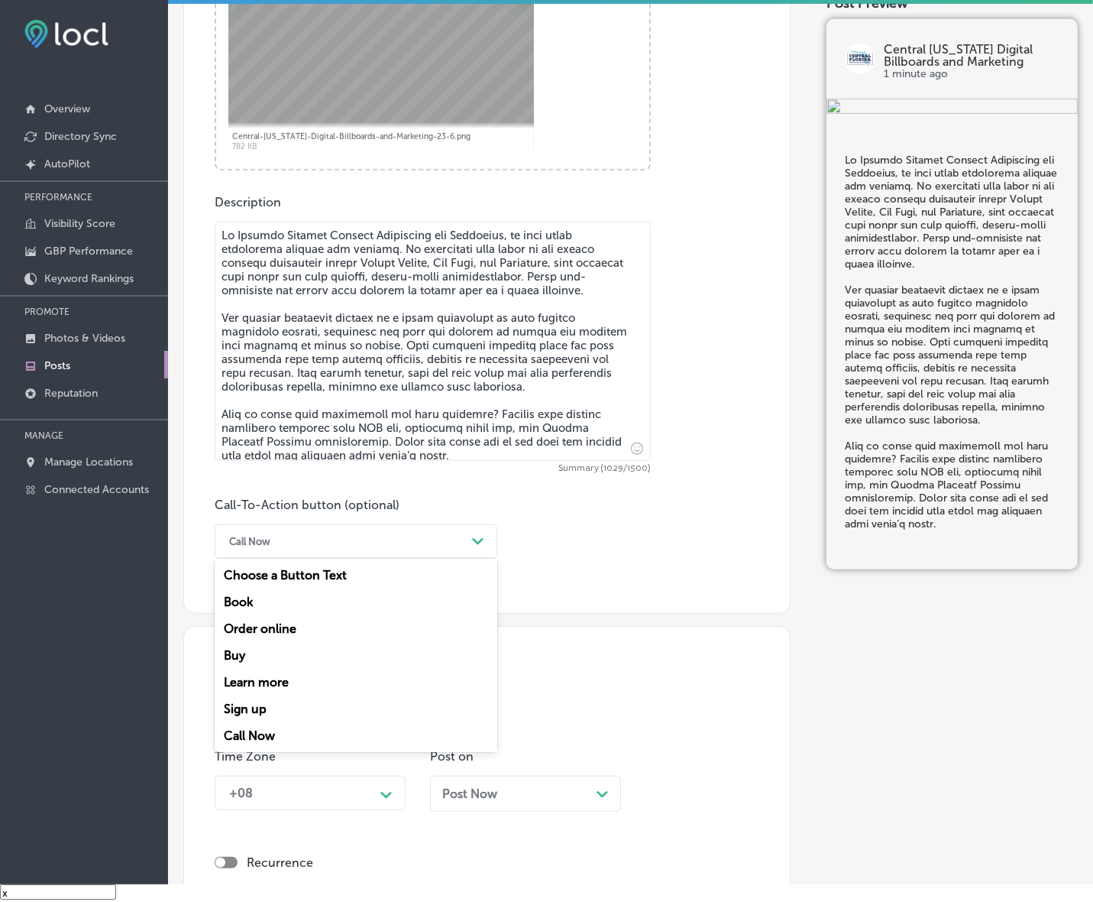
click at [298, 676] on div "Learn more" at bounding box center [356, 682] width 283 height 27
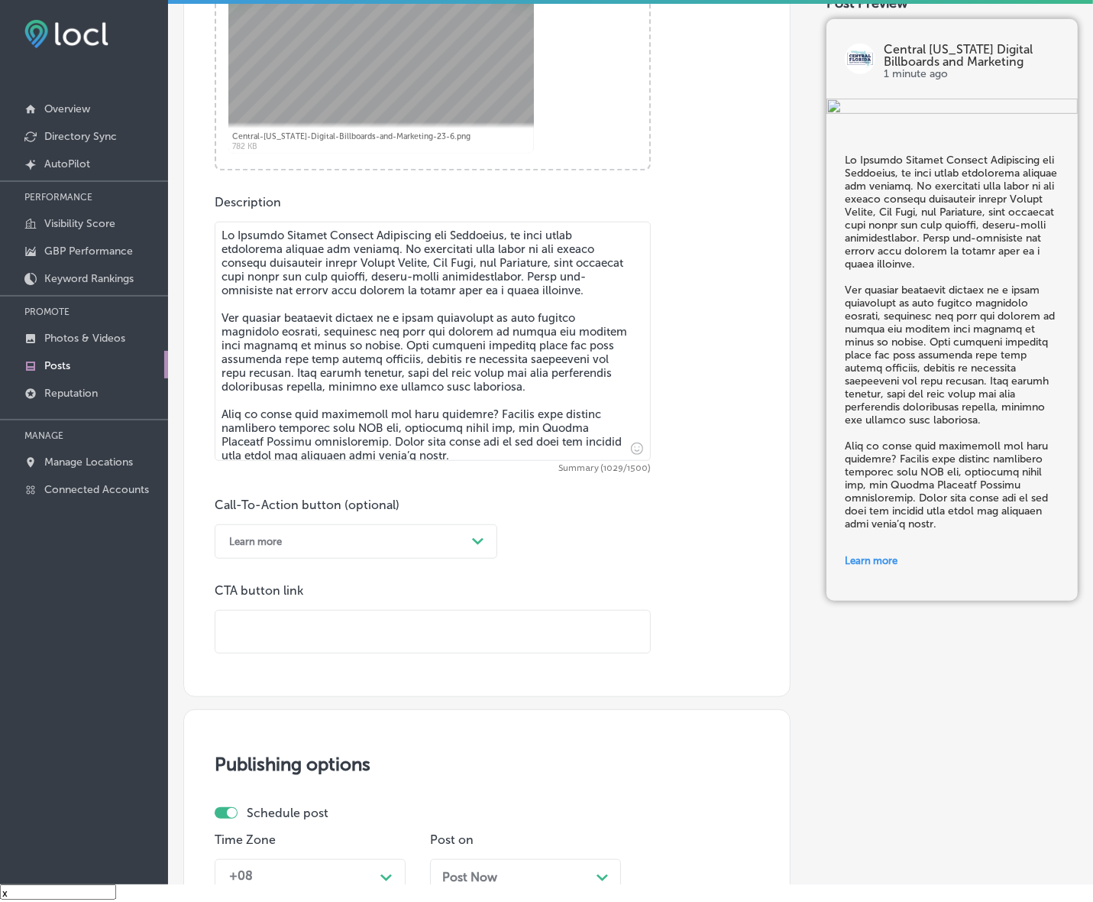
click at [329, 617] on input "text" at bounding box center [432, 632] width 435 height 42
paste input "[URL][DOMAIN_NAME]"
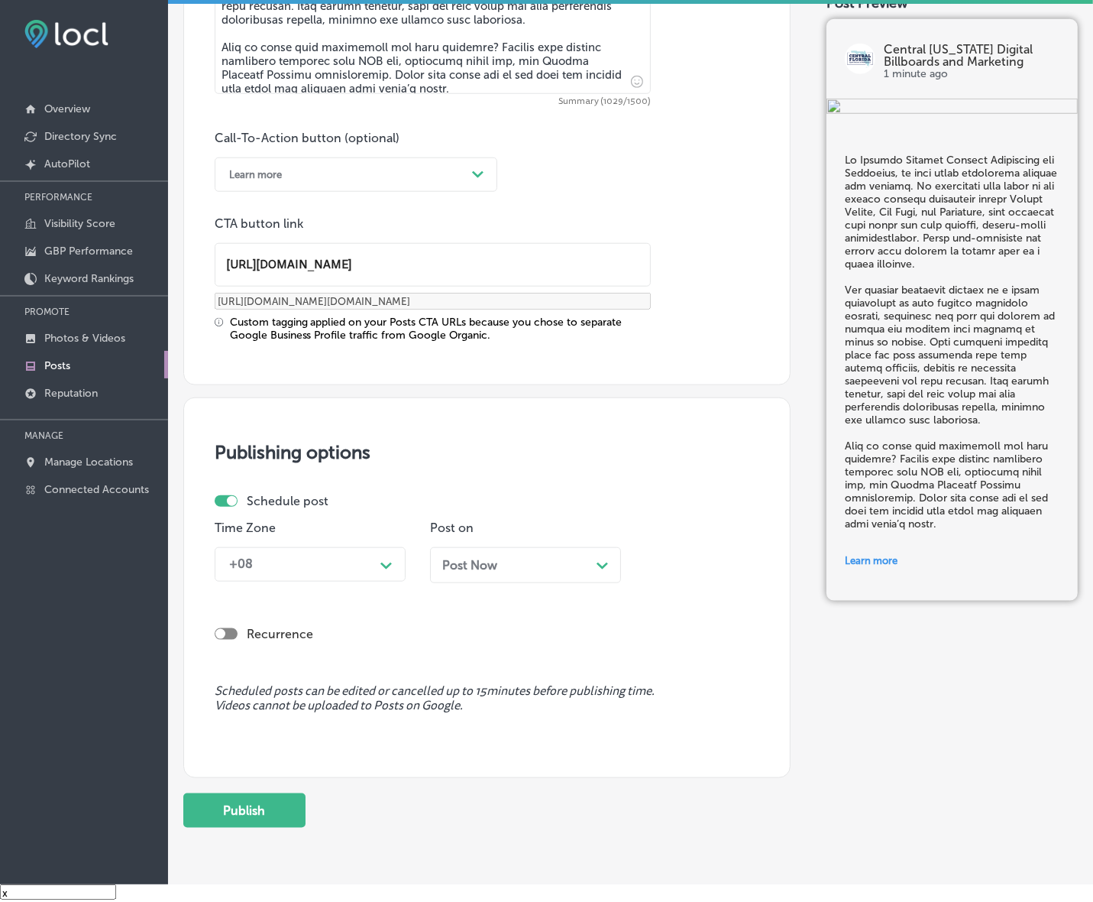
scroll to position [1026, 0]
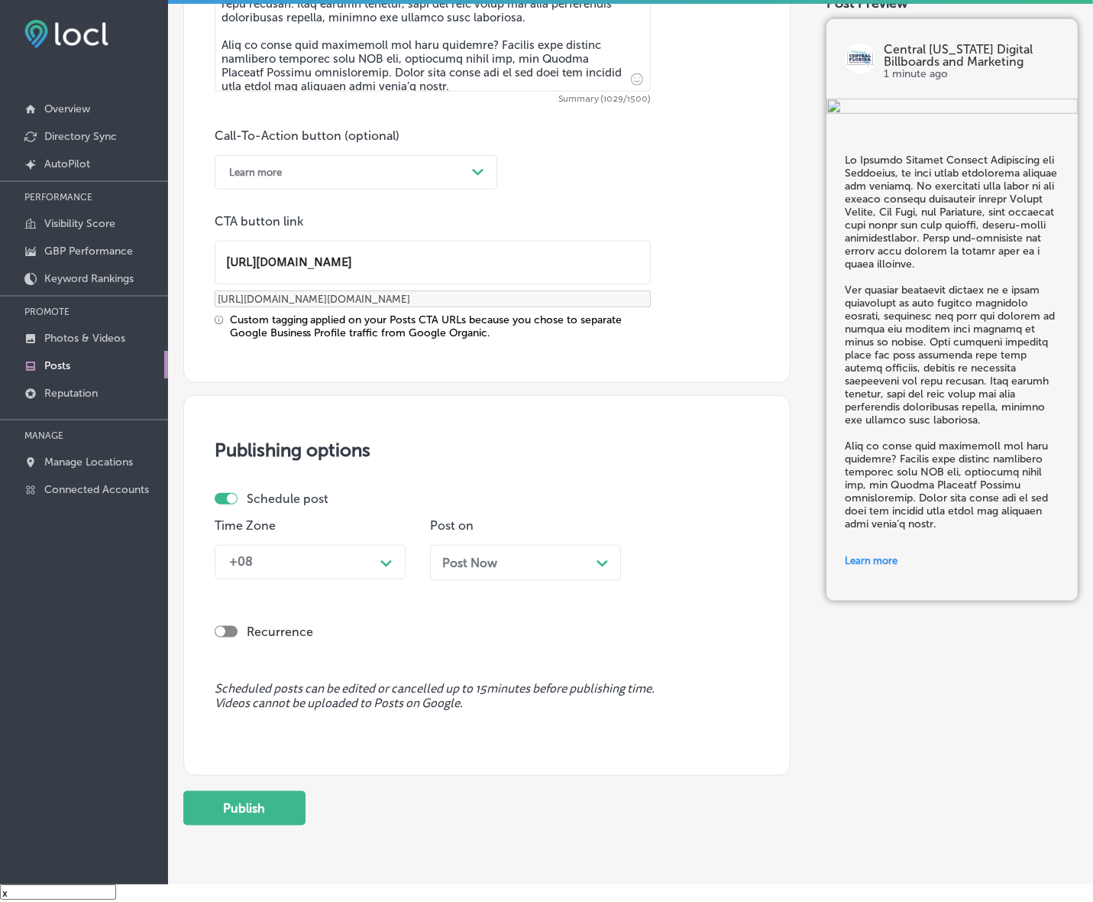
type input "[URL][DOMAIN_NAME]"
click at [397, 554] on div "Path Created with Sketch." at bounding box center [386, 561] width 24 height 24
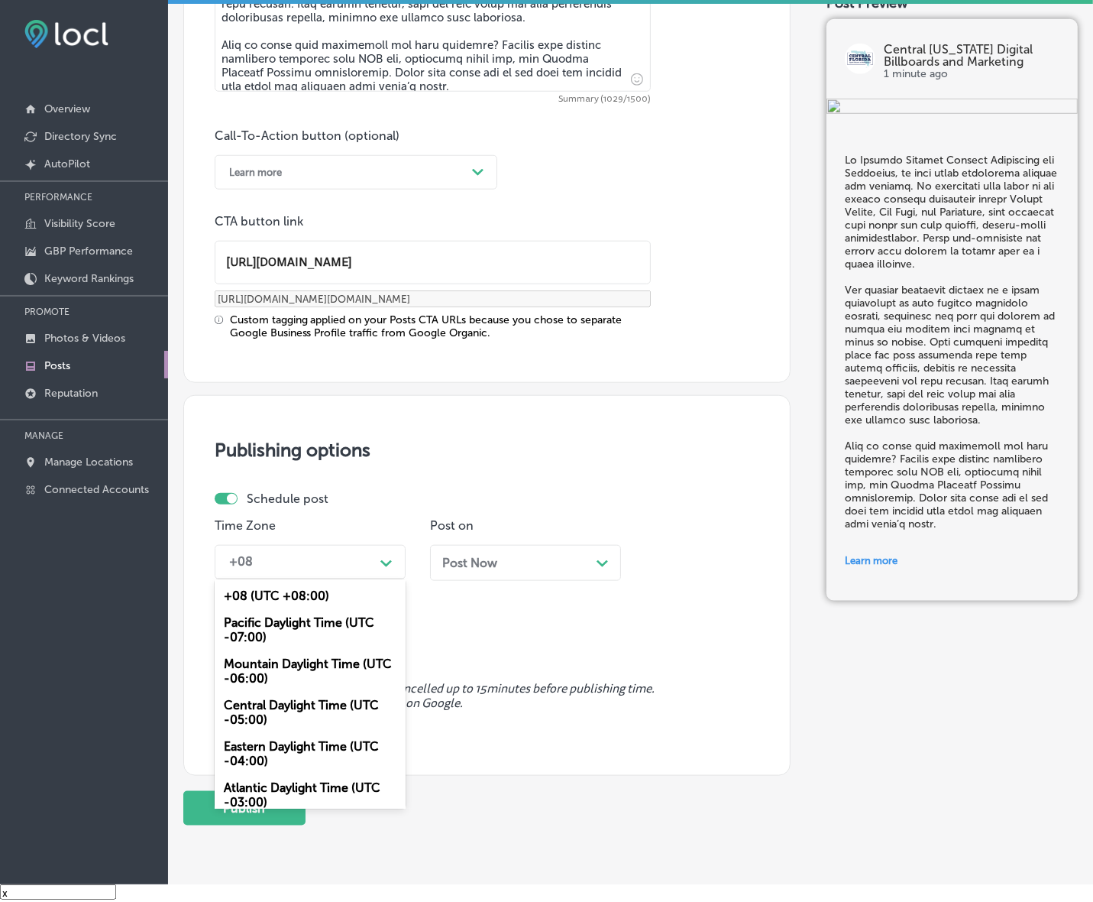
click at [300, 658] on div "Mountain Daylight Time (UTC -06:00)" at bounding box center [310, 670] width 191 height 41
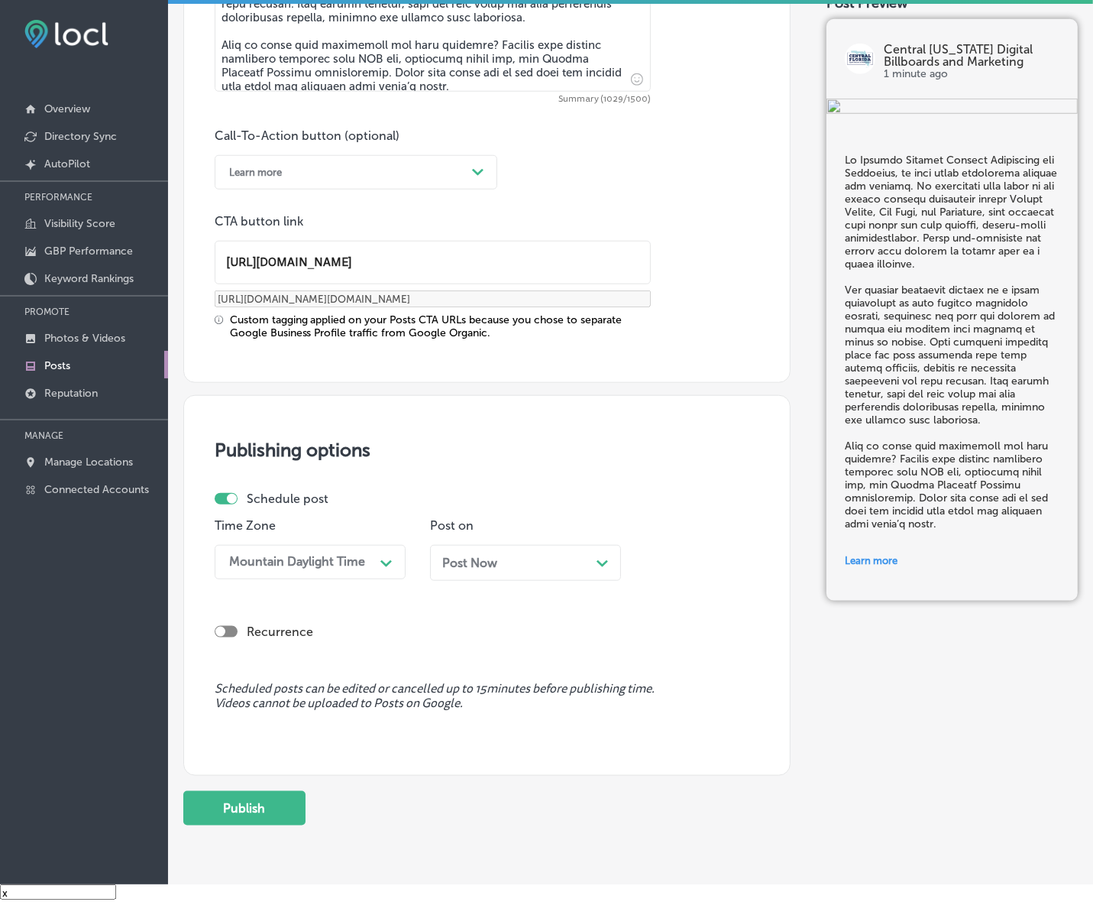
click at [478, 559] on span "Post Now" at bounding box center [469, 563] width 55 height 15
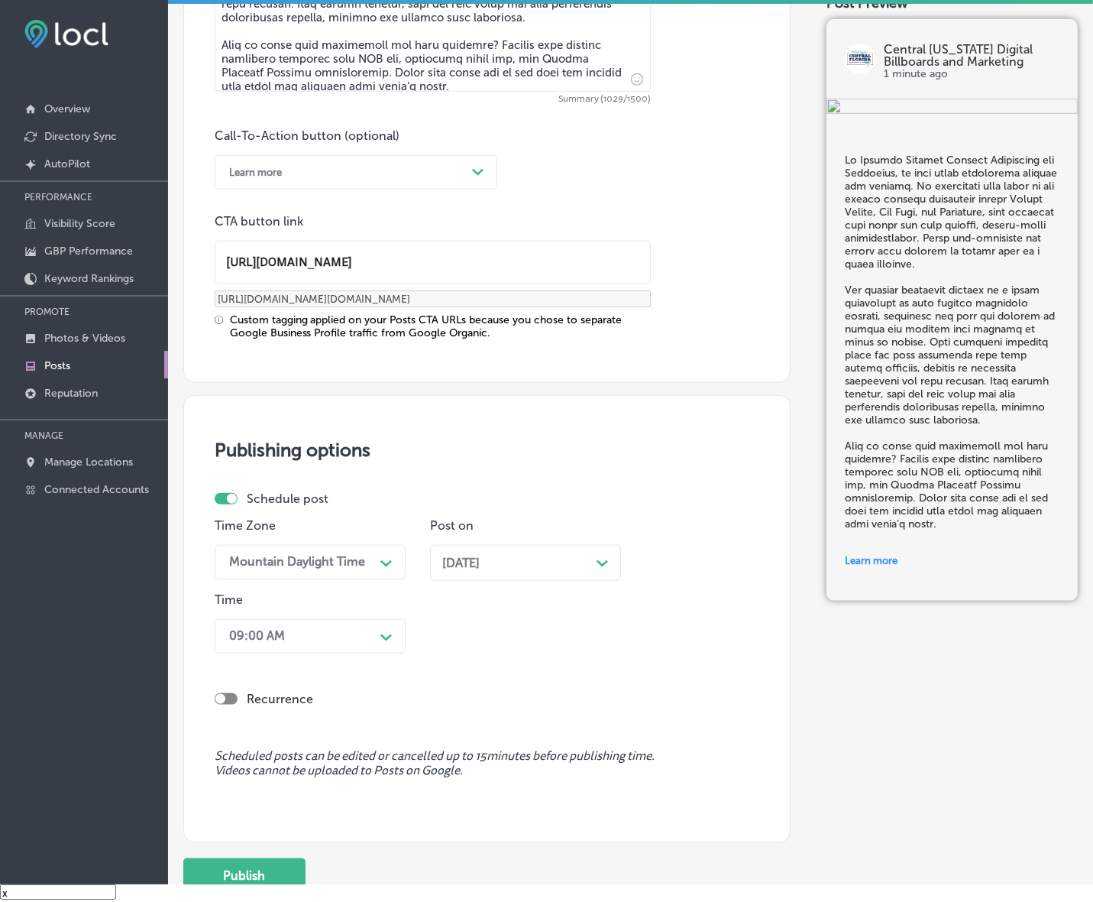
click at [377, 636] on div "Path Created with Sketch." at bounding box center [386, 636] width 24 height 24
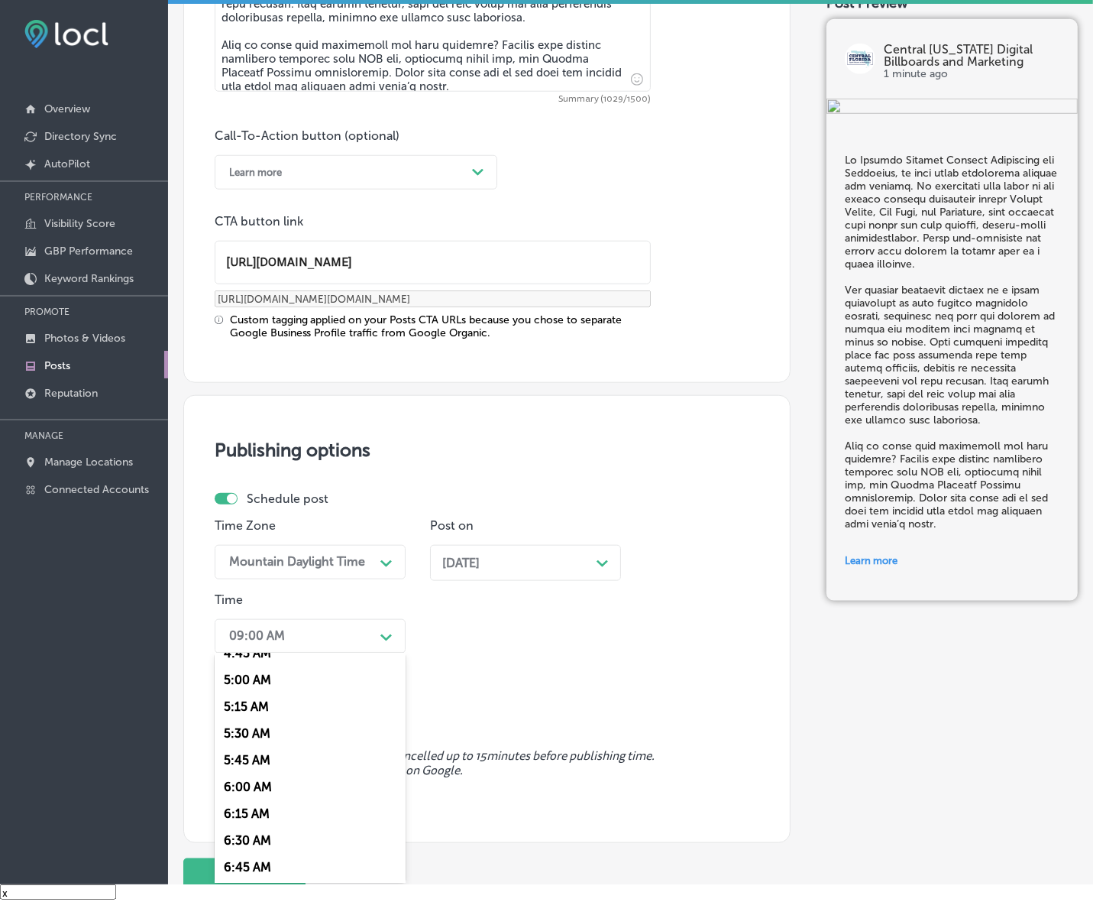
scroll to position [669, 0]
click at [261, 737] on div "7:00 AM" at bounding box center [310, 750] width 191 height 27
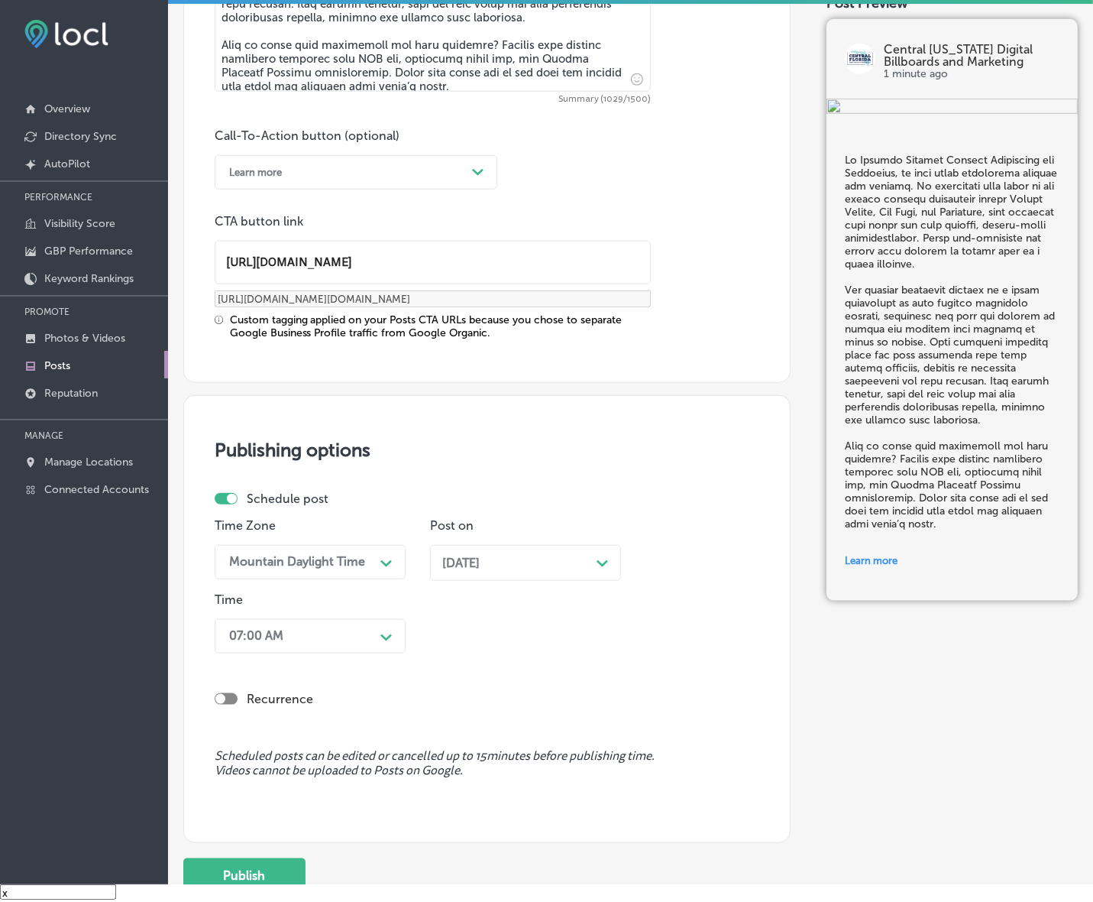
scroll to position [1148, 0]
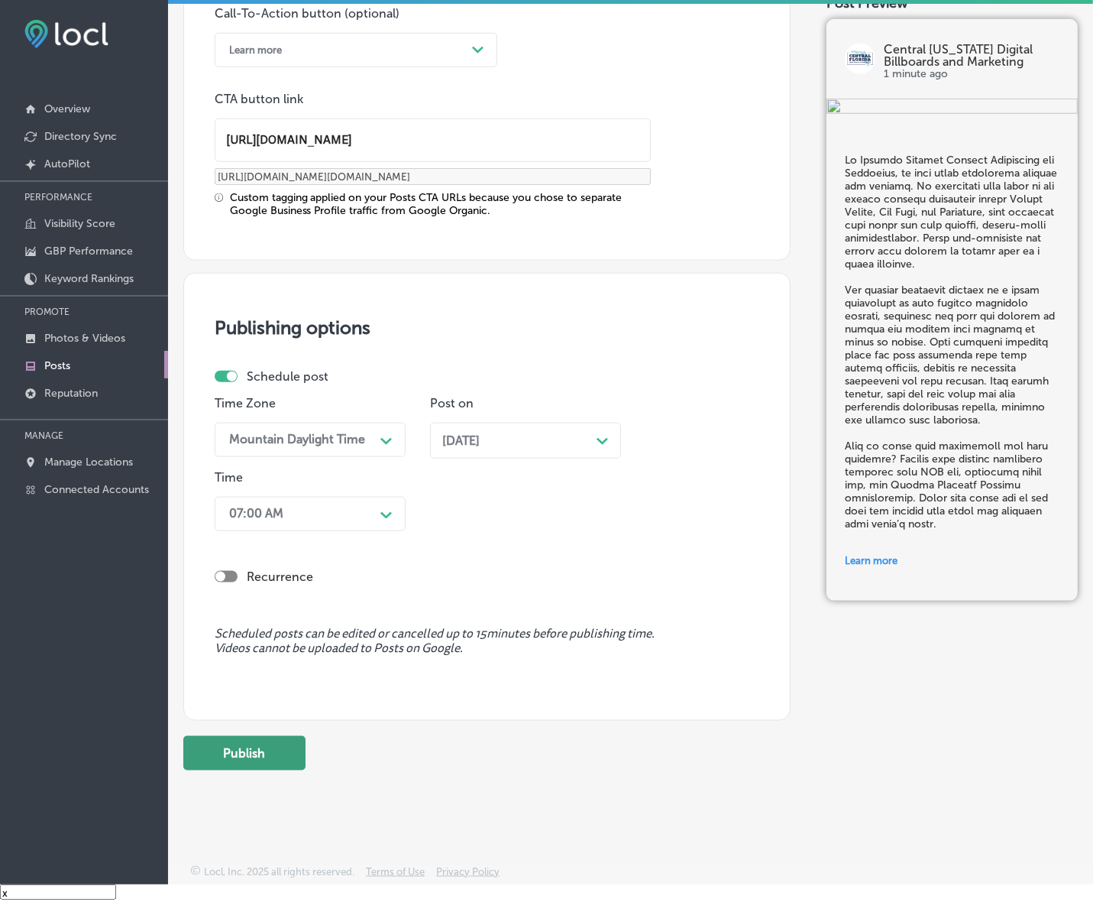
click at [261, 736] on button "Publish" at bounding box center [244, 753] width 122 height 34
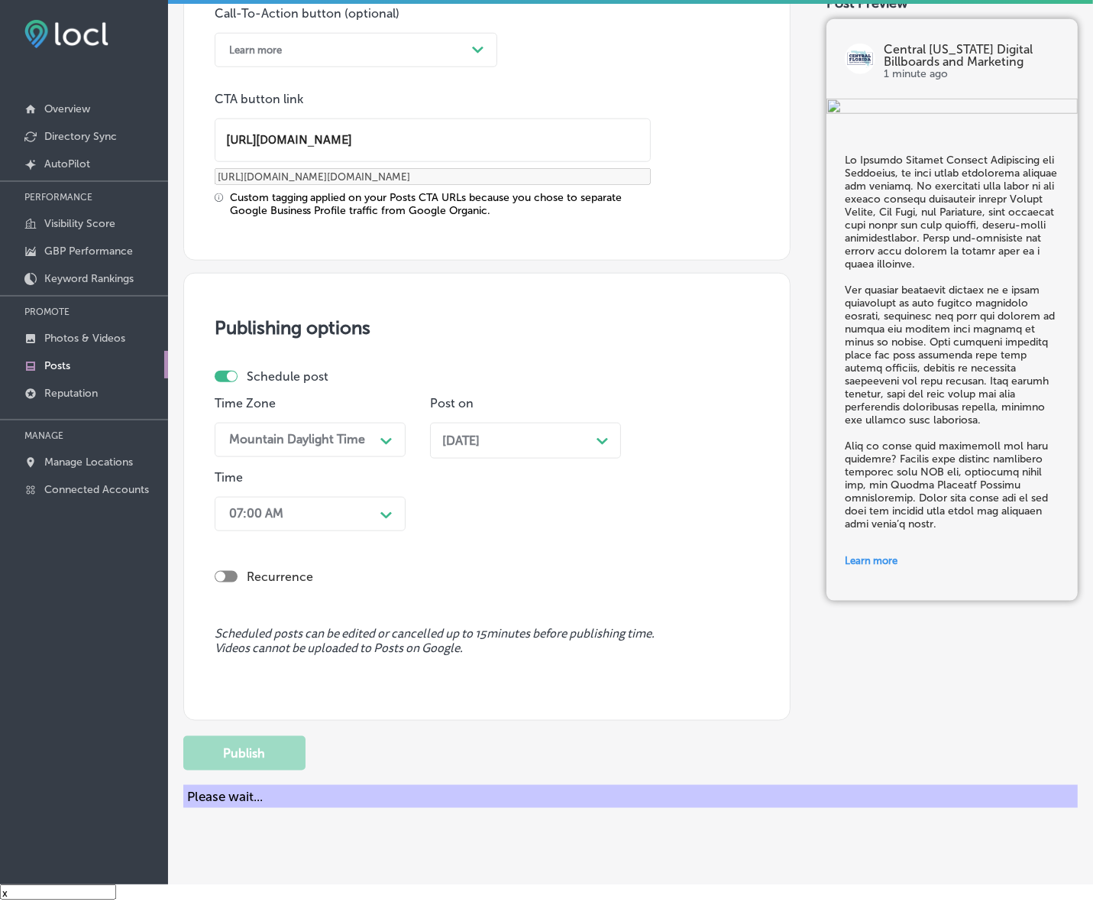
scroll to position [944, 0]
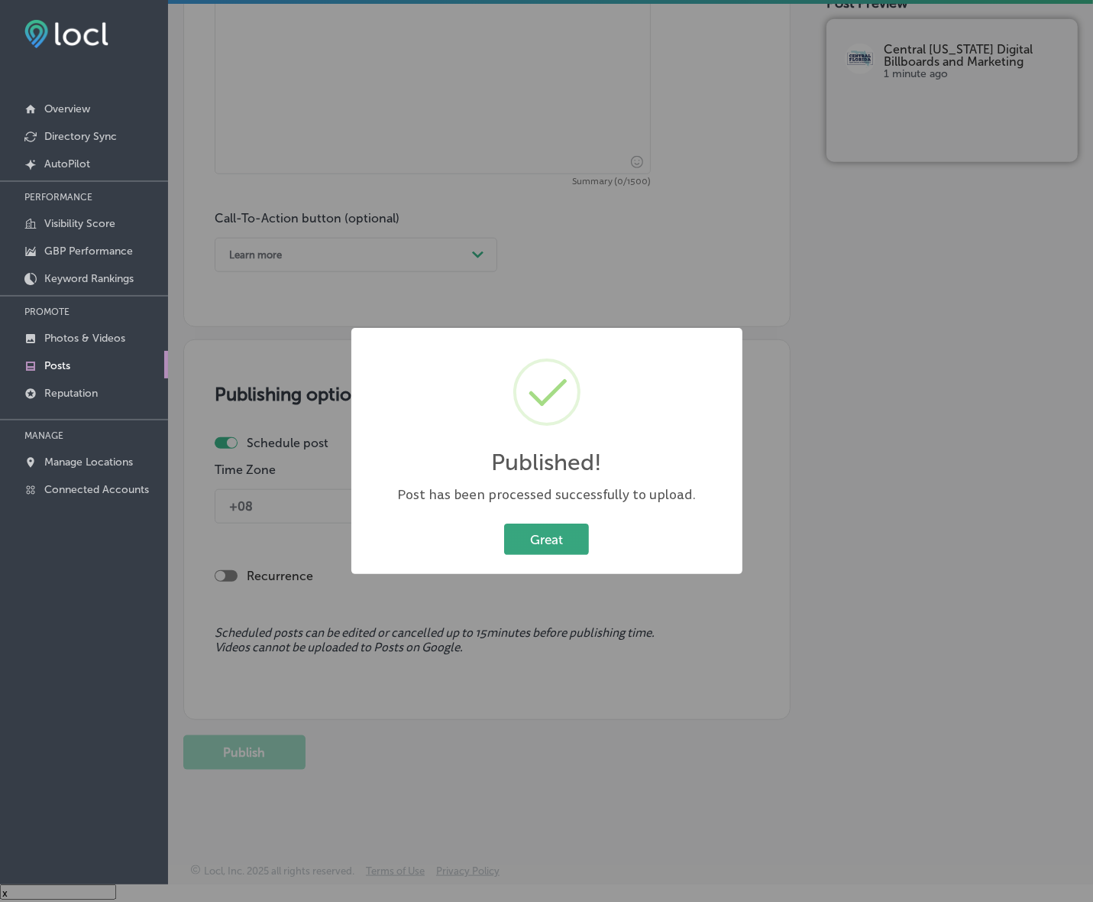
click at [562, 548] on button "Great" at bounding box center [546, 538] width 85 height 31
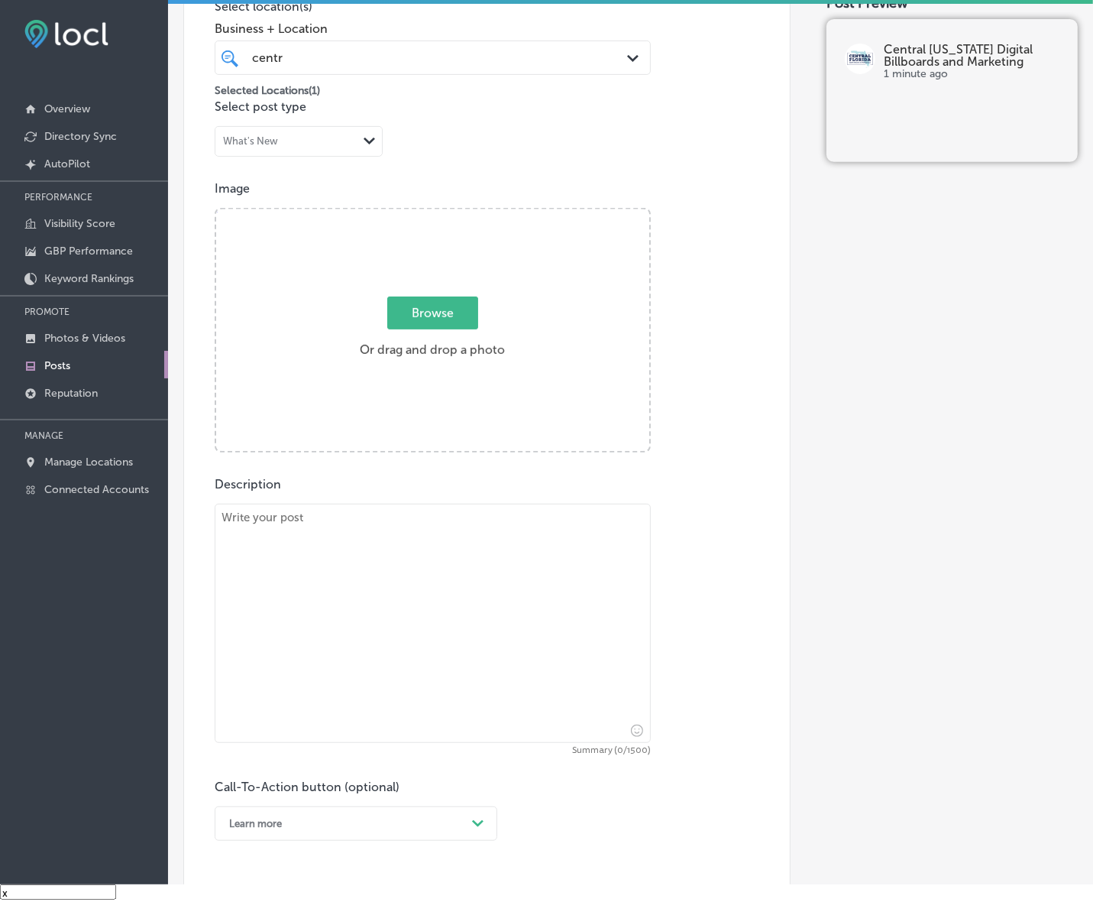
scroll to position [371, 0]
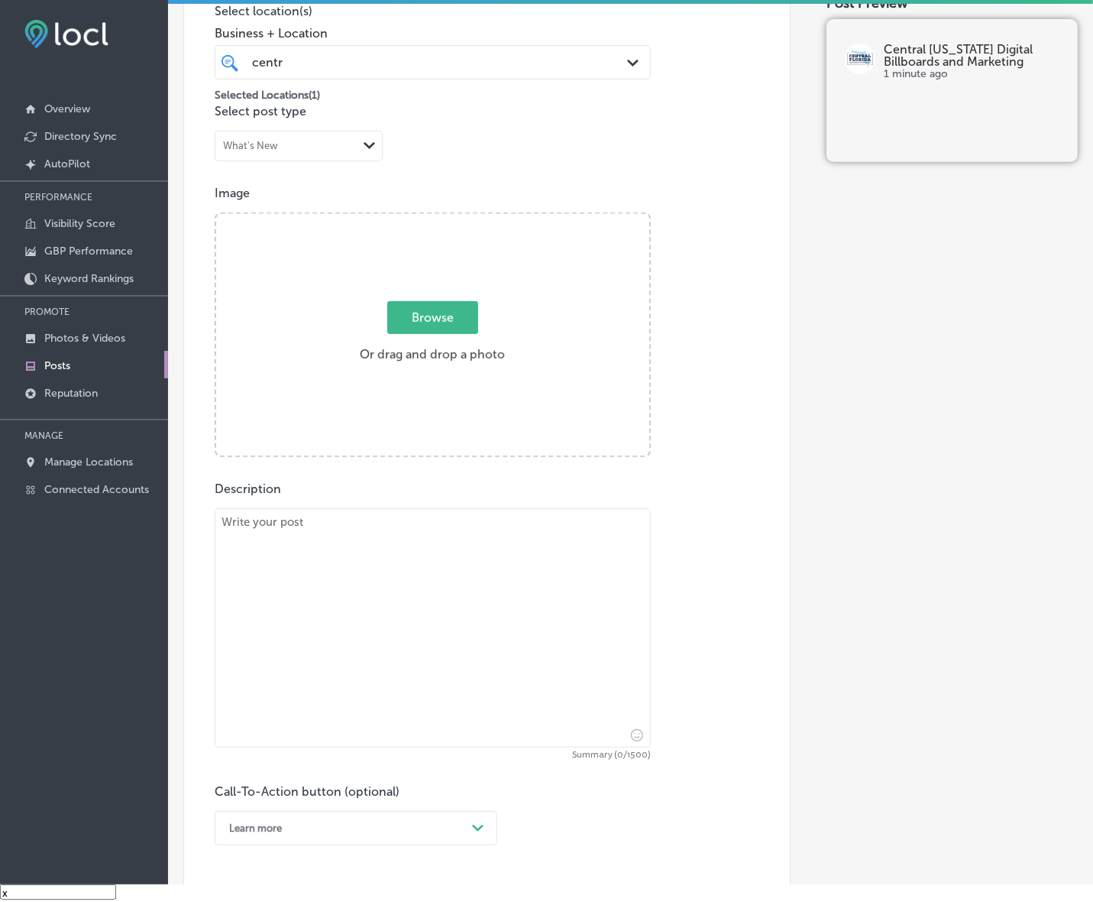
click at [279, 337] on div "Powered by PQINA Browse Or drag and drop a photo Central-[US_STATE]-Digital-Bil…" at bounding box center [432, 334] width 433 height 241
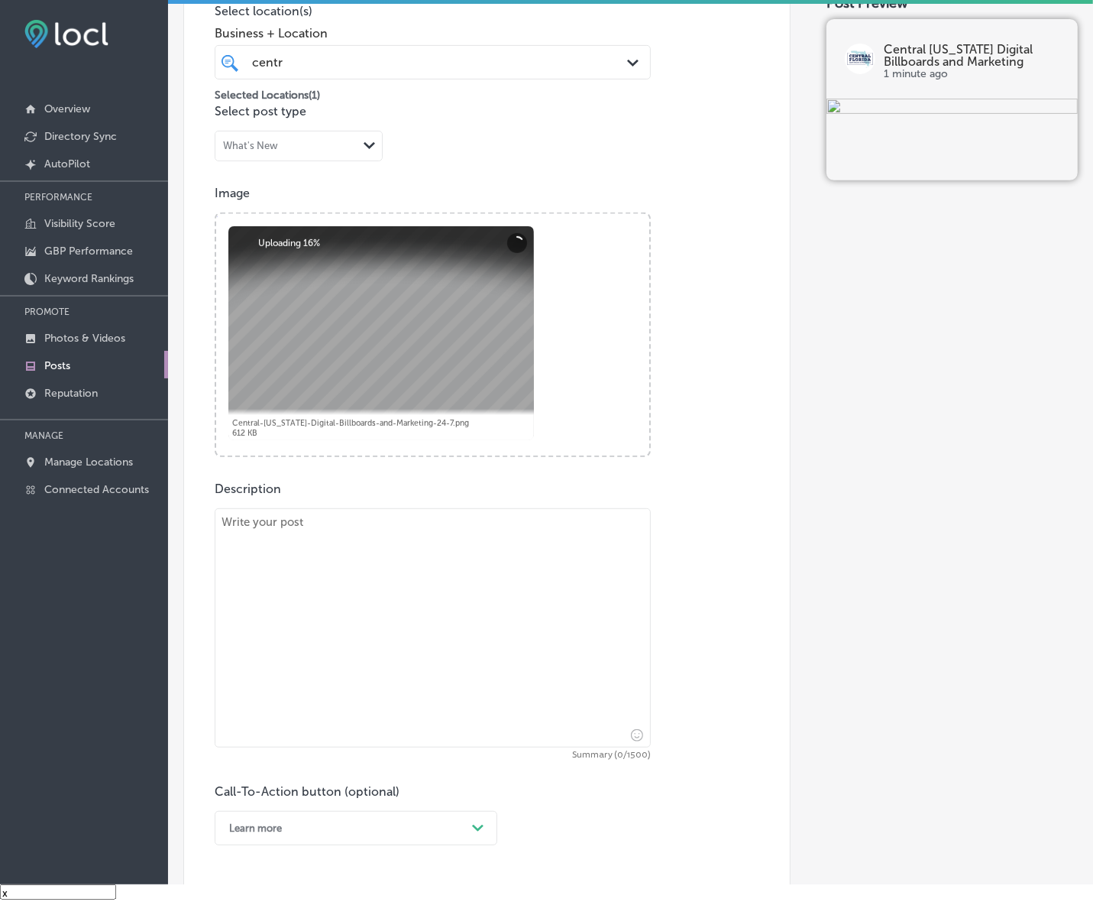
click at [574, 550] on textarea at bounding box center [433, 627] width 436 height 239
paste textarea "At [GEOGRAPHIC_DATA][US_STATE] Digital Billboards and Marketing, we offer exper…"
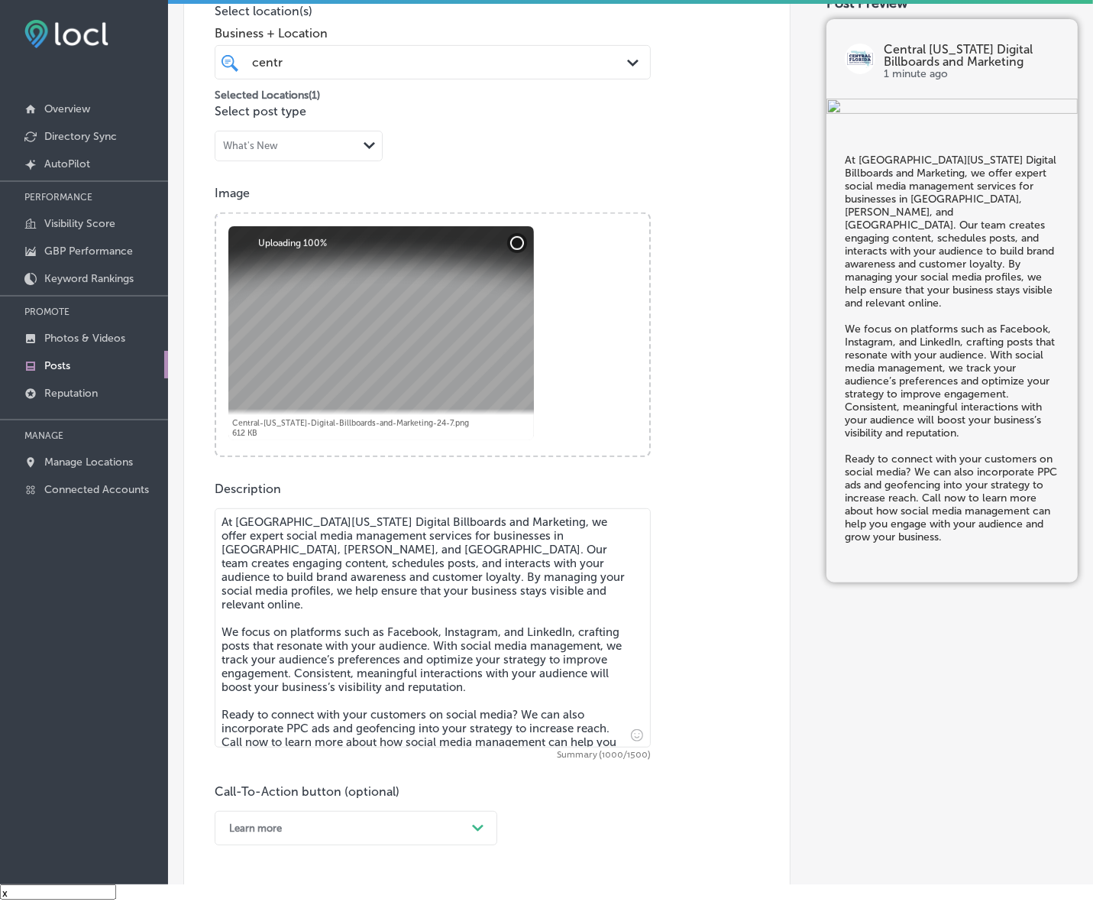
scroll to position [657, 0]
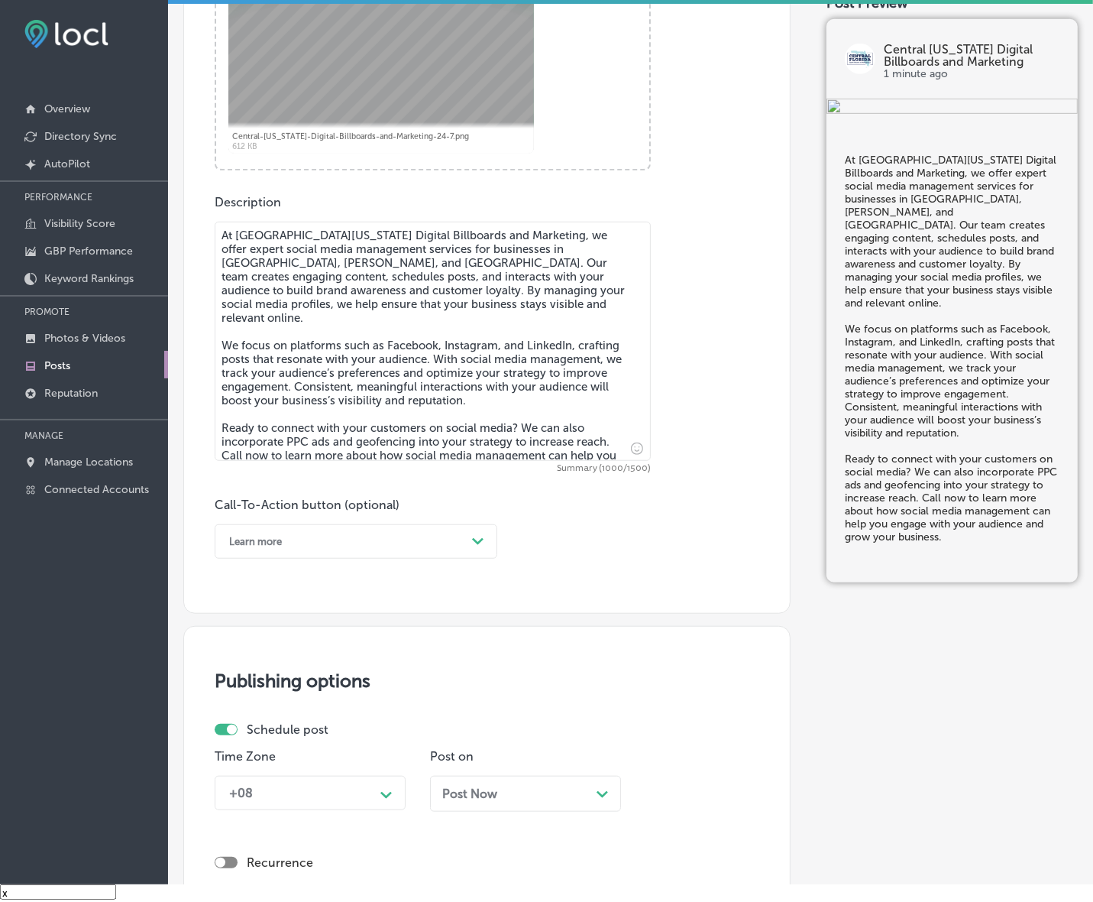
type textarea "At [GEOGRAPHIC_DATA][US_STATE] Digital Billboards and Marketing, we offer exper…"
click at [460, 537] on div "Learn more" at bounding box center [344, 542] width 245 height 24
click at [290, 734] on div "Call Now" at bounding box center [356, 735] width 283 height 27
click at [400, 800] on div "+08 Path Created with Sketch." at bounding box center [310, 793] width 191 height 34
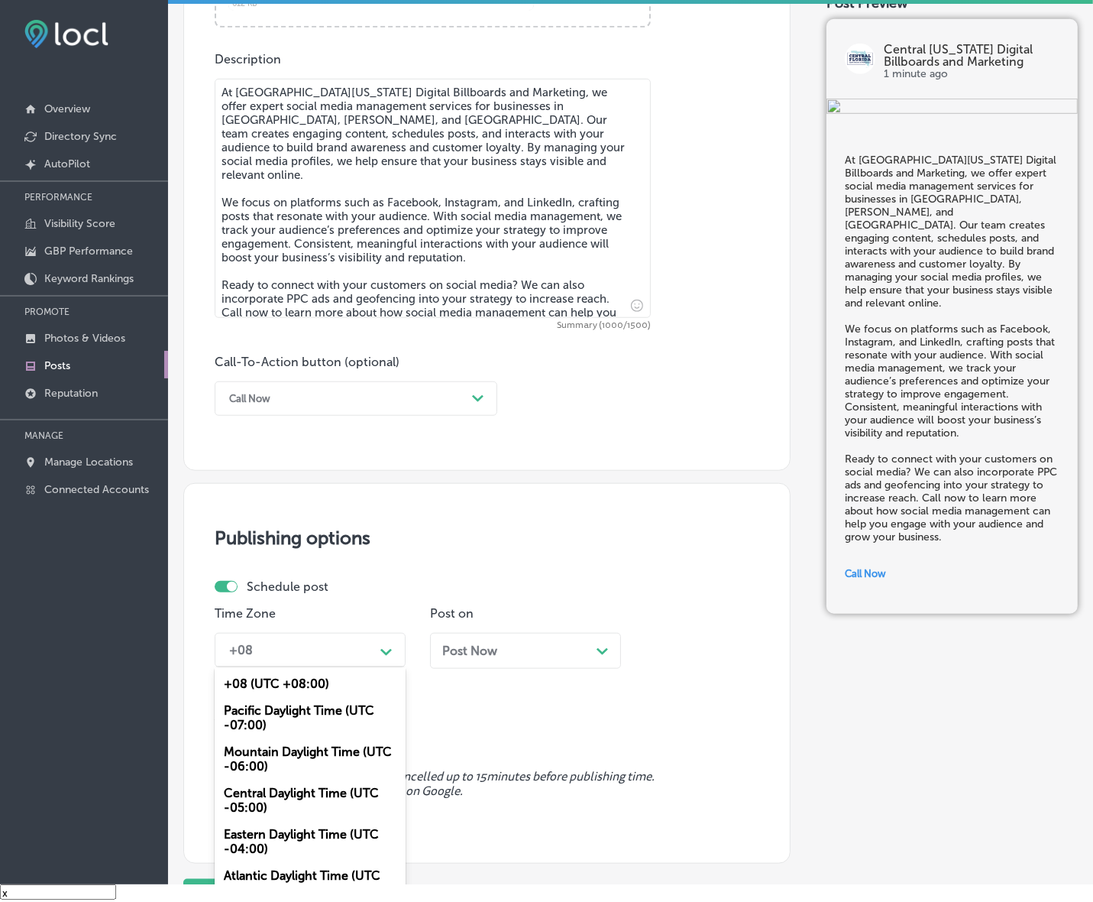
click at [299, 753] on div "Mountain Daylight Time (UTC -06:00)" at bounding box center [310, 758] width 191 height 41
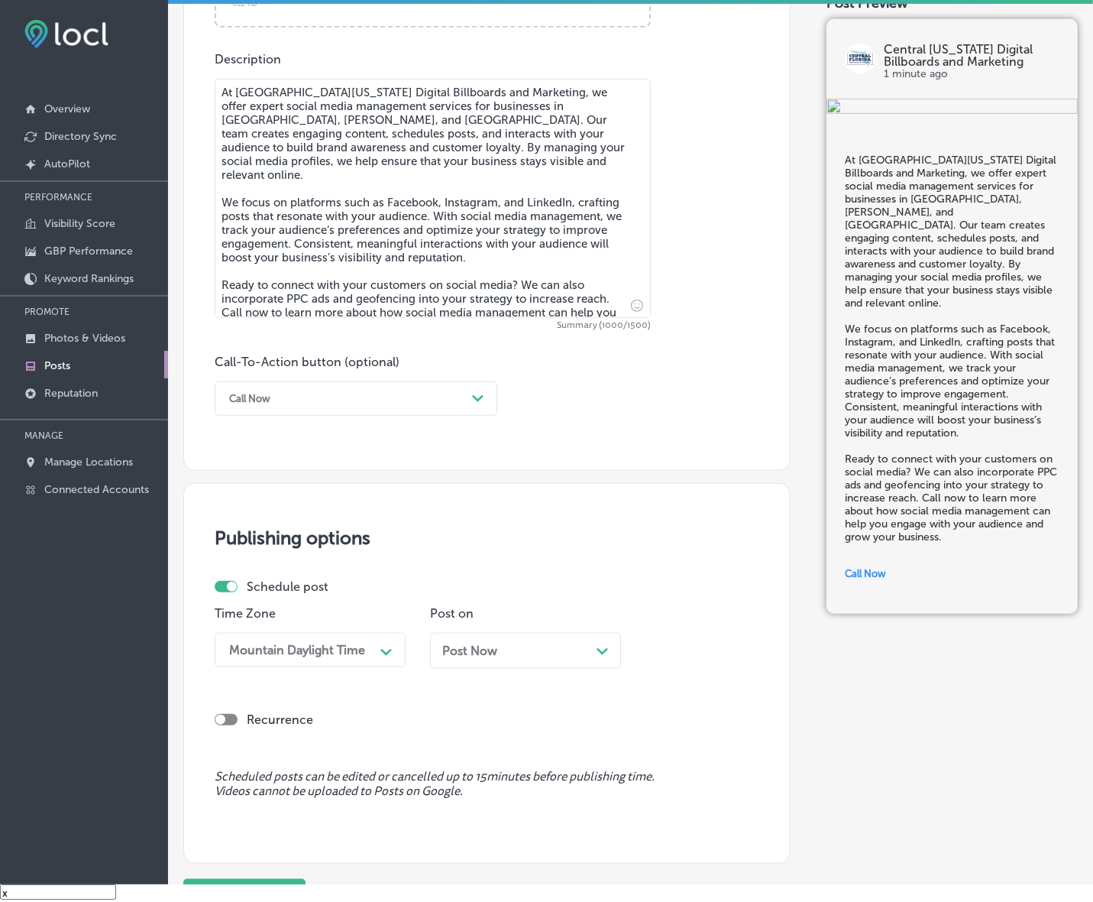
click at [475, 651] on span "Post Now" at bounding box center [469, 650] width 55 height 15
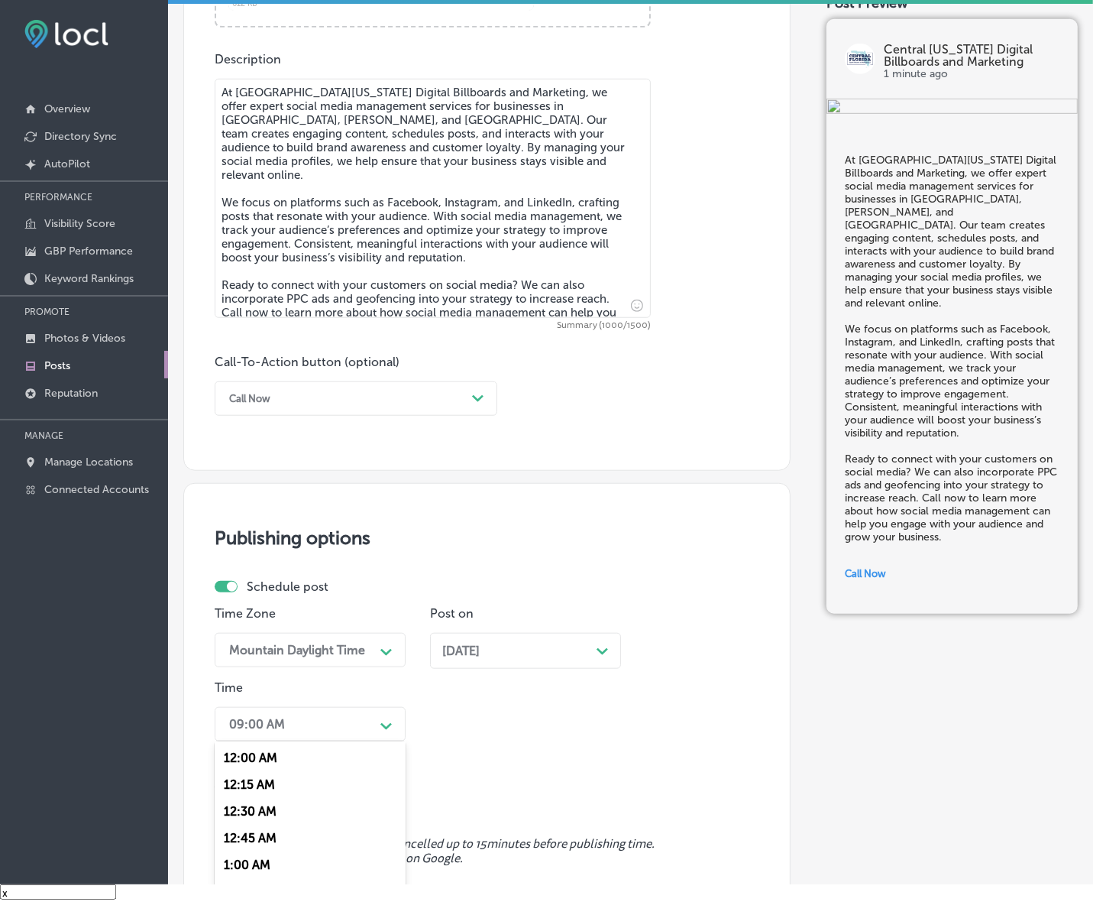
click at [383, 724] on div "option 7:00 AM, selected. option 12:30 AM focused, 3 of 96. 96 results availabl…" at bounding box center [310, 724] width 191 height 34
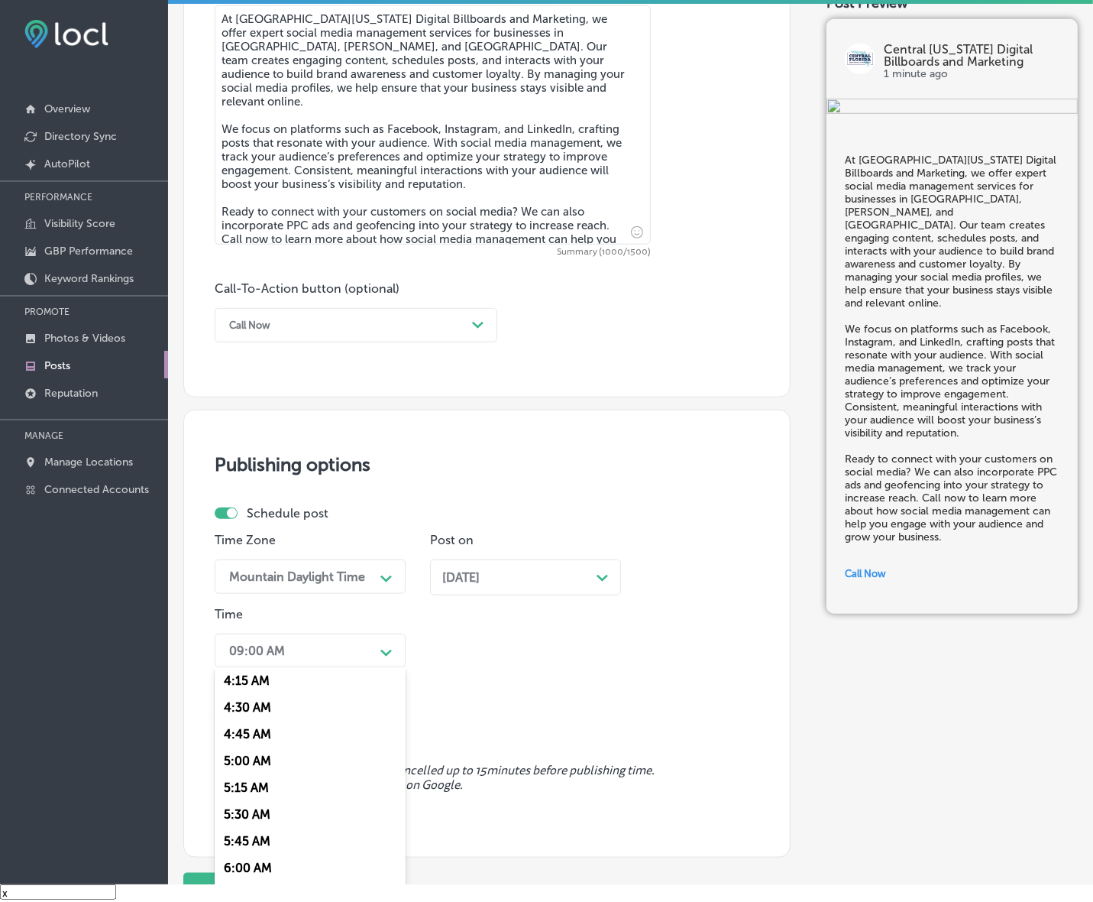
scroll to position [573, 0]
click at [241, 847] on div "7:00 AM" at bounding box center [310, 860] width 191 height 27
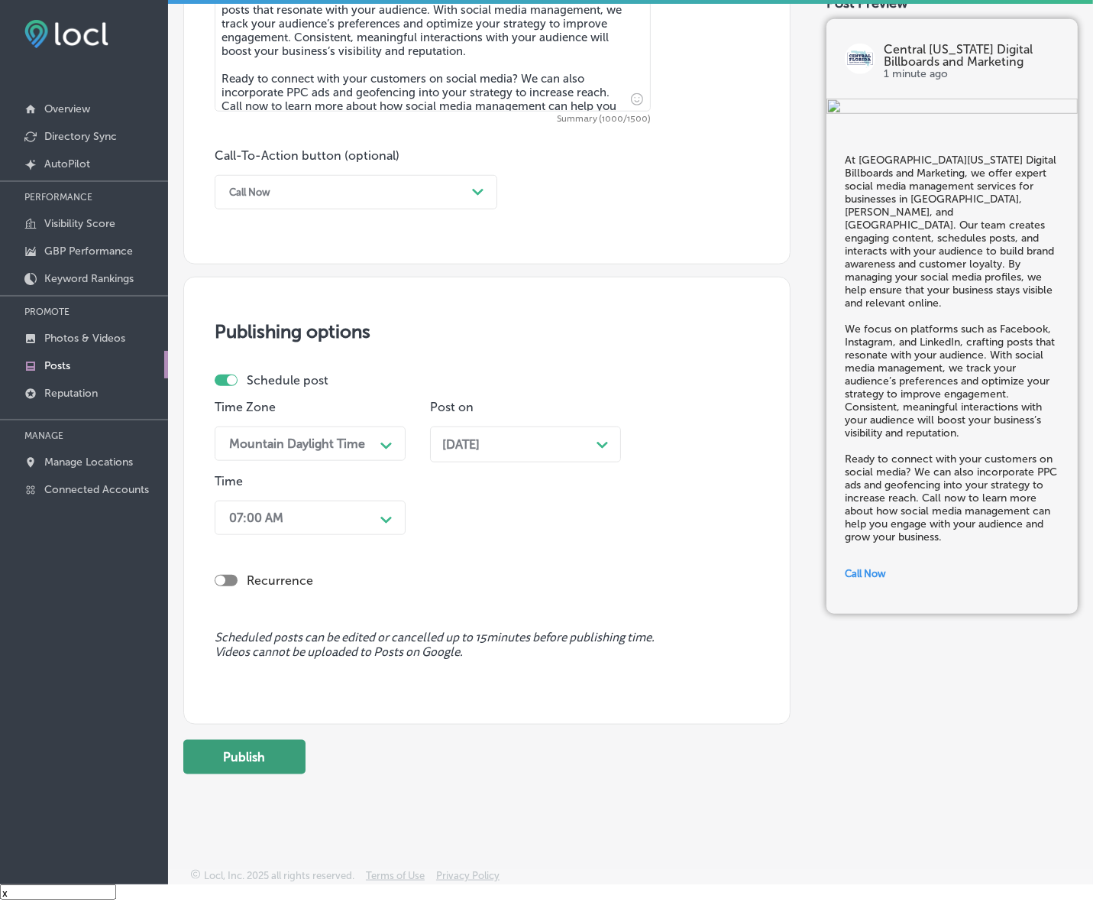
scroll to position [1010, 0]
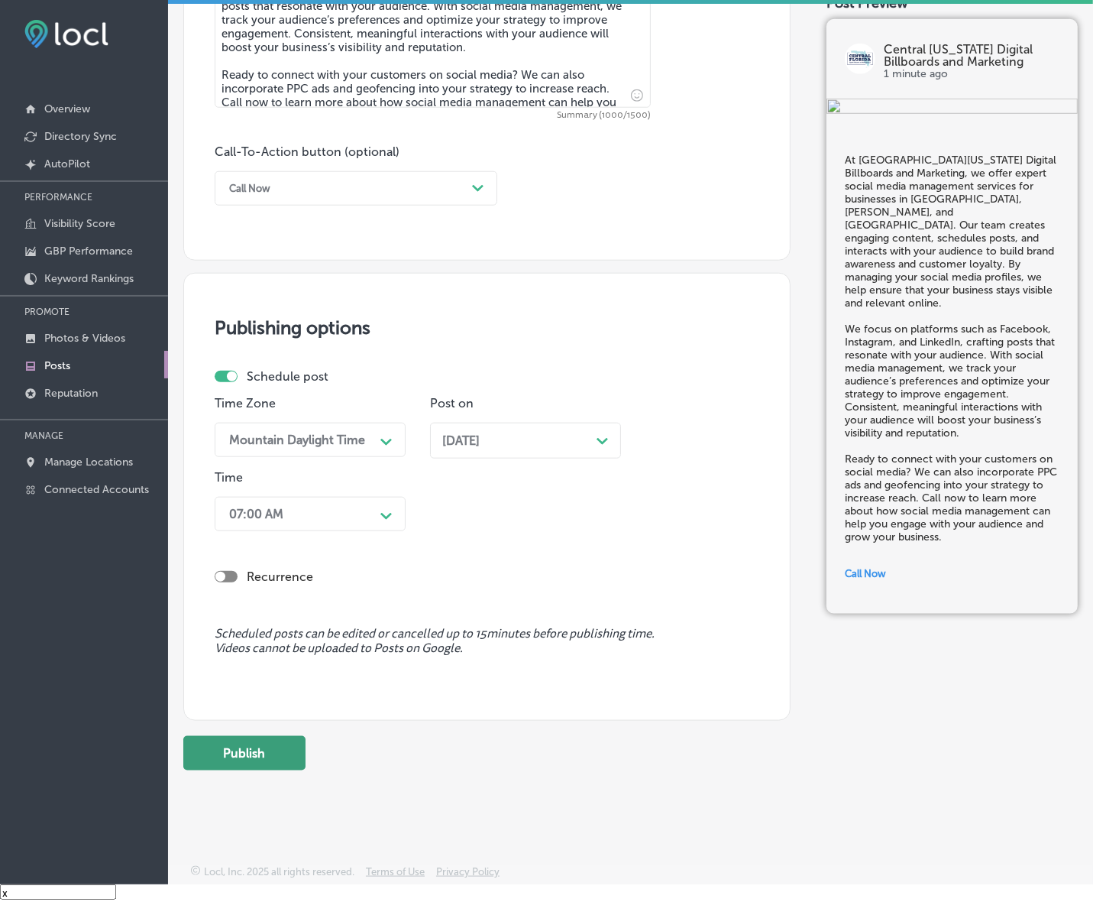
click at [262, 750] on button "Publish" at bounding box center [244, 753] width 122 height 34
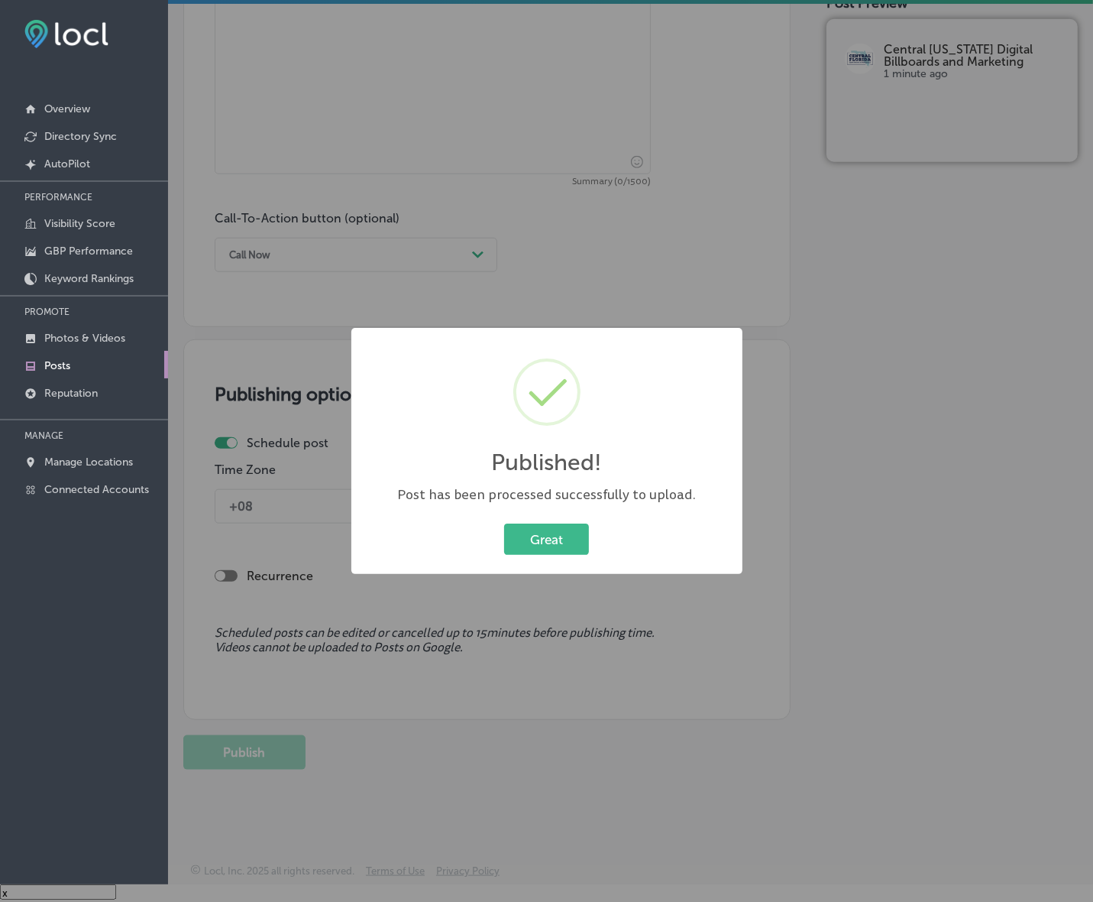
scroll to position [944, 0]
click at [540, 546] on button "Great" at bounding box center [546, 538] width 85 height 31
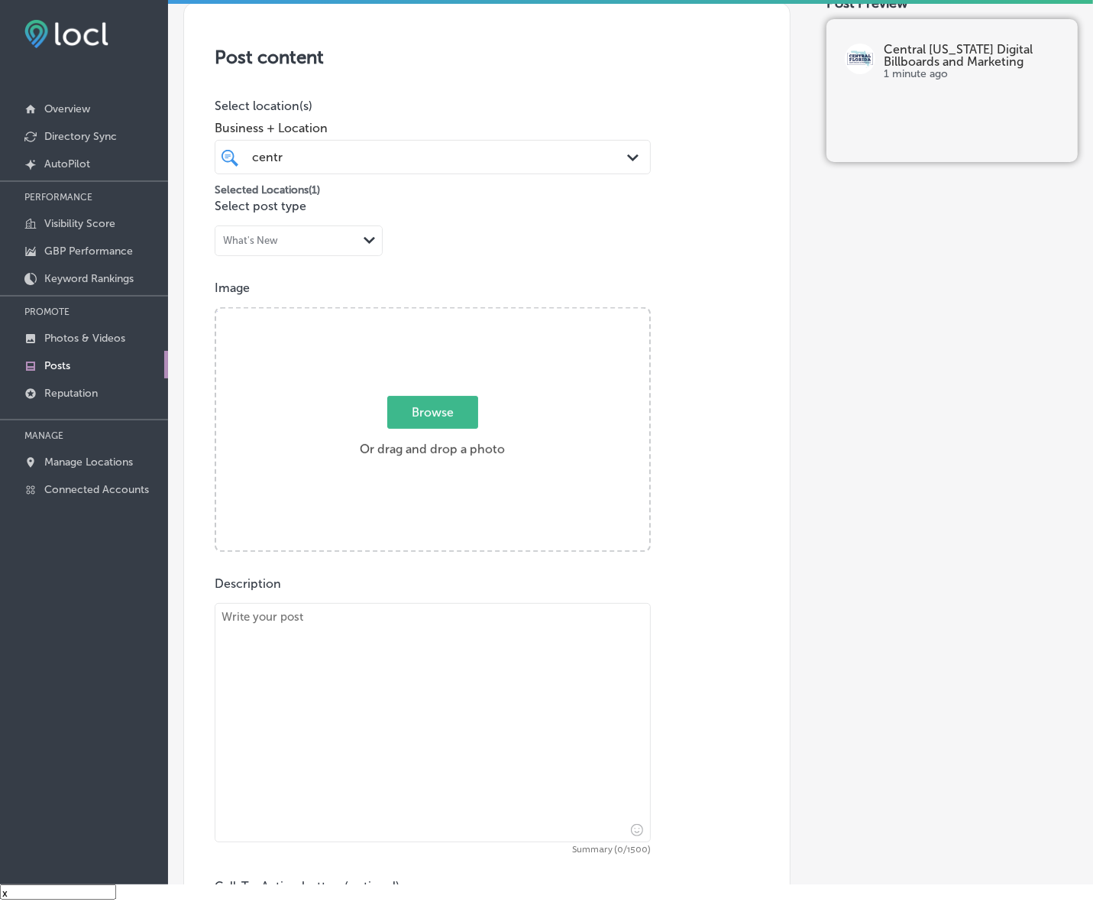
scroll to position [275, 0]
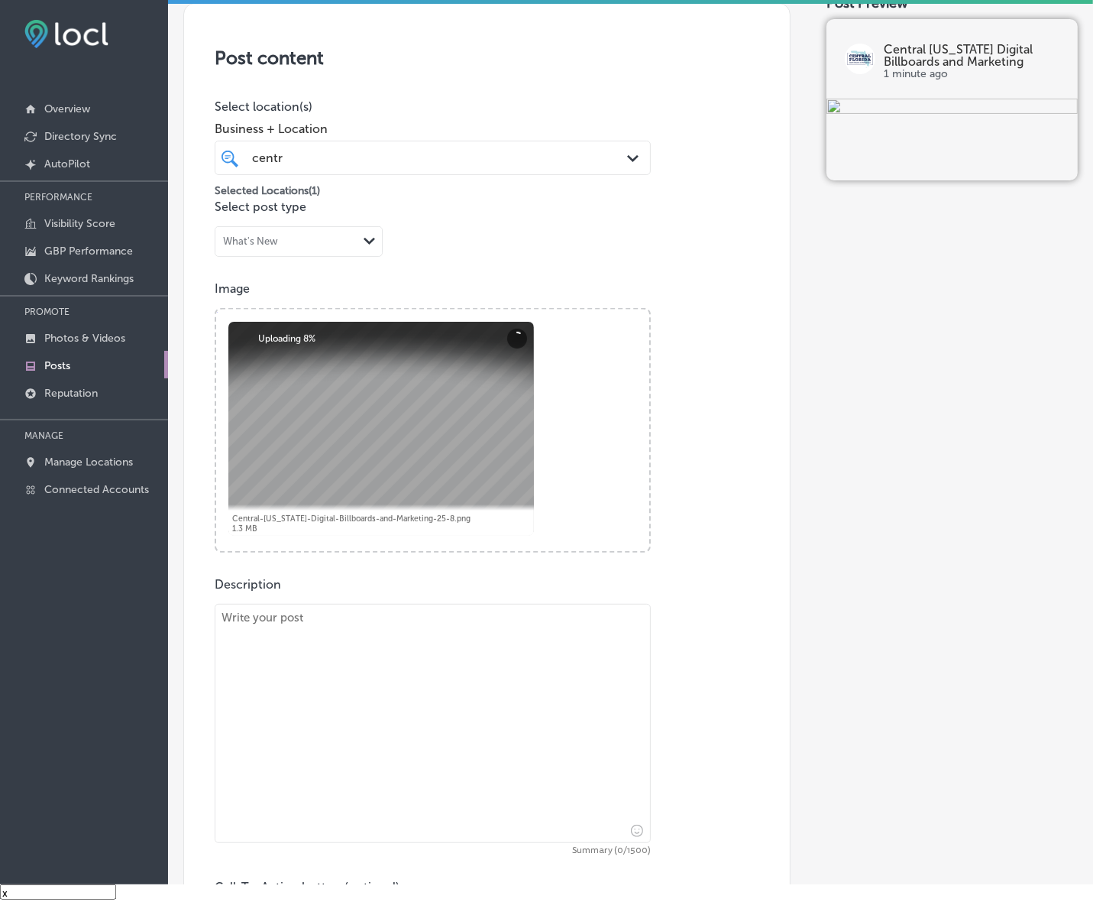
click at [505, 651] on textarea at bounding box center [433, 723] width 436 height 239
paste textarea "Streaming audio advertising allows your brand to reach potential customers whil…"
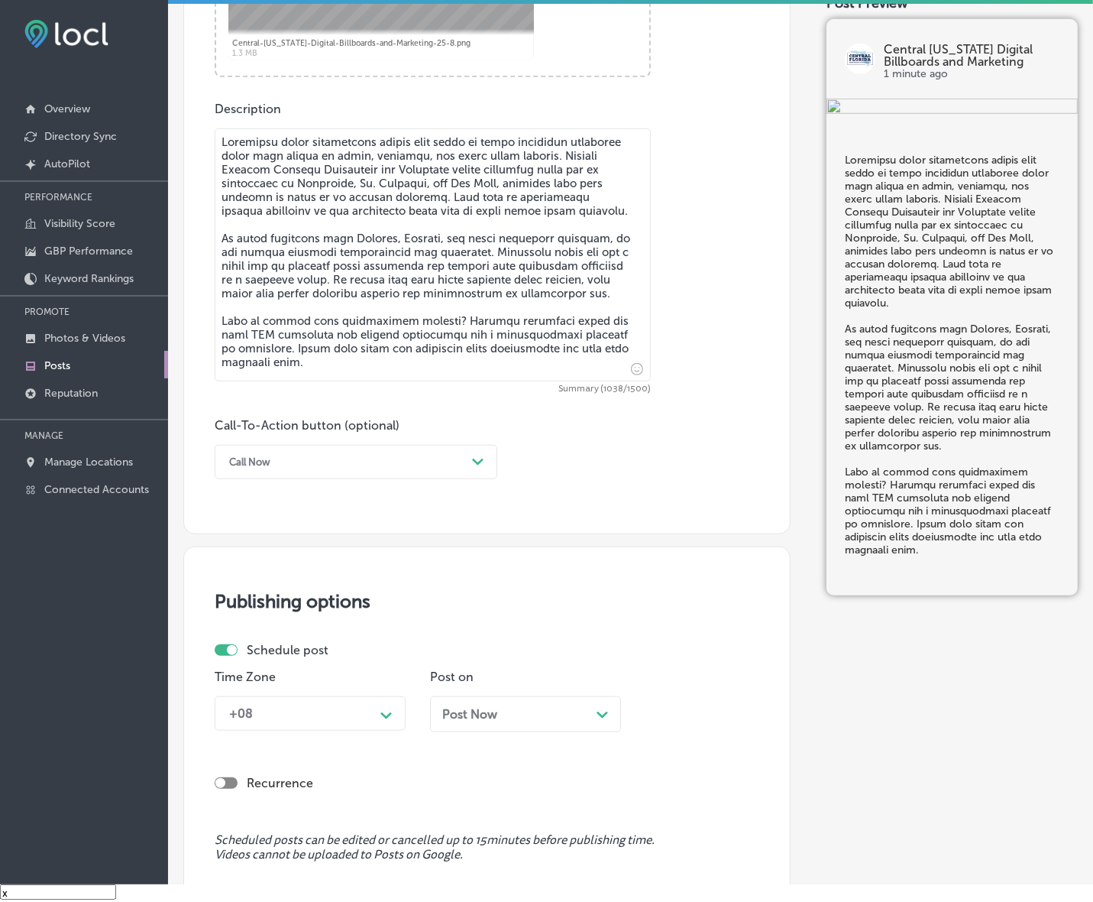
scroll to position [753, 0]
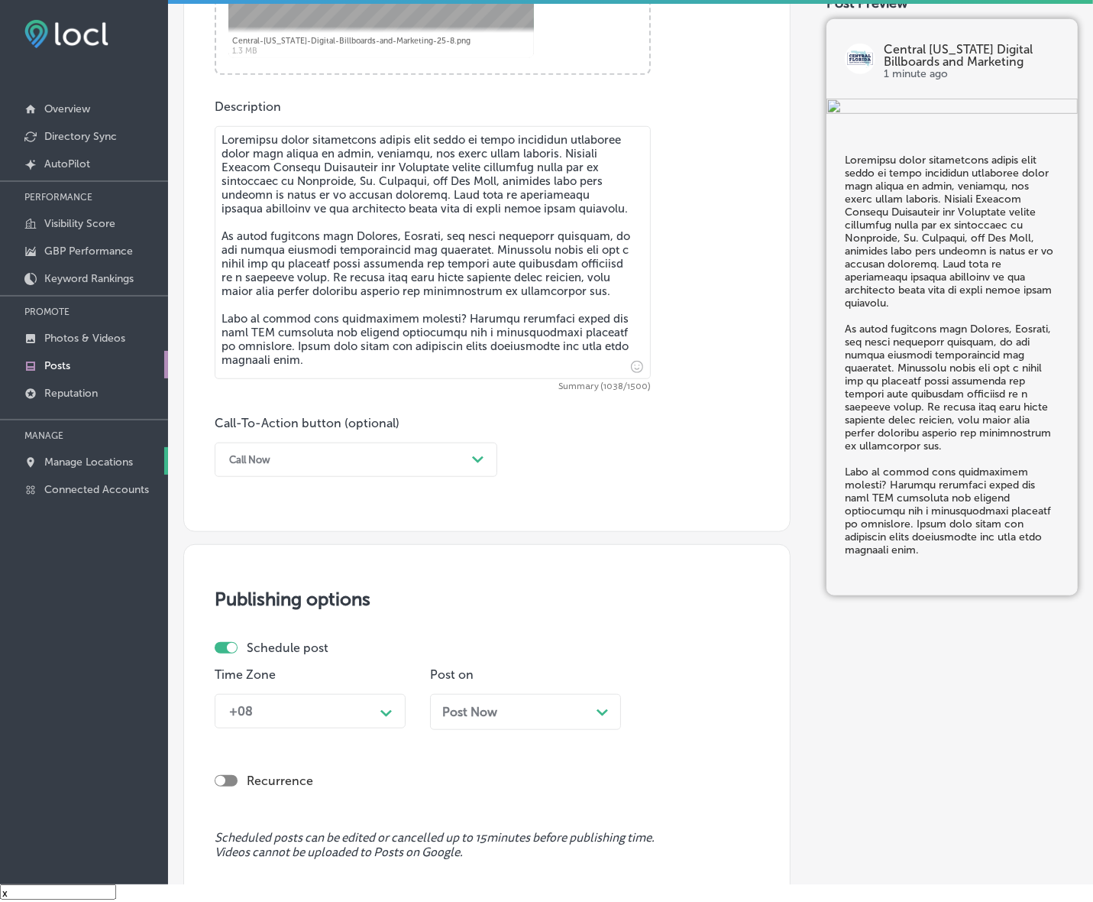
type textarea "Streaming audio advertising allows your brand to reach potential customers whil…"
click at [327, 468] on div "Call Now" at bounding box center [344, 460] width 245 height 24
click at [280, 598] on div "Learn more" at bounding box center [356, 600] width 283 height 27
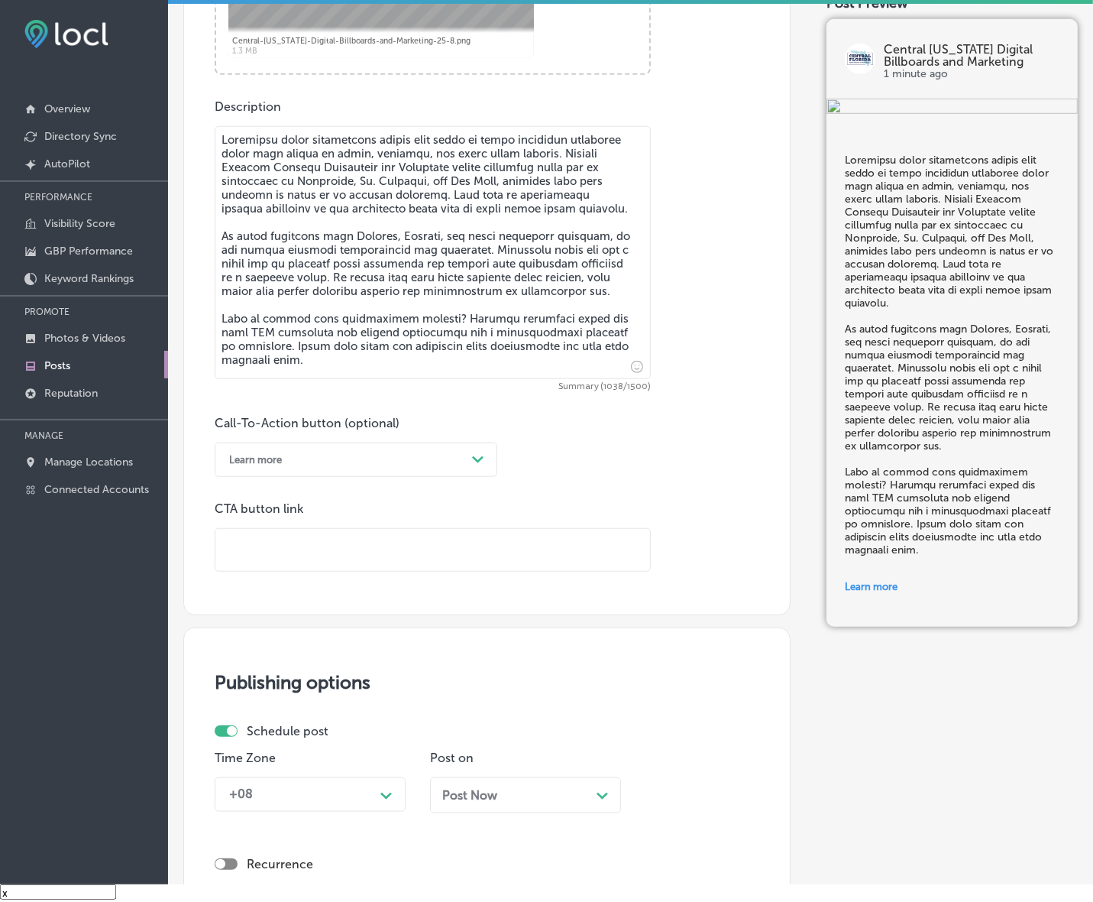
click at [317, 516] on div "CTA button link" at bounding box center [433, 536] width 436 height 70
click at [308, 548] on input "text" at bounding box center [432, 550] width 435 height 42
paste input "[URL][DOMAIN_NAME]"
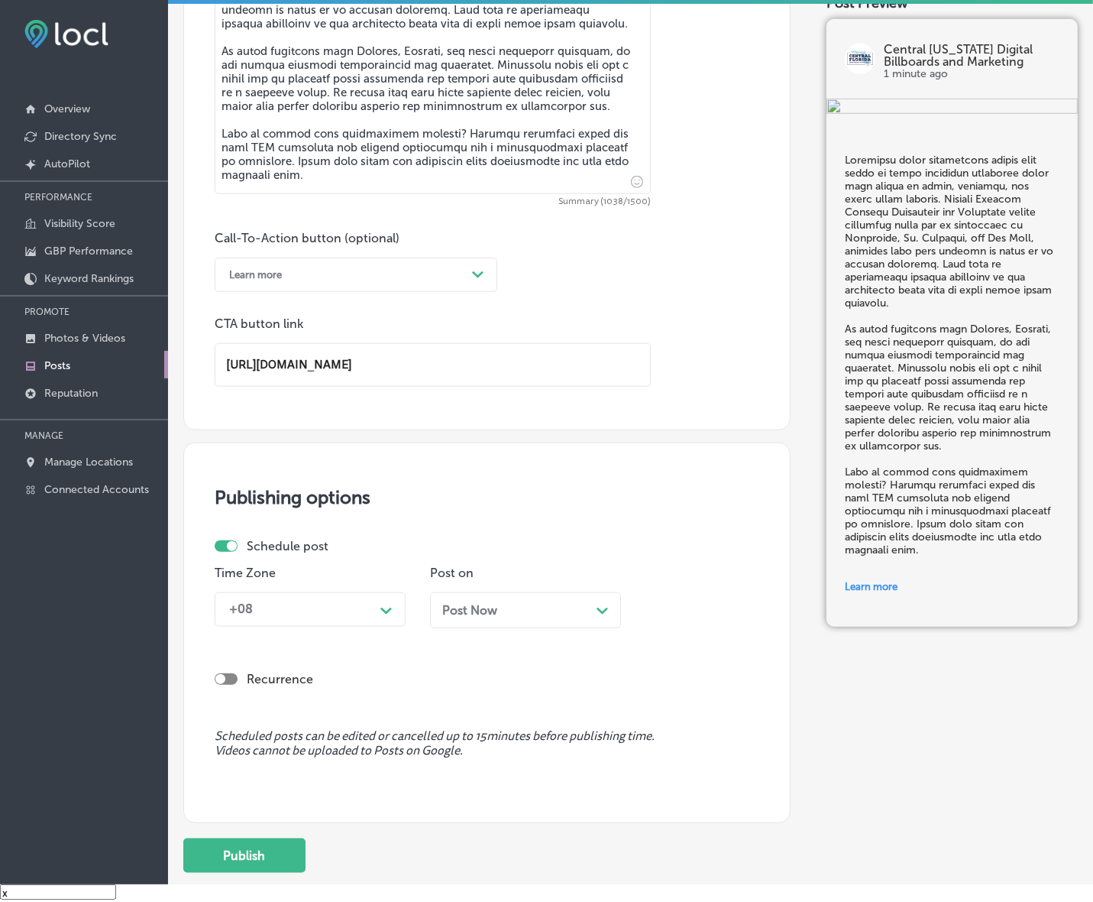
scroll to position [944, 0]
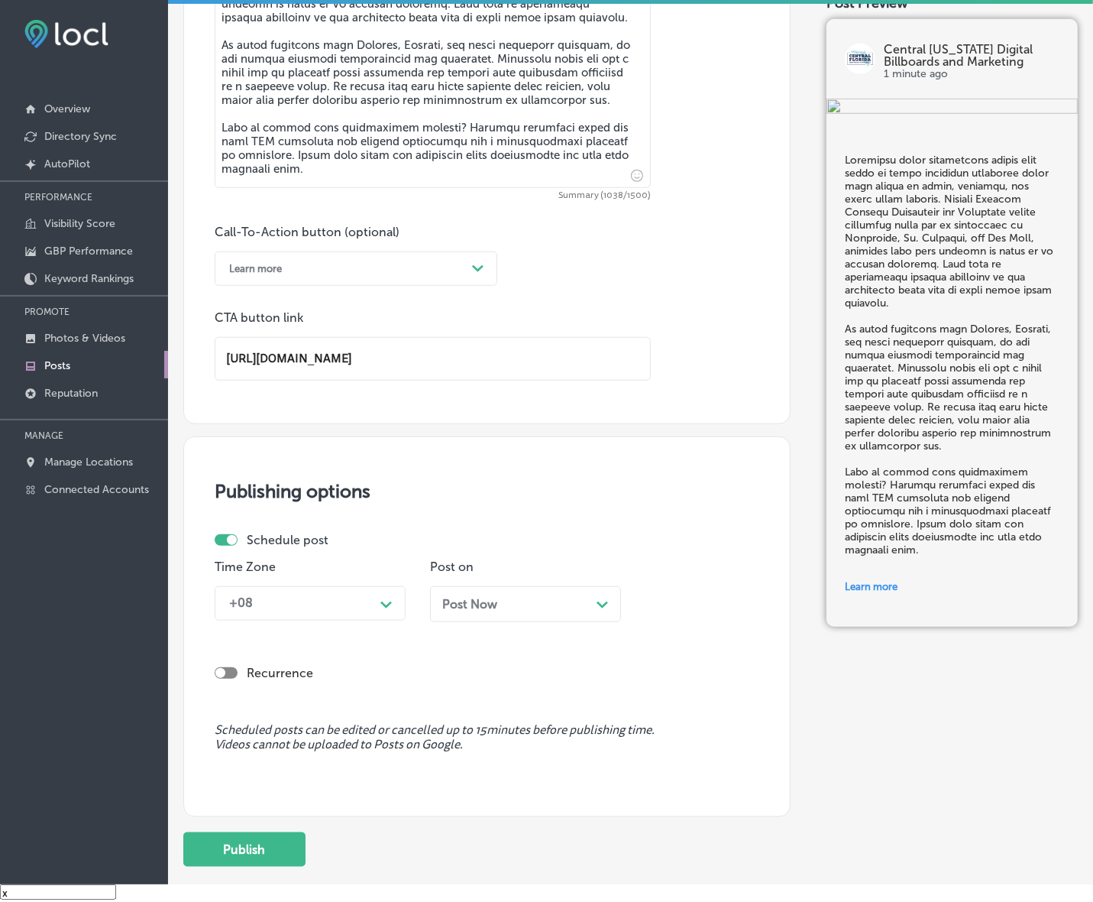
type input "[URL][DOMAIN_NAME]"
click at [383, 604] on polygon at bounding box center [386, 604] width 11 height 7
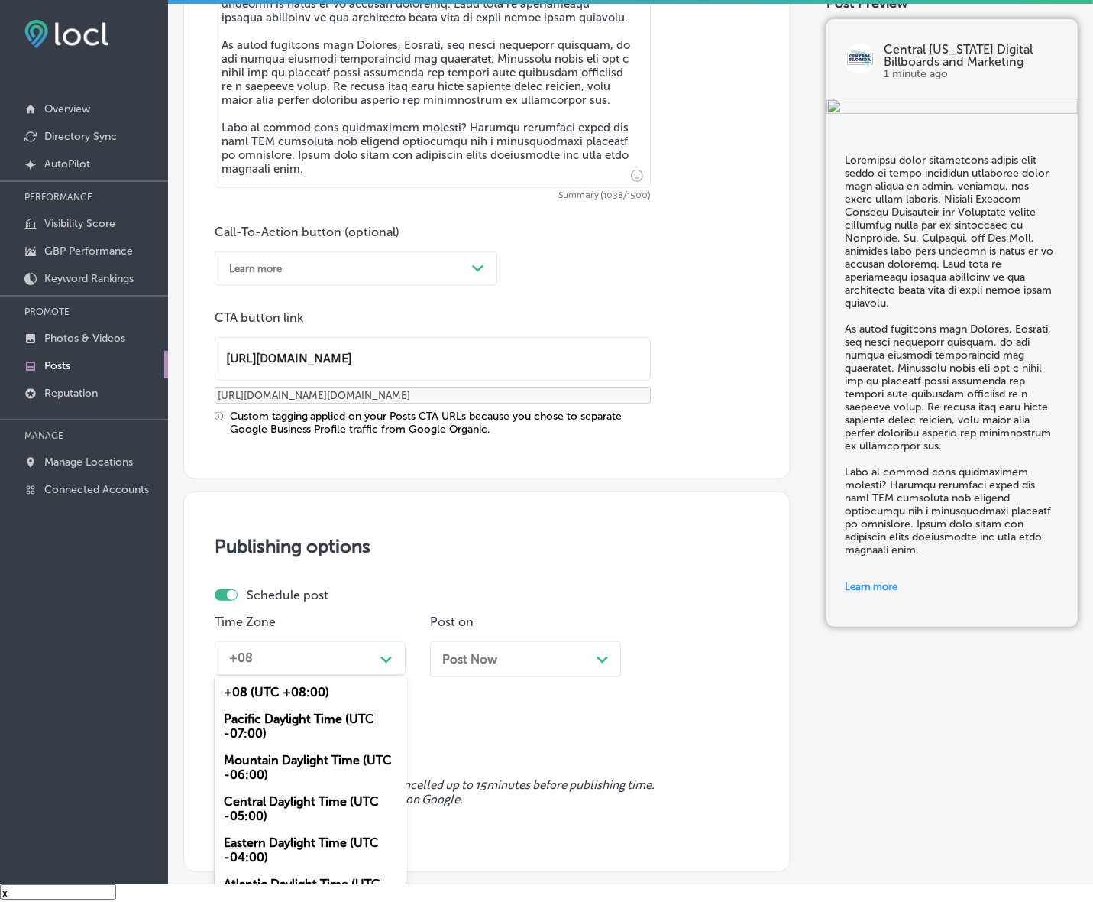
click at [296, 770] on div "Mountain Daylight Time (UTC -06:00)" at bounding box center [310, 767] width 191 height 41
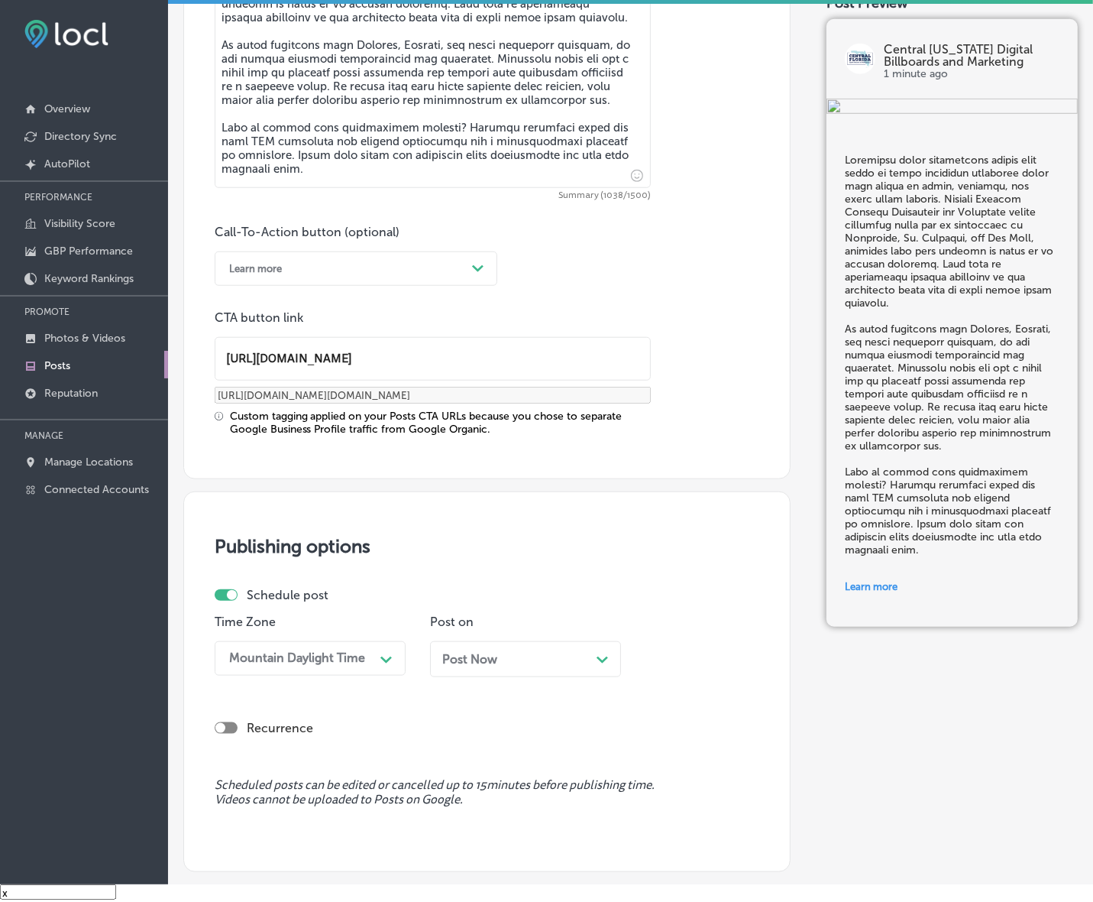
click at [543, 657] on div "Post Now Path Created with Sketch." at bounding box center [525, 659] width 167 height 15
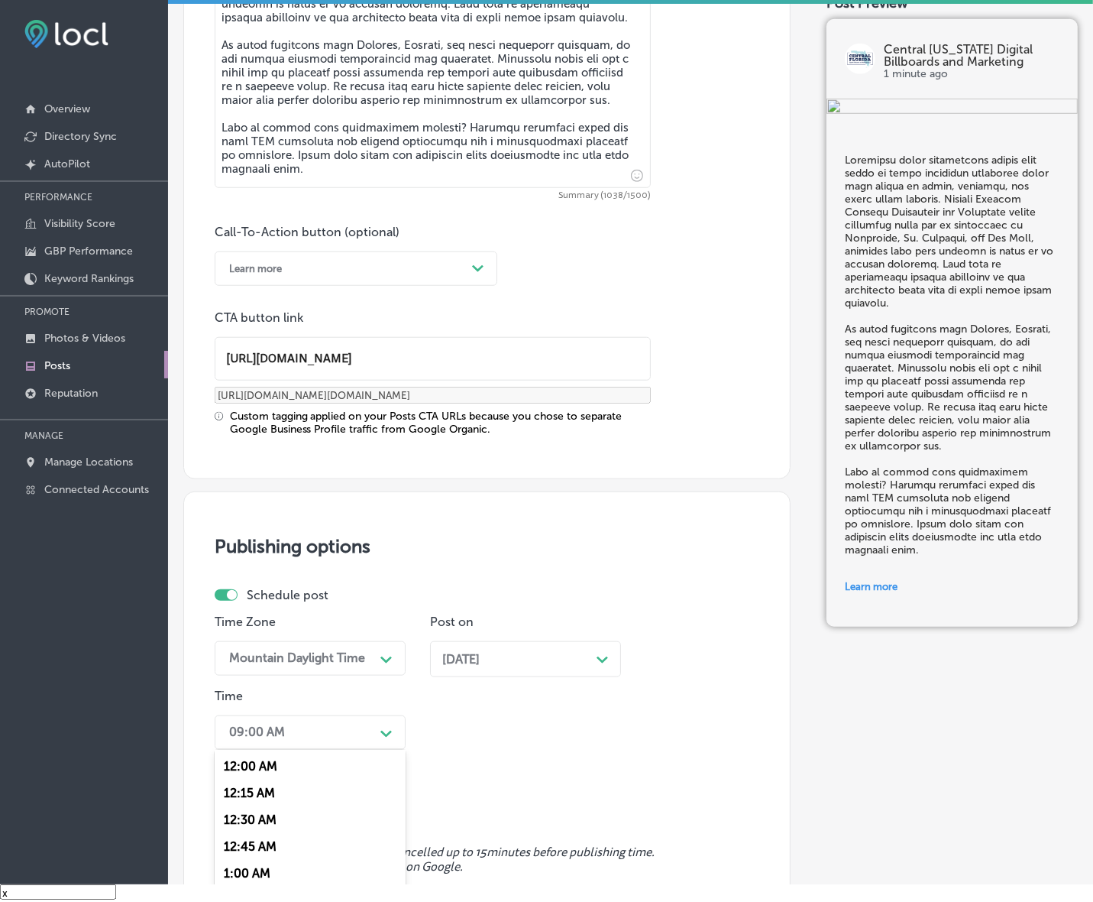
click at [371, 742] on div "option 7:00 AM, selected. option 12:30 AM focused, 3 of 96. 96 results availabl…" at bounding box center [310, 732] width 191 height 34
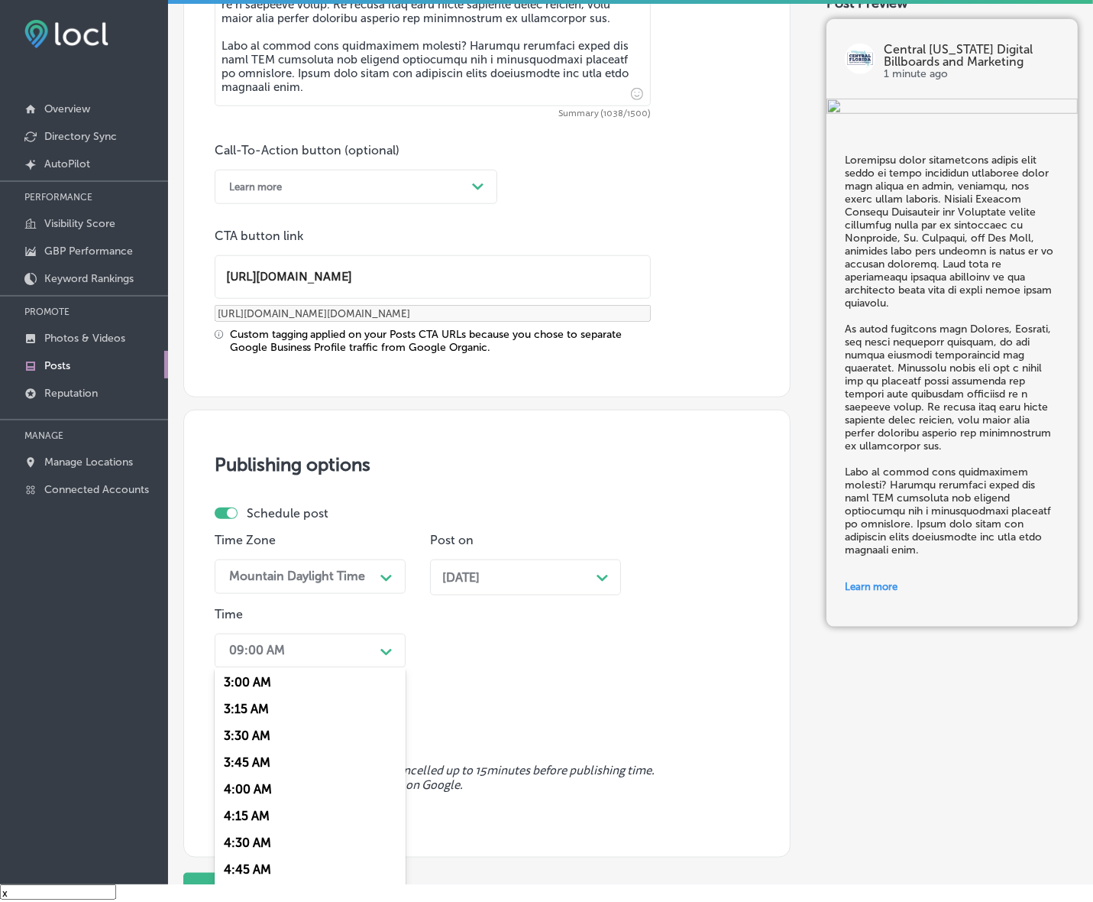
scroll to position [573, 0]
click at [260, 848] on div "7:00 AM" at bounding box center [310, 860] width 191 height 27
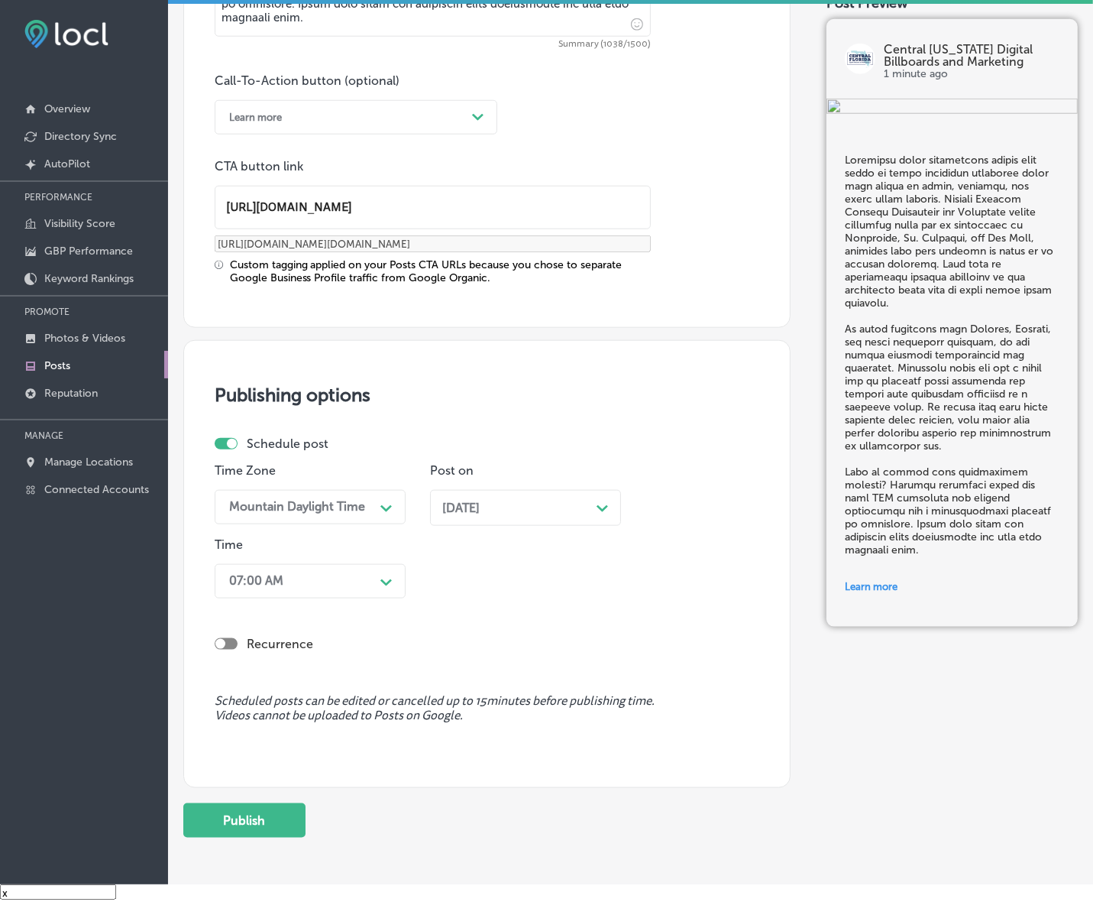
scroll to position [1162, 0]
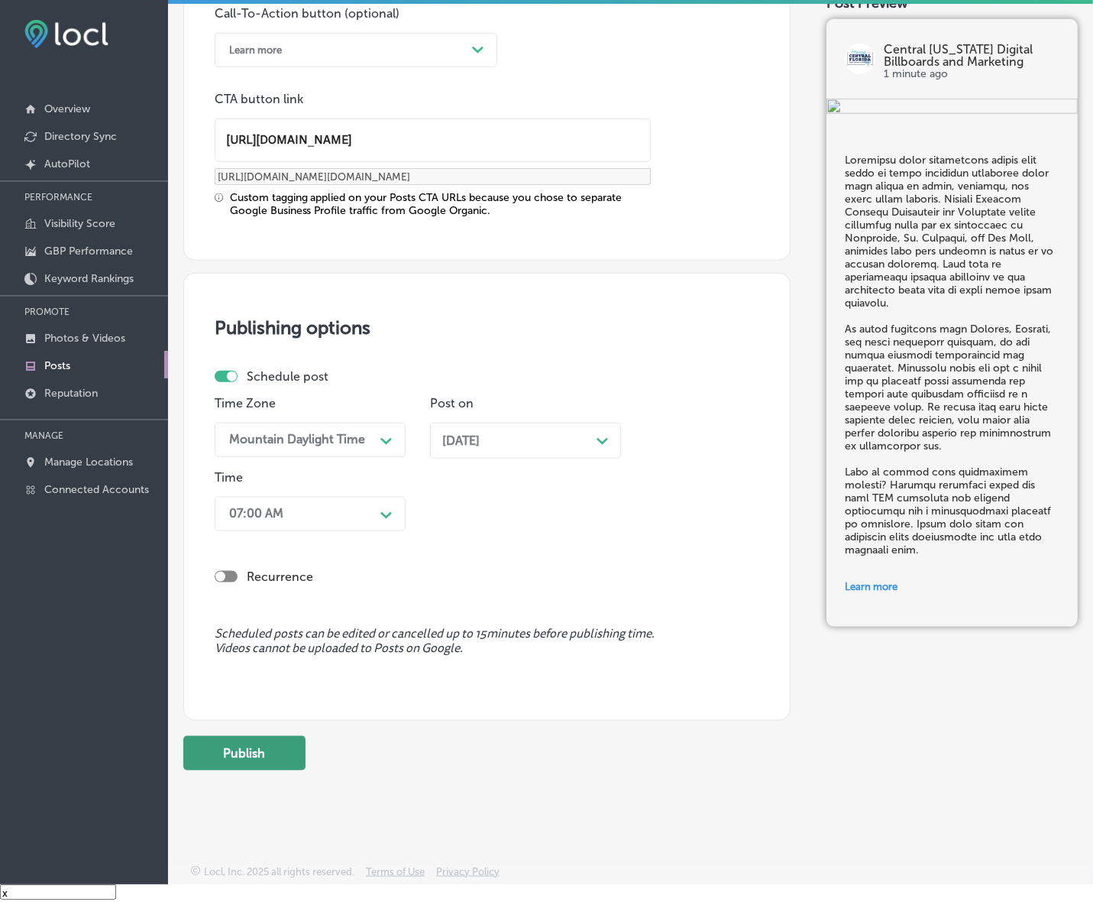
click at [280, 760] on button "Publish" at bounding box center [244, 753] width 122 height 34
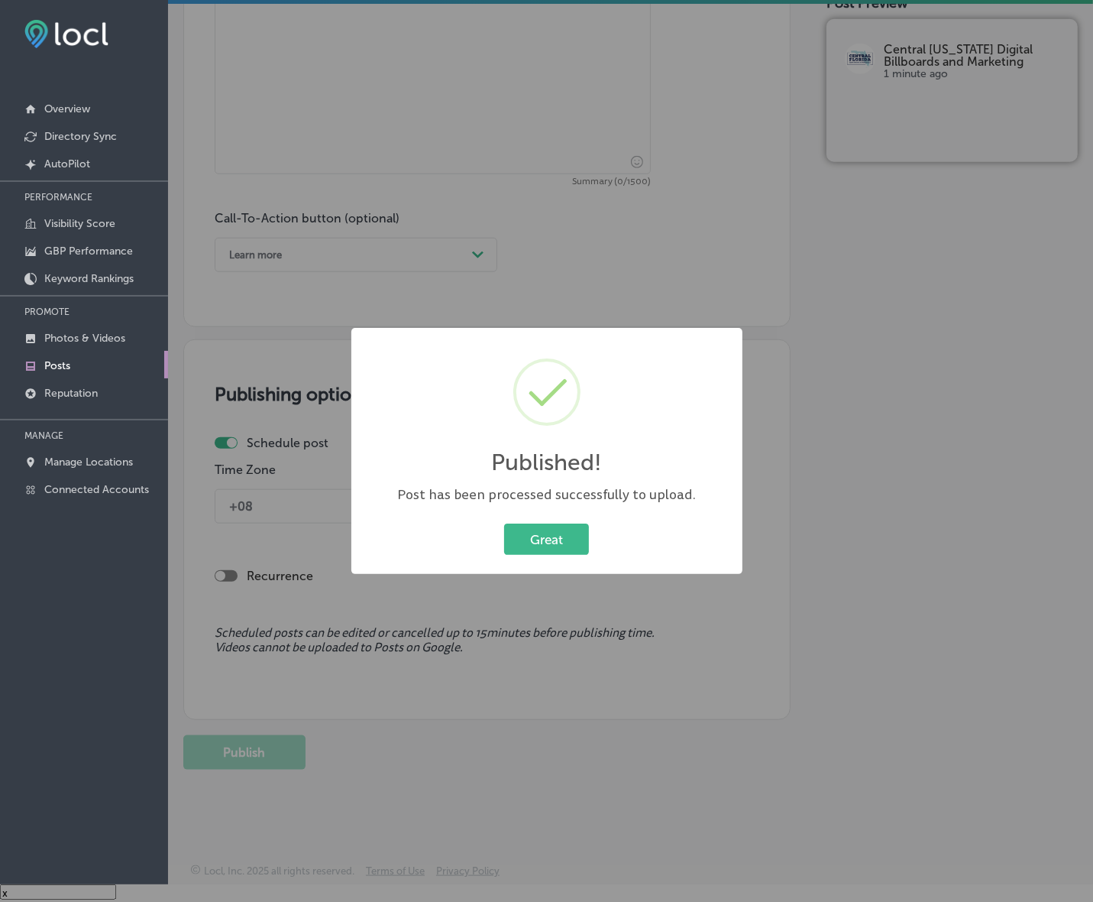
scroll to position [957, 0]
click at [577, 536] on button "Great" at bounding box center [546, 538] width 85 height 31
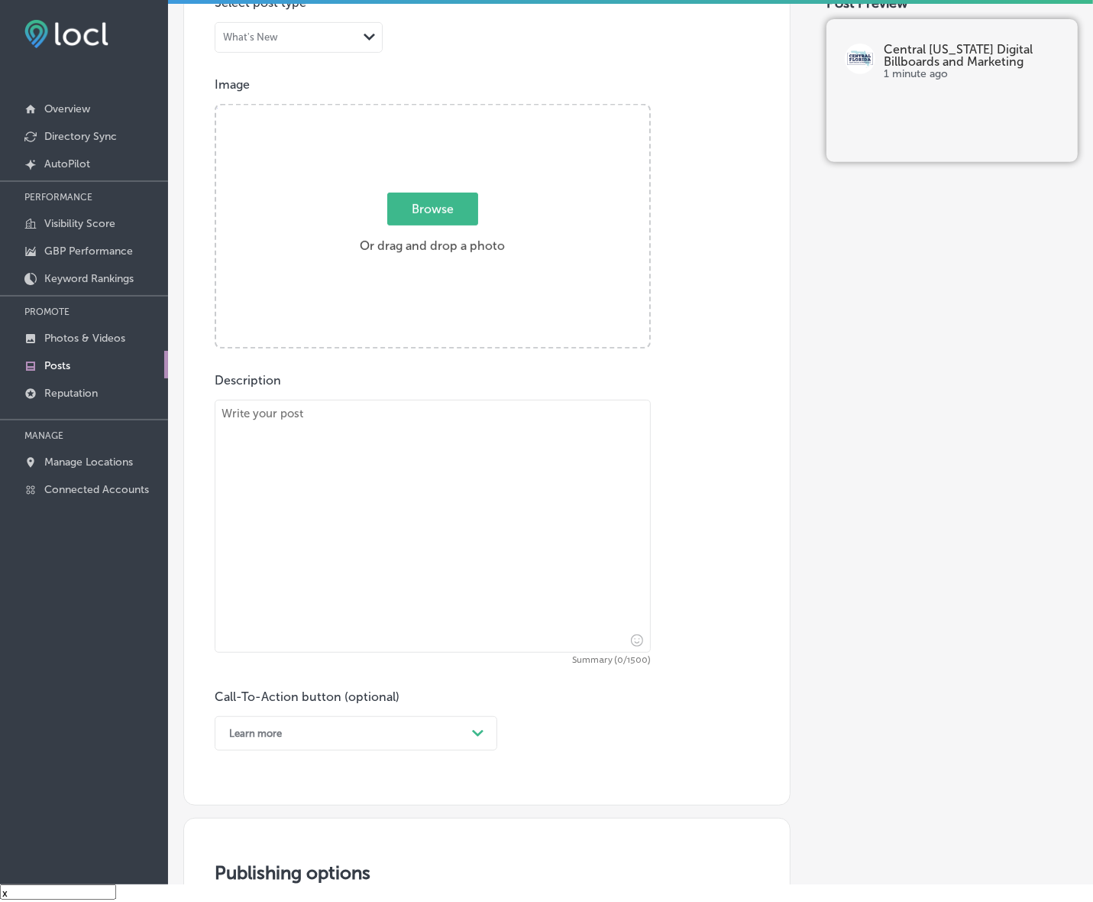
scroll to position [384, 0]
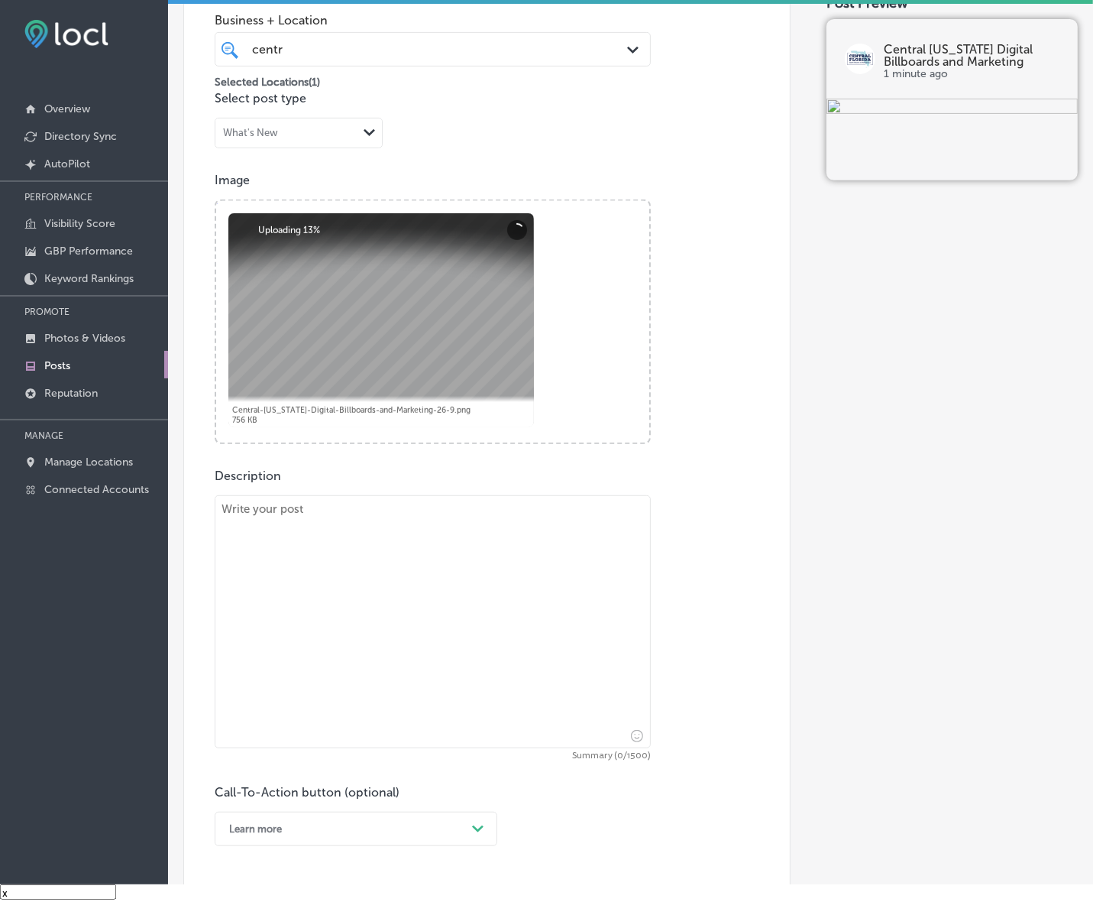
click at [489, 539] on textarea at bounding box center [433, 621] width 436 height 253
paste textarea "Lore ipsumdo si ame consectetur ad elit seddoe temporin, utl Etdolor Magnaal En…"
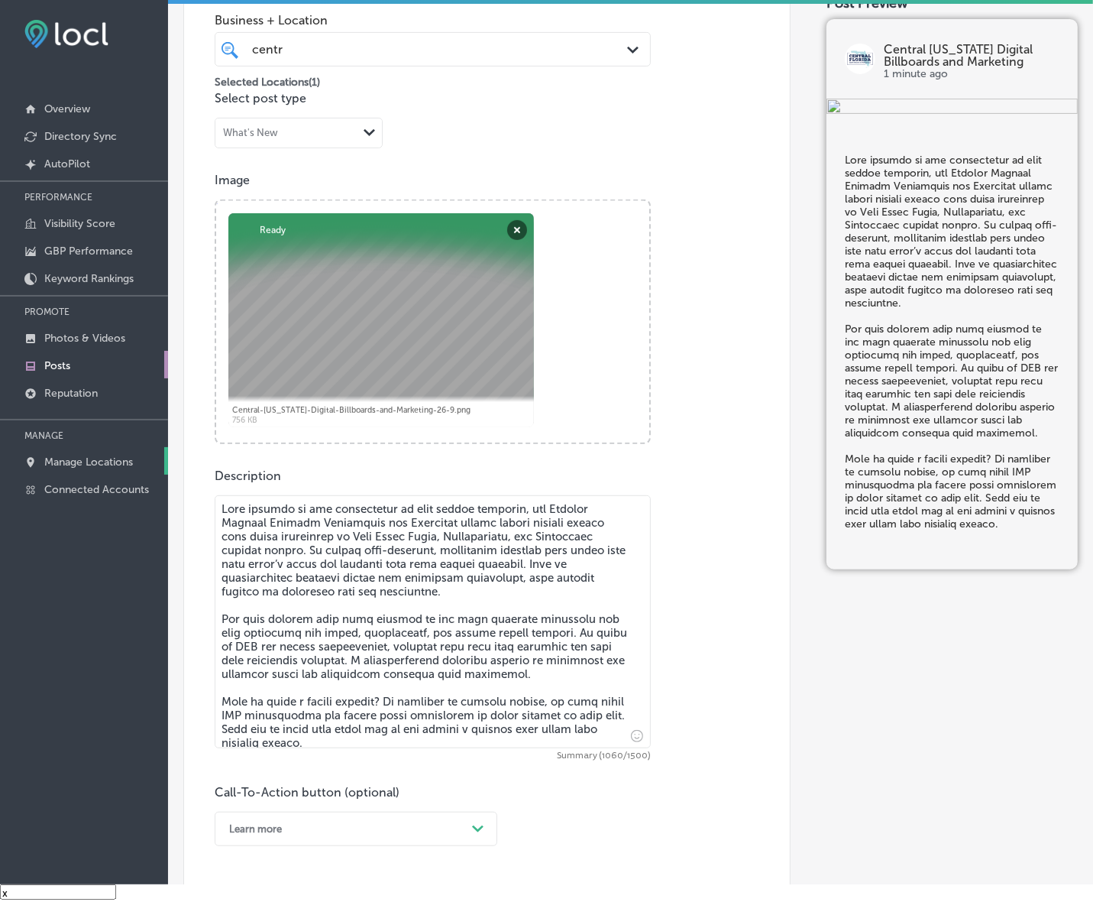
type textarea "Lore ipsumdo si ame consectetur ad elit seddoe temporin, utl Etdolor Magnaal En…"
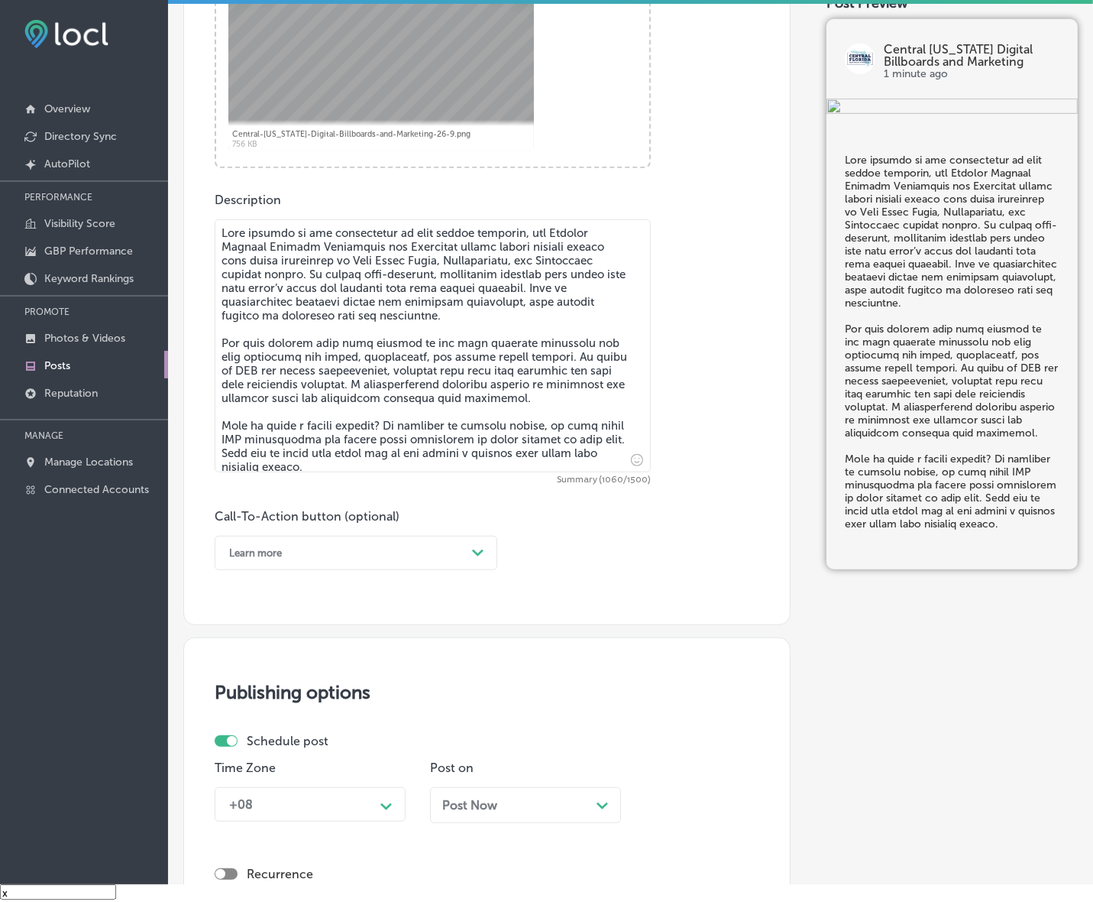
scroll to position [670, 0]
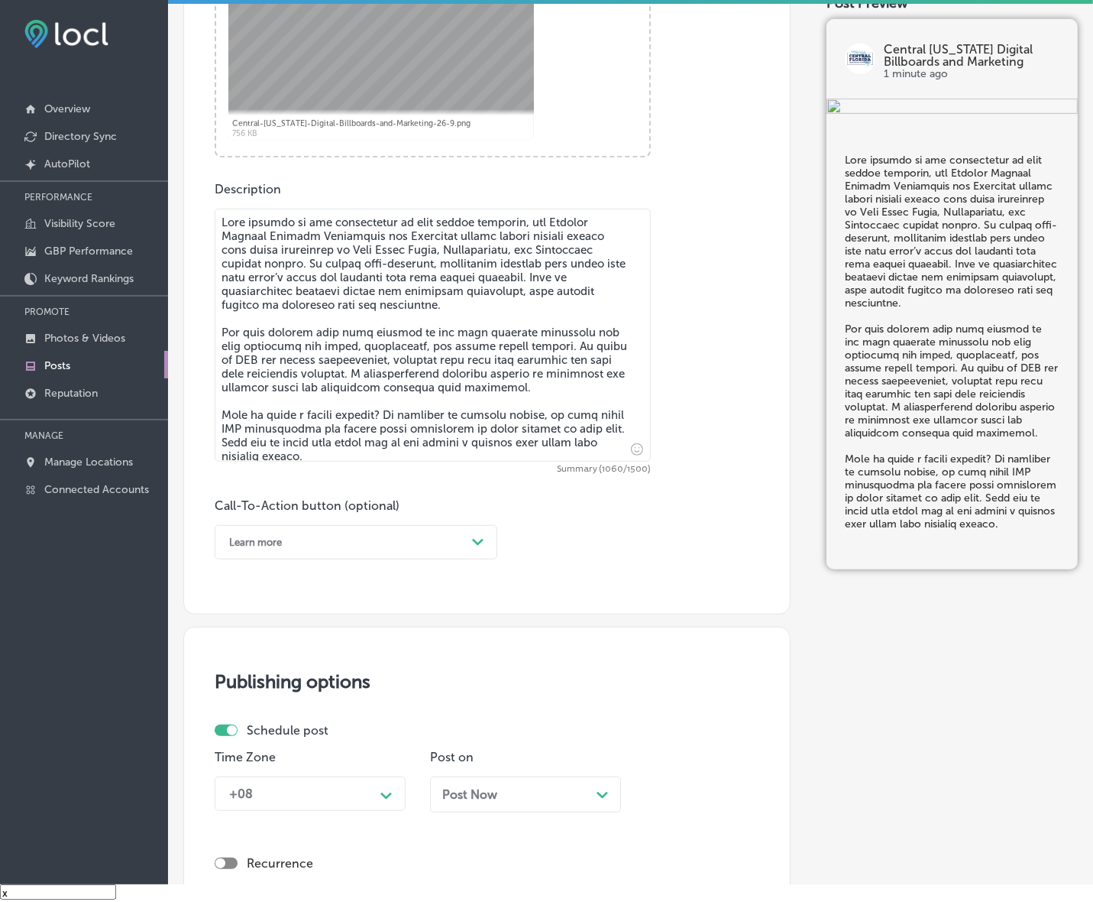
drag, startPoint x: 448, startPoint y: 529, endPoint x: 449, endPoint y: 555, distance: 26.0
click at [448, 530] on div "Learn more" at bounding box center [344, 542] width 245 height 24
click at [252, 735] on div "Call Now" at bounding box center [356, 736] width 283 height 27
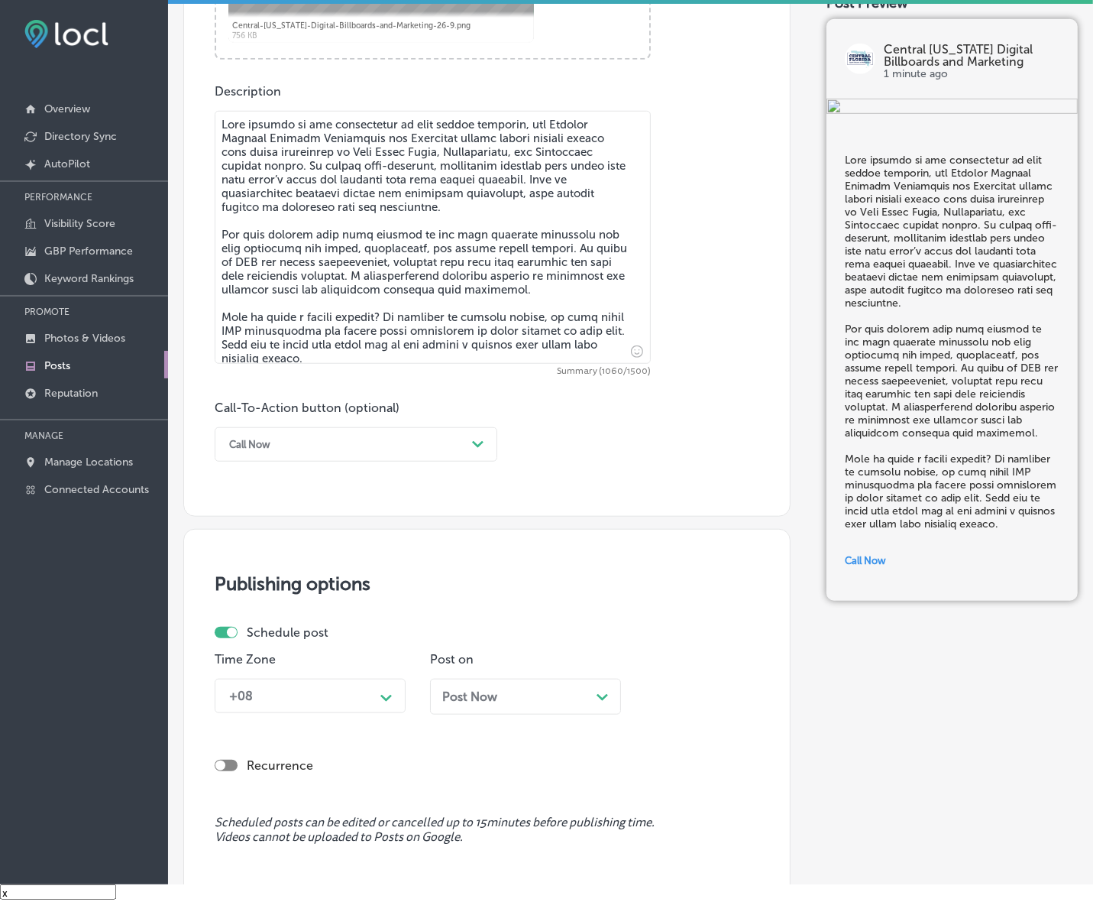
scroll to position [957, 0]
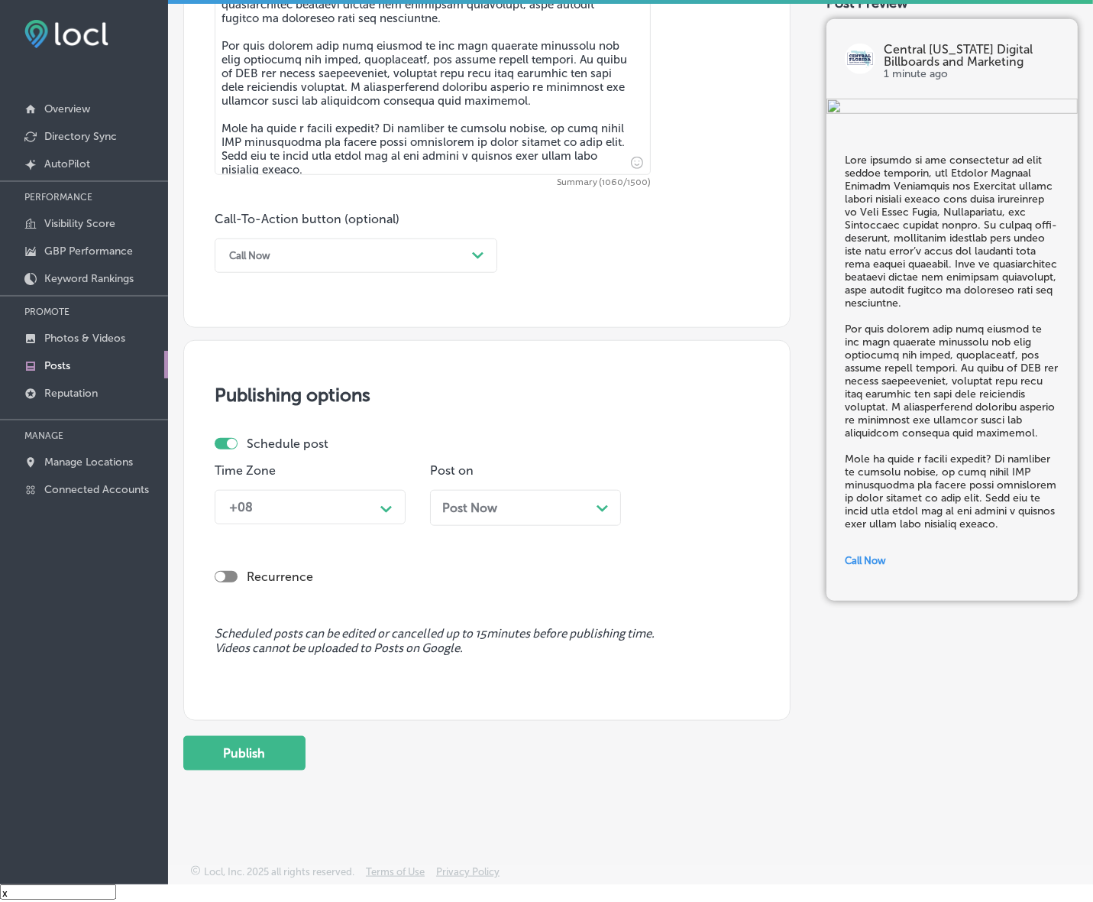
click at [388, 506] on icon "Path Created with Sketch." at bounding box center [386, 509] width 11 height 7
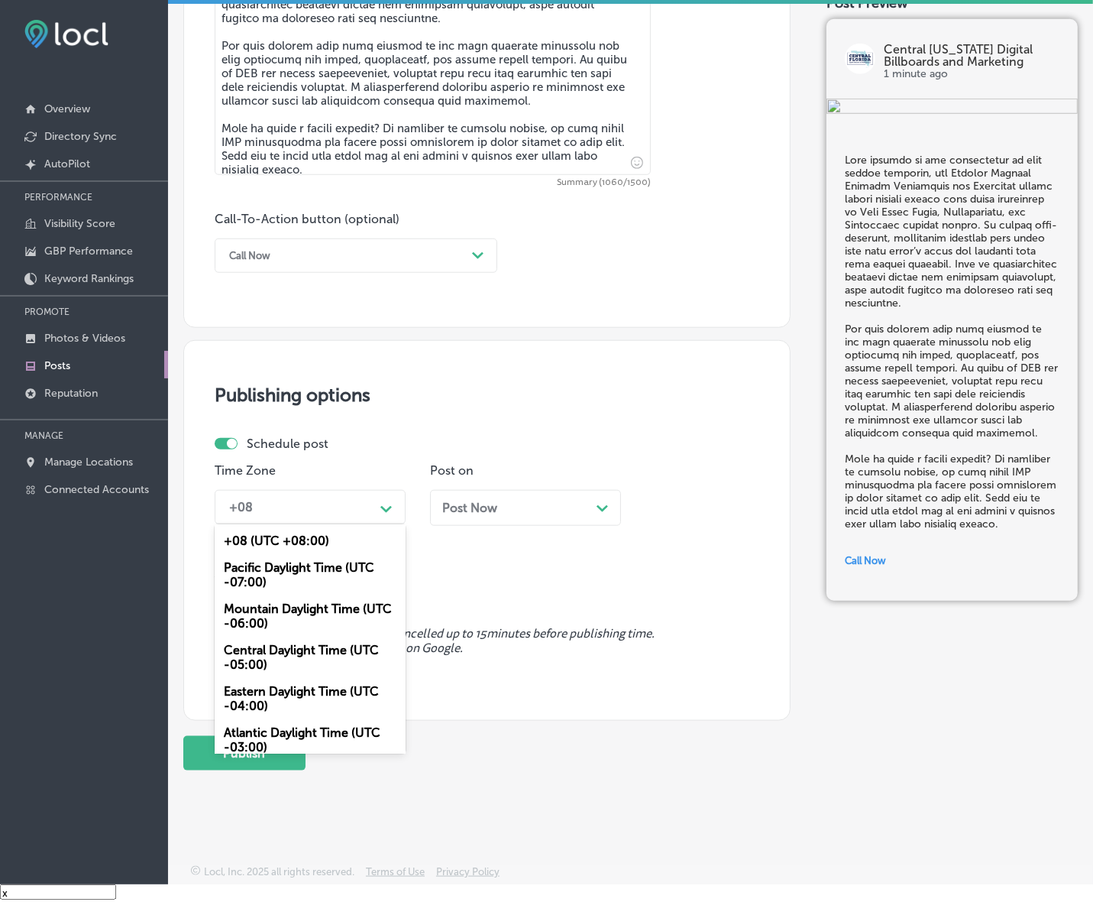
click at [310, 612] on div "Mountain Daylight Time (UTC -06:00)" at bounding box center [310, 615] width 191 height 41
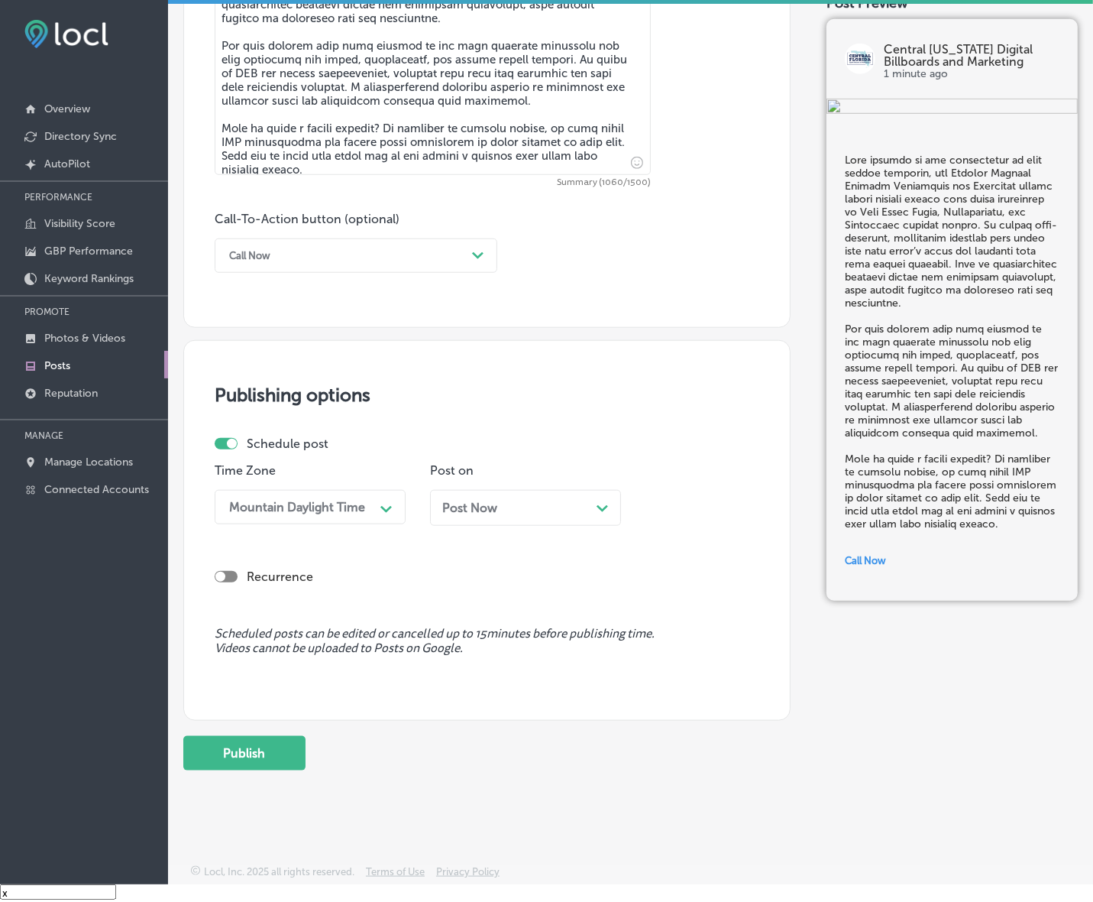
click at [493, 500] on span "Post Now" at bounding box center [469, 507] width 55 height 15
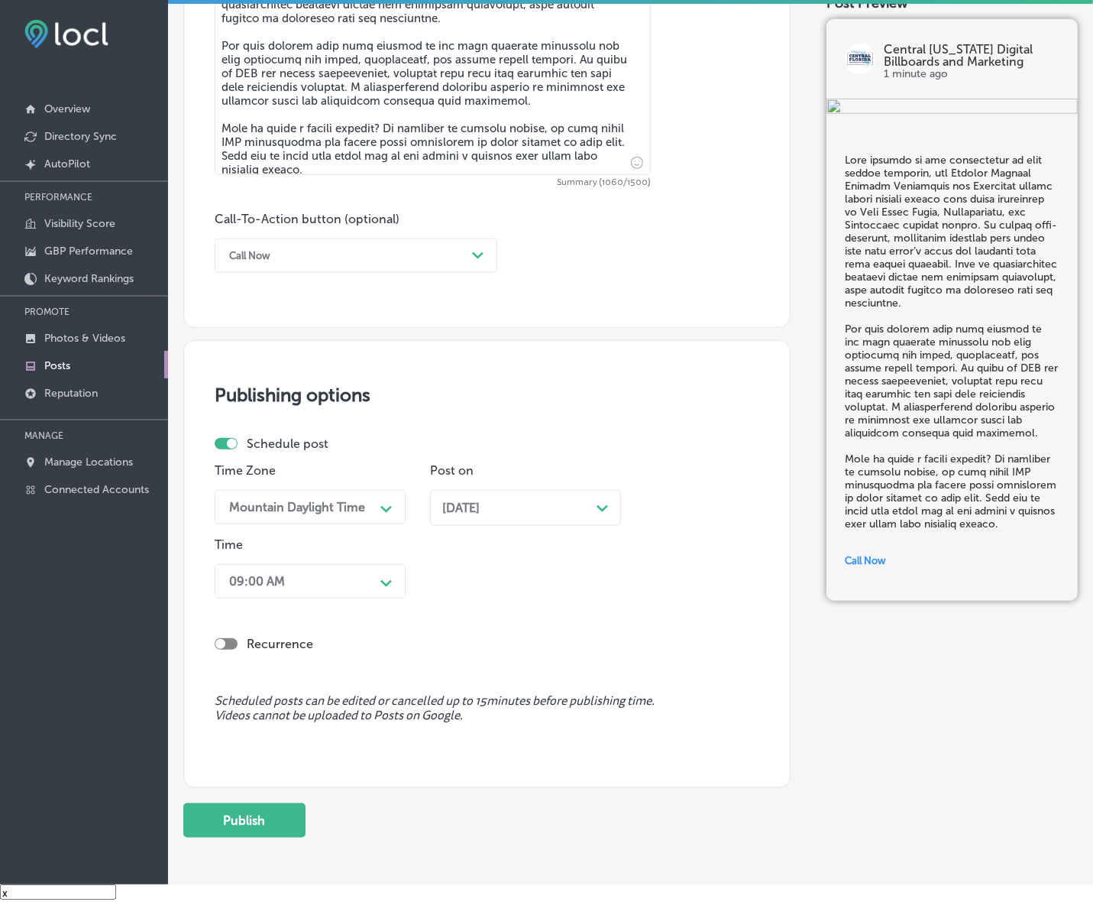
click at [376, 583] on div "Path Created with Sketch." at bounding box center [386, 581] width 24 height 24
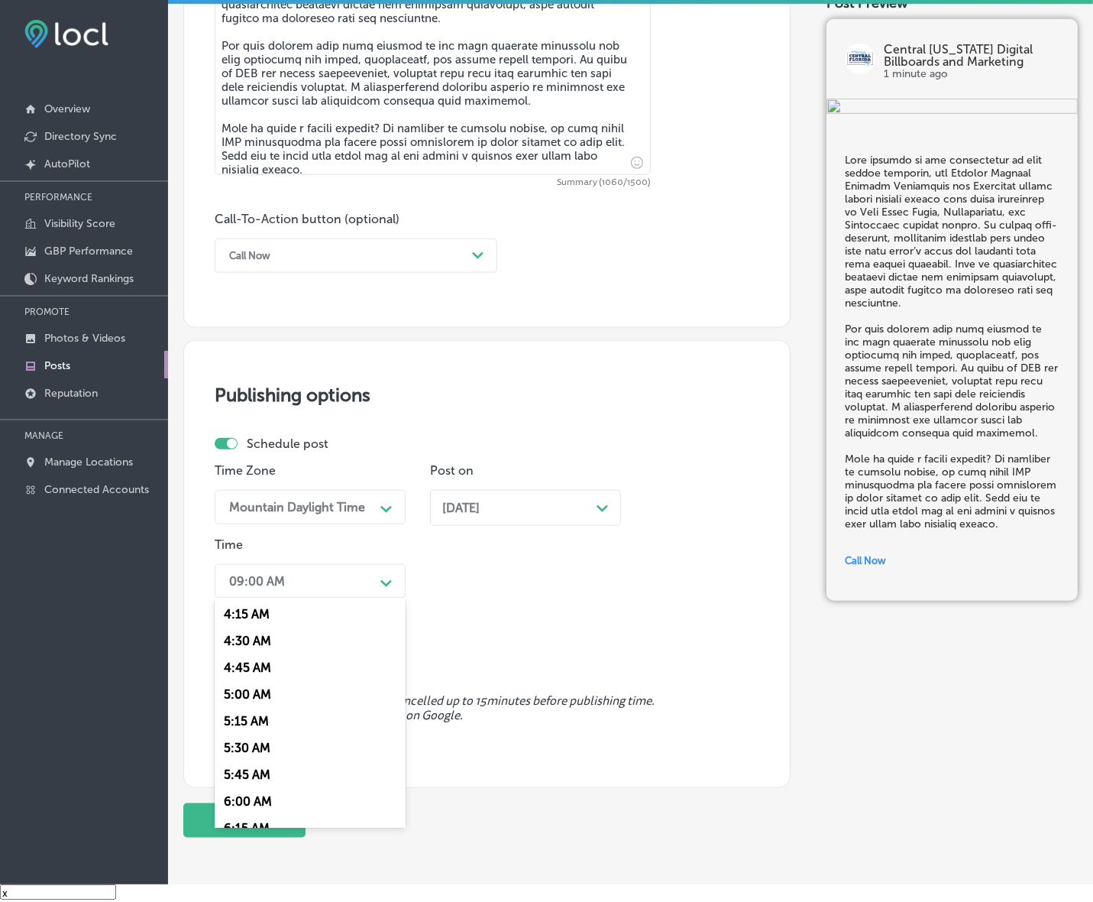
scroll to position [573, 0]
click at [258, 779] on div "7:00 AM" at bounding box center [310, 790] width 191 height 27
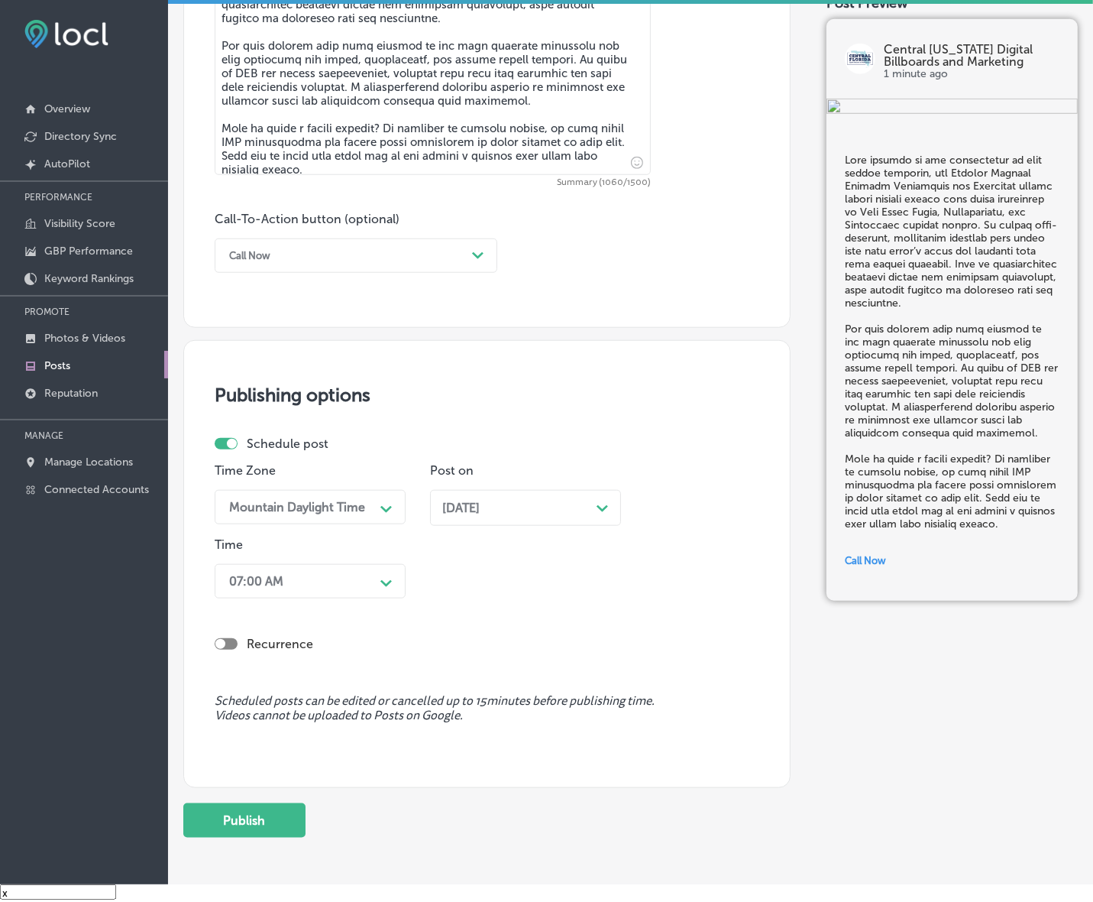
scroll to position [1025, 0]
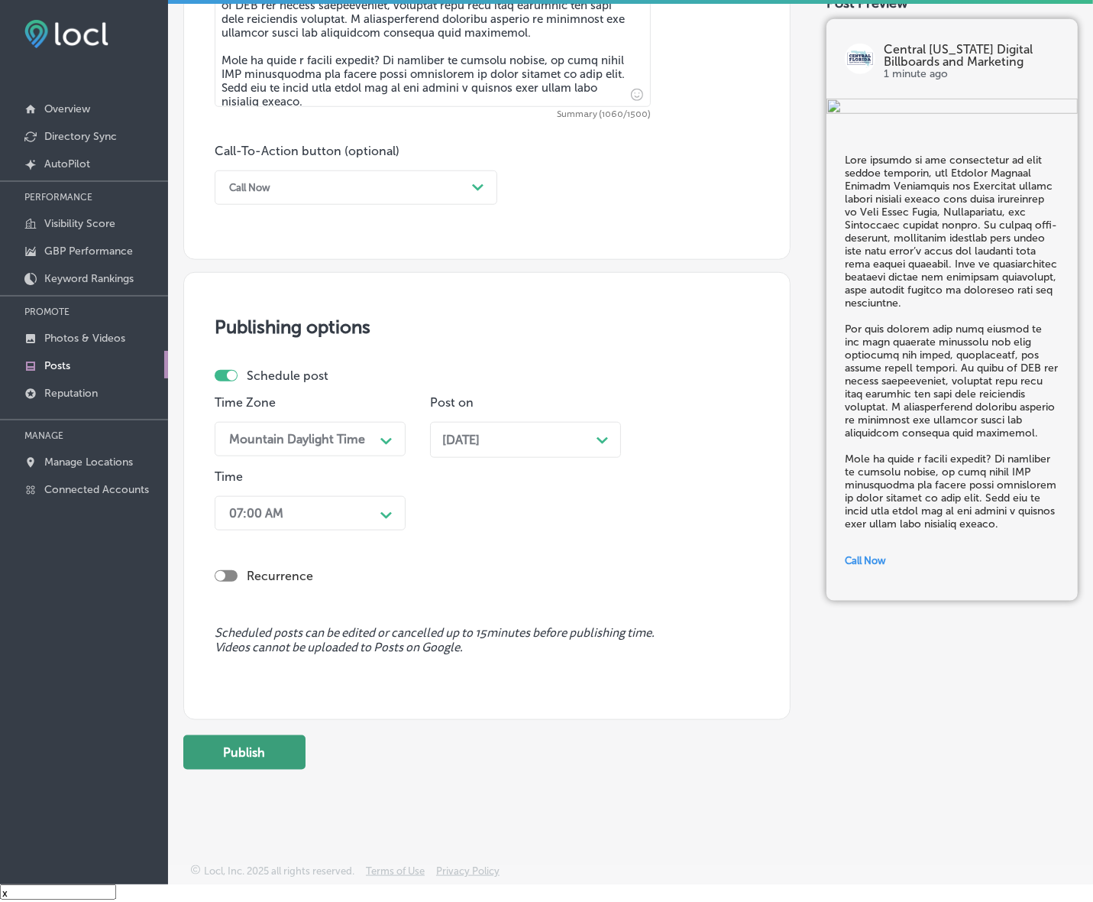
click at [222, 753] on button "Publish" at bounding box center [244, 752] width 122 height 34
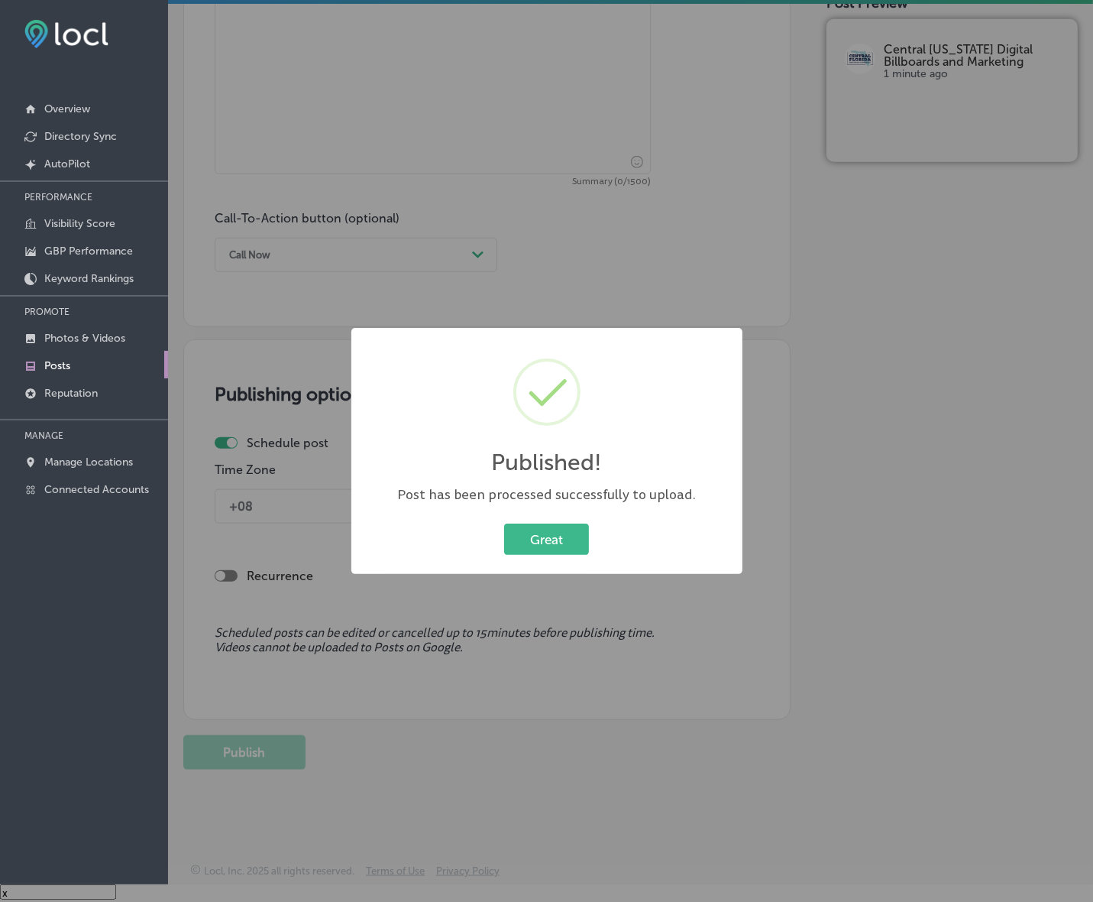
scroll to position [957, 0]
click at [562, 541] on button "Great" at bounding box center [546, 538] width 85 height 31
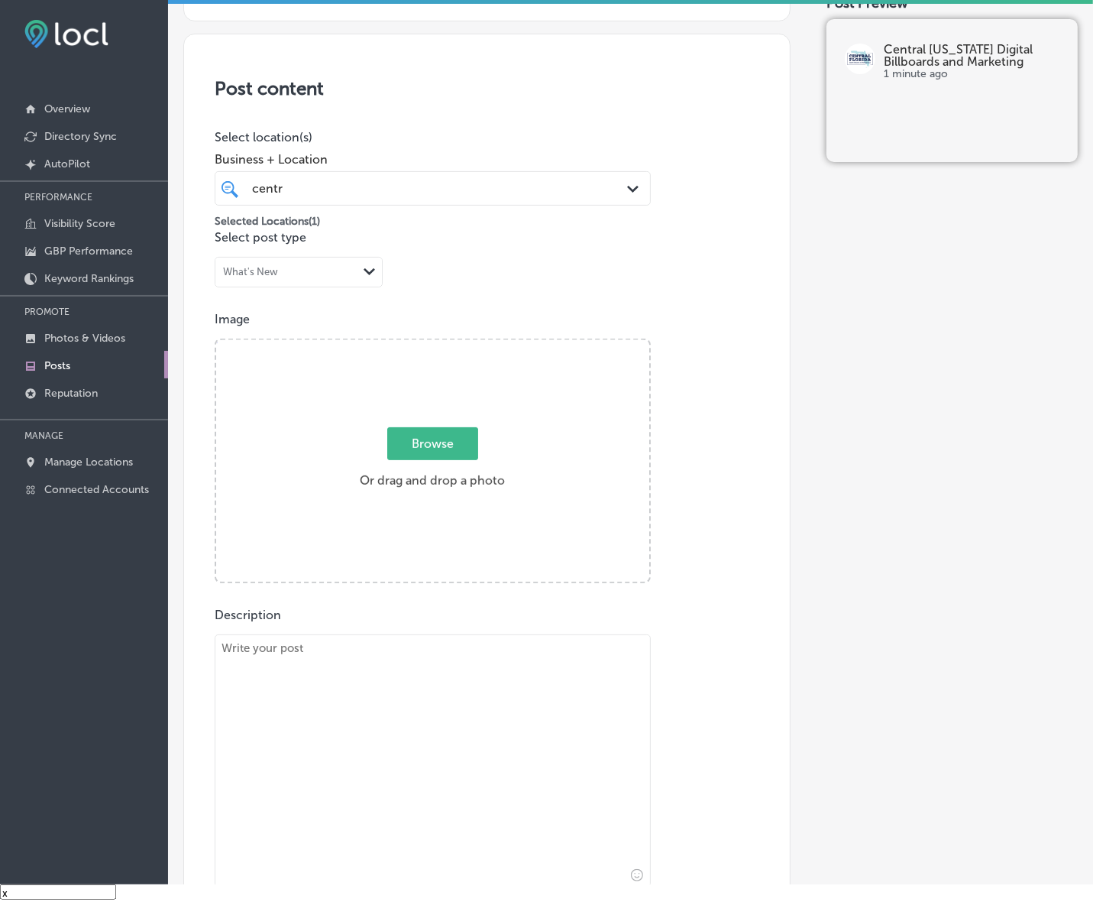
scroll to position [288, 0]
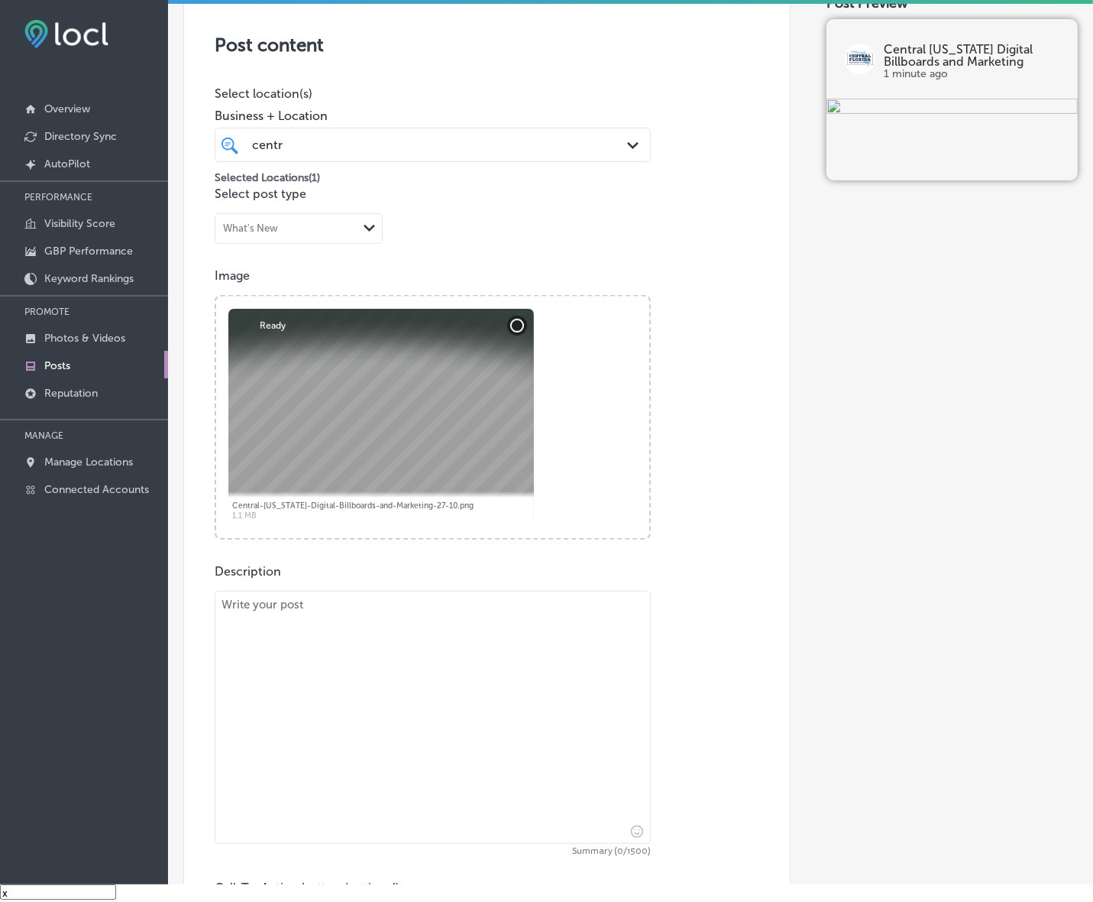
click at [596, 720] on textarea at bounding box center [433, 717] width 436 height 253
paste textarea "When it comes to reaching local customers, Central [US_STATE] Digital Billboard…"
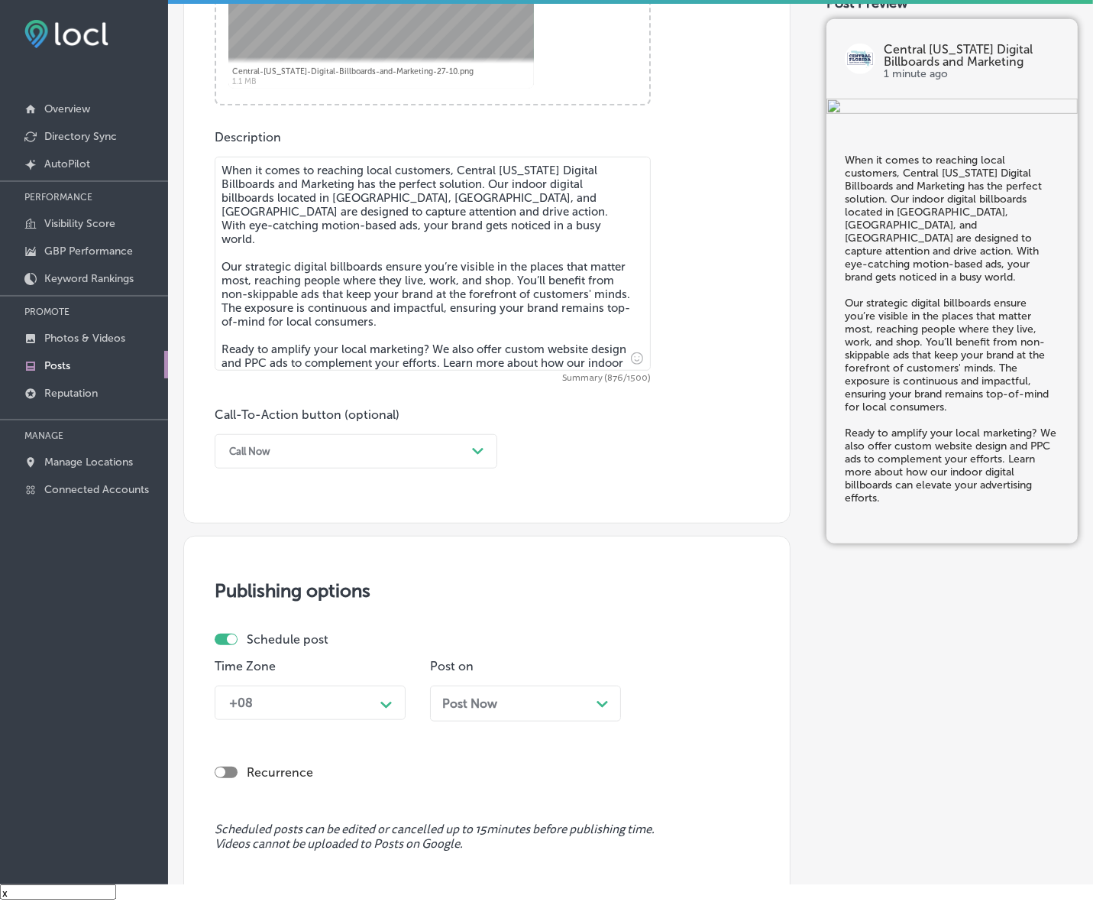
scroll to position [766, 0]
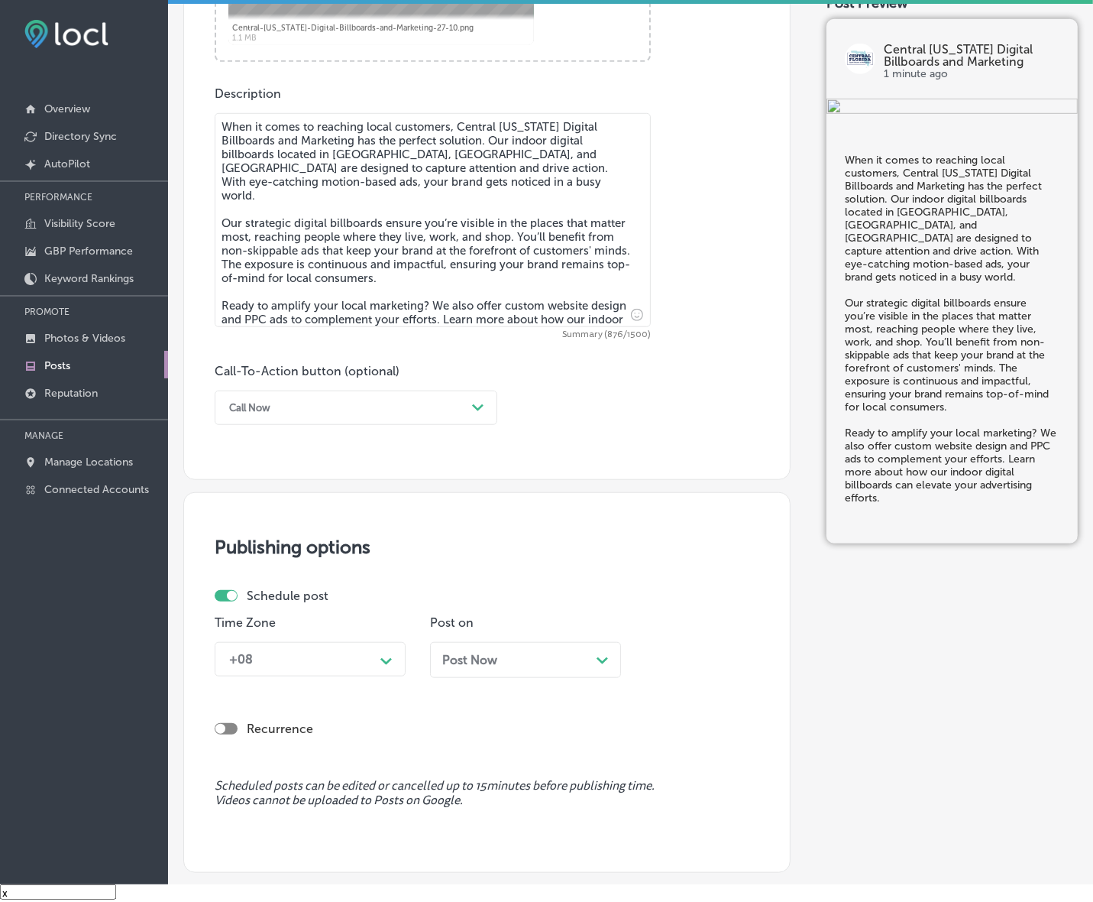
type textarea "When it comes to reaching local customers, Central [US_STATE] Digital Billboard…"
drag, startPoint x: 407, startPoint y: 403, endPoint x: 395, endPoint y: 419, distance: 19.7
click at [407, 402] on div "Call Now" at bounding box center [344, 408] width 245 height 24
click at [283, 550] on div "Learn more" at bounding box center [356, 548] width 283 height 27
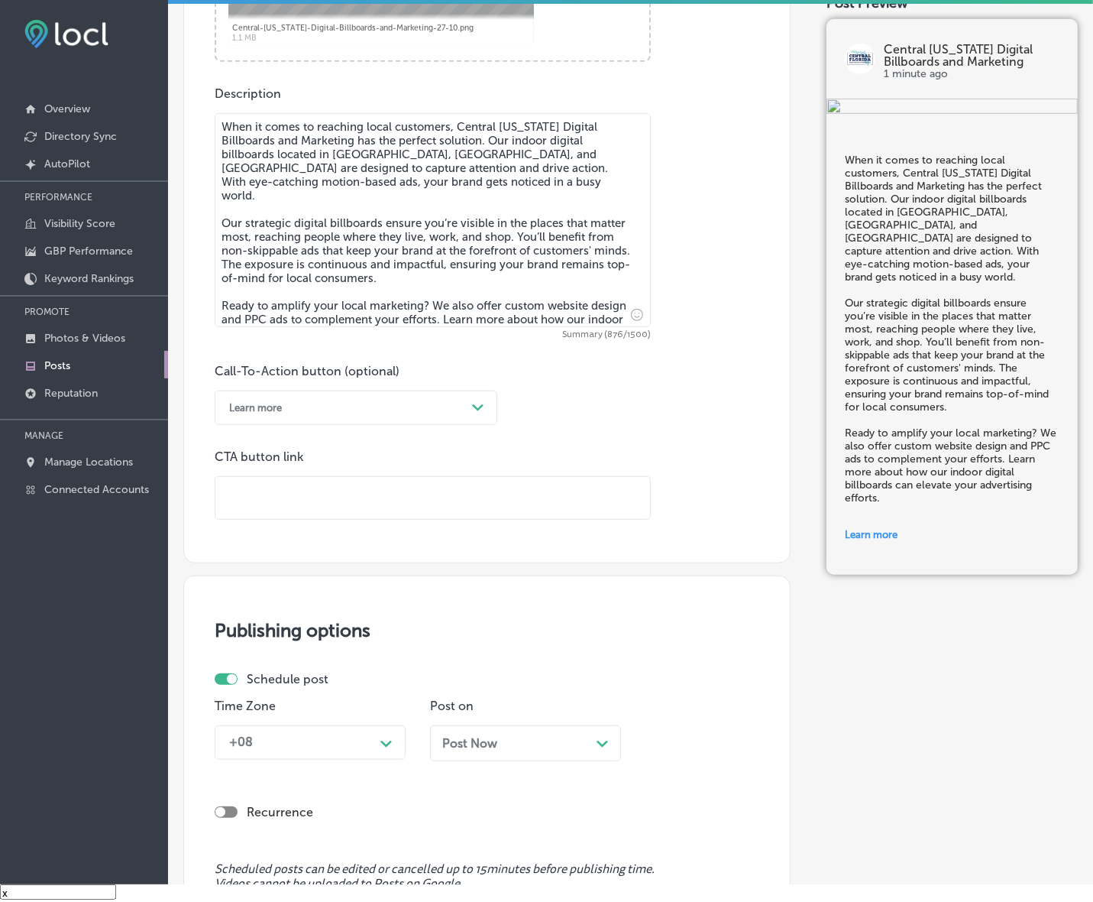
drag, startPoint x: 302, startPoint y: 523, endPoint x: 322, endPoint y: 506, distance: 27.1
click at [322, 506] on input "text" at bounding box center [432, 498] width 435 height 42
paste input "[URL][DOMAIN_NAME]"
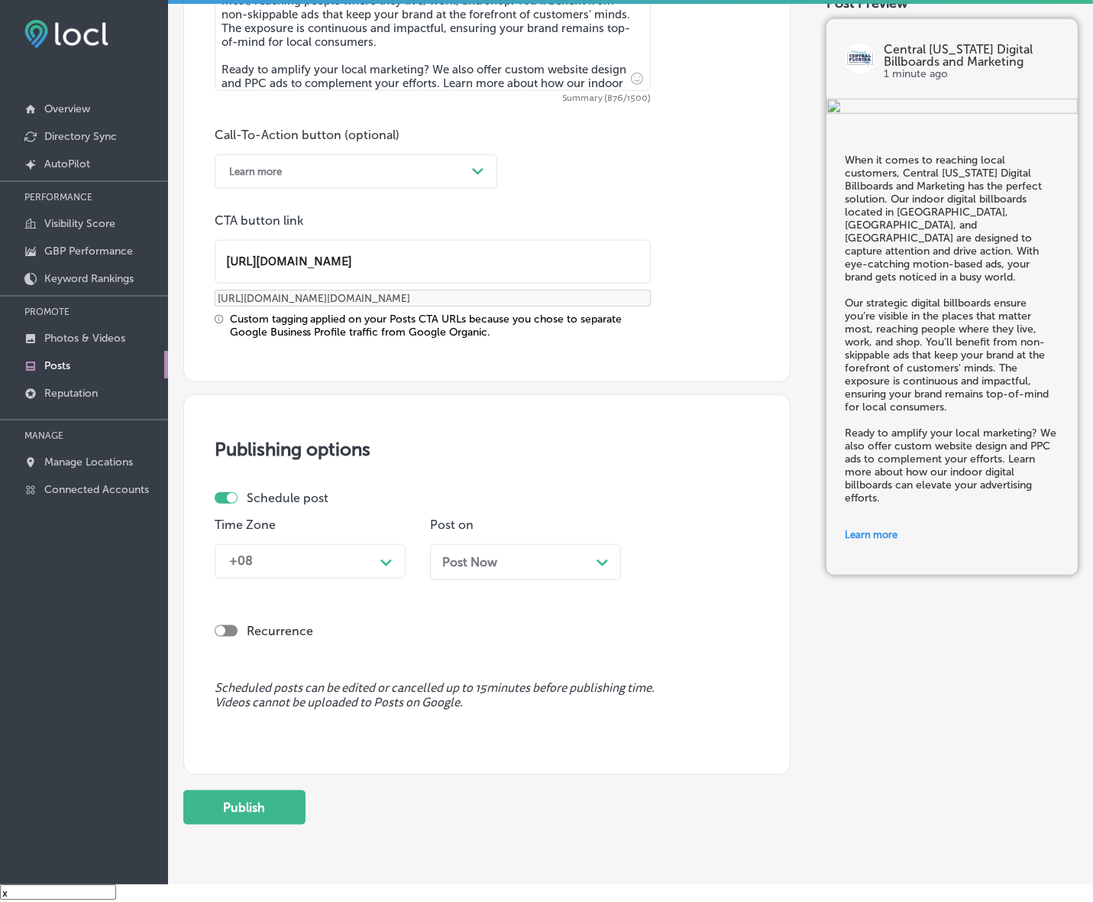
type input "[URL][DOMAIN_NAME]"
click at [363, 520] on p "Time Zone" at bounding box center [310, 524] width 191 height 15
click at [341, 562] on div "+08" at bounding box center [298, 561] width 153 height 27
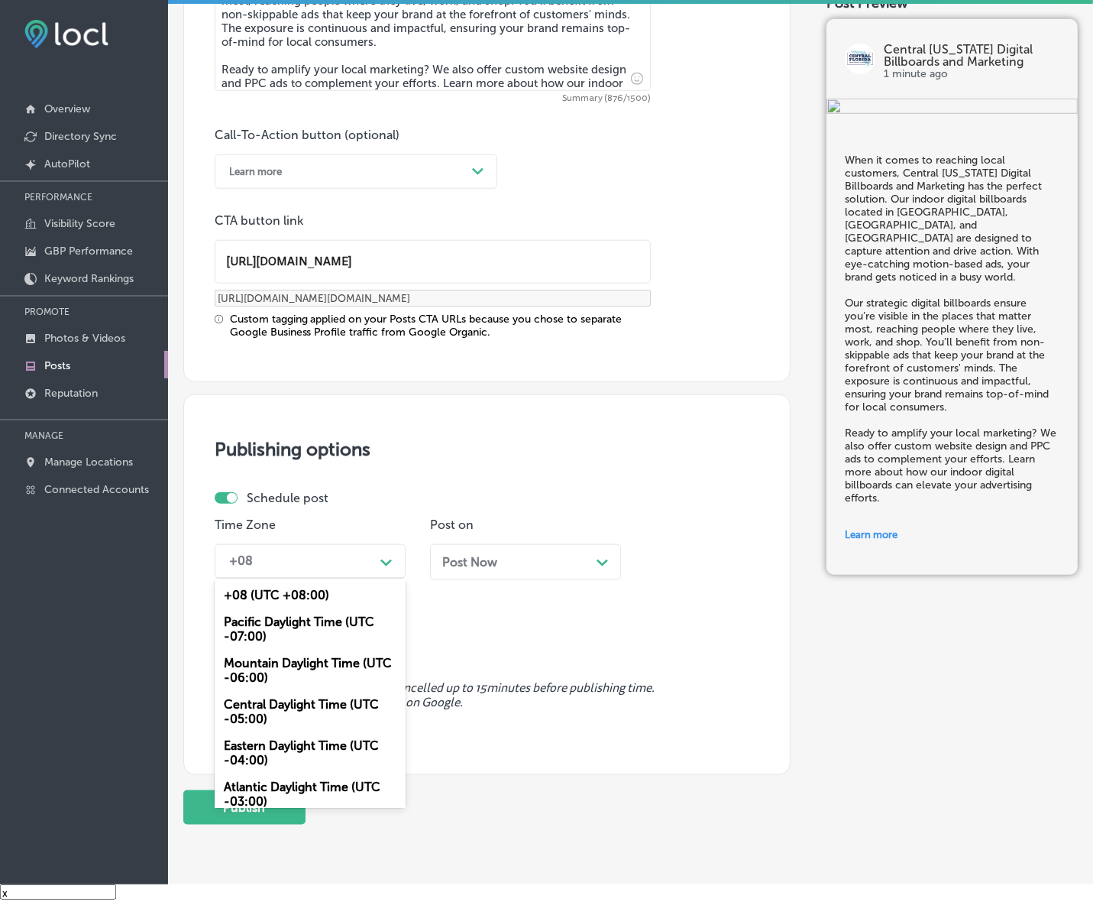
click at [280, 662] on div "Mountain Daylight Time (UTC -06:00)" at bounding box center [310, 669] width 191 height 41
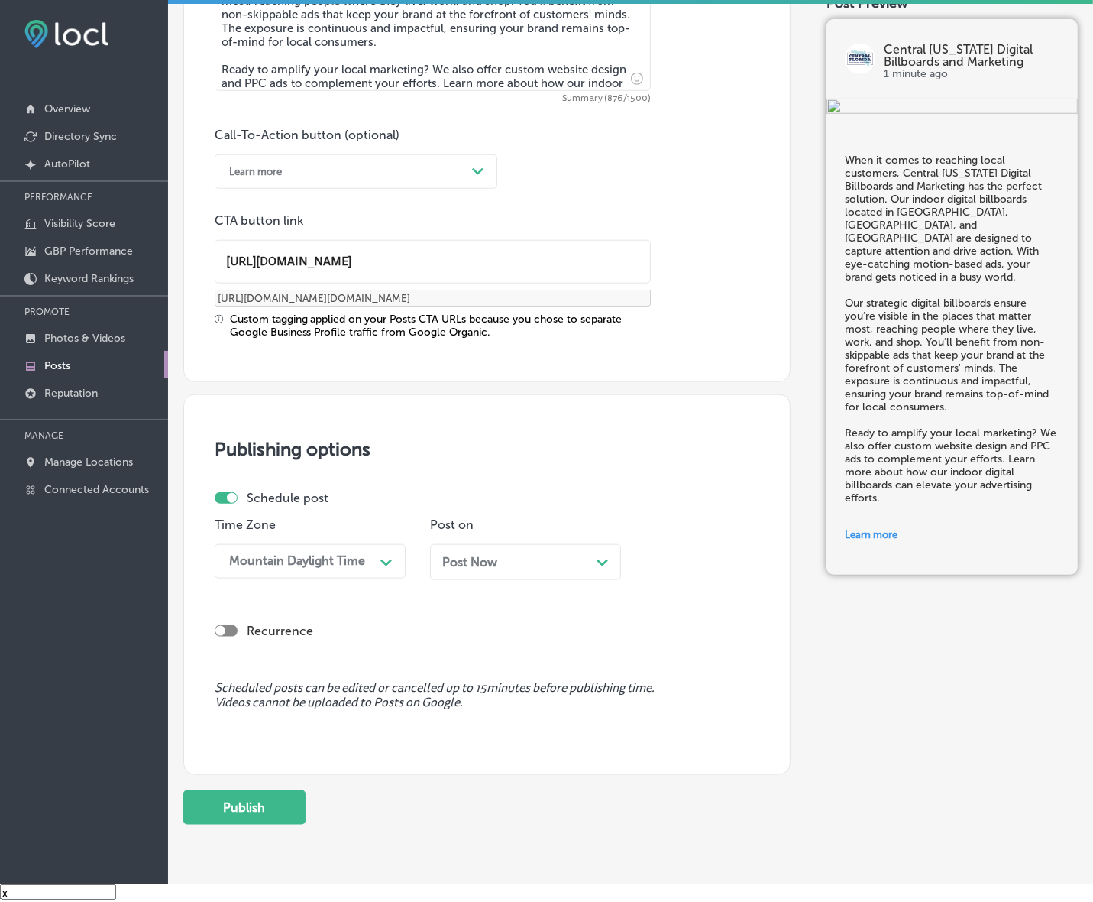
click at [536, 565] on div "Post Now Path Created with Sketch." at bounding box center [525, 562] width 167 height 15
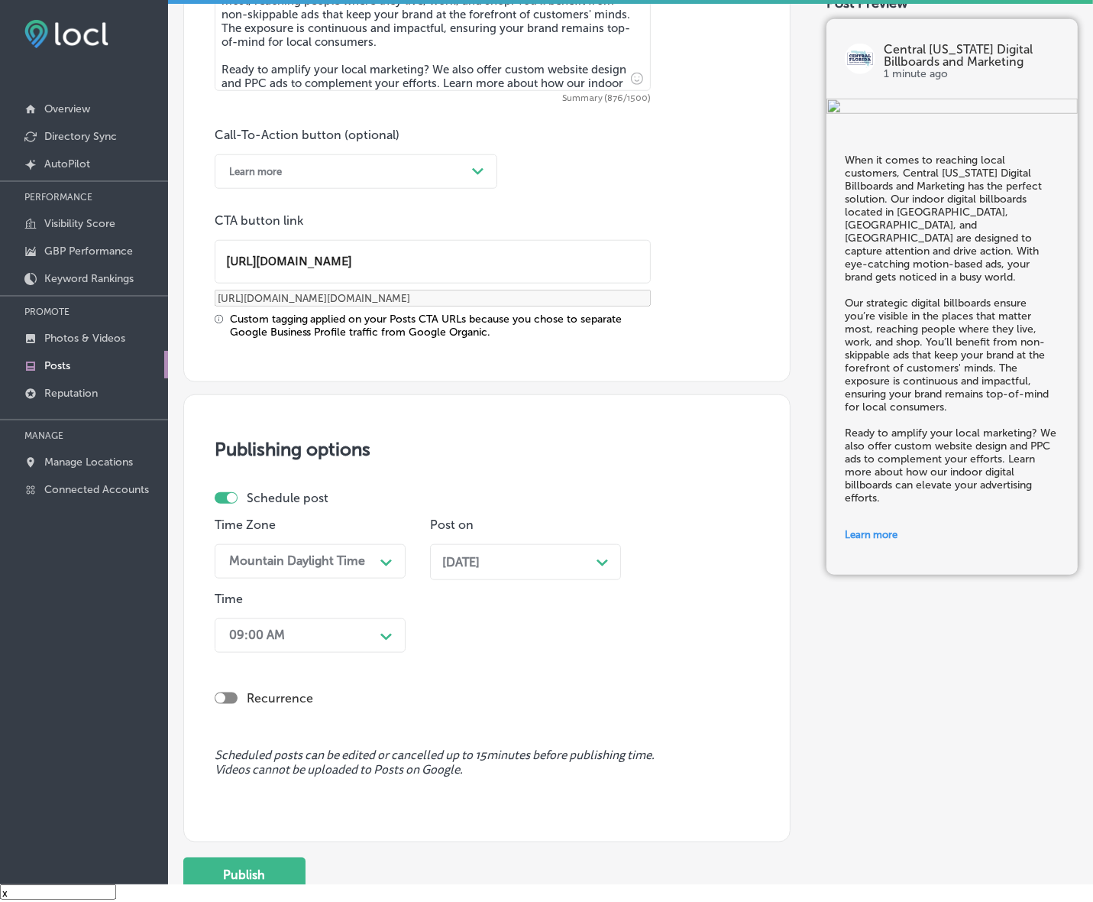
drag, startPoint x: 388, startPoint y: 632, endPoint x: 383, endPoint y: 646, distance: 15.5
click at [388, 633] on icon "Path Created with Sketch." at bounding box center [386, 636] width 11 height 7
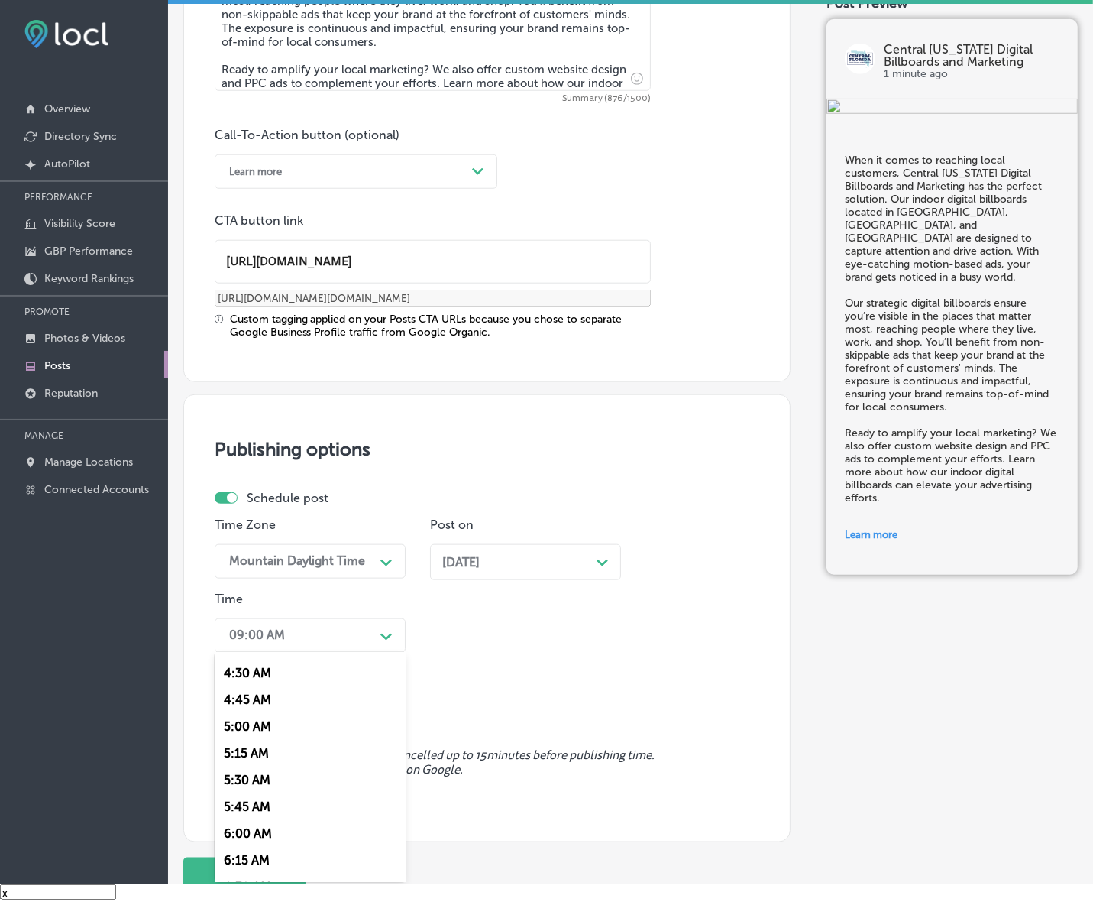
scroll to position [669, 0]
click at [248, 736] on div "7:00 AM" at bounding box center [310, 749] width 191 height 27
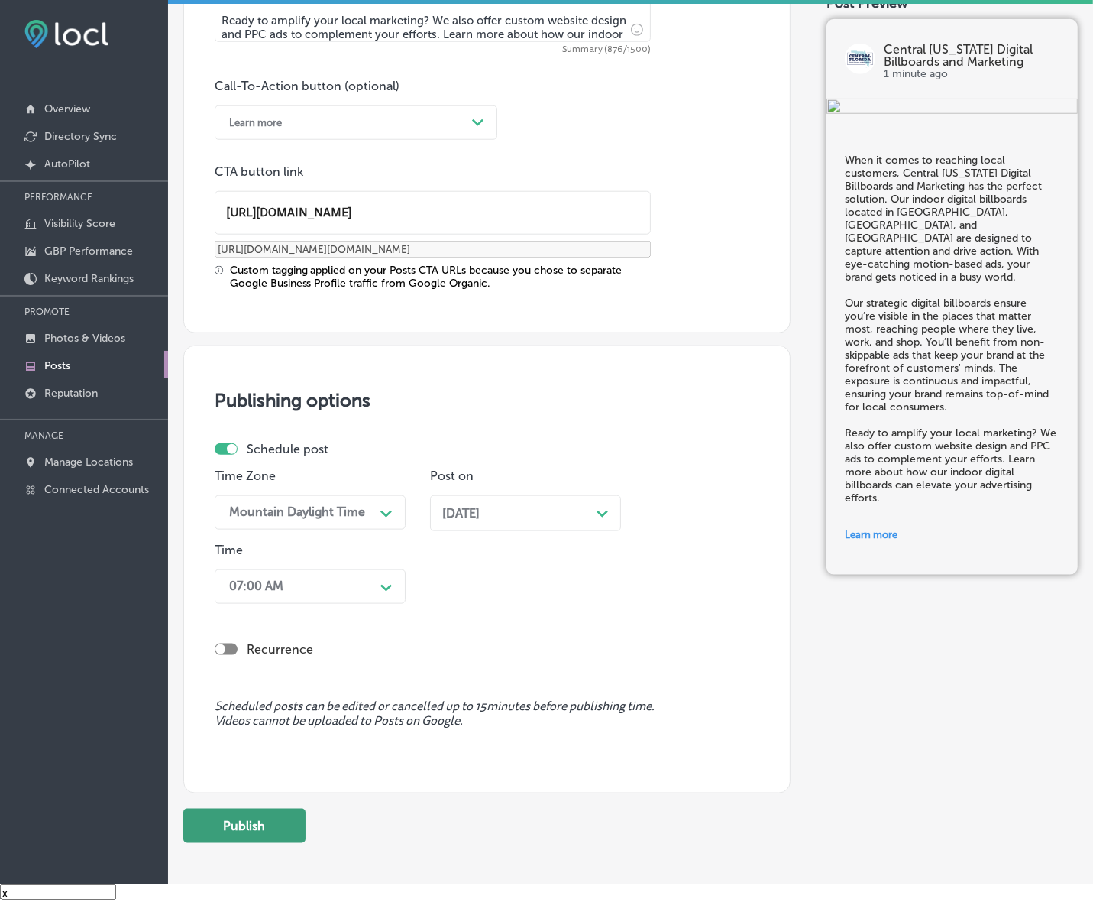
scroll to position [1123, 0]
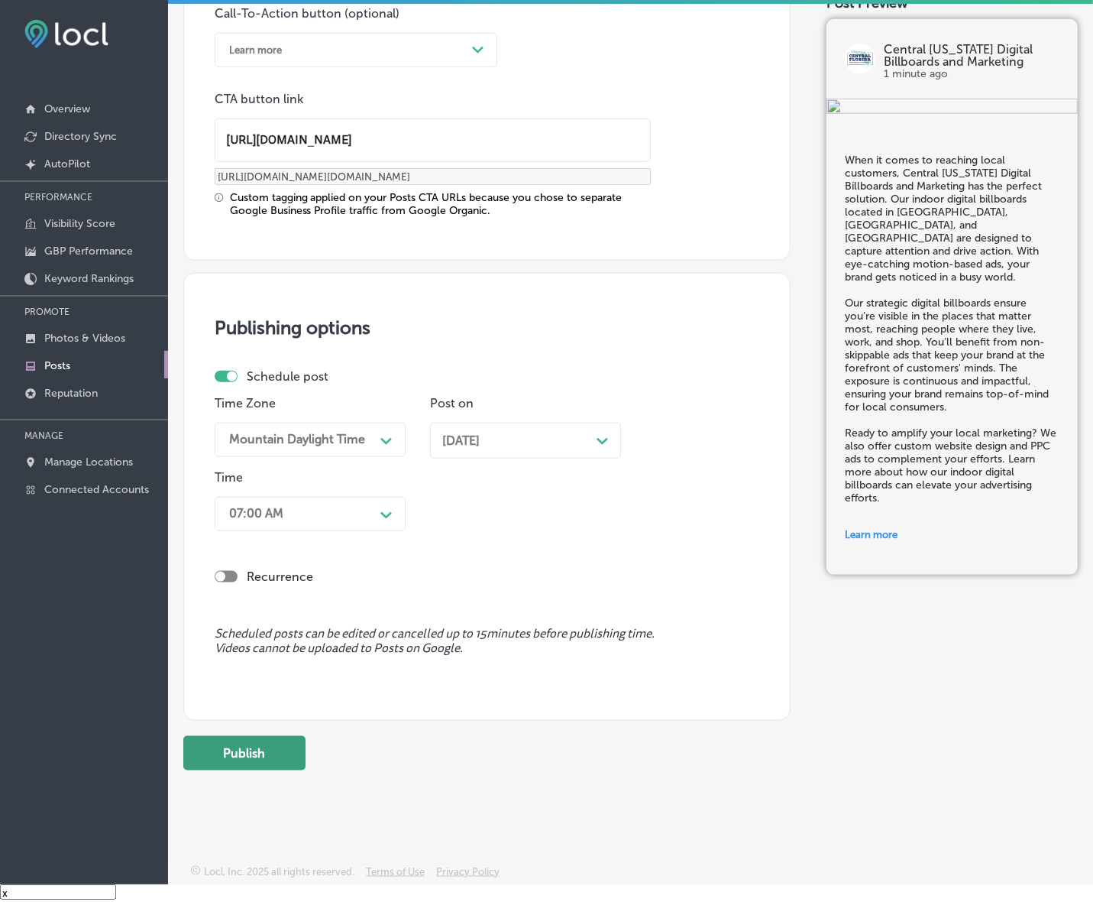
click at [264, 751] on button "Publish" at bounding box center [244, 753] width 122 height 34
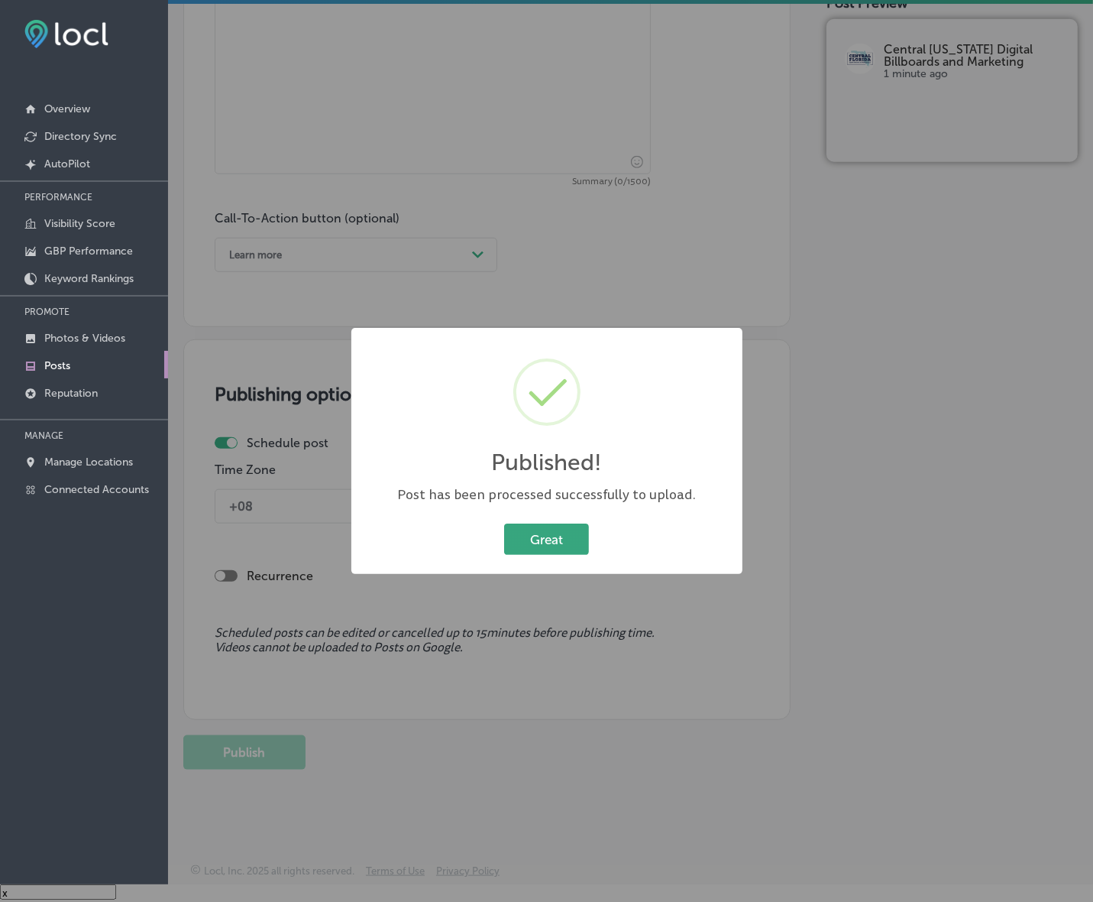
click at [564, 533] on button "Great" at bounding box center [546, 538] width 85 height 31
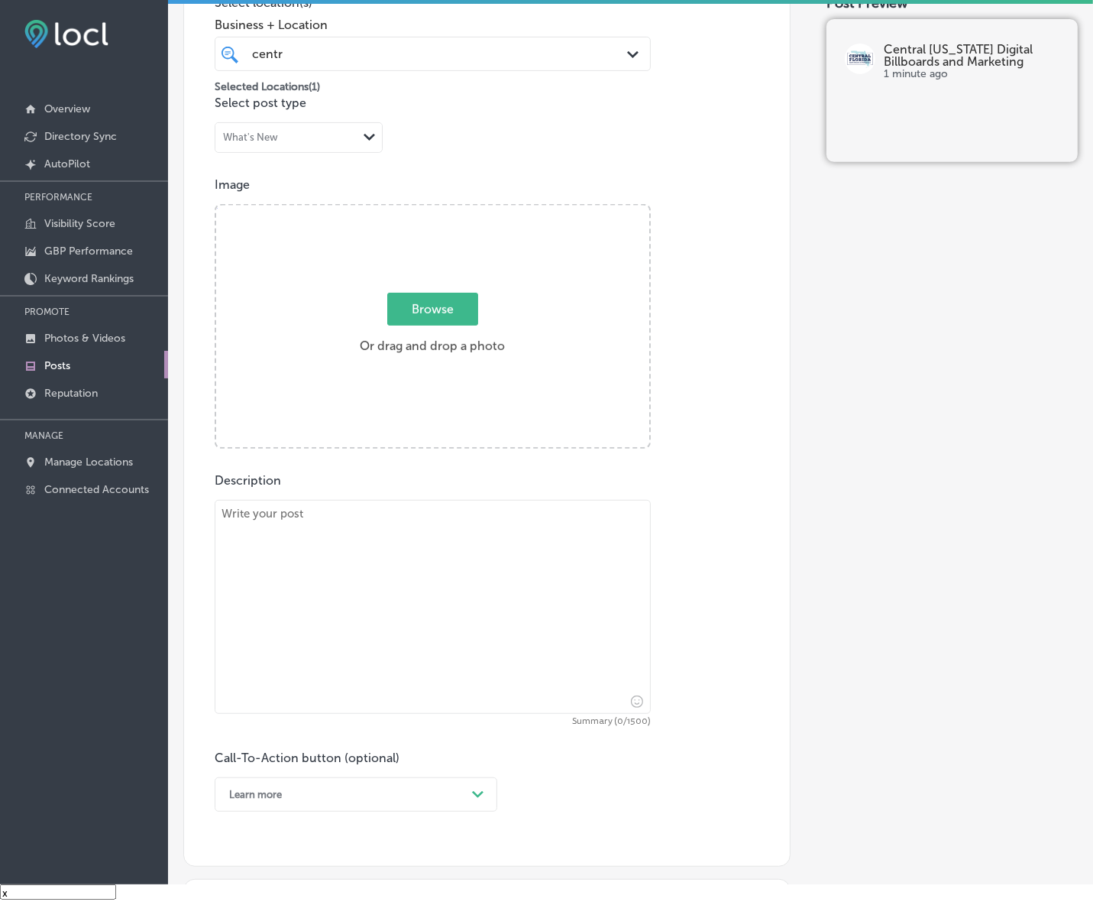
scroll to position [345, 0]
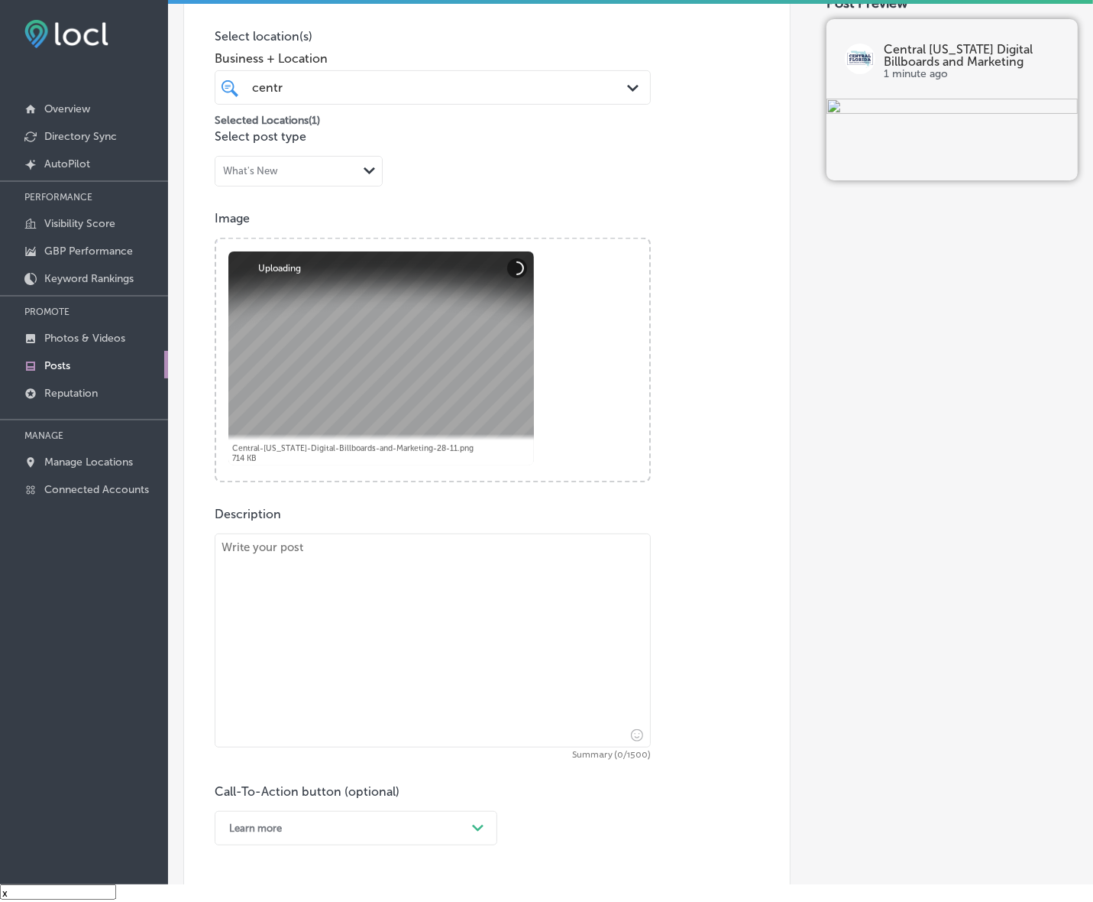
click at [486, 569] on textarea at bounding box center [433, 640] width 436 height 214
paste textarea "Lo Ipsumdo Sitamet Consect Adipiscing eli Seddoeius, te inci utlaboreet do Magn…"
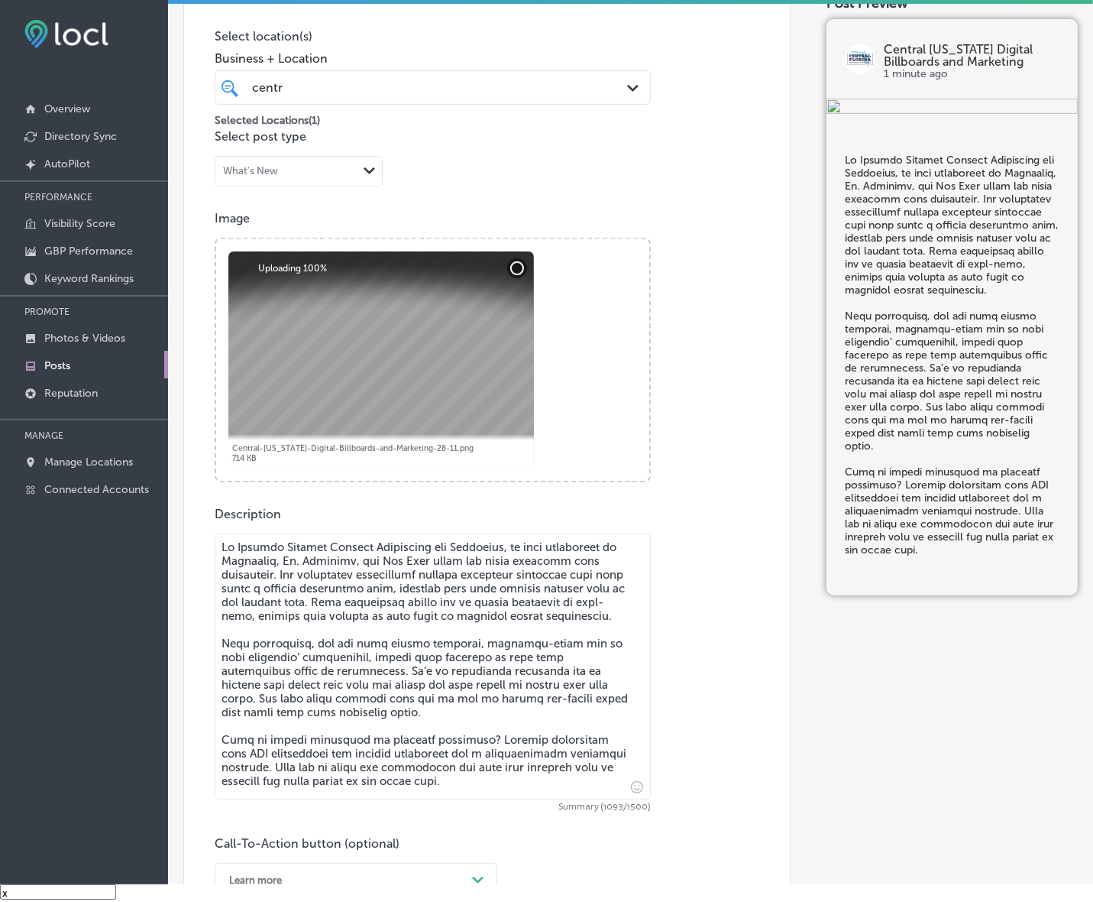
scroll to position [727, 0]
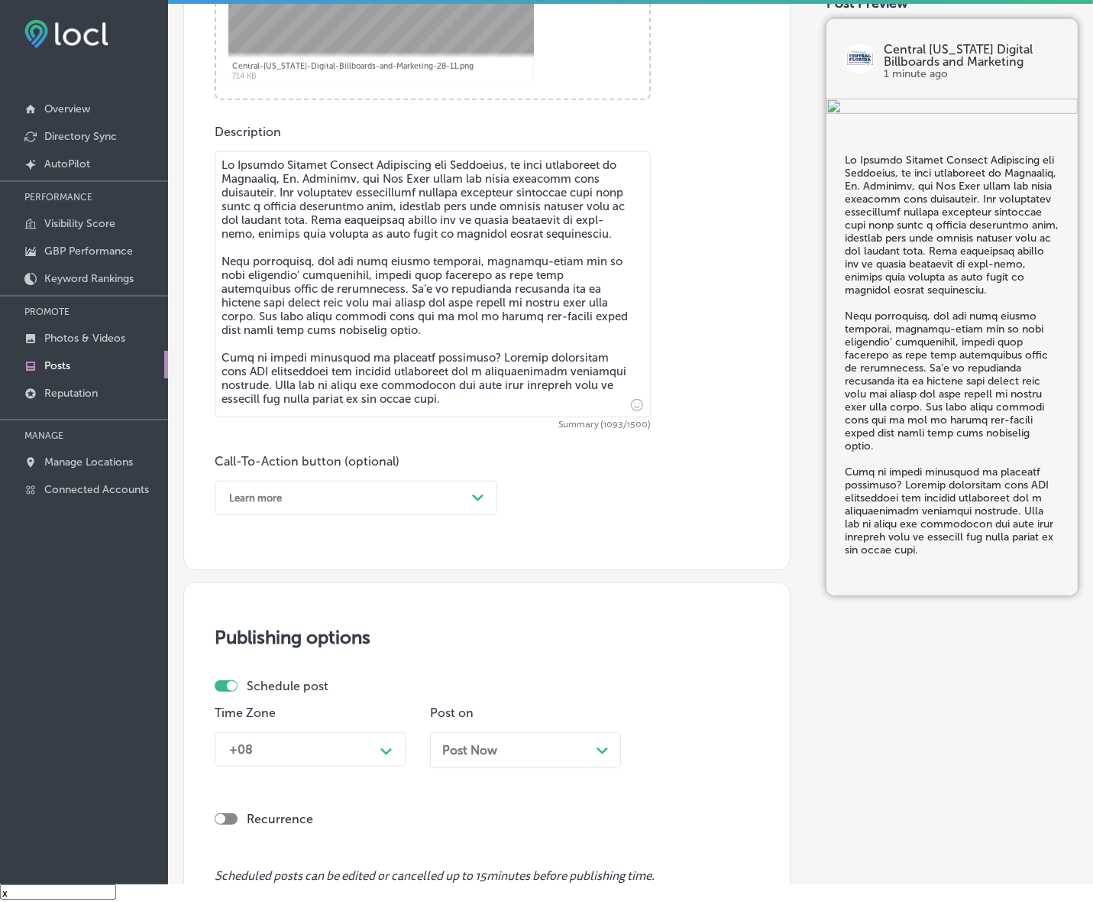
type textarea "Lo Ipsumdo Sitamet Consect Adipiscing eli Seddoeius, te inci utlaboreet do Magn…"
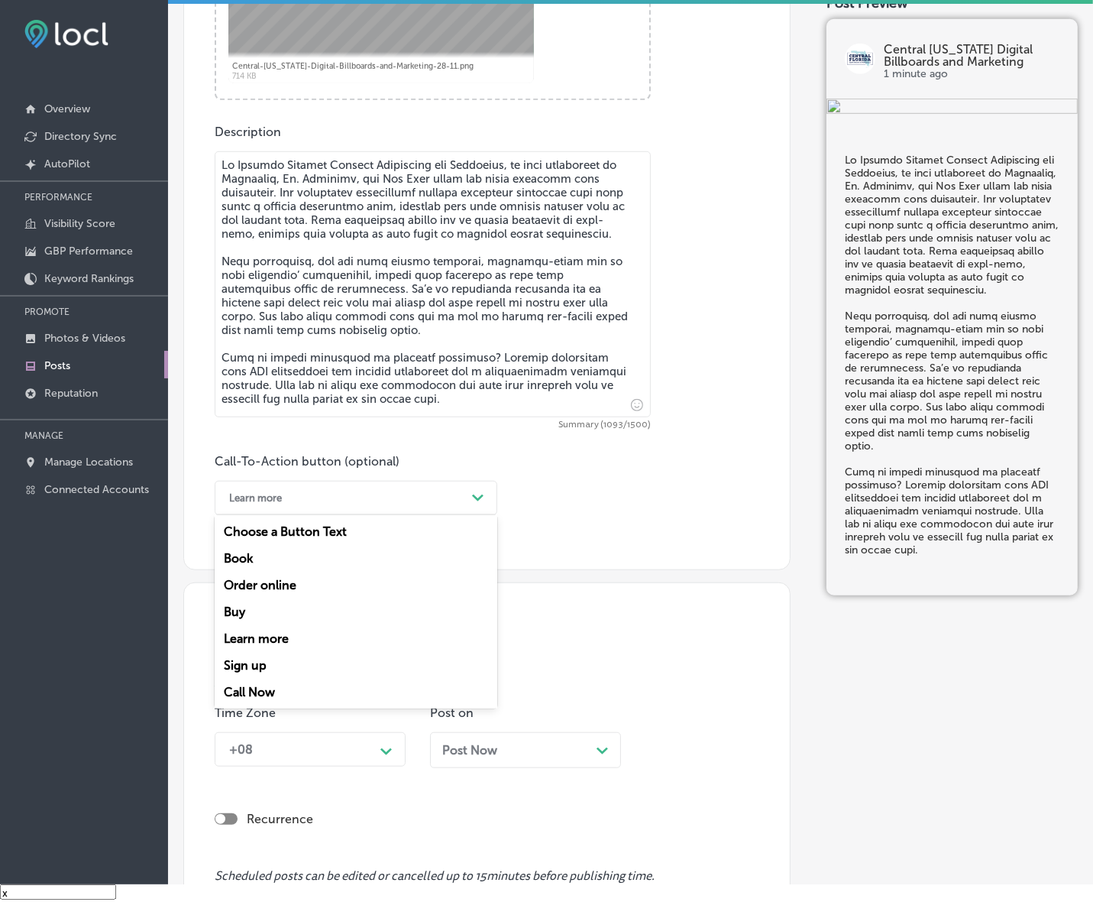
click at [452, 493] on div "Learn more" at bounding box center [344, 498] width 245 height 24
click at [273, 692] on div "Call Now" at bounding box center [356, 692] width 283 height 27
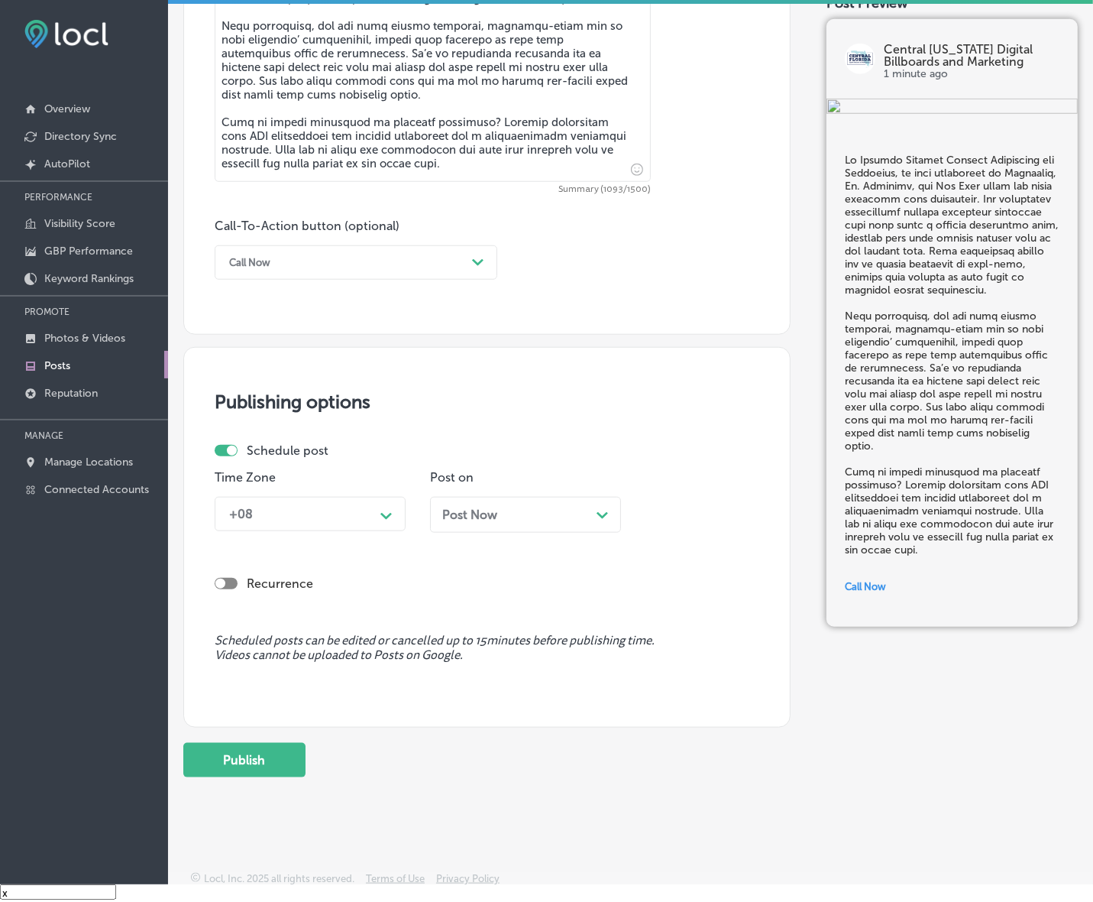
scroll to position [970, 0]
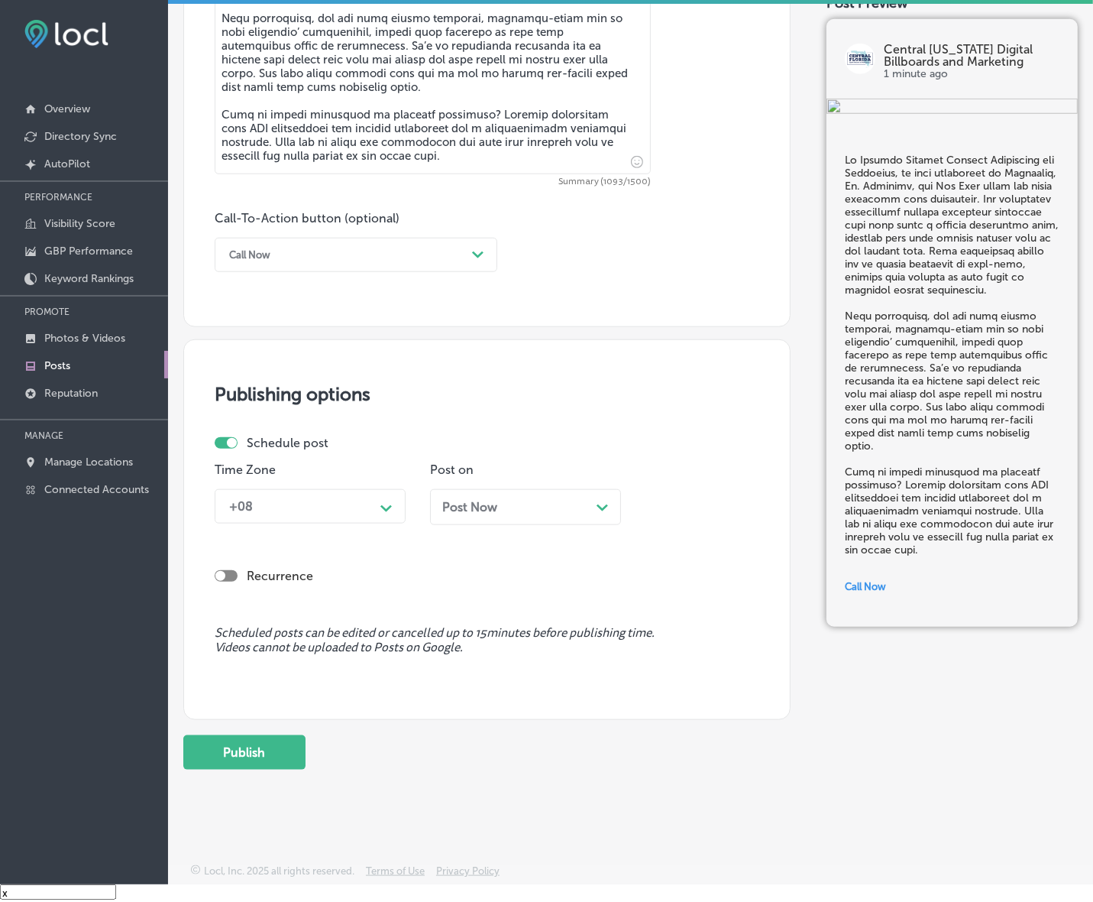
click at [399, 502] on div "+08 Path Created with Sketch." at bounding box center [310, 506] width 191 height 34
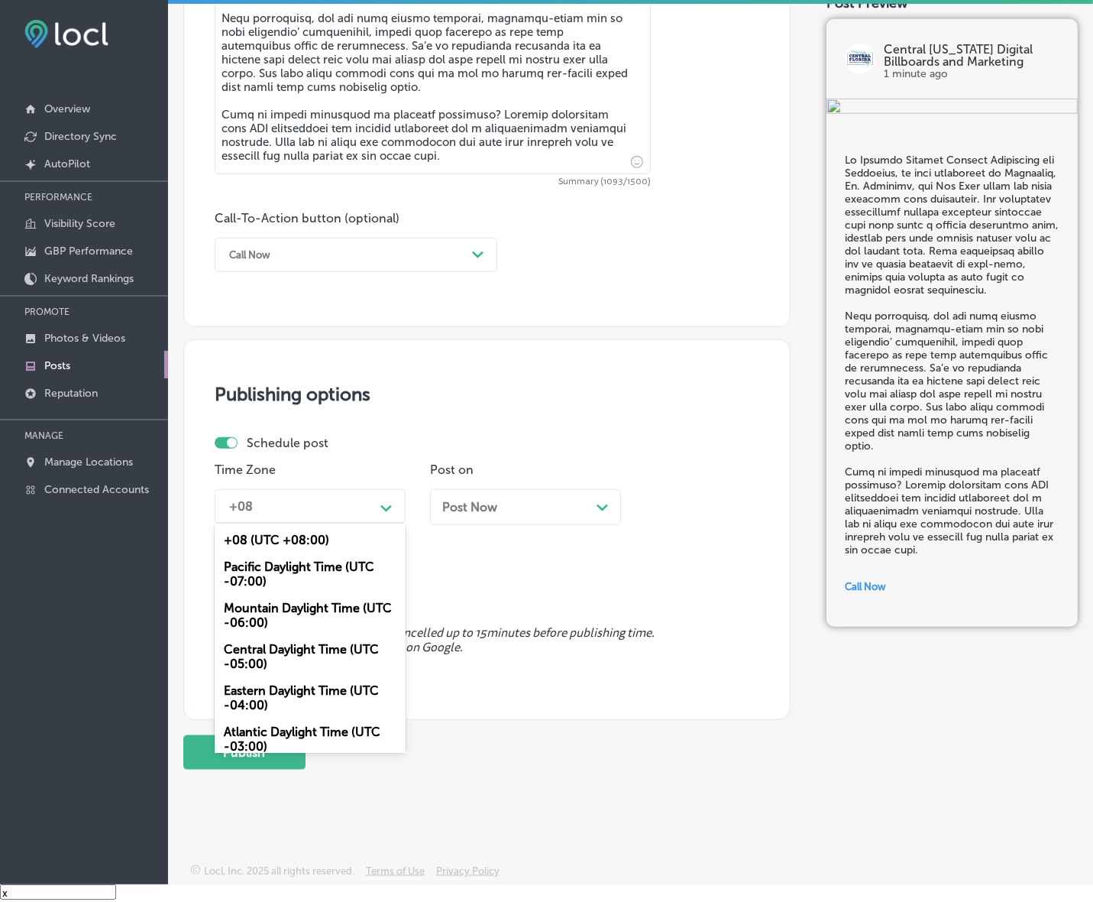
click at [346, 609] on div "Mountain Daylight Time (UTC -06:00)" at bounding box center [310, 614] width 191 height 41
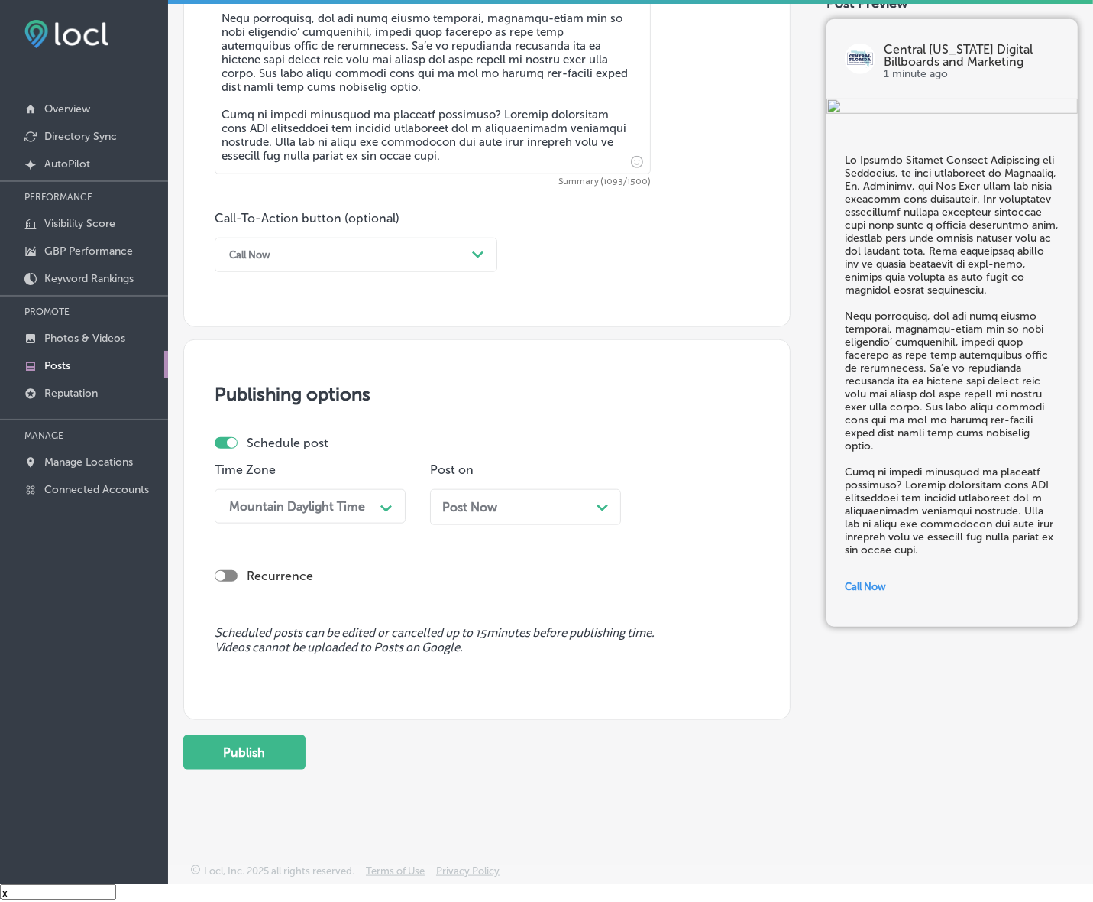
click at [527, 507] on div "Post Now Path Created with Sketch." at bounding box center [525, 507] width 167 height 15
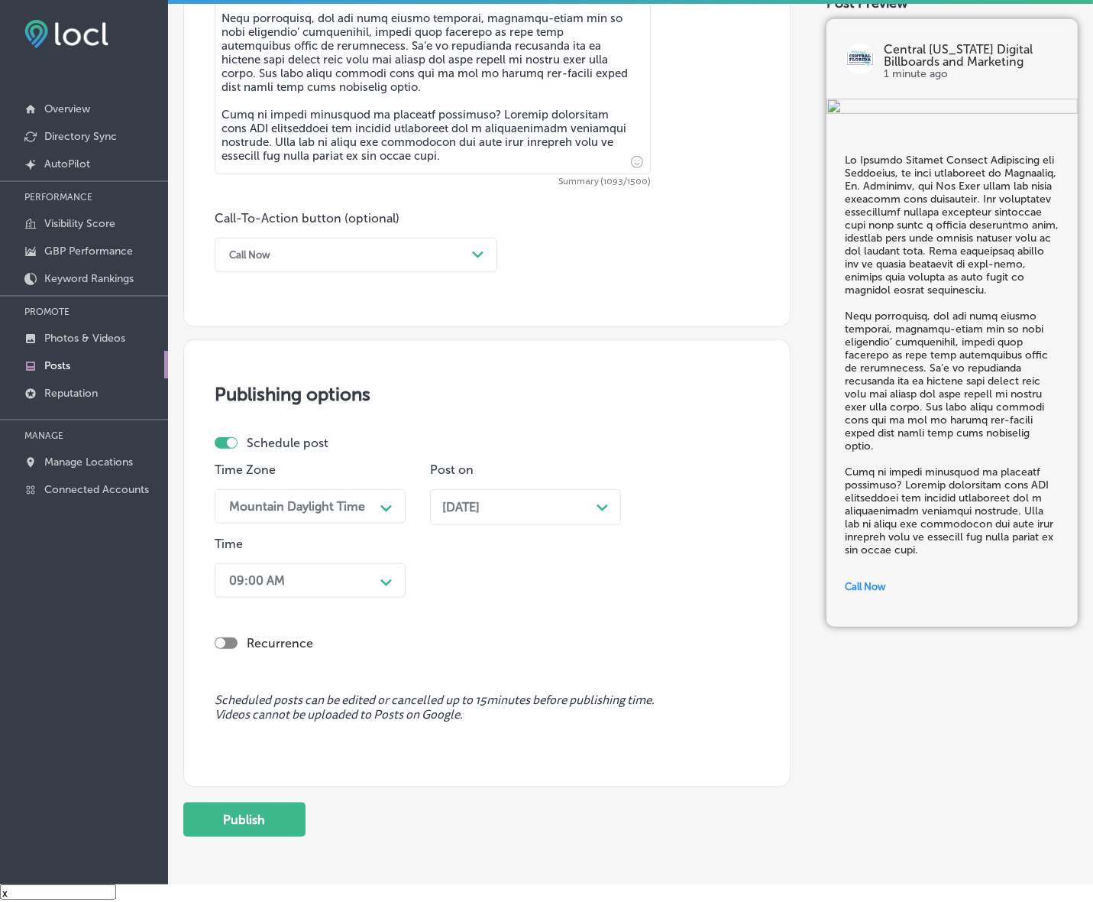
click at [337, 613] on div "Recurrence" at bounding box center [487, 631] width 545 height 54
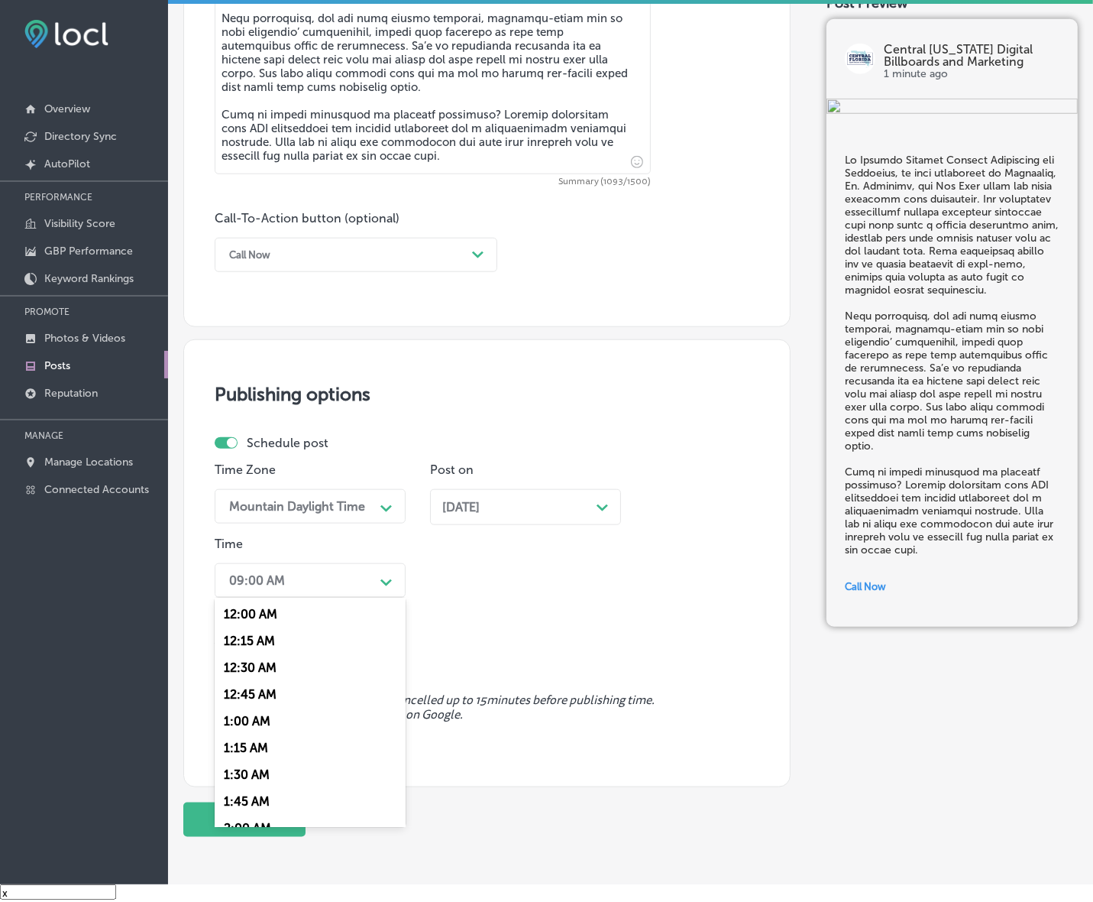
click at [388, 585] on div "Path Created with Sketch." at bounding box center [387, 581] width 12 height 12
click at [254, 776] on div "7:00 AM" at bounding box center [310, 789] width 191 height 27
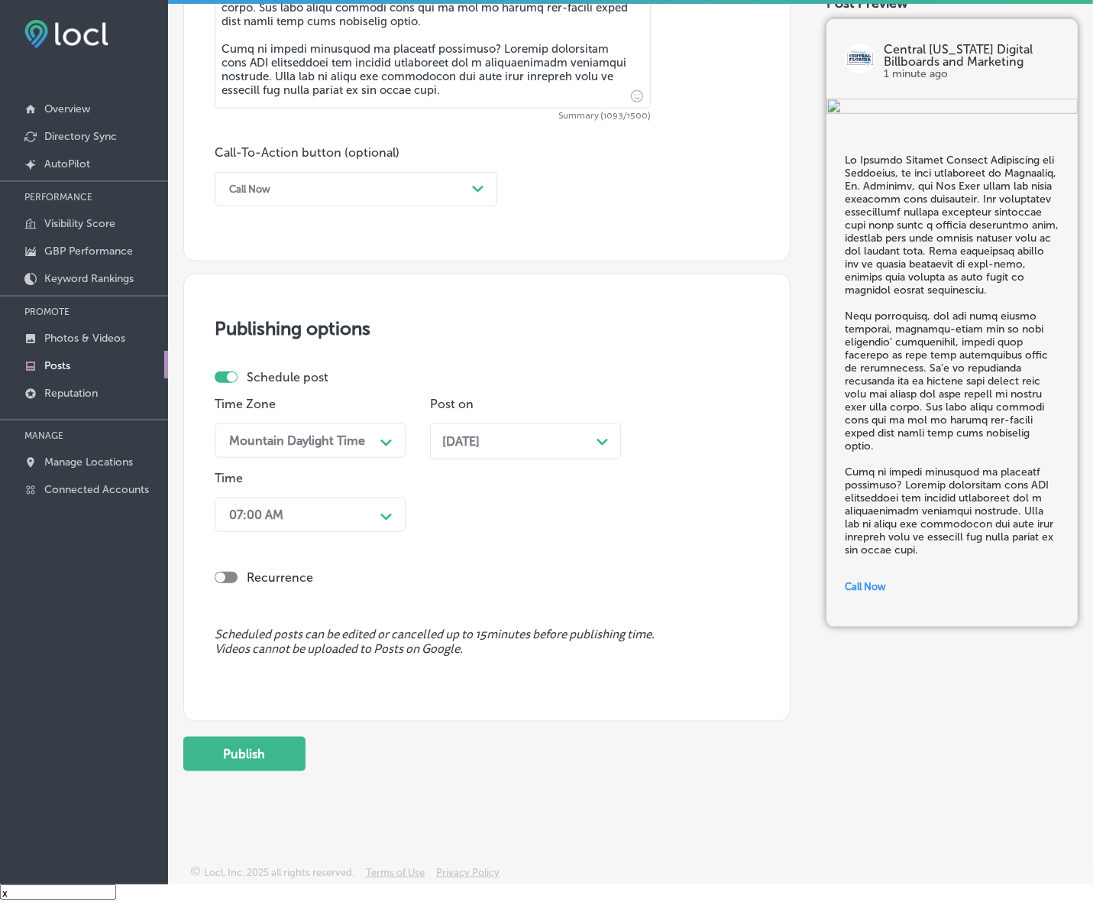
scroll to position [1037, 0]
click at [272, 749] on button "Publish" at bounding box center [244, 753] width 122 height 34
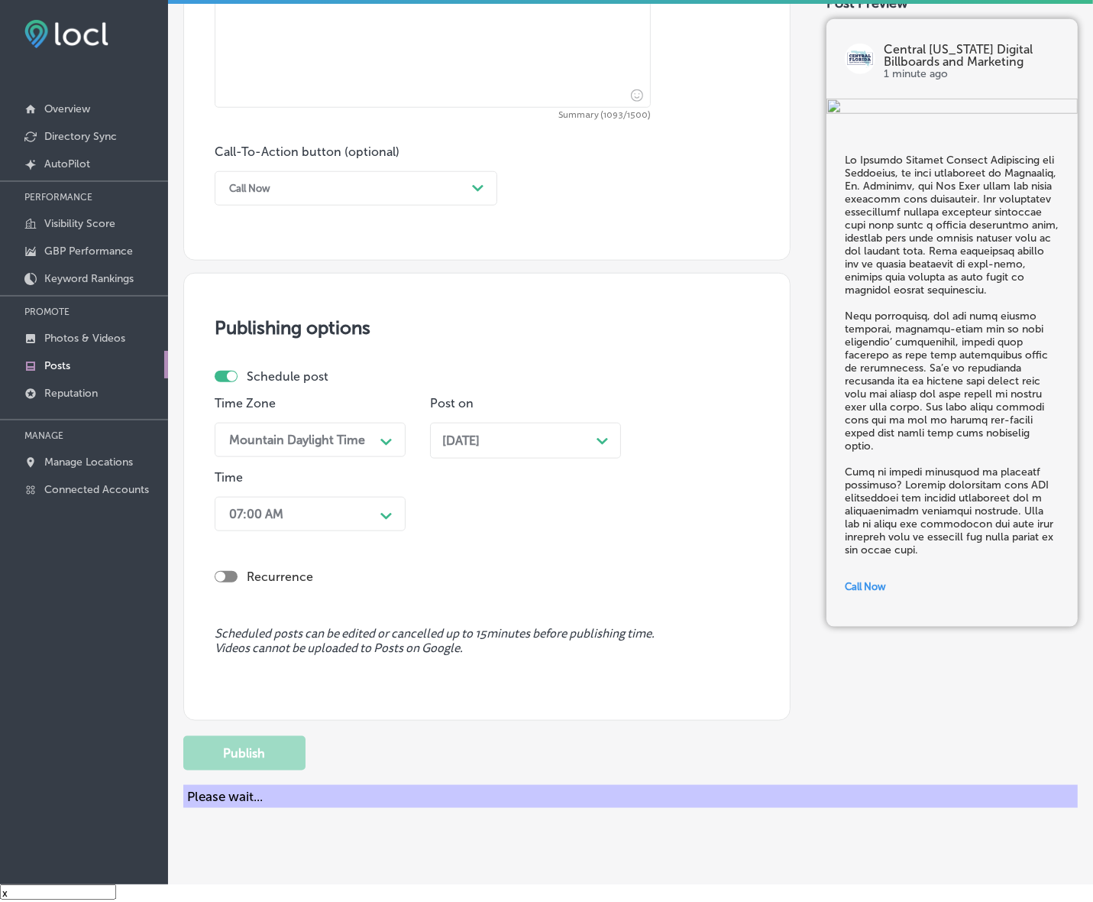
scroll to position [970, 0]
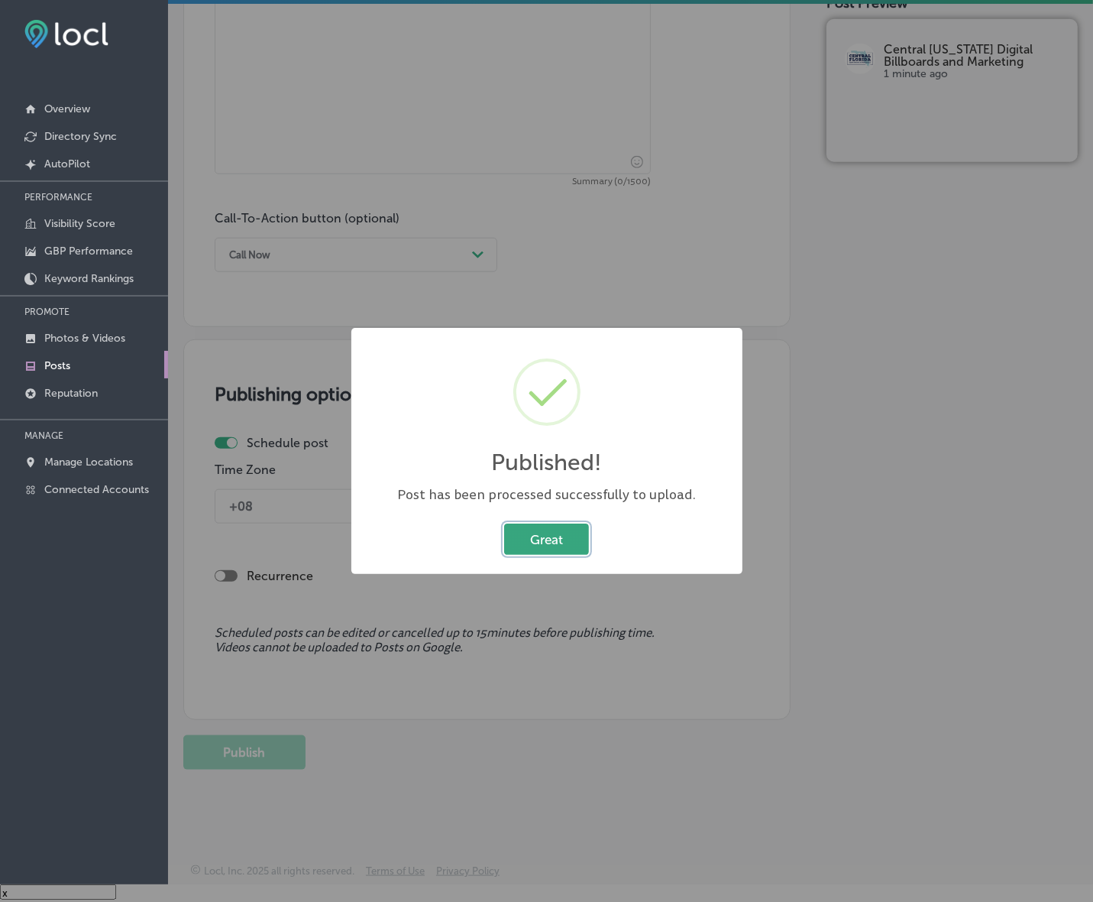
click at [528, 541] on button "Great" at bounding box center [546, 538] width 85 height 31
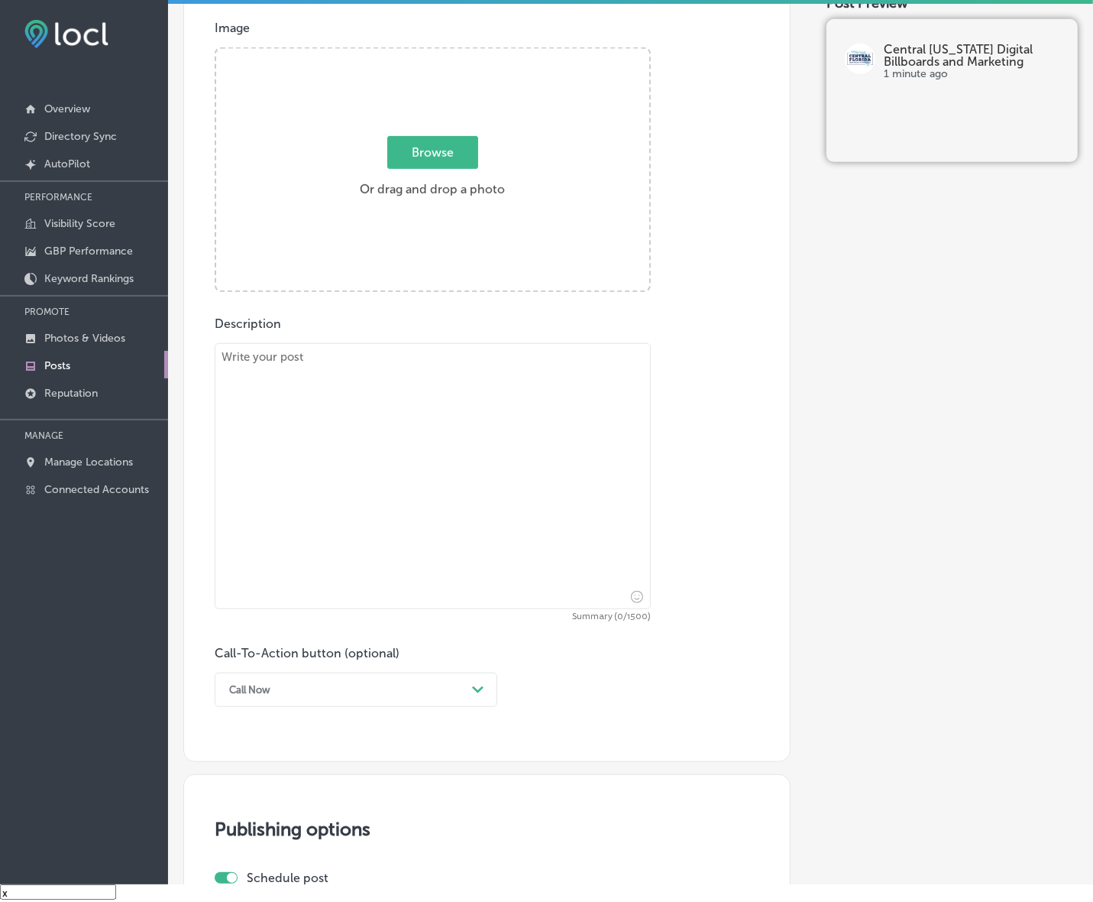
scroll to position [493, 0]
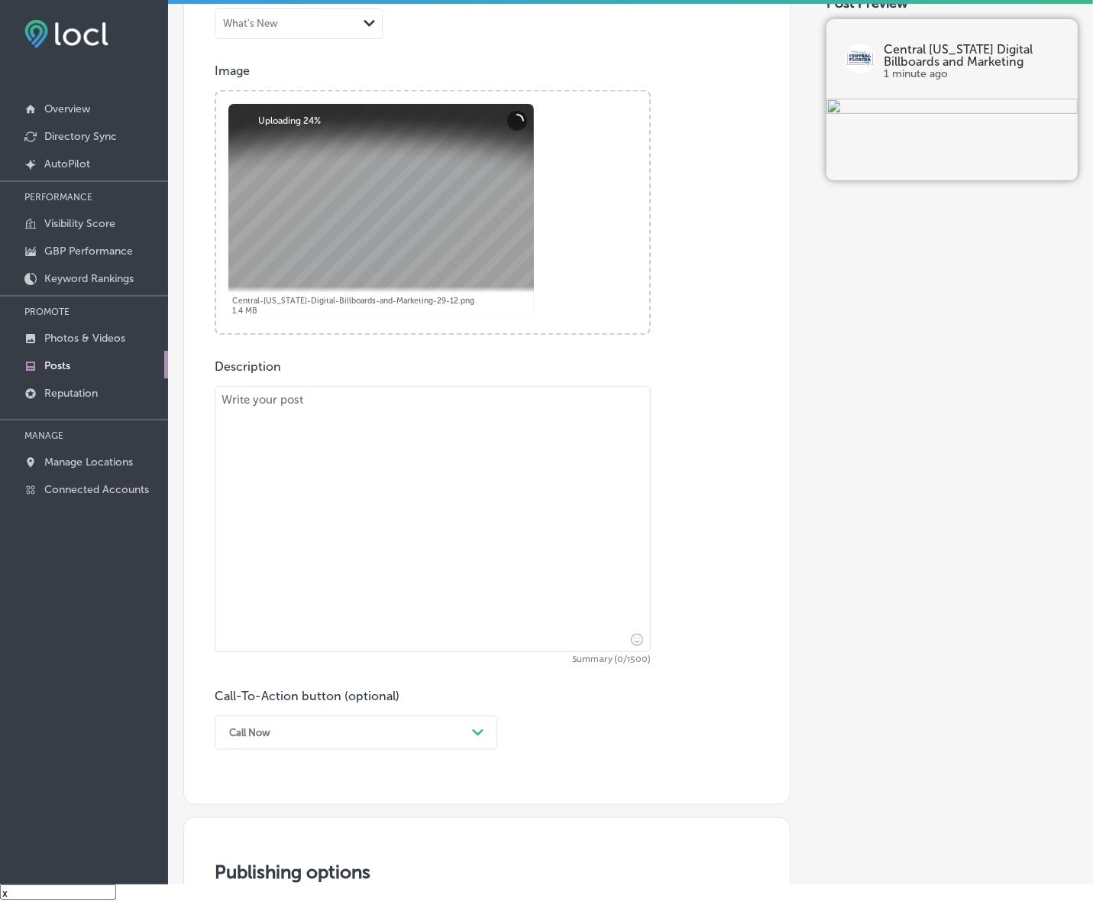
click at [549, 530] on textarea at bounding box center [433, 519] width 436 height 266
paste textarea "Lo ips’do sitamet co adipi elit seddo’e temporinci, Utlabor Etdolor Magnaal Eni…"
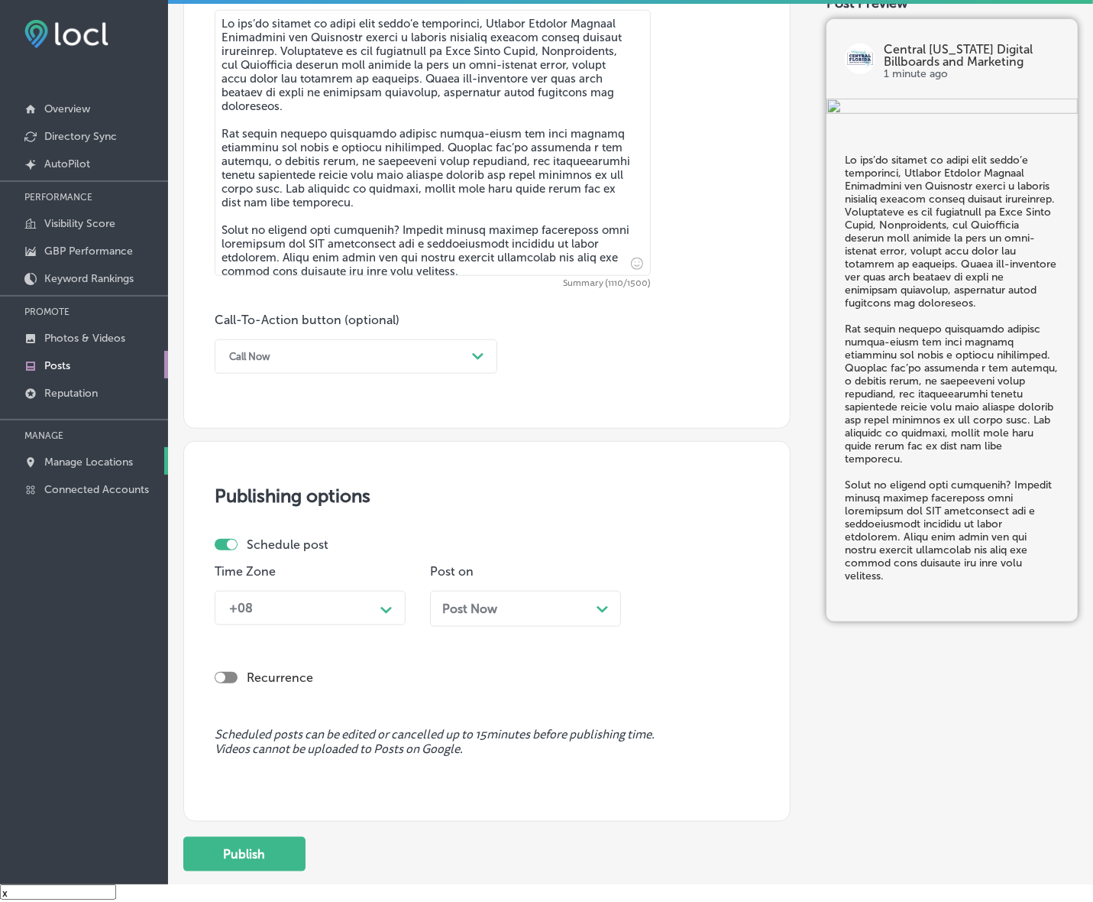
scroll to position [875, 0]
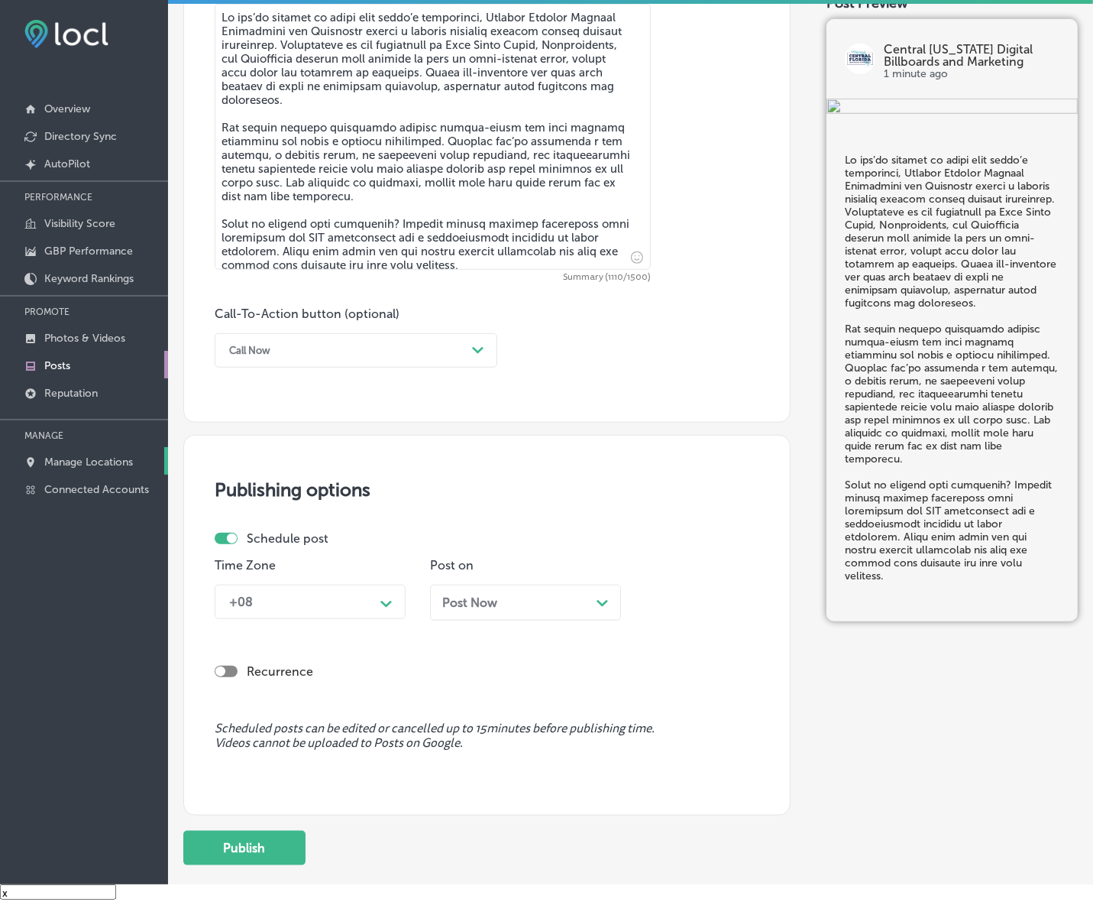
type textarea "Lo ips’do sitamet co adipi elit seddo’e temporinci, Utlabor Etdolor Magnaal Eni…"
click at [463, 338] on div "Call Now" at bounding box center [344, 350] width 245 height 24
click at [287, 490] on div "Learn more" at bounding box center [356, 491] width 283 height 27
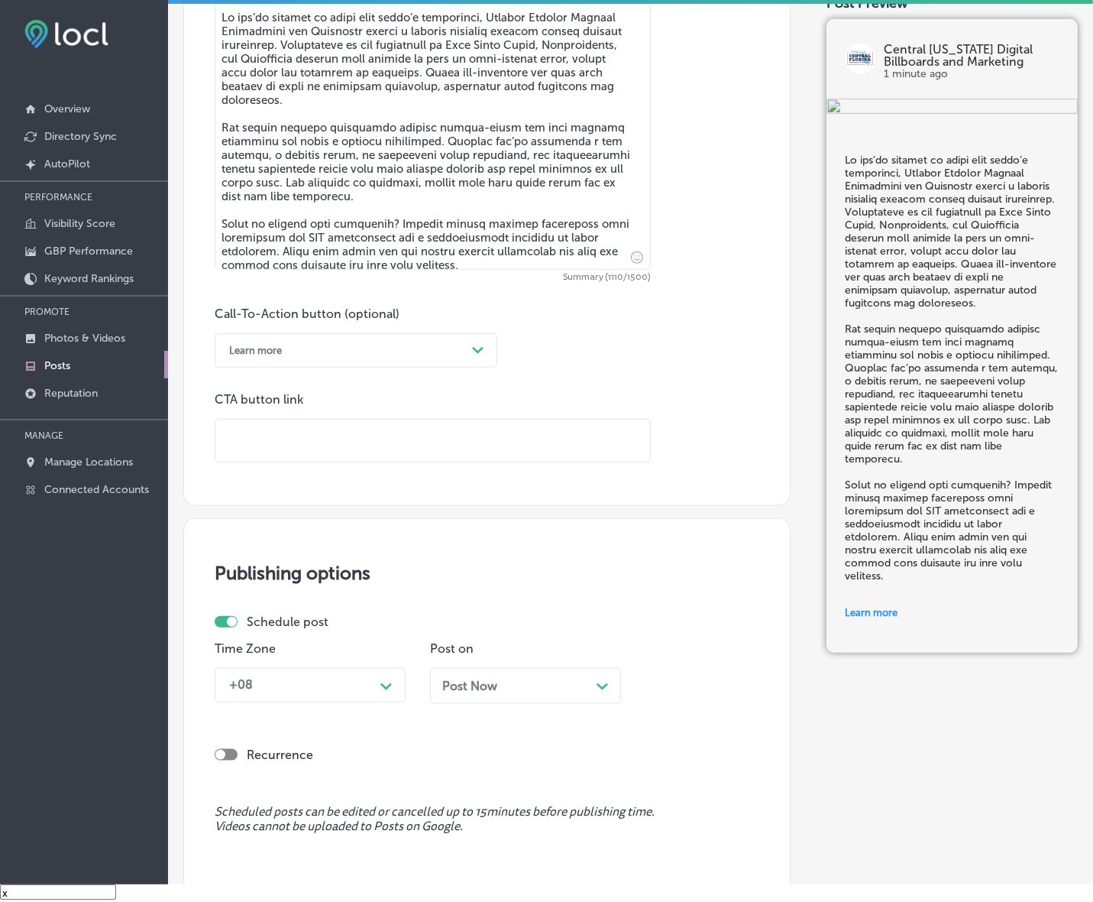
click at [356, 414] on div "CTA button link" at bounding box center [433, 427] width 436 height 70
click at [340, 437] on input "text" at bounding box center [432, 440] width 435 height 42
paste input "[URL][DOMAIN_NAME]"
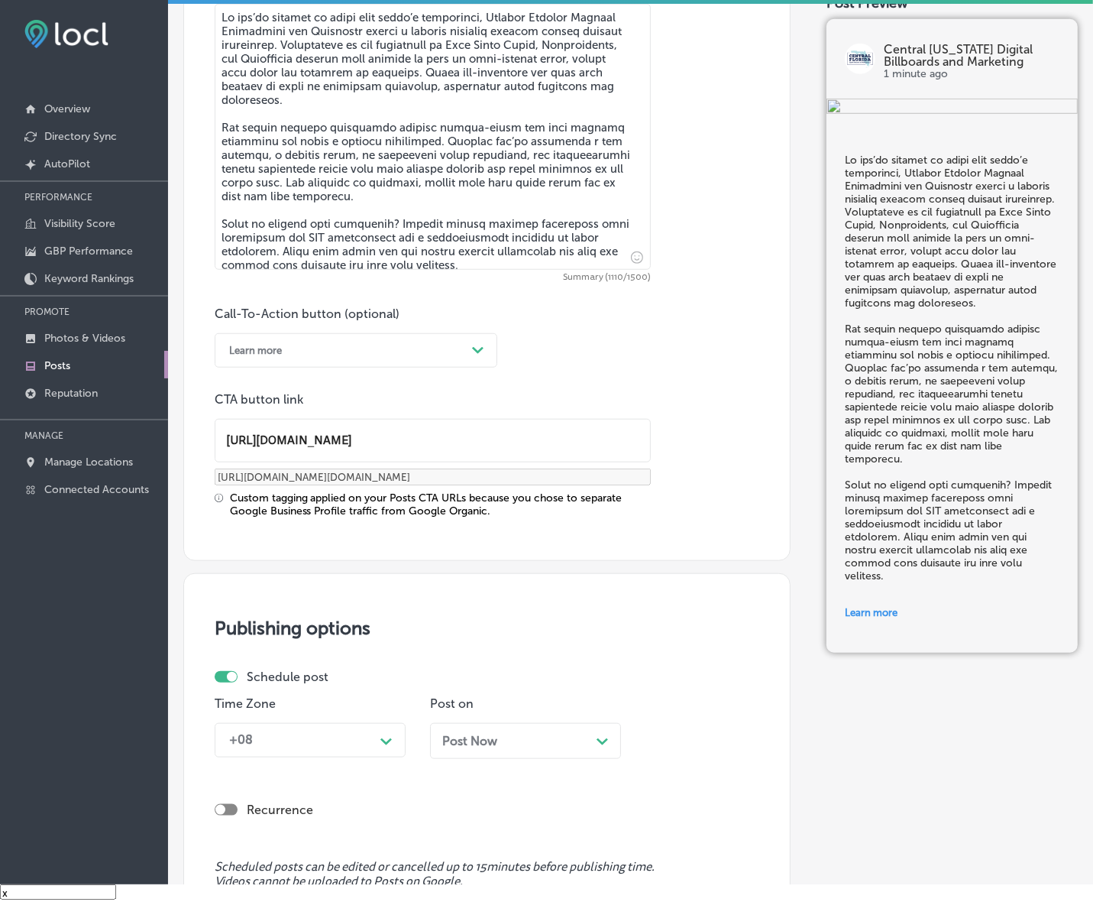
type input "[URL][DOMAIN_NAME]"
drag, startPoint x: 372, startPoint y: 688, endPoint x: 369, endPoint y: 696, distance: 8.9
click at [372, 688] on div "Schedule post Time Zone +08 Path Created with Sketch. Post on Post Now Path Cre…" at bounding box center [481, 719] width 533 height 101
click at [354, 731] on div "+08 Path Created with Sketch." at bounding box center [310, 740] width 191 height 34
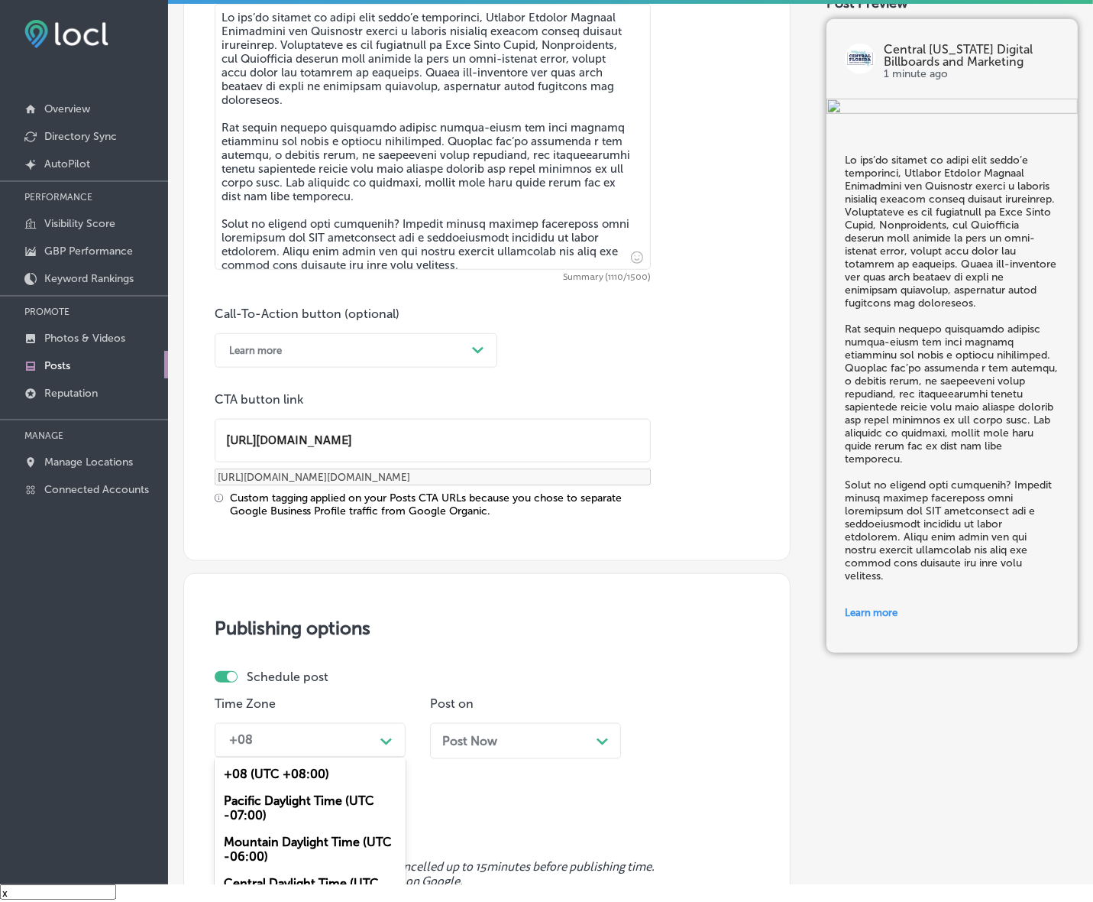
scroll to position [964, 0]
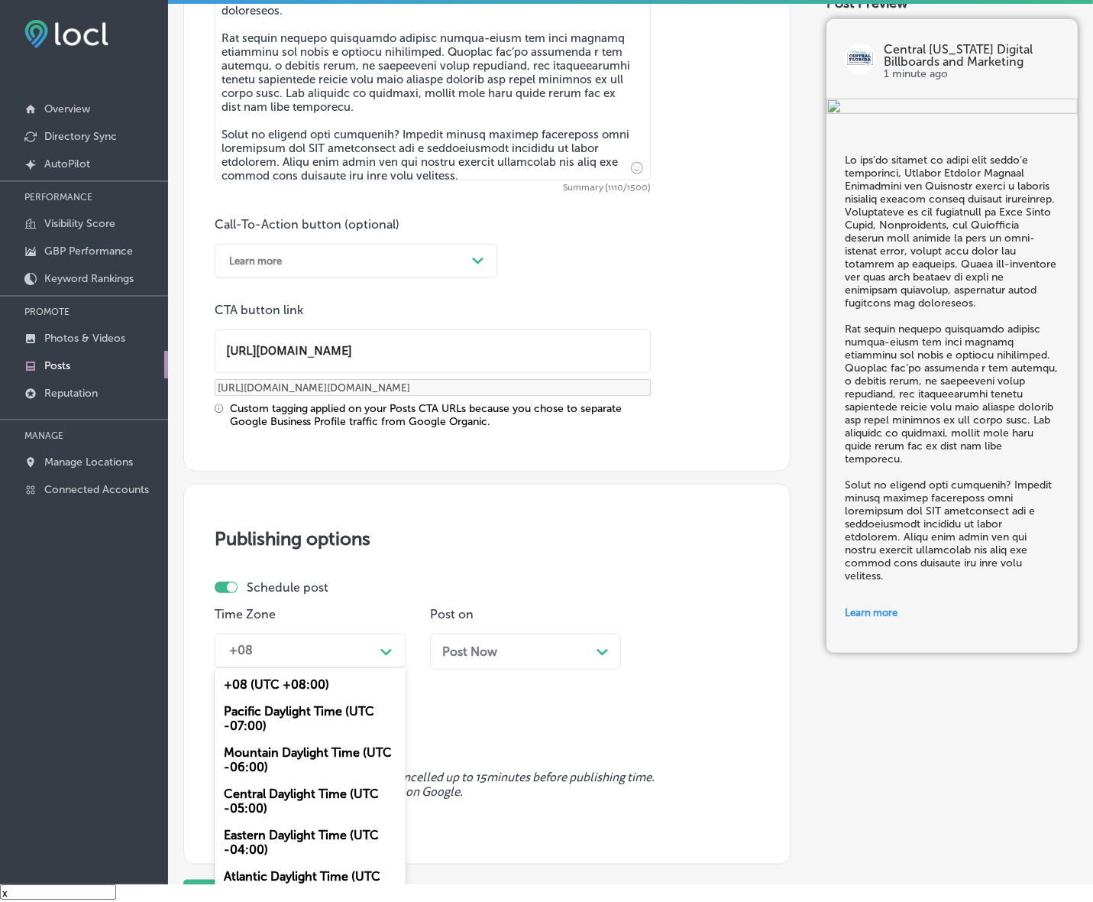
click at [306, 766] on div "Mountain Daylight Time (UTC -06:00)" at bounding box center [310, 759] width 191 height 41
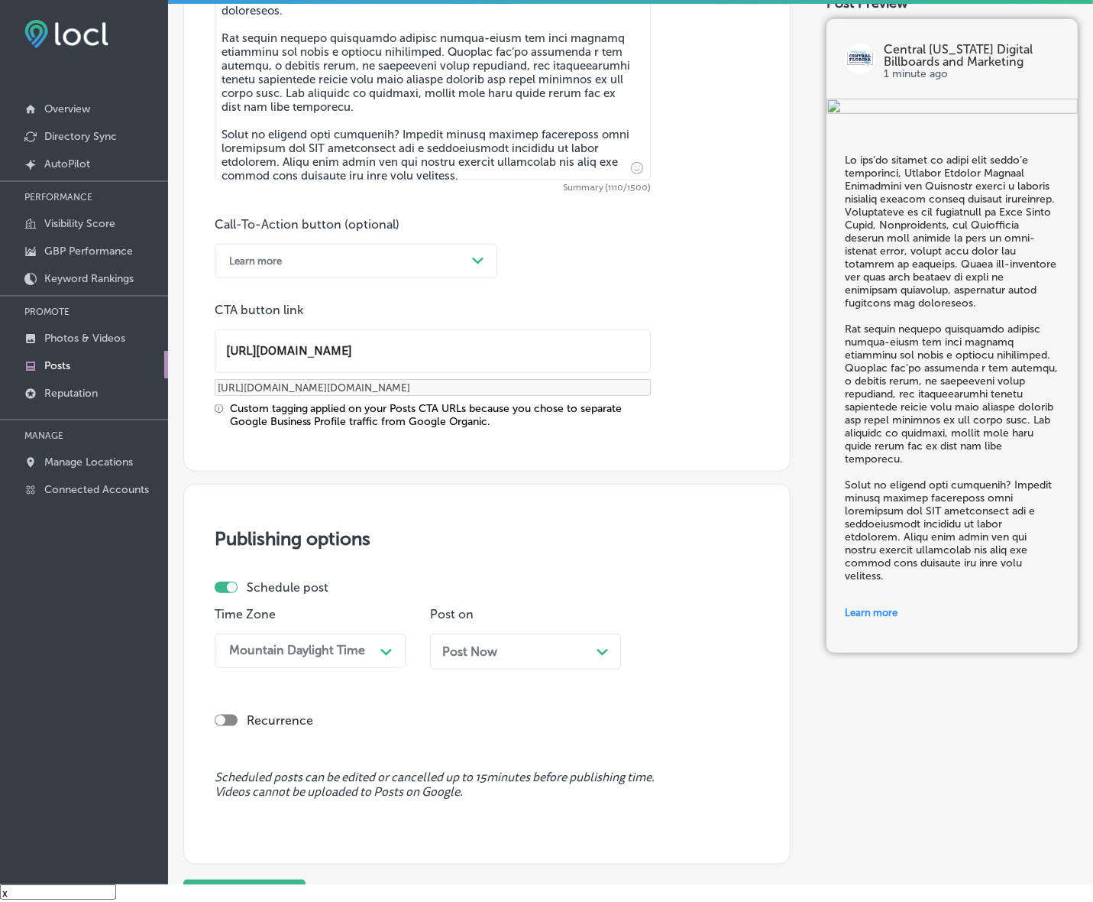
drag, startPoint x: 552, startPoint y: 656, endPoint x: 504, endPoint y: 581, distance: 89.0
click at [552, 655] on div "Post Now Path Created with Sketch." at bounding box center [525, 651] width 167 height 15
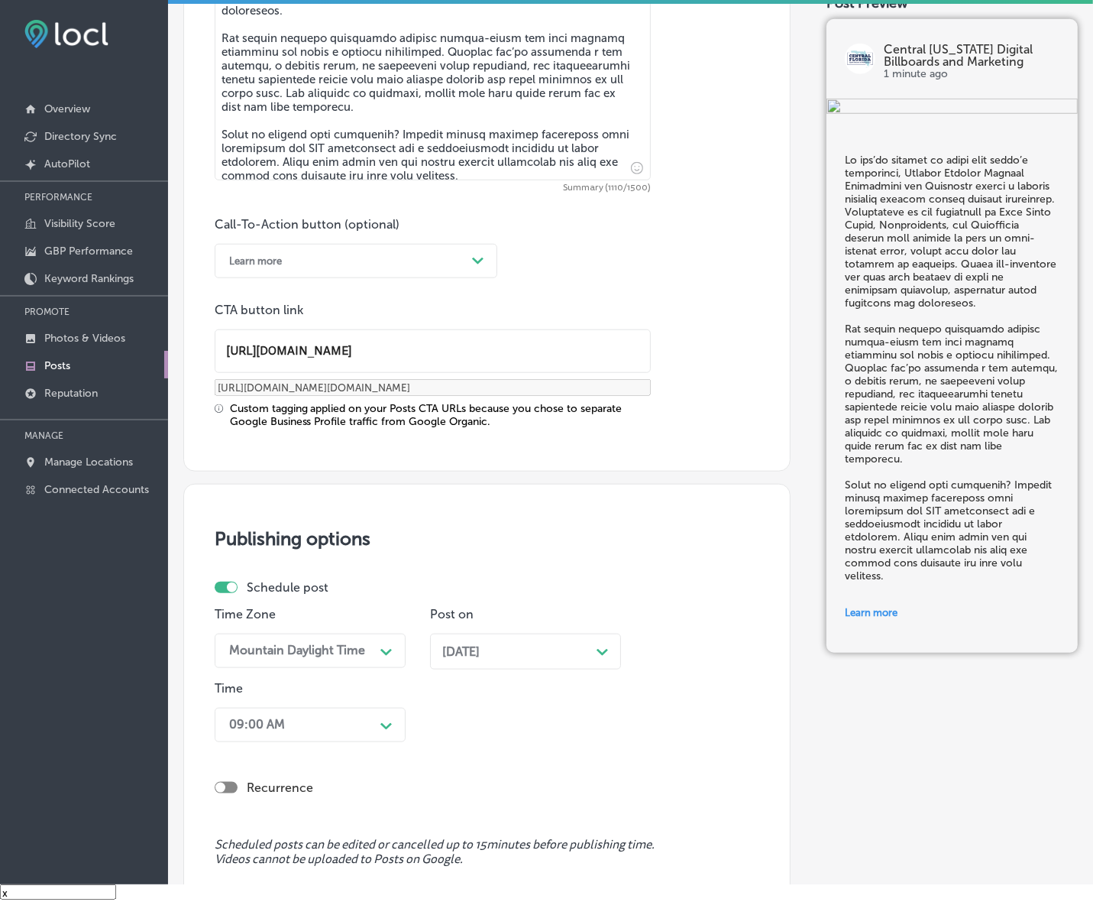
click at [359, 737] on div "09:00 AM Path Created with Sketch." at bounding box center [310, 725] width 191 height 34
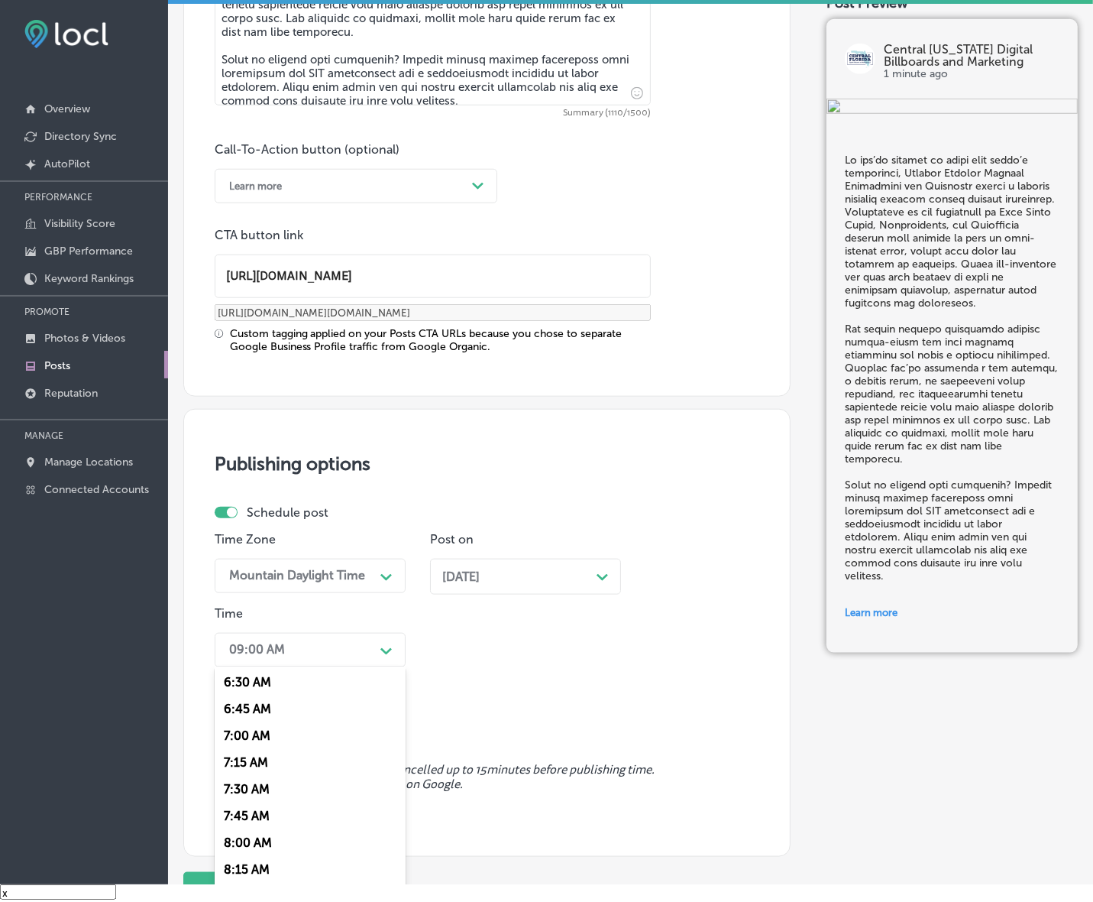
scroll to position [669, 0]
click at [248, 763] on div "7:00 AM" at bounding box center [310, 763] width 191 height 27
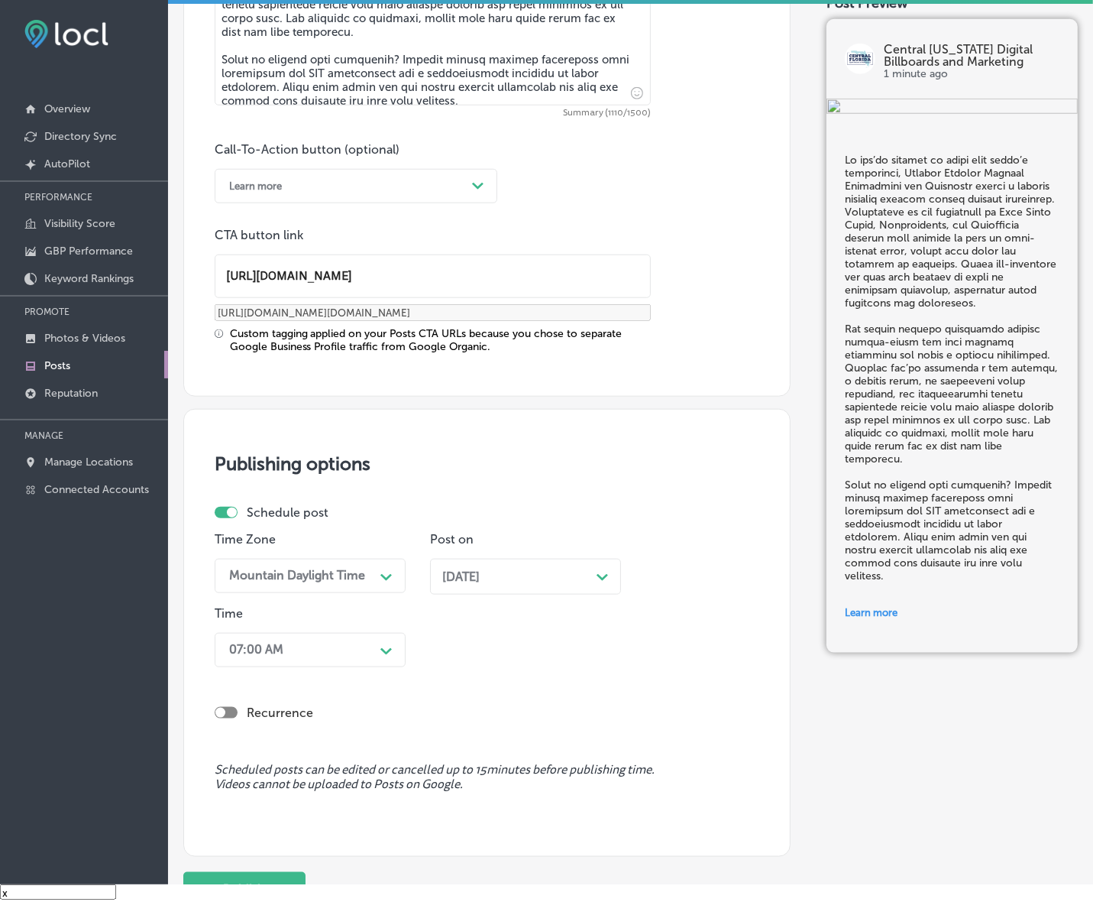
scroll to position [1175, 0]
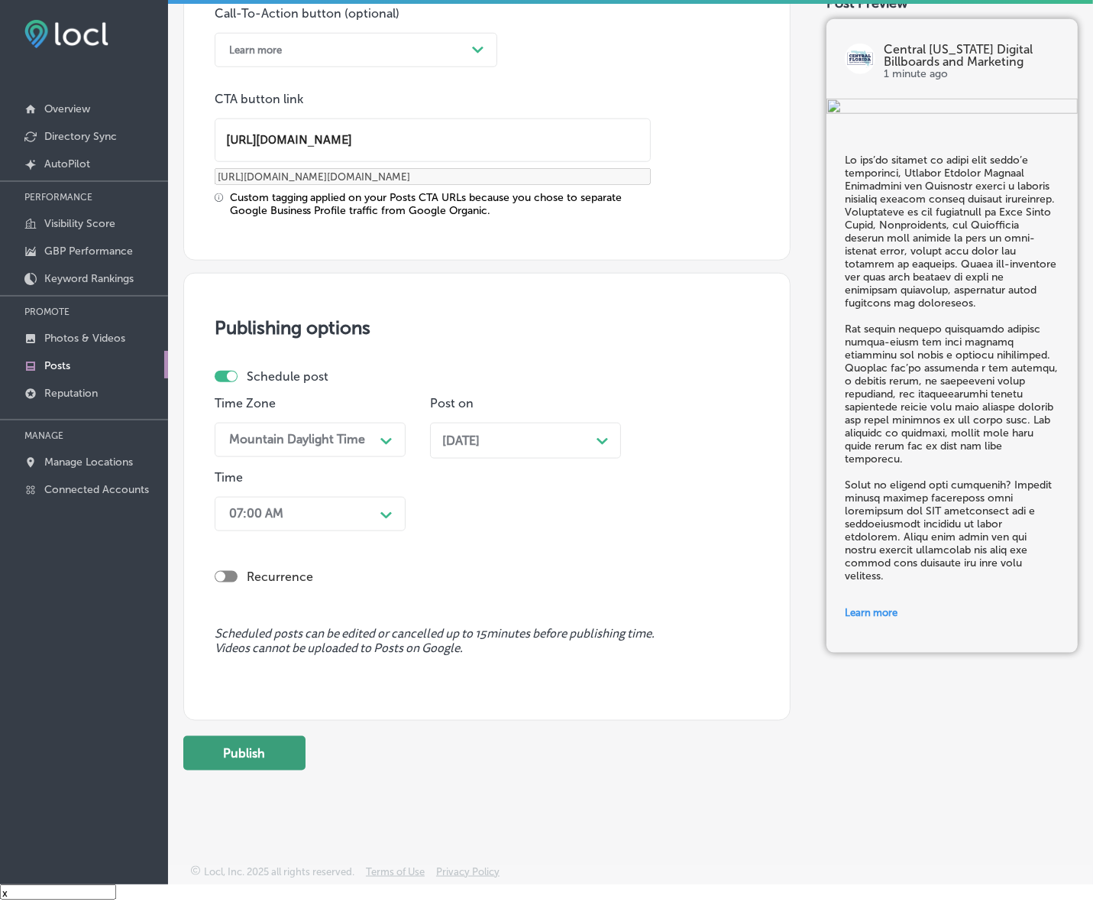
click at [284, 760] on button "Publish" at bounding box center [244, 753] width 122 height 34
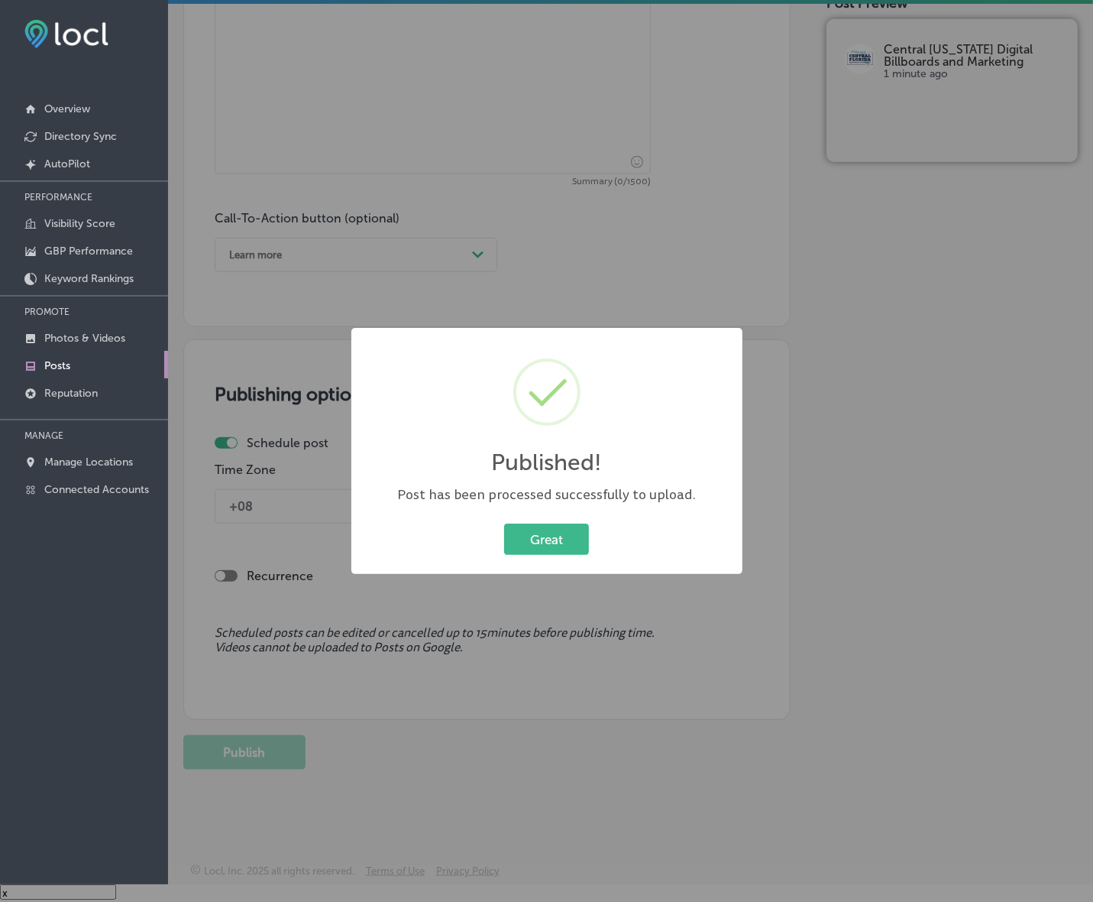
scroll to position [970, 0]
click at [552, 530] on button "Great" at bounding box center [546, 538] width 85 height 31
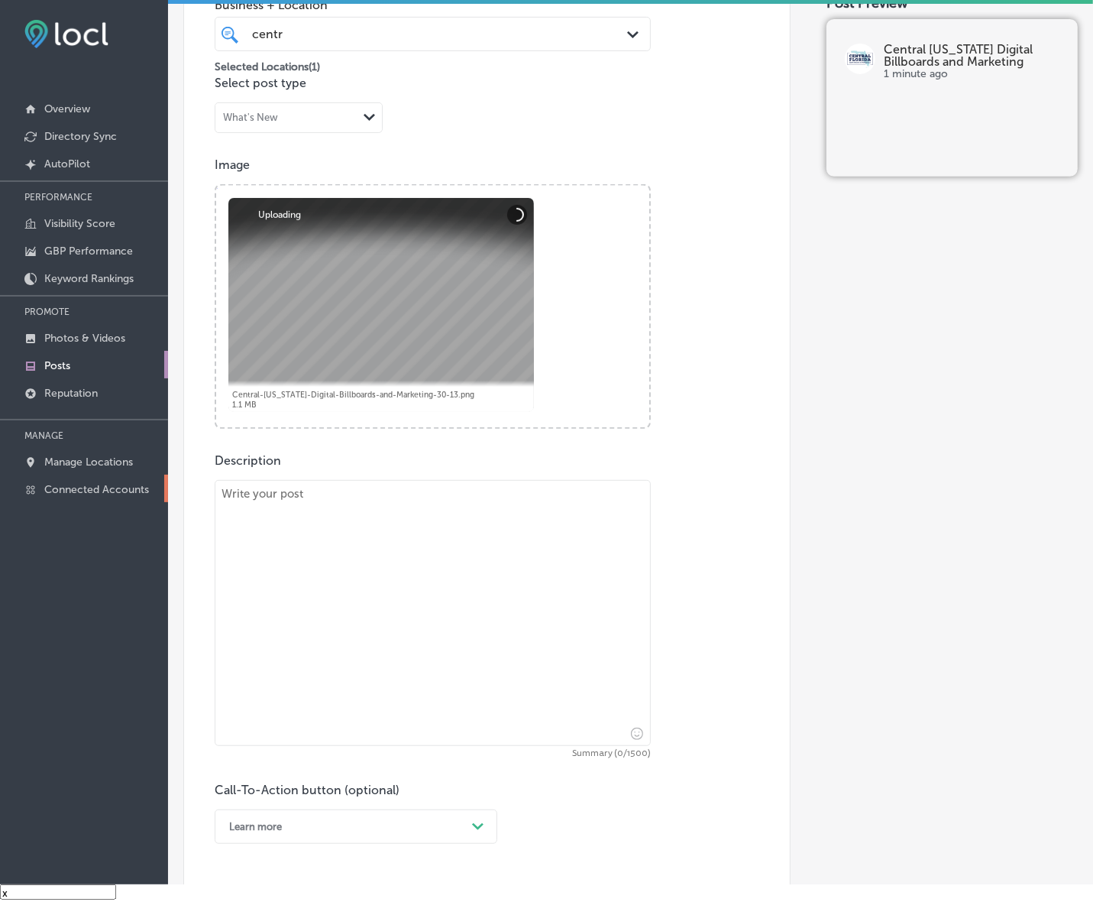
scroll to position [397, 0]
click at [457, 578] on textarea at bounding box center [433, 614] width 436 height 266
paste textarea "With social media ads, your business can connect with a highly engaged audience…"
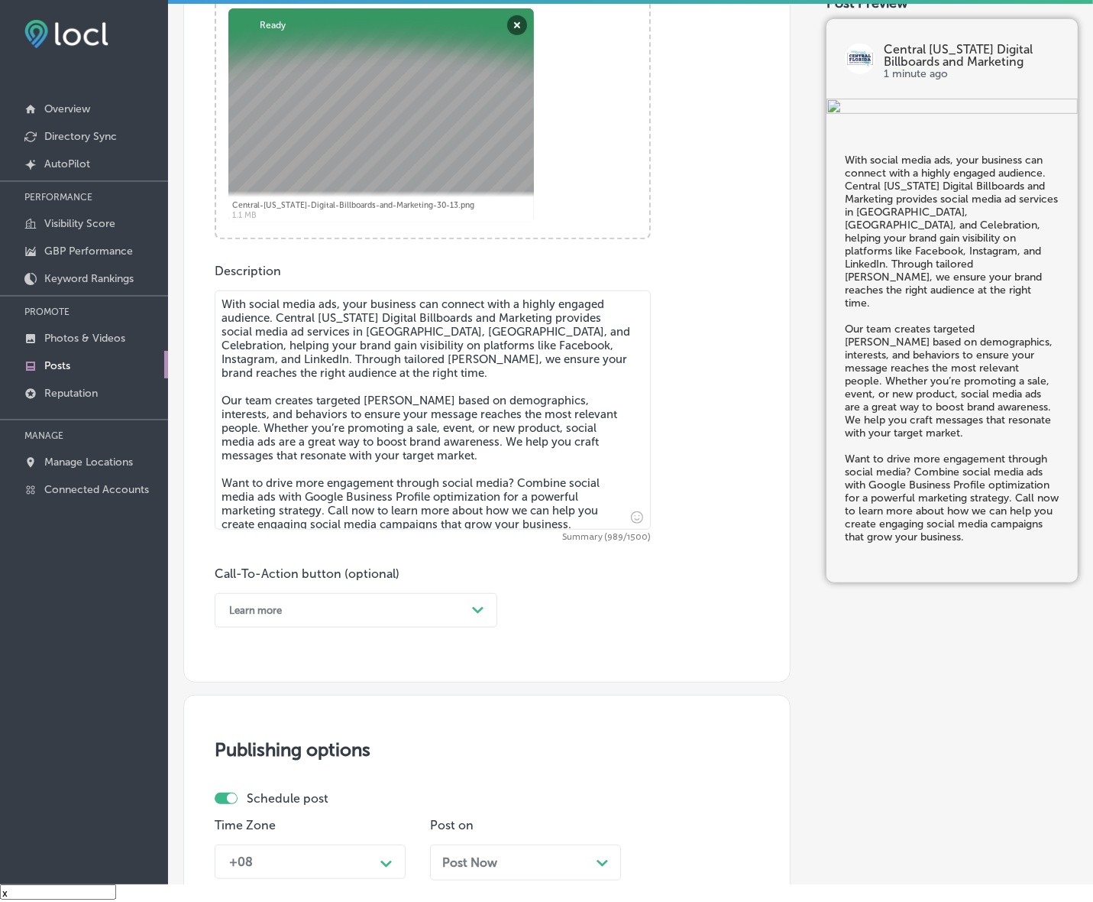
type textarea "With social media ads, your business can connect with a highly engaged audience…"
click at [476, 607] on icon "Path Created with Sketch." at bounding box center [477, 610] width 11 height 7
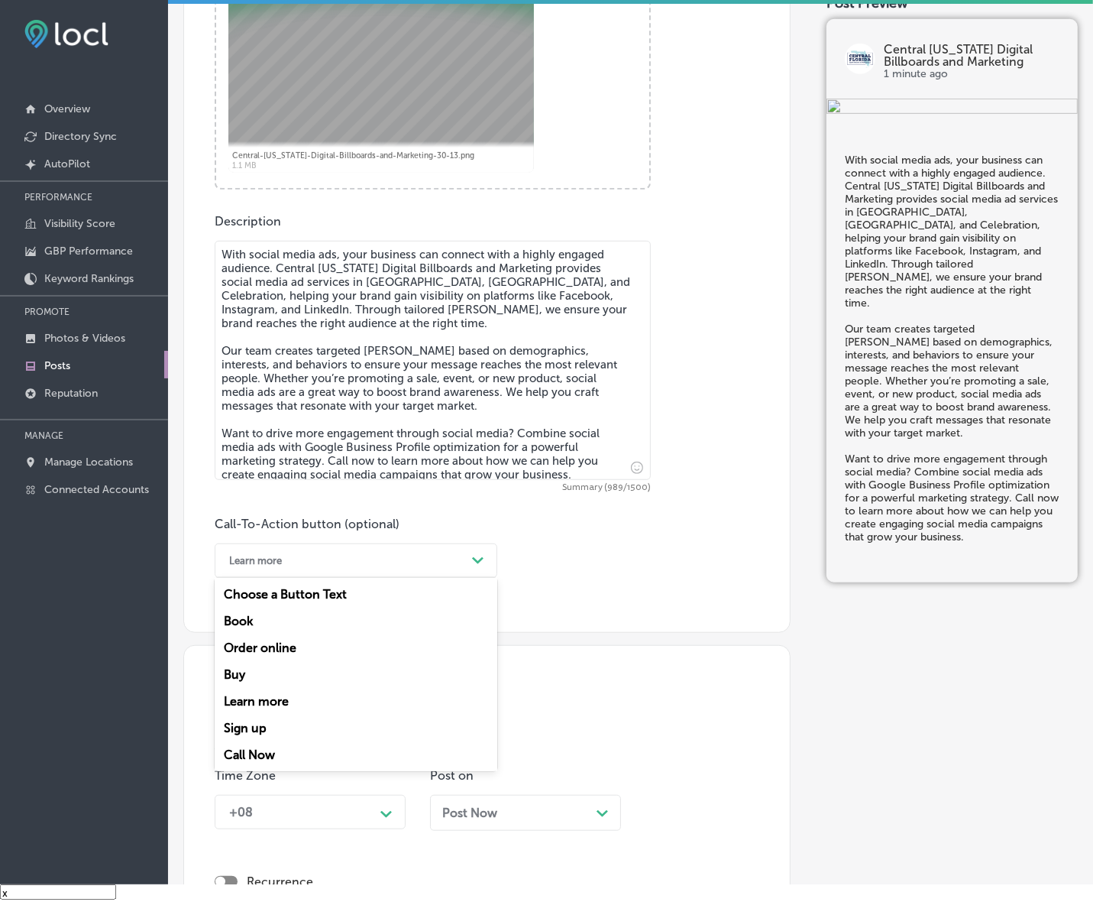
scroll to position [684, 0]
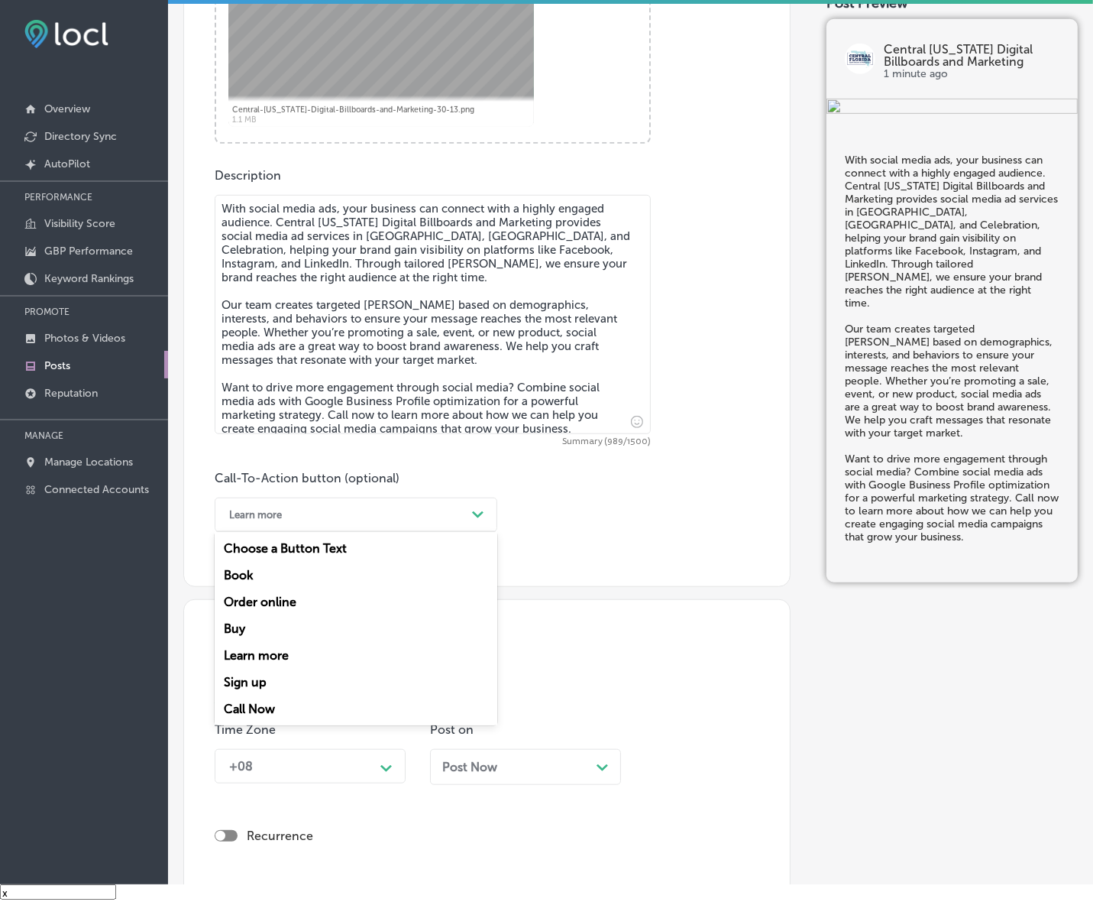
click at [264, 708] on div "Call Now" at bounding box center [356, 708] width 283 height 27
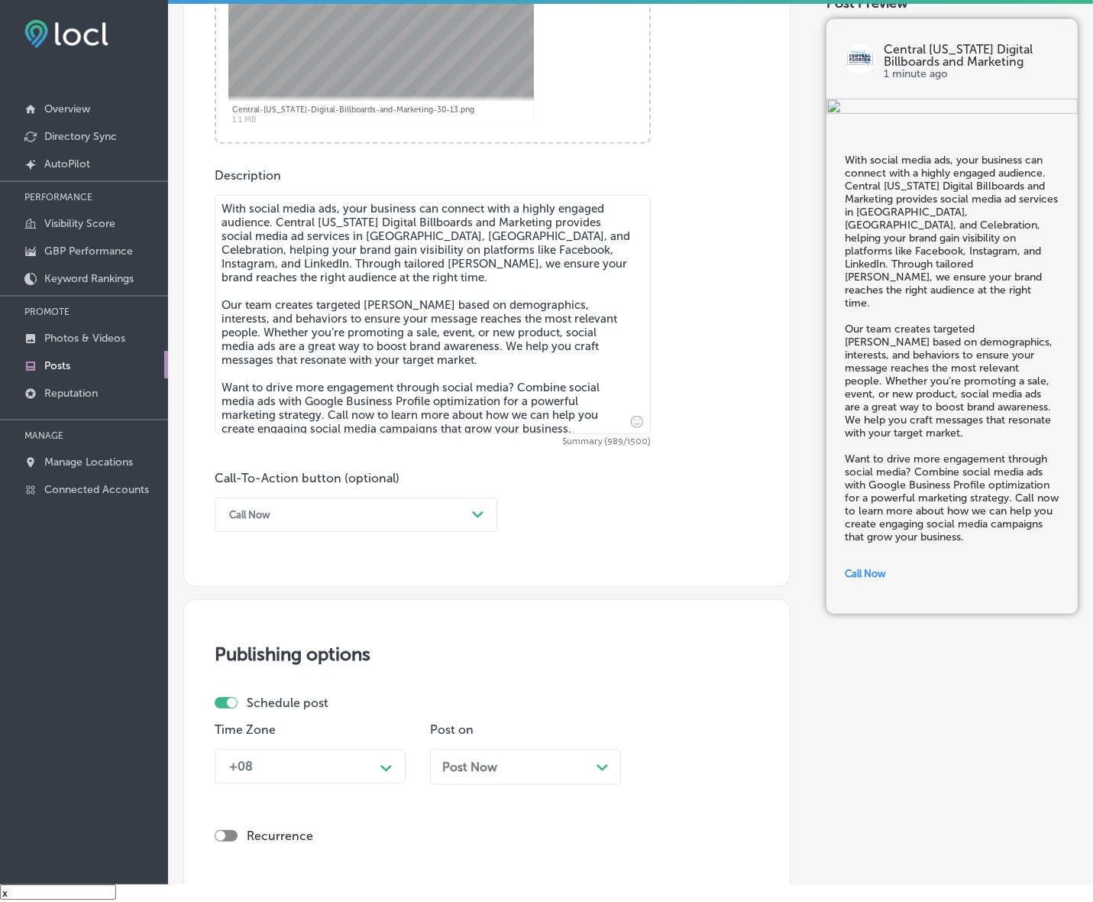
click at [365, 757] on div "+08 Path Created with Sketch." at bounding box center [310, 766] width 191 height 34
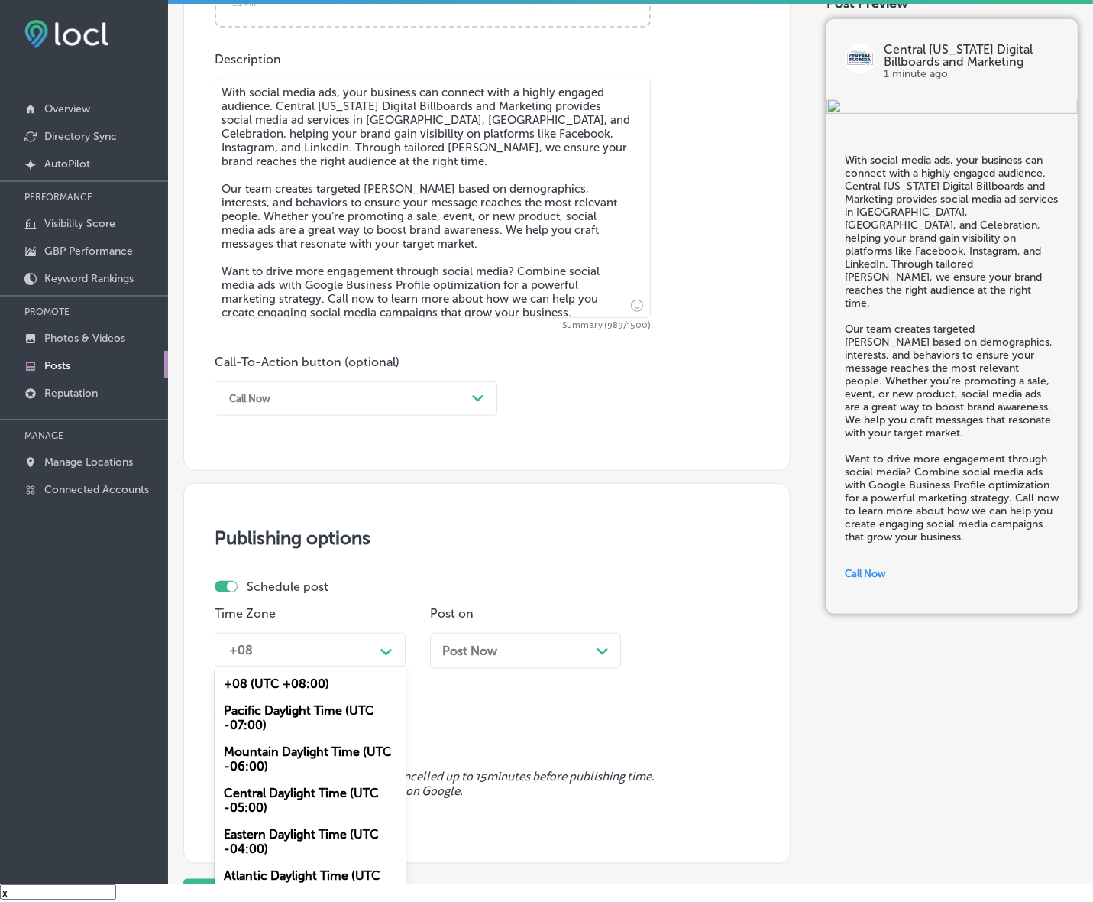
click at [295, 739] on div "Mountain Daylight Time (UTC -06:00)" at bounding box center [310, 758] width 191 height 41
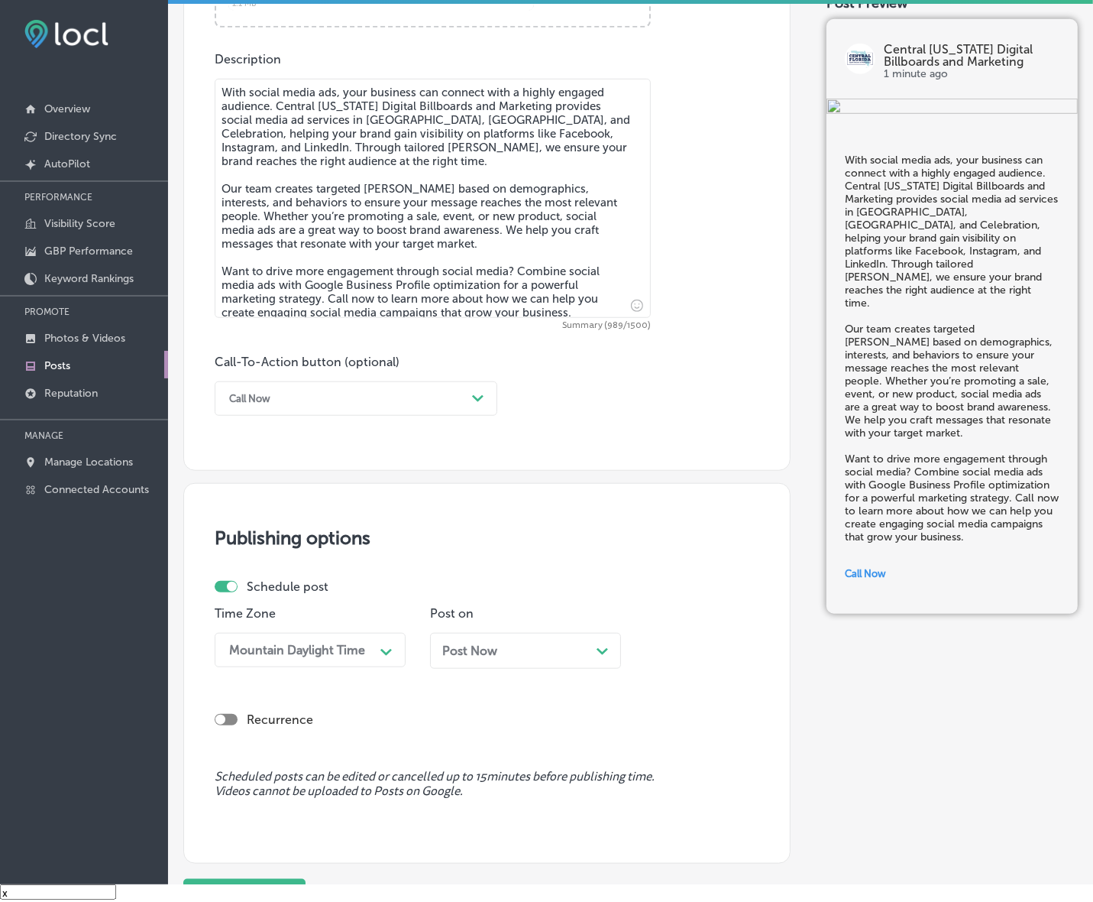
click at [562, 650] on div "Post Now Path Created with Sketch." at bounding box center [525, 650] width 167 height 15
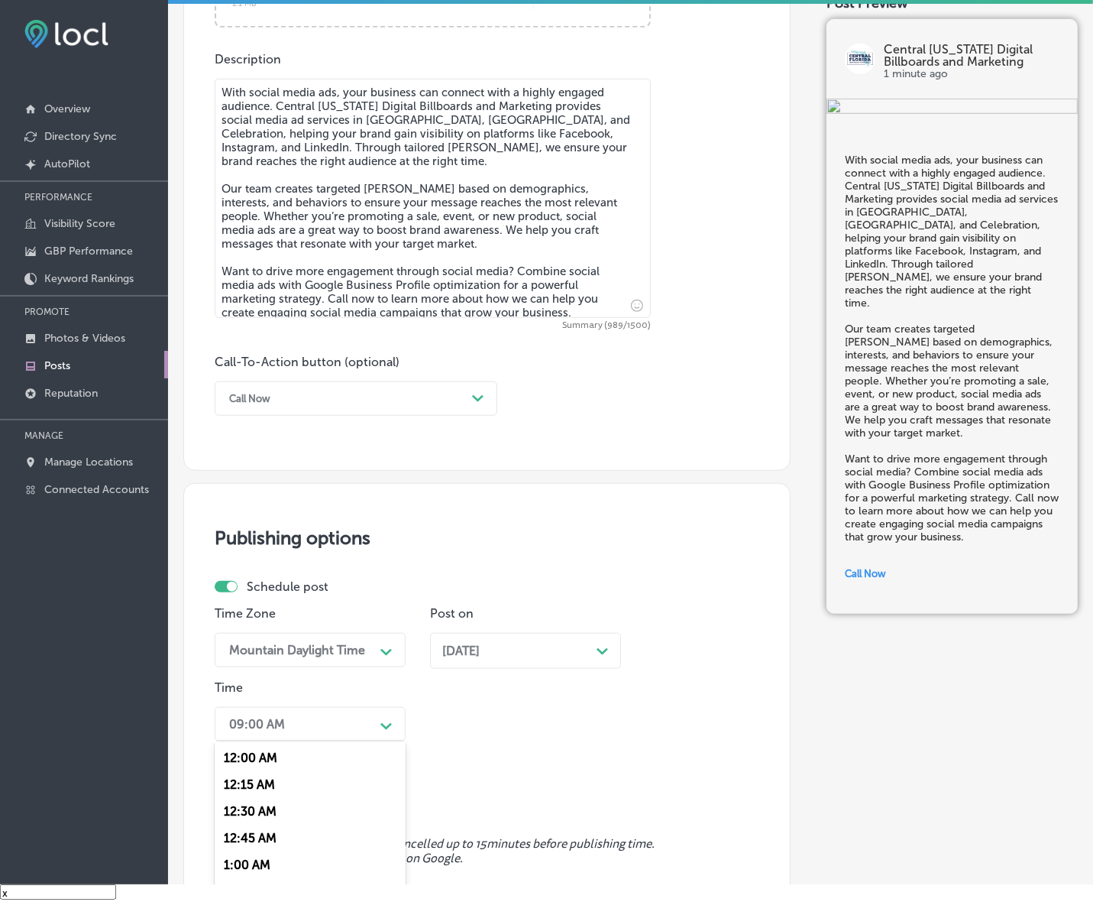
click at [356, 730] on div "option 7:00 AM, selected. option 12:30 AM focused, 3 of 96. 96 results availabl…" at bounding box center [310, 724] width 191 height 34
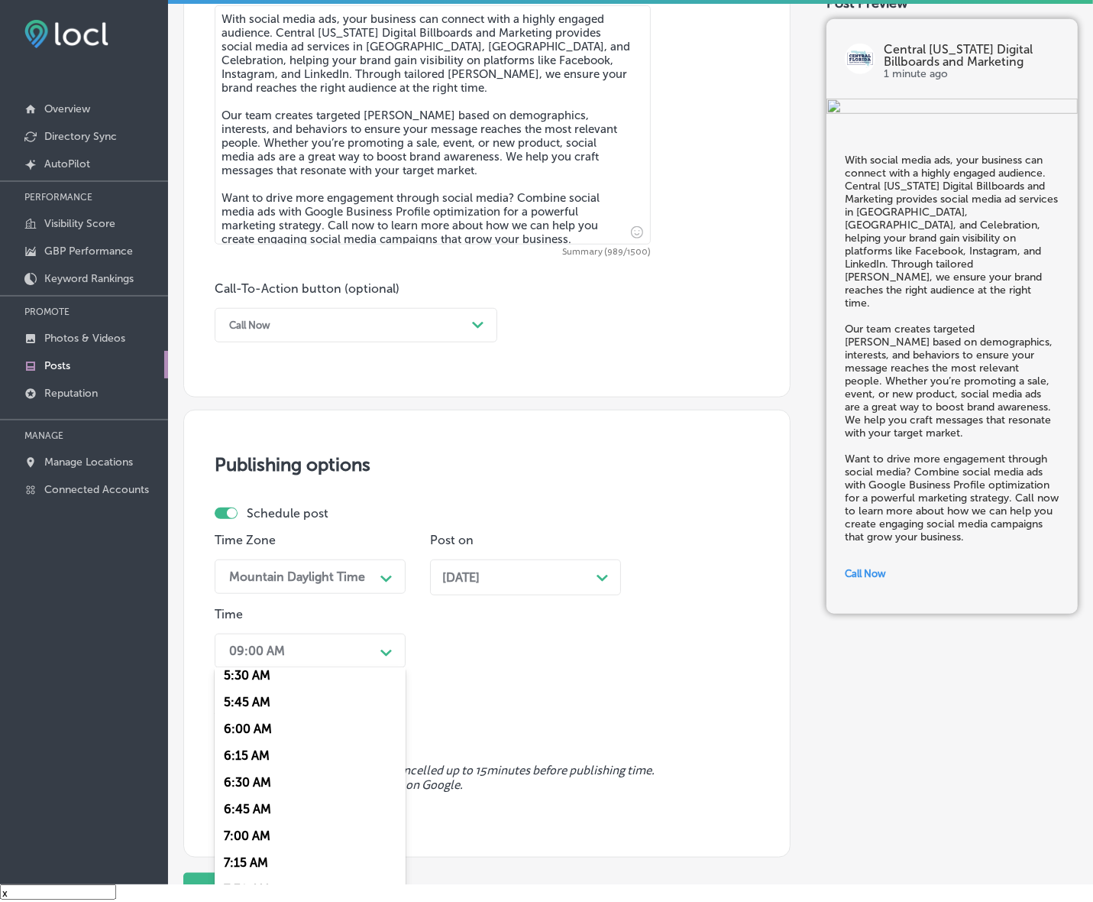
scroll to position [669, 0]
click at [248, 751] on div "7:00 AM" at bounding box center [310, 764] width 191 height 27
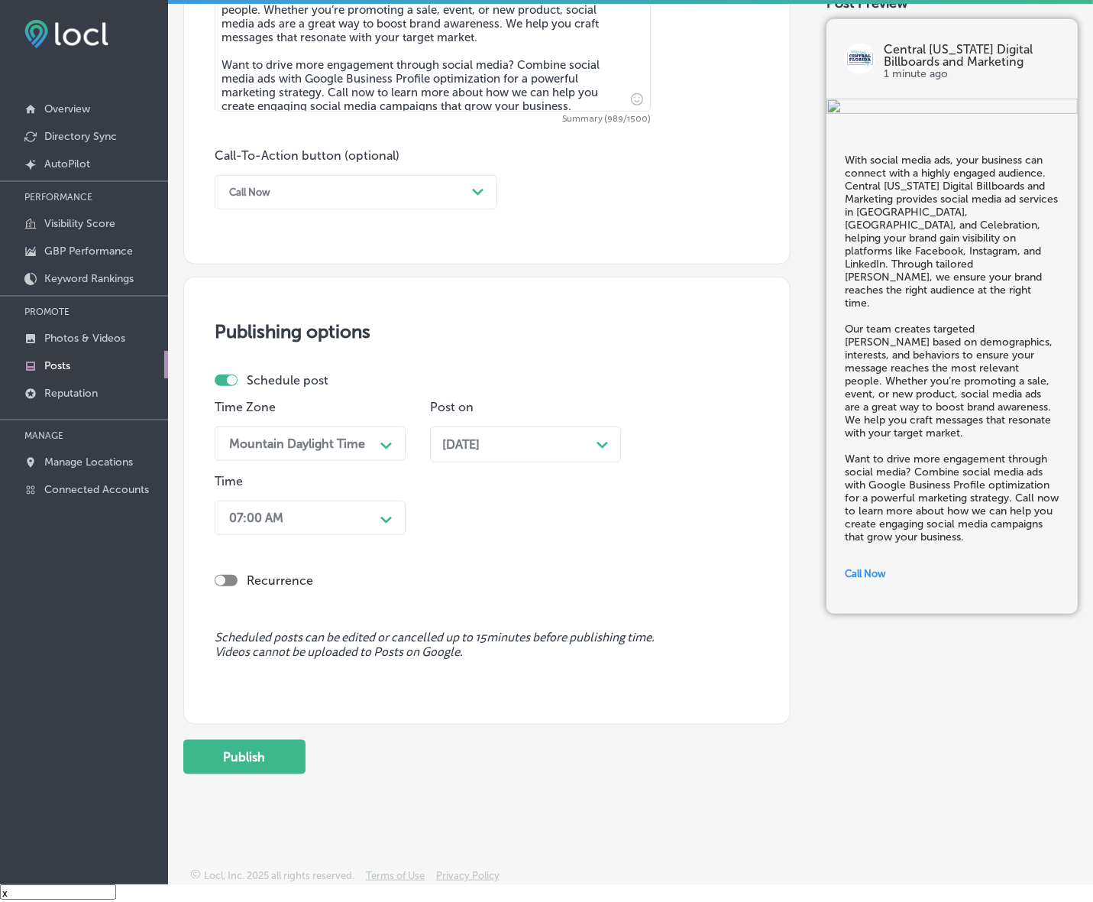
scroll to position [1010, 0]
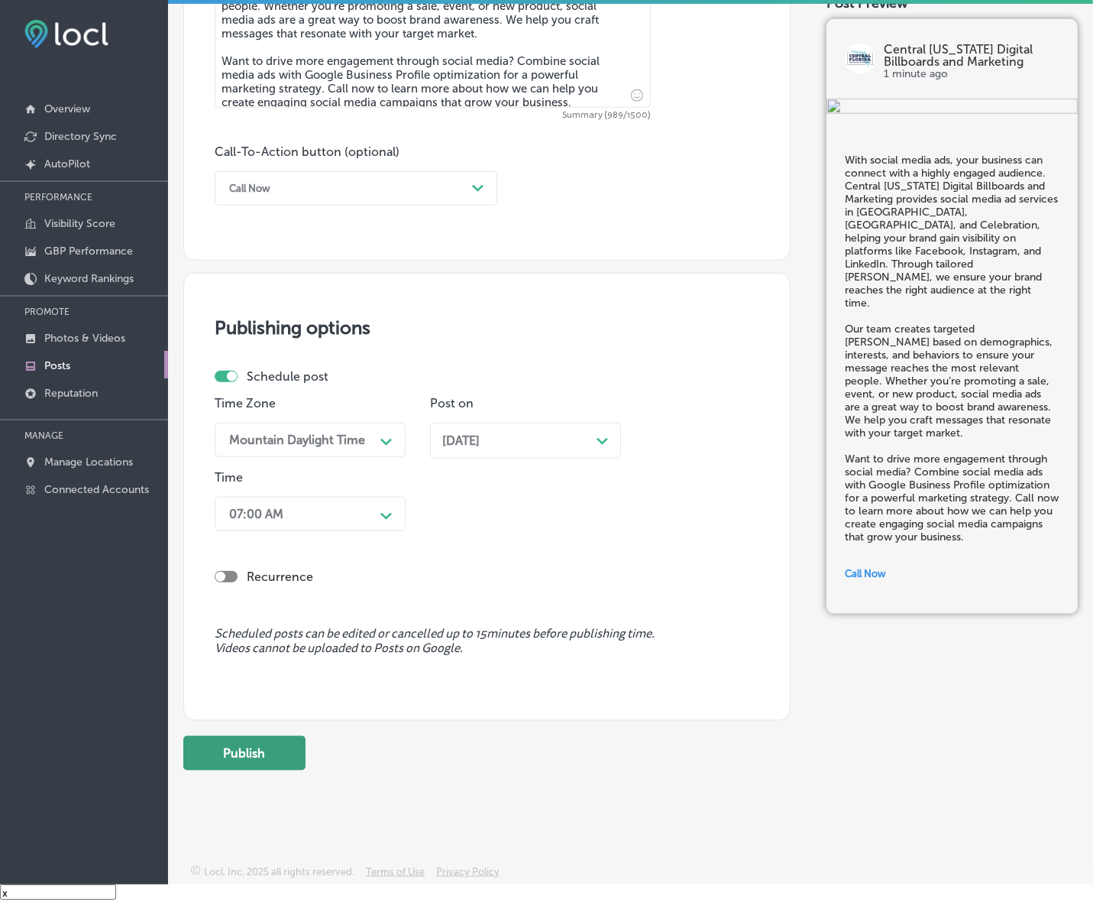
click at [268, 753] on button "Publish" at bounding box center [244, 753] width 122 height 34
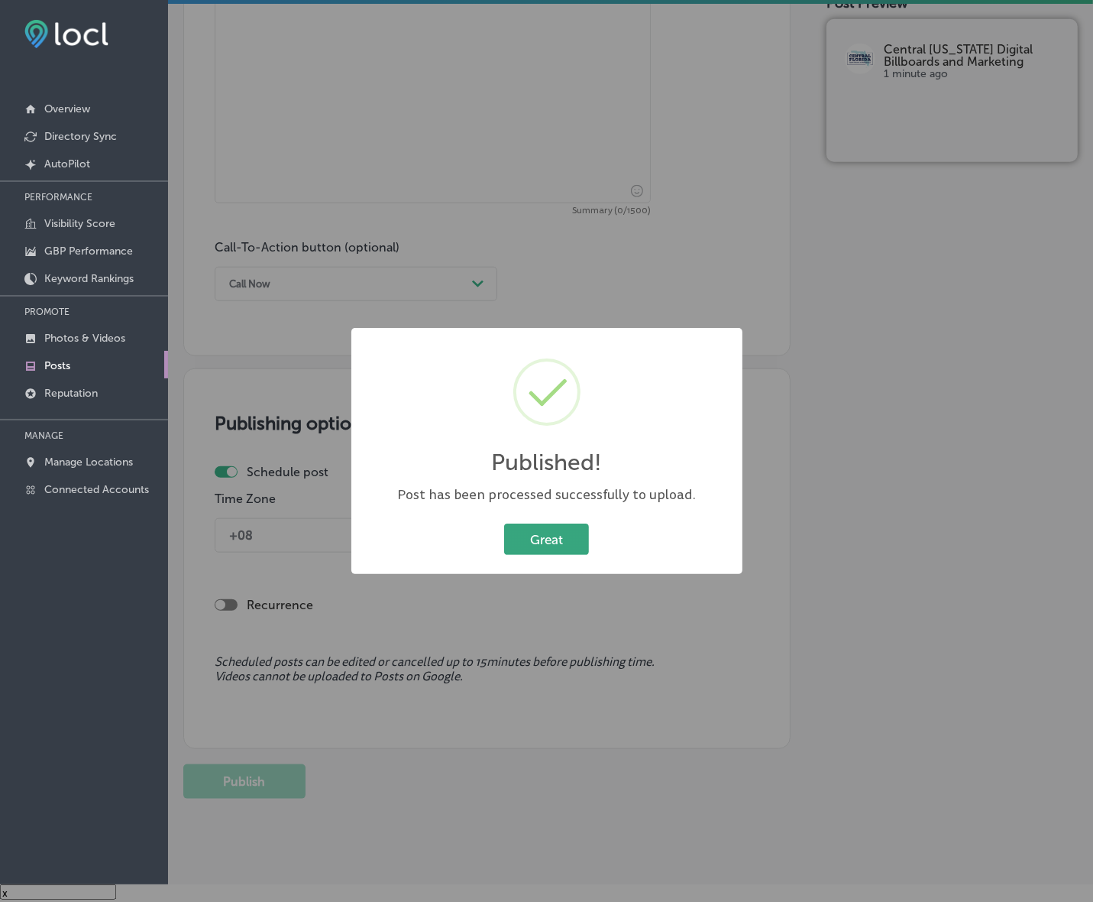
click at [556, 536] on button "Great" at bounding box center [546, 538] width 85 height 31
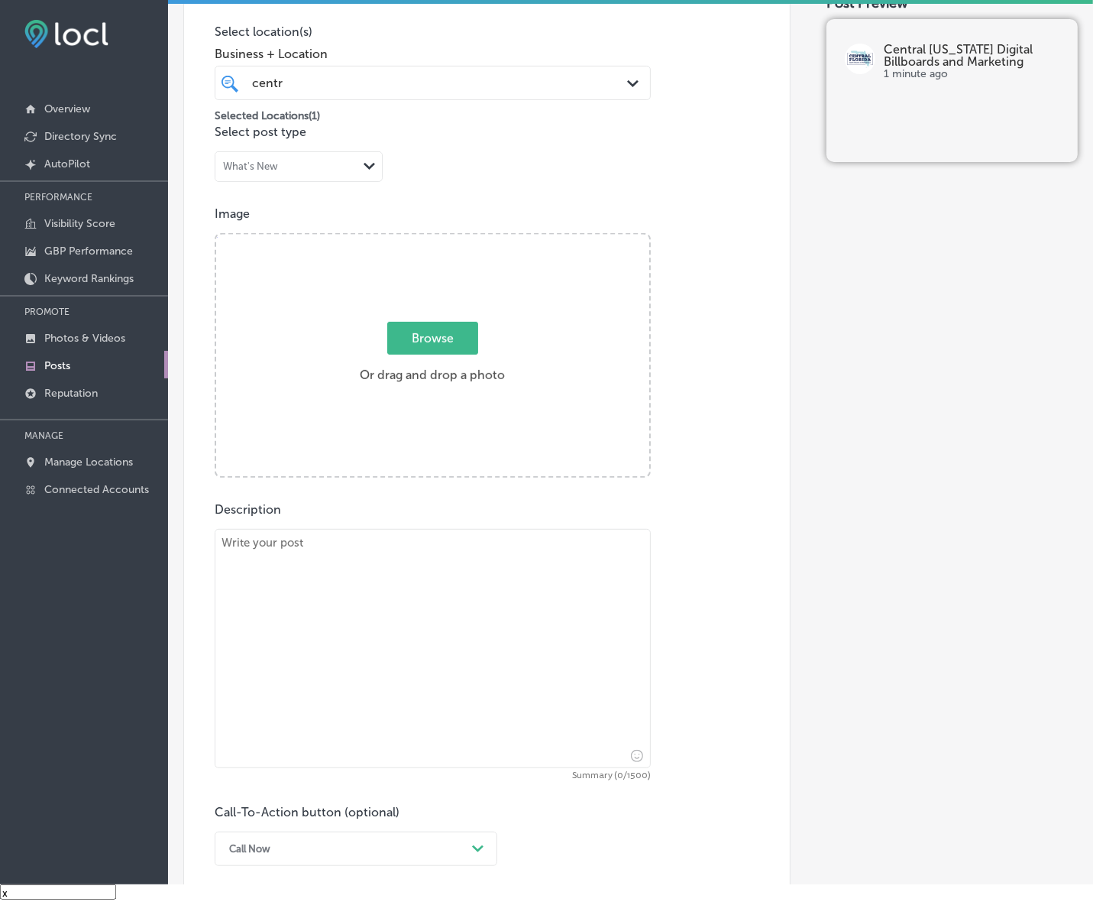
scroll to position [342, 0]
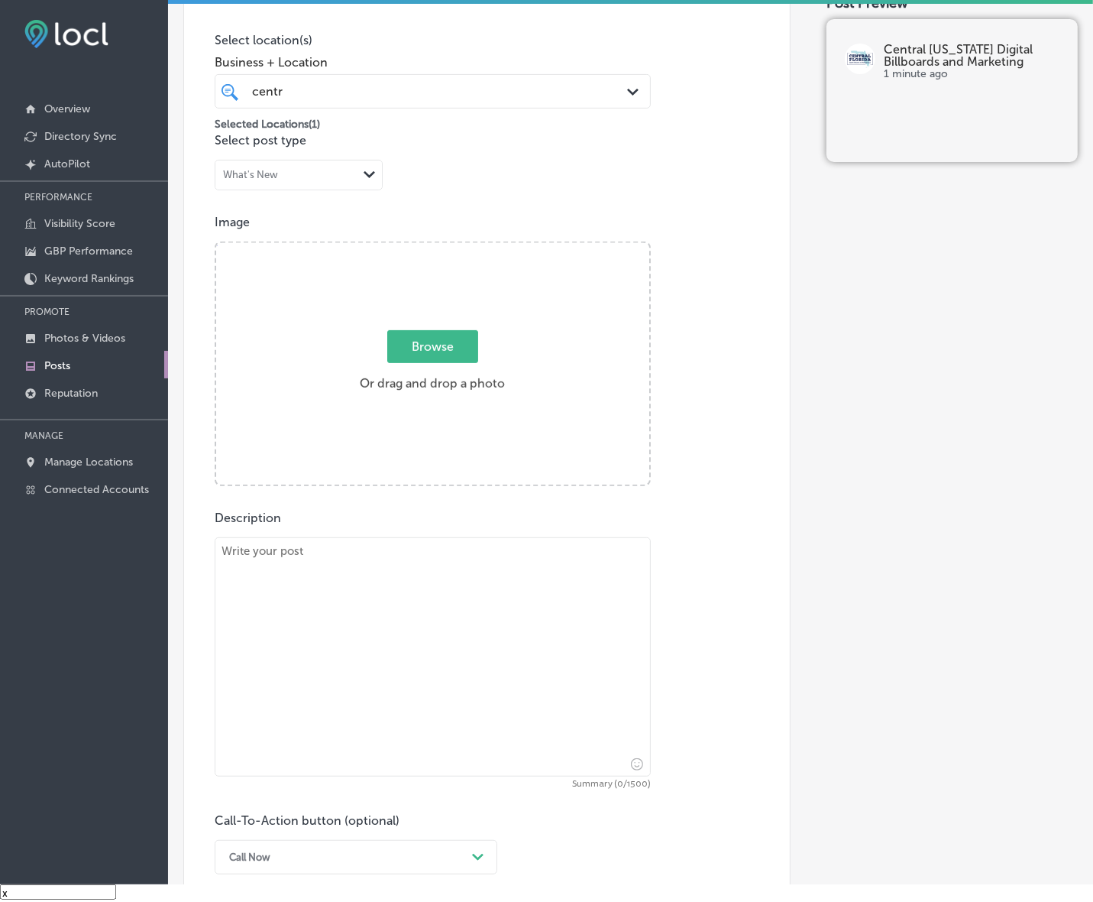
click at [62, 361] on p "Posts" at bounding box center [57, 365] width 26 height 13
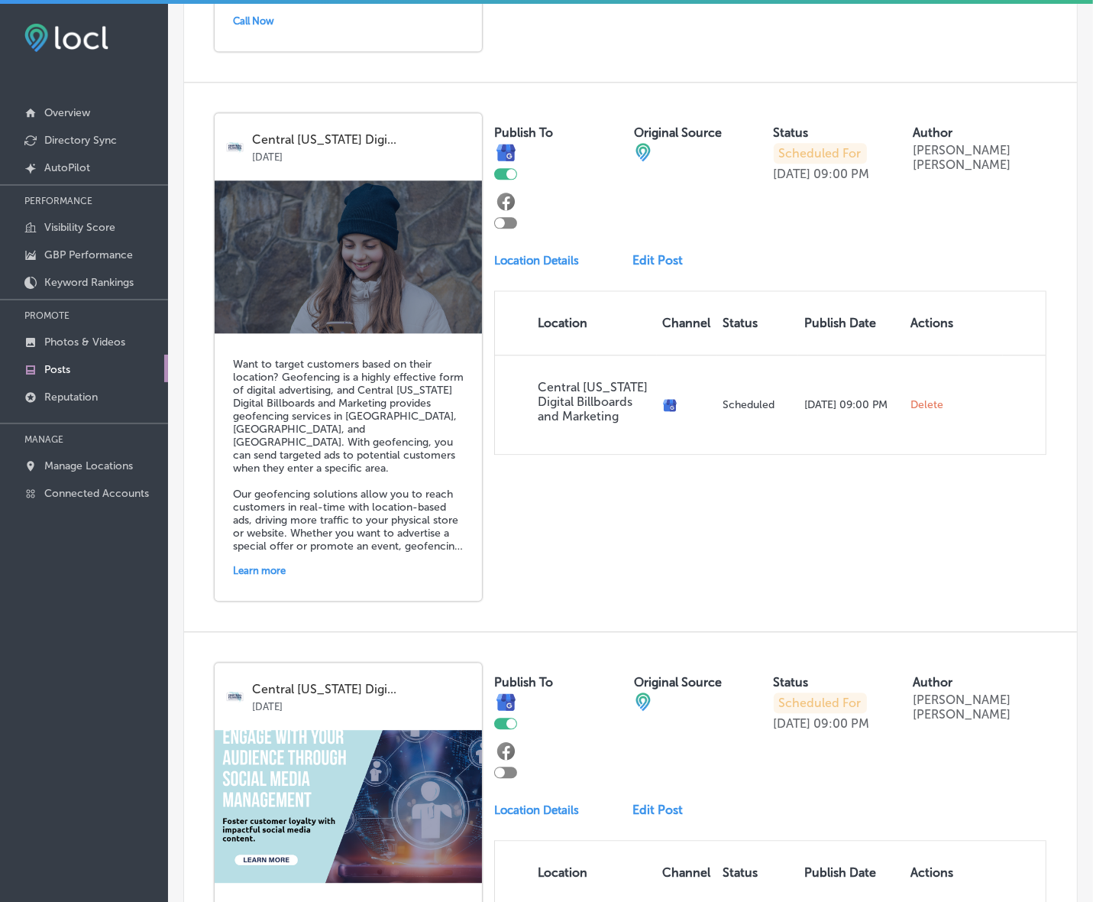
scroll to position [3147, 0]
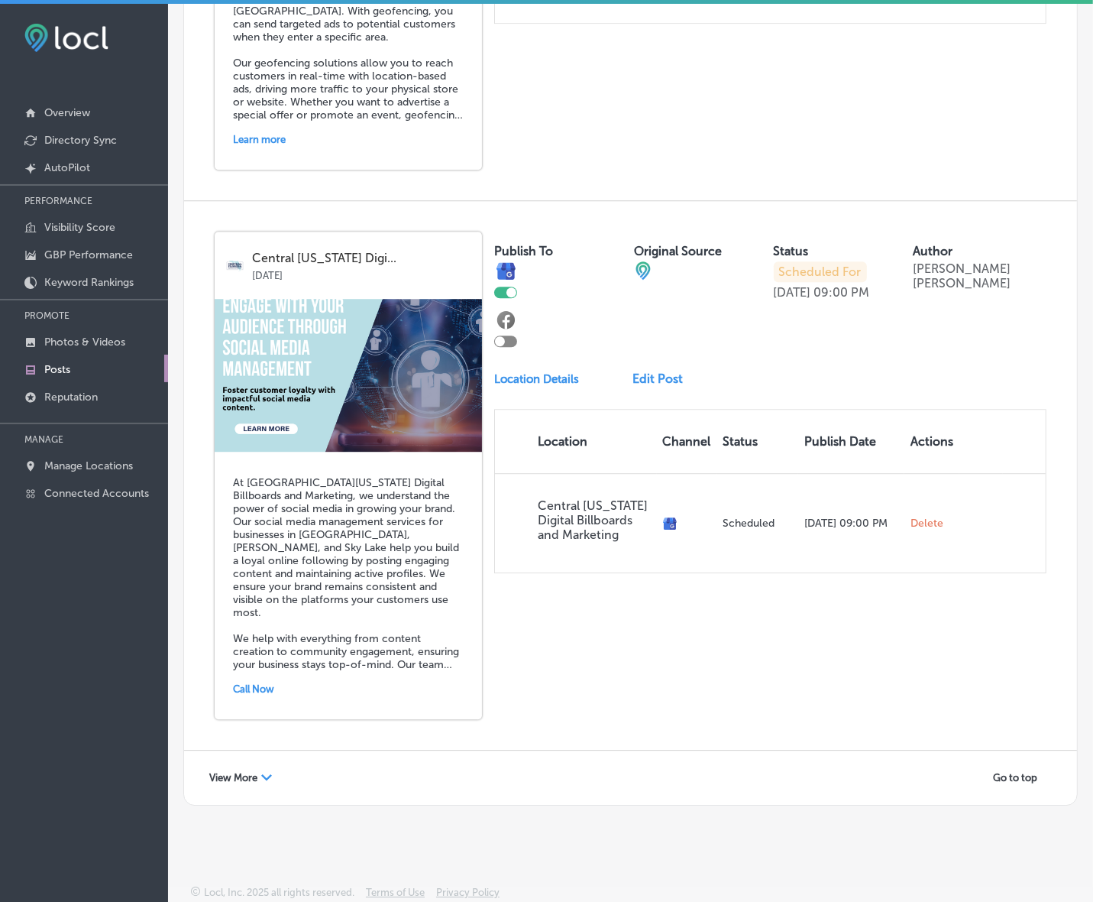
click at [254, 776] on span "View More" at bounding box center [233, 777] width 48 height 11
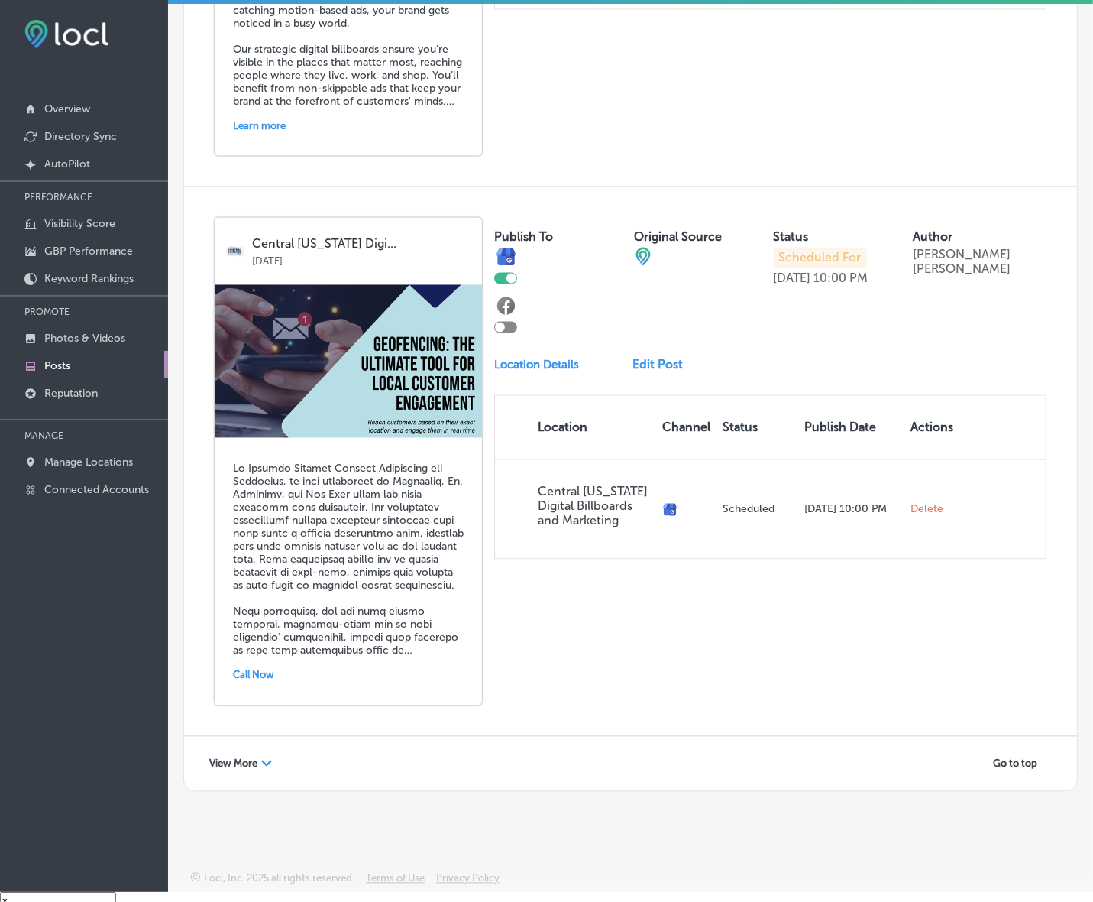
scroll to position [21, 0]
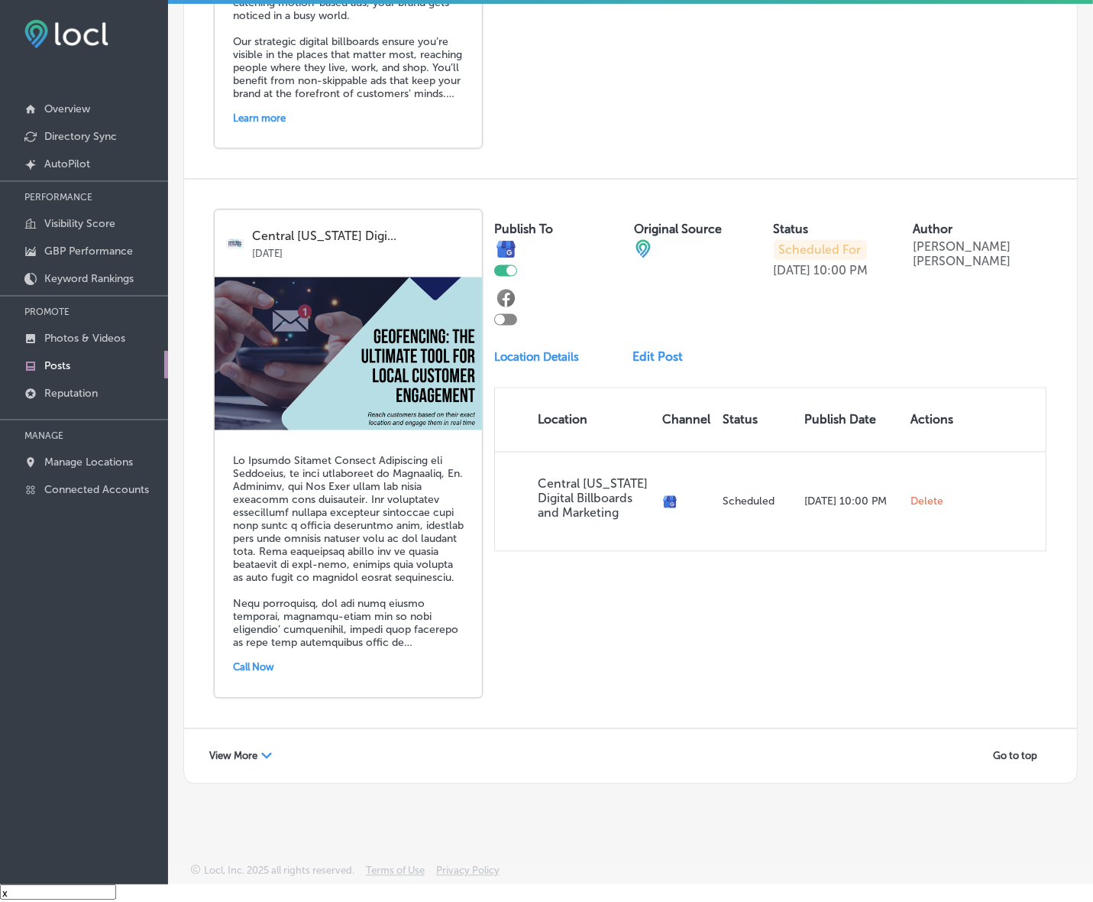
click at [261, 754] on div "View More Path Created with Sketch." at bounding box center [240, 756] width 83 height 24
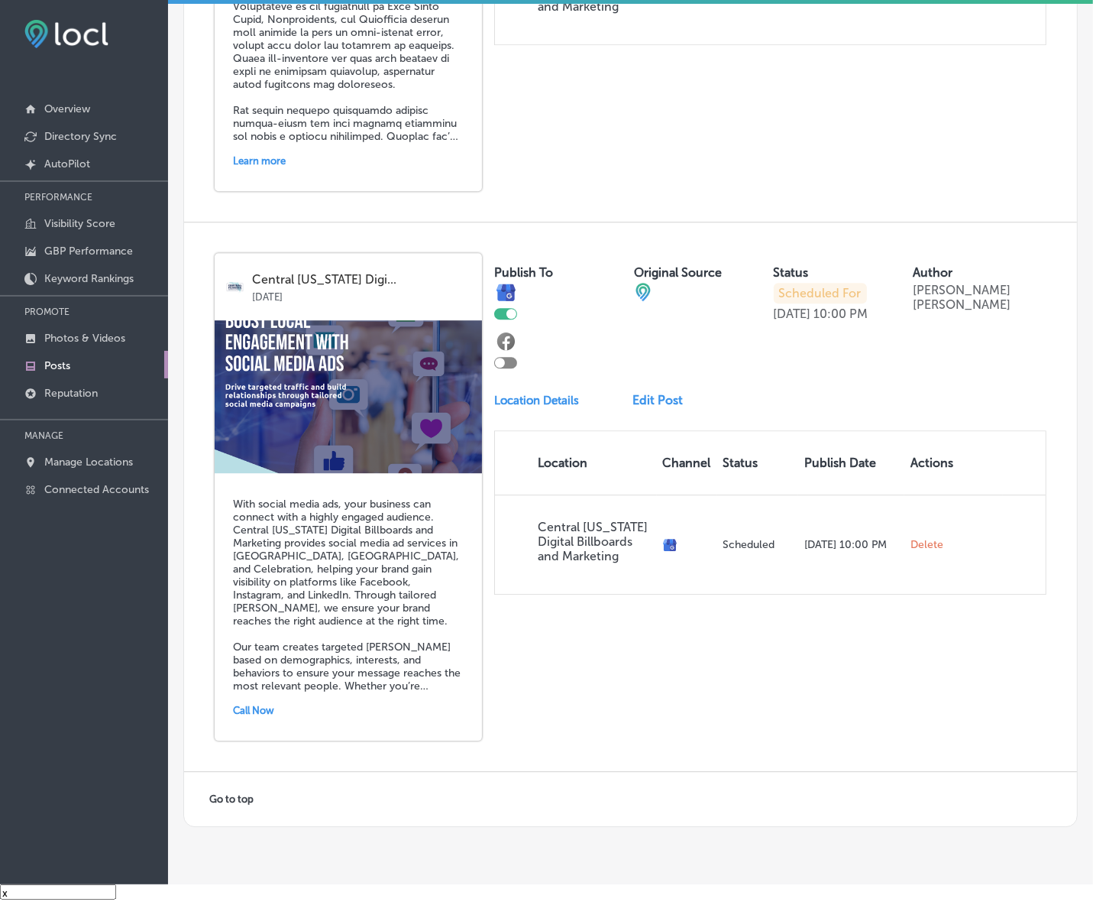
scroll to position [7597, 0]
